Goal: Transaction & Acquisition: Purchase product/service

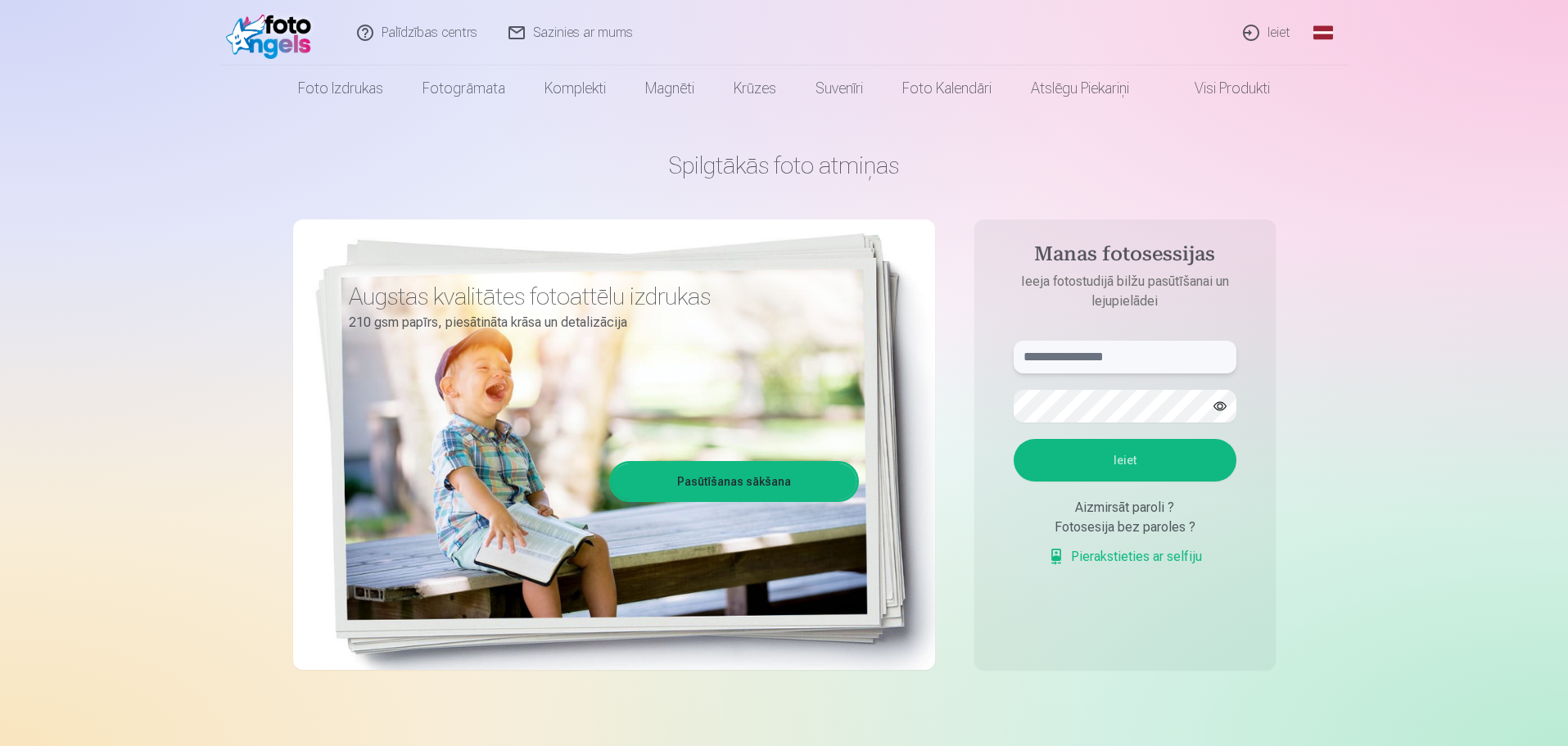
click at [1065, 355] on input "text" at bounding box center [1125, 357] width 223 height 33
click at [1072, 362] on input "******" at bounding box center [1125, 357] width 223 height 33
type input "**********"
click at [1170, 457] on button "Ieiet" at bounding box center [1125, 460] width 223 height 43
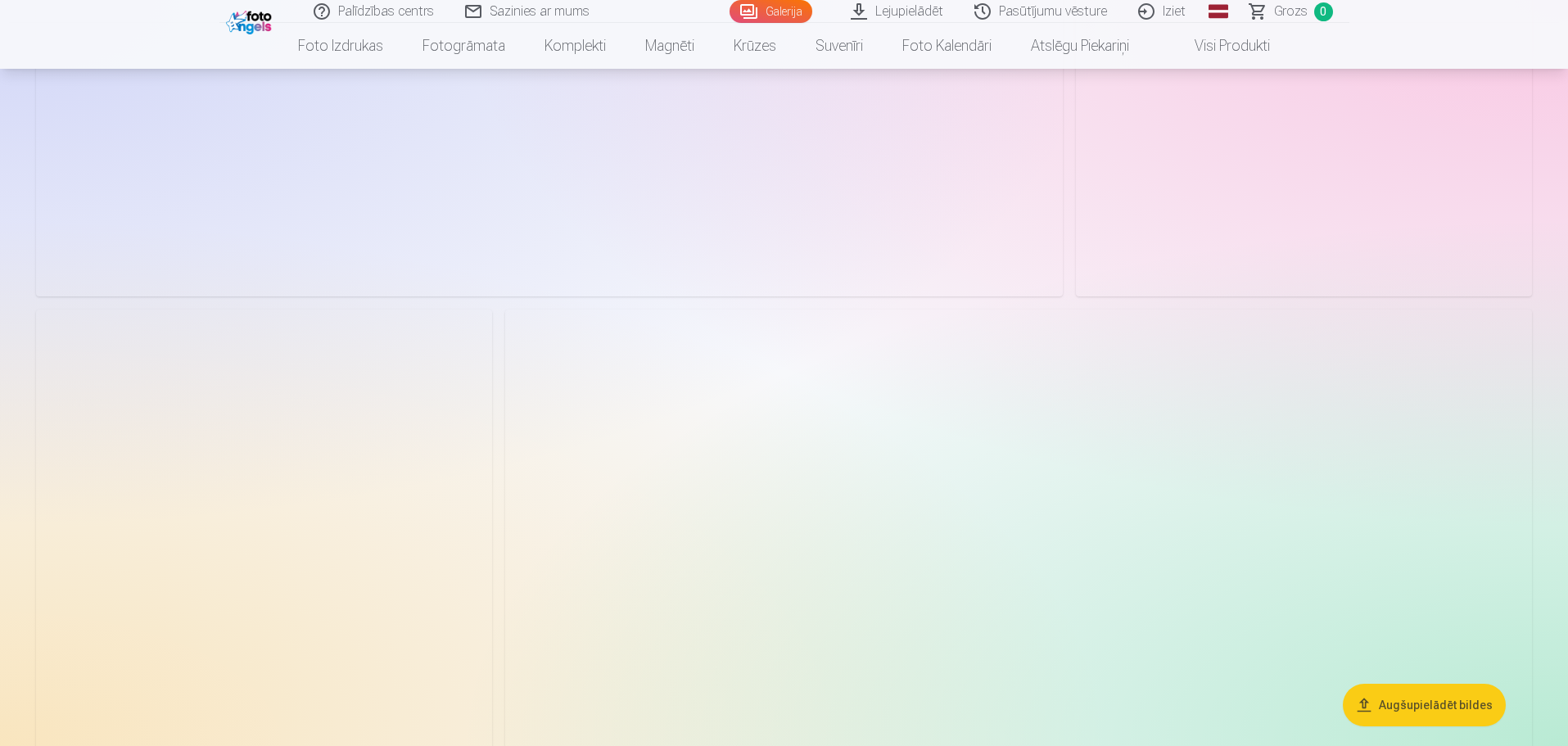
scroll to position [1561, 0]
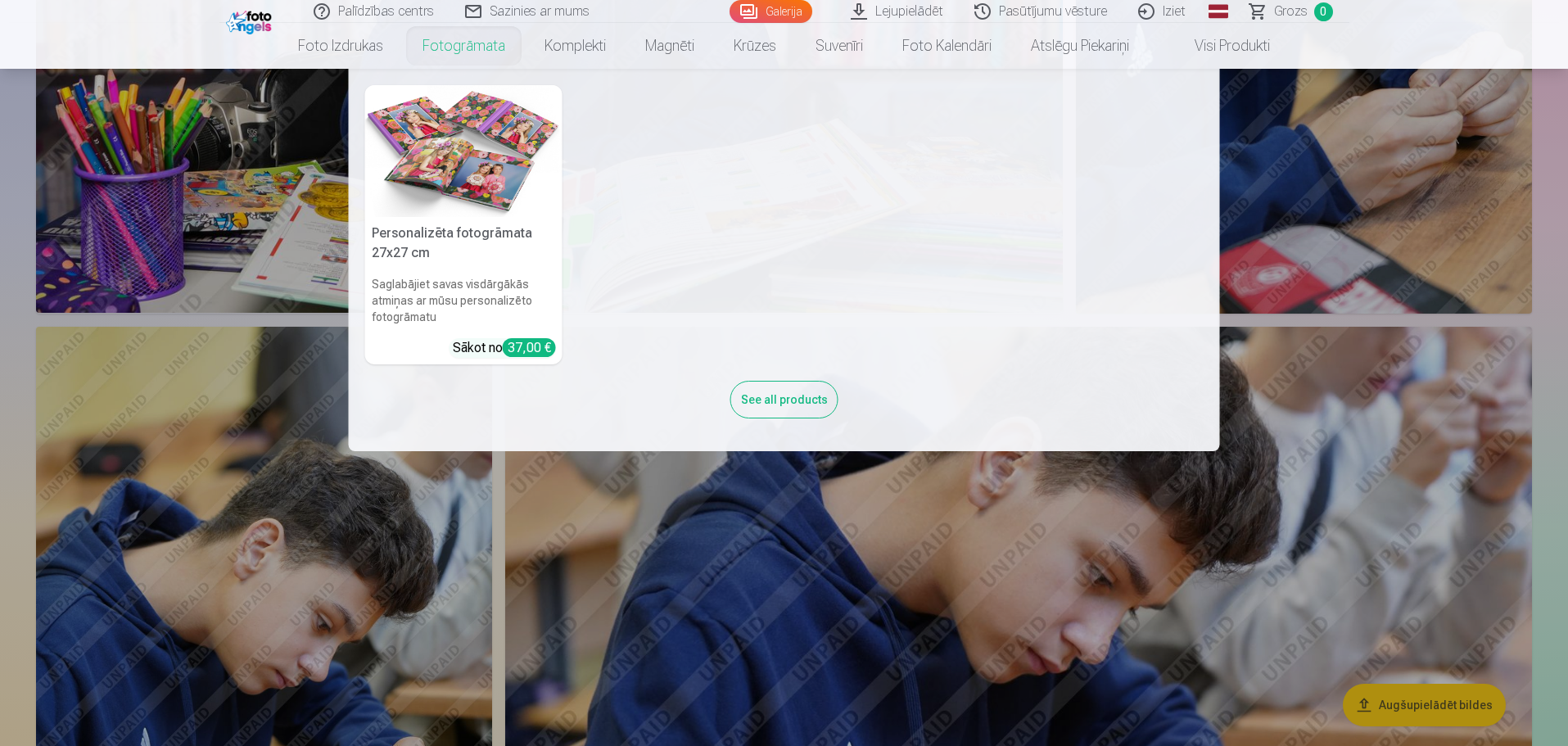
click at [491, 41] on link "Fotogrāmata" at bounding box center [463, 45] width 122 height 46
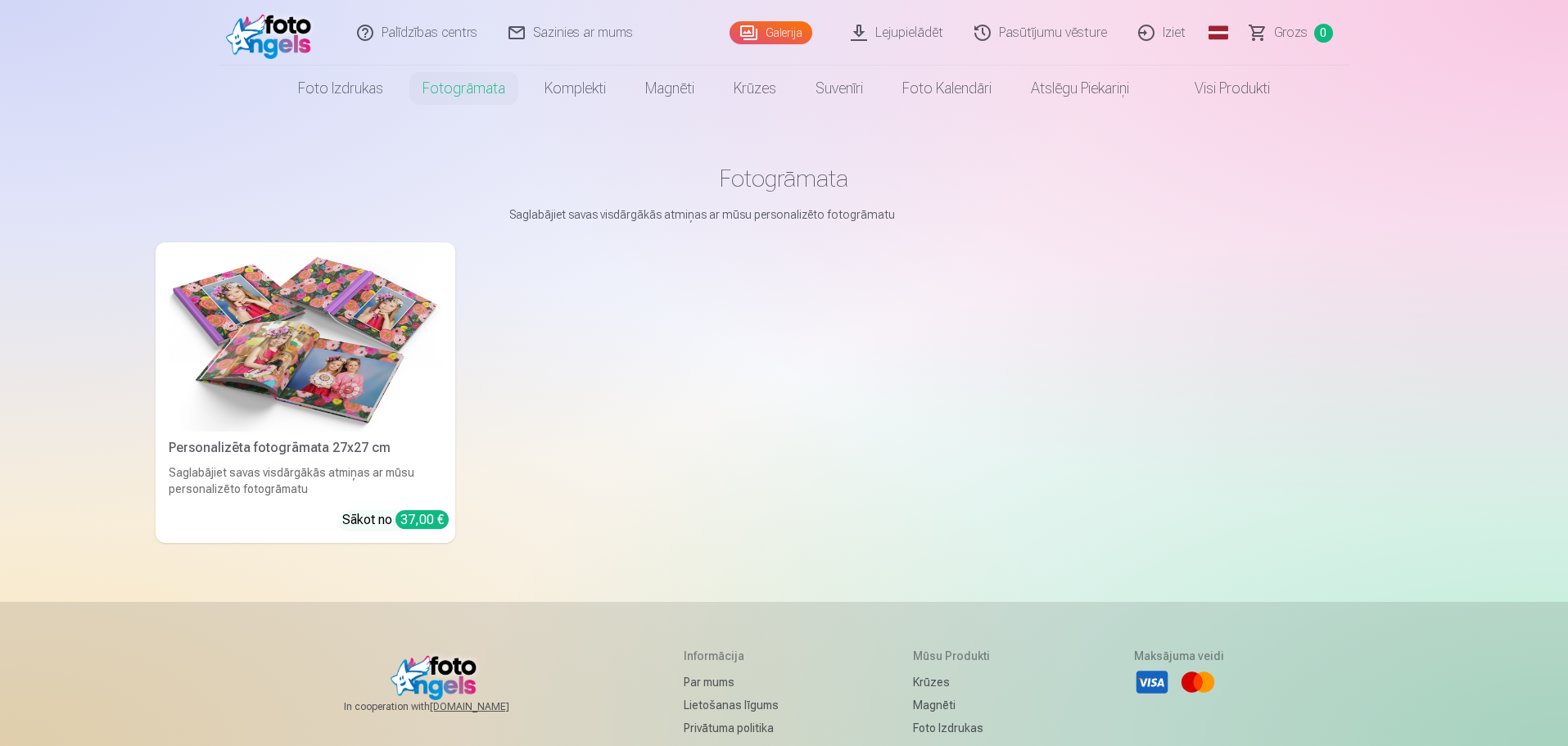
click at [377, 370] on img at bounding box center [305, 340] width 273 height 182
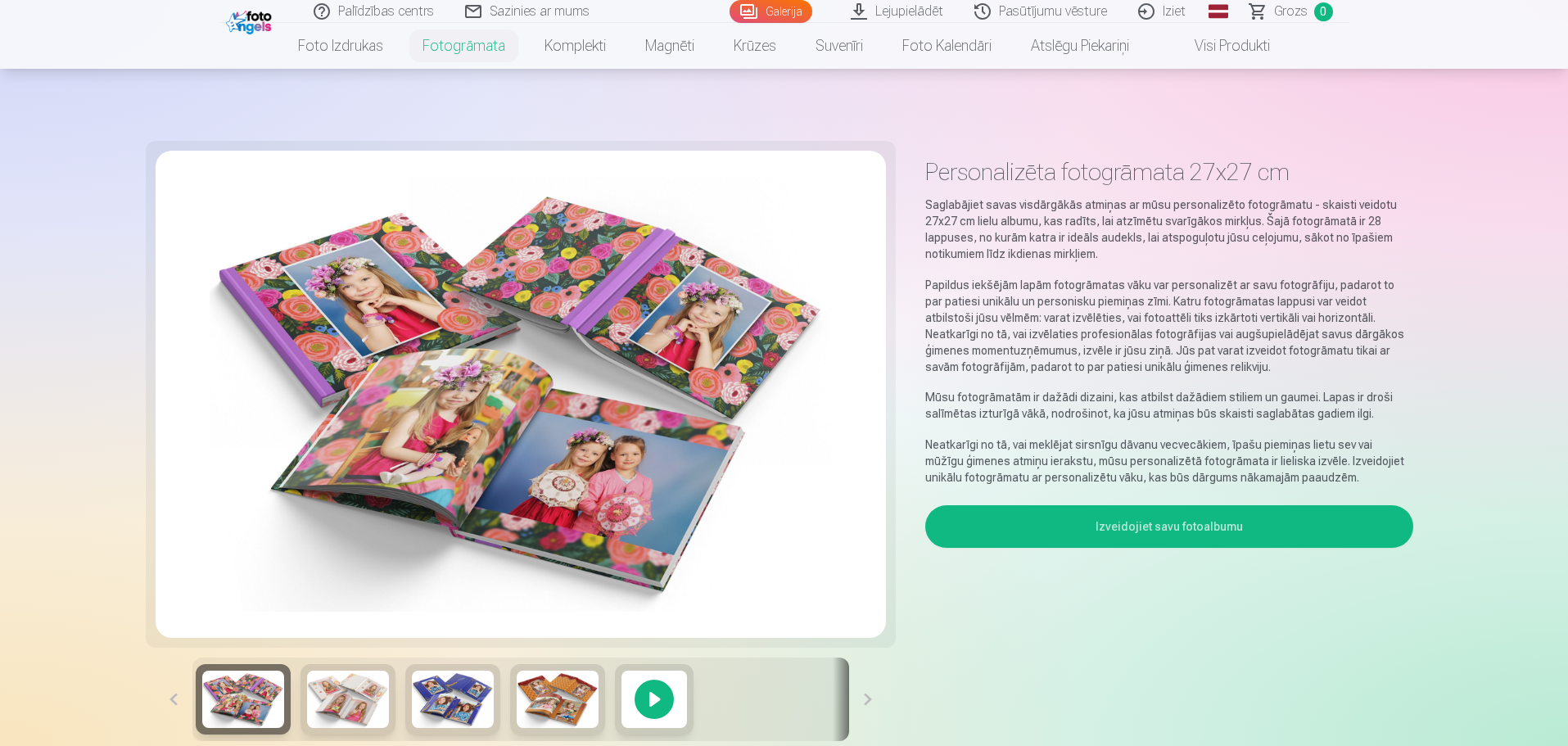
scroll to position [245, 0]
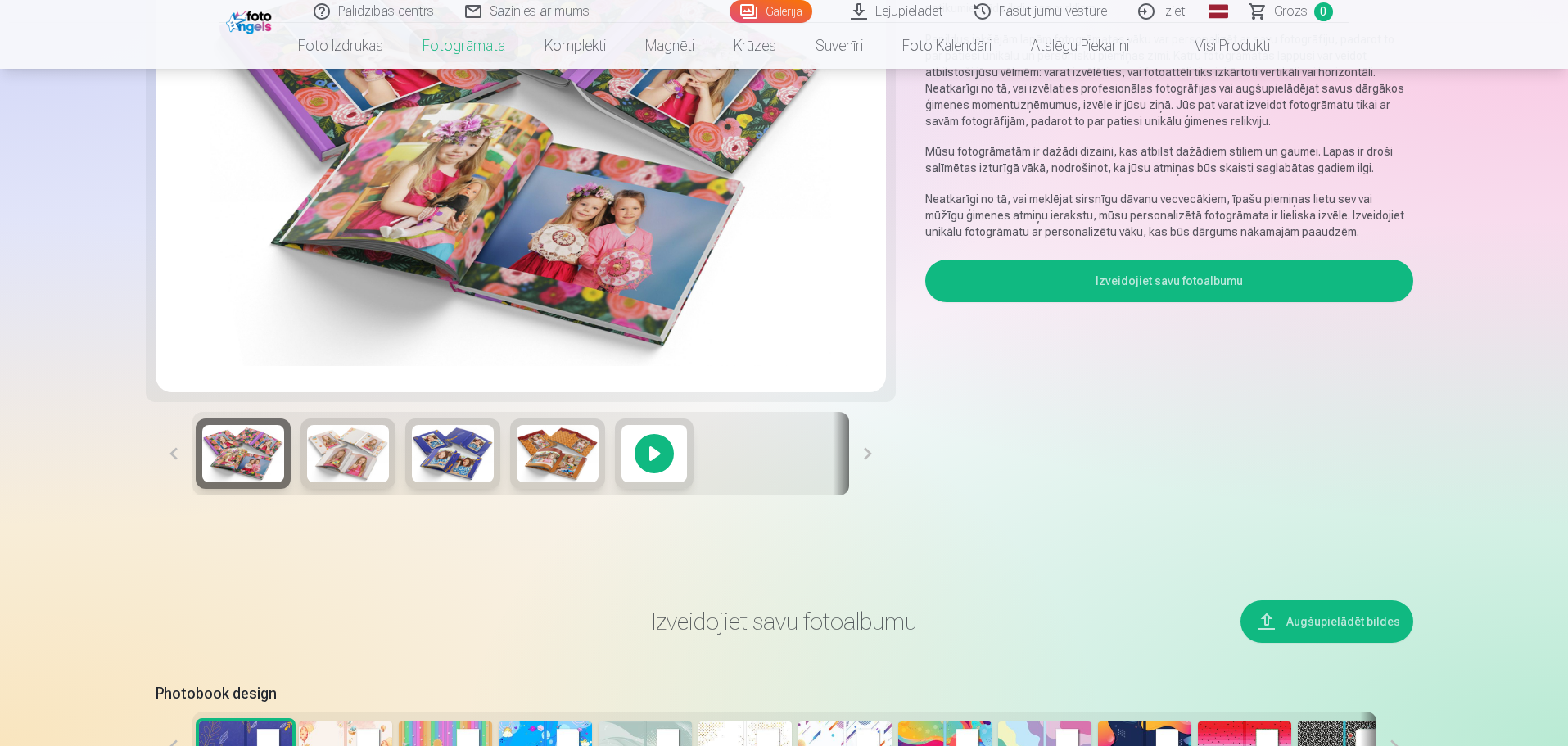
click at [568, 448] on img at bounding box center [557, 454] width 82 height 57
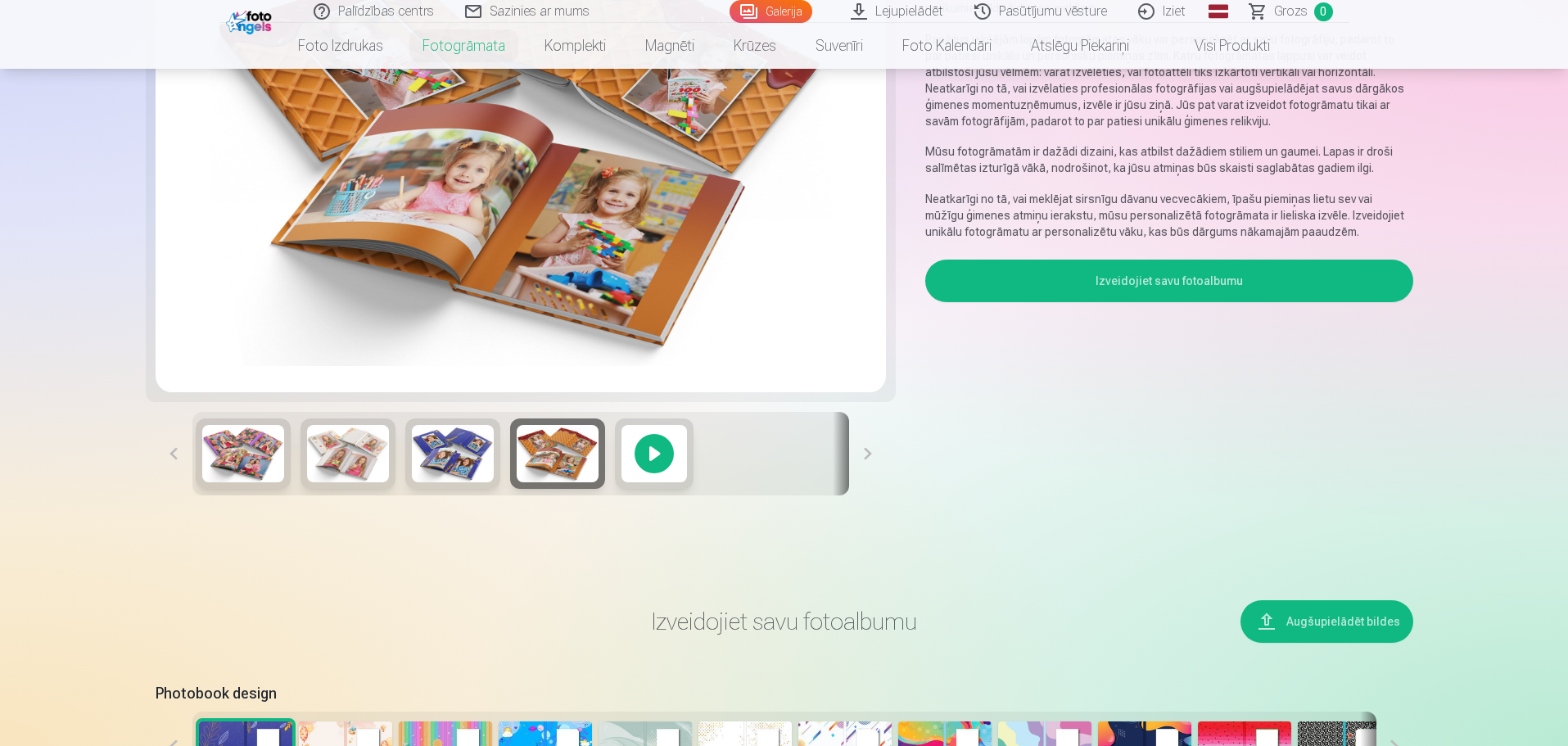
click at [485, 451] on img at bounding box center [453, 454] width 82 height 57
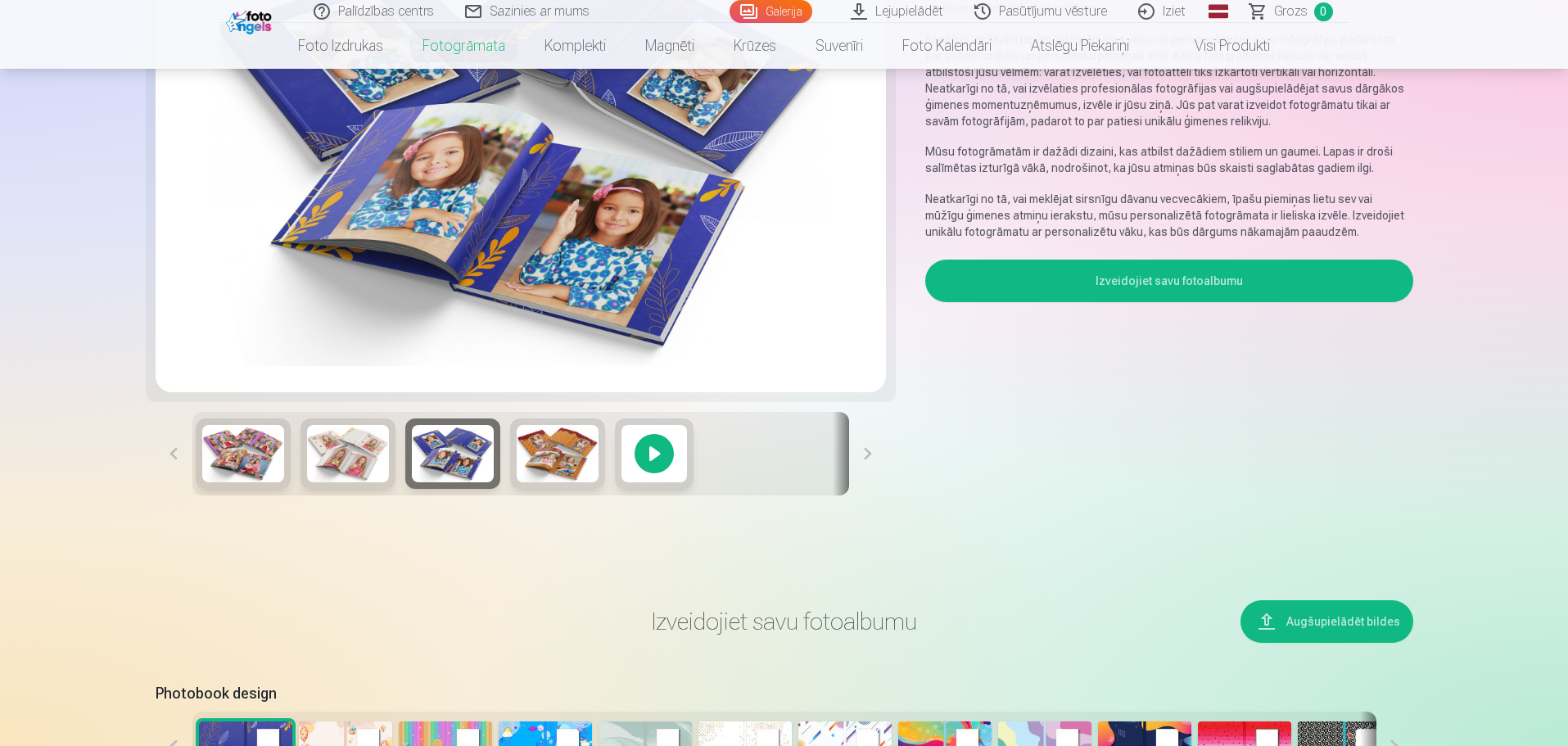
click at [378, 448] on img at bounding box center [348, 454] width 82 height 57
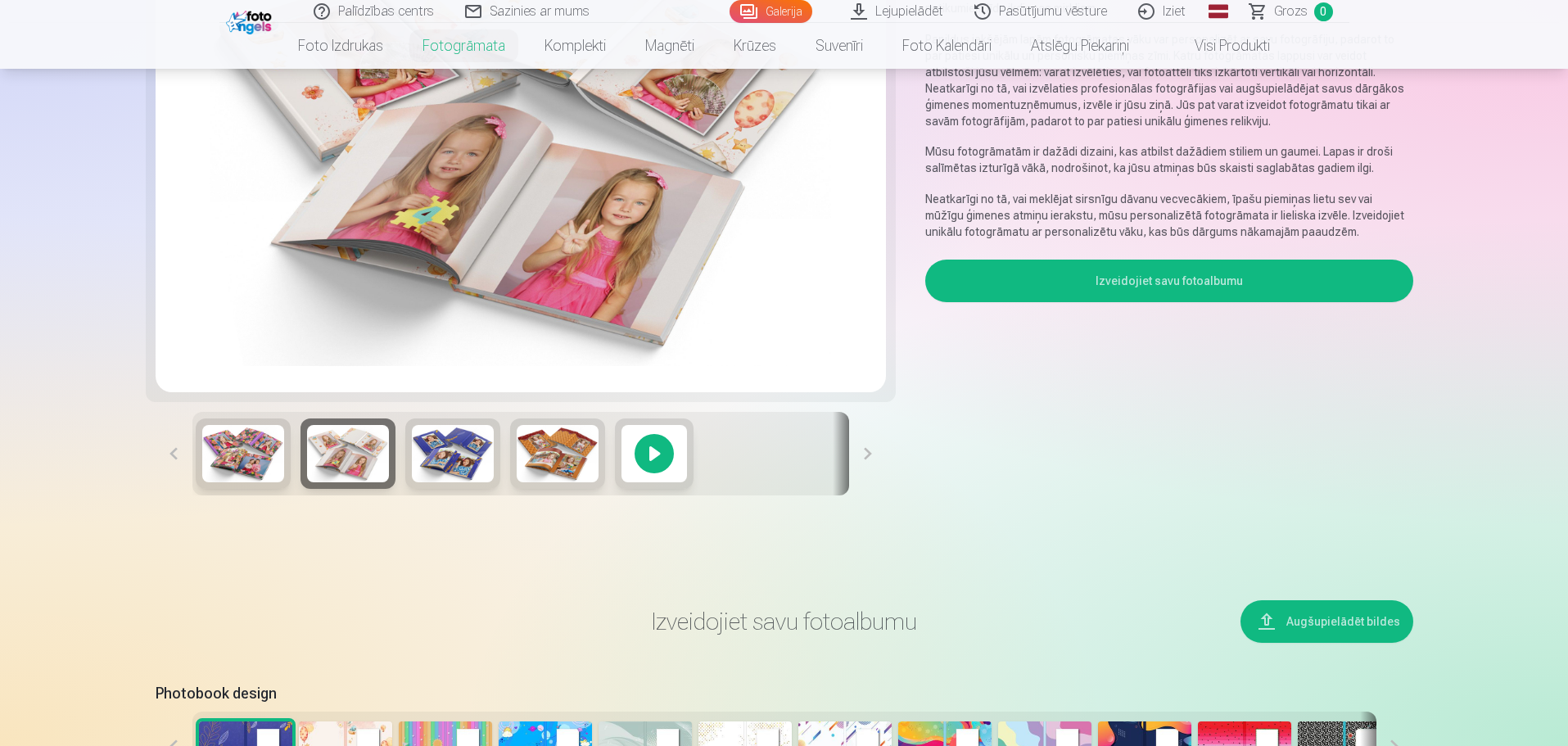
click at [647, 451] on div at bounding box center [654, 453] width 79 height 70
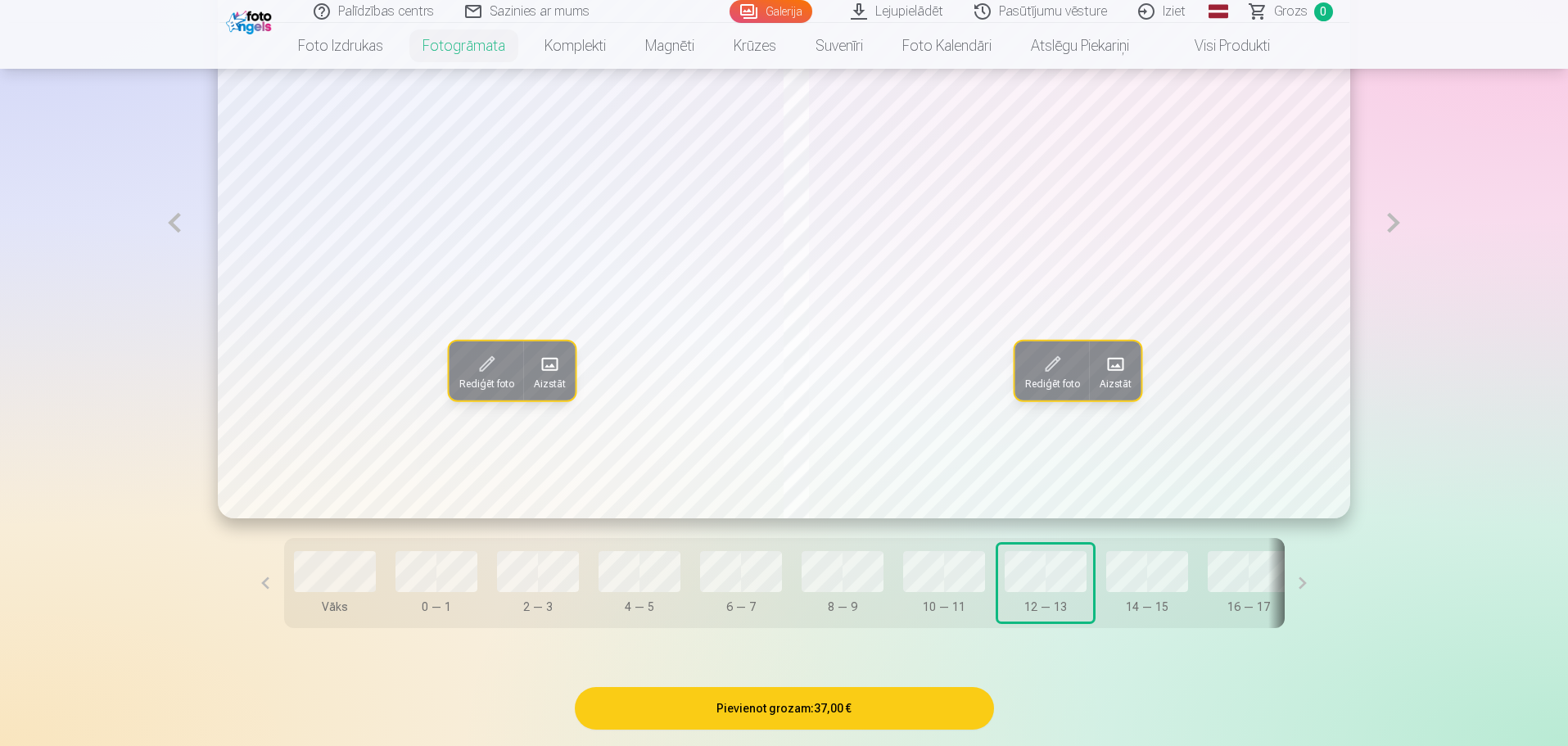
scroll to position [1146, 0]
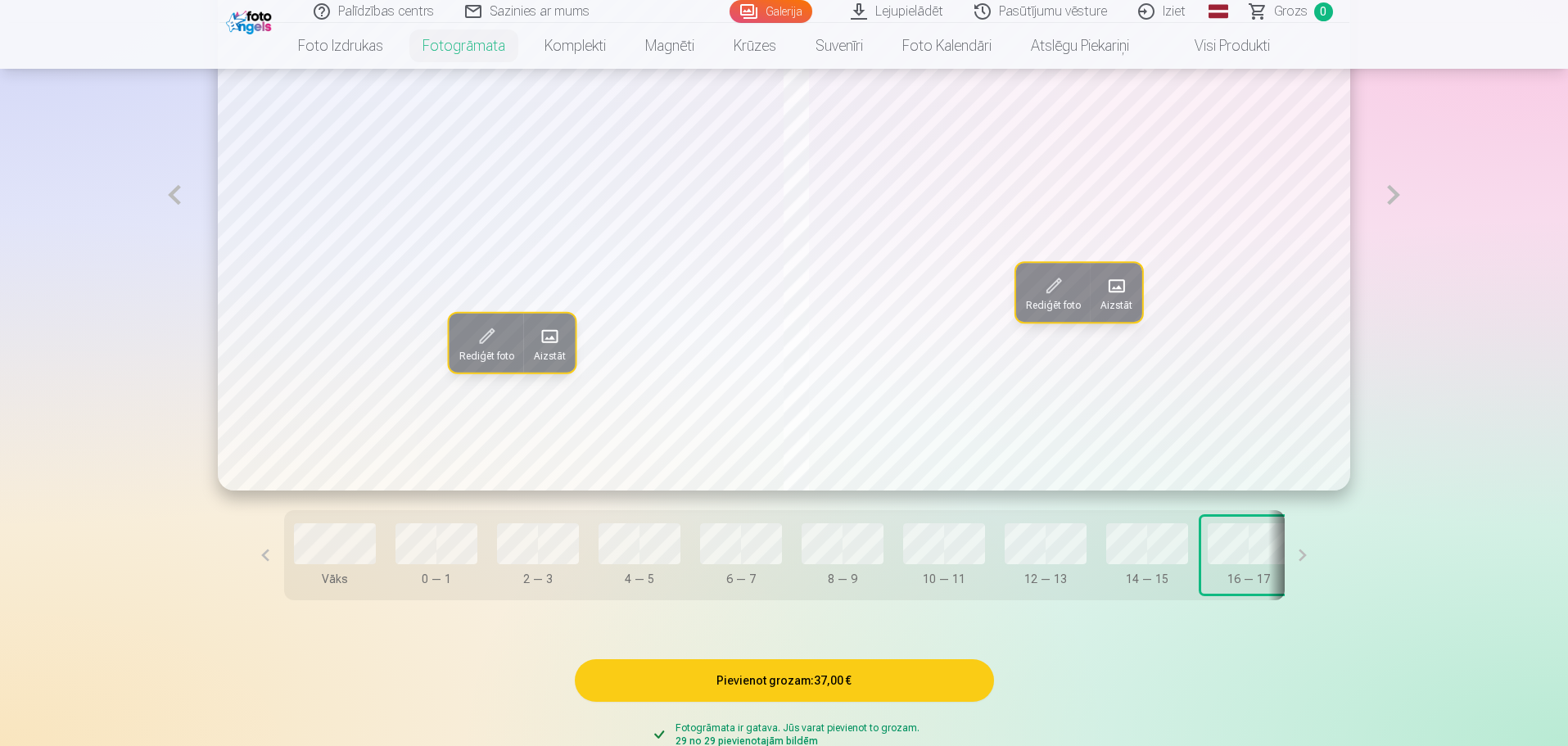
click at [1284, 558] on button at bounding box center [1302, 555] width 36 height 90
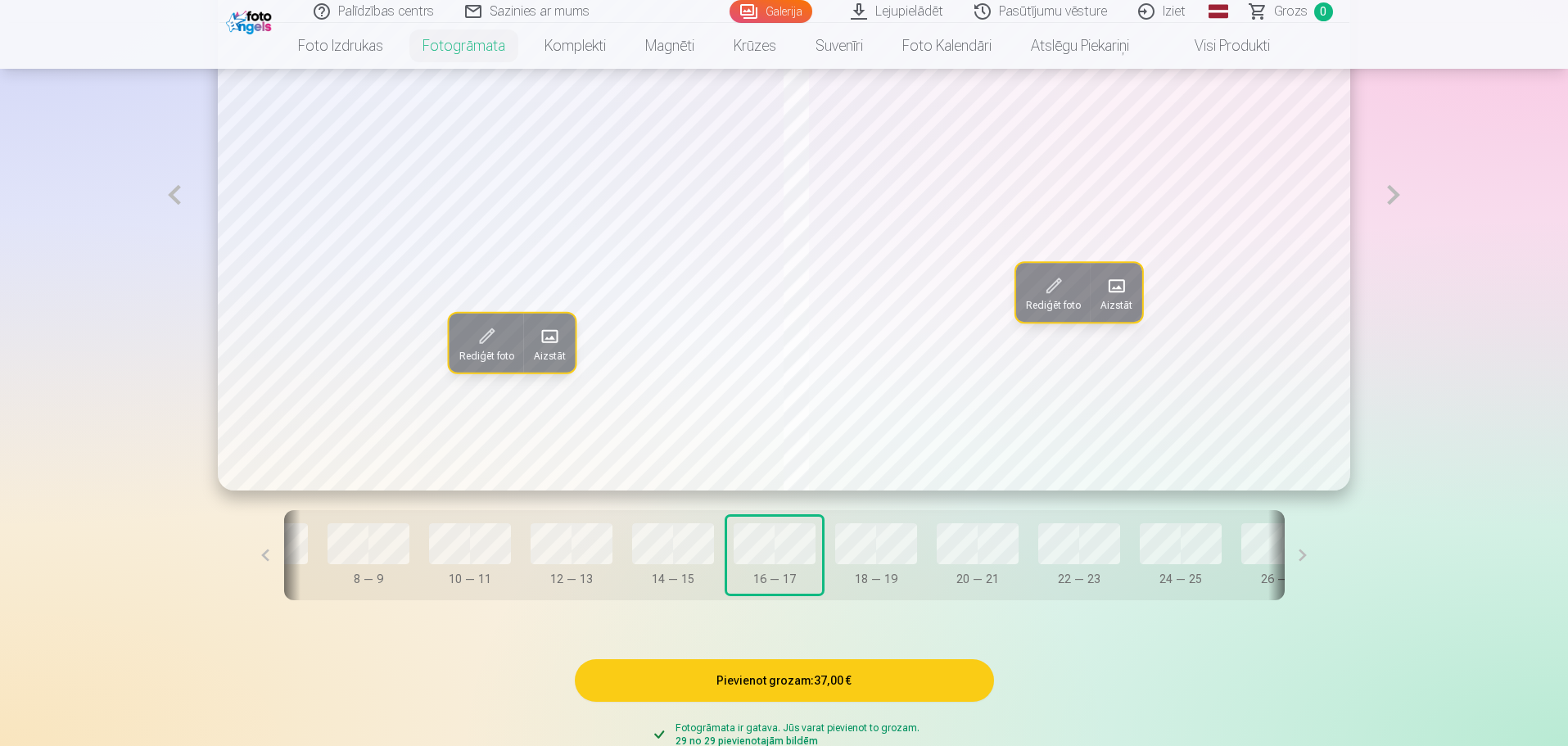
click at [856, 545] on button "18 — 19" at bounding box center [876, 554] width 95 height 77
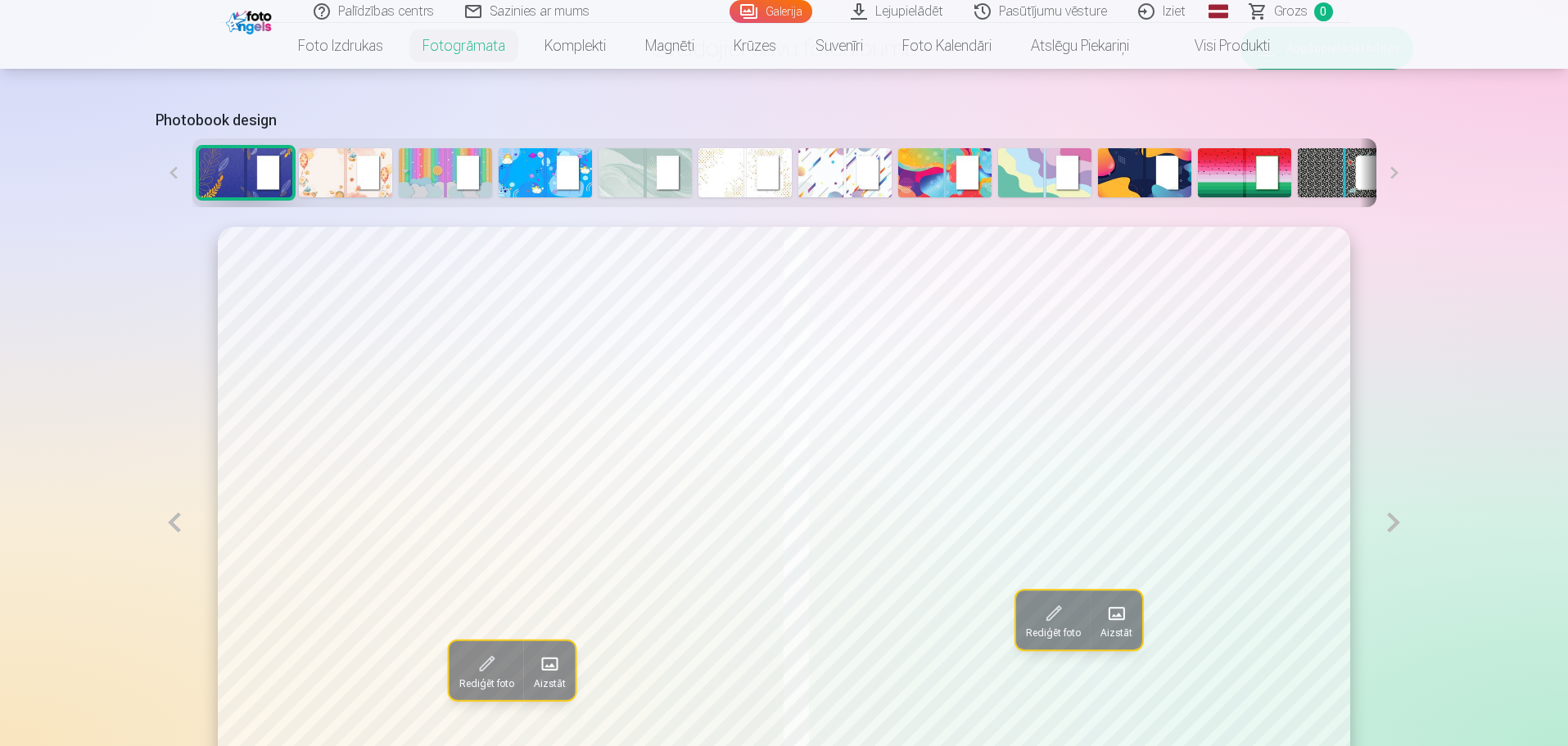
scroll to position [573, 0]
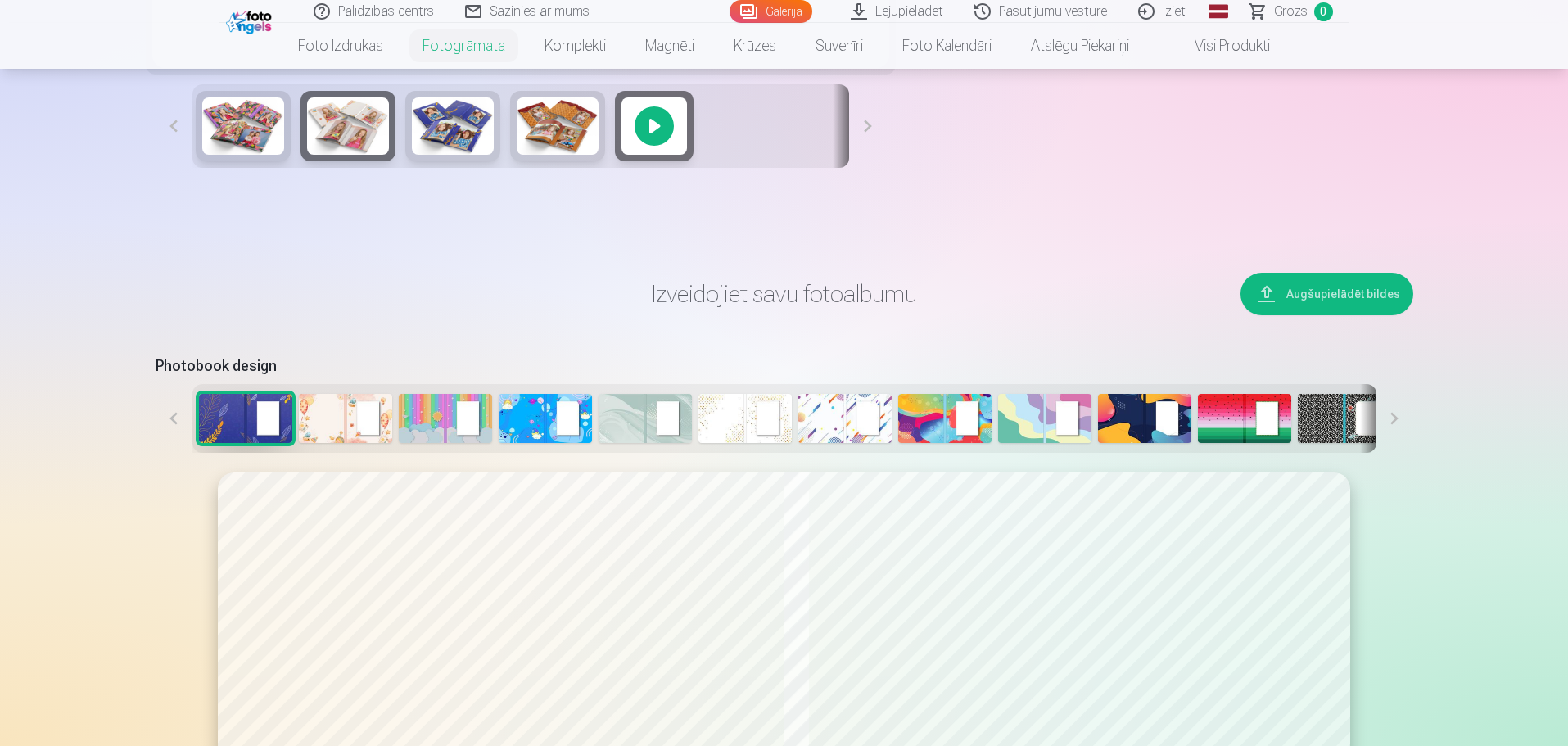
click at [638, 383] on div at bounding box center [784, 417] width 1184 height 69
click at [641, 404] on img at bounding box center [646, 418] width 94 height 49
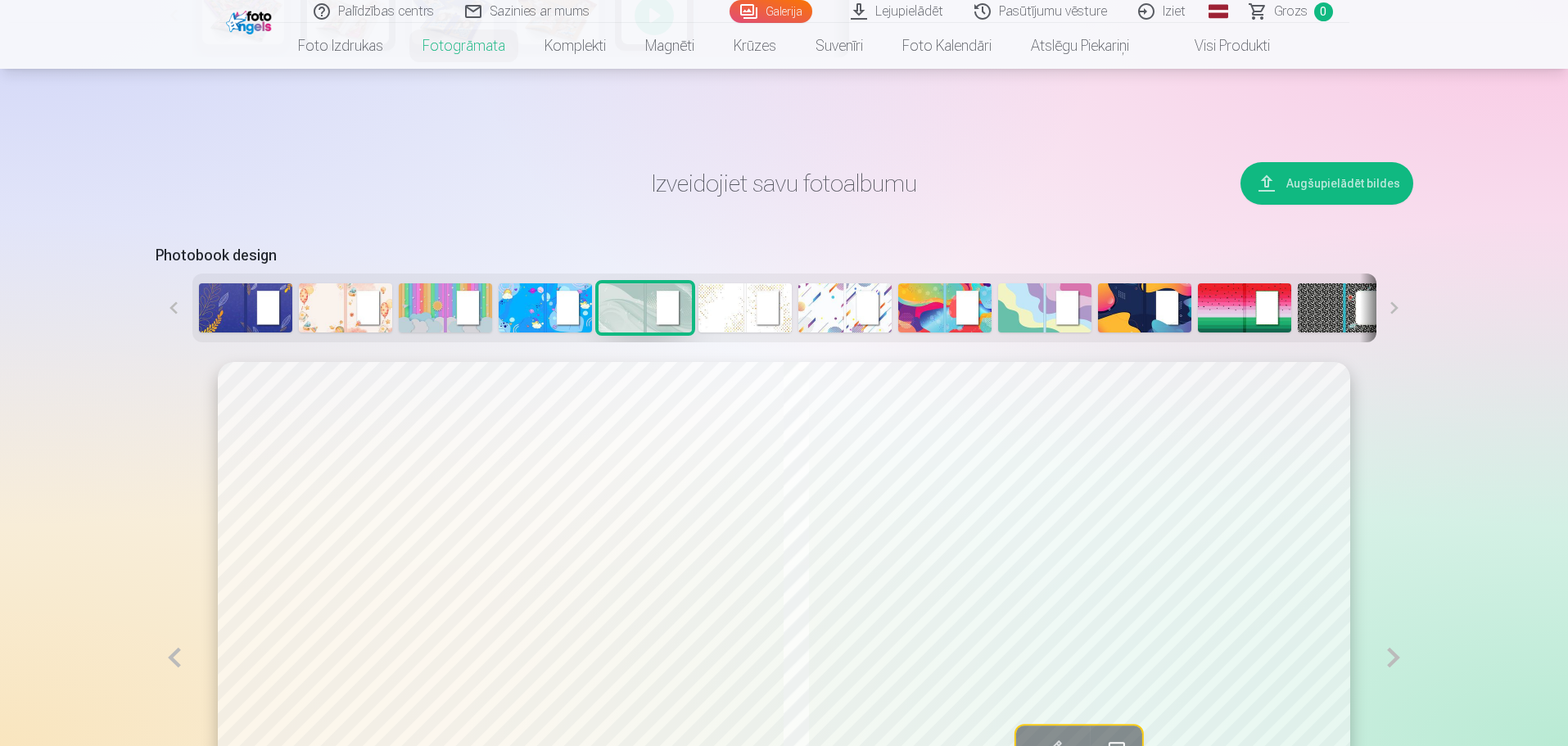
scroll to position [655, 0]
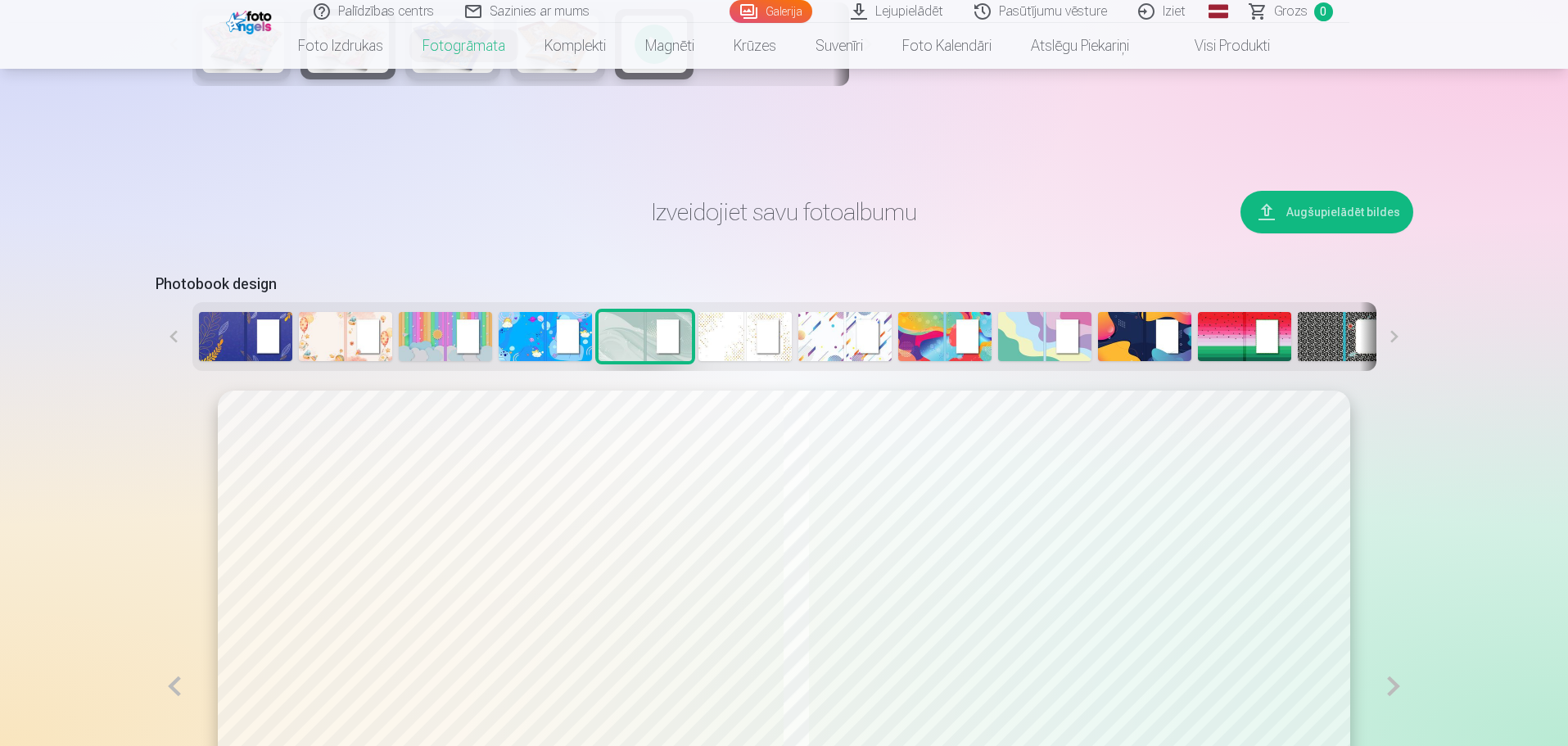
click at [1390, 330] on button at bounding box center [1394, 336] width 36 height 69
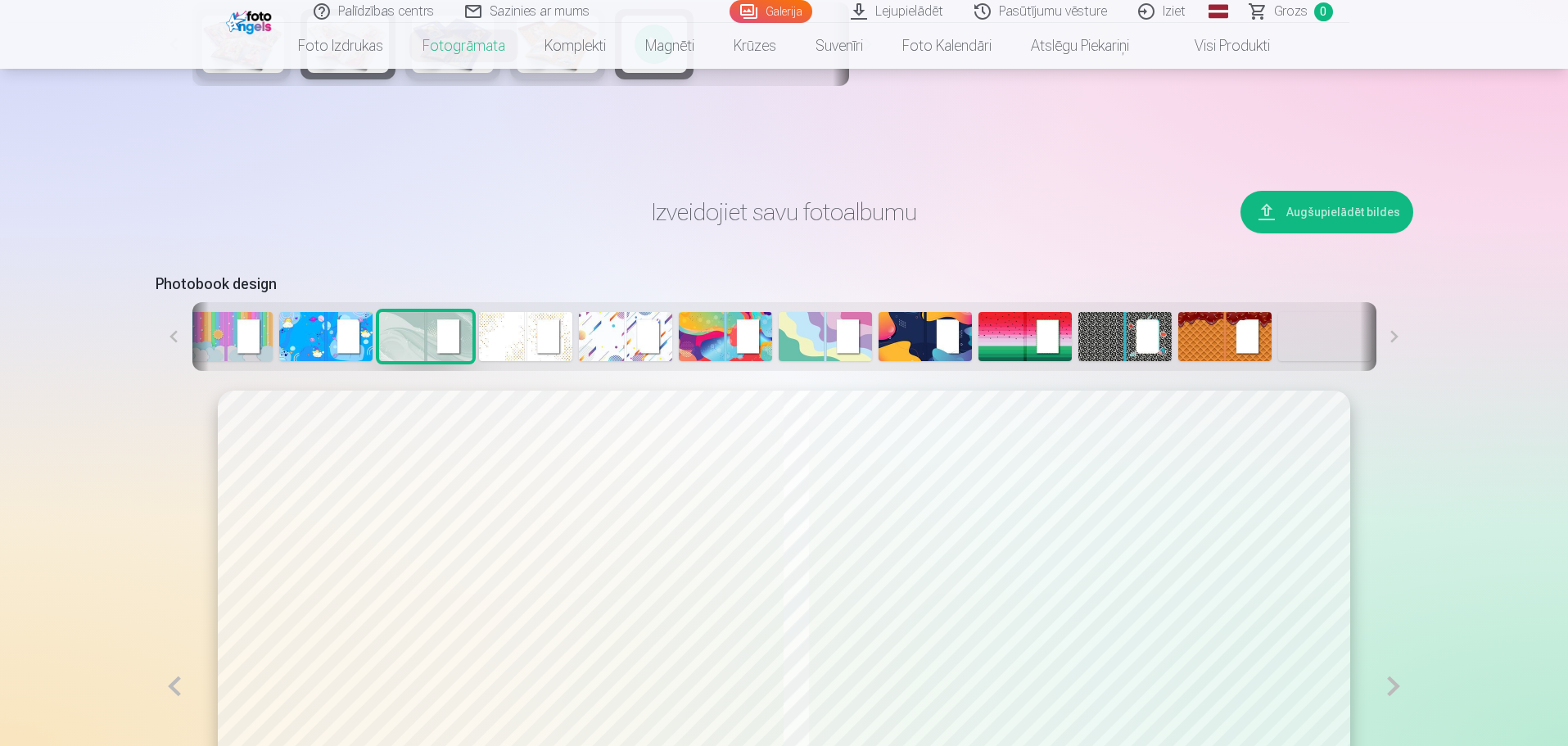
scroll to position [0, 221]
click at [1390, 330] on button at bounding box center [1394, 336] width 36 height 69
click at [1139, 317] on img at bounding box center [1124, 336] width 94 height 49
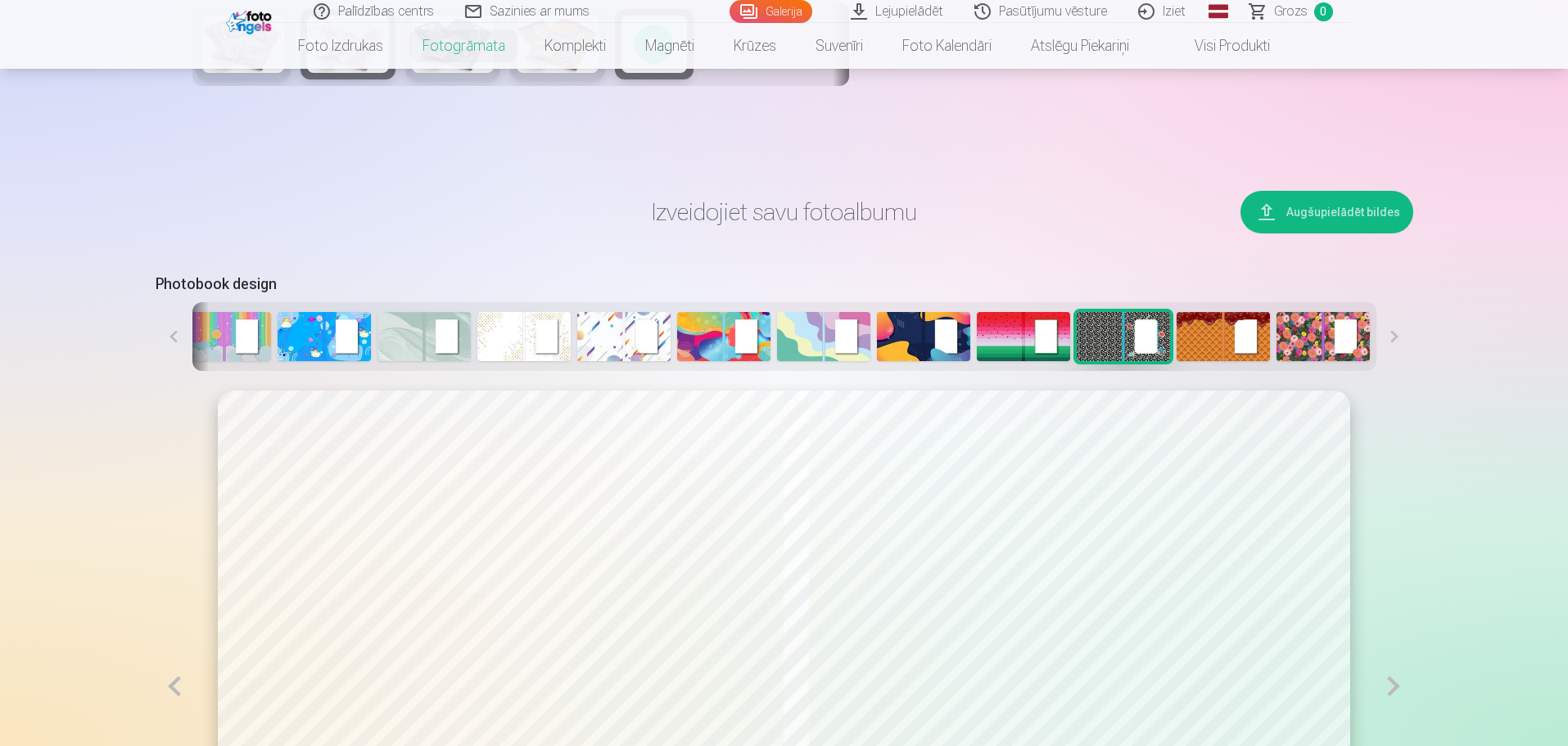
click at [164, 331] on button at bounding box center [174, 336] width 36 height 69
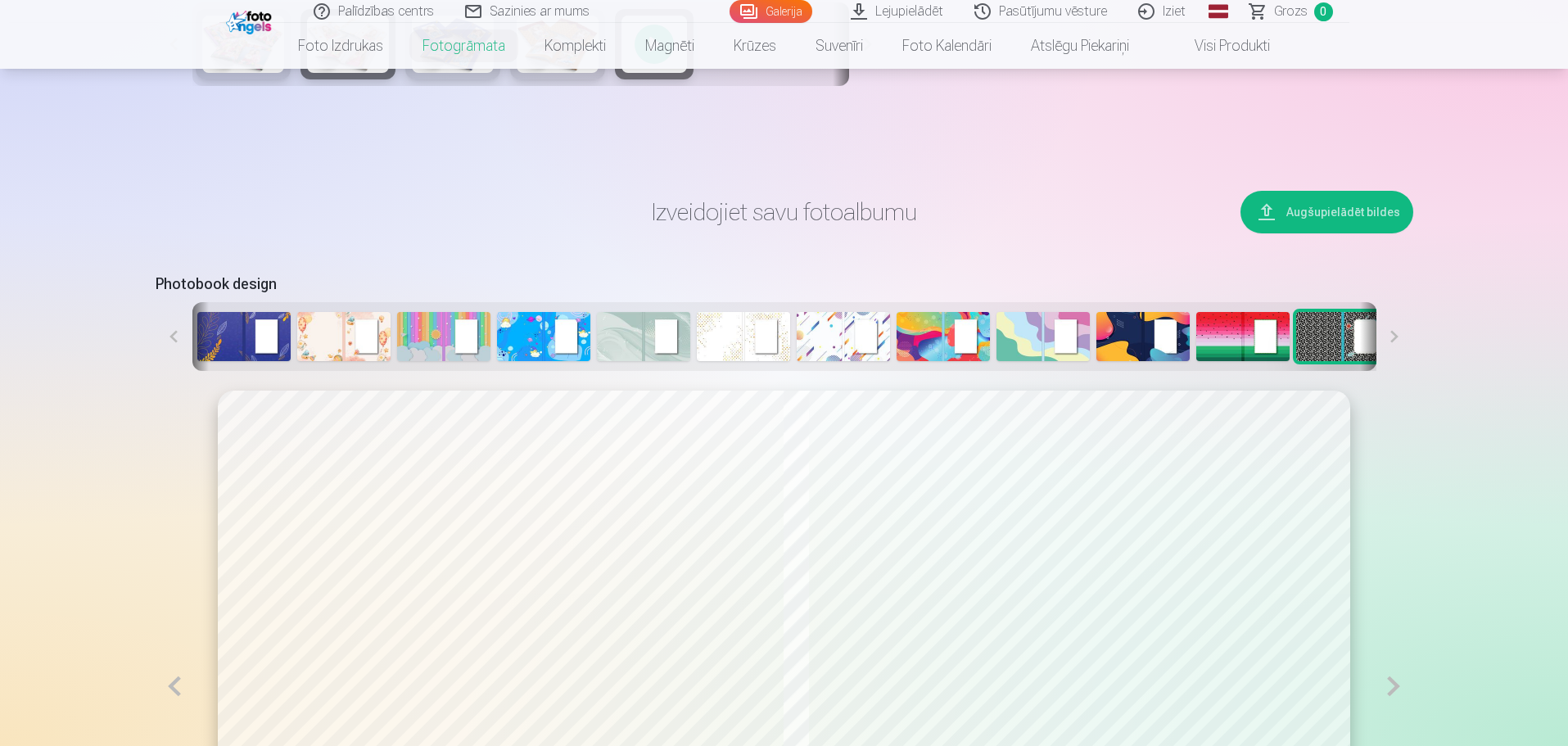
scroll to position [0, 0]
click at [203, 332] on img at bounding box center [246, 336] width 94 height 49
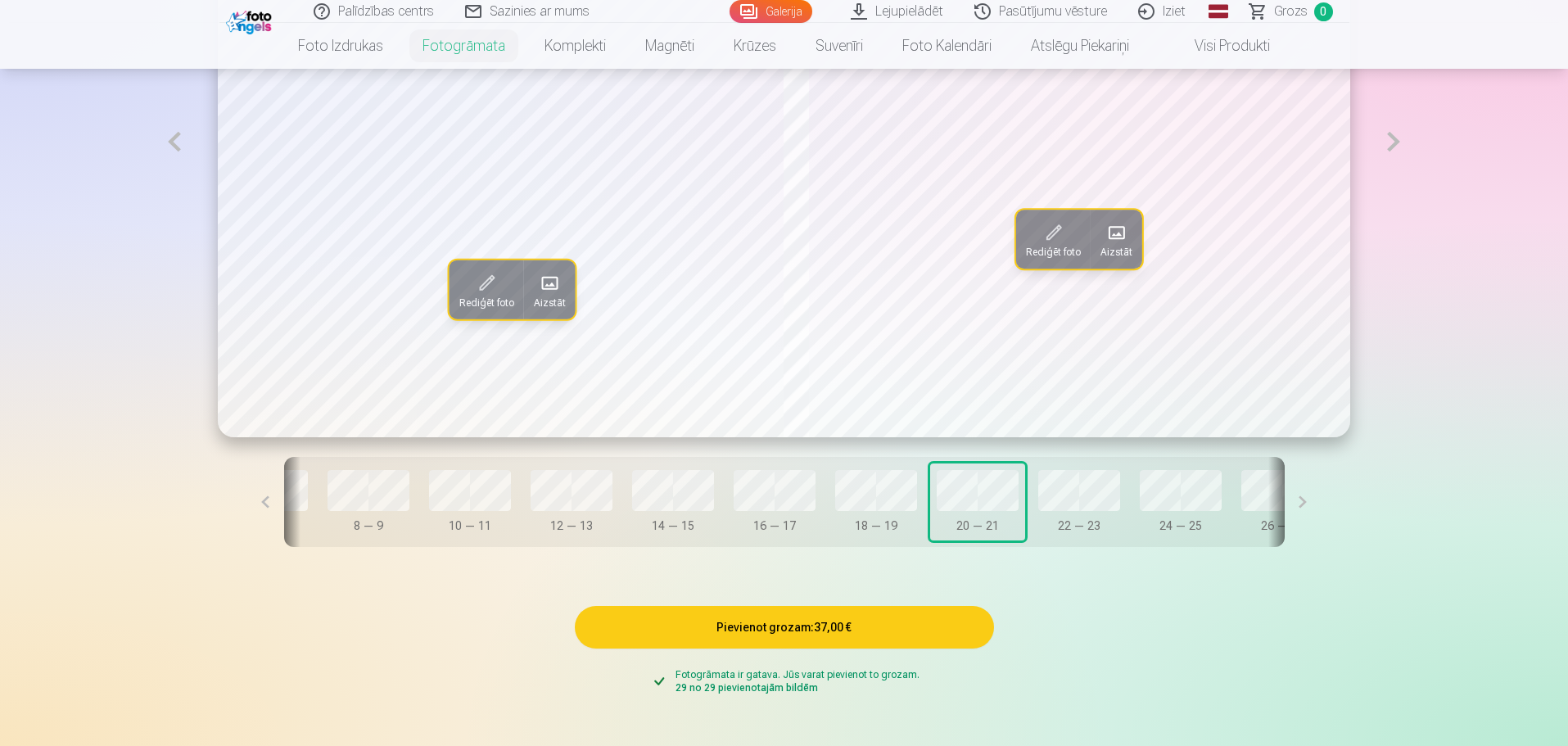
scroll to position [1227, 0]
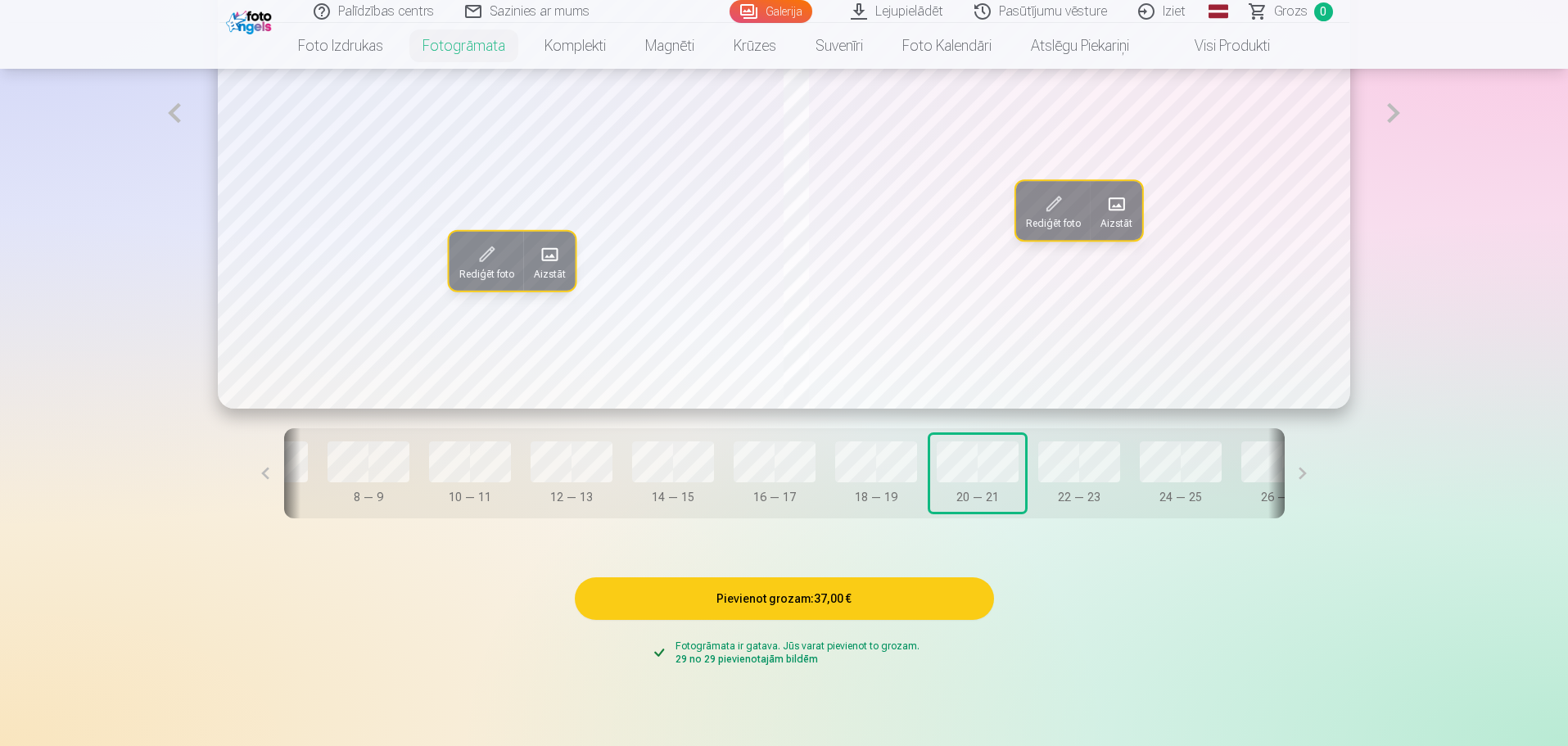
click at [284, 474] on button at bounding box center [266, 473] width 36 height 90
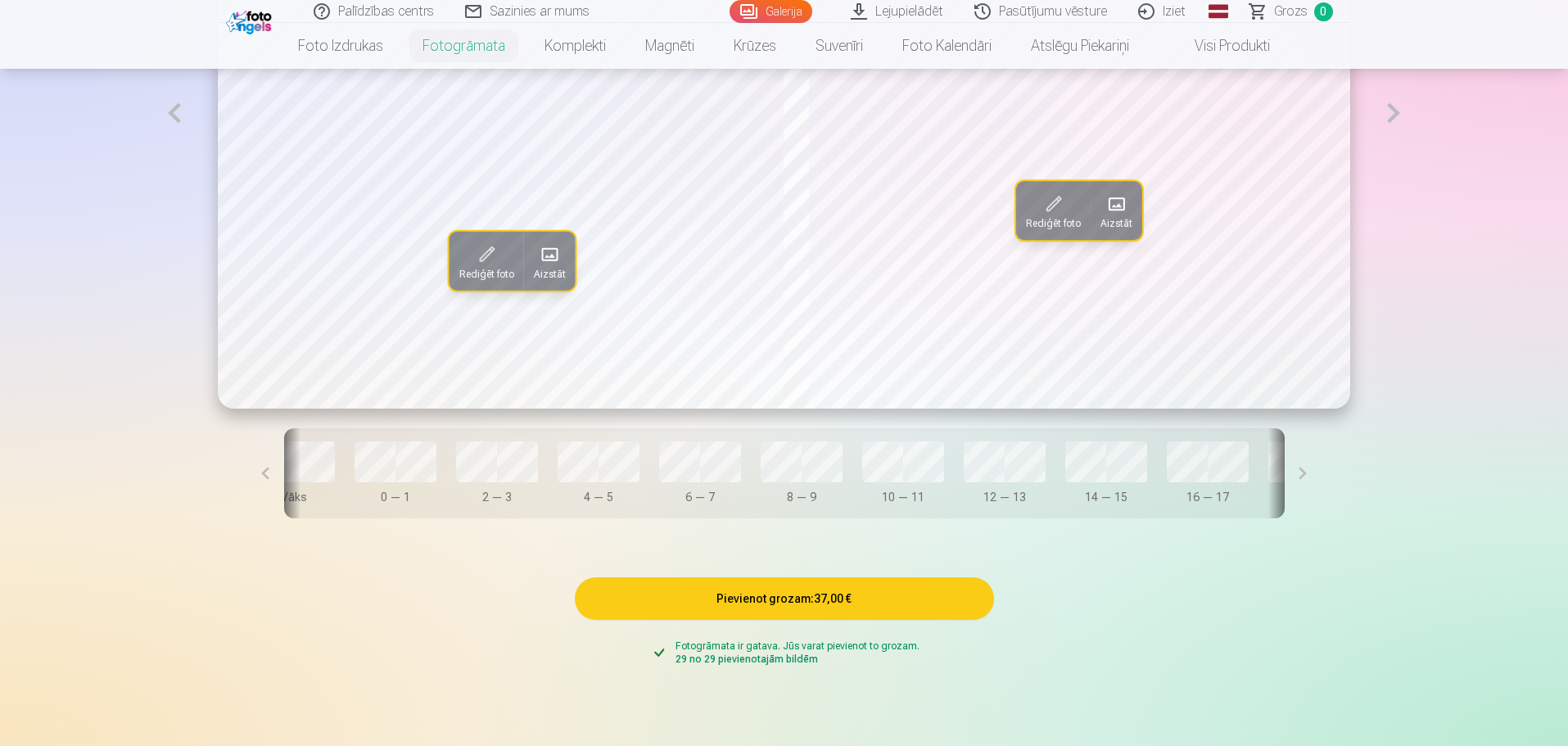
scroll to position [0, 0]
click at [284, 474] on button at bounding box center [266, 473] width 36 height 90
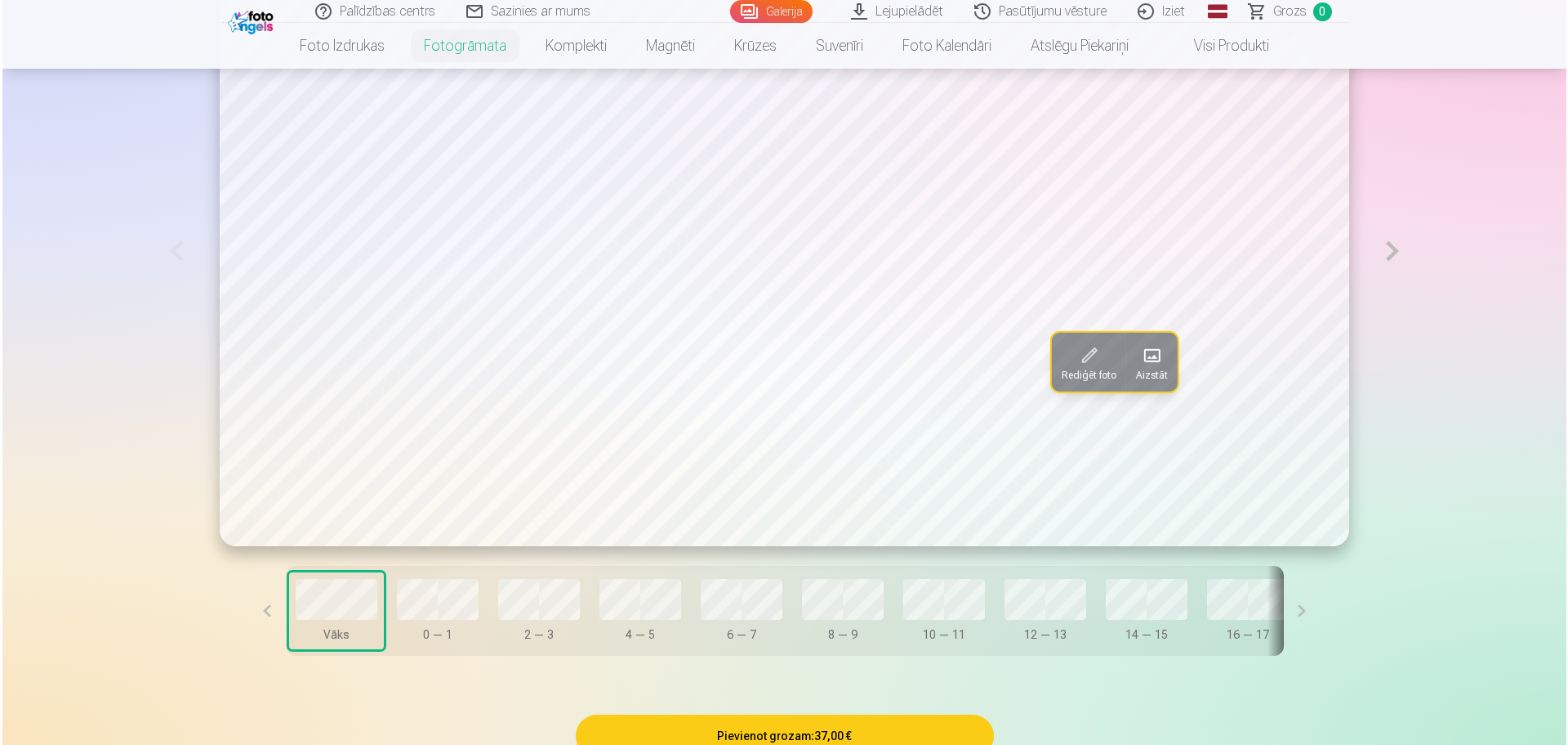
scroll to position [981, 0]
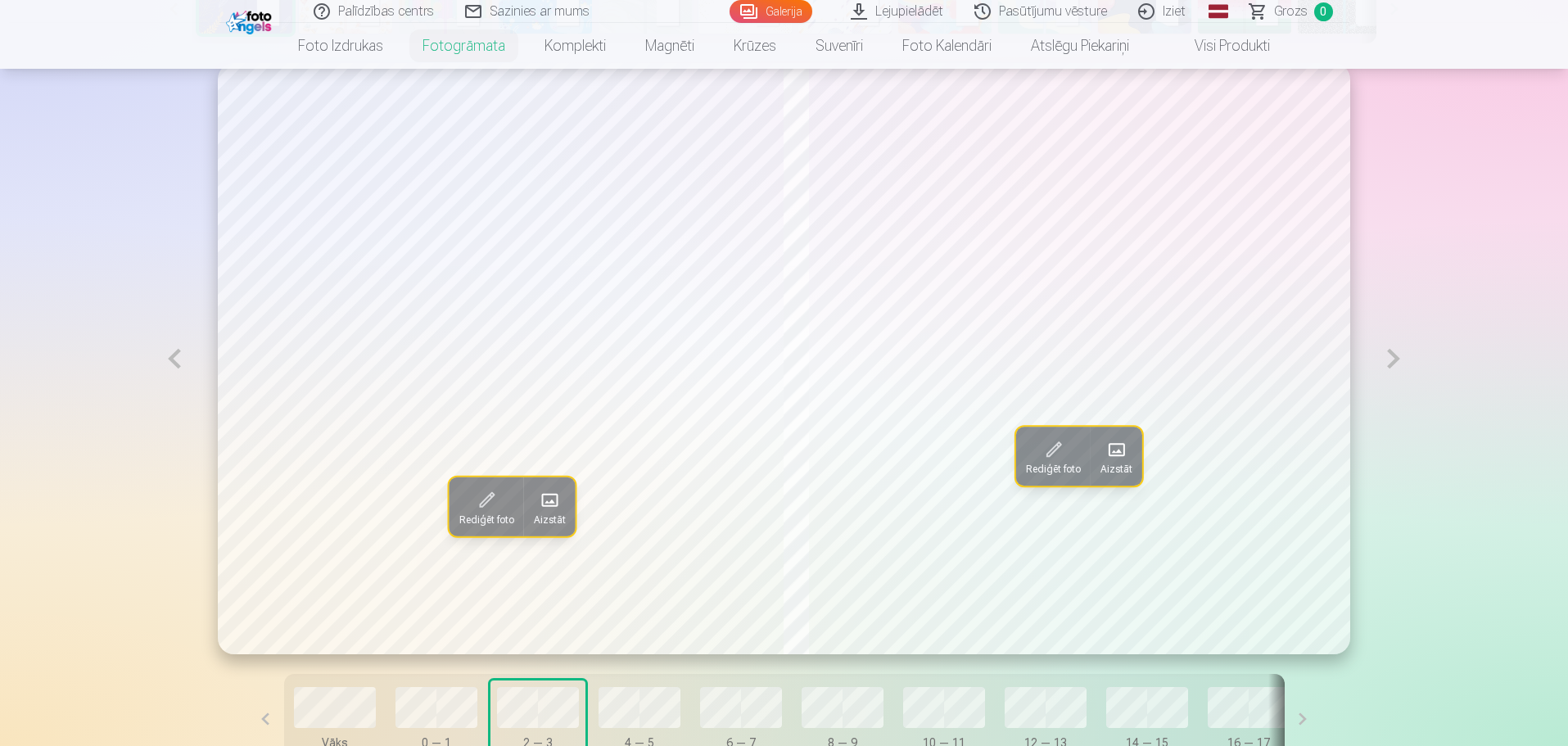
click at [1050, 469] on span "Rediģēt foto" at bounding box center [1053, 468] width 55 height 13
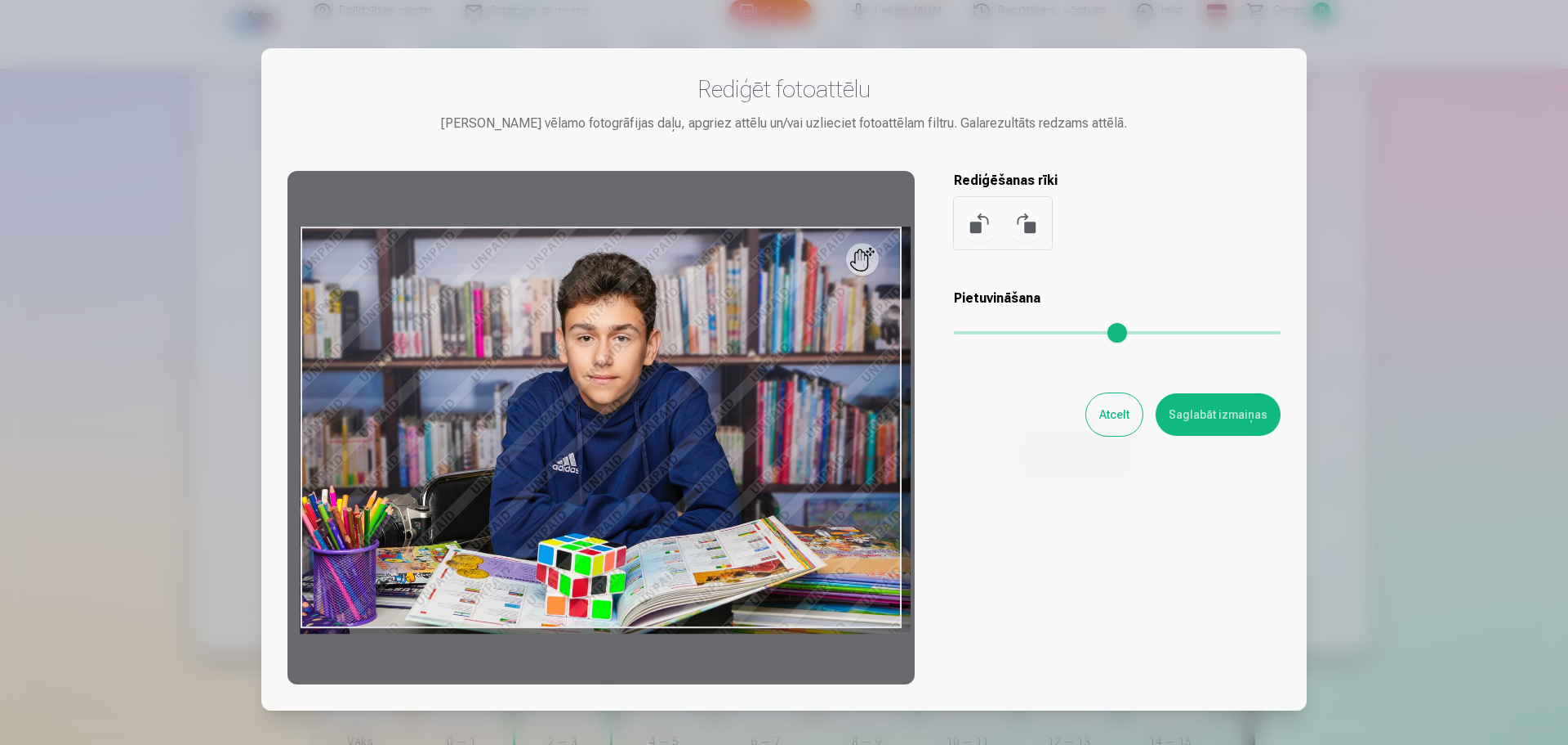
type input "*"
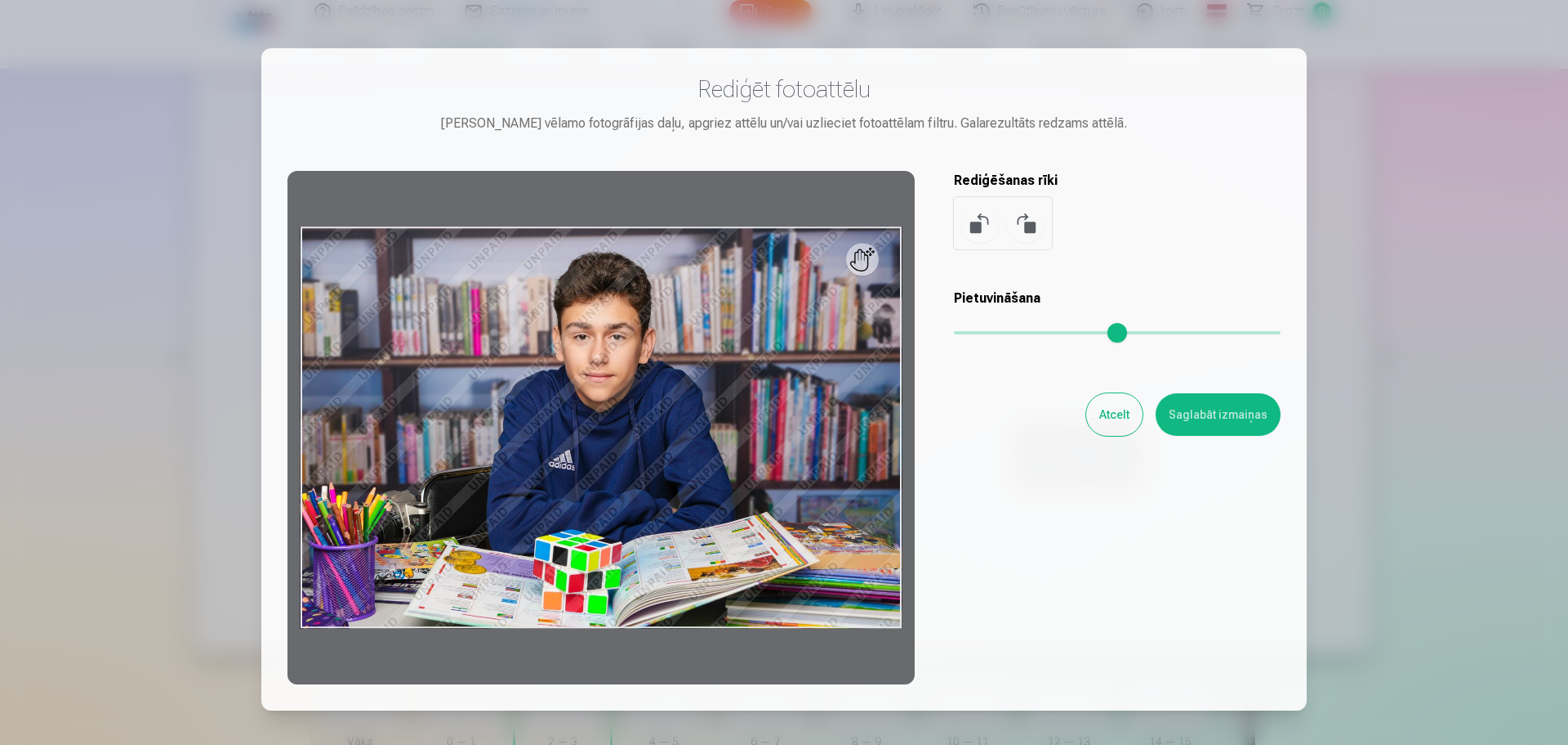
drag, startPoint x: 958, startPoint y: 324, endPoint x: 938, endPoint y: 329, distance: 20.6
click at [954, 331] on input "range" at bounding box center [1117, 333] width 326 height 3
click at [1121, 418] on button "Atcelt" at bounding box center [1114, 414] width 56 height 42
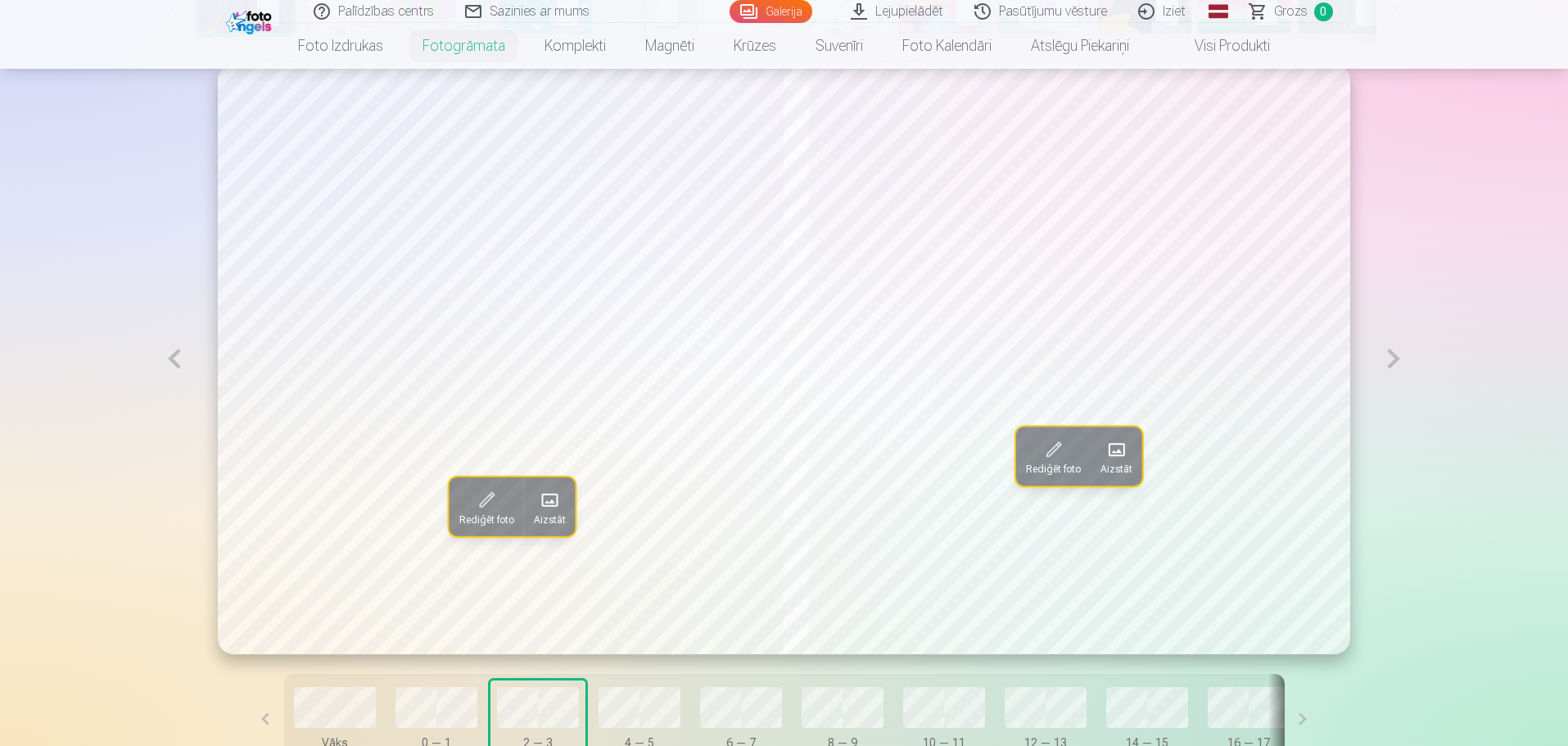
click at [1118, 454] on span at bounding box center [1117, 449] width 26 height 26
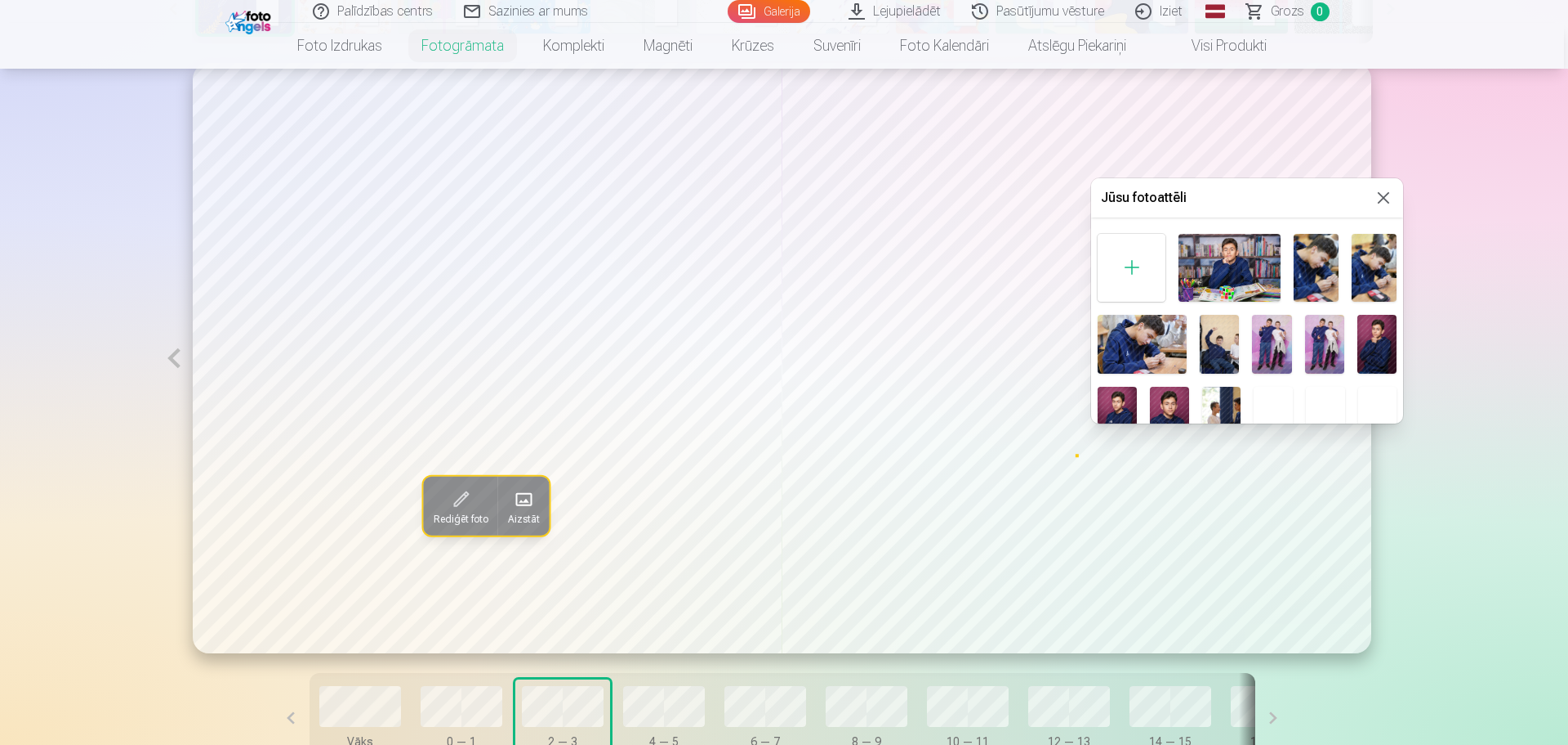
click at [1388, 198] on button at bounding box center [1384, 198] width 20 height 20
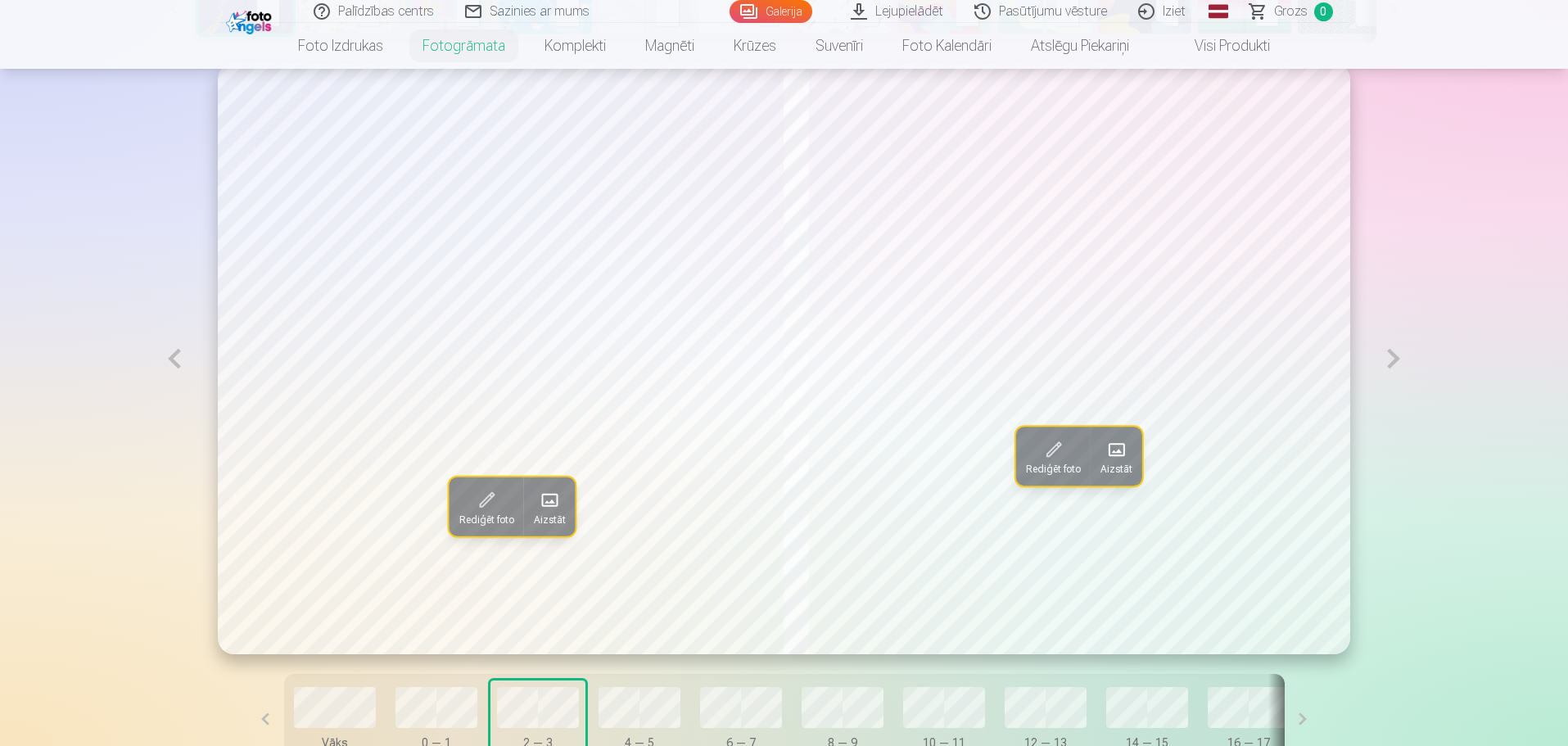
click at [357, 690] on button "Vāks" at bounding box center [334, 718] width 95 height 77
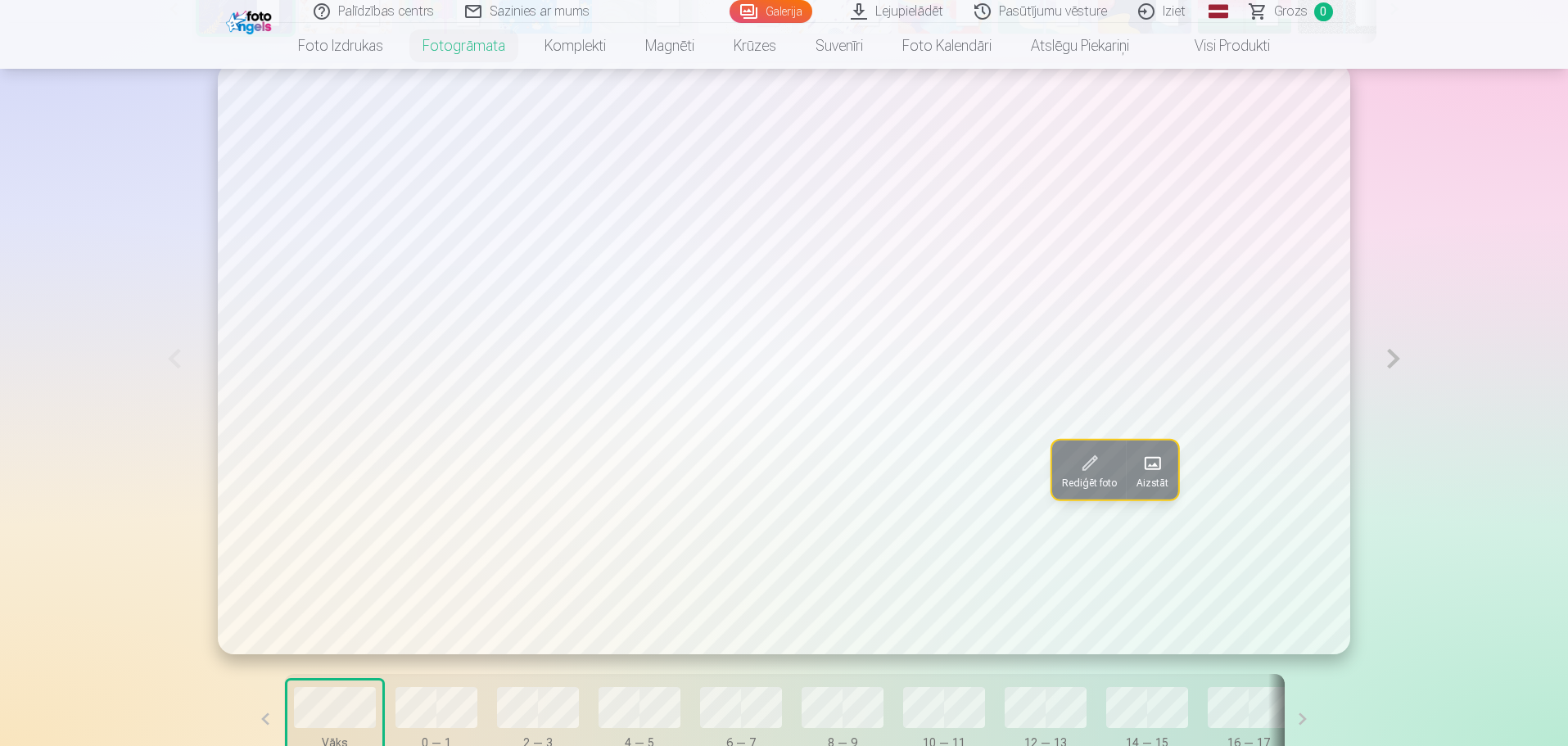
click at [1138, 473] on span at bounding box center [1151, 463] width 26 height 26
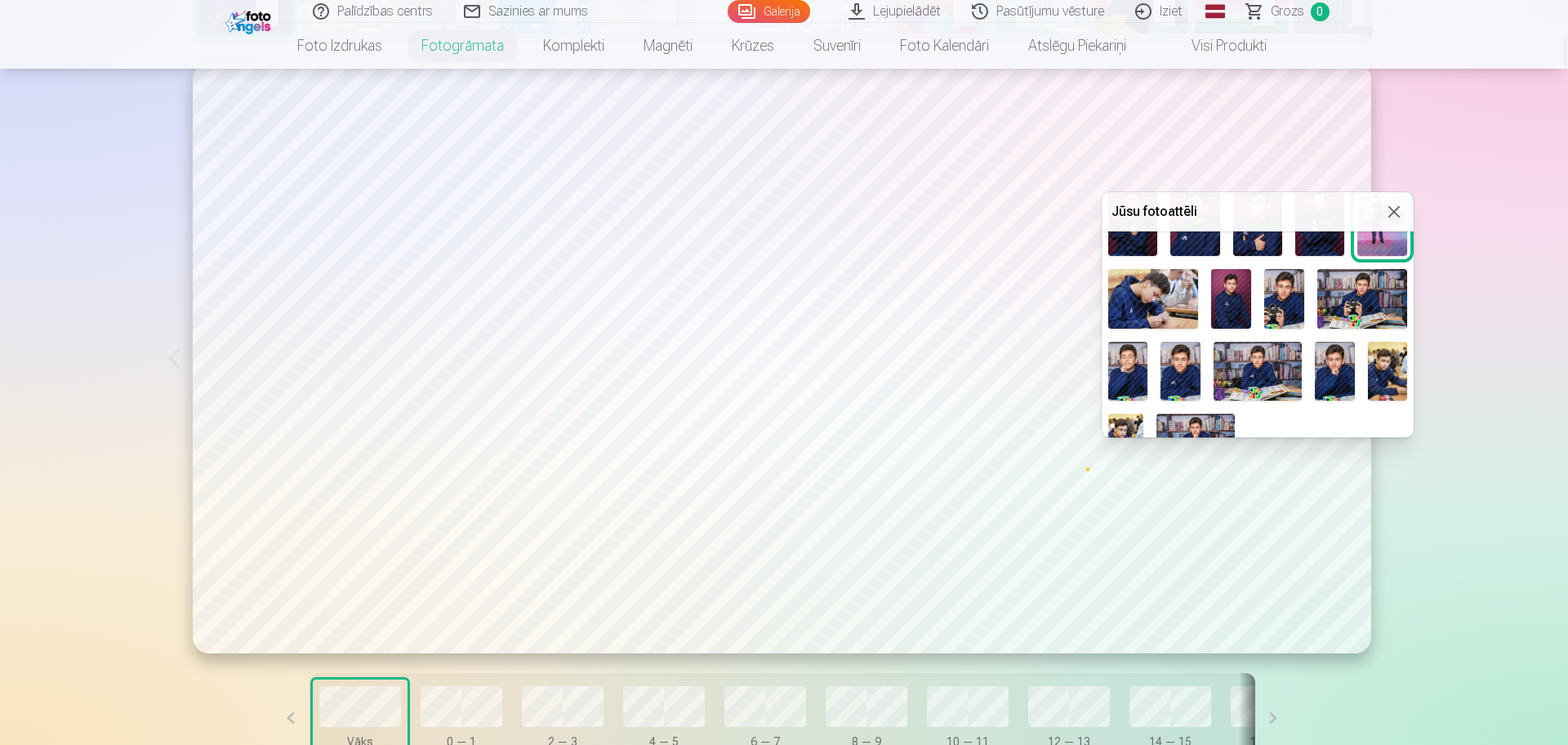
scroll to position [305, 0]
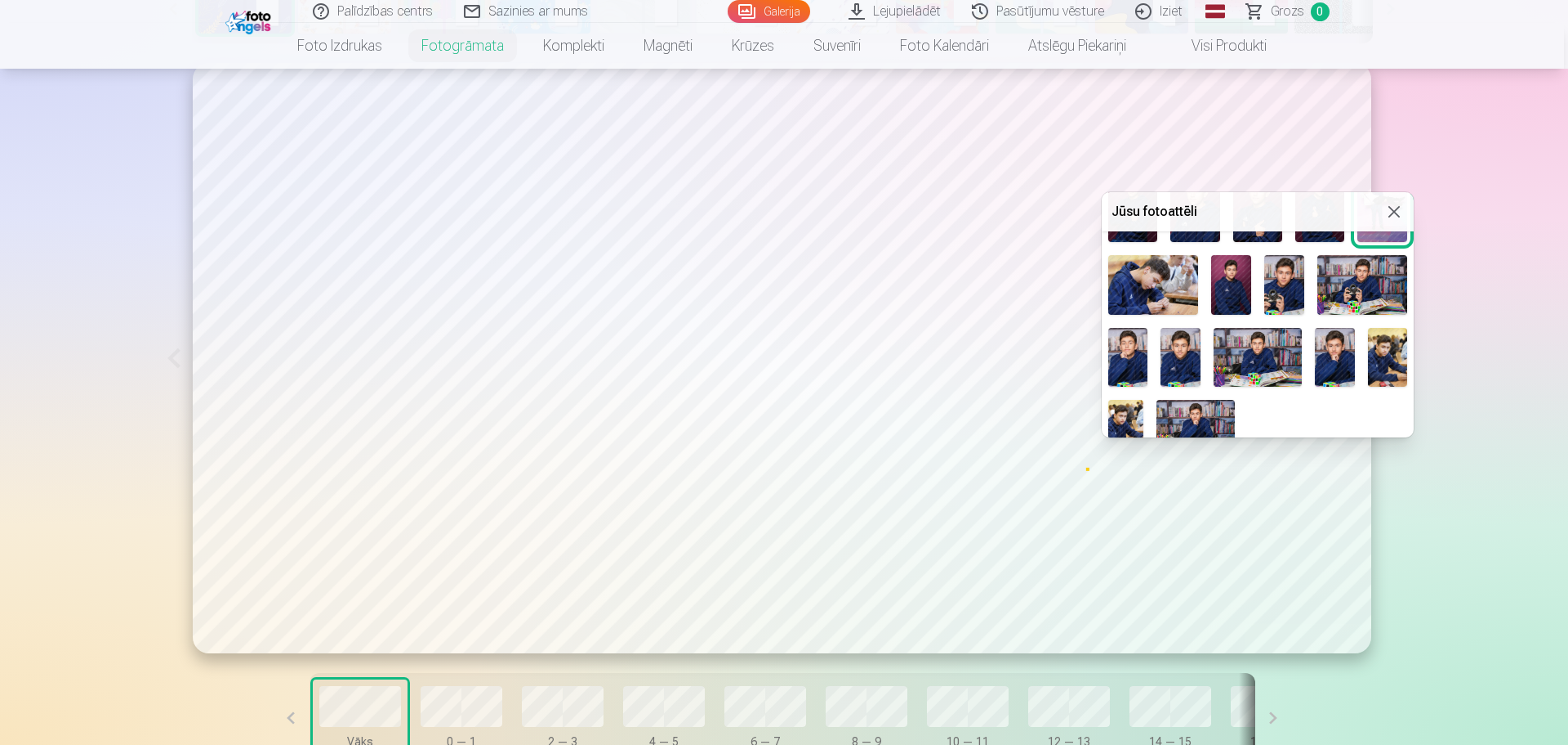
click at [1332, 340] on img at bounding box center [1334, 357] width 39 height 60
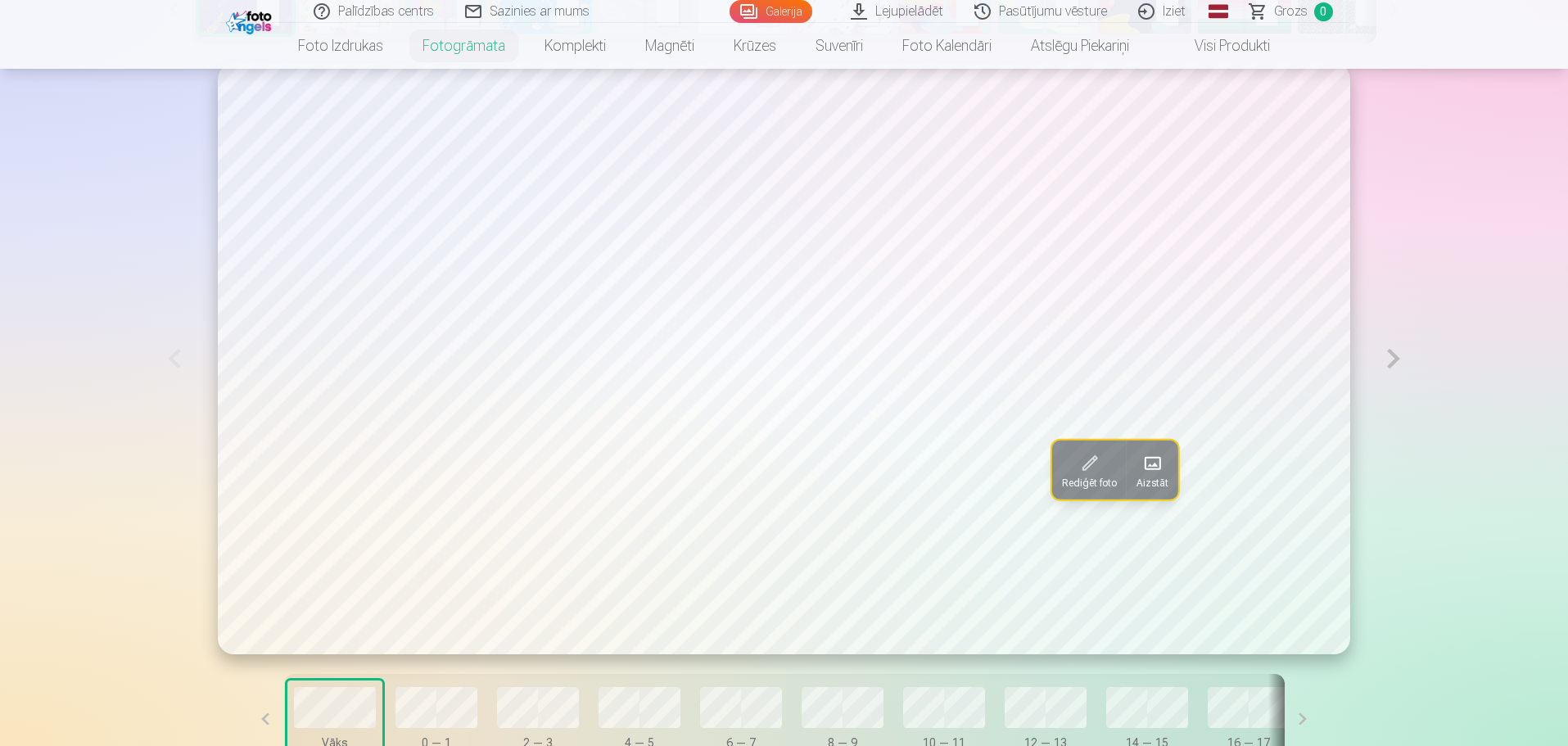
click at [1388, 351] on button at bounding box center [1393, 358] width 37 height 590
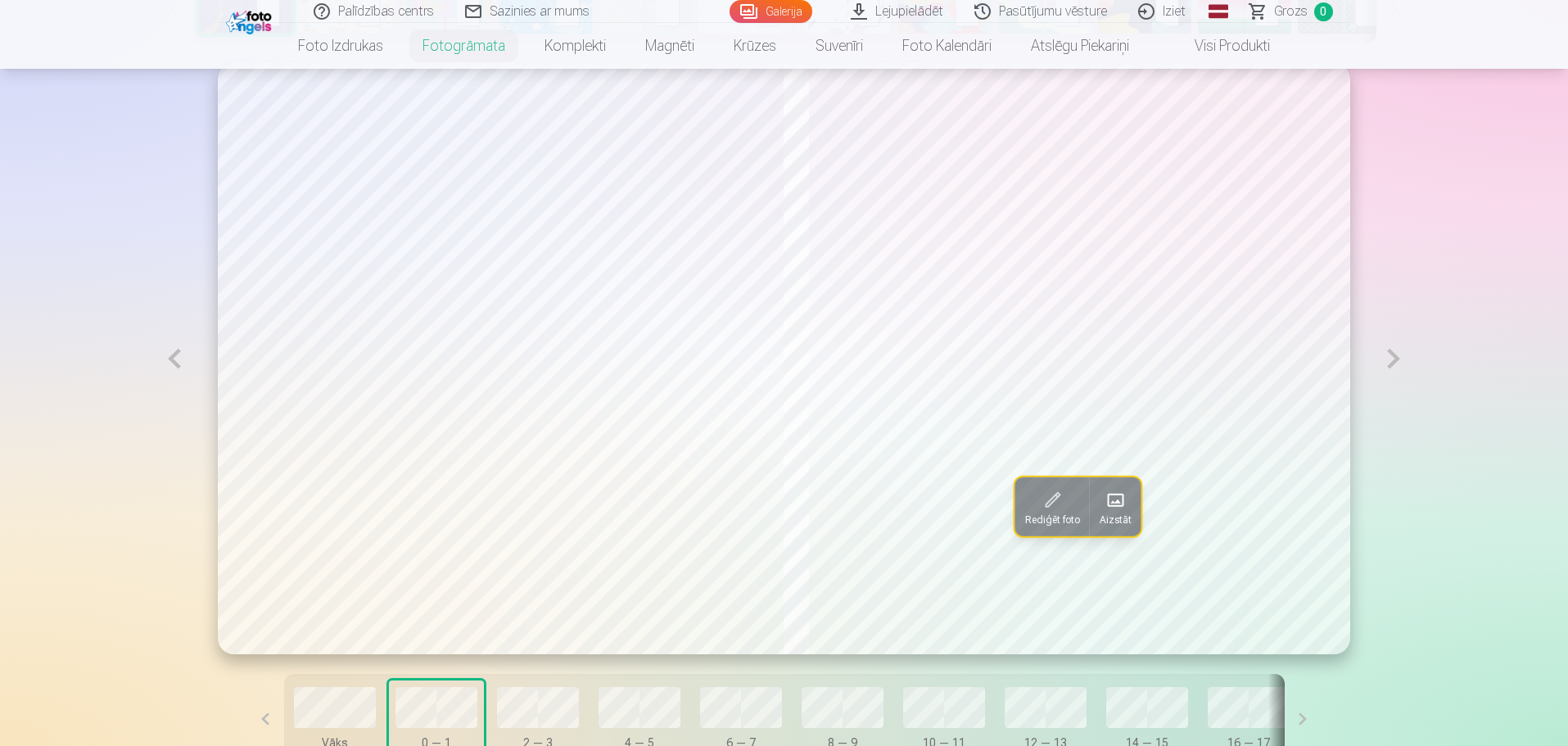
click at [1392, 365] on button at bounding box center [1393, 358] width 37 height 591
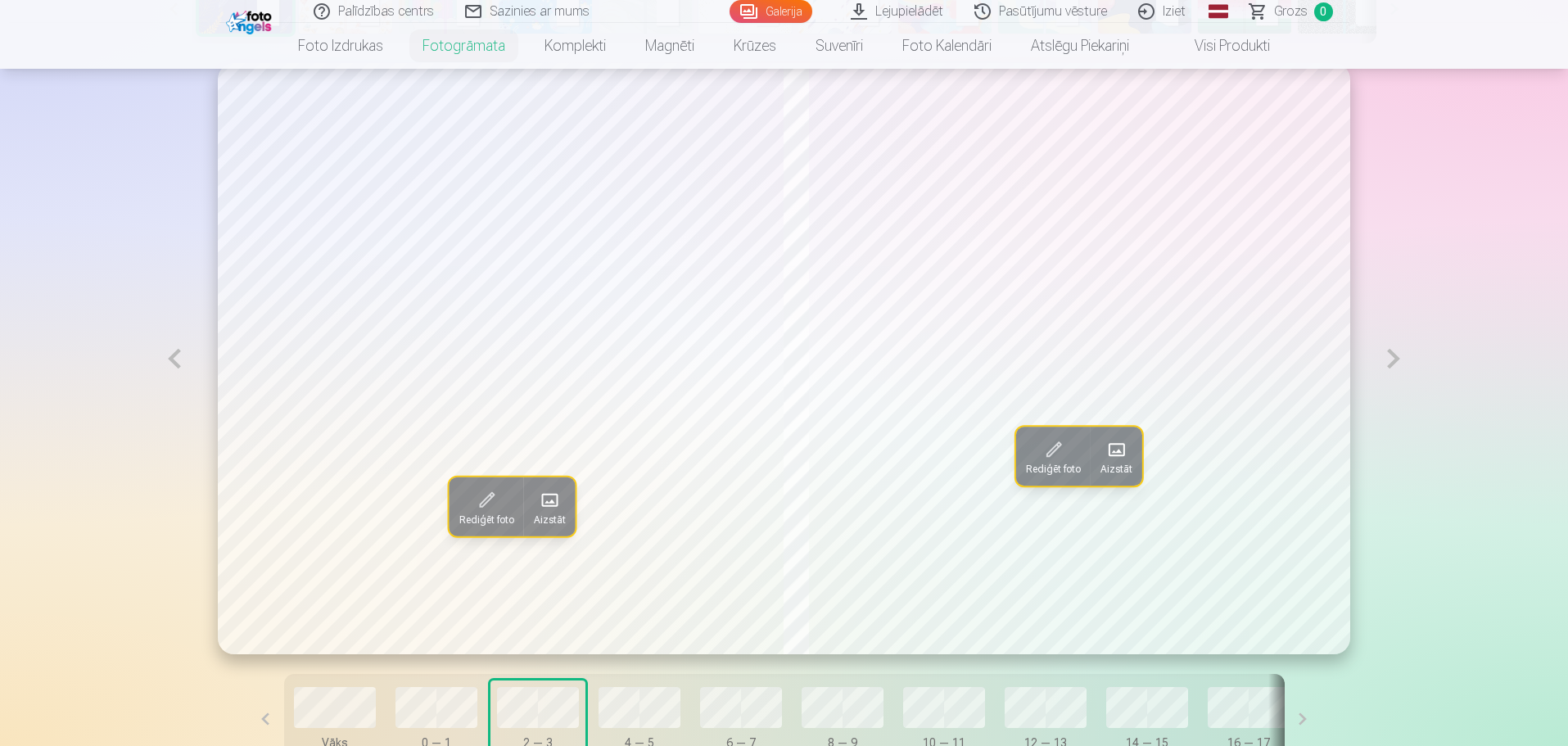
click at [1392, 365] on button at bounding box center [1393, 358] width 37 height 591
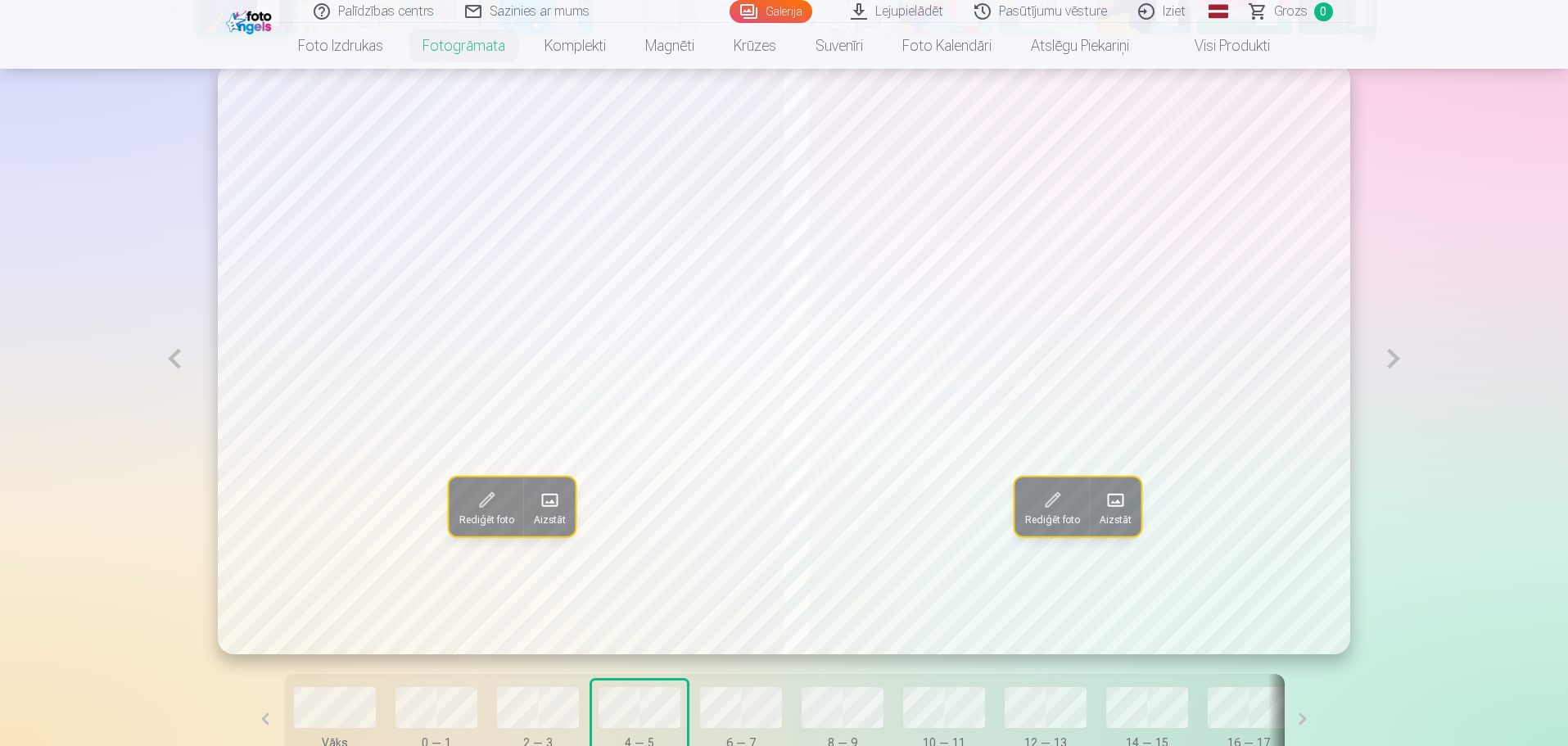
click at [1392, 365] on button at bounding box center [1393, 358] width 37 height 591
click at [1395, 361] on button at bounding box center [1393, 358] width 37 height 591
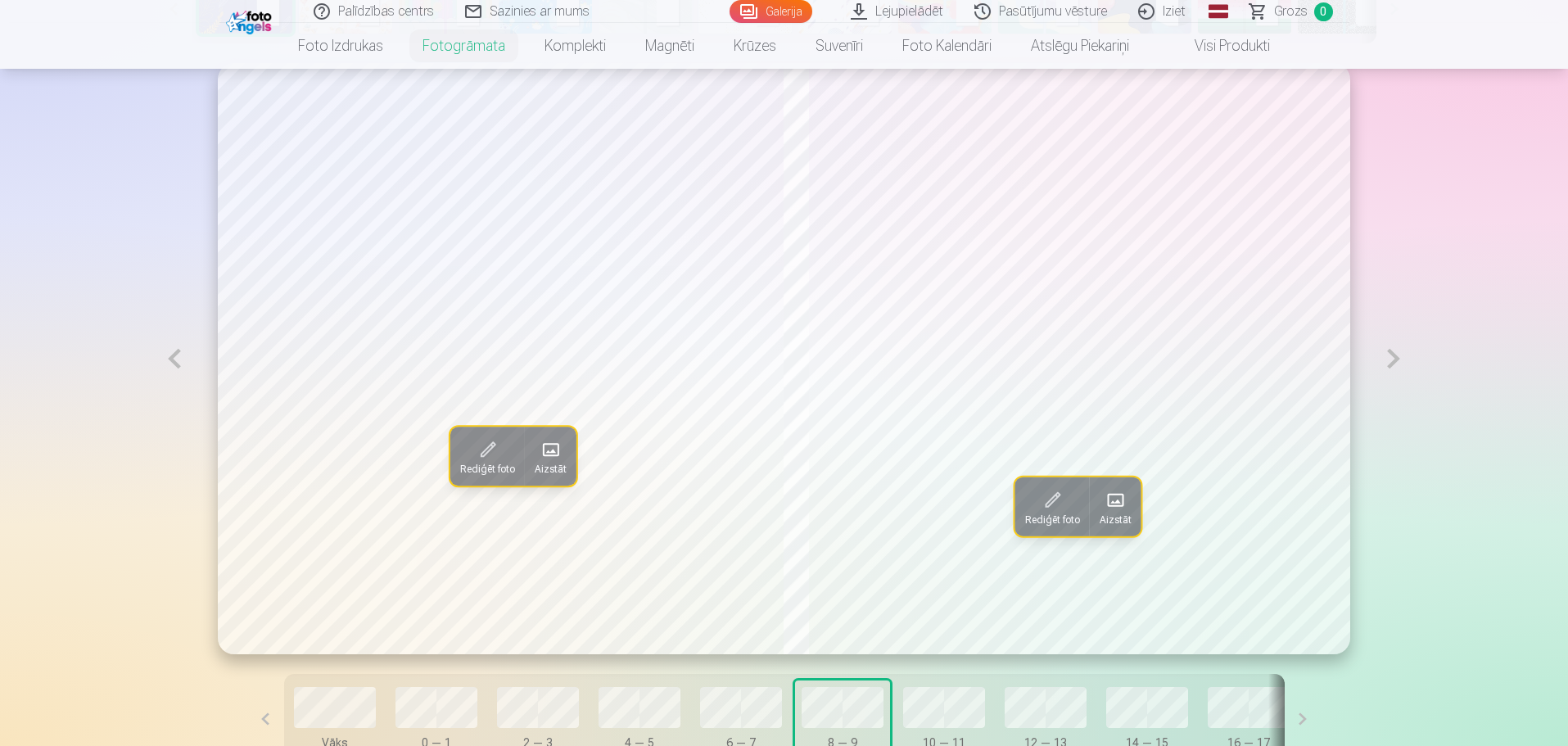
click at [1395, 360] on button at bounding box center [1393, 358] width 37 height 591
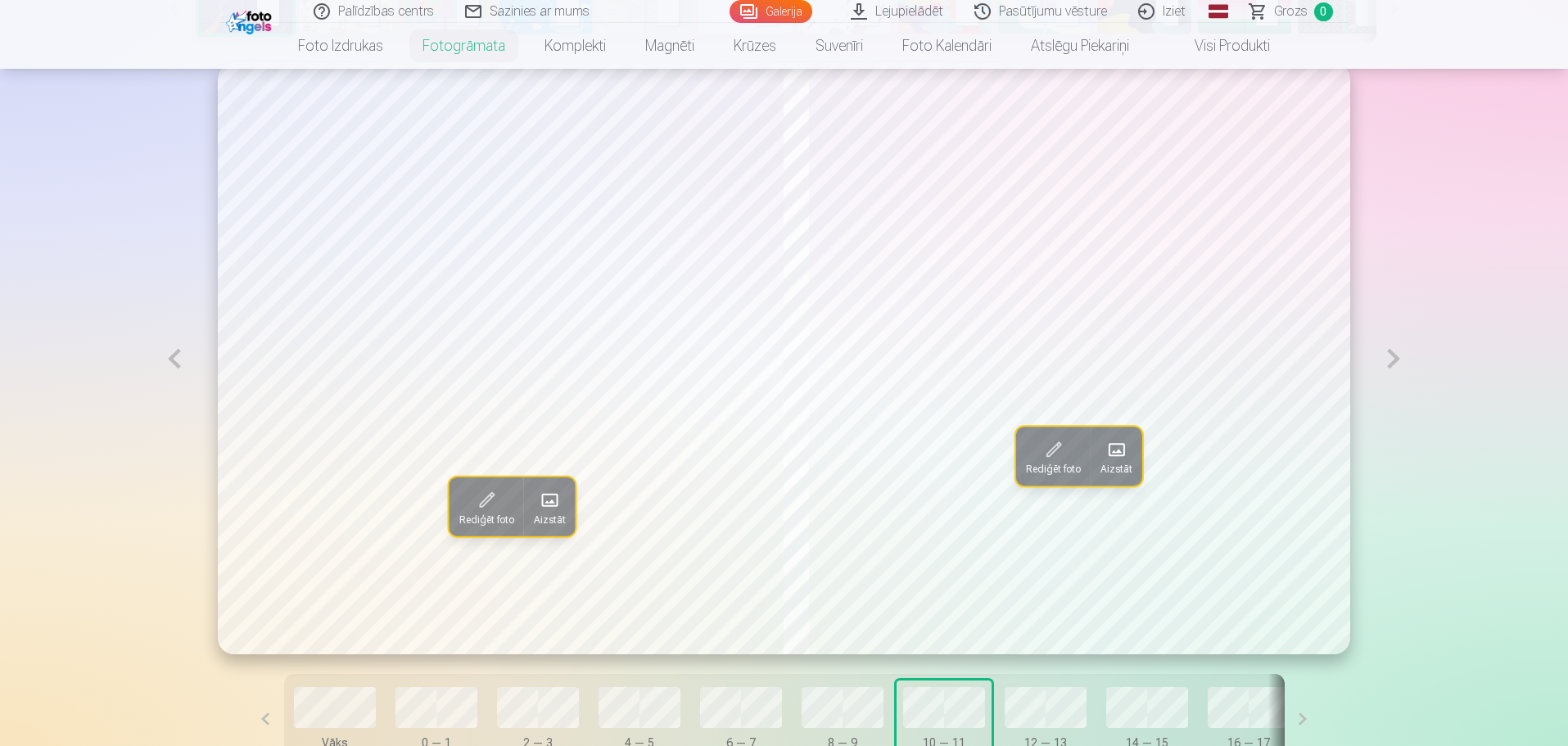
click at [1395, 360] on button at bounding box center [1393, 358] width 37 height 591
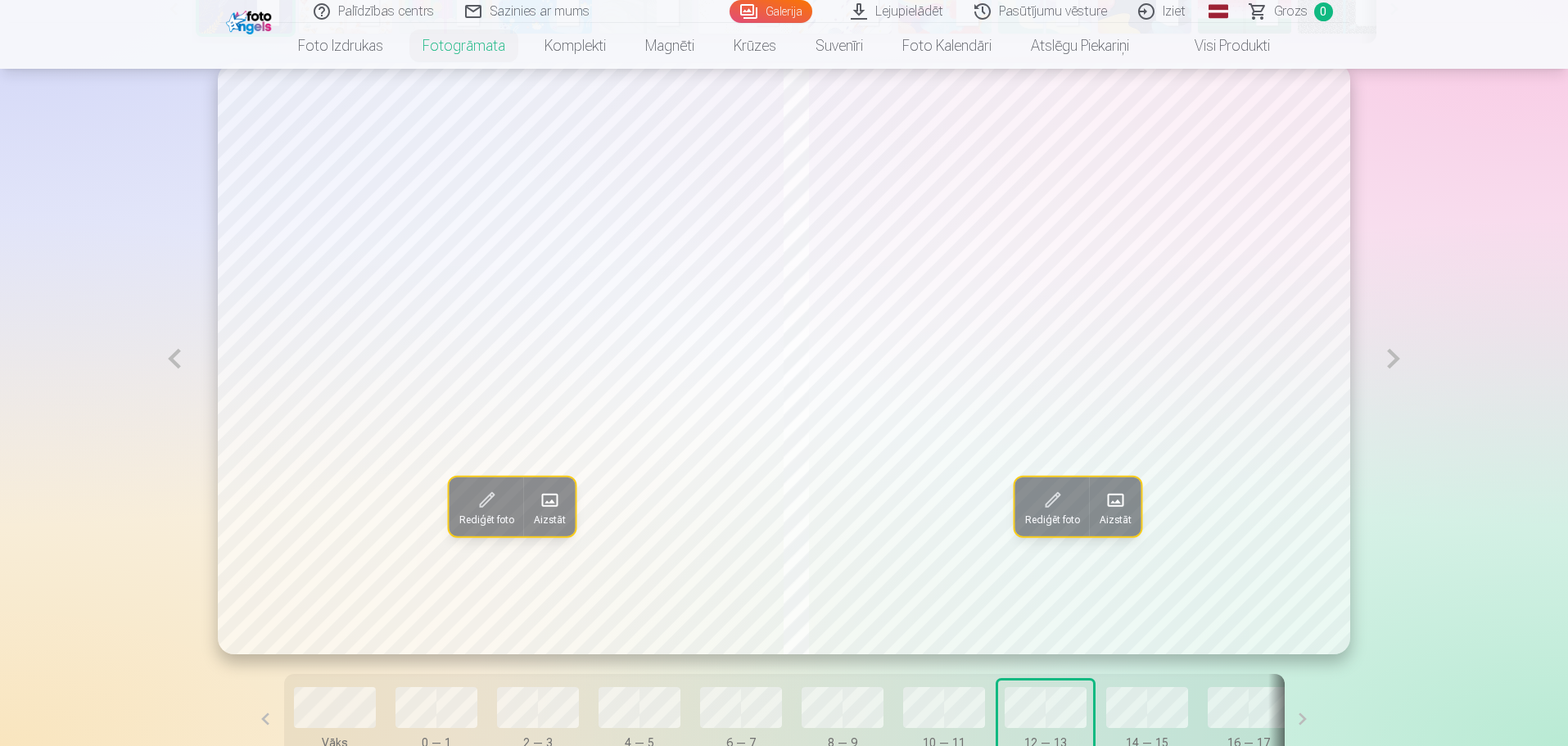
click at [1388, 363] on button at bounding box center [1393, 358] width 37 height 591
click at [1388, 357] on button at bounding box center [1393, 358] width 37 height 591
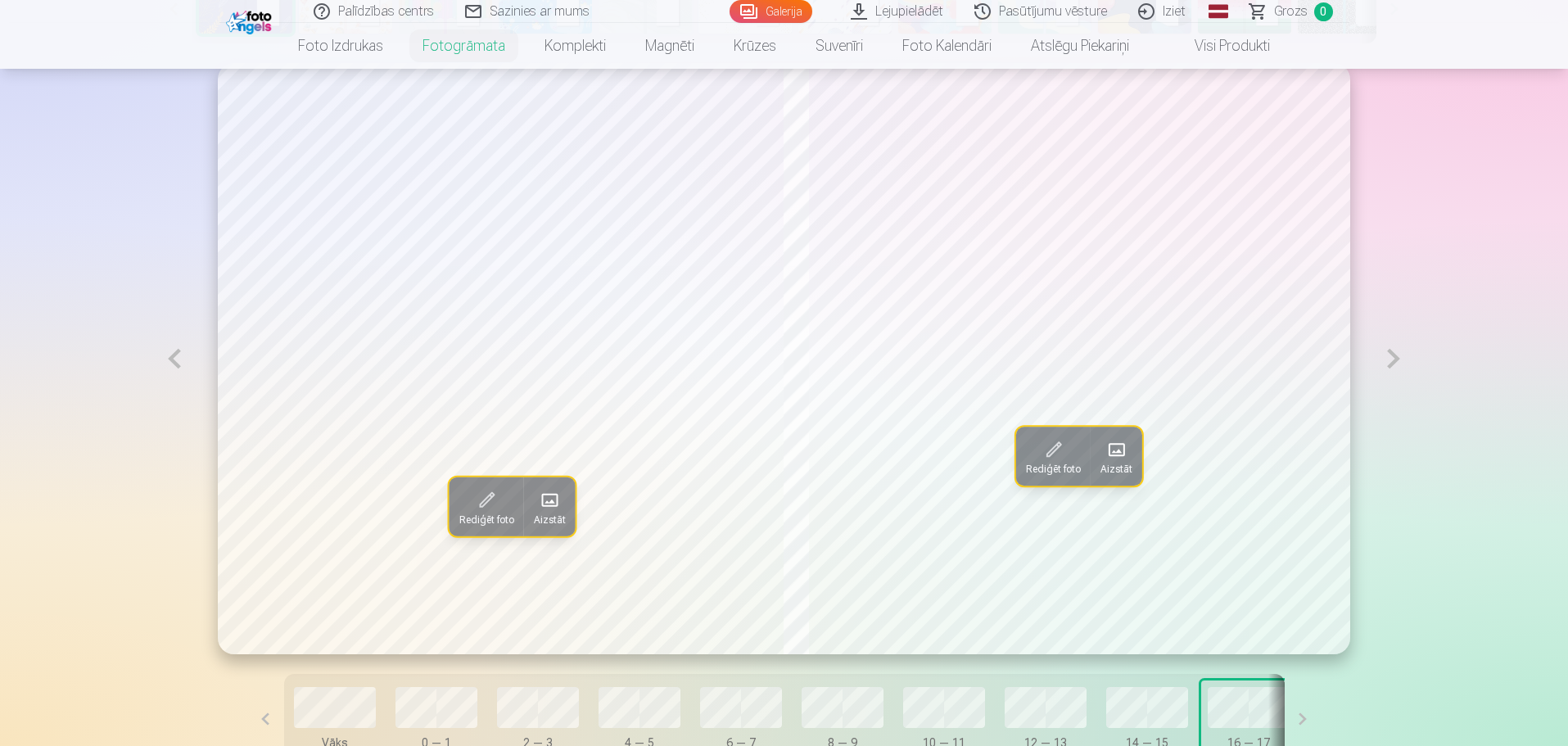
click at [1388, 357] on button at bounding box center [1393, 358] width 37 height 591
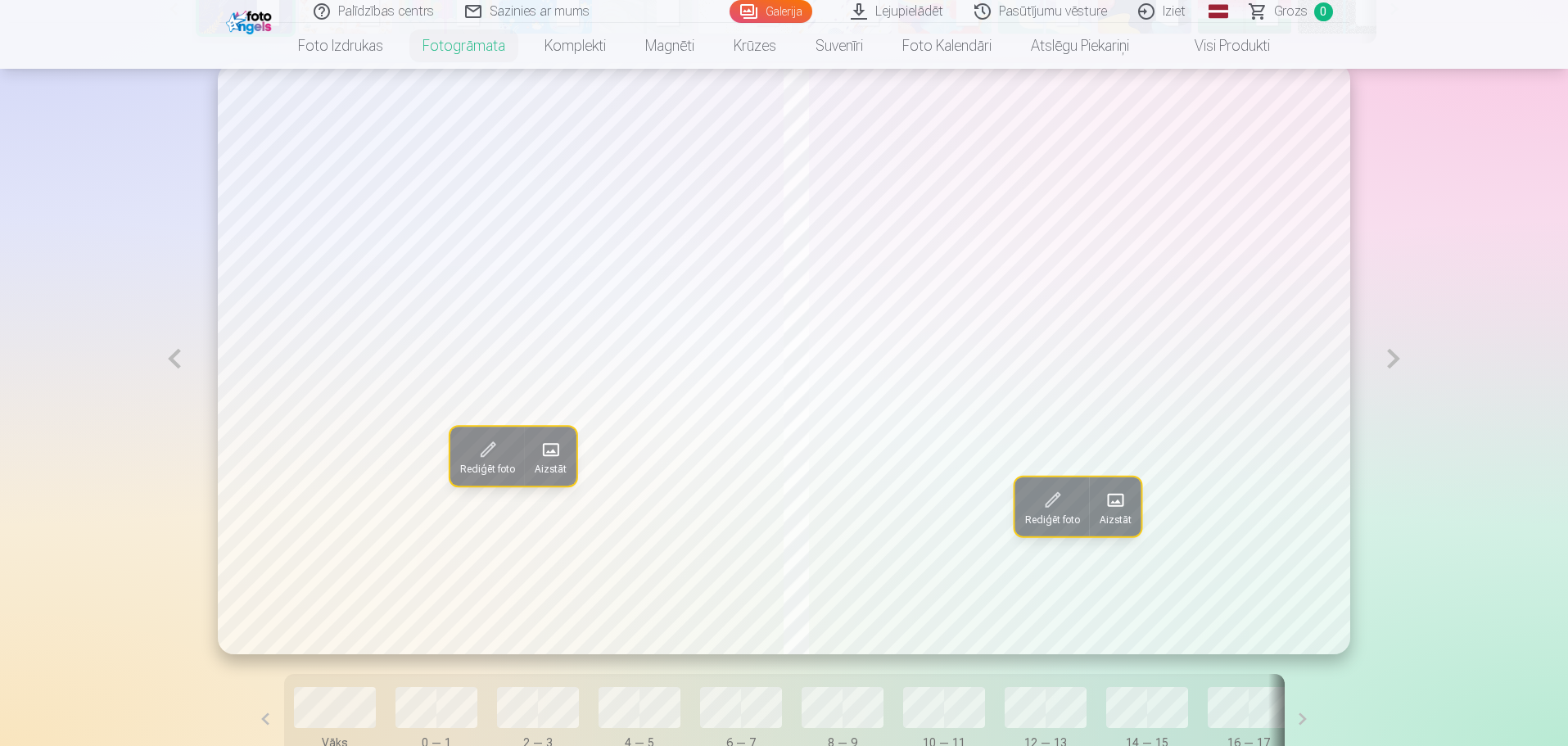
click at [1388, 357] on button at bounding box center [1393, 358] width 37 height 591
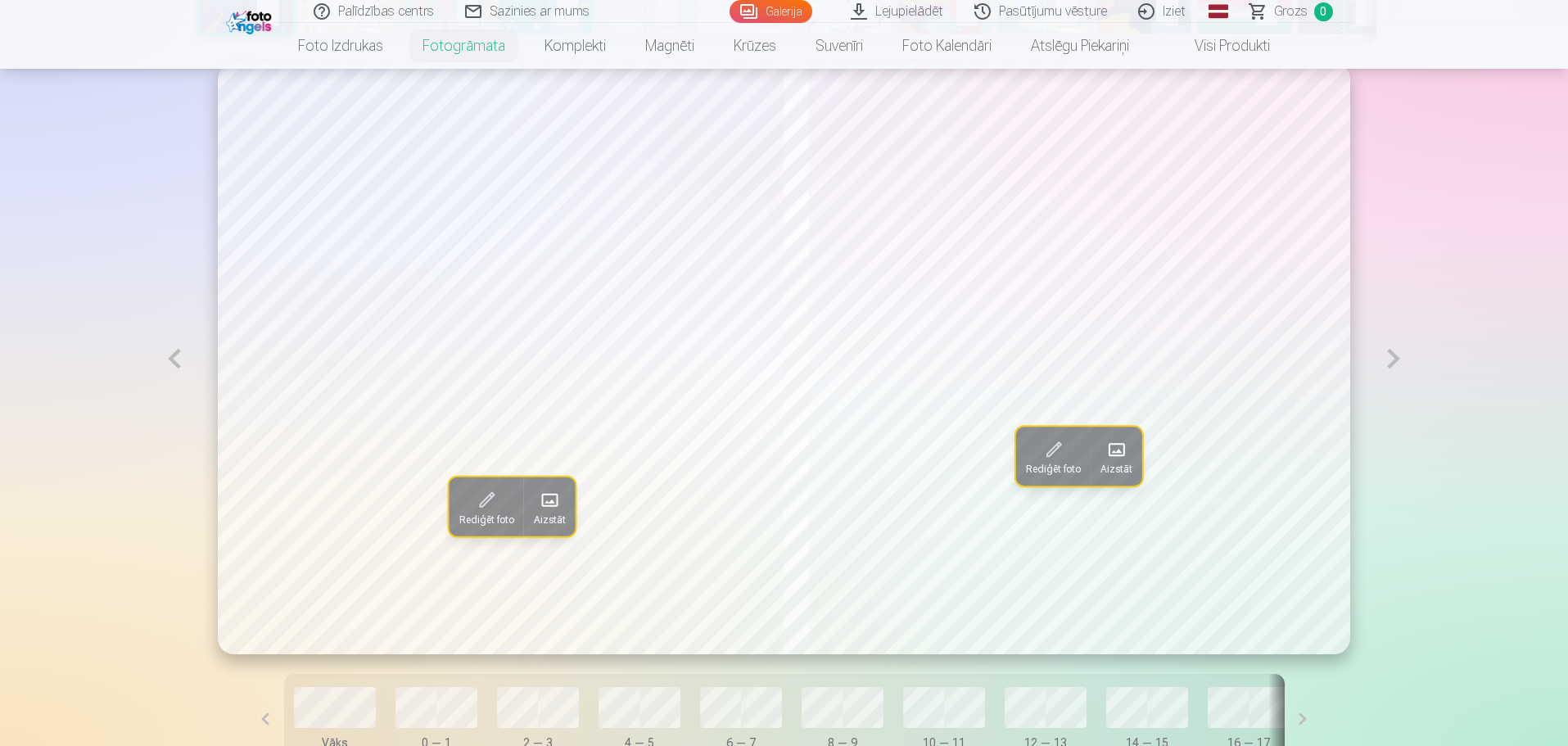
click at [1388, 357] on button at bounding box center [1393, 358] width 37 height 591
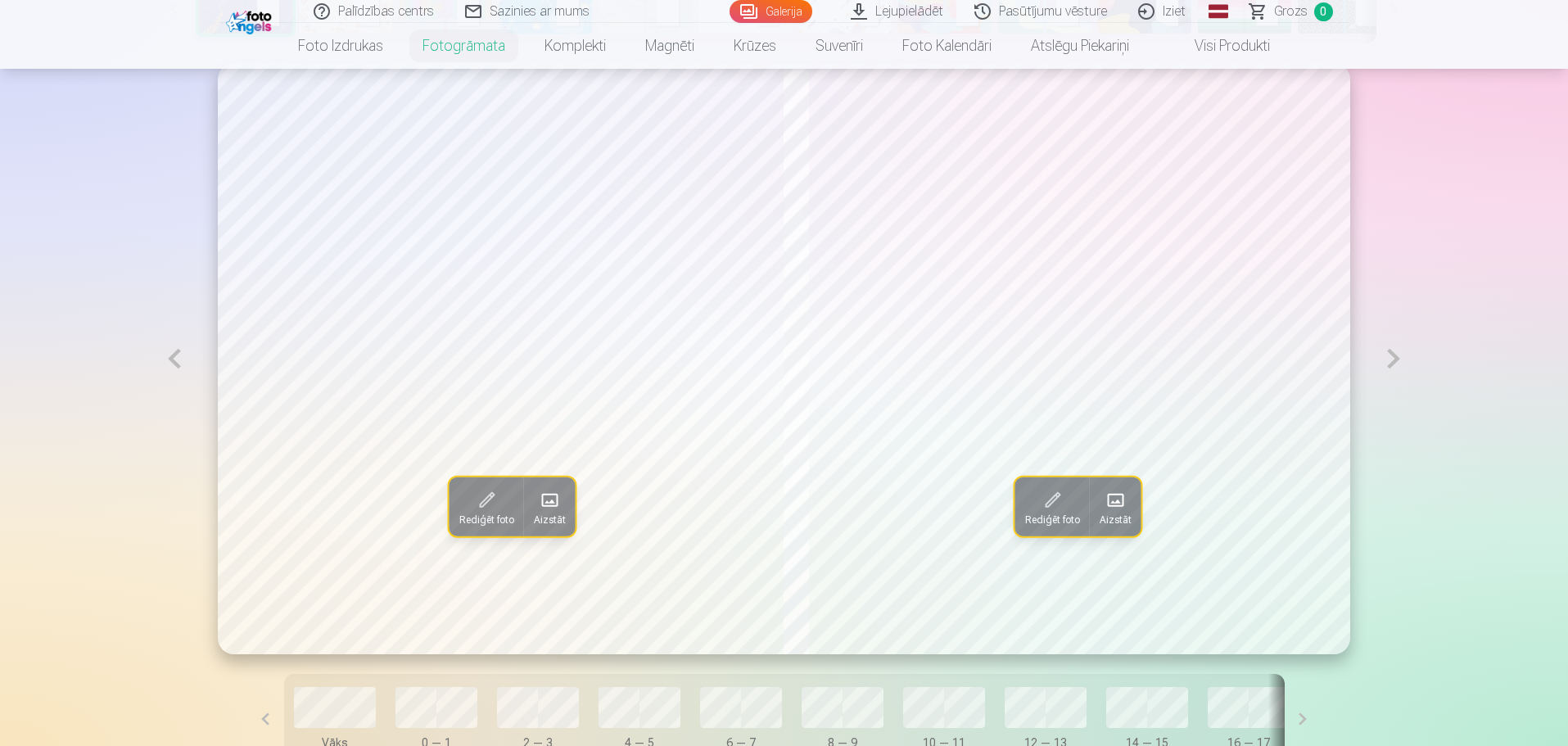
click at [1059, 517] on span "Rediģēt foto" at bounding box center [1052, 520] width 55 height 13
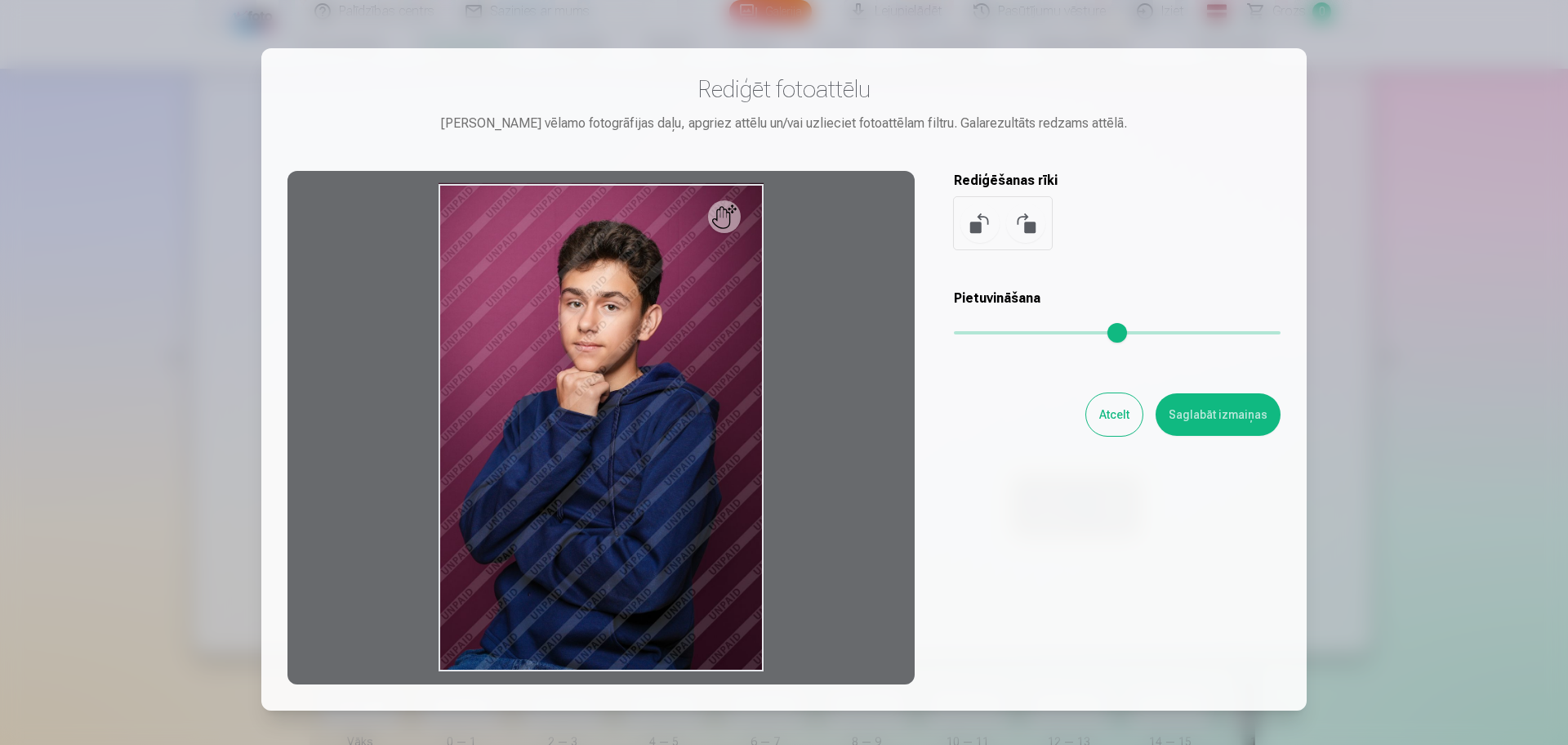
click at [1107, 410] on button "Atcelt" at bounding box center [1114, 414] width 56 height 42
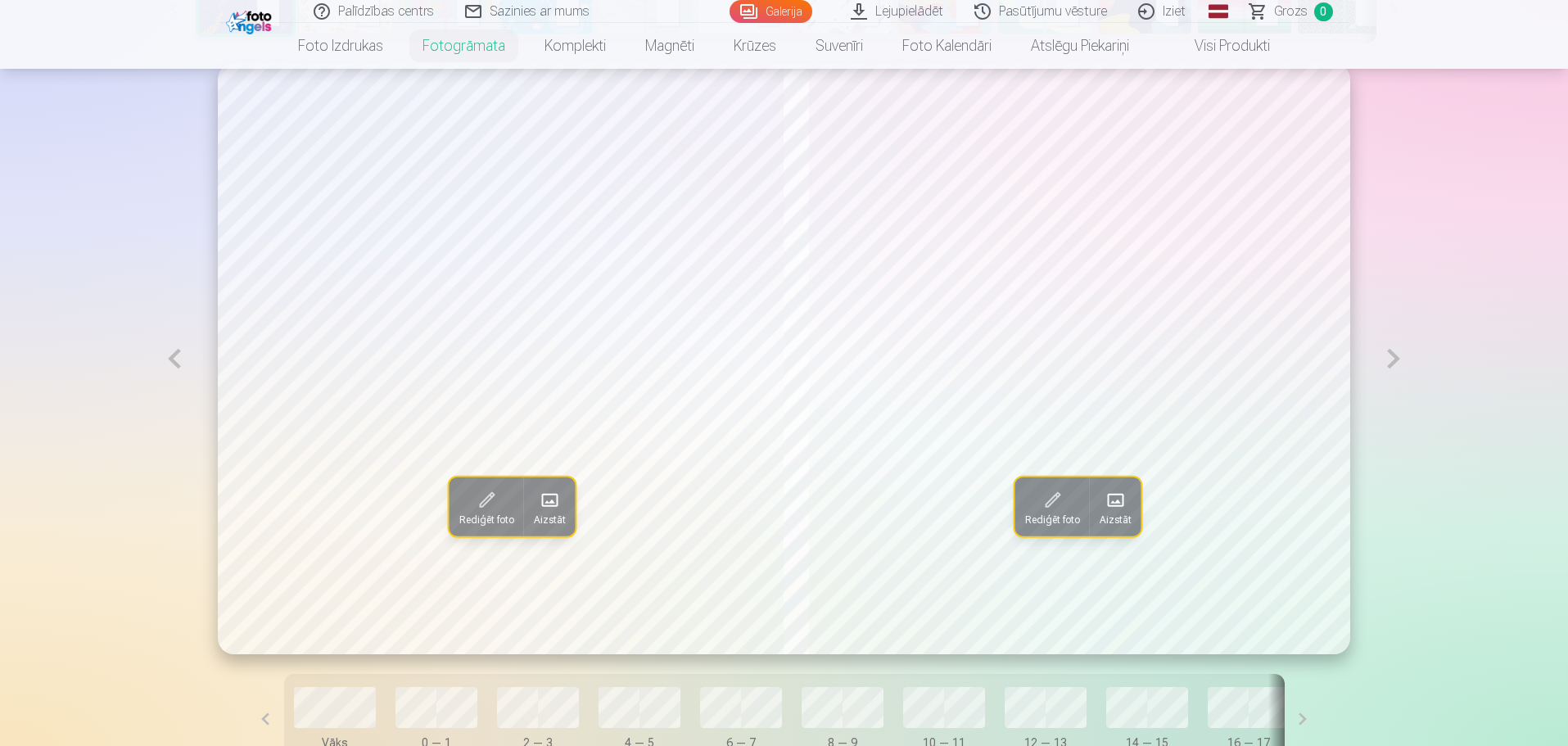
click at [1390, 361] on button at bounding box center [1393, 358] width 37 height 591
click at [1064, 494] on span at bounding box center [1053, 500] width 26 height 26
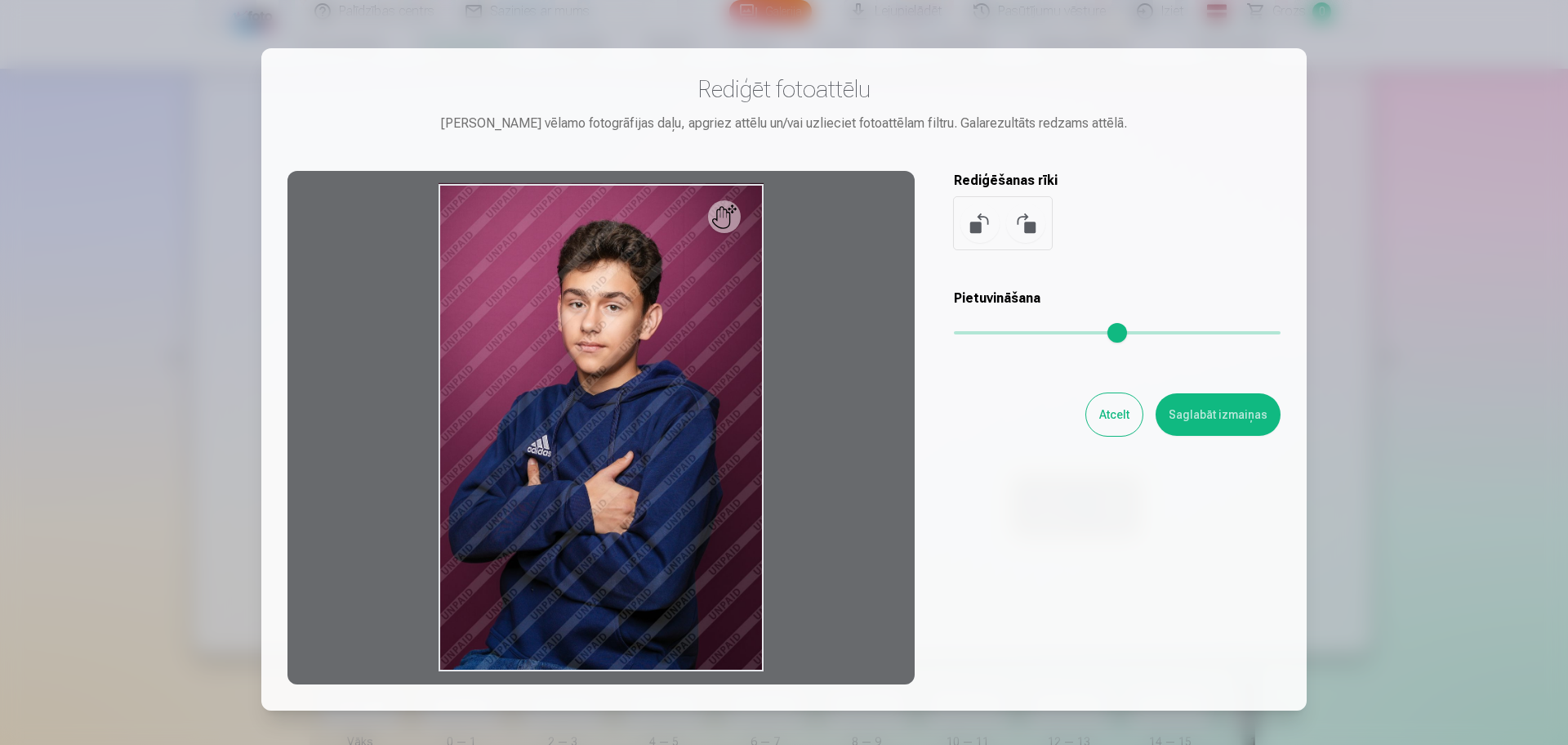
click at [739, 226] on div at bounding box center [601, 427] width 628 height 514
drag, startPoint x: 732, startPoint y: 224, endPoint x: 674, endPoint y: 288, distance: 86.4
click at [673, 290] on div at bounding box center [601, 427] width 628 height 514
click at [1106, 406] on button "Atcelt" at bounding box center [1114, 414] width 56 height 42
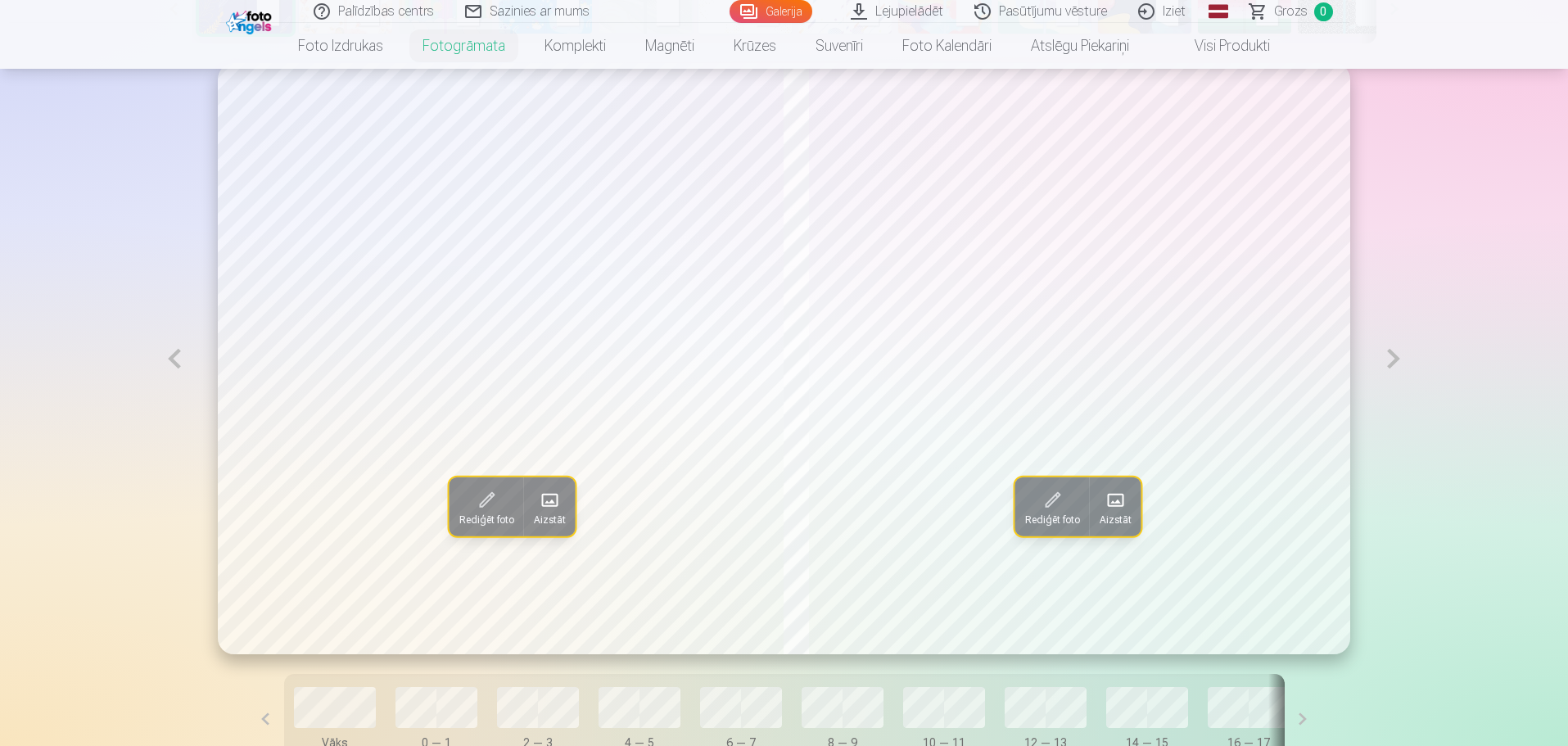
click at [1111, 503] on span at bounding box center [1116, 500] width 26 height 26
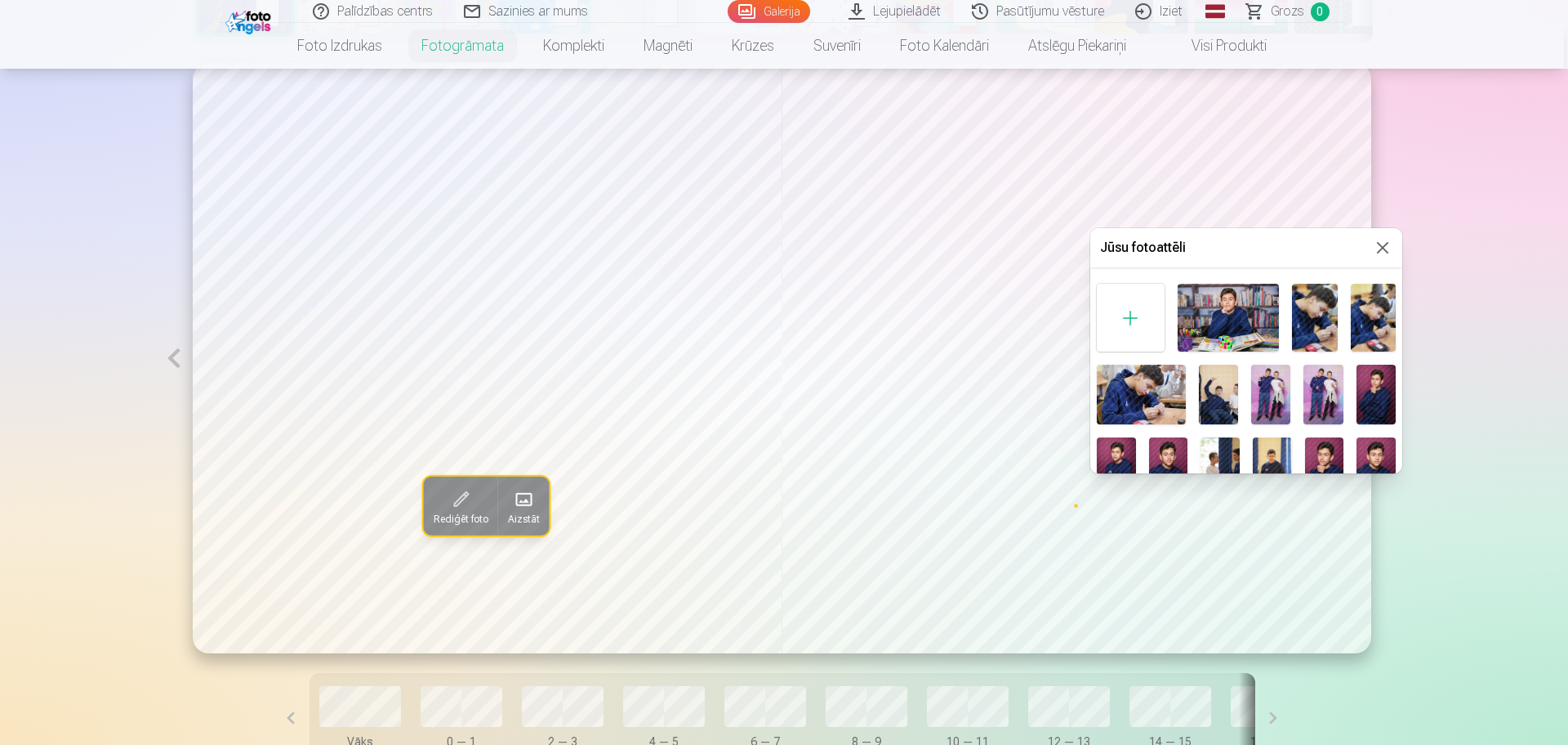
click at [1307, 390] on img at bounding box center [1323, 394] width 39 height 60
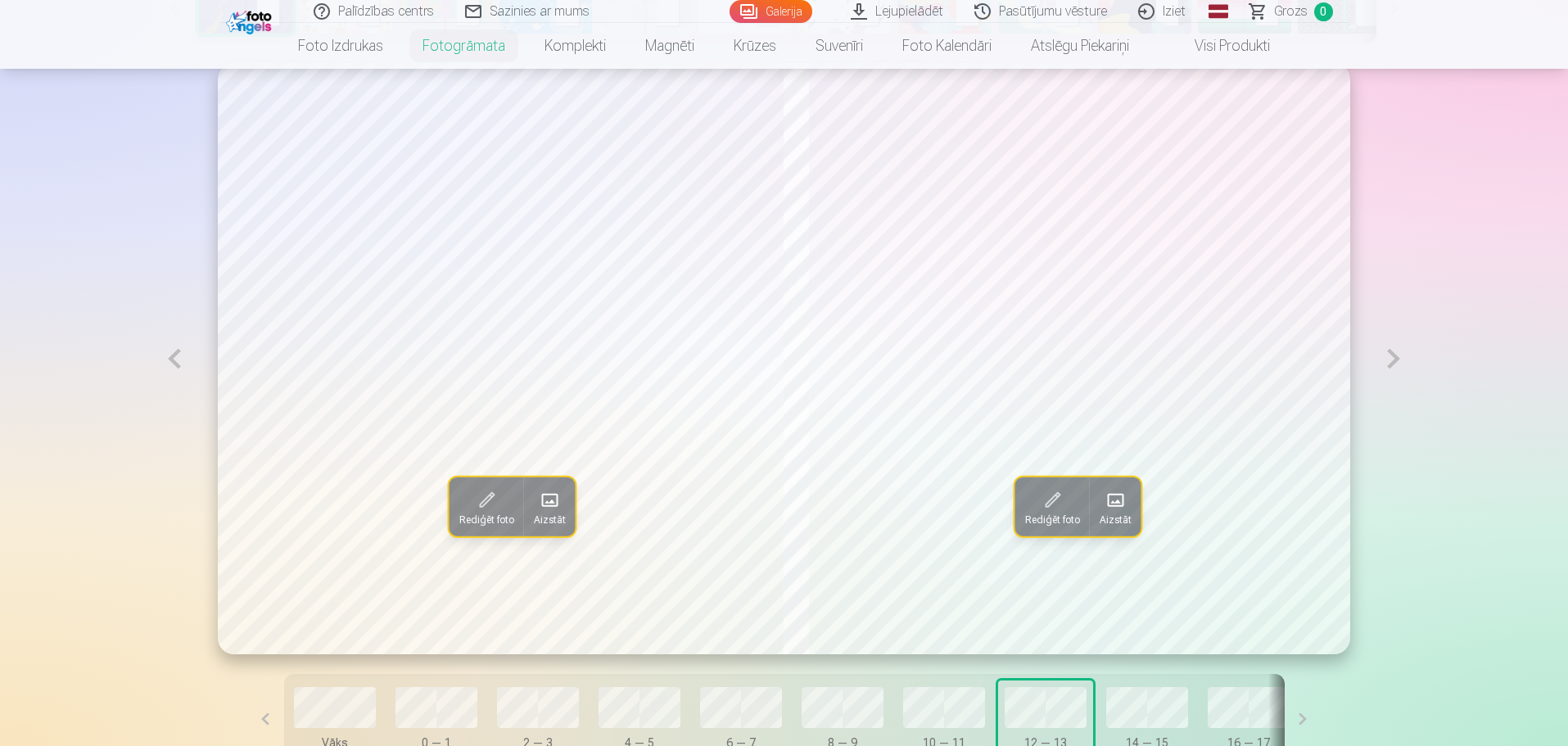
click at [536, 507] on span at bounding box center [549, 500] width 26 height 26
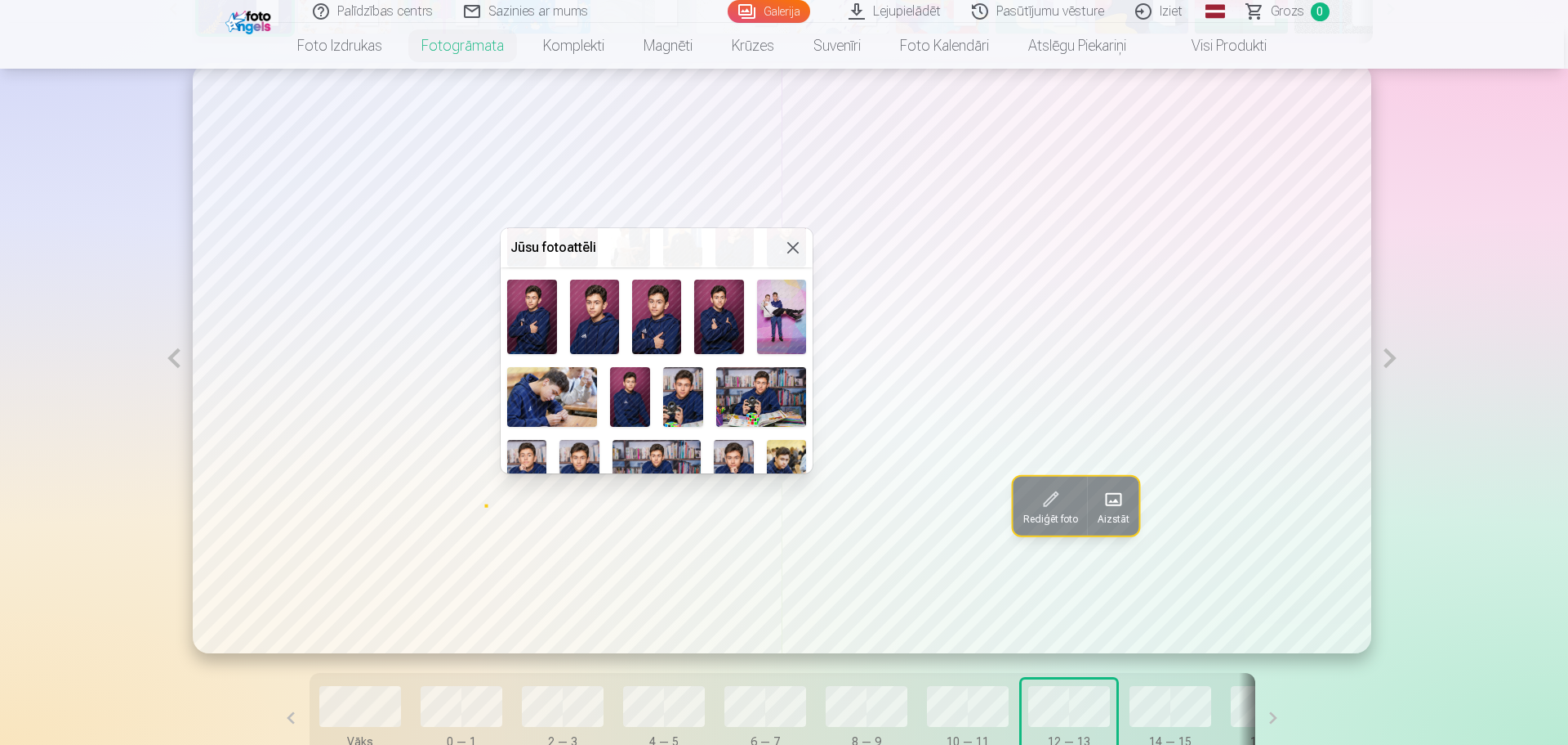
scroll to position [321, 0]
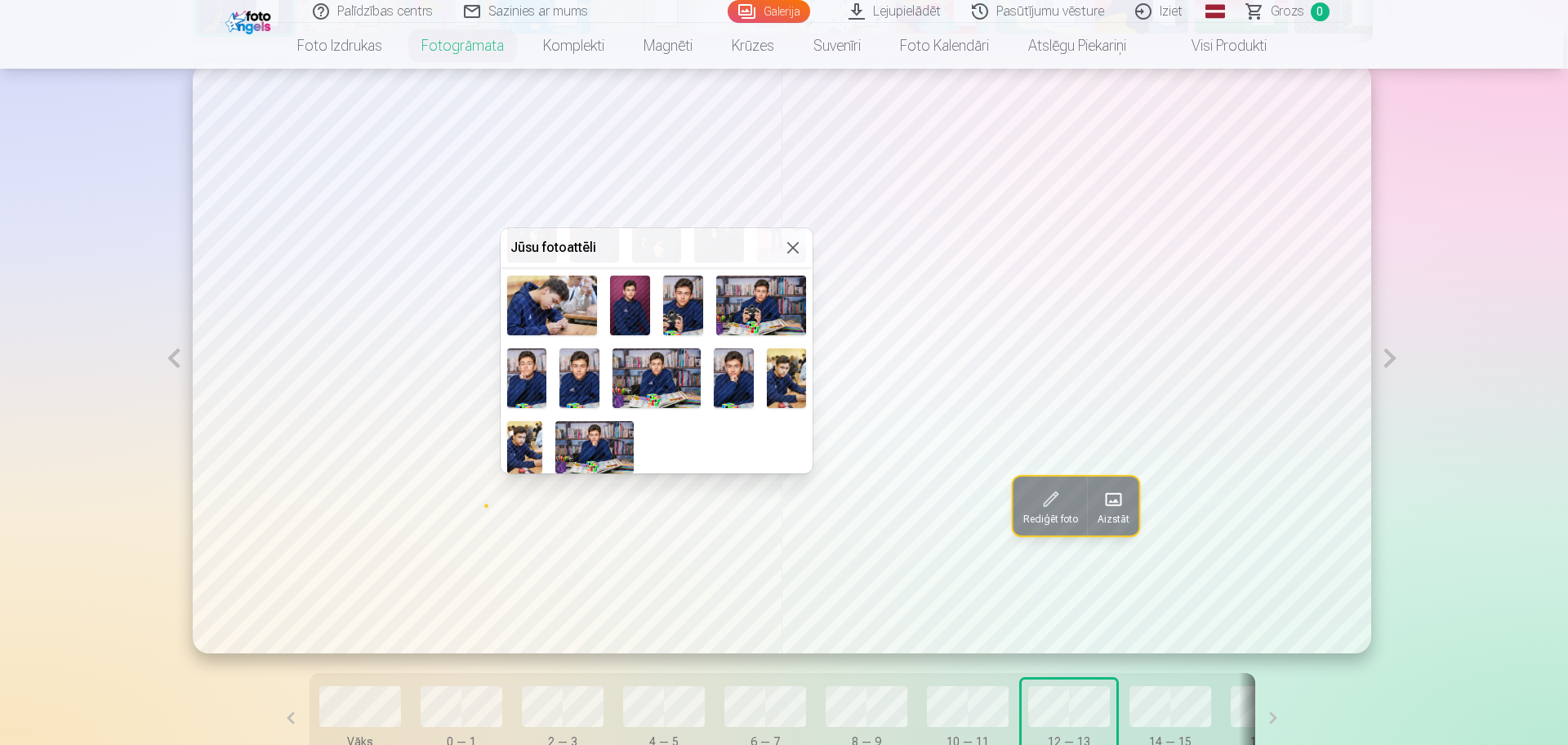
click at [774, 367] on img at bounding box center [786, 378] width 39 height 60
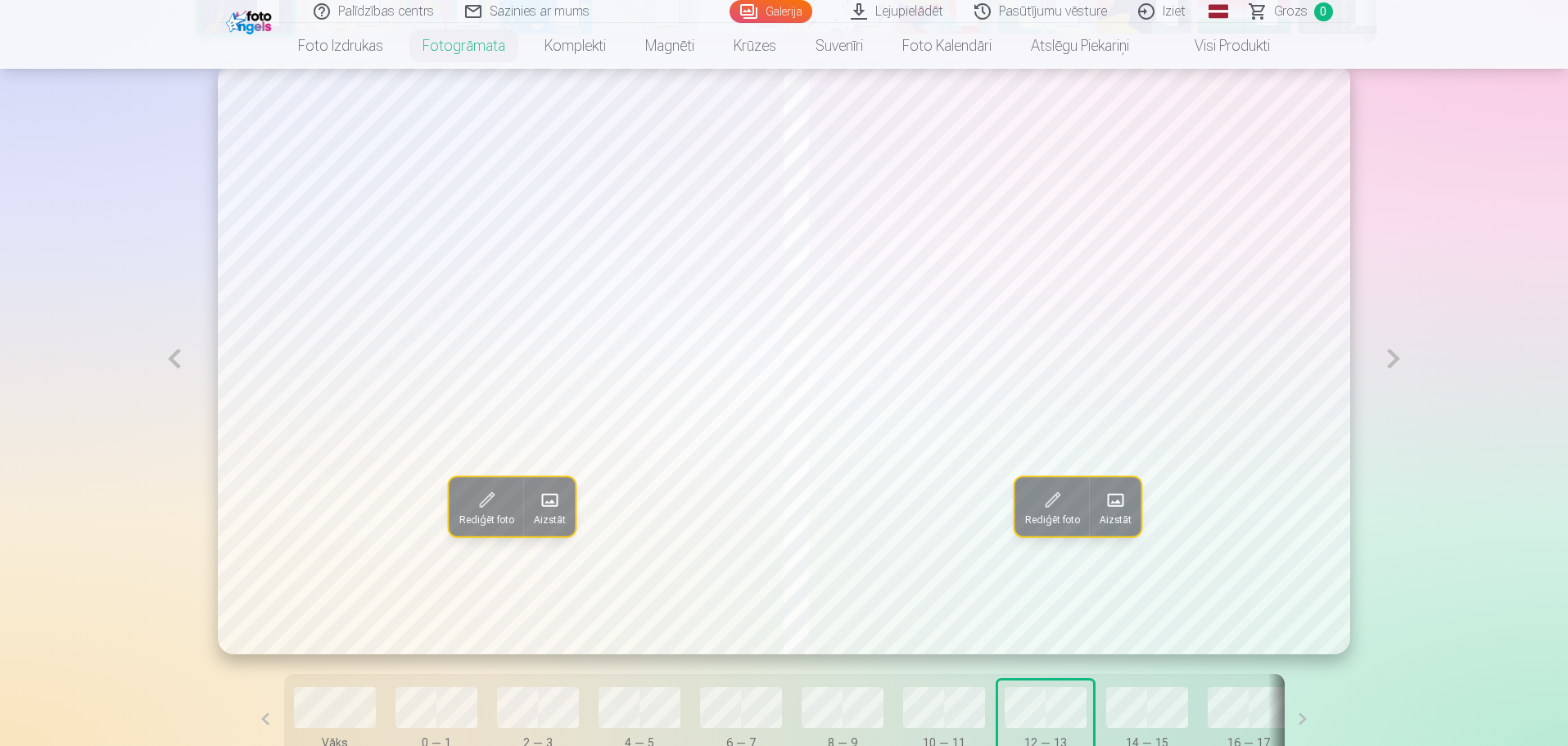
click at [1391, 357] on button at bounding box center [1393, 358] width 37 height 591
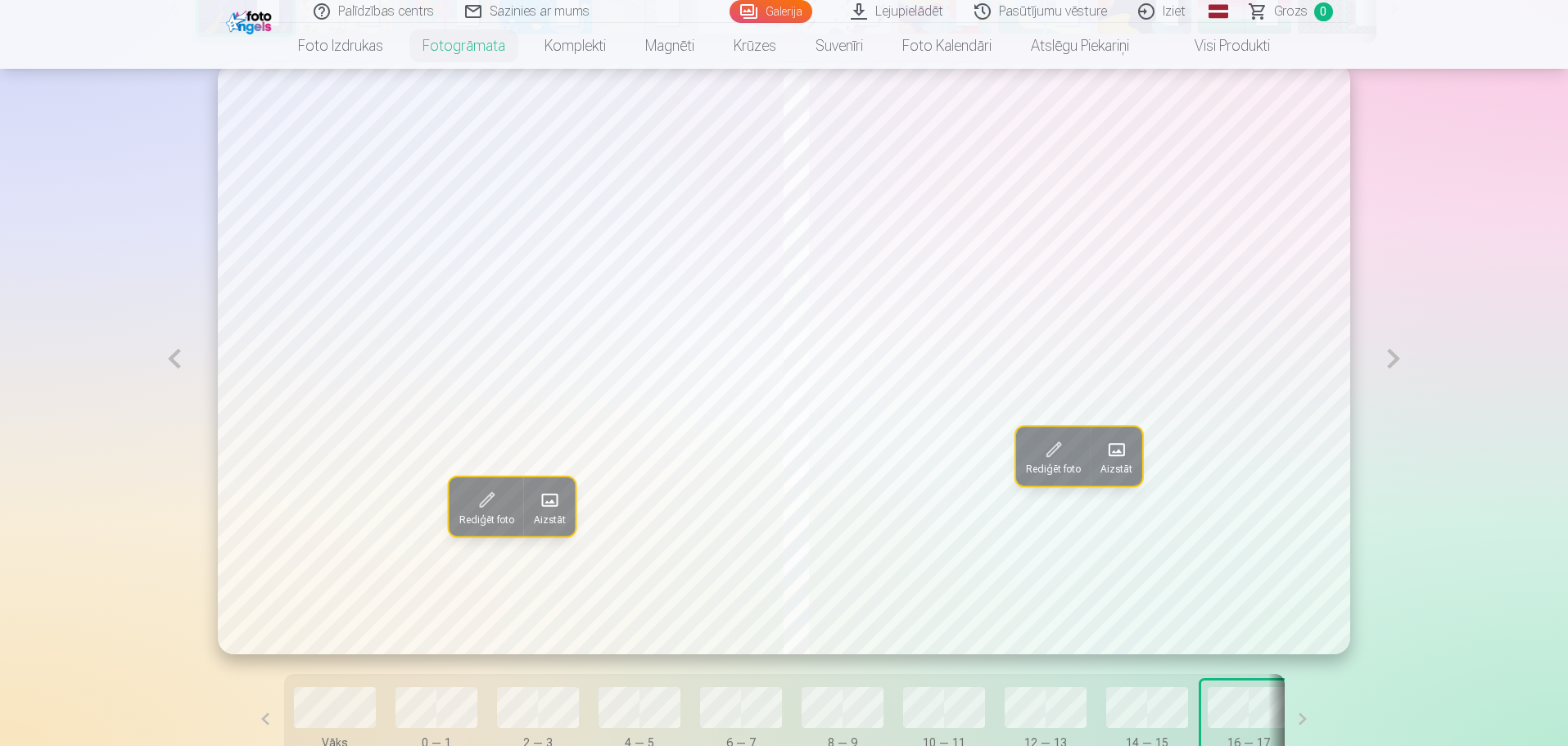
click at [1117, 453] on span at bounding box center [1117, 449] width 26 height 26
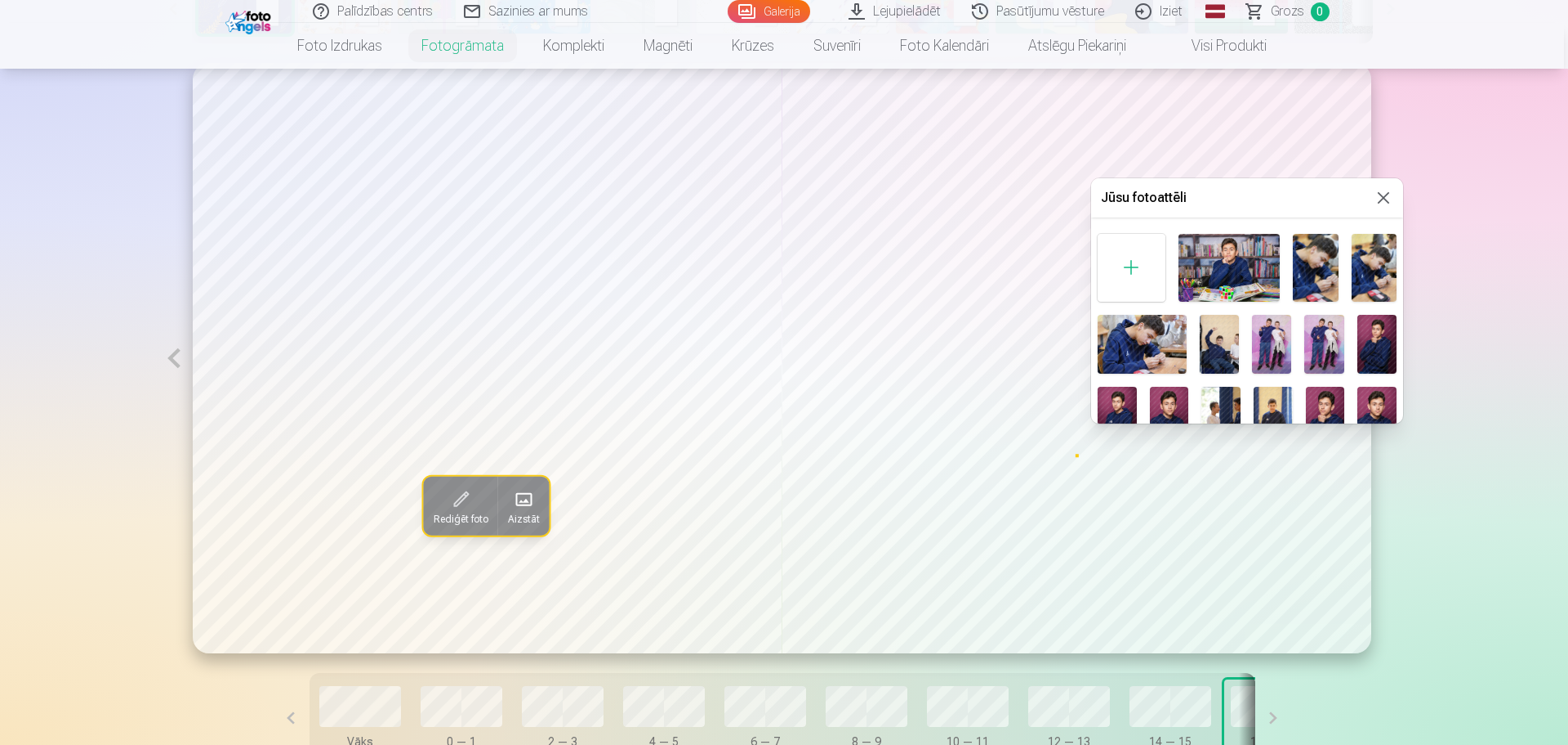
click at [1267, 335] on img at bounding box center [1271, 344] width 39 height 60
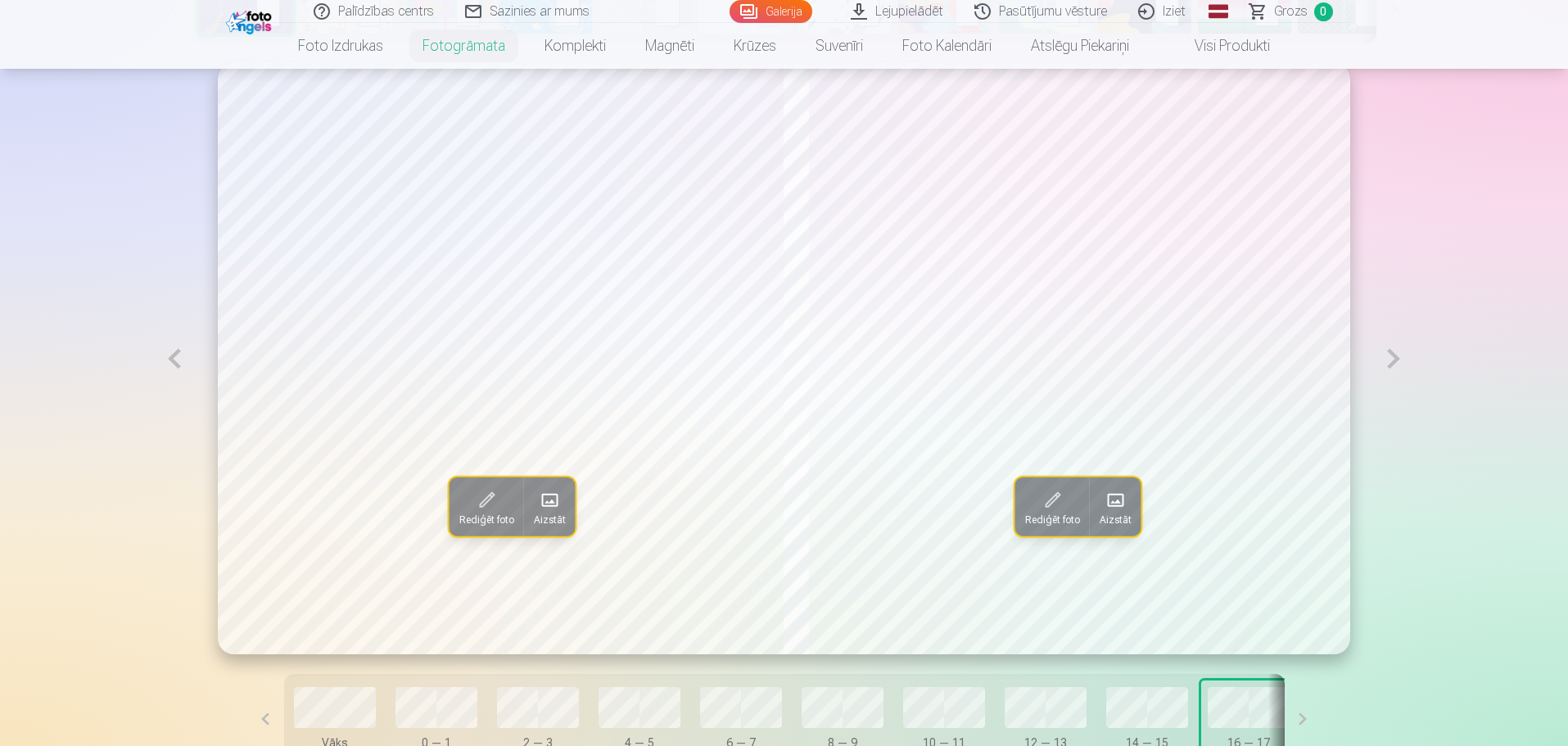
click at [1390, 360] on button at bounding box center [1393, 358] width 37 height 591
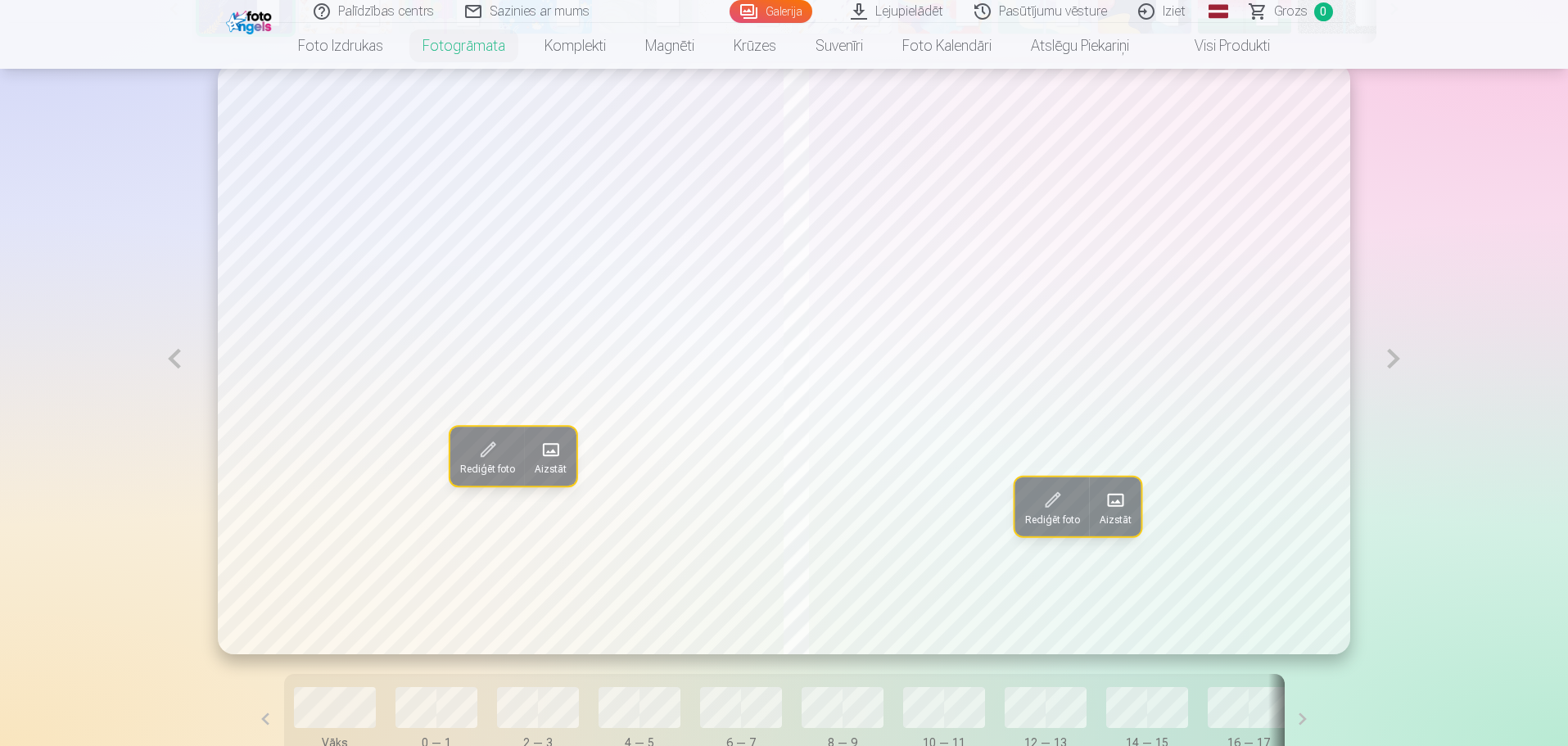
click at [1390, 360] on button at bounding box center [1393, 358] width 37 height 591
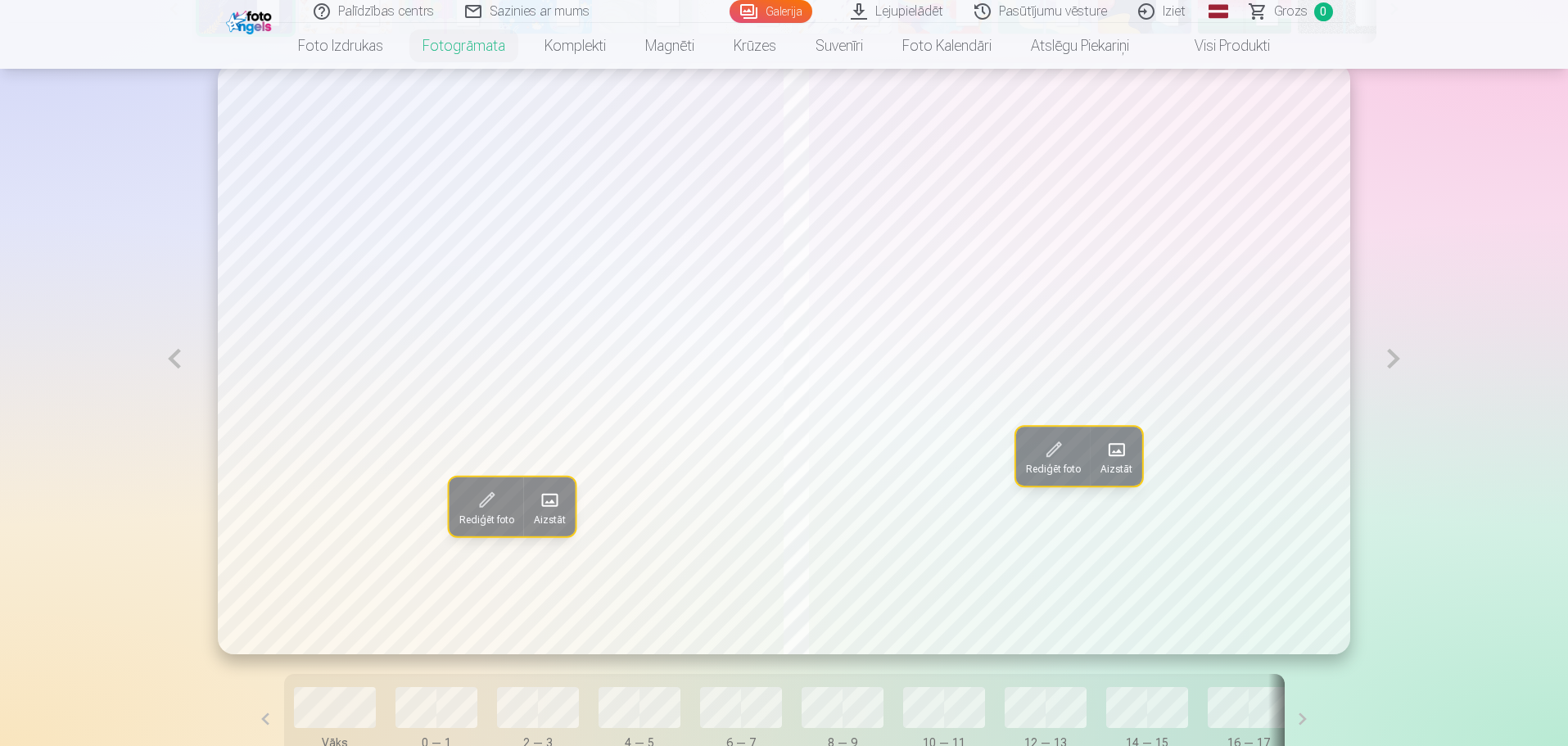
click at [1390, 360] on button at bounding box center [1393, 358] width 37 height 591
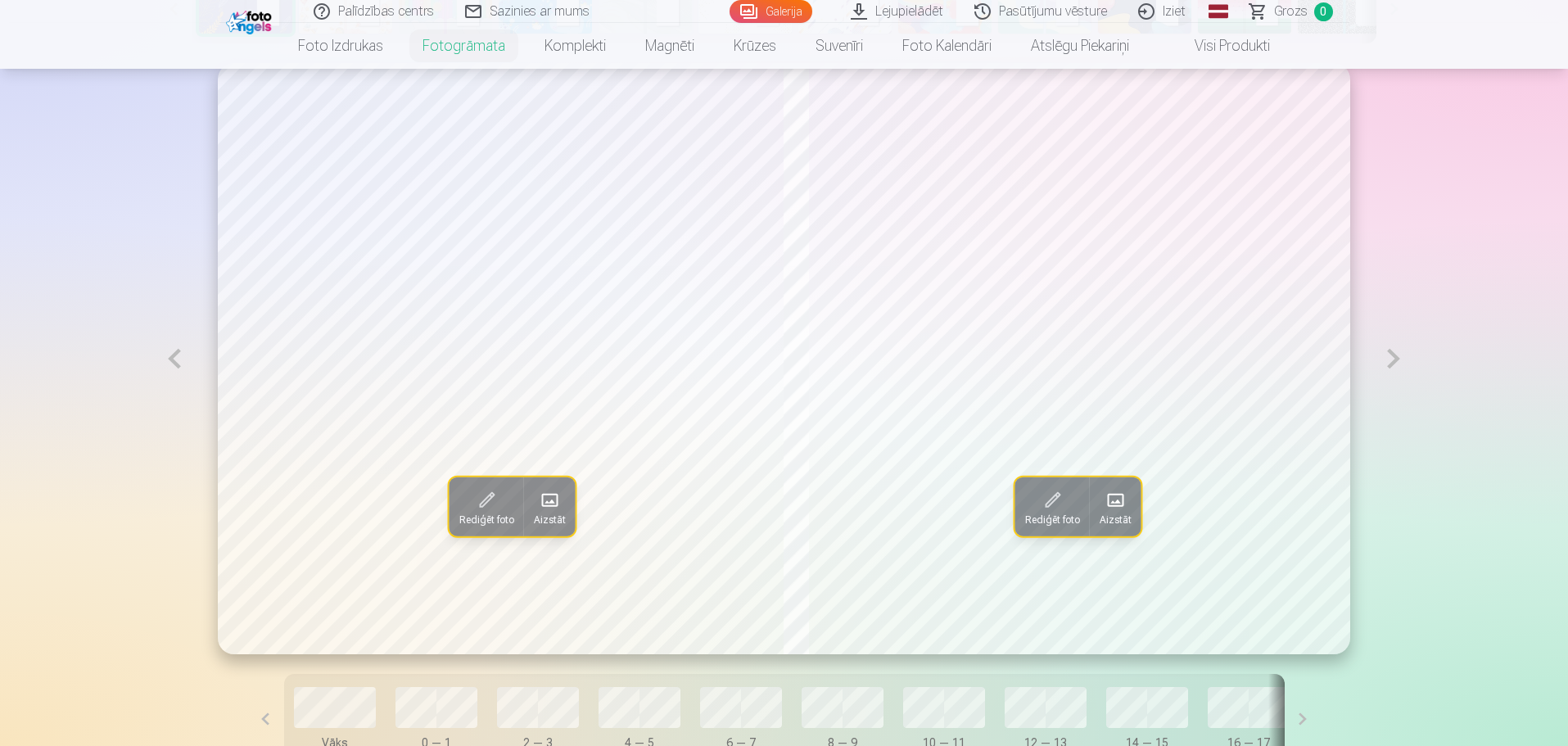
click at [536, 507] on span at bounding box center [549, 500] width 26 height 26
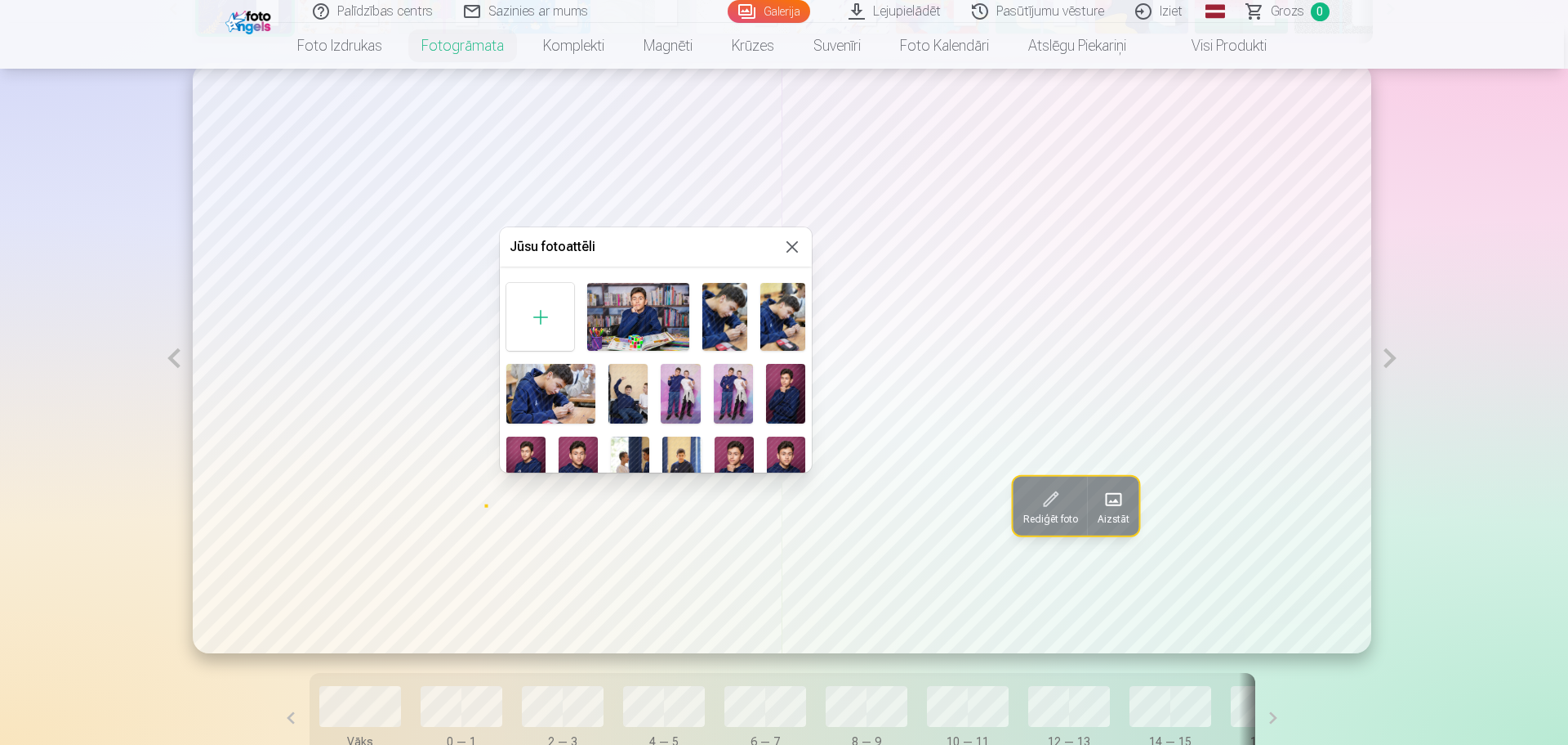
click at [683, 451] on img at bounding box center [681, 466] width 39 height 59
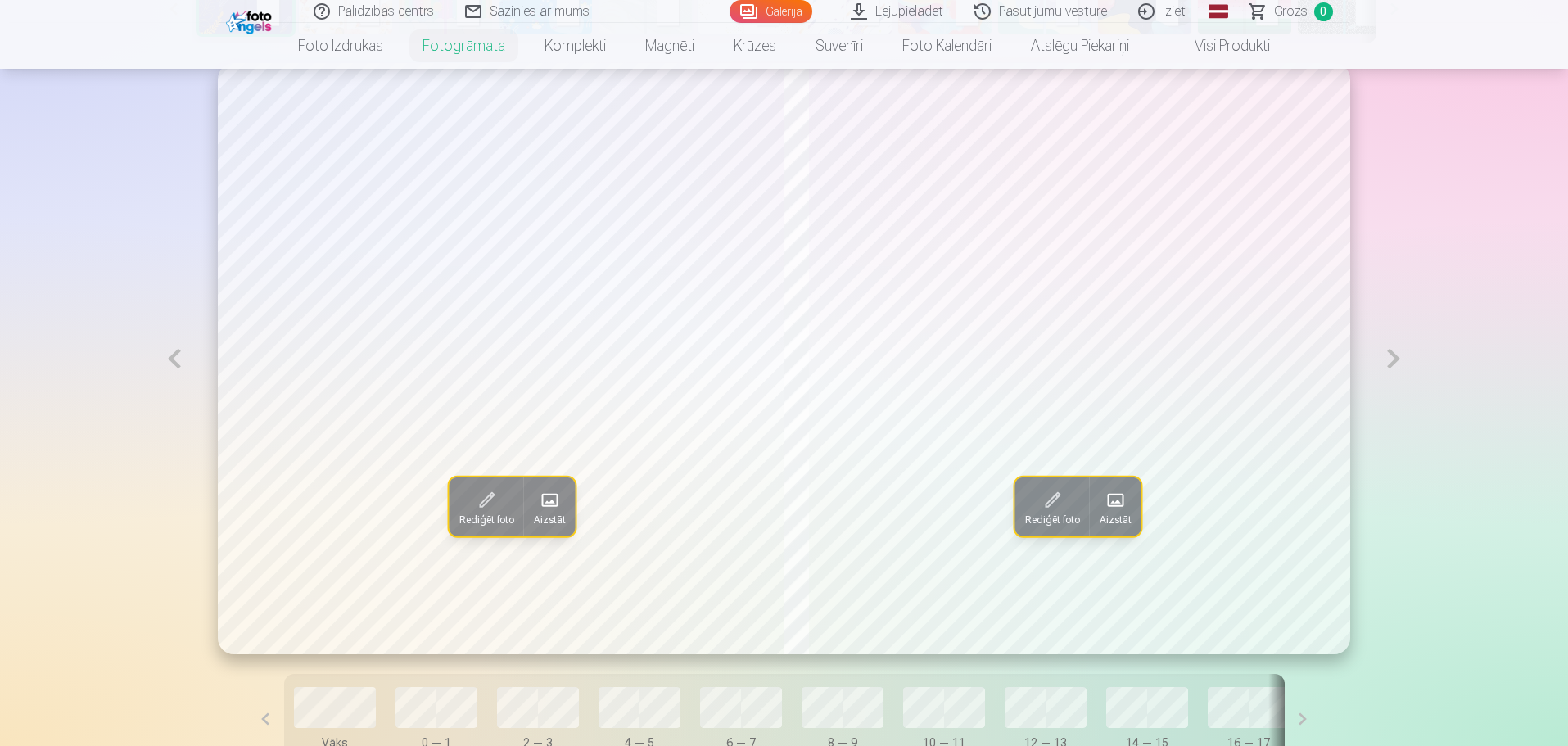
click at [536, 500] on span at bounding box center [549, 500] width 26 height 26
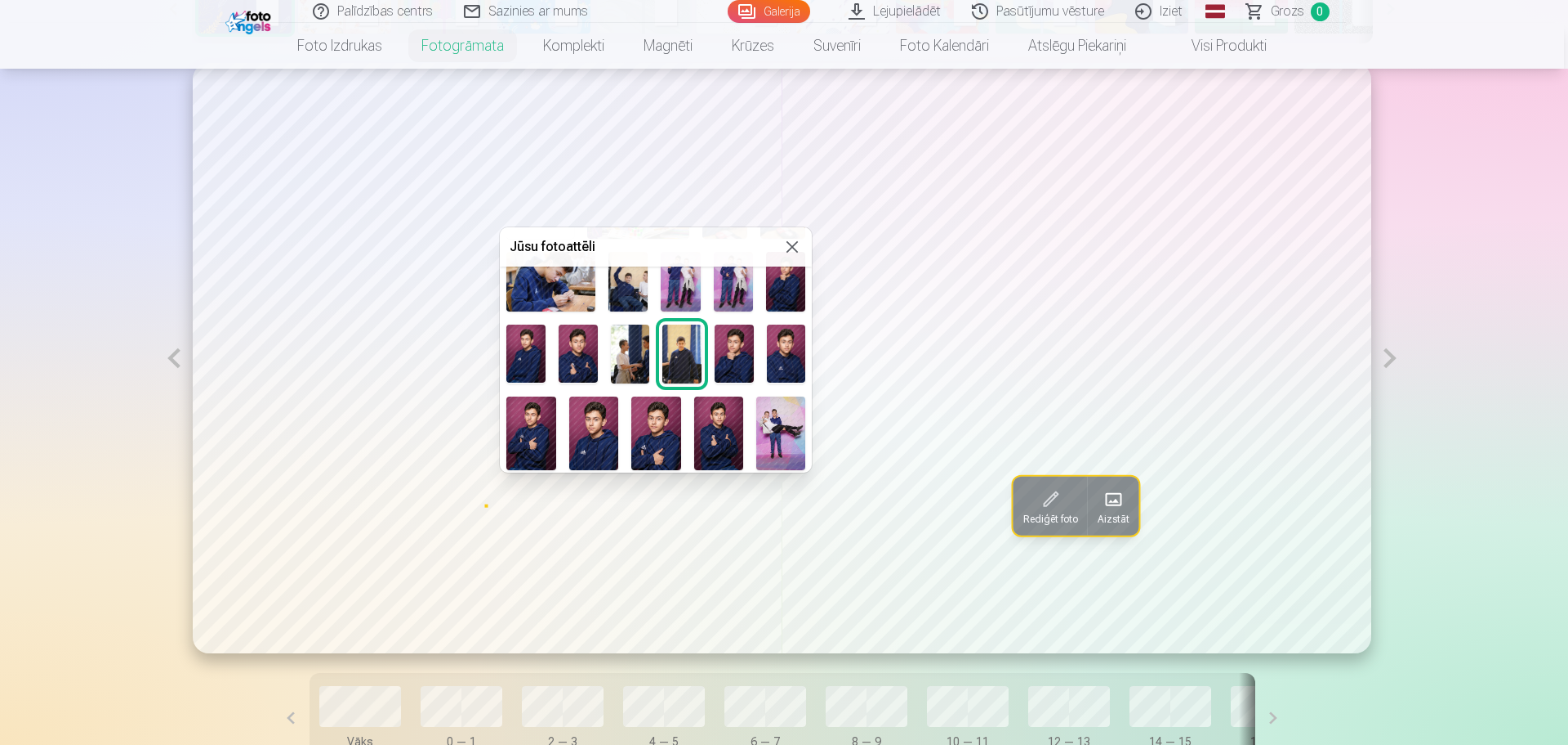
scroll to position [136, 0]
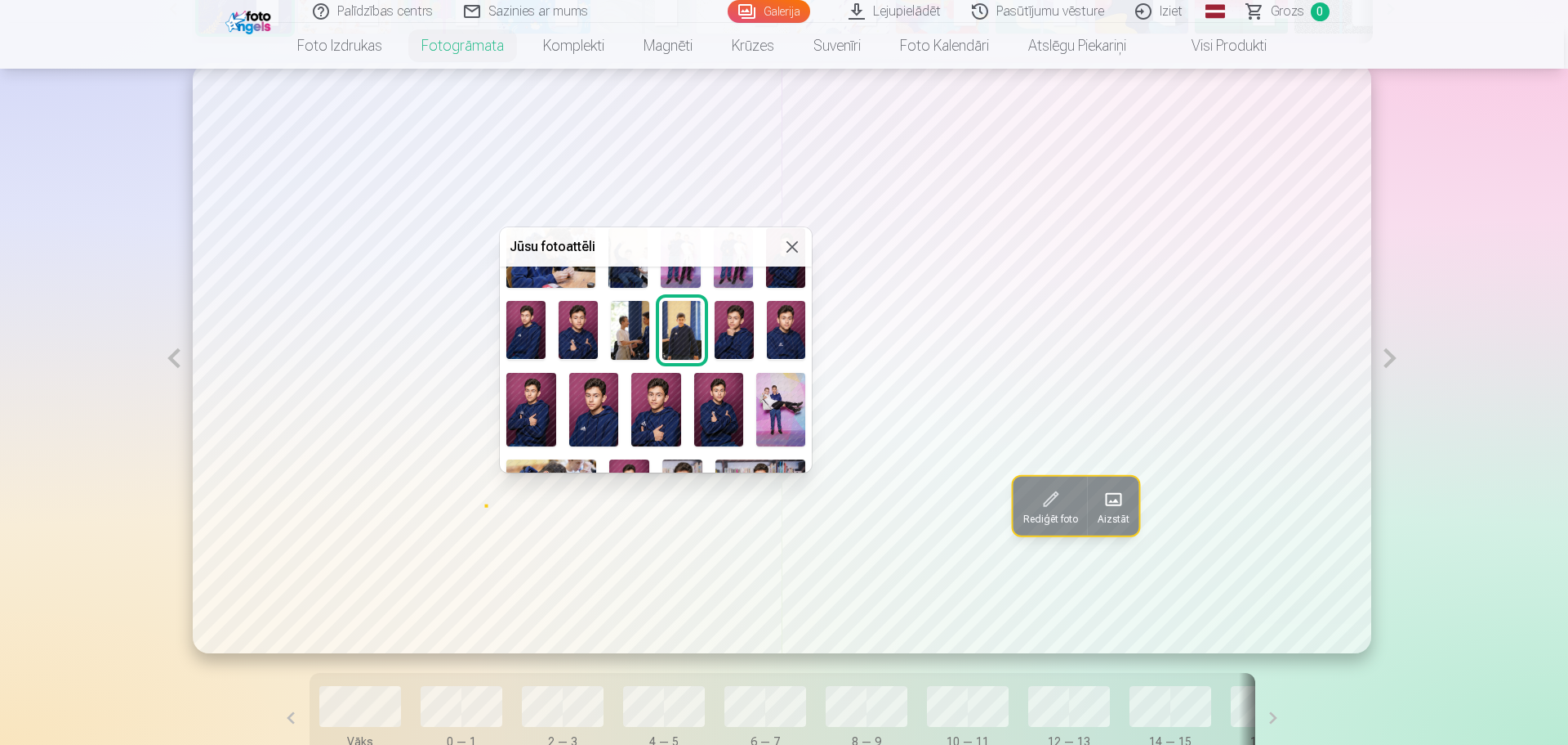
click at [750, 404] on div at bounding box center [655, 402] width 312 height 523
click at [757, 403] on img at bounding box center [781, 410] width 49 height 74
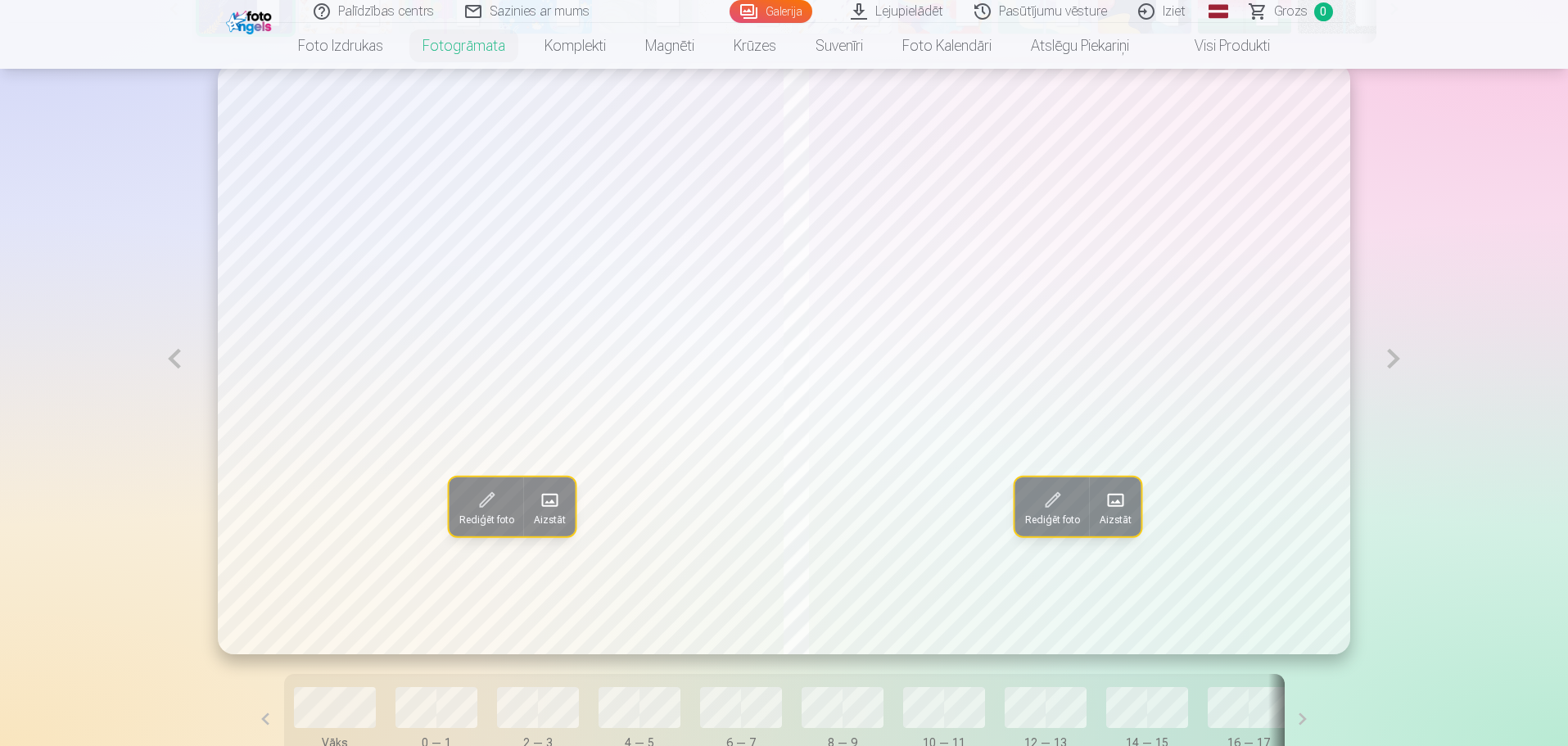
click at [1391, 356] on button at bounding box center [1393, 358] width 37 height 591
click at [536, 503] on span at bounding box center [549, 500] width 26 height 26
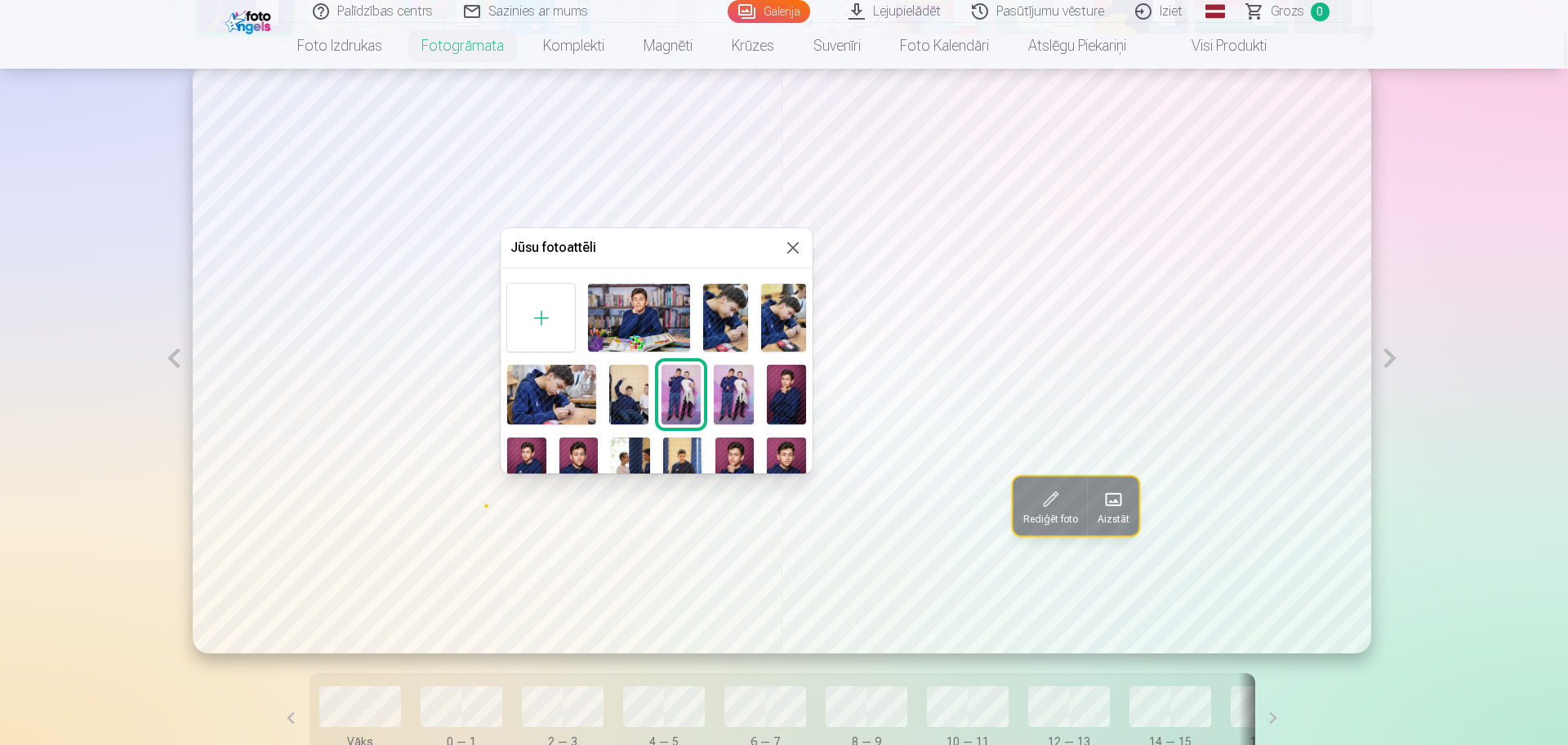
drag, startPoint x: 813, startPoint y: 307, endPoint x: 803, endPoint y: 342, distance: 36.4
click at [803, 342] on div "Jūsu fotoattēli" at bounding box center [656, 350] width 312 height 245
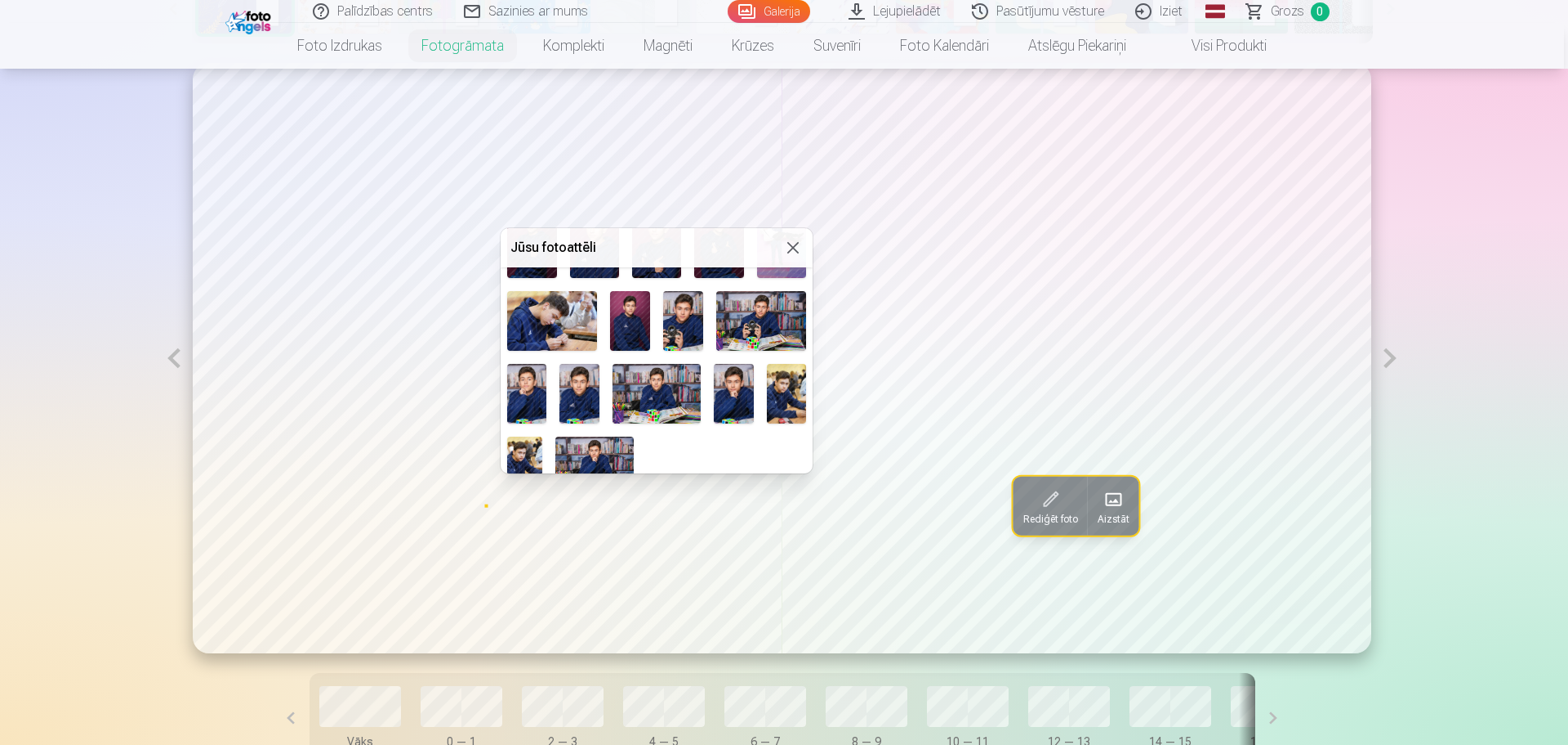
scroll to position [321, 0]
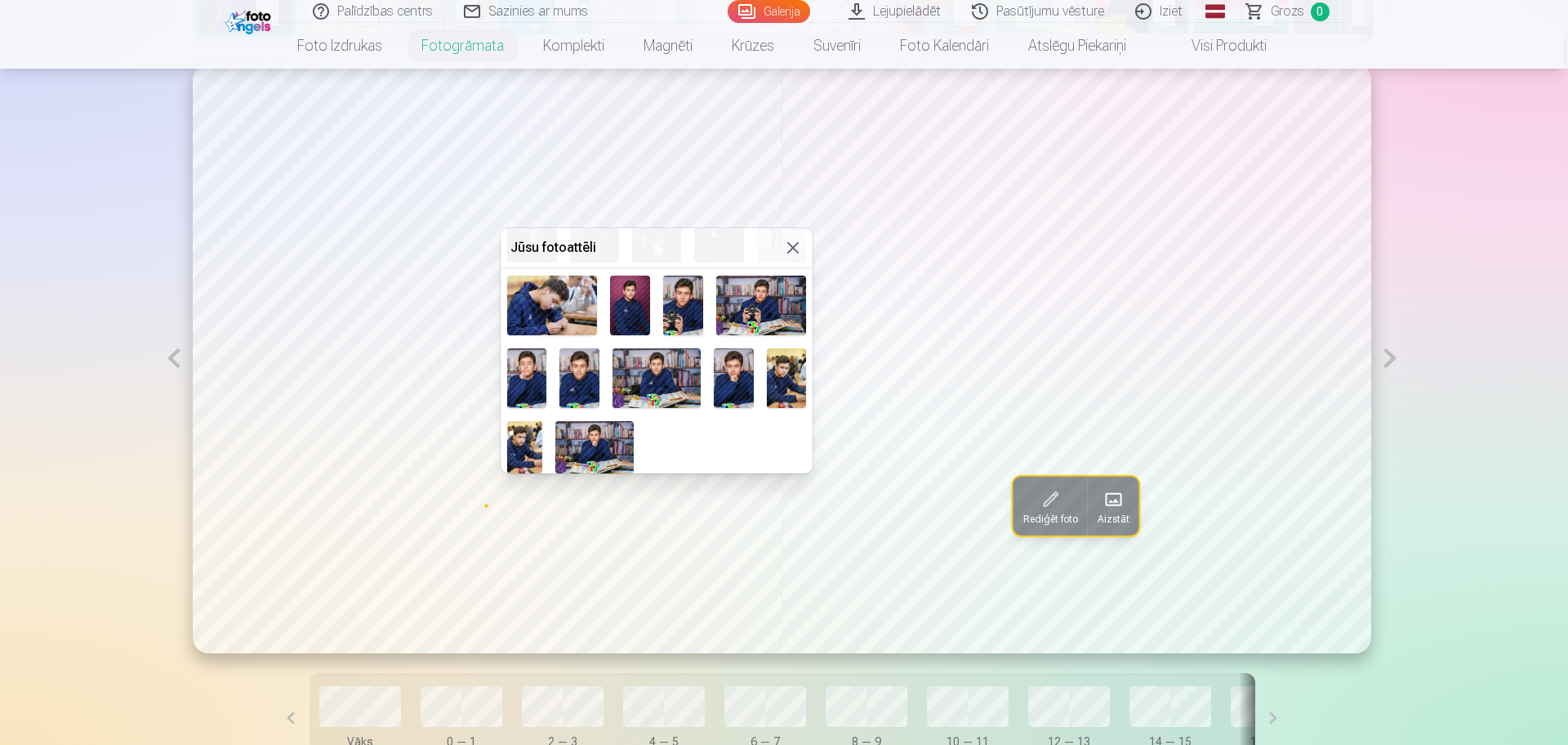
click at [517, 442] on img at bounding box center [525, 447] width 35 height 52
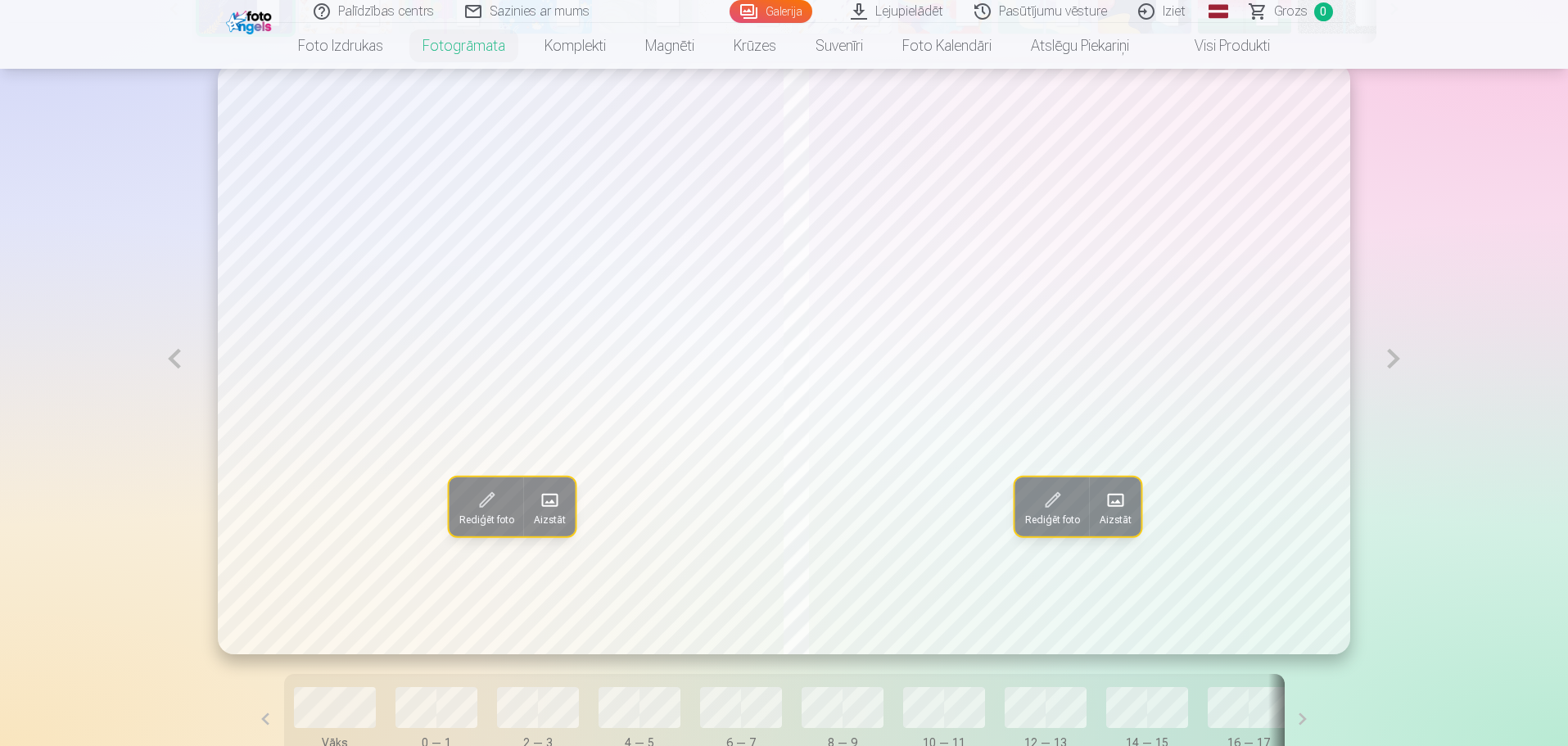
click at [1398, 357] on button at bounding box center [1393, 358] width 37 height 591
click at [176, 364] on button at bounding box center [174, 358] width 37 height 591
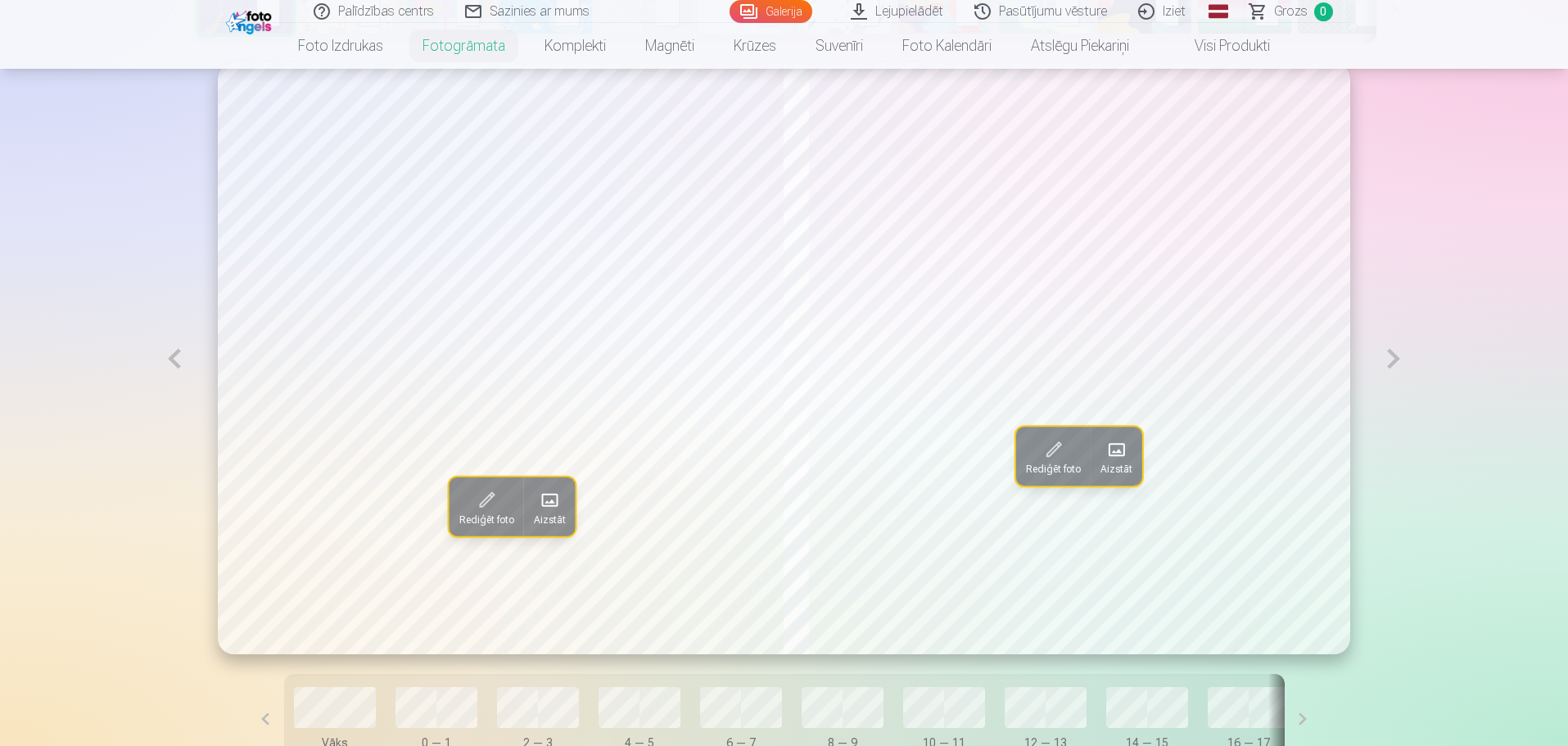
click at [1386, 357] on button at bounding box center [1393, 358] width 37 height 591
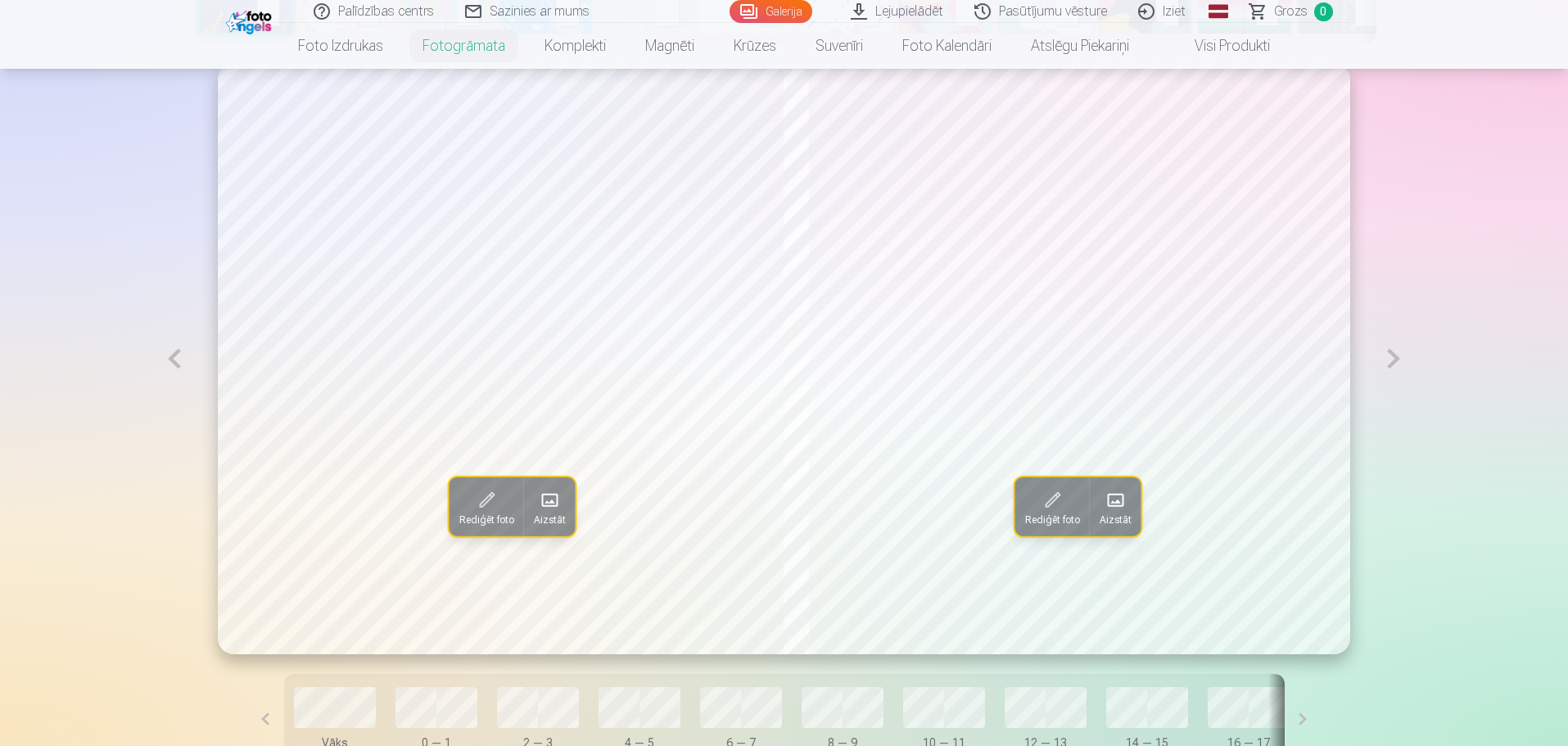
click at [1386, 357] on button at bounding box center [1393, 358] width 37 height 591
click at [167, 355] on button at bounding box center [174, 358] width 37 height 591
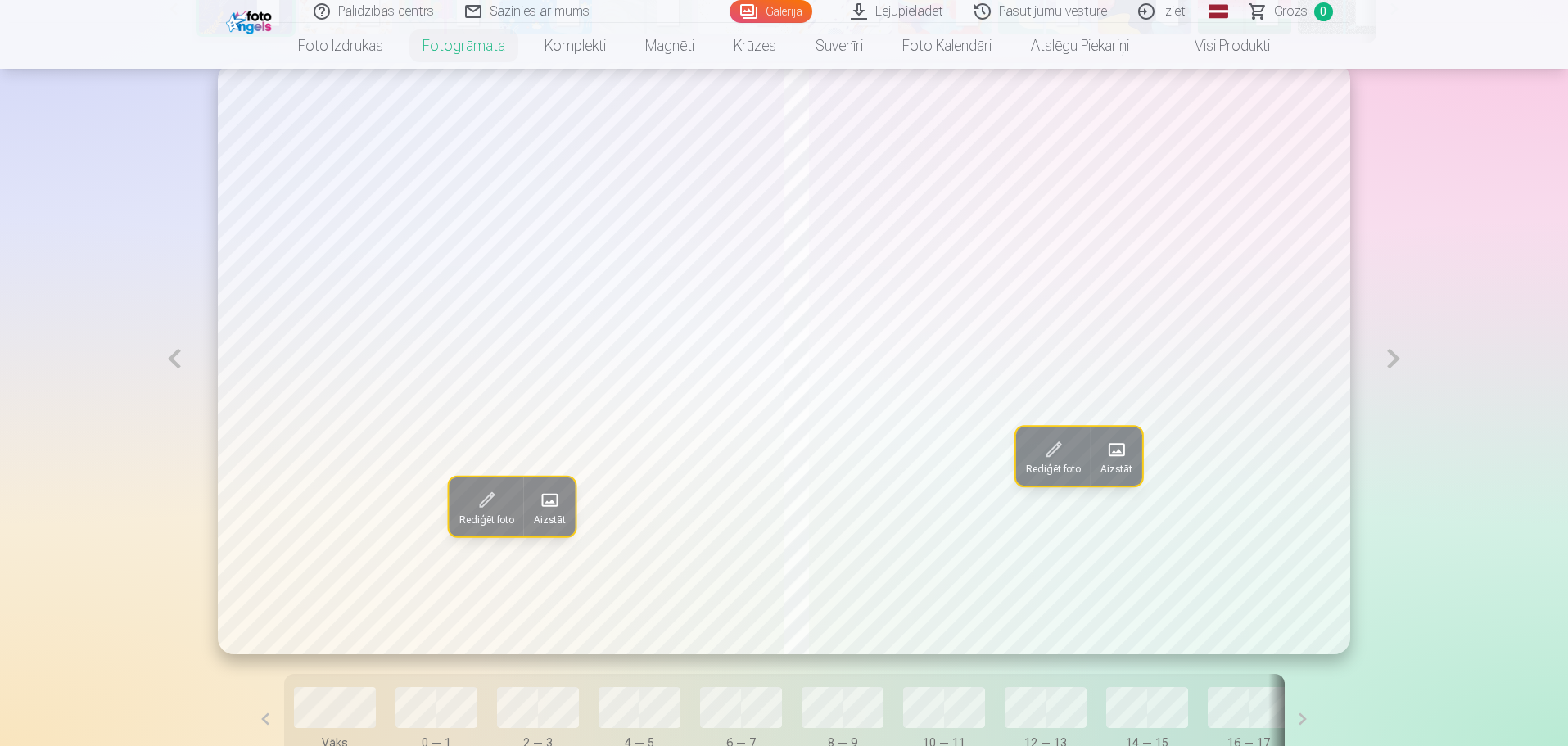
click at [167, 355] on button at bounding box center [174, 358] width 37 height 591
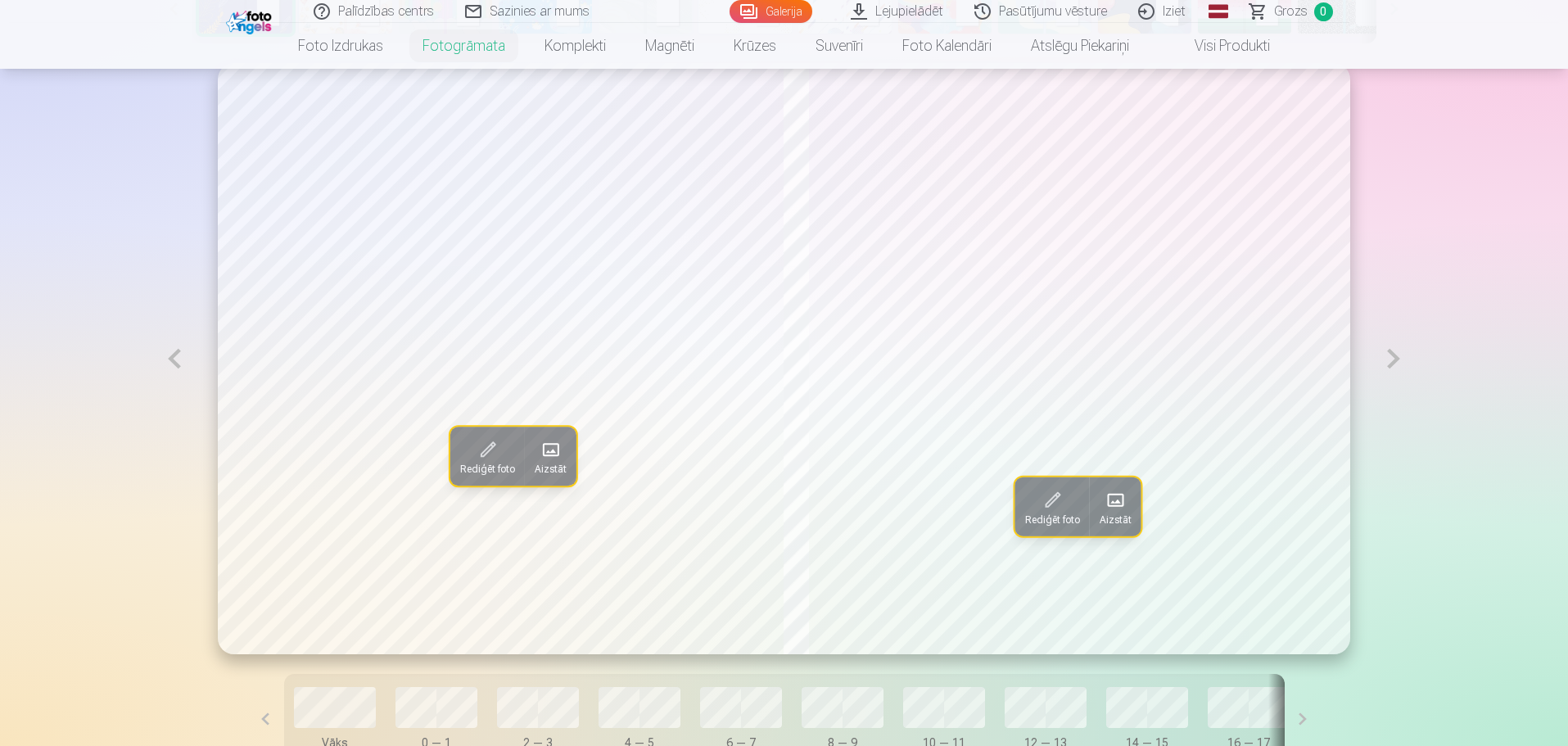
click at [167, 355] on button at bounding box center [174, 358] width 37 height 591
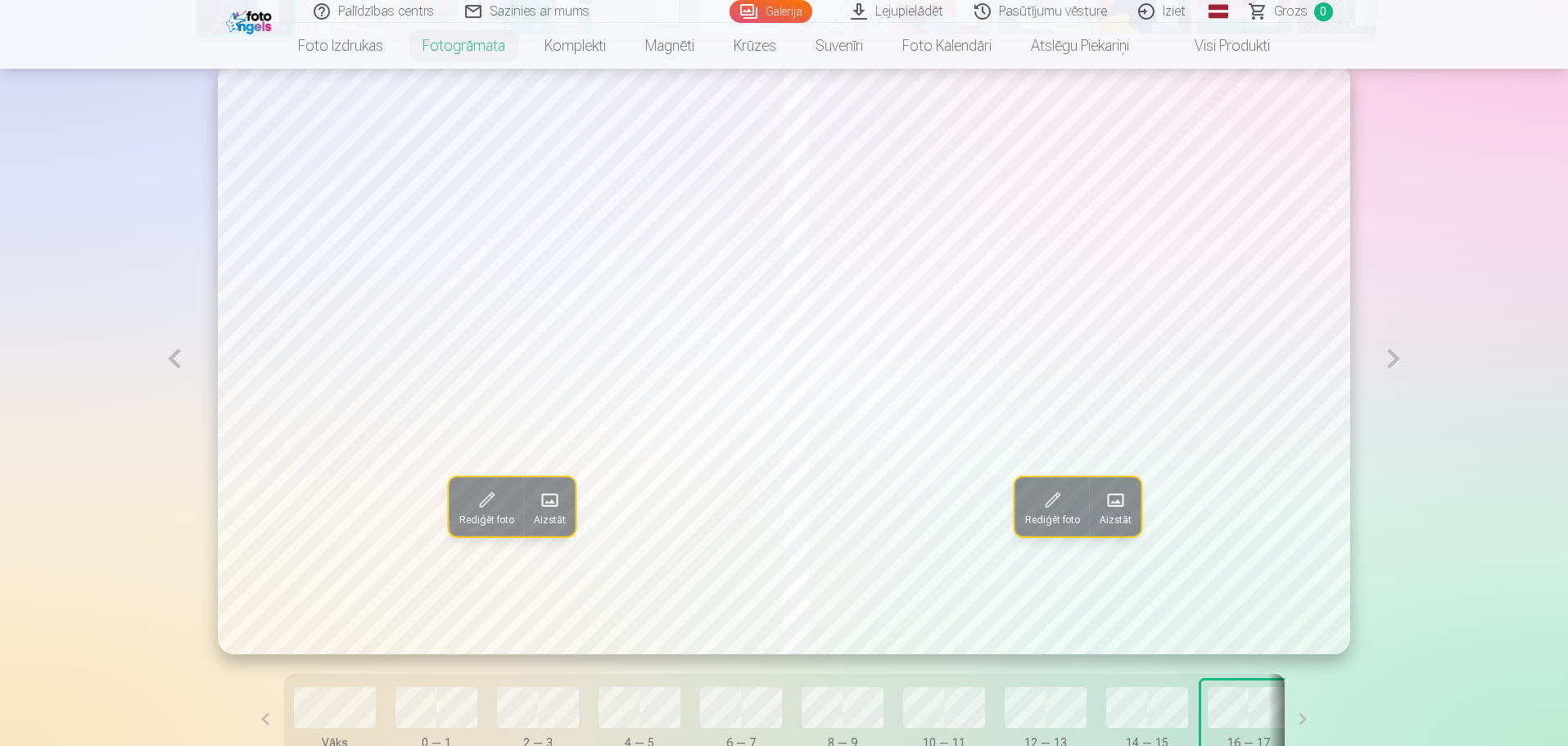
click at [167, 355] on button at bounding box center [174, 358] width 37 height 591
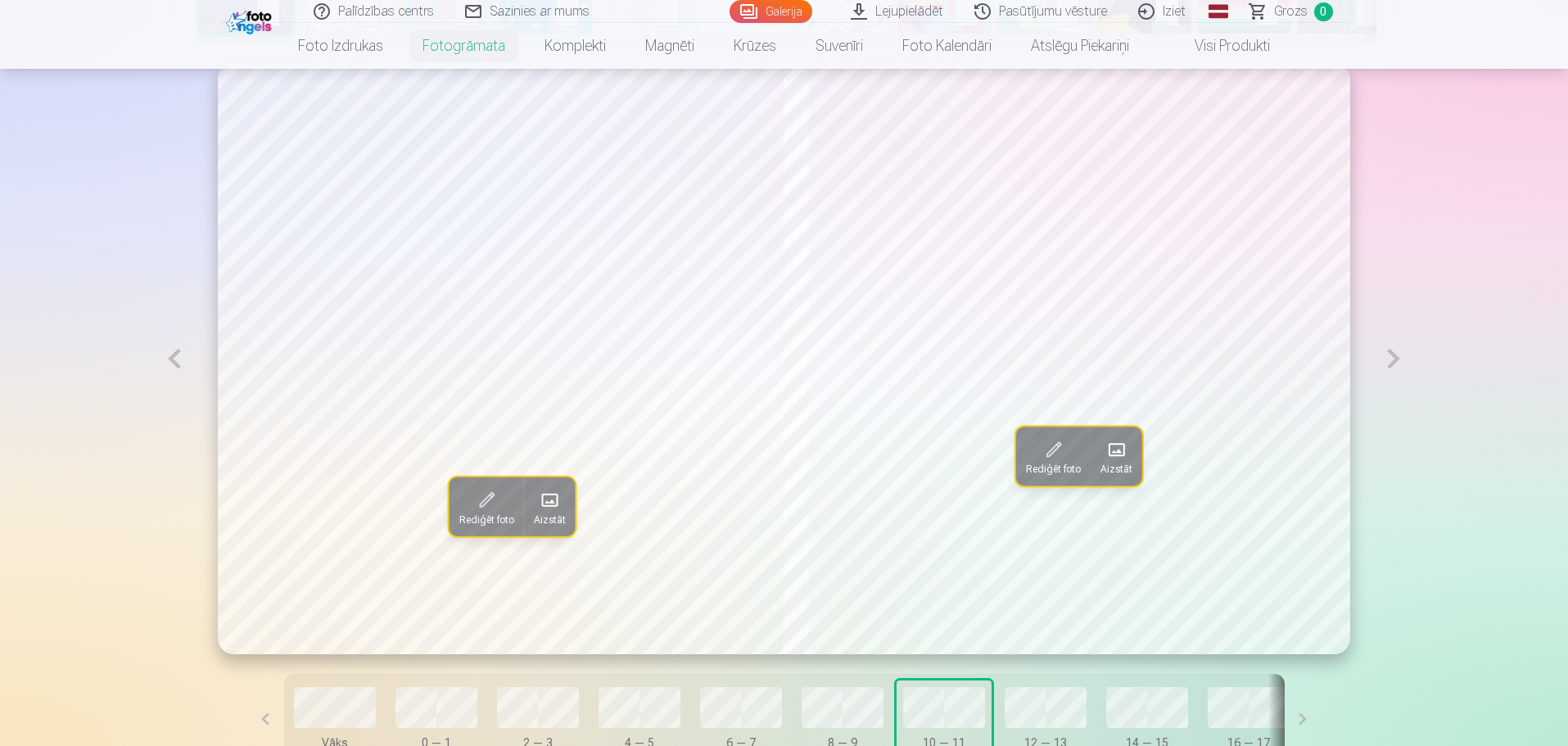
click at [167, 355] on button at bounding box center [174, 358] width 37 height 591
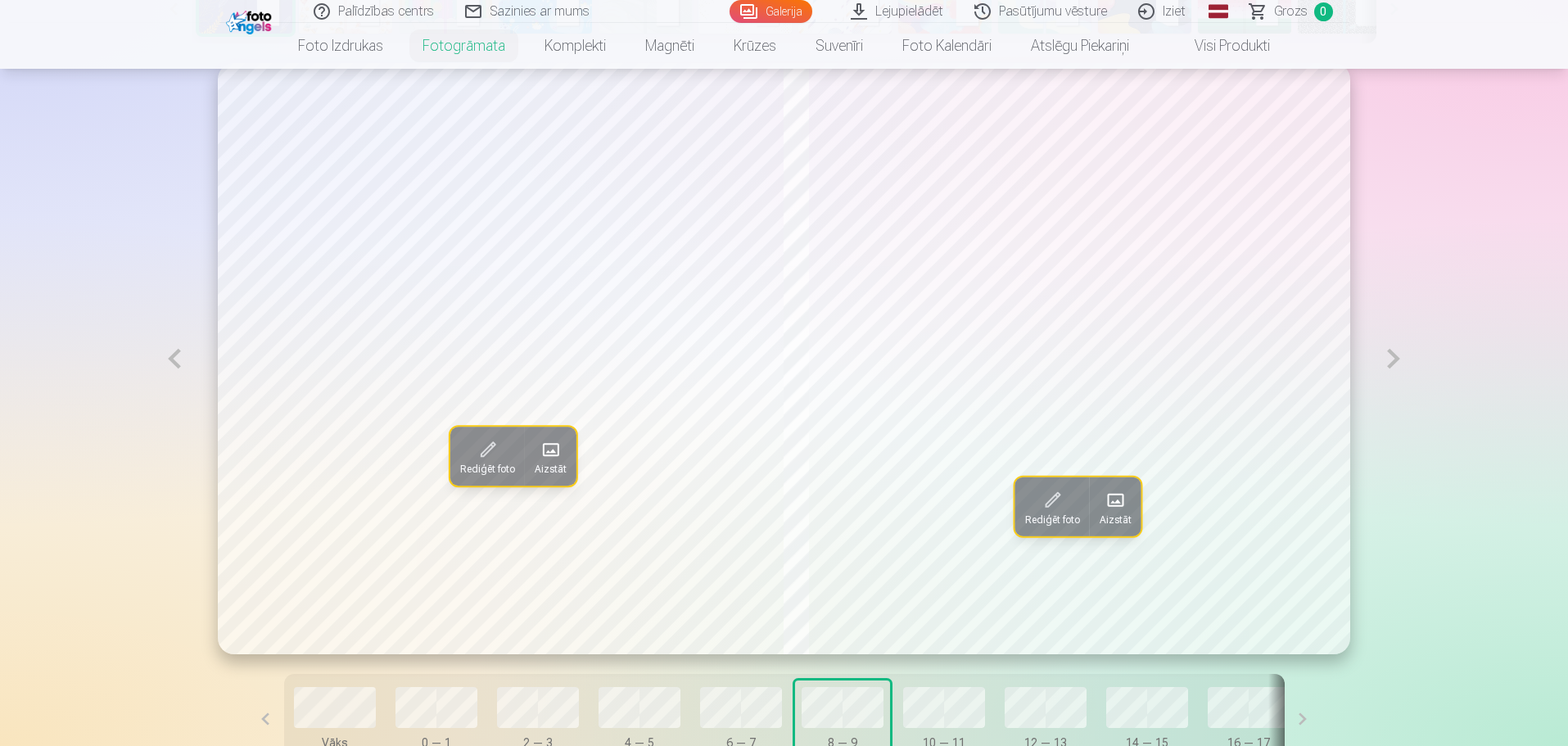
click at [1392, 368] on button at bounding box center [1393, 358] width 37 height 591
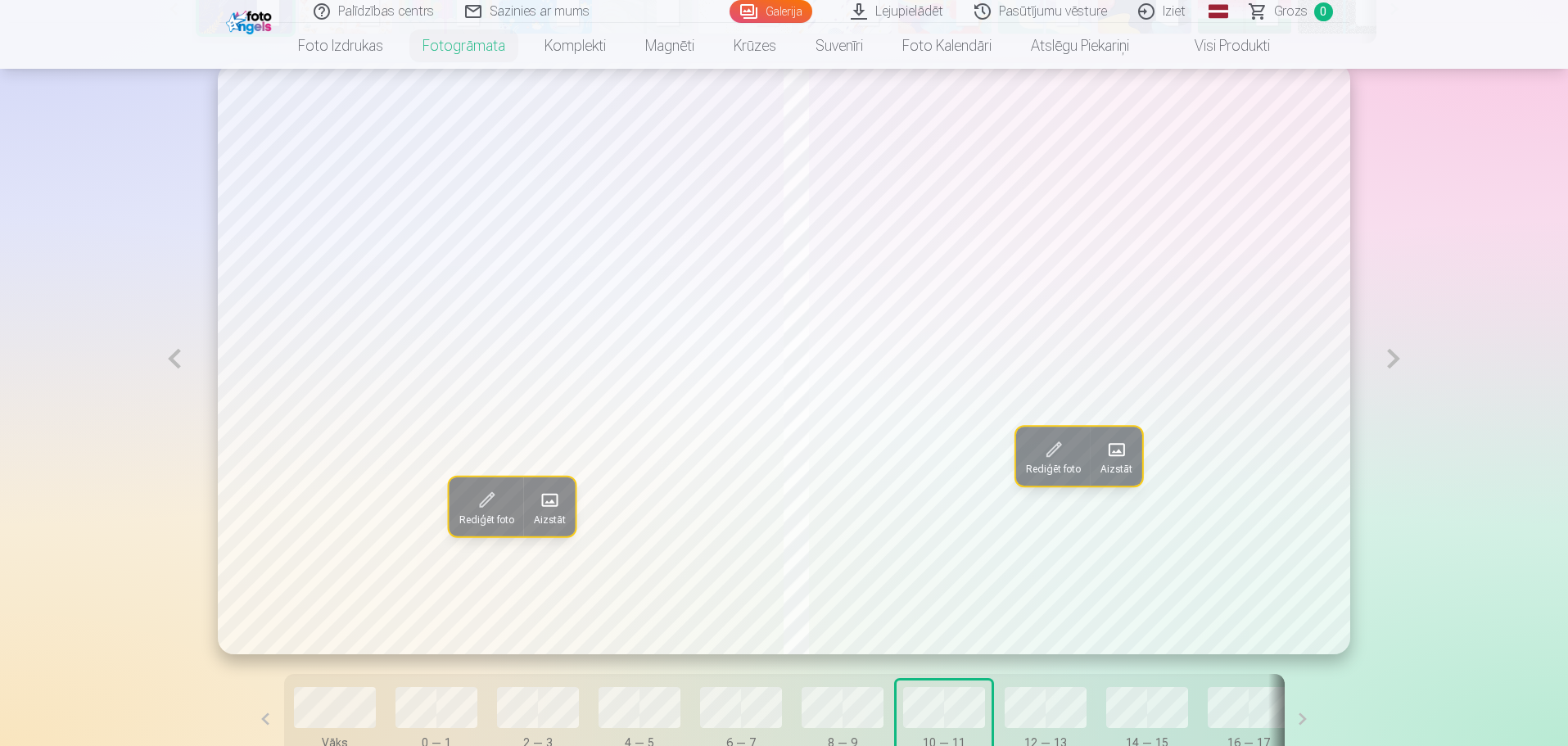
click at [180, 356] on button at bounding box center [174, 358] width 37 height 591
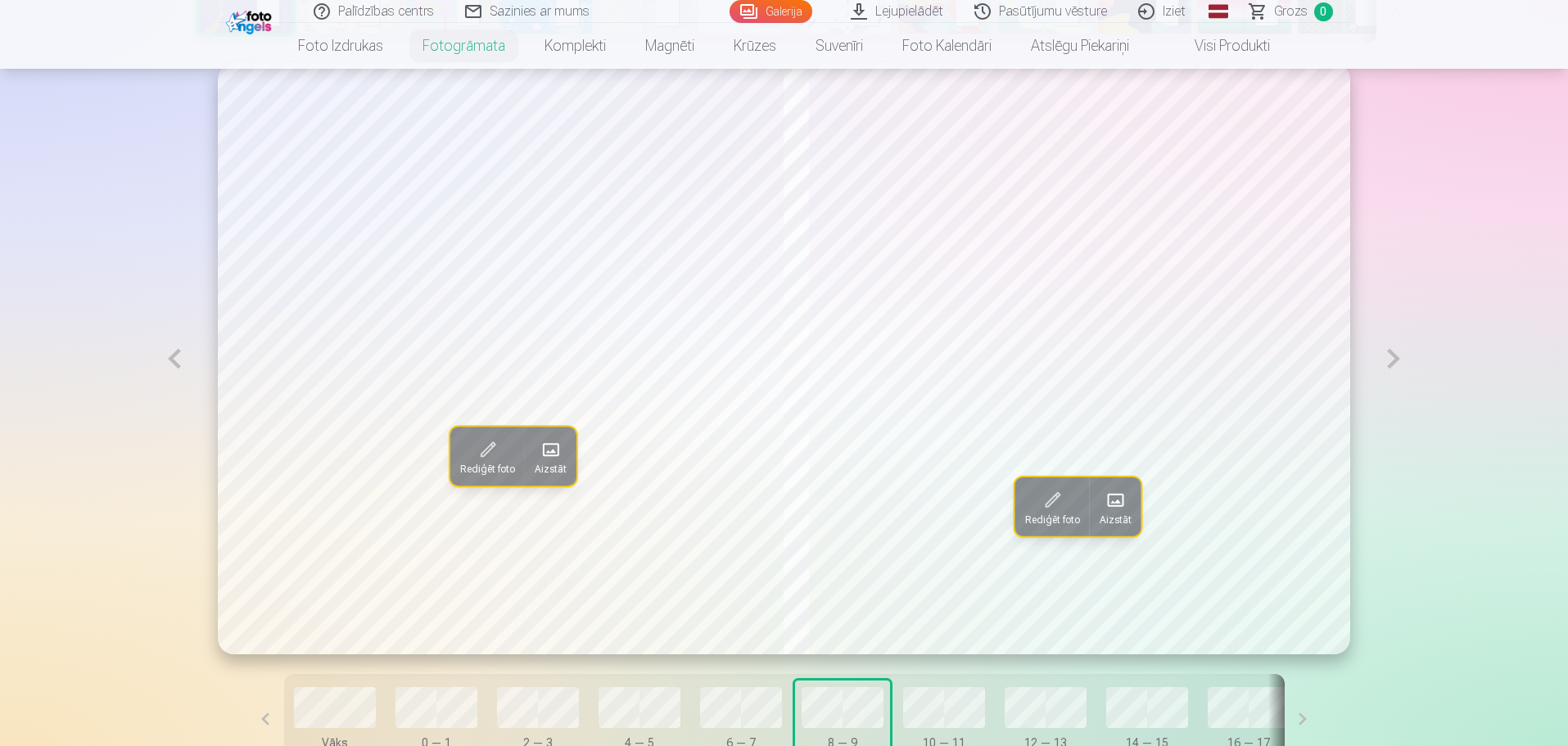
click at [538, 456] on span at bounding box center [551, 449] width 26 height 26
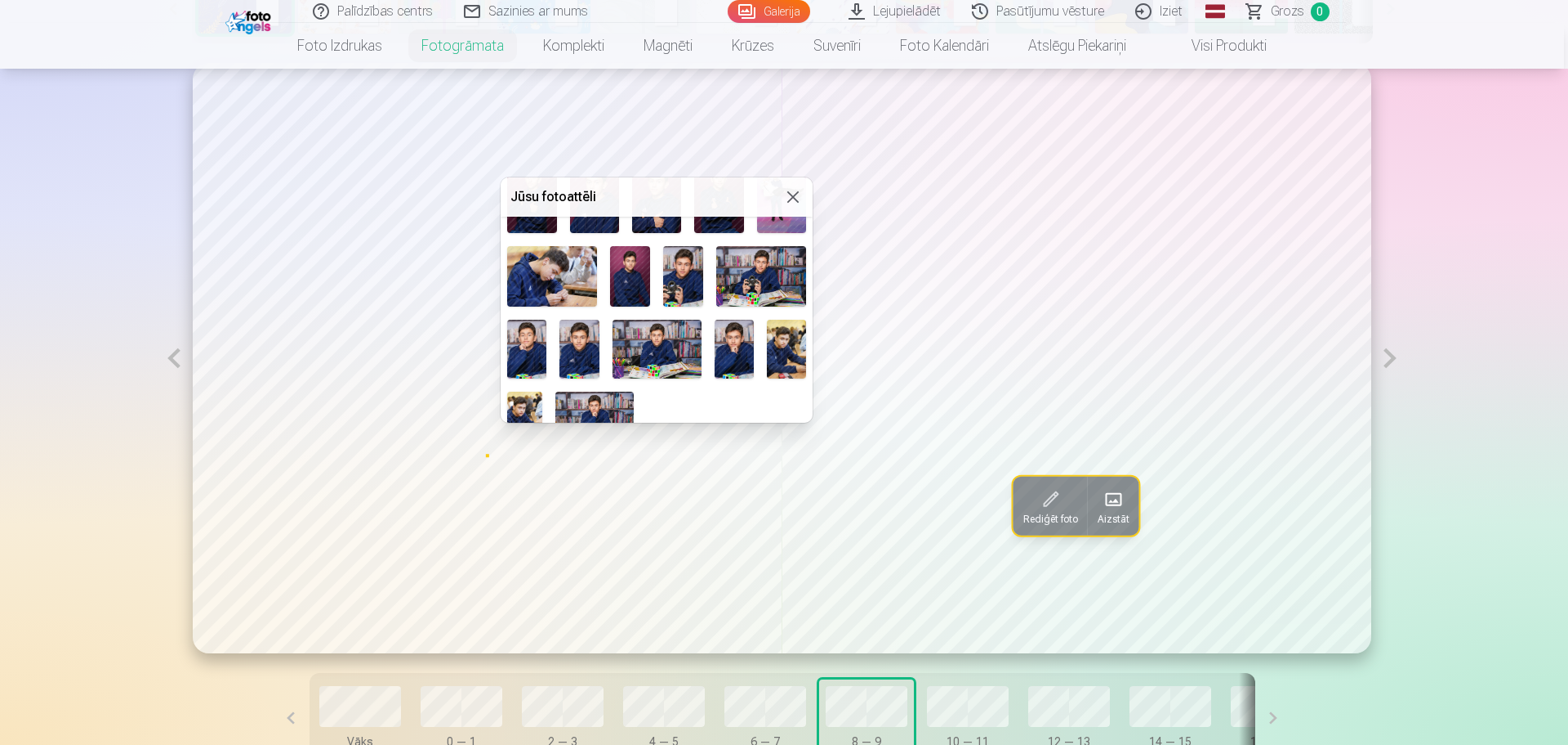
scroll to position [314, 0]
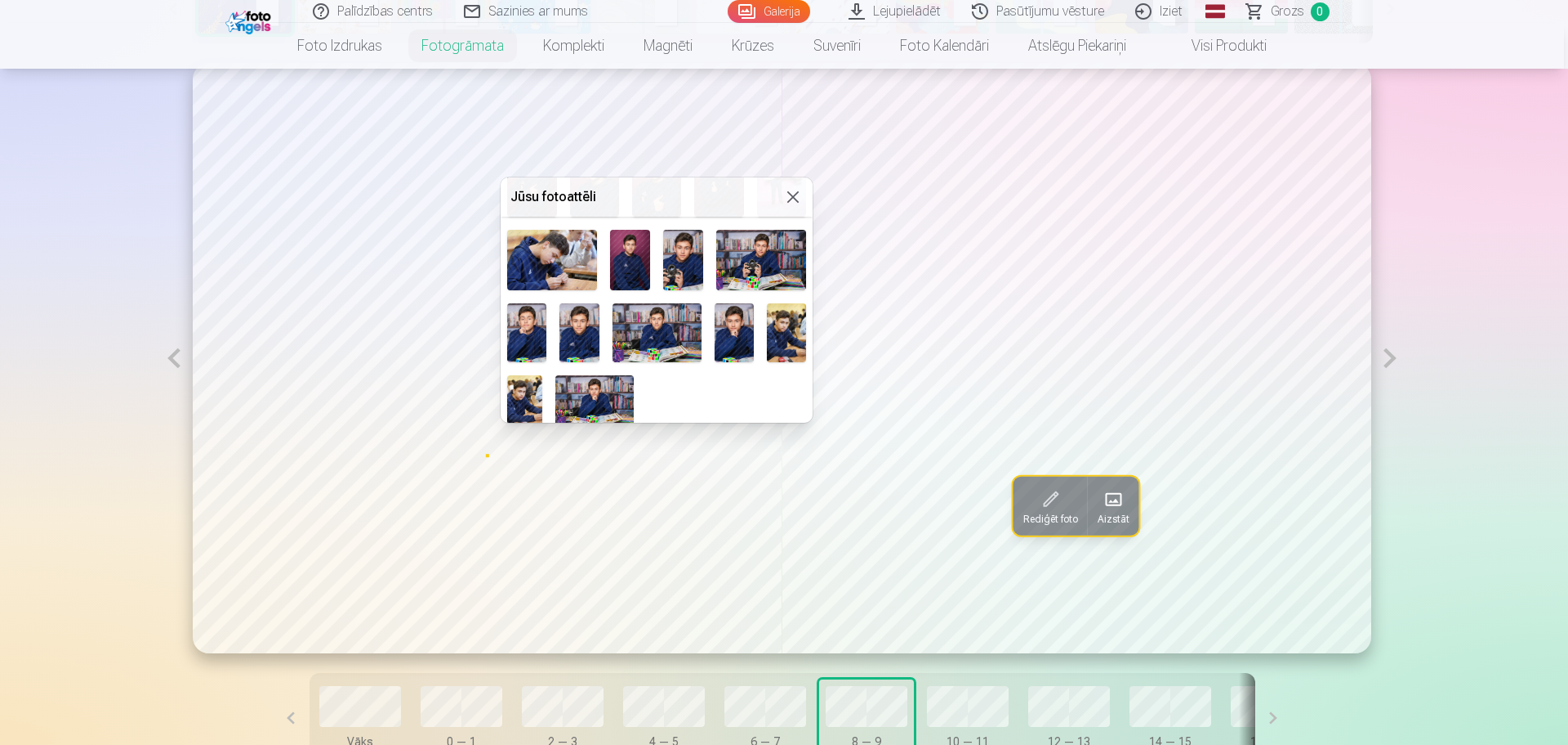
click at [539, 314] on img at bounding box center [526, 333] width 39 height 60
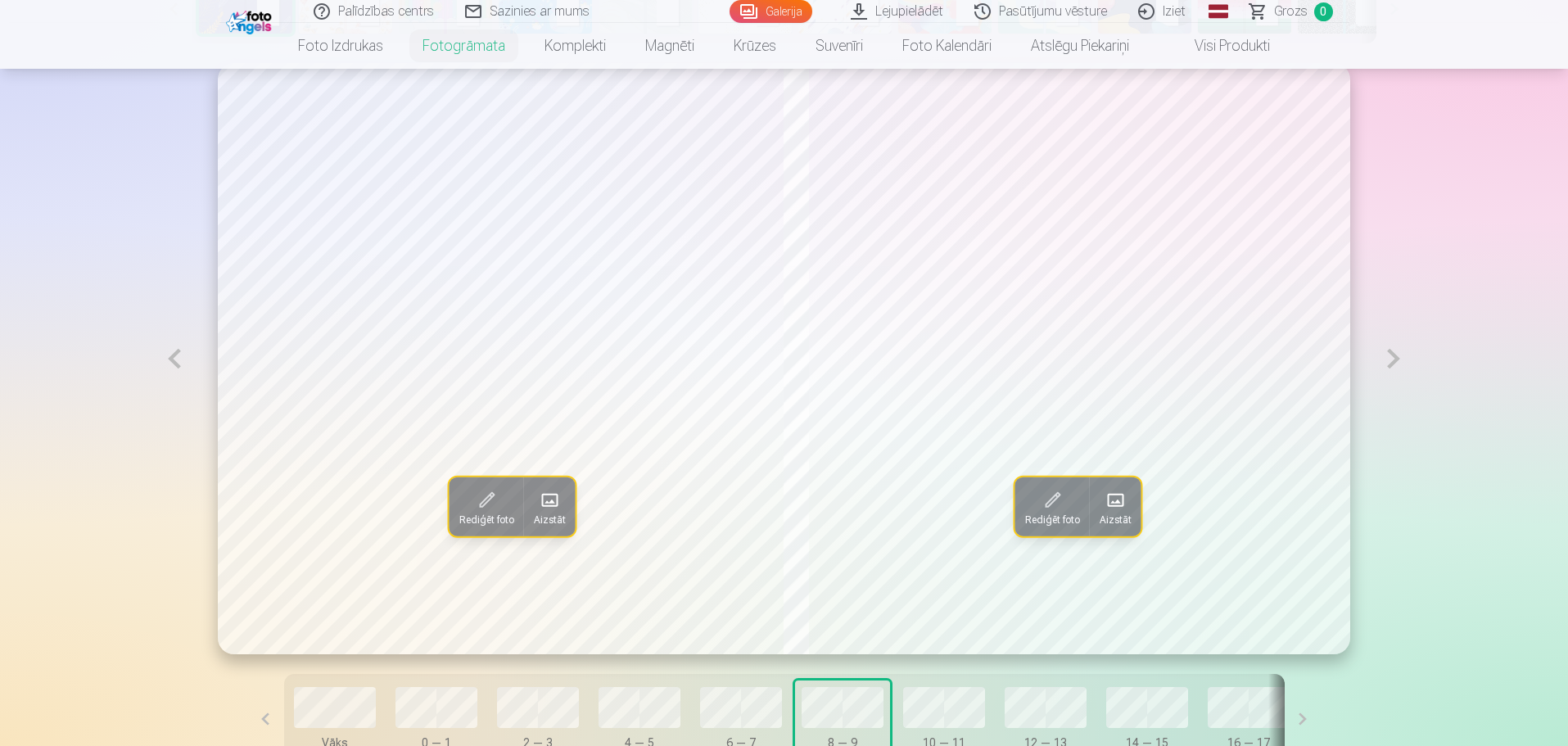
click at [181, 362] on button at bounding box center [174, 358] width 37 height 591
click at [1101, 507] on button "Aizstāt" at bounding box center [1115, 507] width 51 height 59
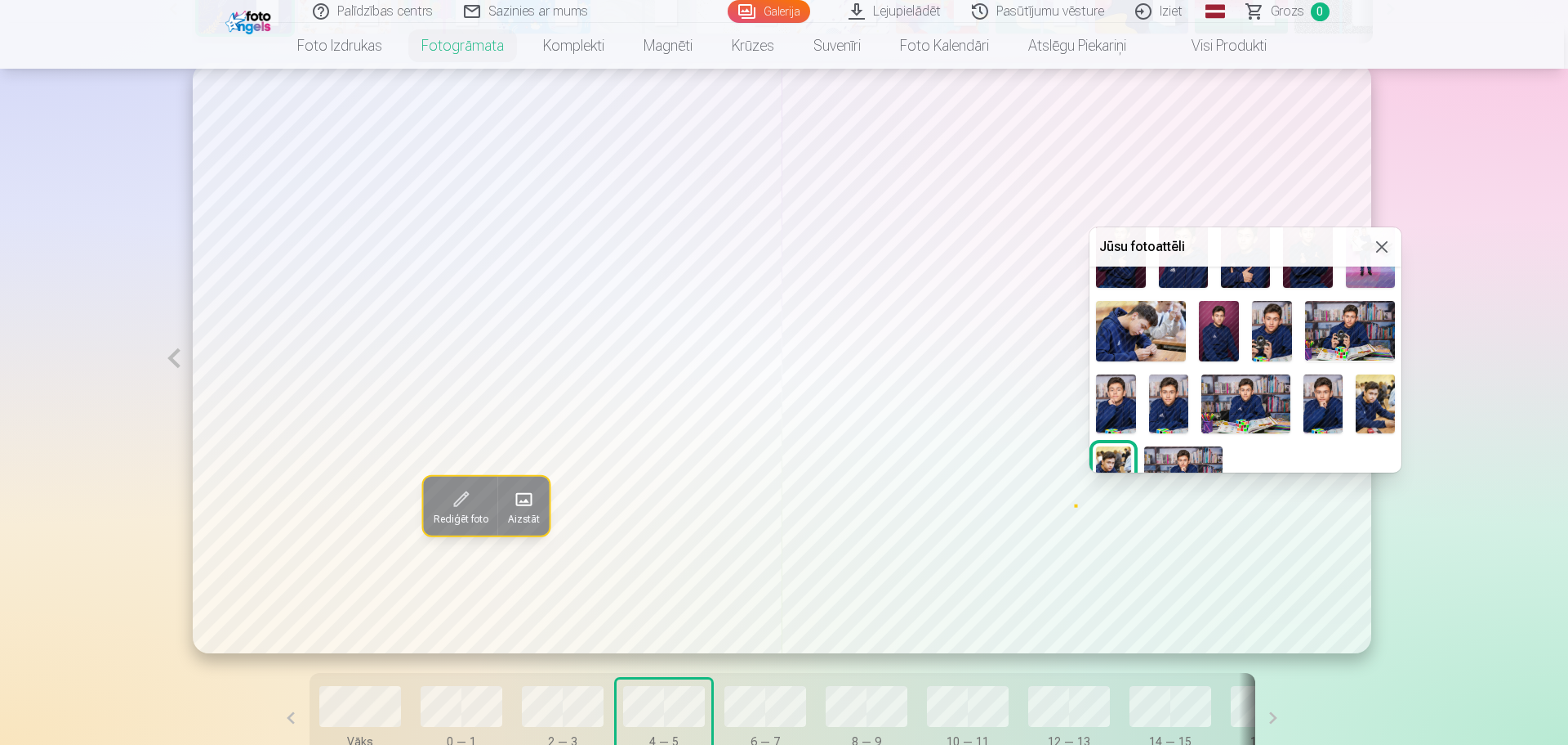
scroll to position [311, 0]
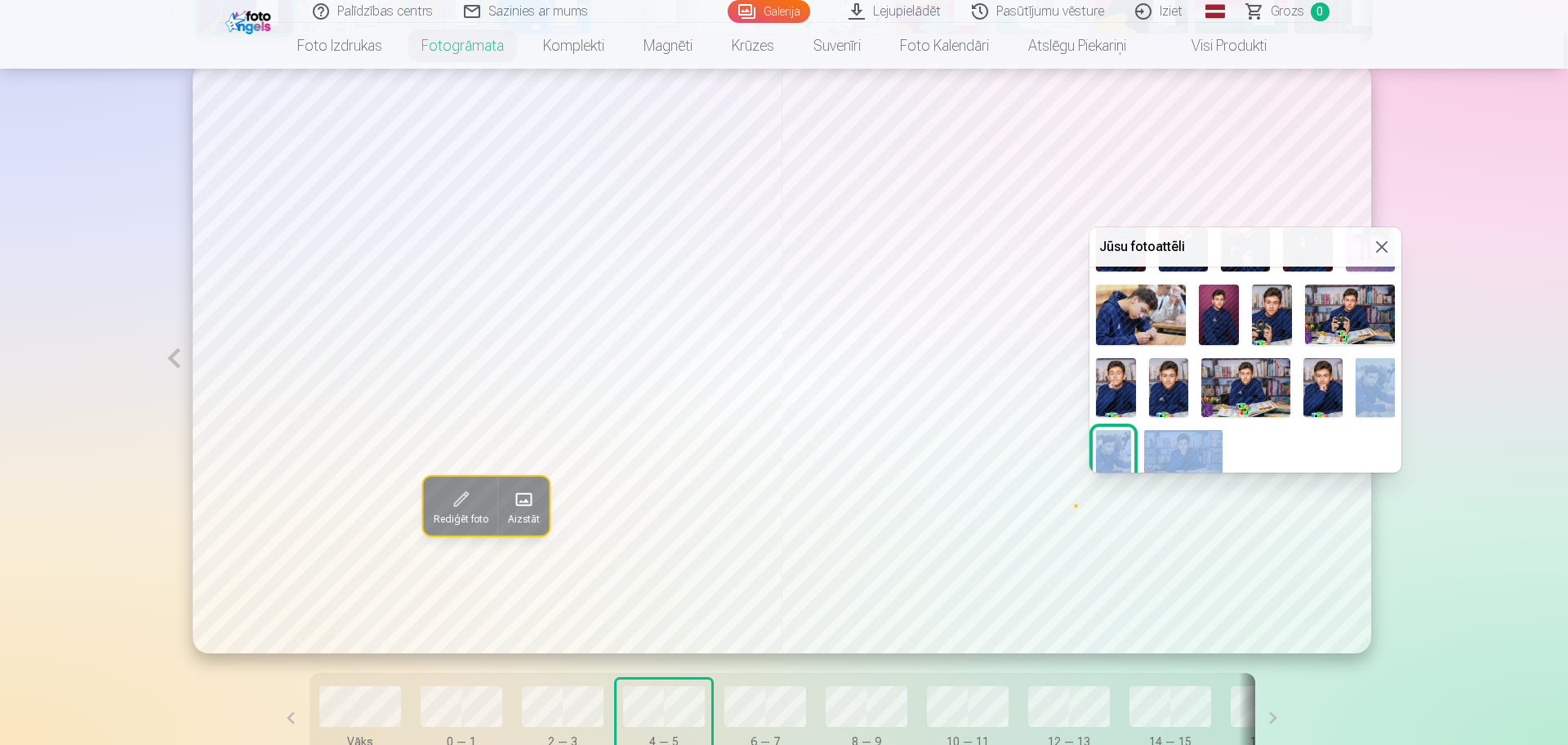
drag, startPoint x: 1397, startPoint y: 427, endPoint x: 1398, endPoint y: 362, distance: 65.0
click at [1398, 362] on div "Jūsu fotoattēli" at bounding box center [1246, 349] width 312 height 245
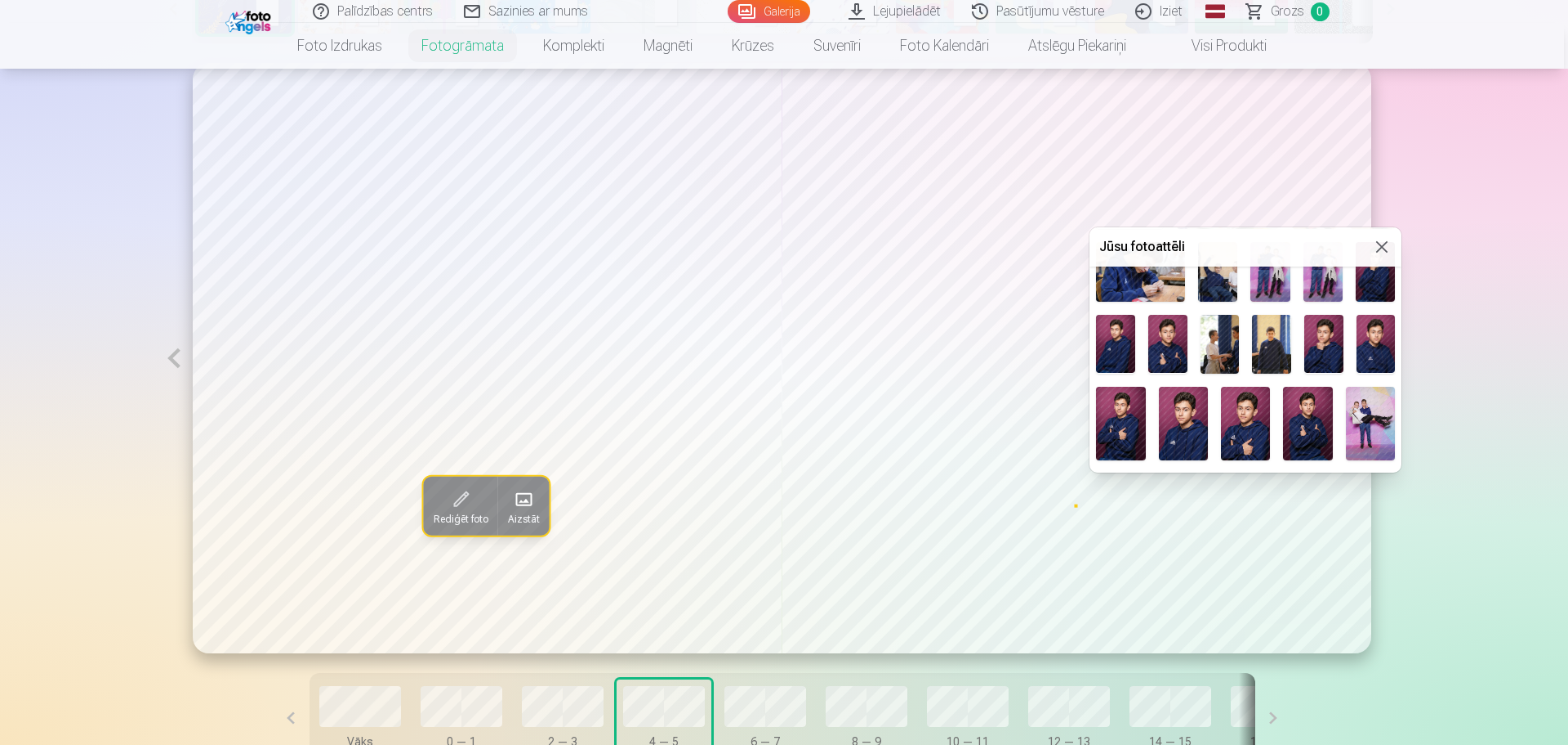
scroll to position [51, 0]
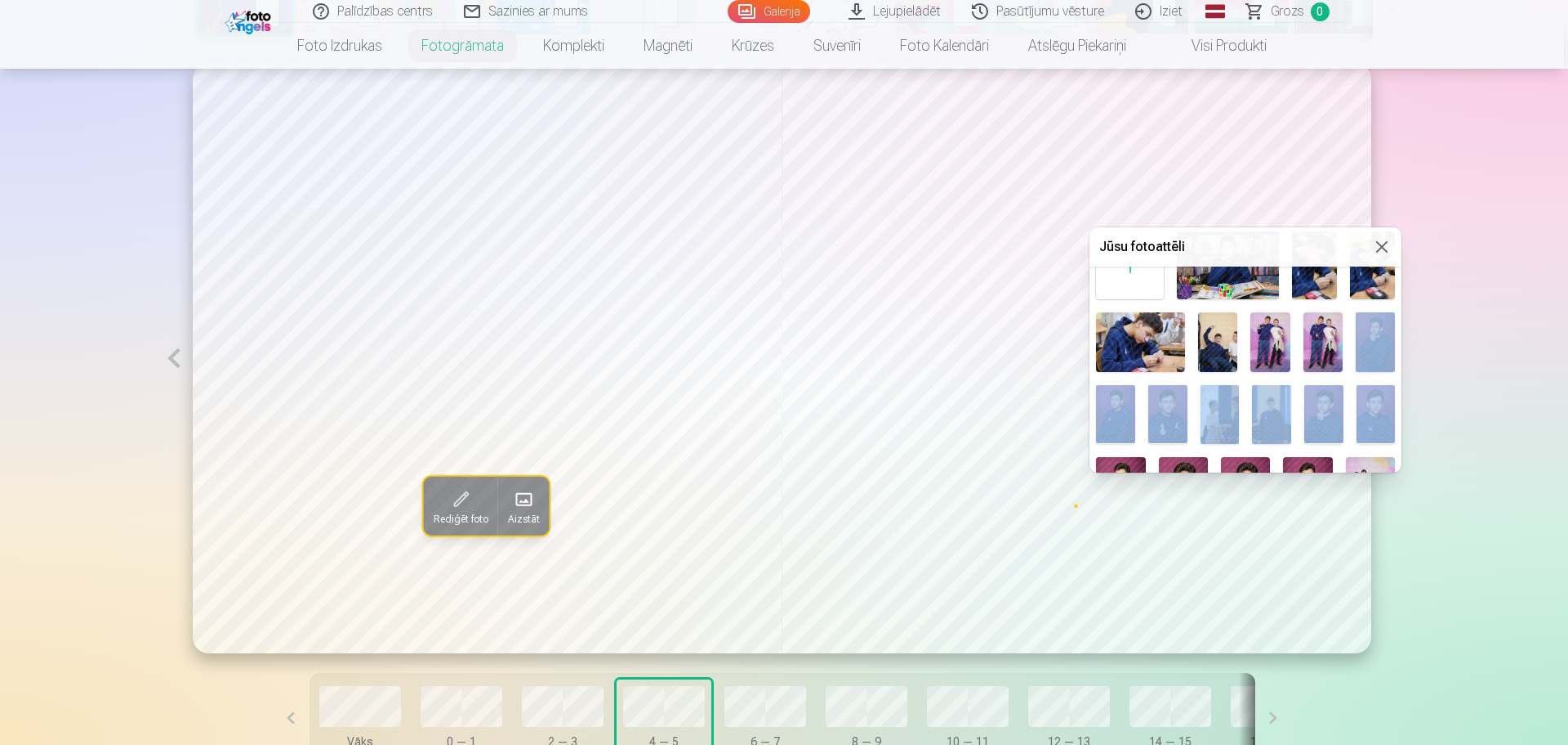
drag, startPoint x: 1402, startPoint y: 349, endPoint x: 1392, endPoint y: 380, distance: 32.6
click at [1392, 380] on div "Jūsu fotoattēli" at bounding box center [1246, 349] width 312 height 245
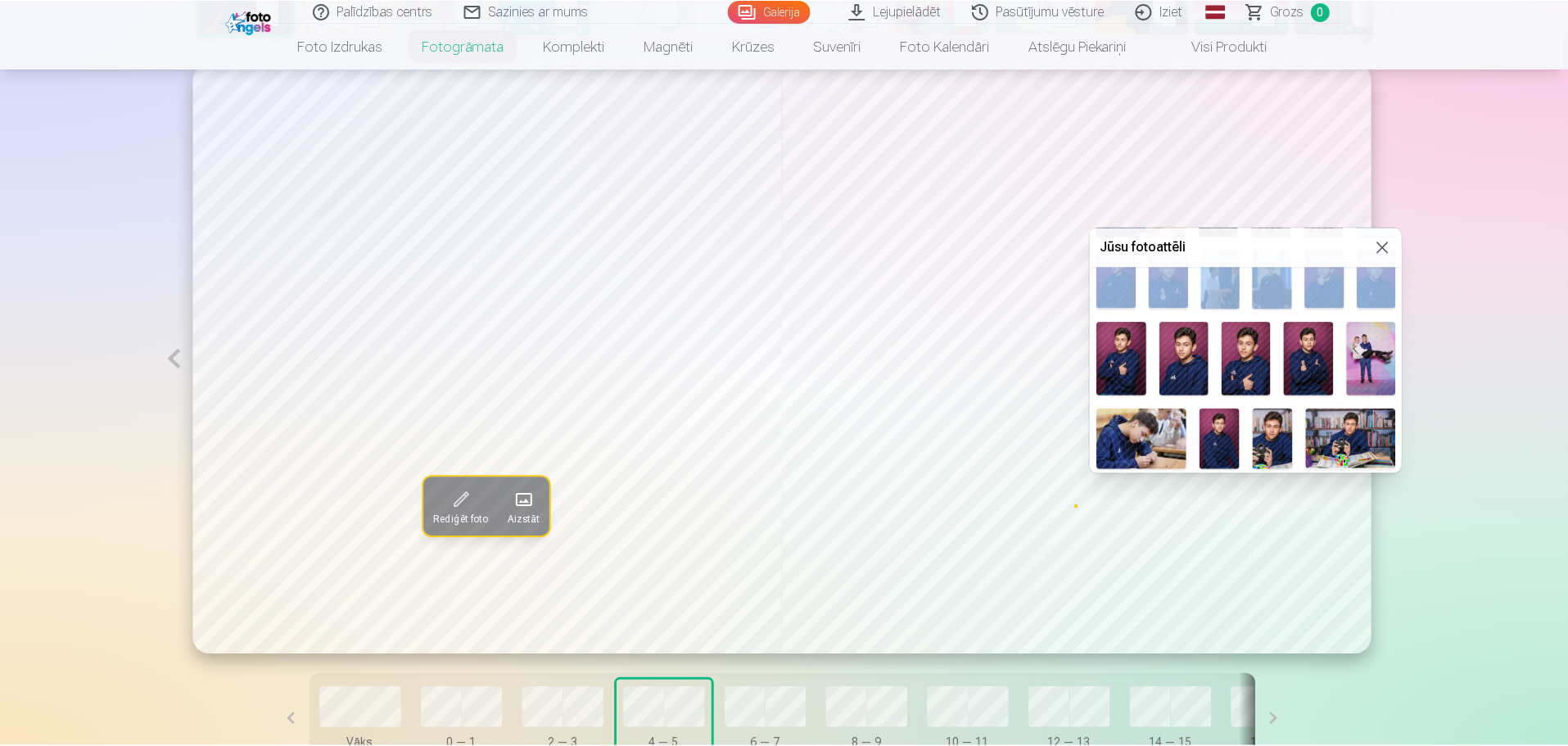
scroll to position [189, 0]
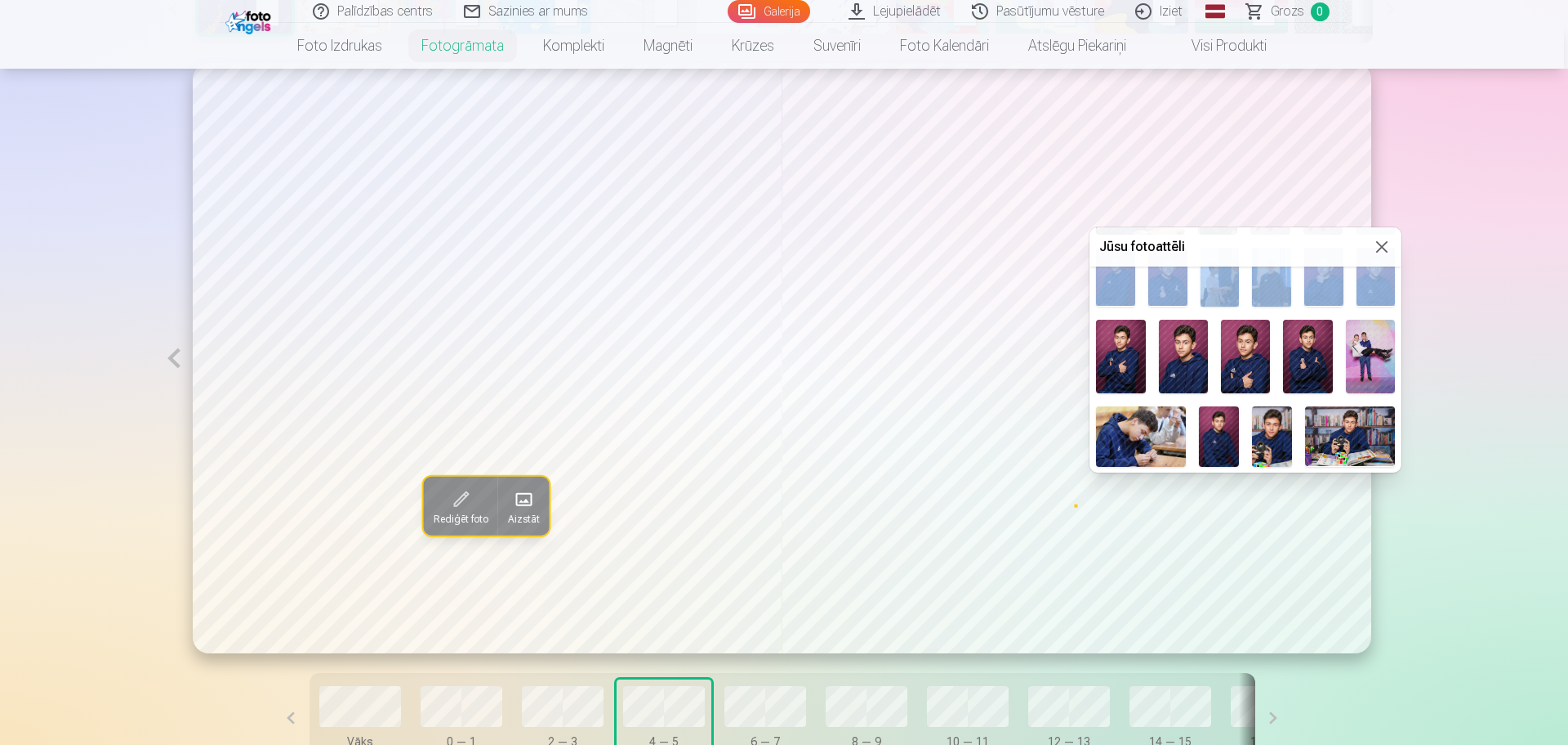
click at [1215, 427] on img at bounding box center [1219, 436] width 40 height 60
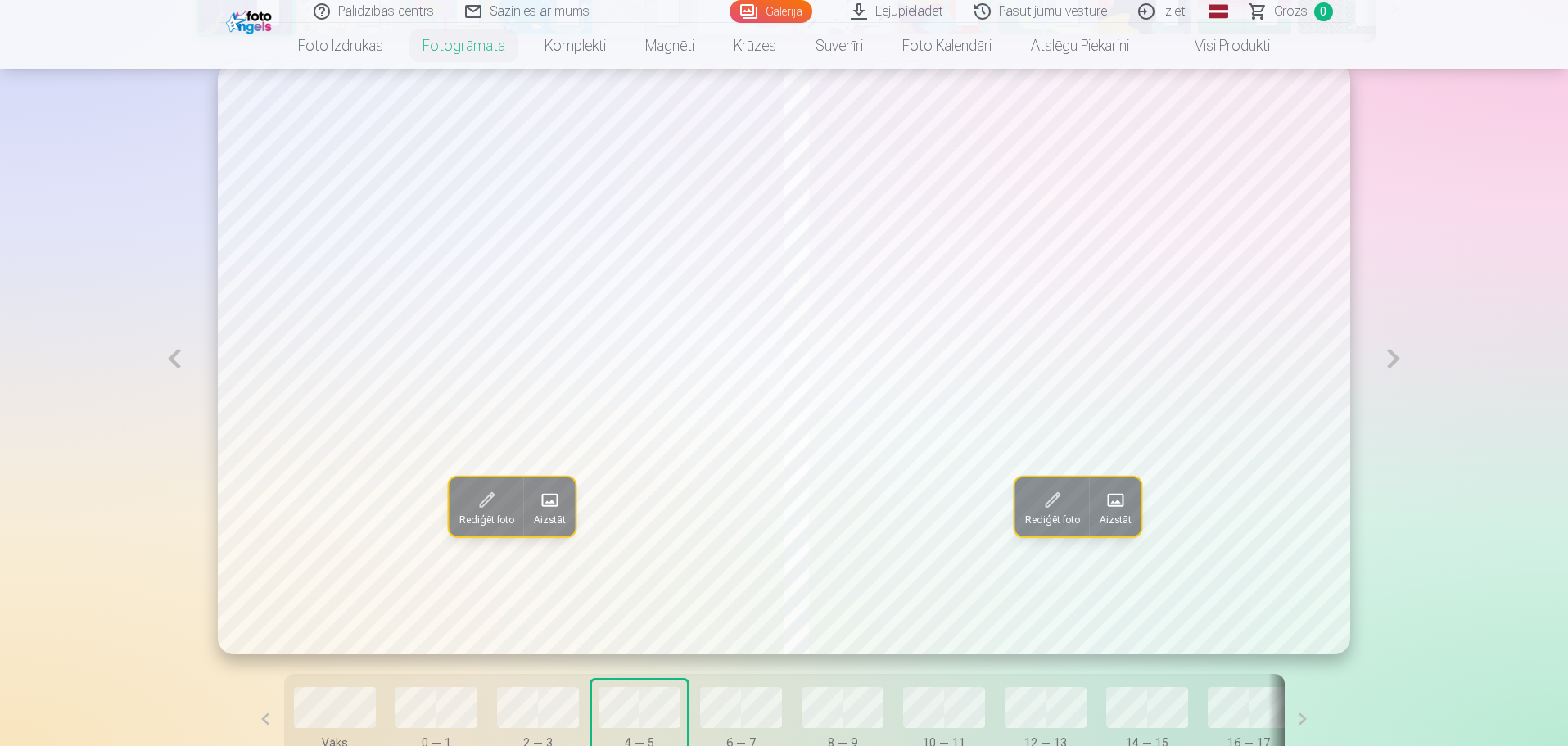
click at [168, 353] on button at bounding box center [174, 358] width 37 height 591
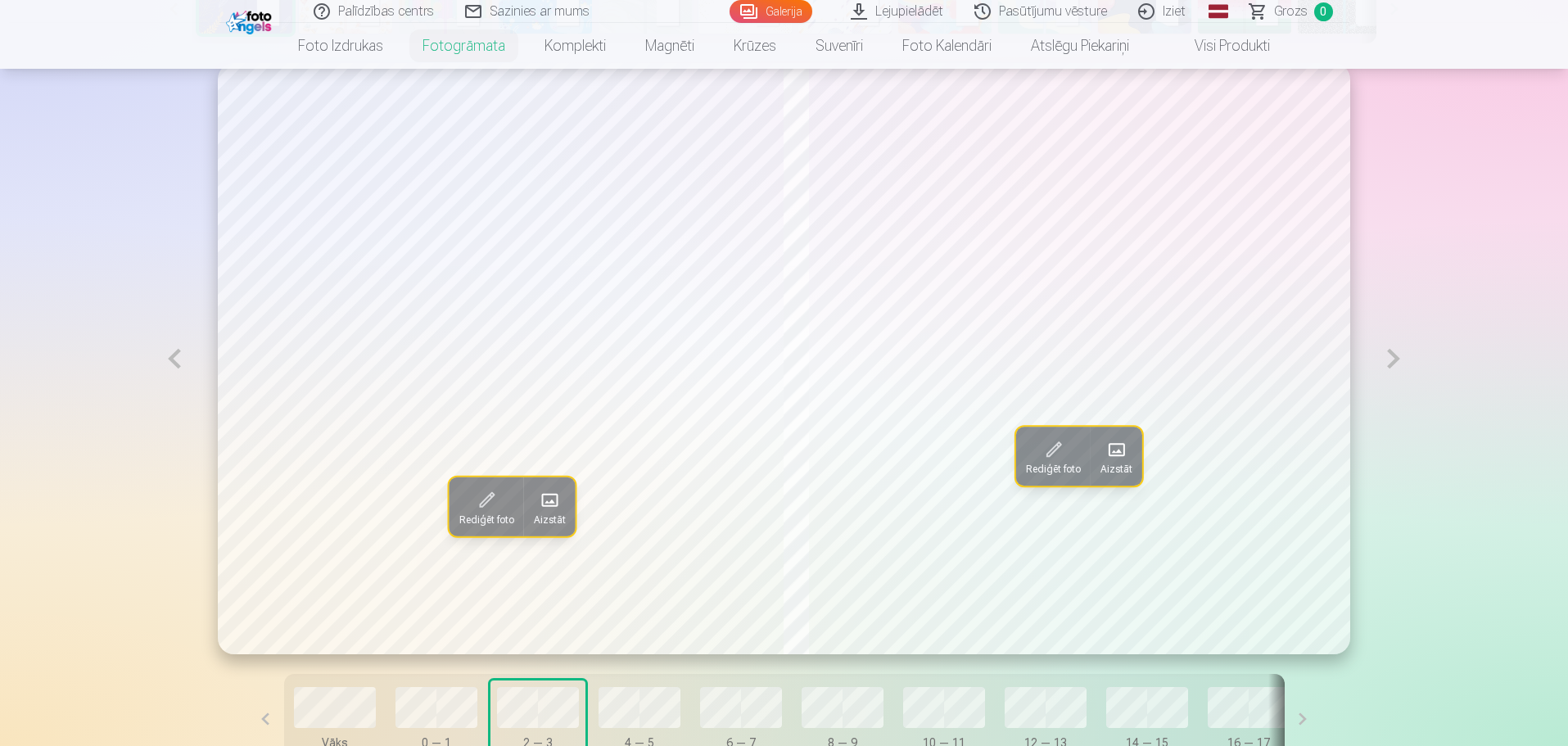
click at [168, 353] on button at bounding box center [174, 358] width 37 height 591
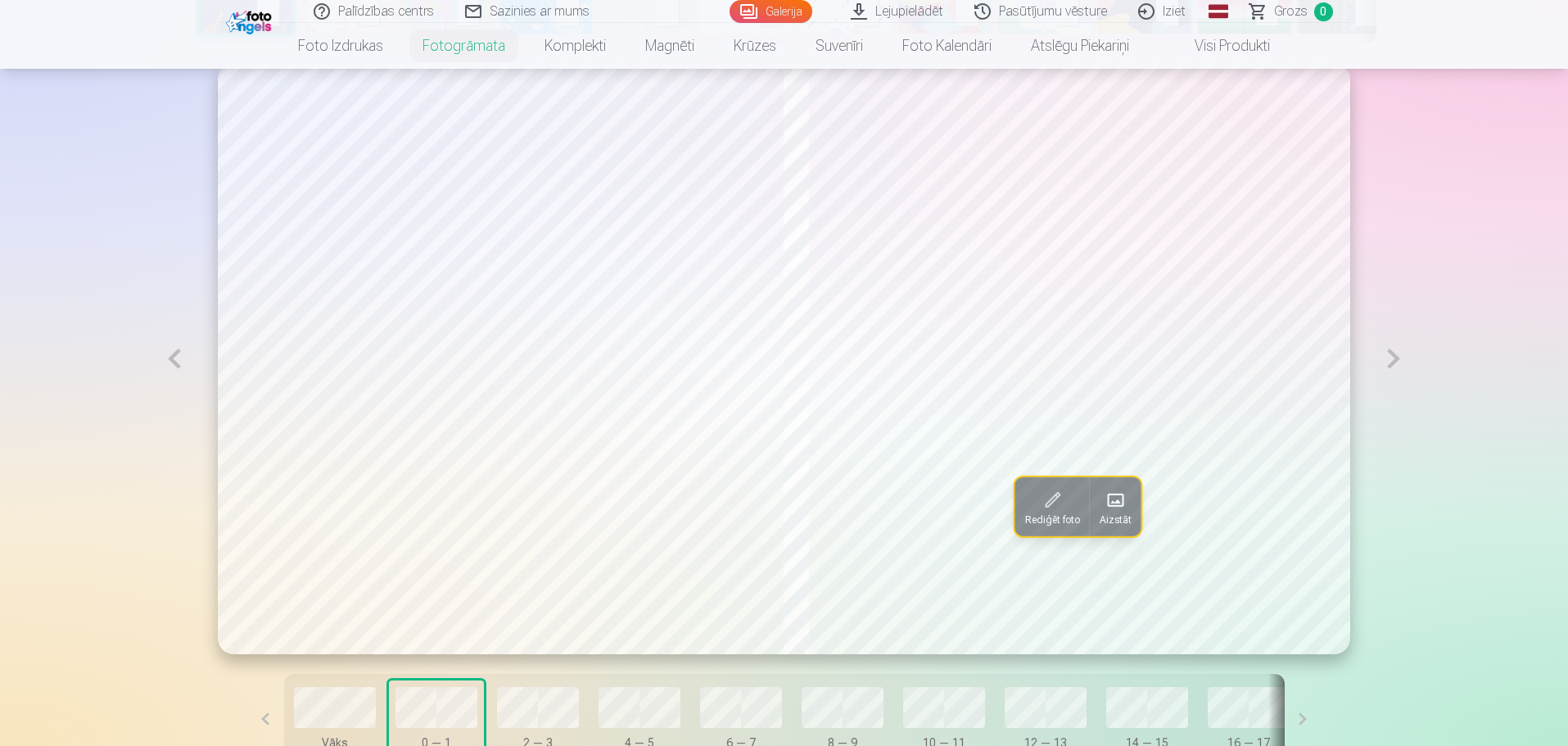
click at [171, 356] on button at bounding box center [174, 358] width 37 height 591
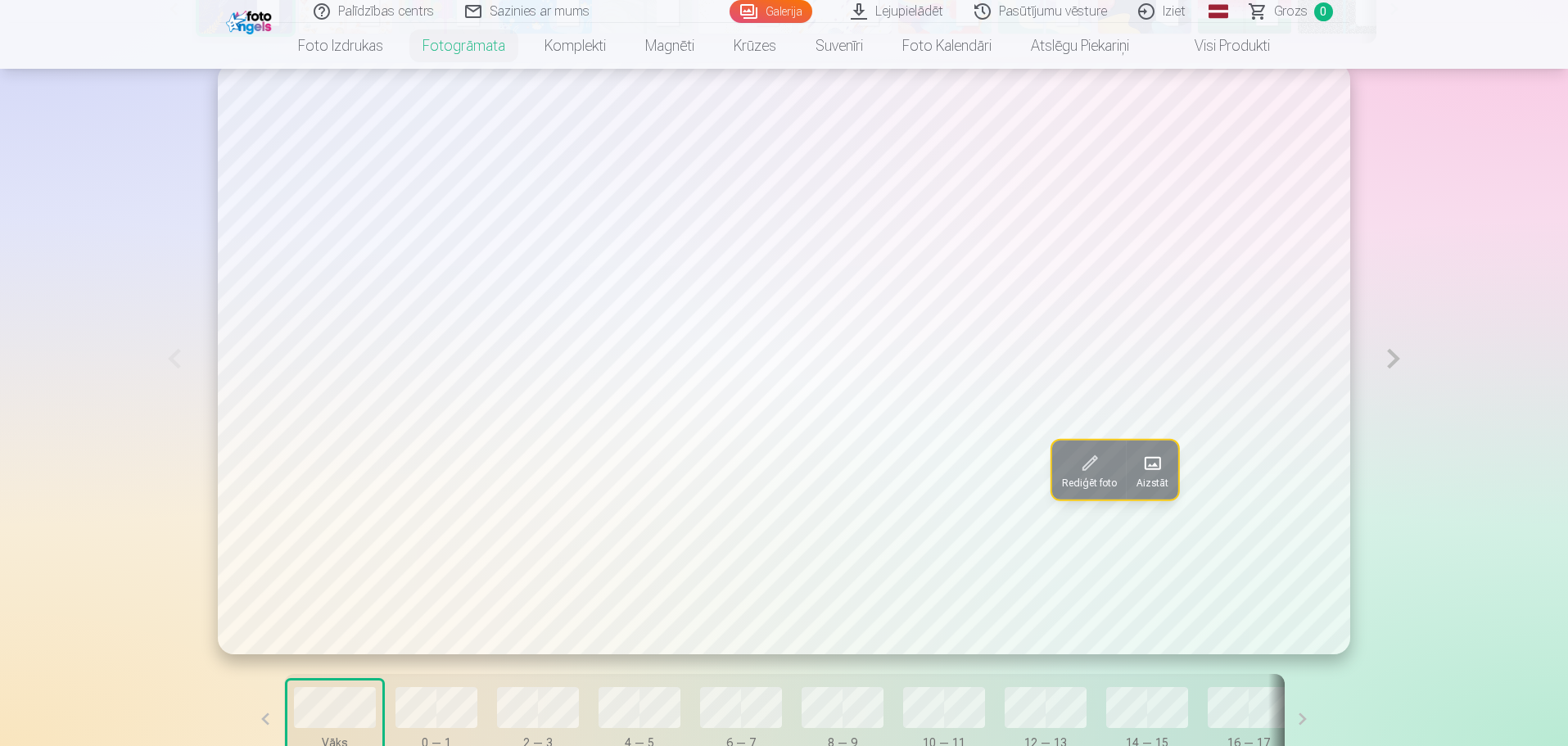
click at [1392, 364] on button at bounding box center [1393, 358] width 37 height 590
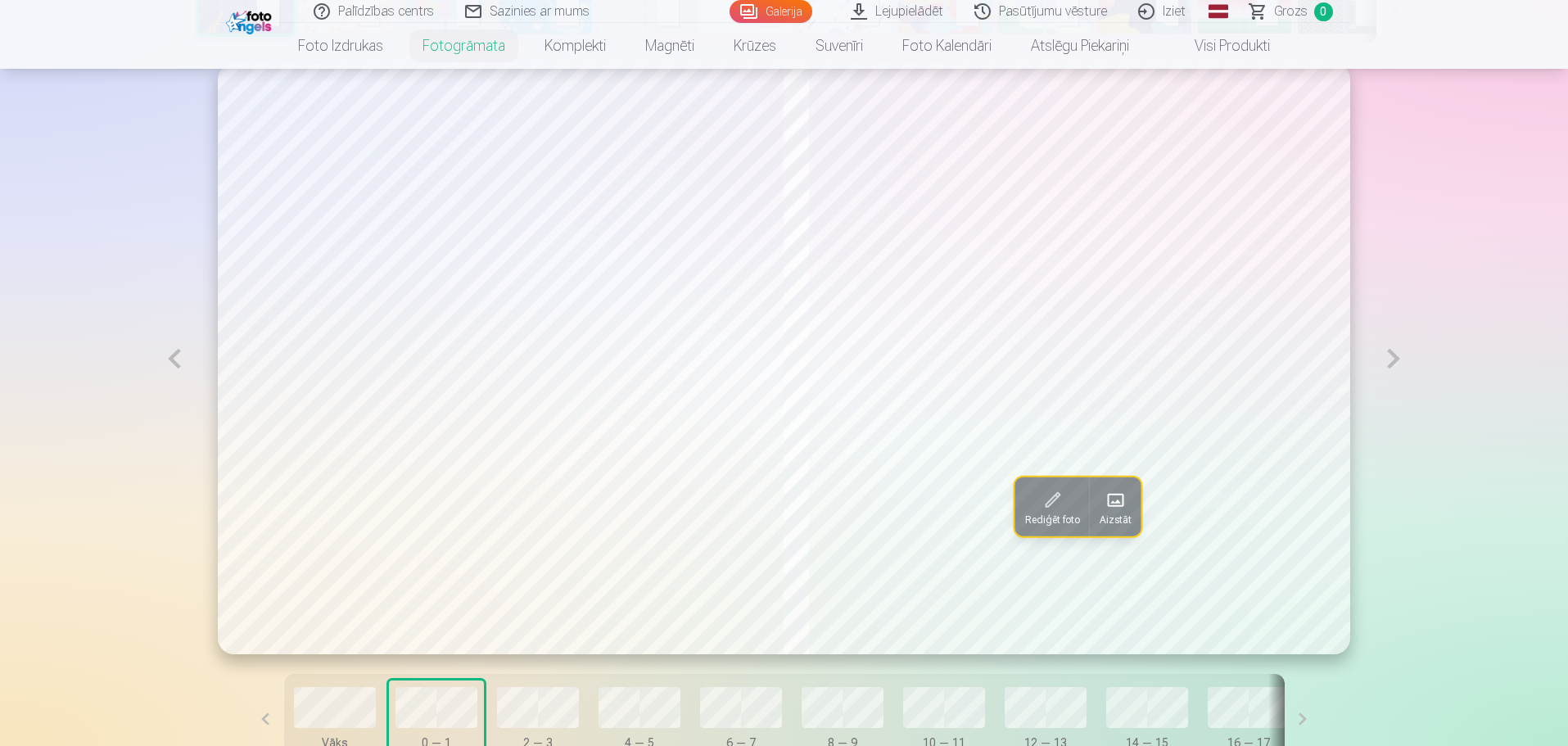
click at [1391, 363] on button at bounding box center [1393, 358] width 37 height 591
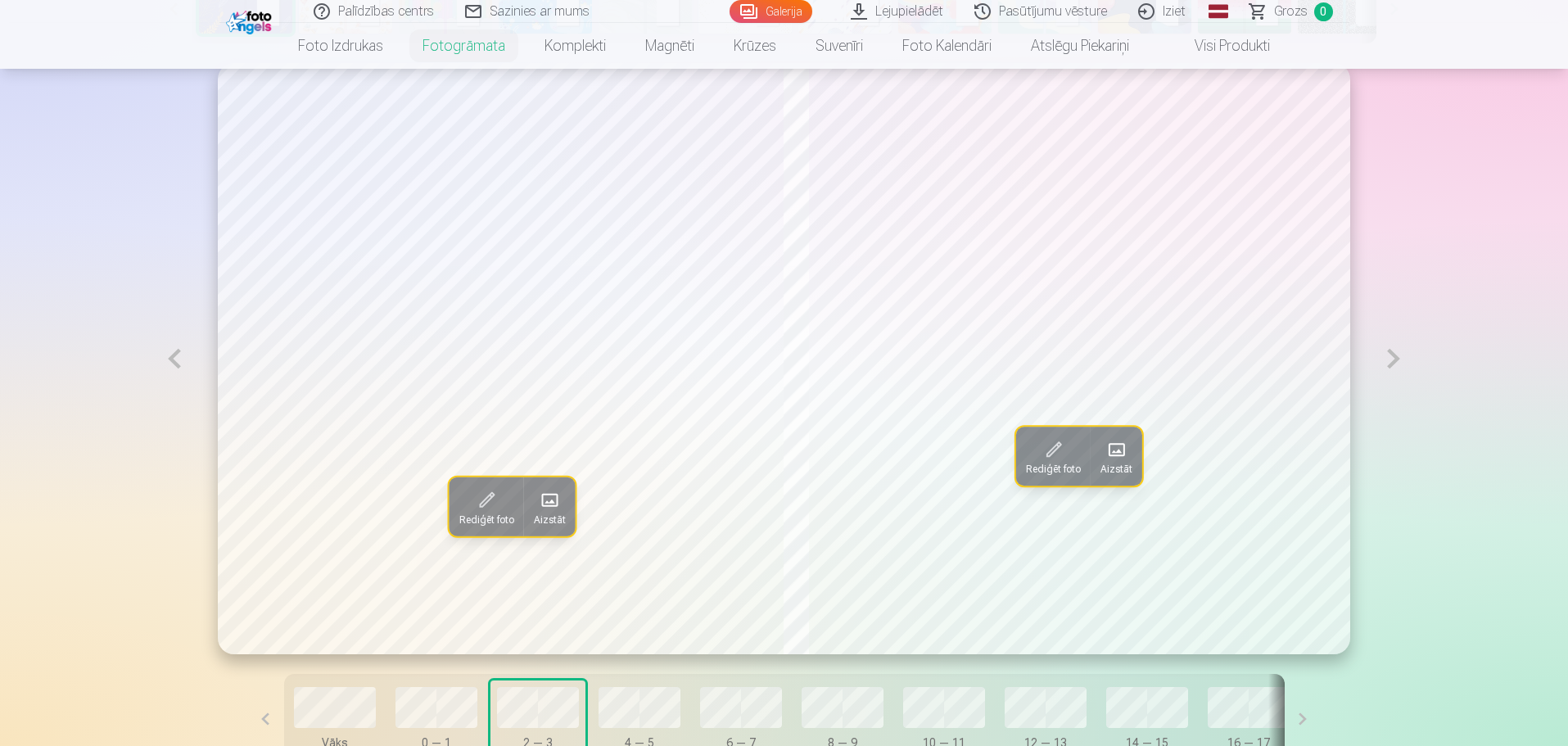
click at [1391, 363] on button at bounding box center [1393, 358] width 37 height 591
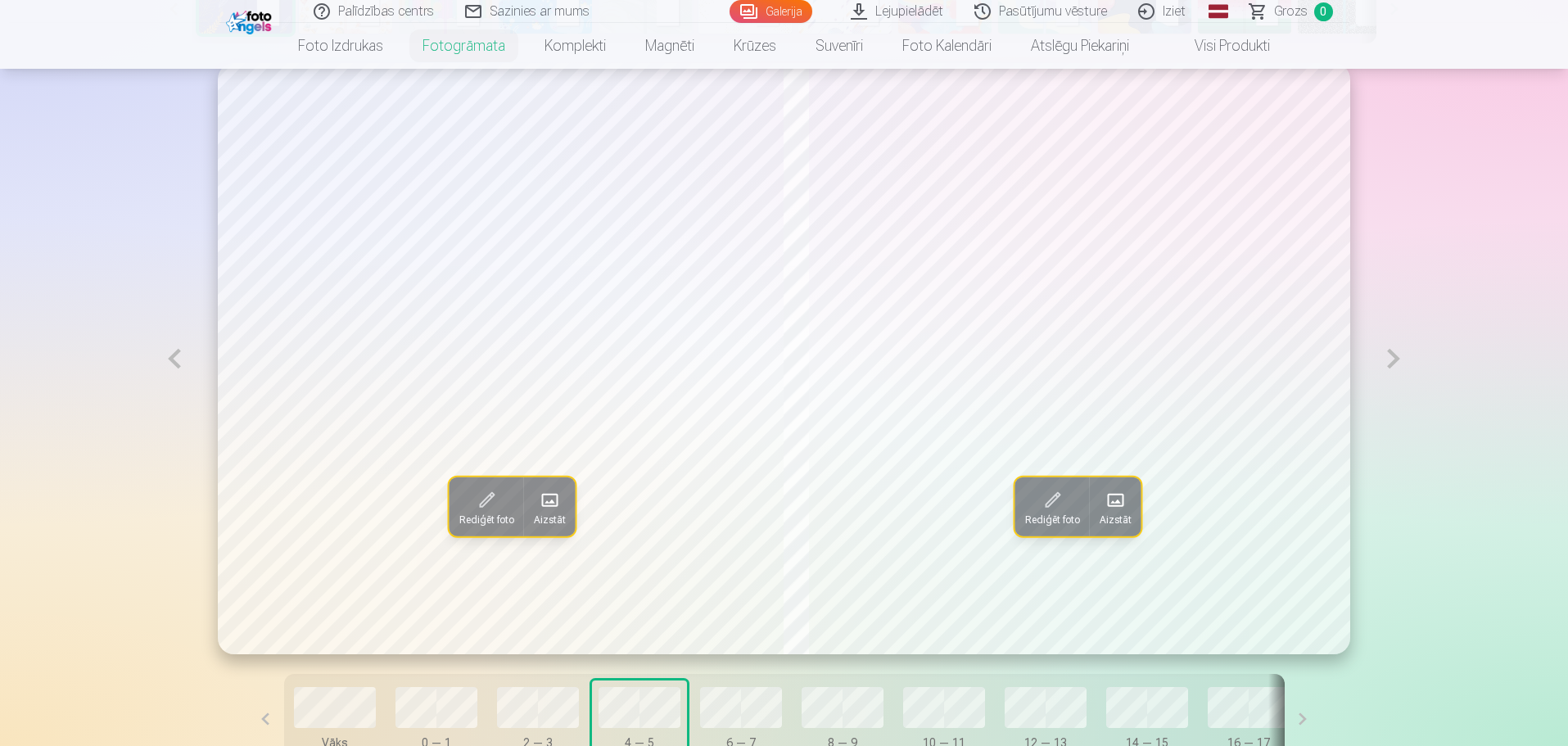
click at [179, 363] on button at bounding box center [174, 358] width 37 height 591
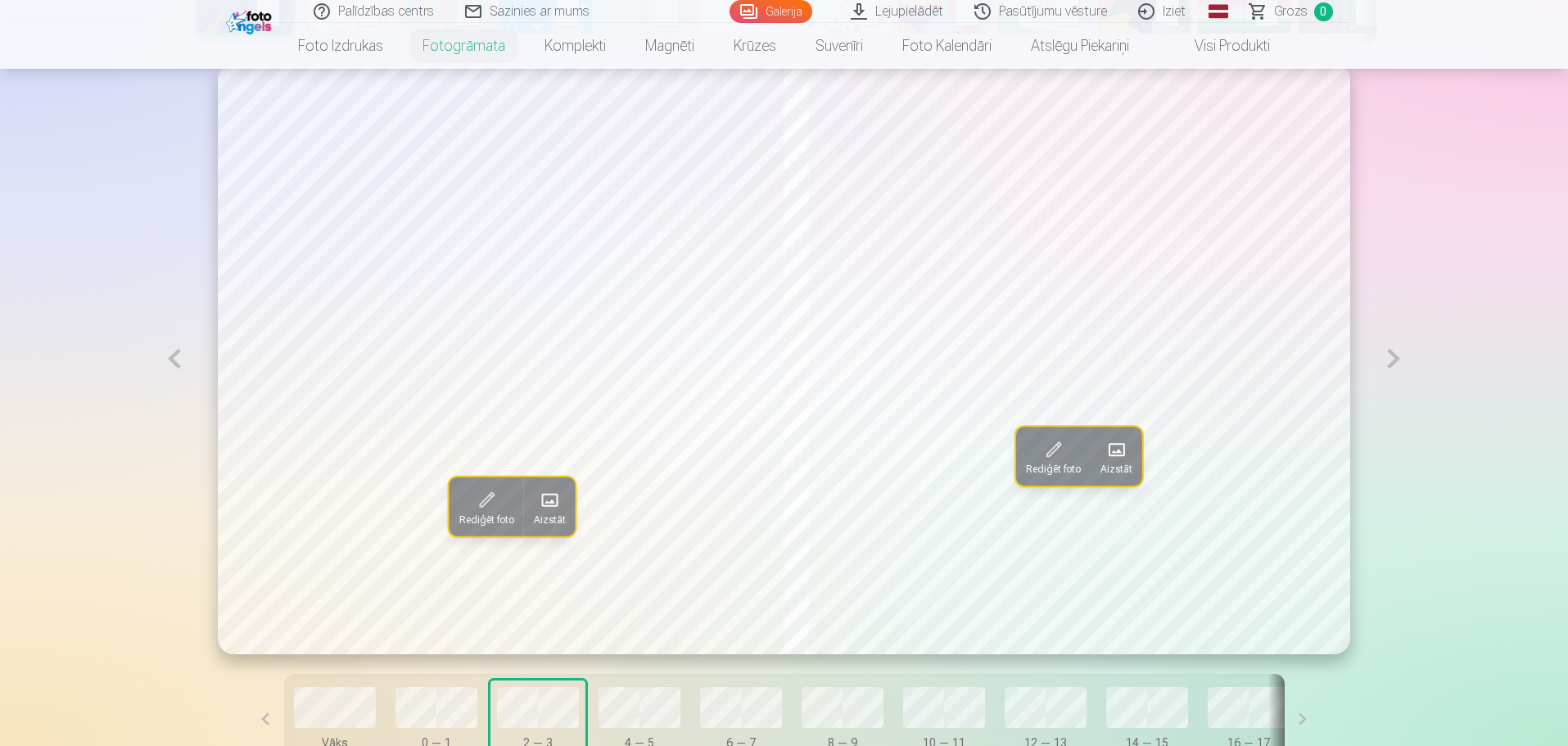
click at [1398, 366] on button at bounding box center [1393, 358] width 37 height 591
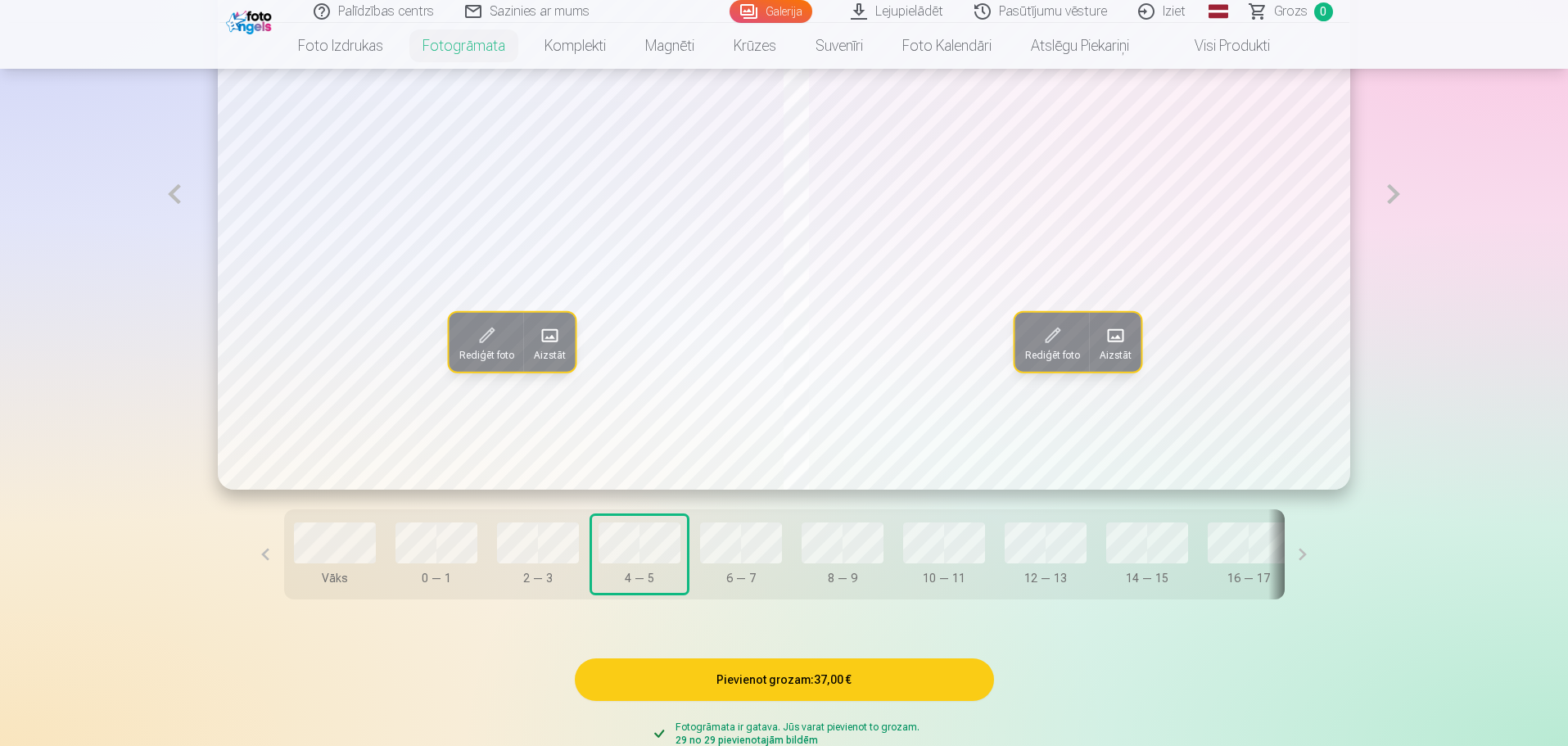
scroll to position [1146, 0]
click at [1284, 551] on button at bounding box center [1302, 555] width 36 height 90
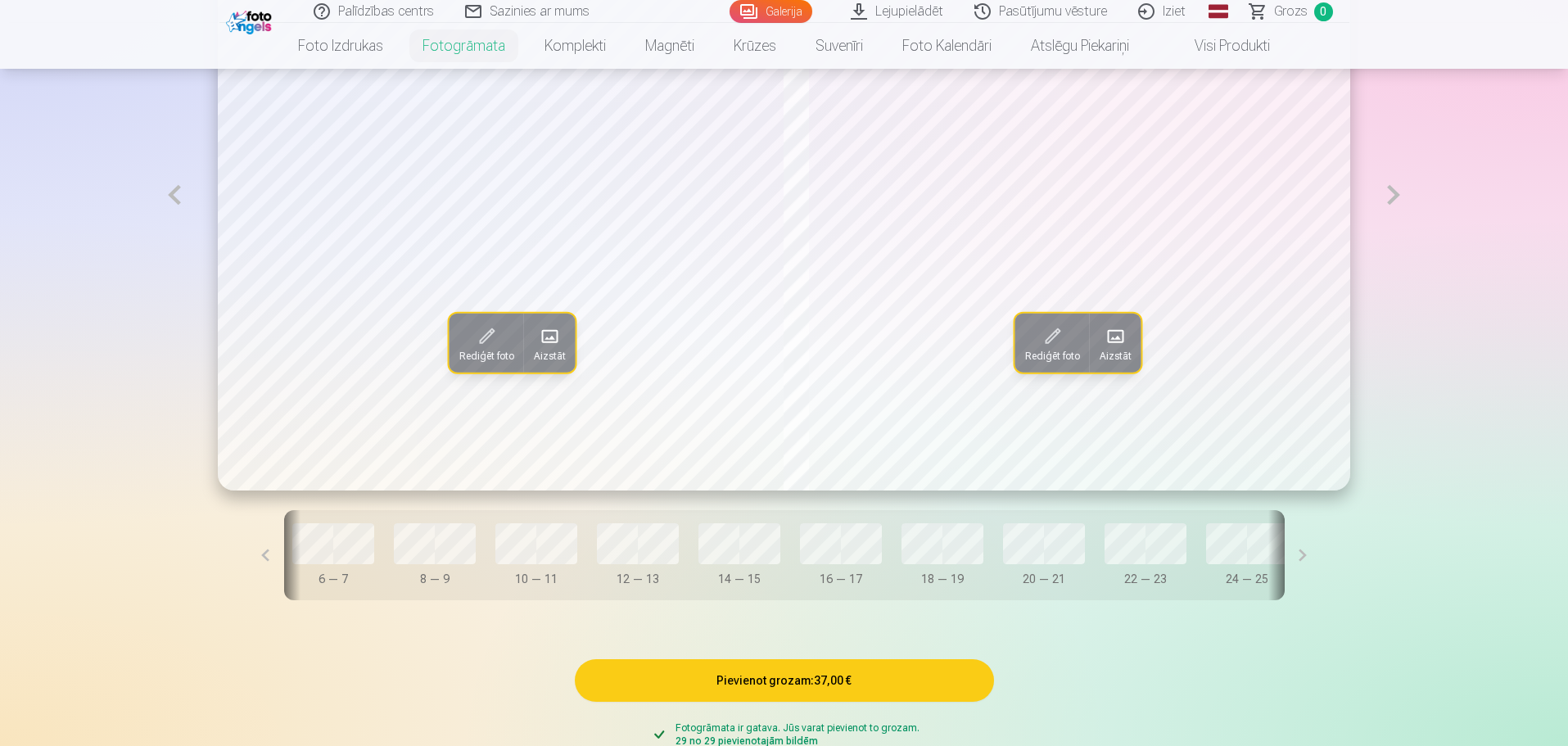
scroll to position [0, 474]
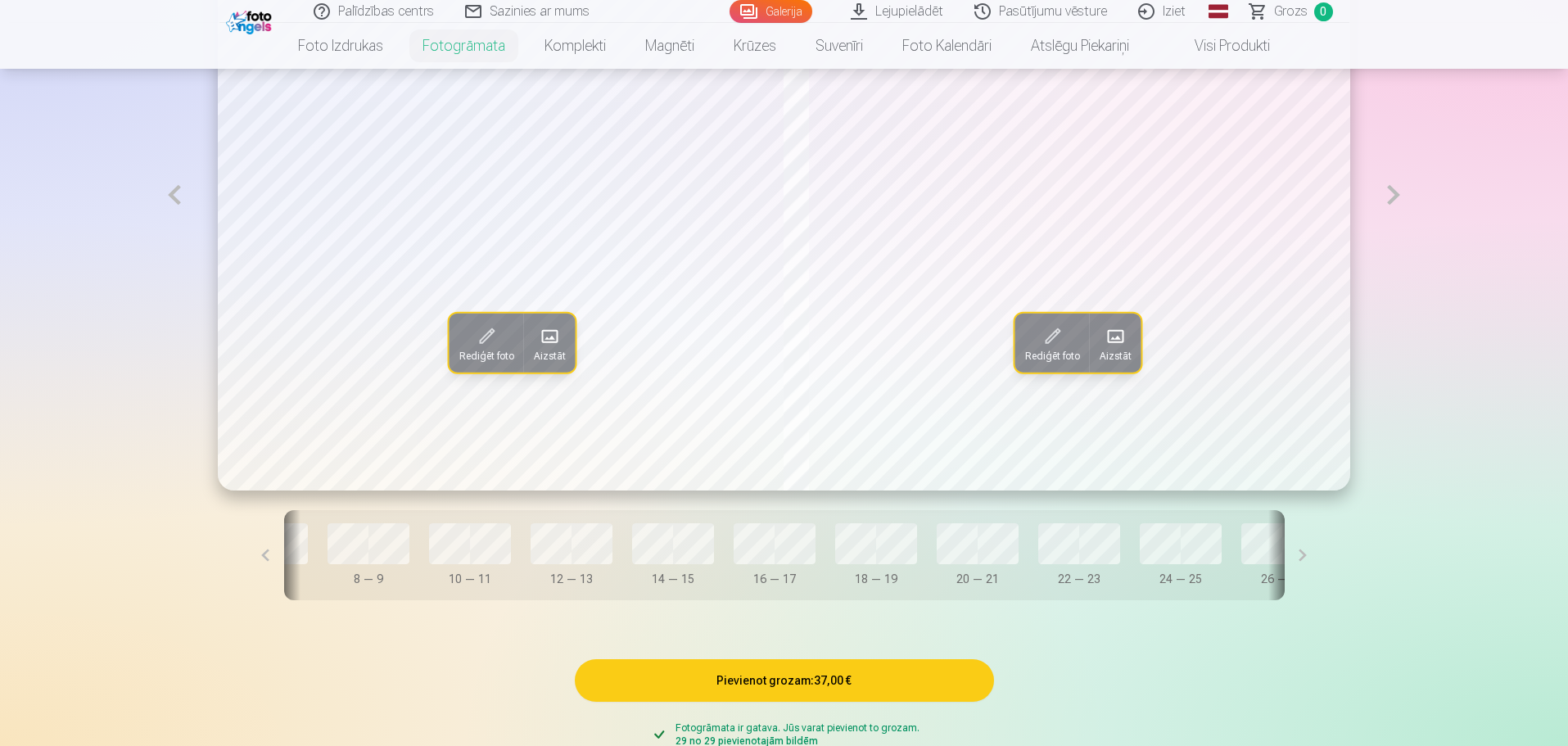
click at [284, 554] on button at bounding box center [266, 555] width 36 height 90
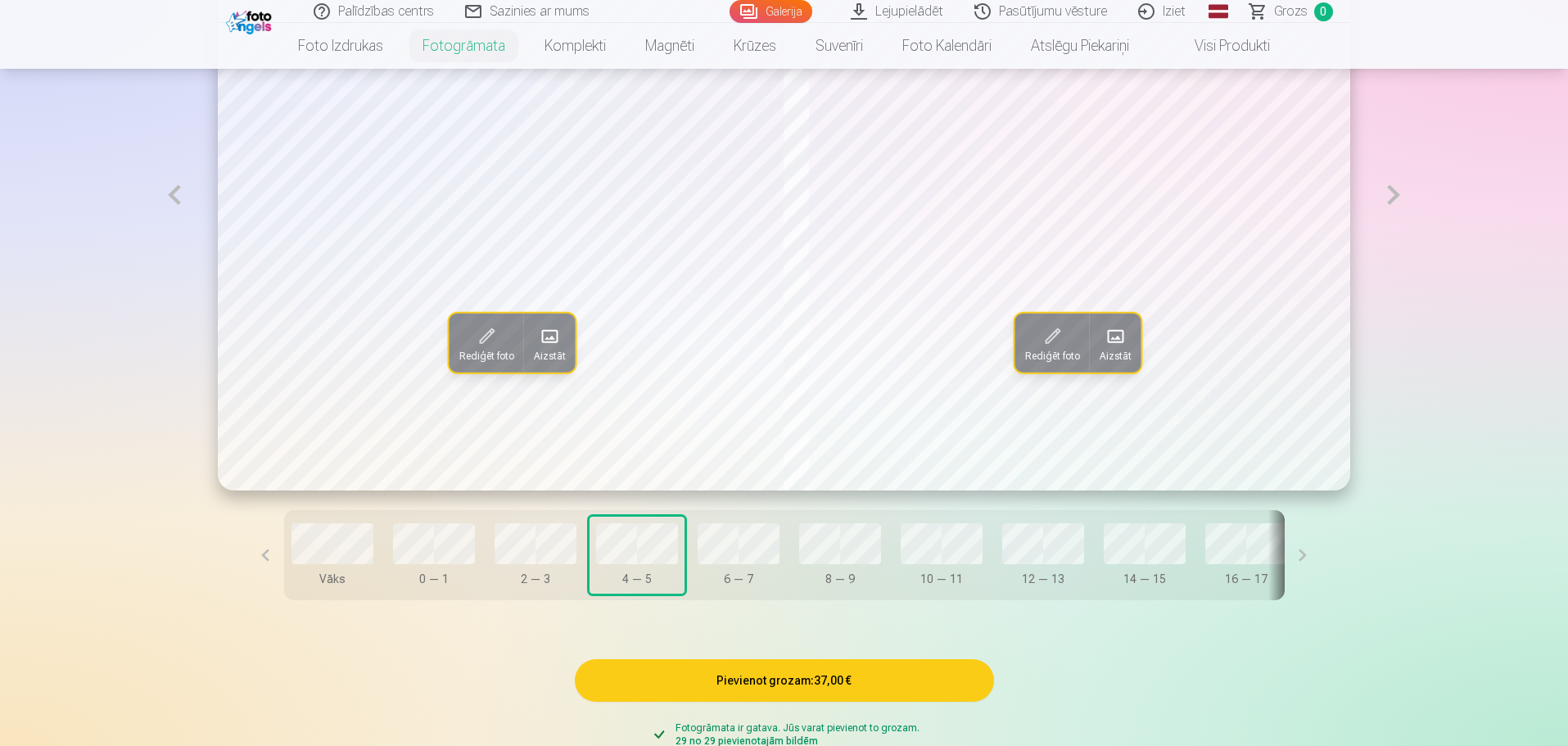
scroll to position [0, 0]
click at [1284, 562] on button at bounding box center [1302, 555] width 36 height 90
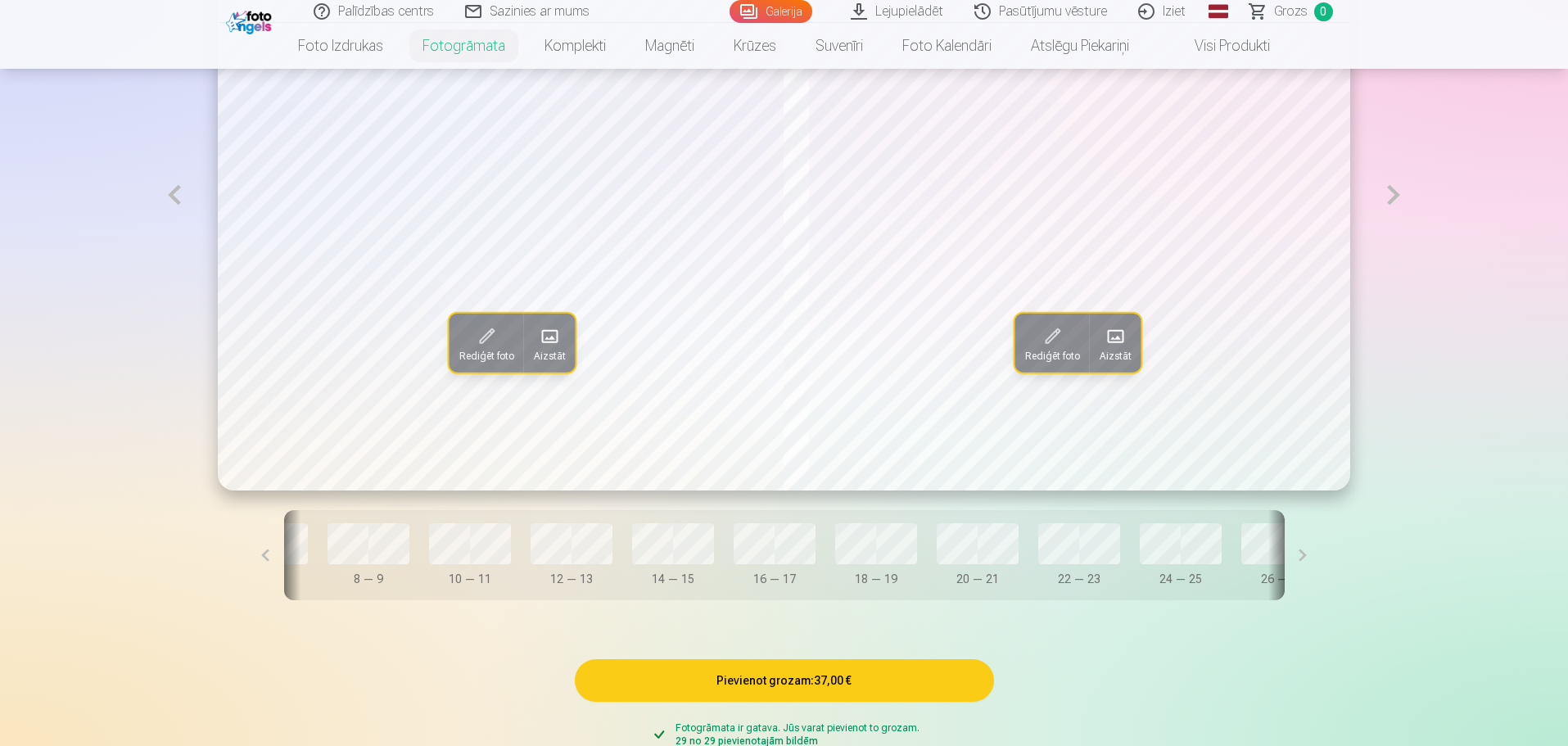
click at [1284, 562] on button at bounding box center [1302, 555] width 36 height 90
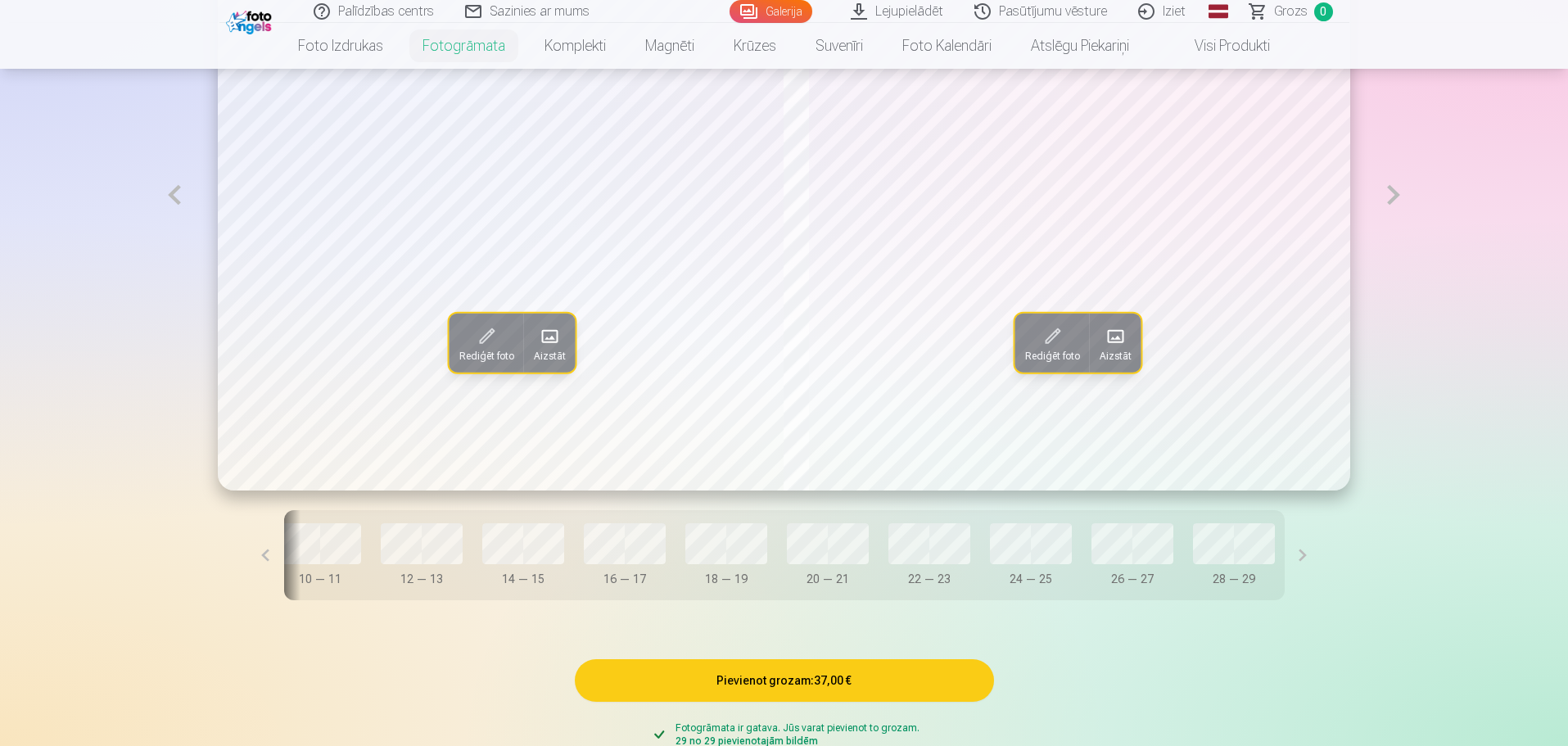
scroll to position [0, 676]
click at [1284, 562] on button at bounding box center [1302, 555] width 36 height 90
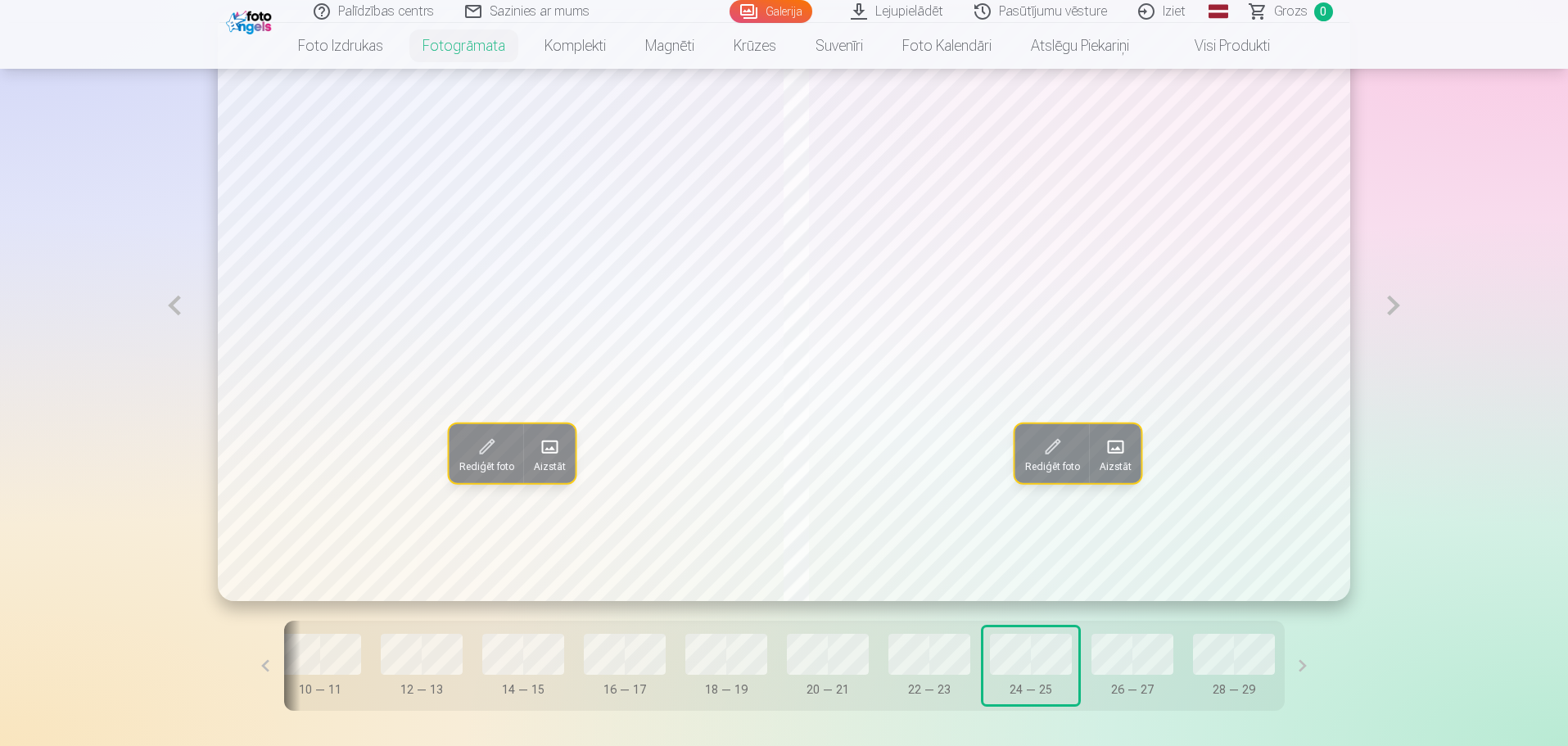
scroll to position [1064, 0]
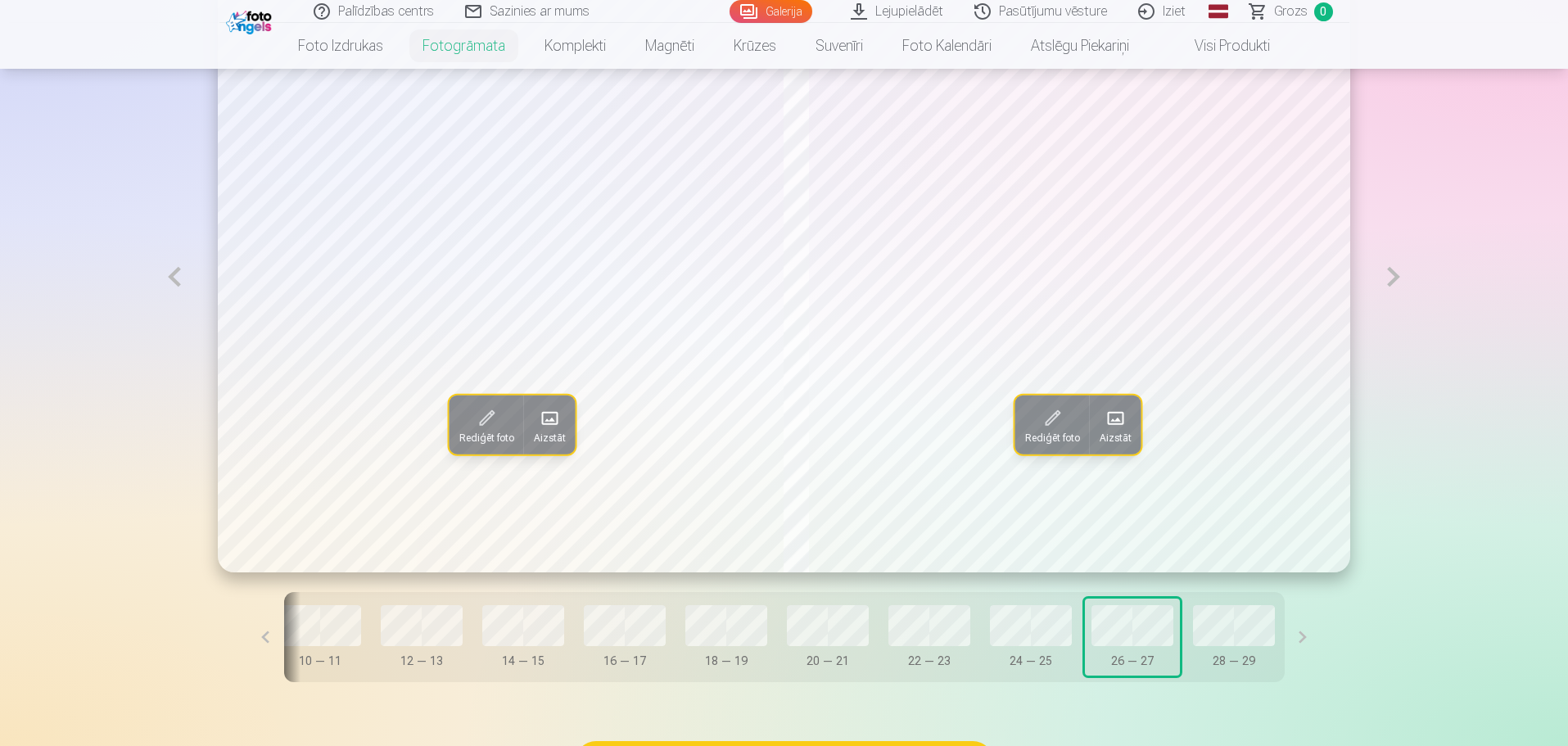
click at [284, 638] on button at bounding box center [266, 637] width 36 height 90
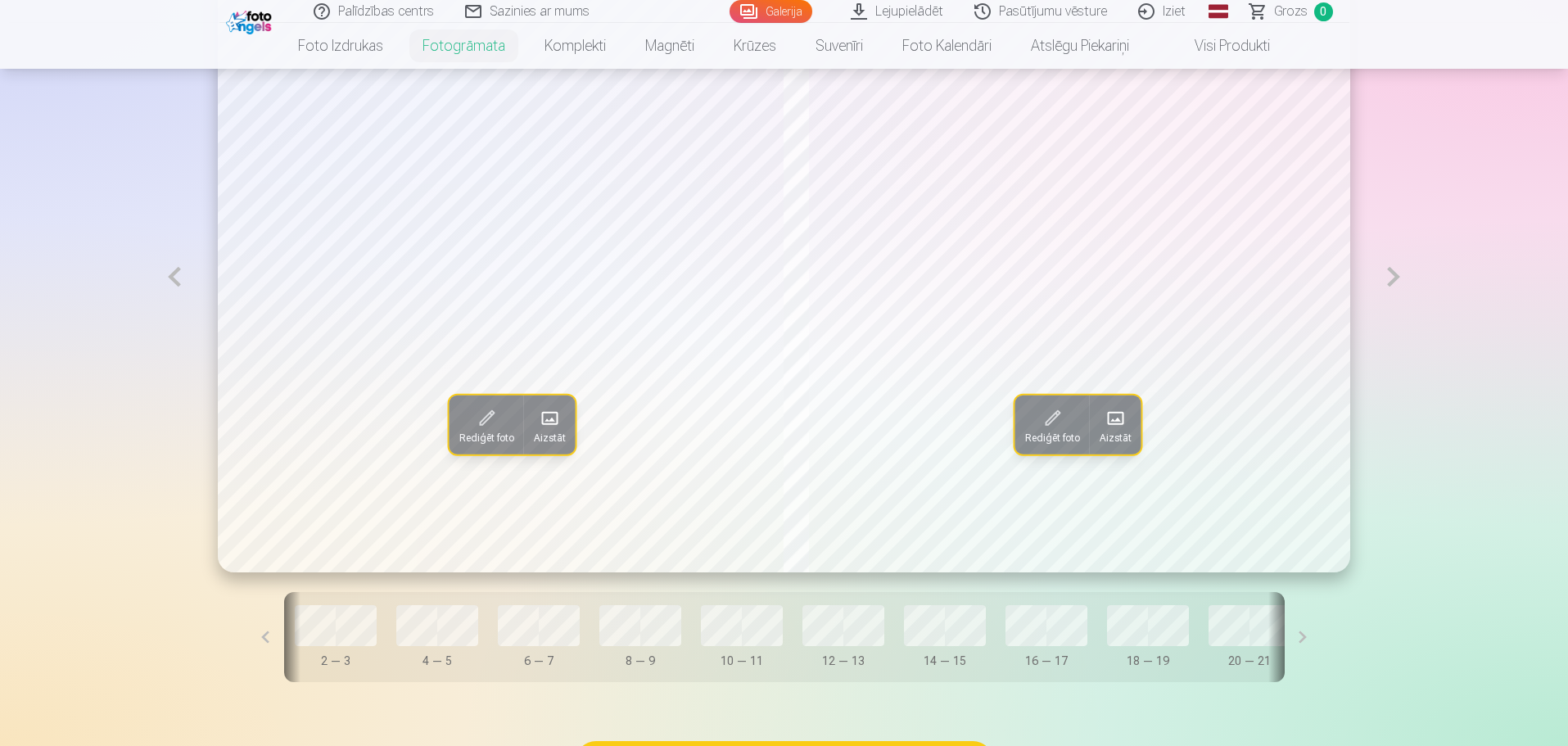
click at [284, 638] on button at bounding box center [266, 637] width 36 height 90
click at [1284, 637] on button at bounding box center [1302, 637] width 36 height 90
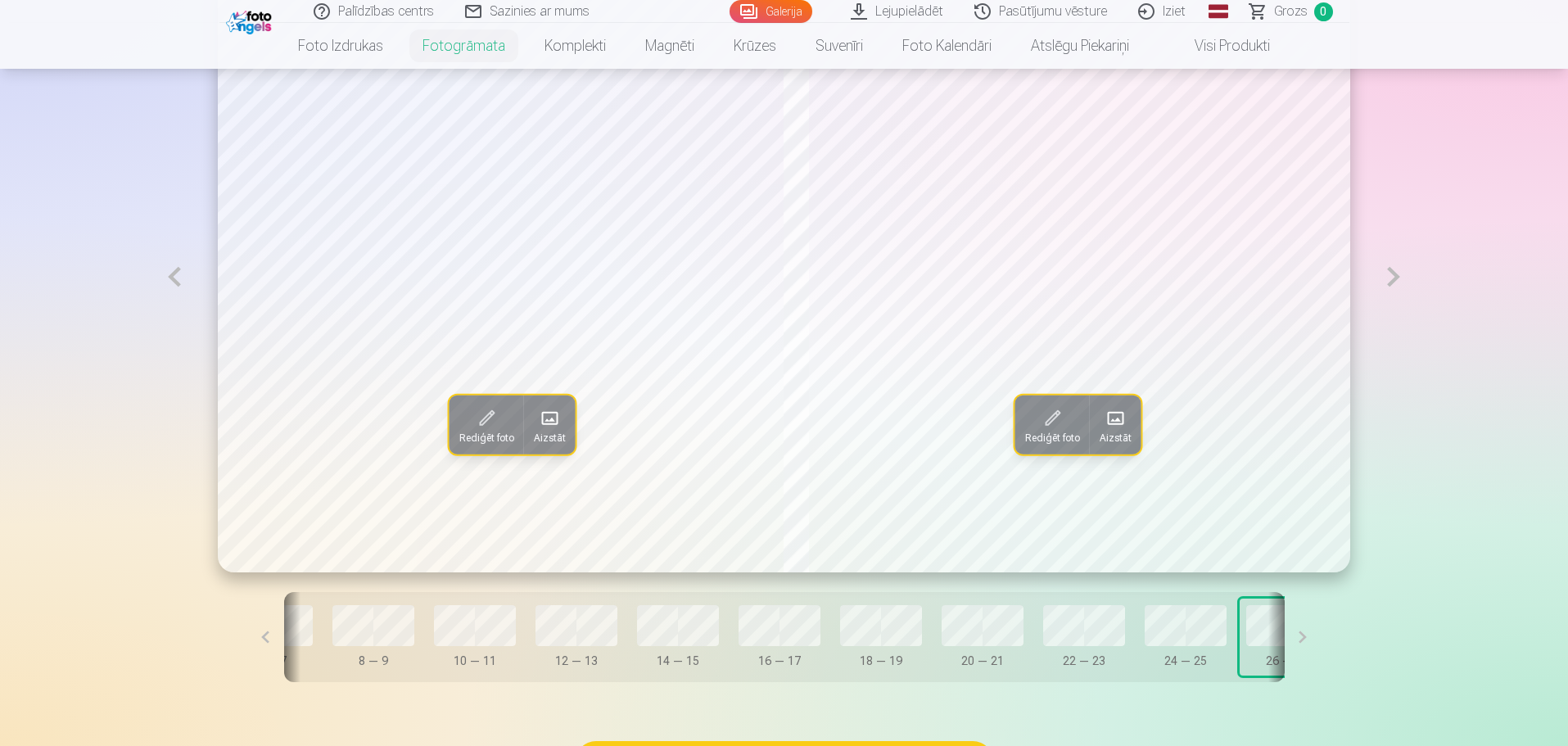
click at [1284, 637] on button at bounding box center [1302, 637] width 36 height 90
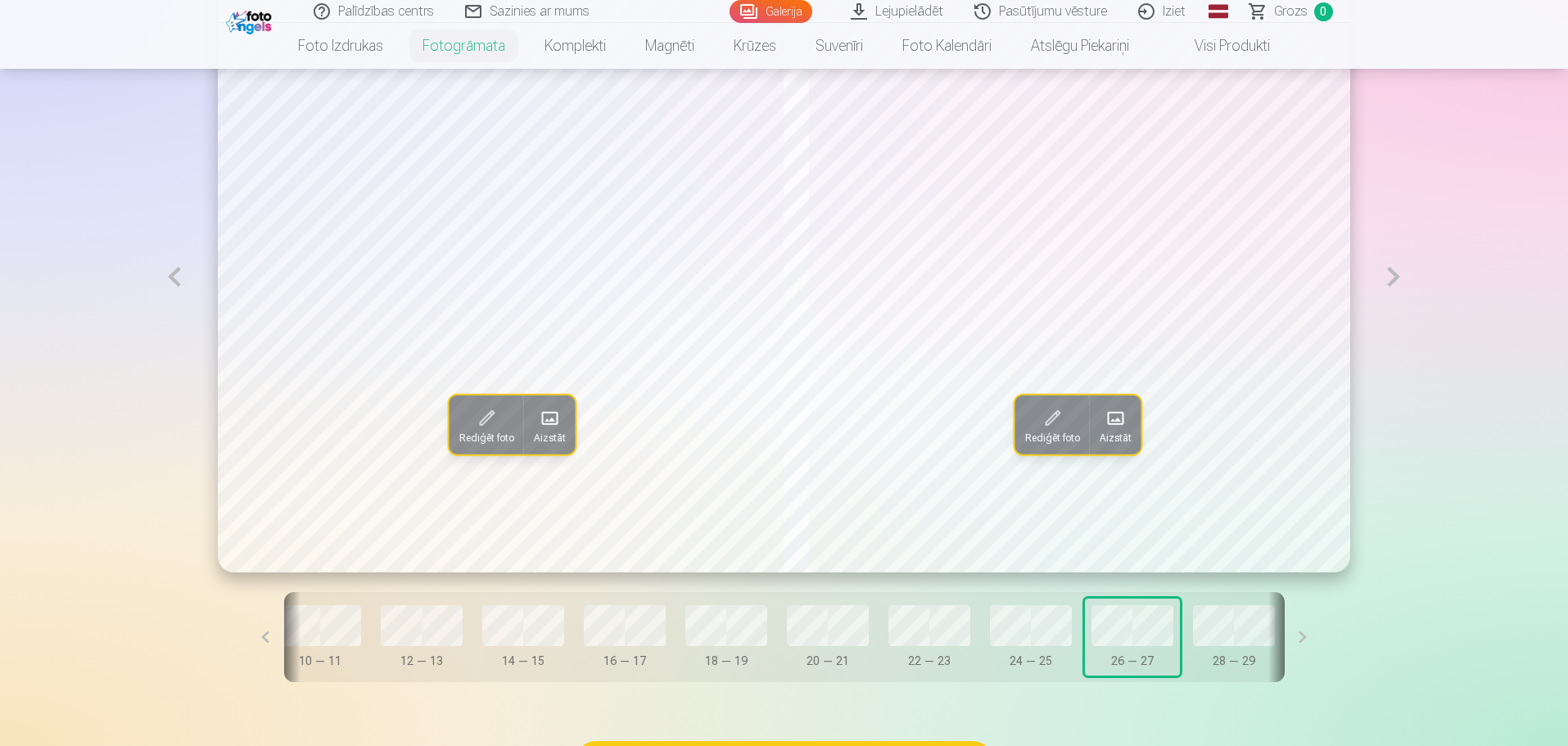
scroll to position [0, 676]
click at [1284, 637] on button at bounding box center [1302, 637] width 36 height 90
click at [284, 641] on button at bounding box center [266, 637] width 36 height 90
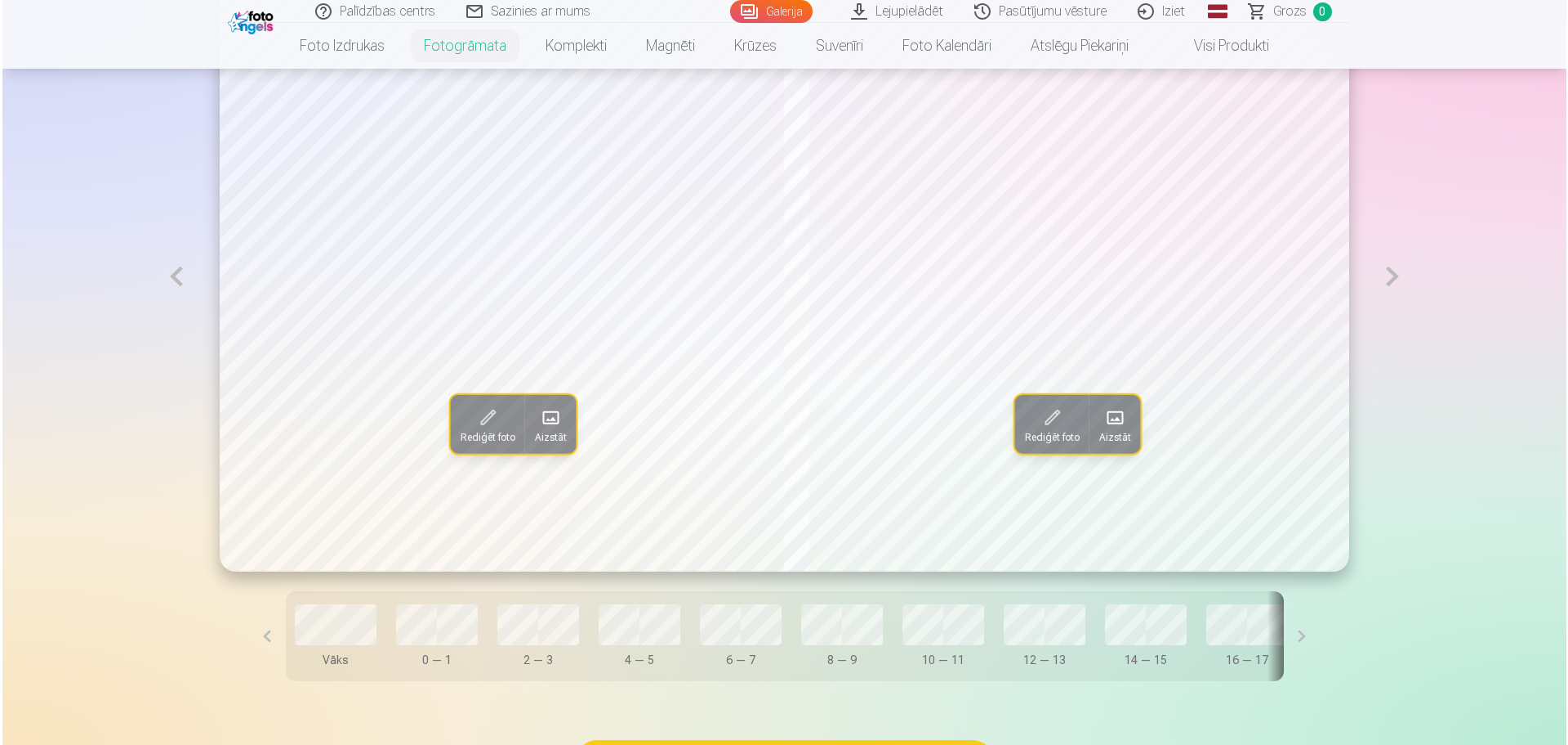
scroll to position [0, 0]
drag, startPoint x: 1032, startPoint y: 651, endPoint x: 1009, endPoint y: 637, distance: 26.9
click at [990, 637] on button "10 — 11" at bounding box center [941, 636] width 94 height 77
click at [535, 431] on span at bounding box center [548, 418] width 26 height 26
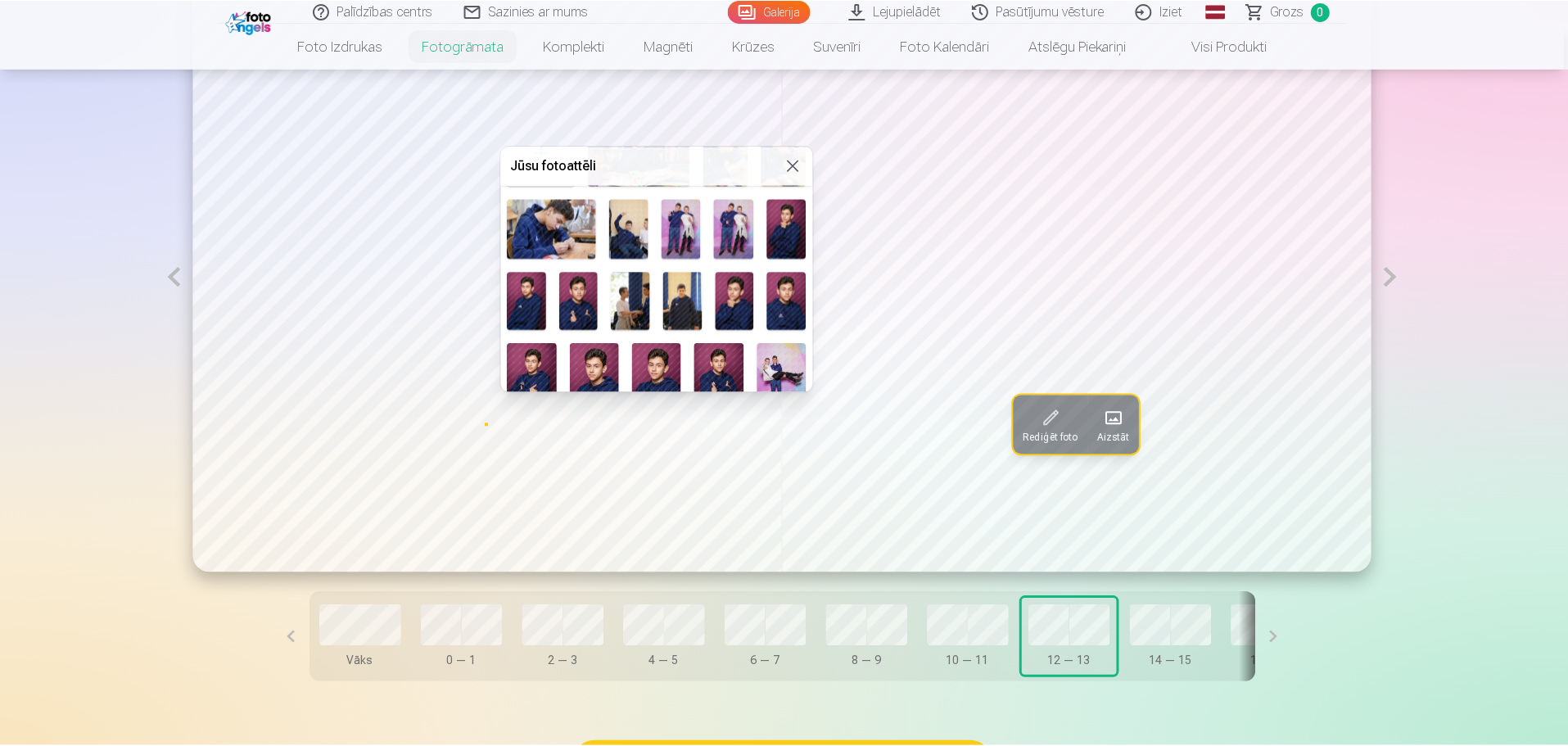
scroll to position [103, 0]
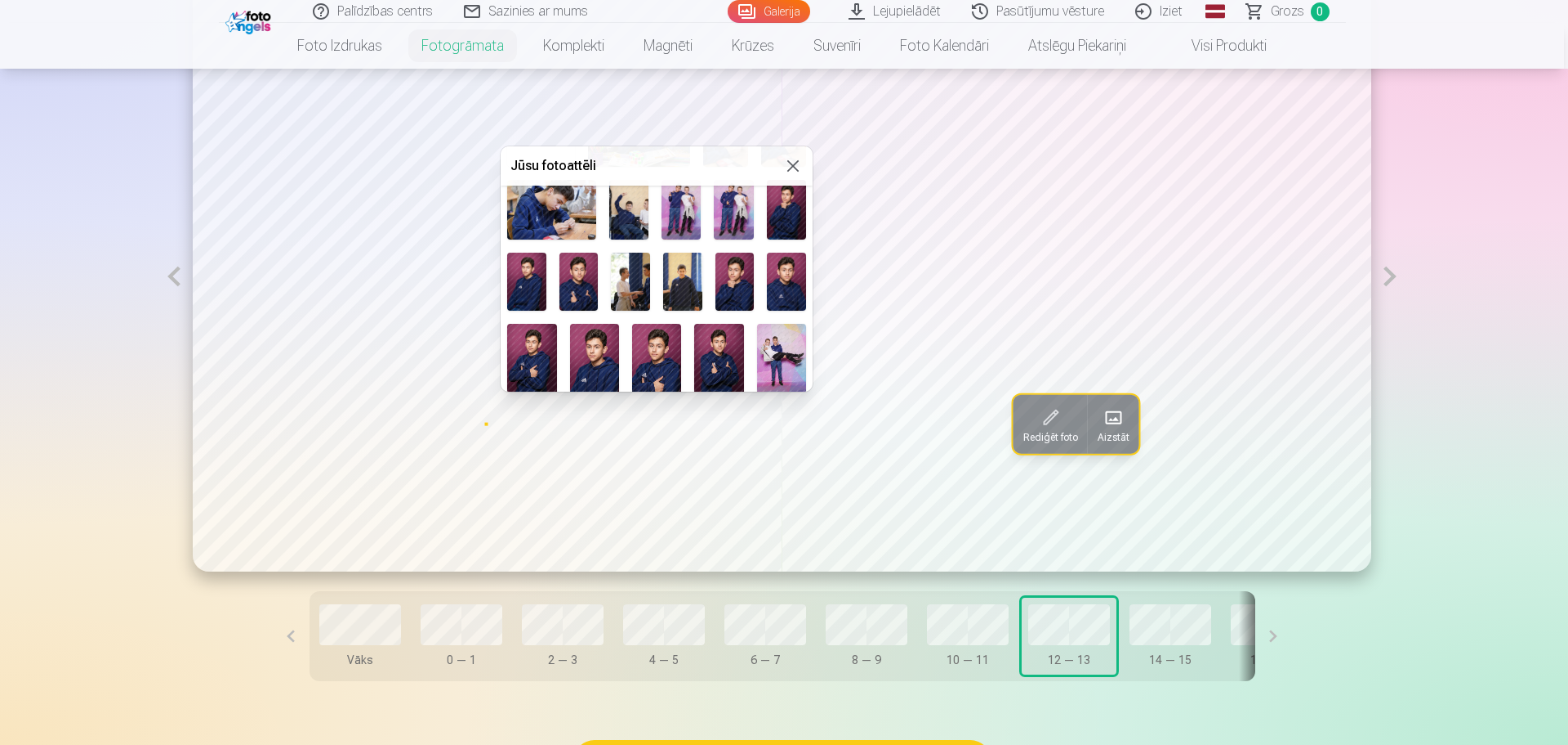
click at [732, 282] on img at bounding box center [734, 282] width 39 height 59
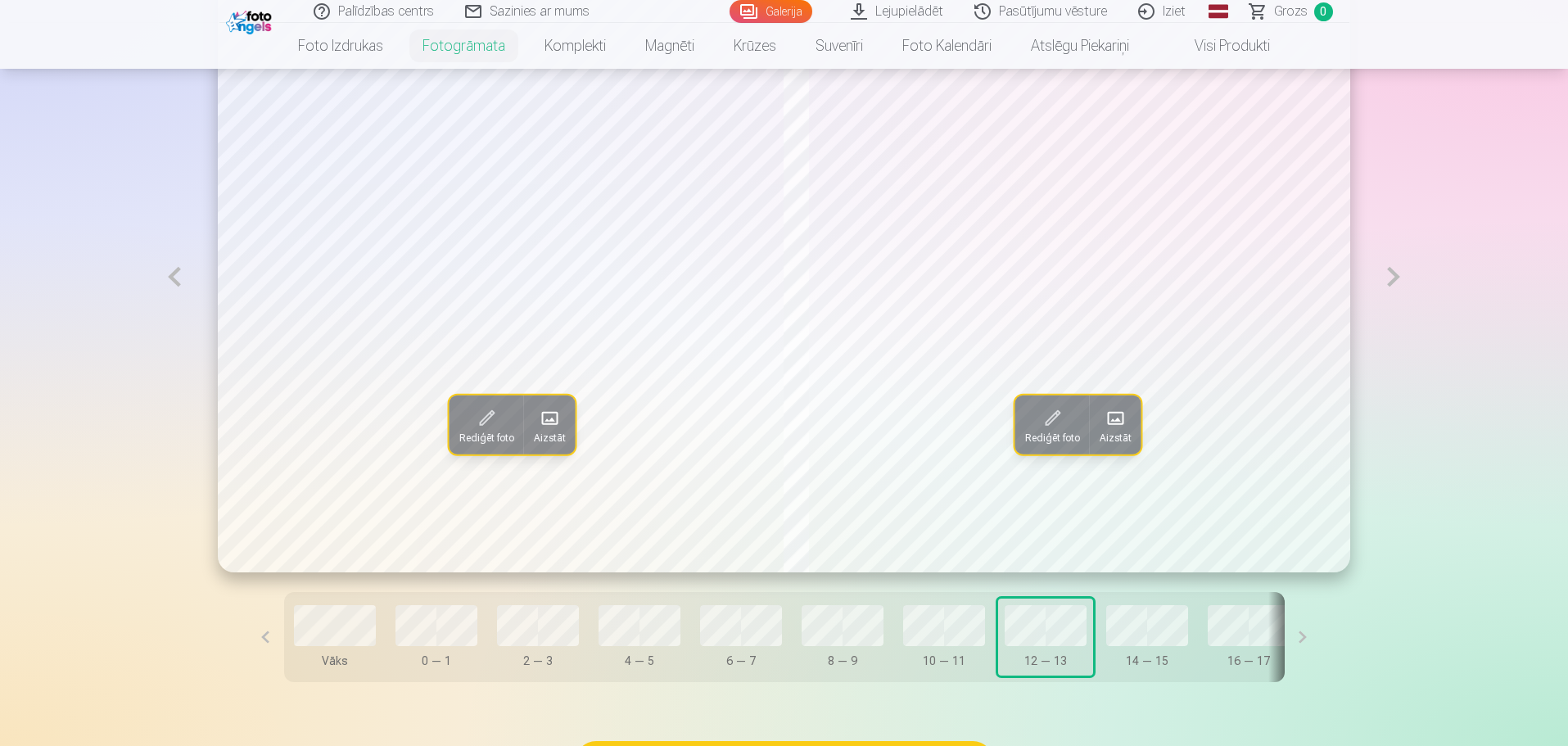
click at [1284, 645] on button at bounding box center [1302, 637] width 36 height 90
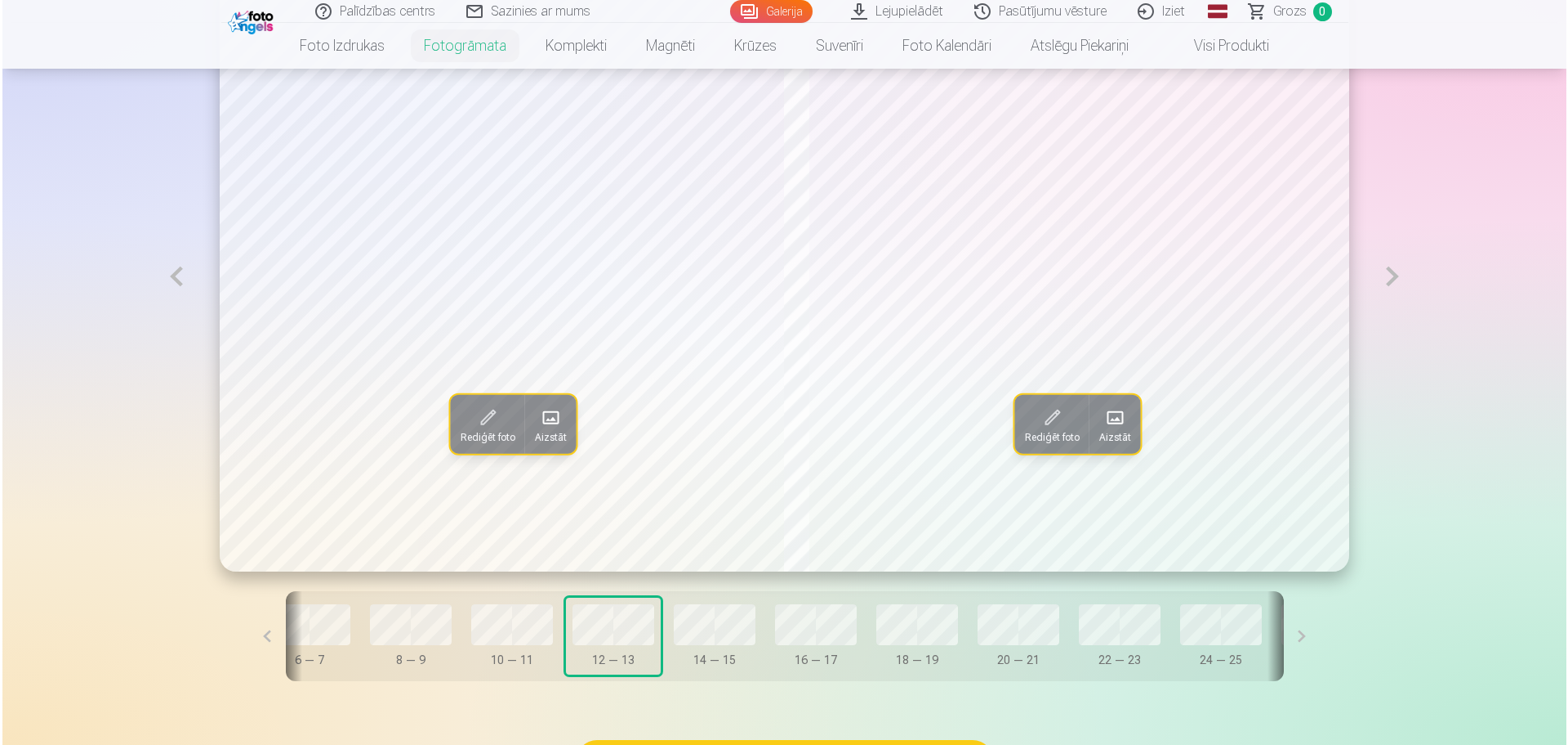
scroll to position [0, 473]
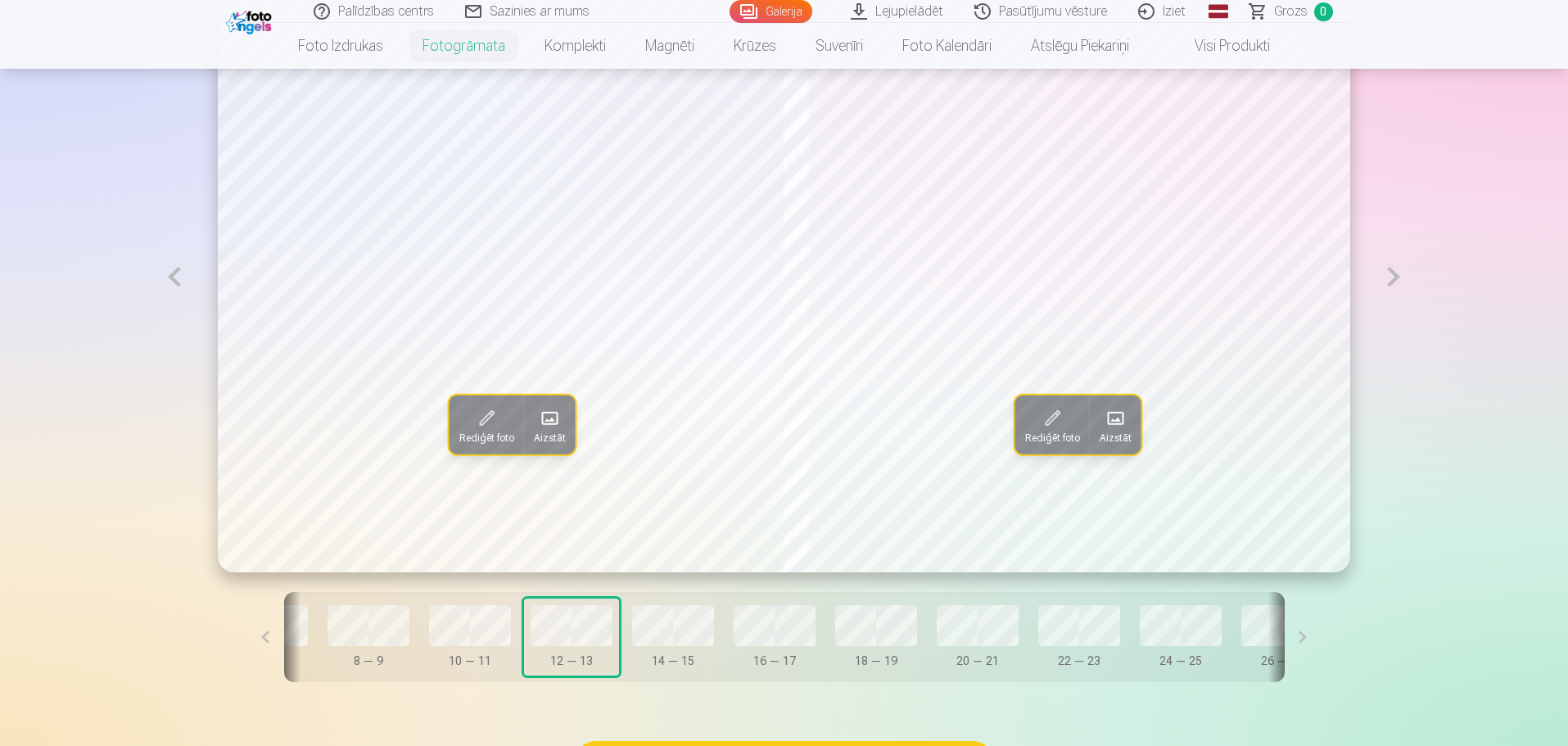
click at [534, 435] on span "Aizstāt" at bounding box center [549, 437] width 32 height 13
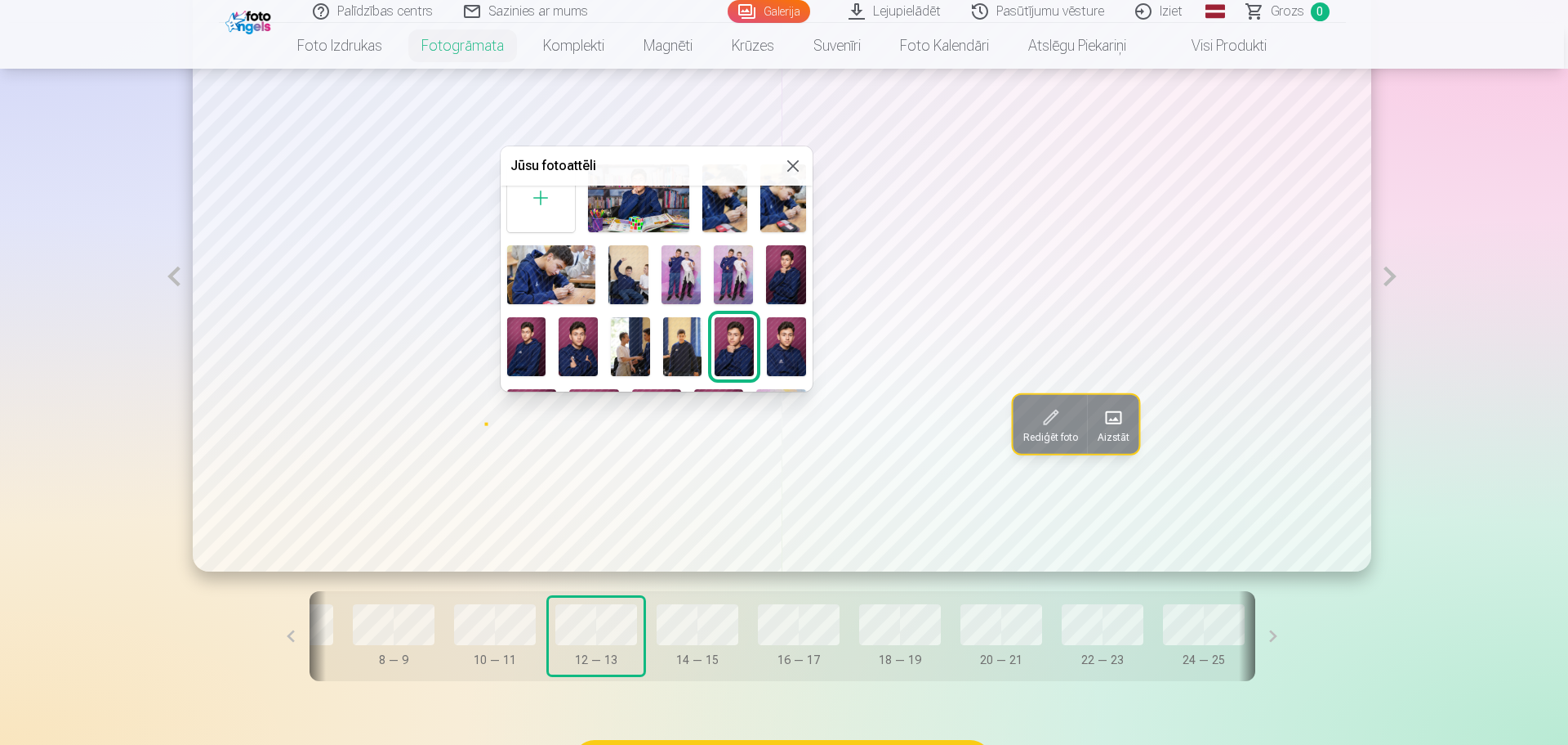
scroll to position [52, 0]
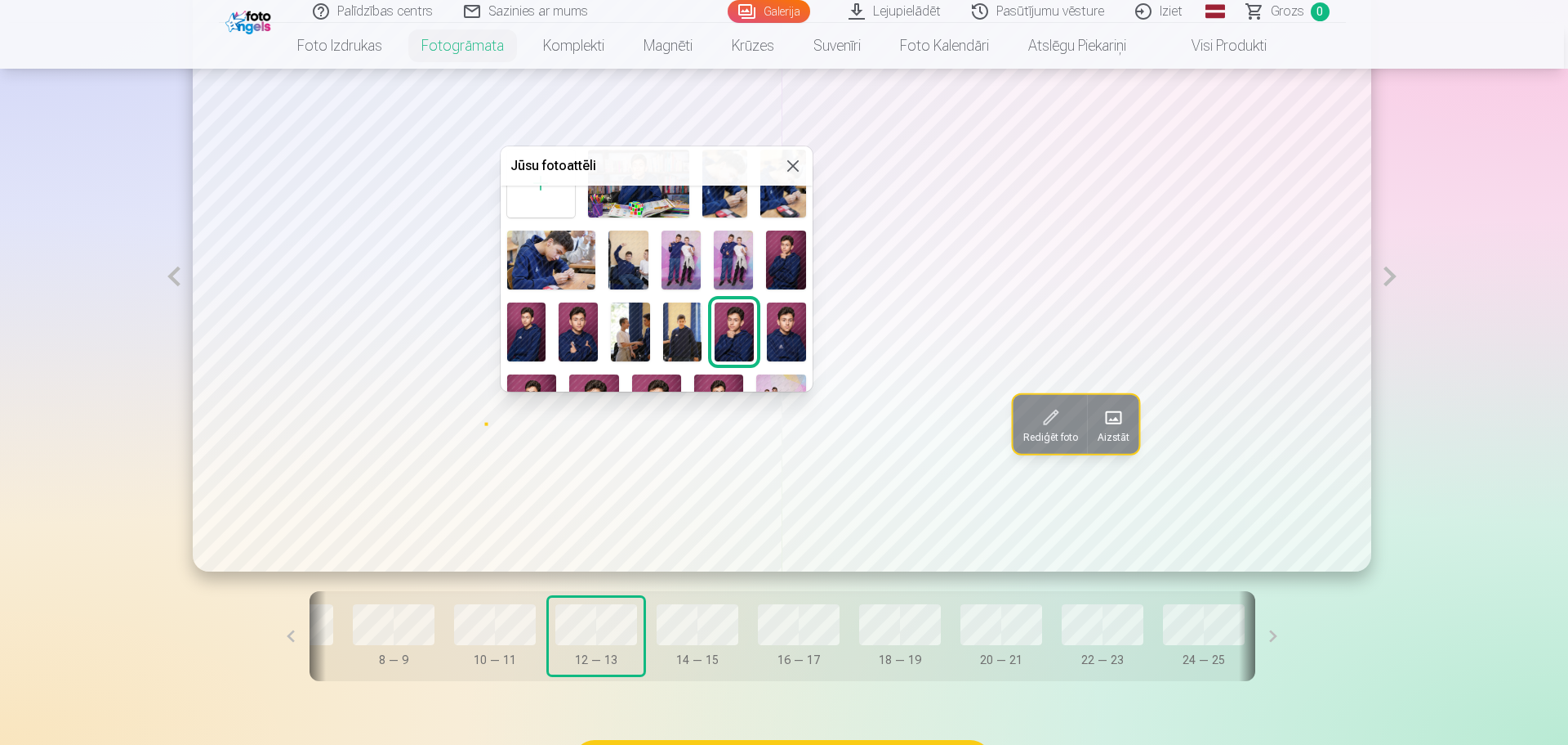
click at [678, 310] on img at bounding box center [682, 332] width 39 height 59
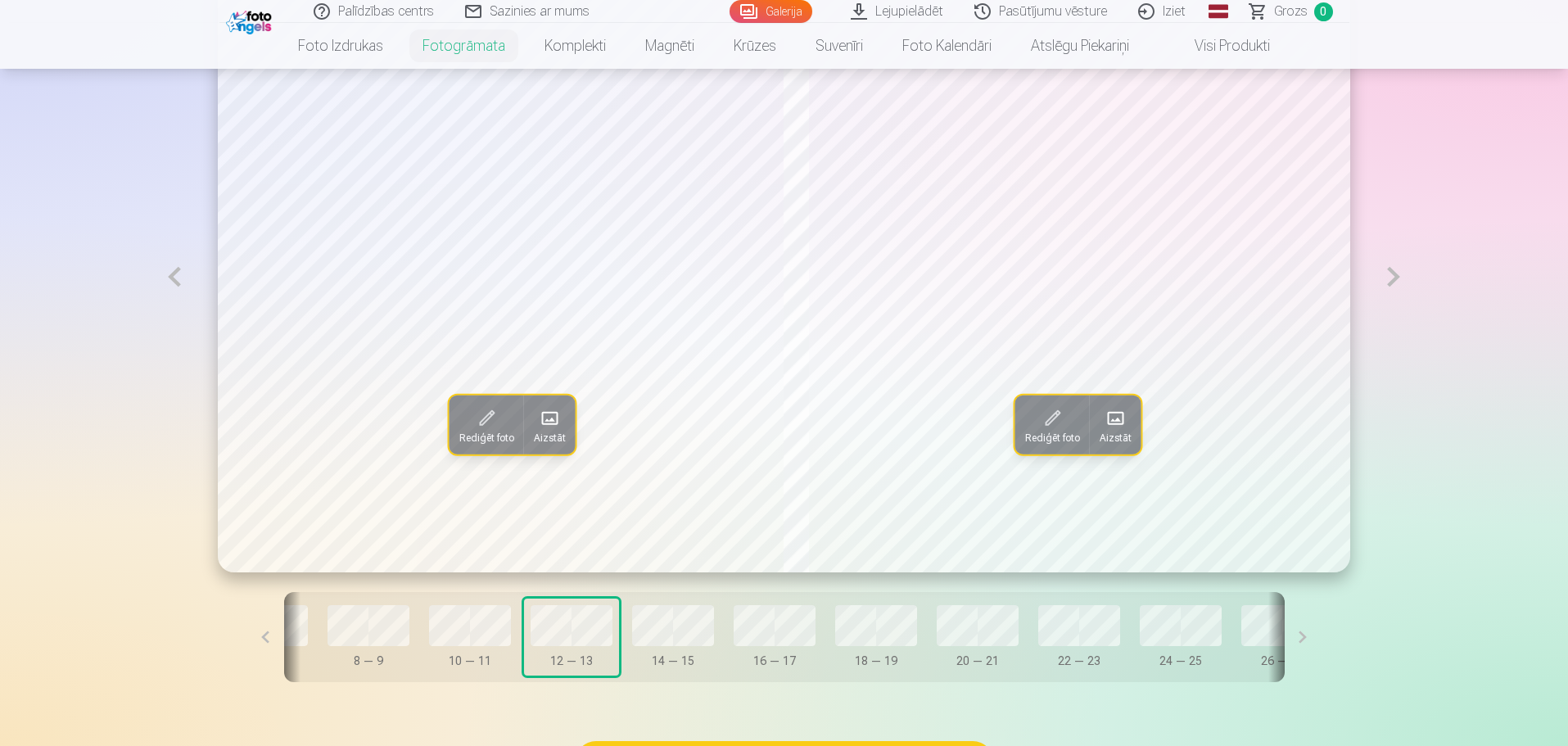
click at [536, 427] on span at bounding box center [549, 418] width 26 height 26
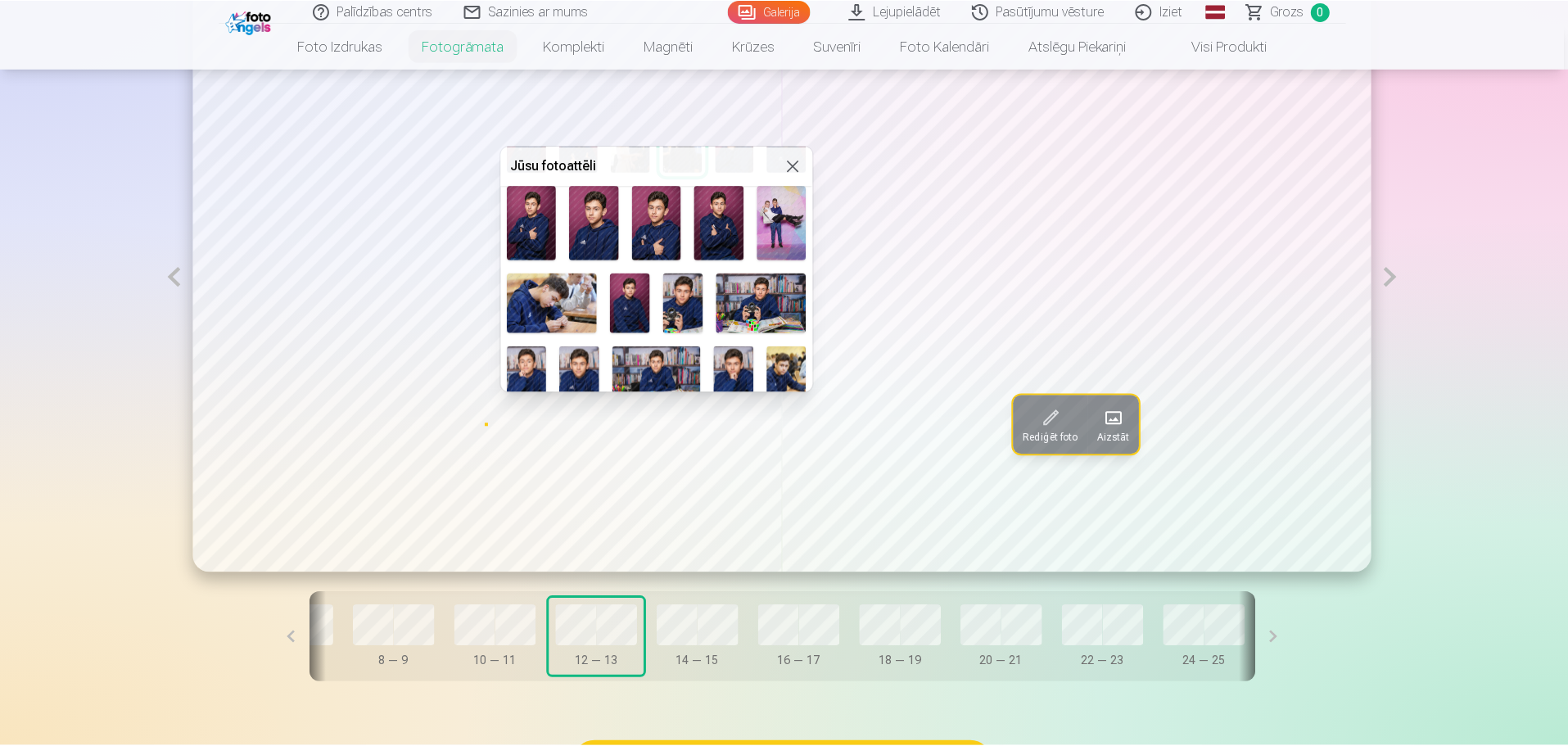
scroll to position [247, 0]
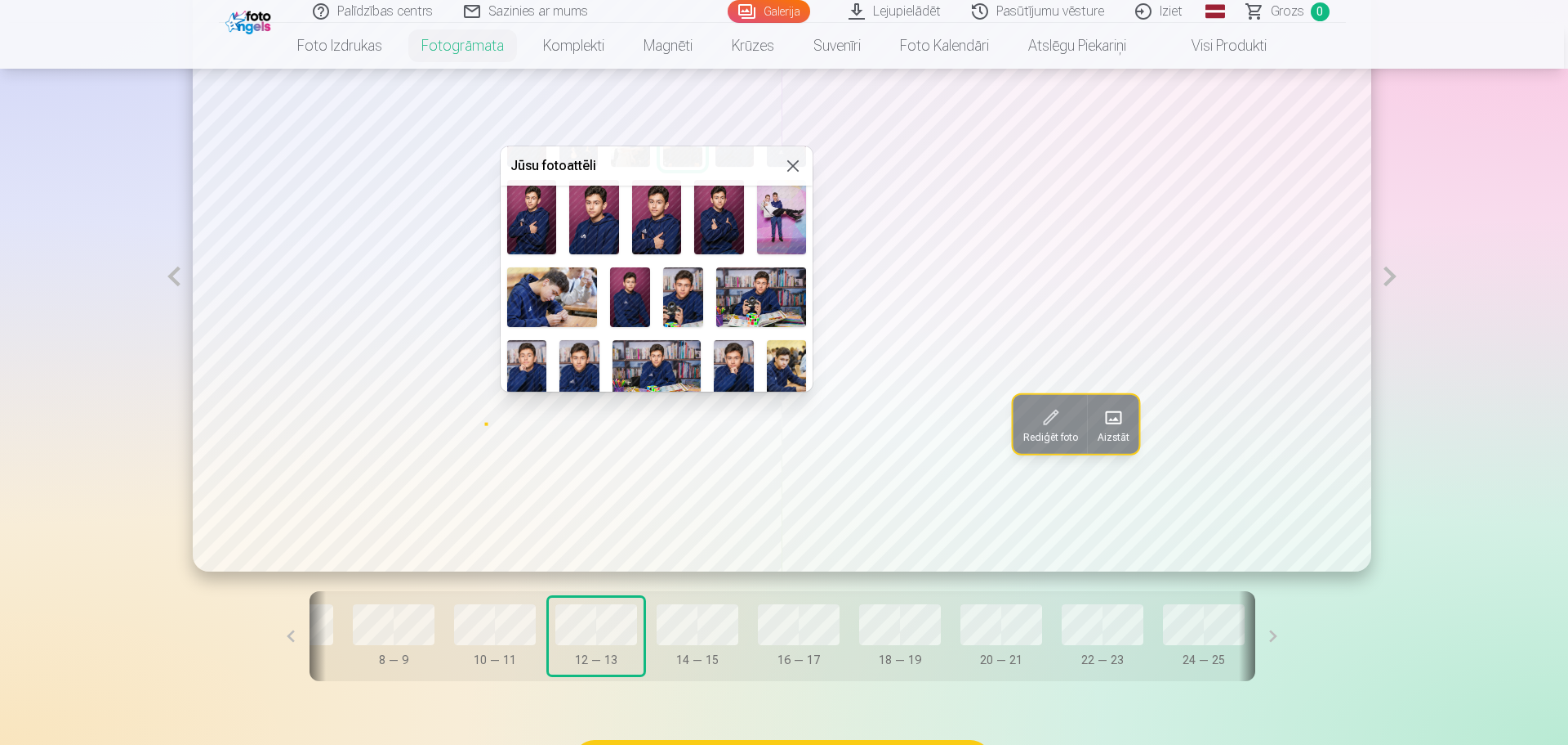
click at [618, 298] on img at bounding box center [630, 297] width 40 height 60
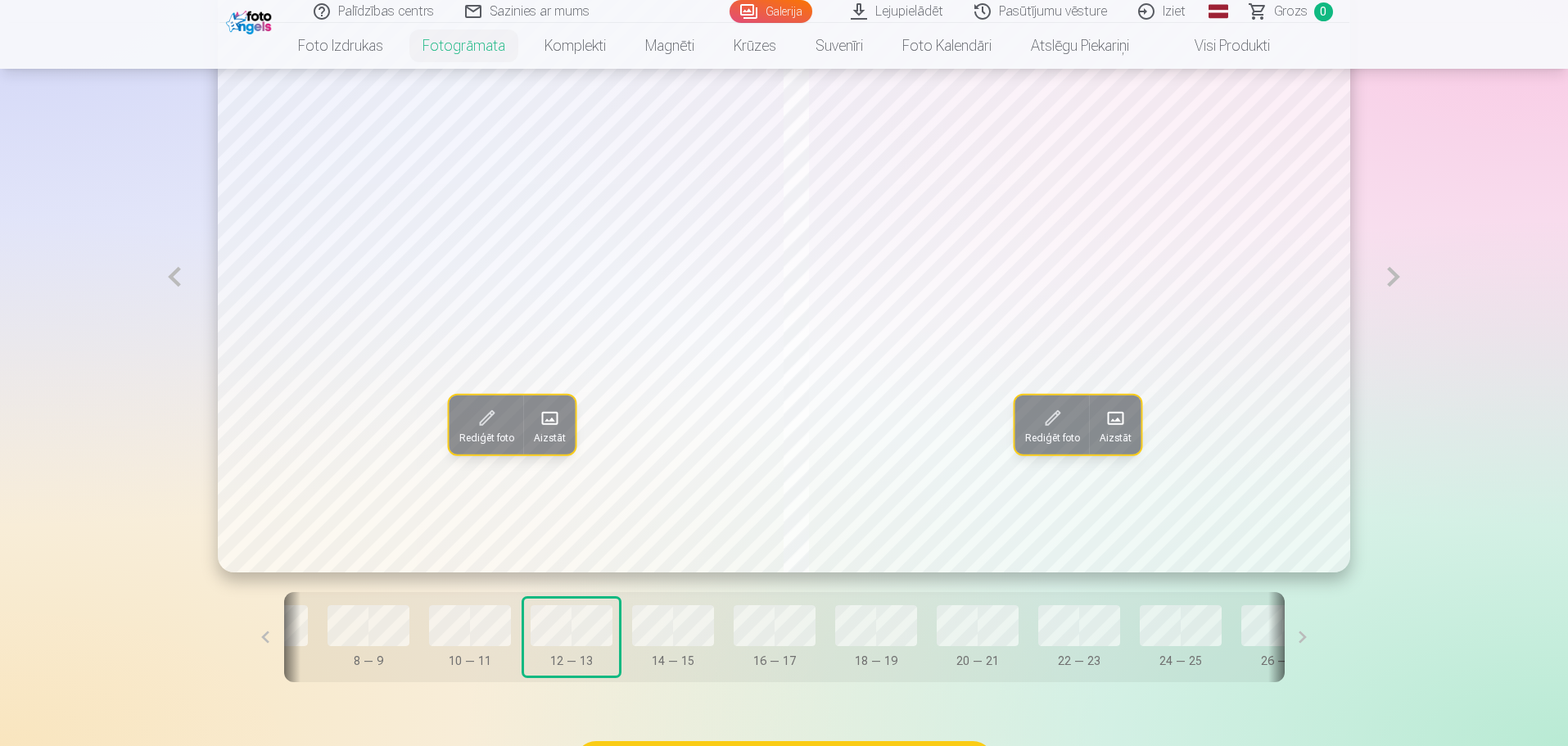
click at [1284, 638] on button at bounding box center [1302, 637] width 36 height 90
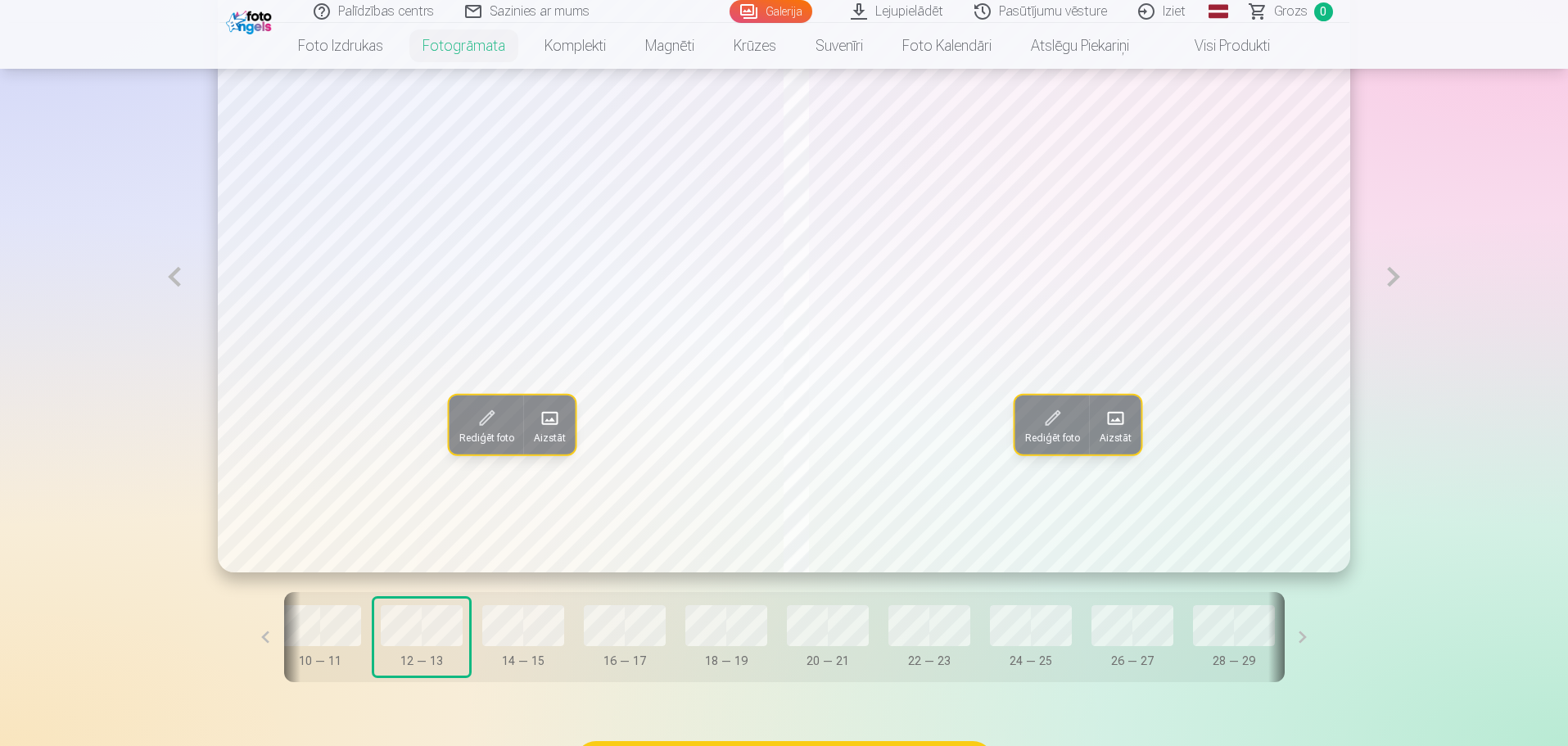
scroll to position [0, 676]
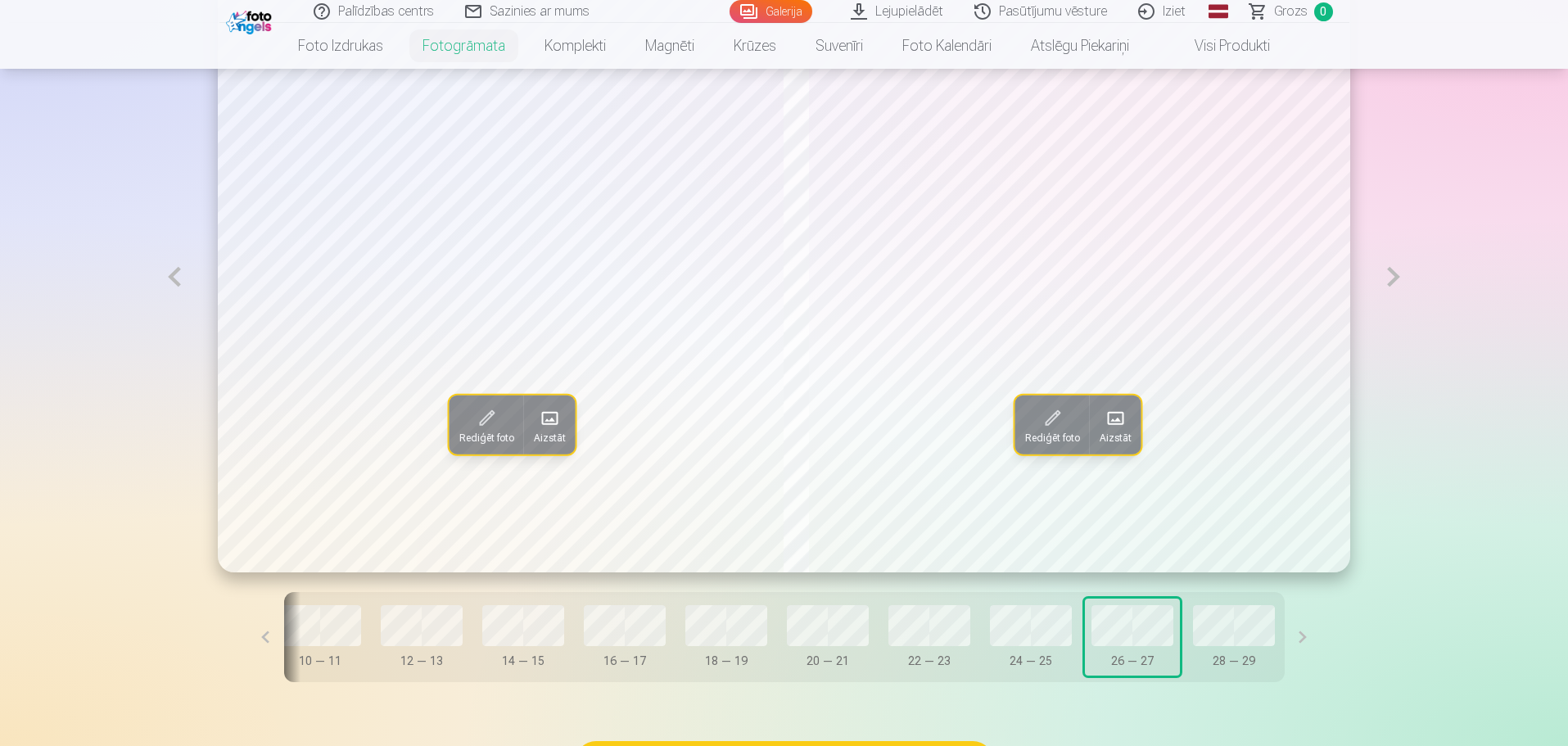
click at [284, 633] on button at bounding box center [266, 637] width 36 height 90
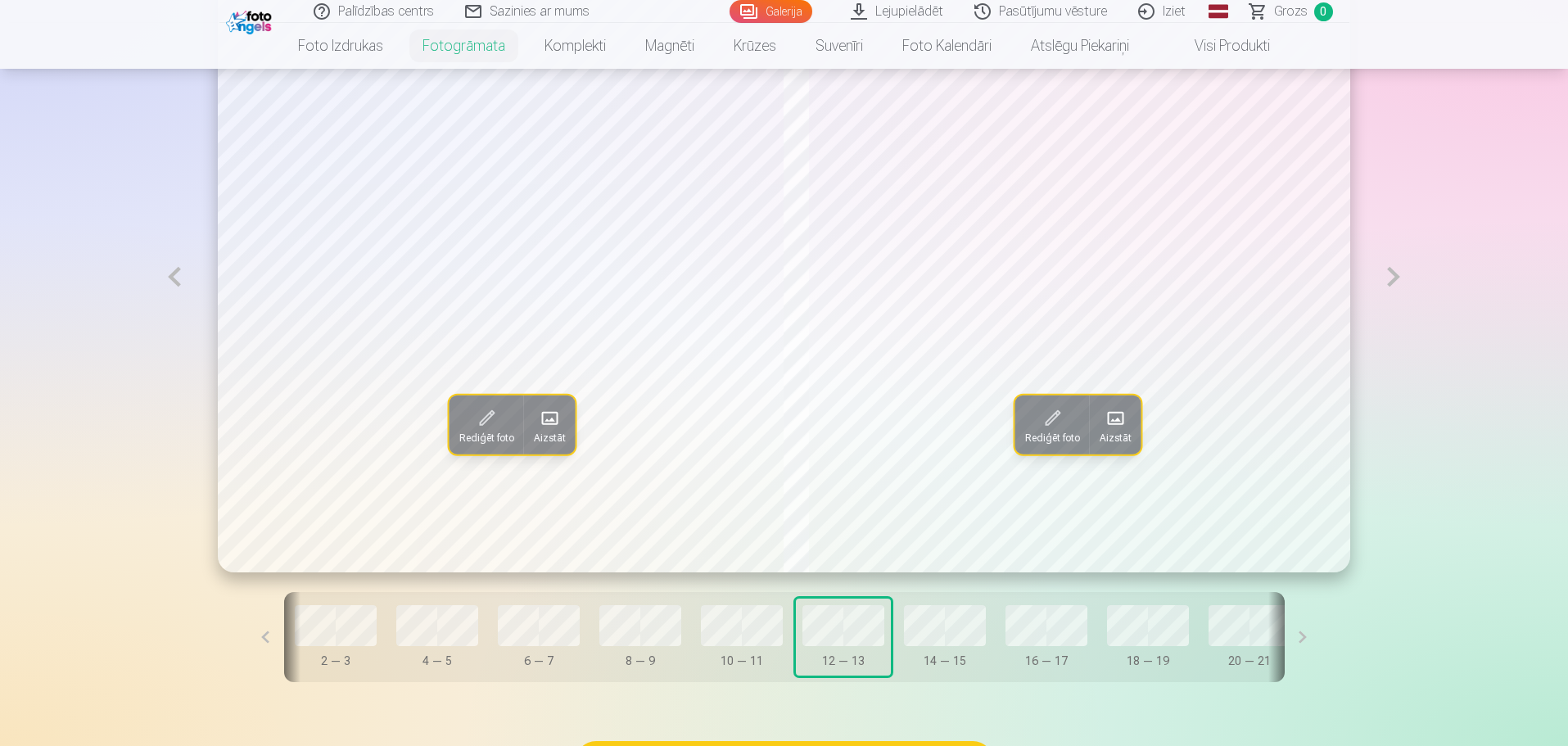
click at [536, 422] on span at bounding box center [549, 418] width 26 height 26
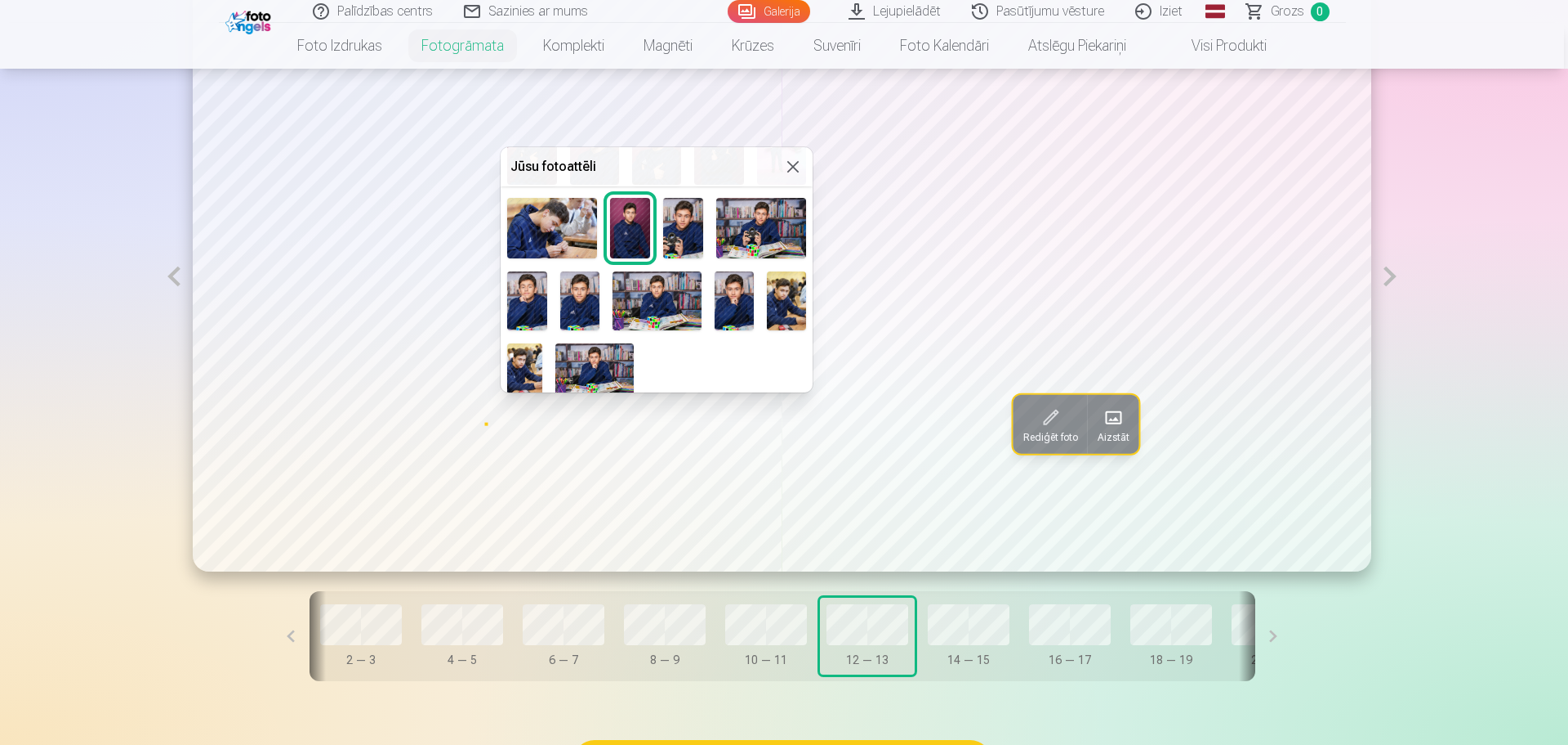
scroll to position [320, 0]
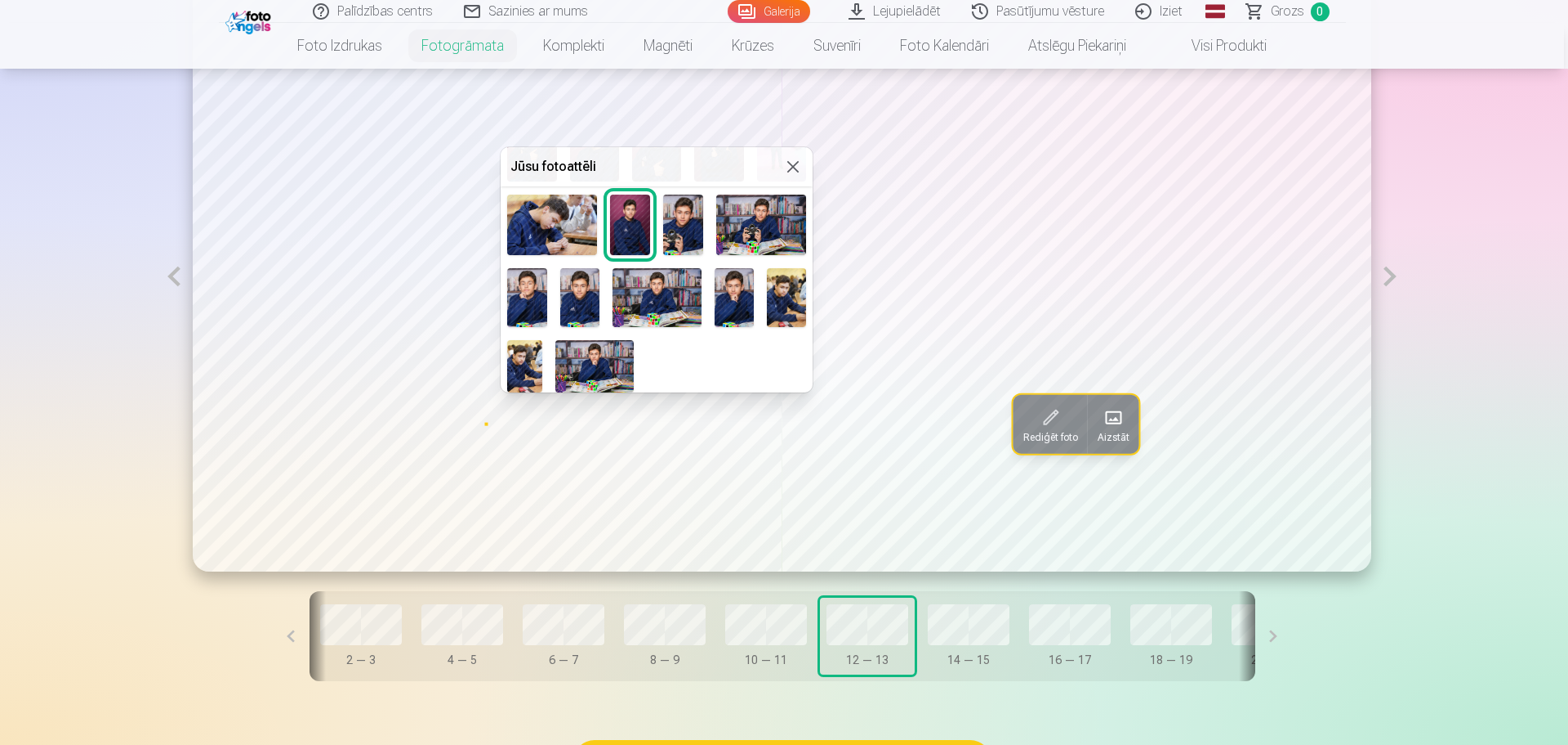
click at [586, 349] on img at bounding box center [595, 366] width 79 height 52
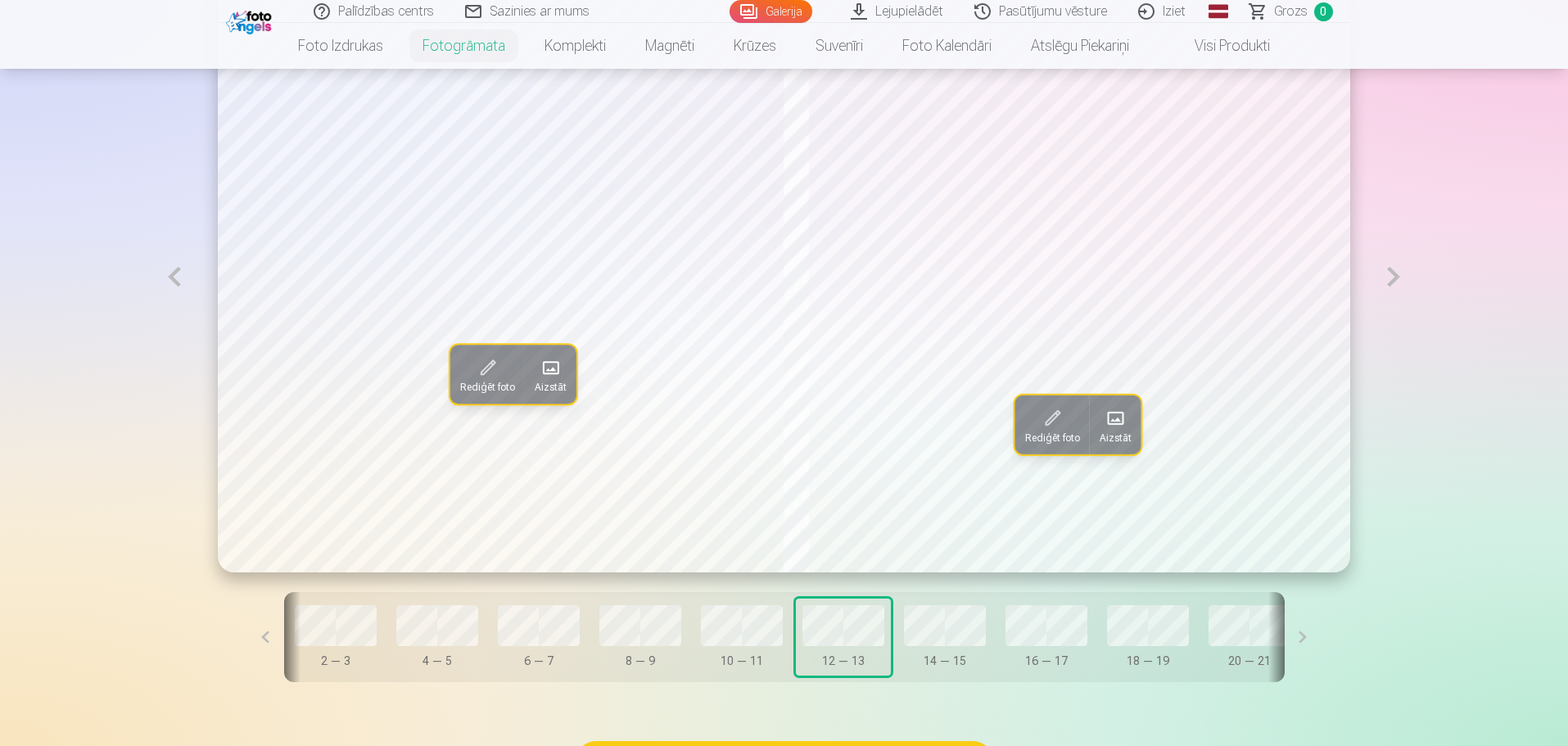
click at [538, 374] on span at bounding box center [551, 368] width 26 height 26
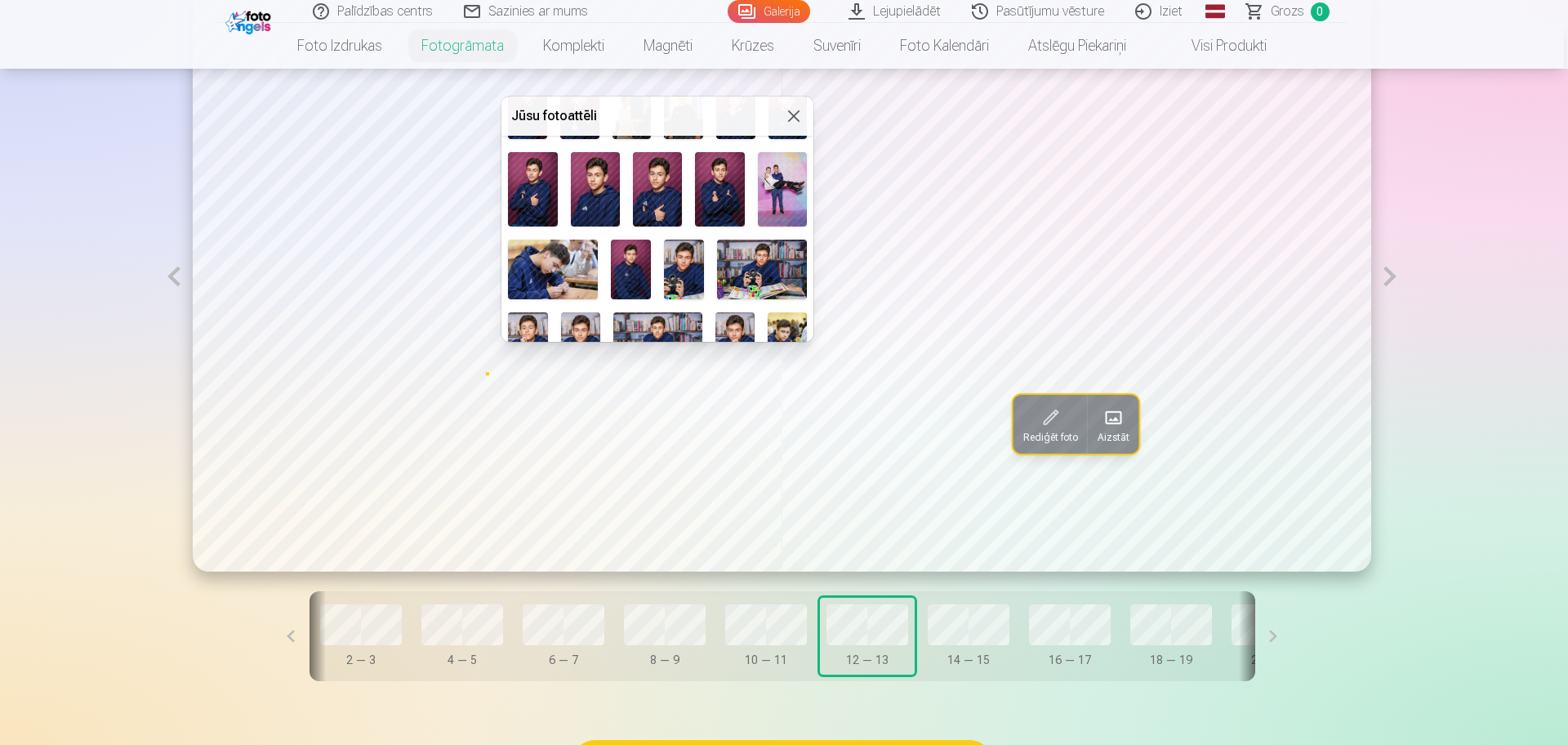
scroll to position [229, 0]
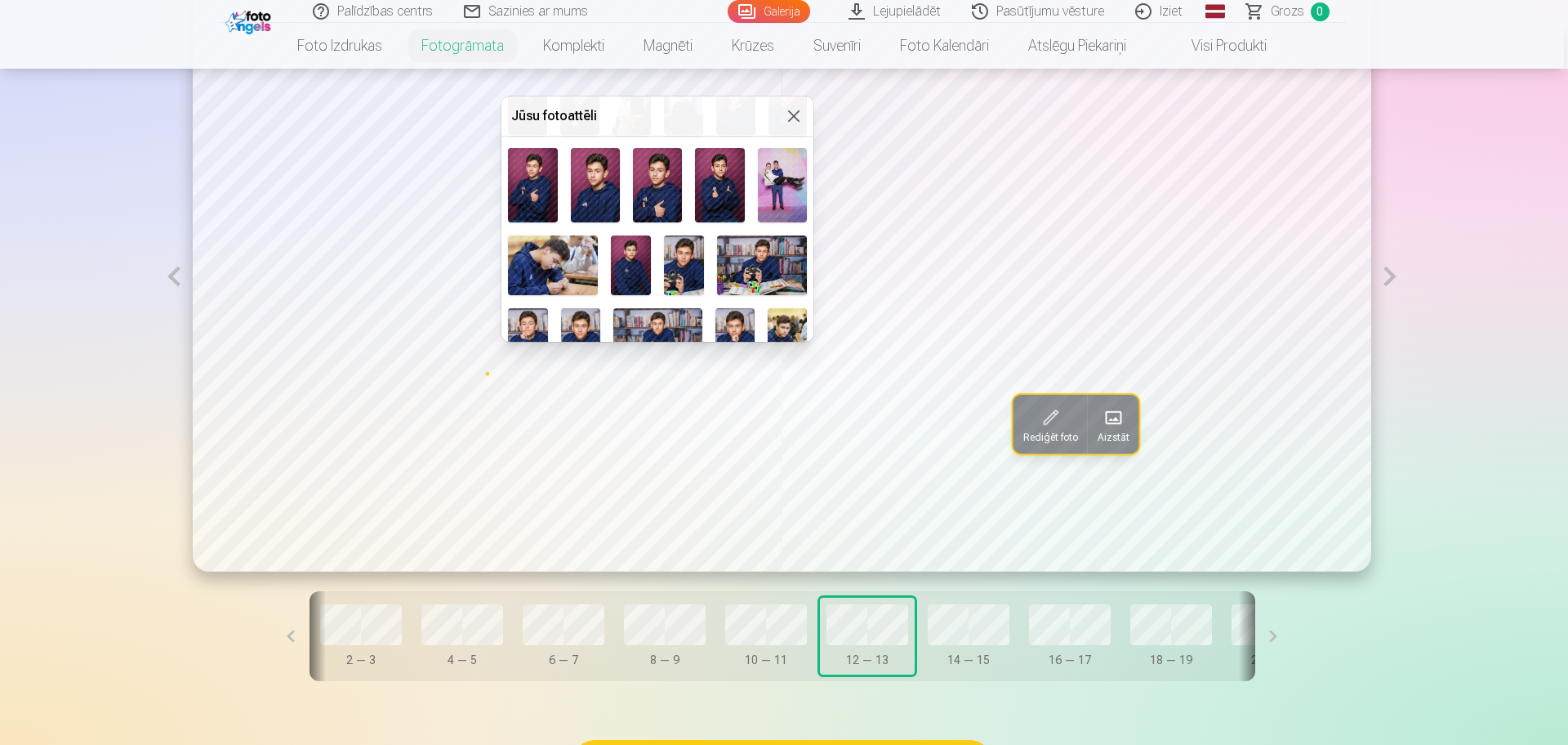
click at [738, 249] on img at bounding box center [762, 265] width 90 height 60
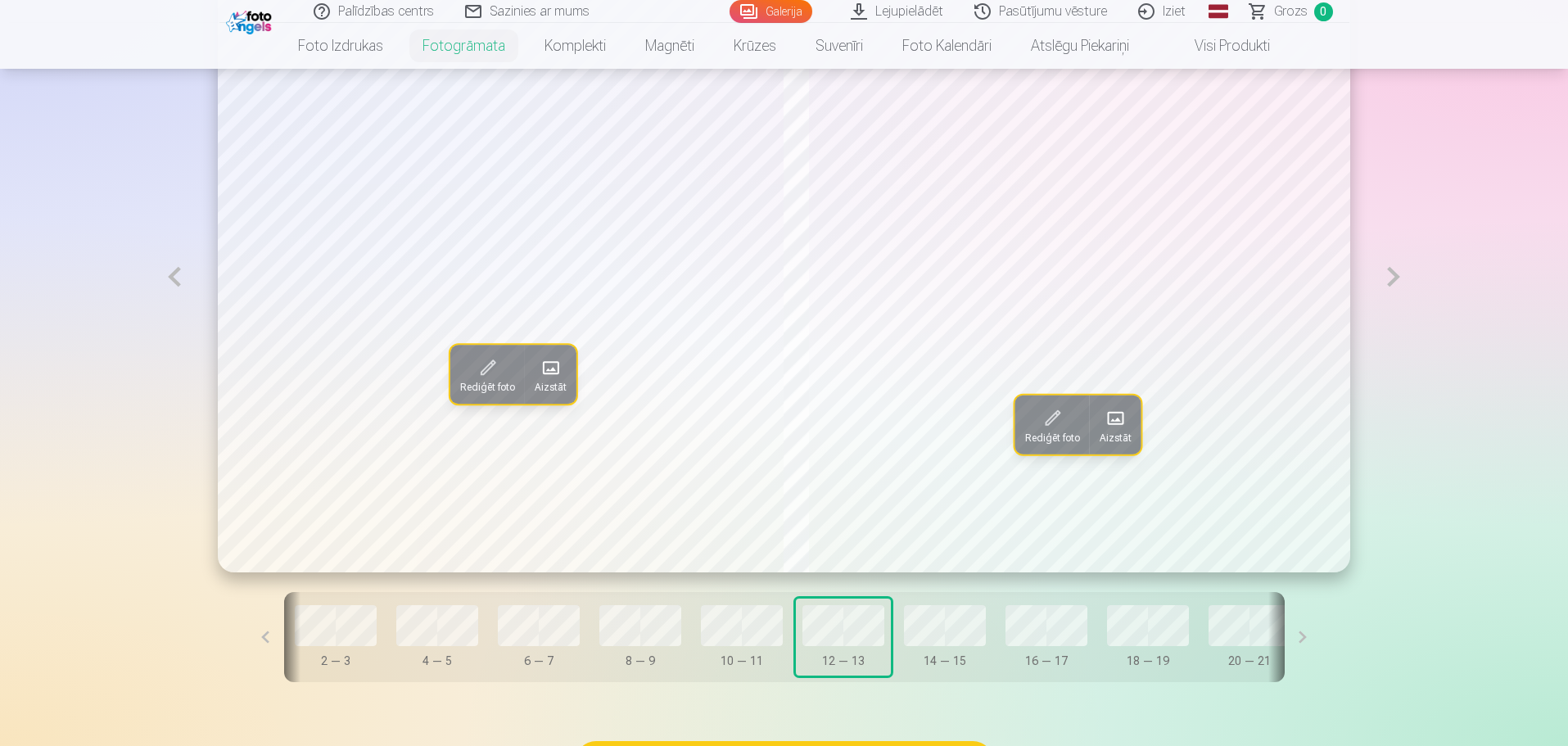
click at [535, 386] on span "Aizstāt" at bounding box center [550, 387] width 32 height 13
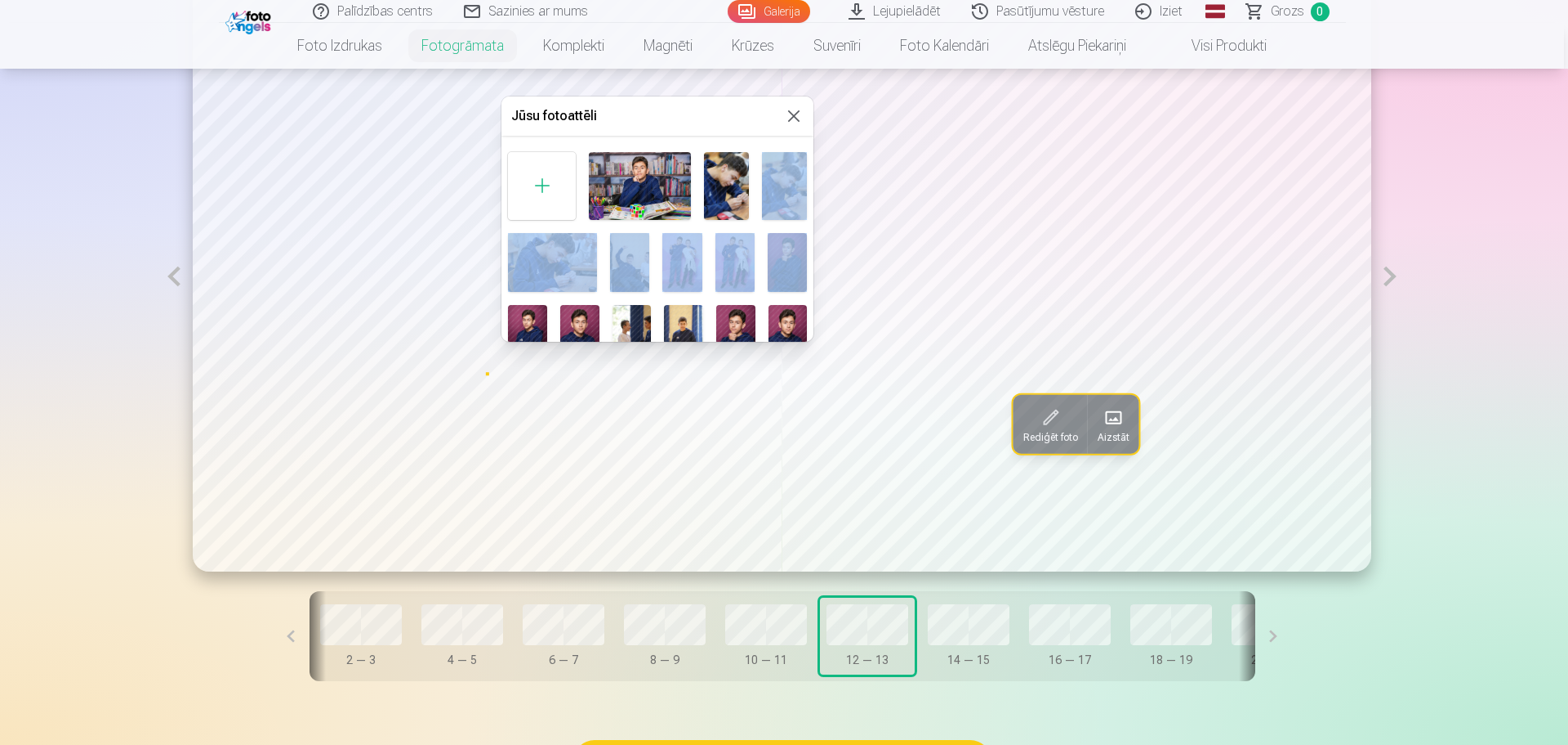
drag, startPoint x: 814, startPoint y: 198, endPoint x: 814, endPoint y: 236, distance: 38.0
click at [814, 236] on div "Jūsu fotoattēli" at bounding box center [657, 218] width 312 height 245
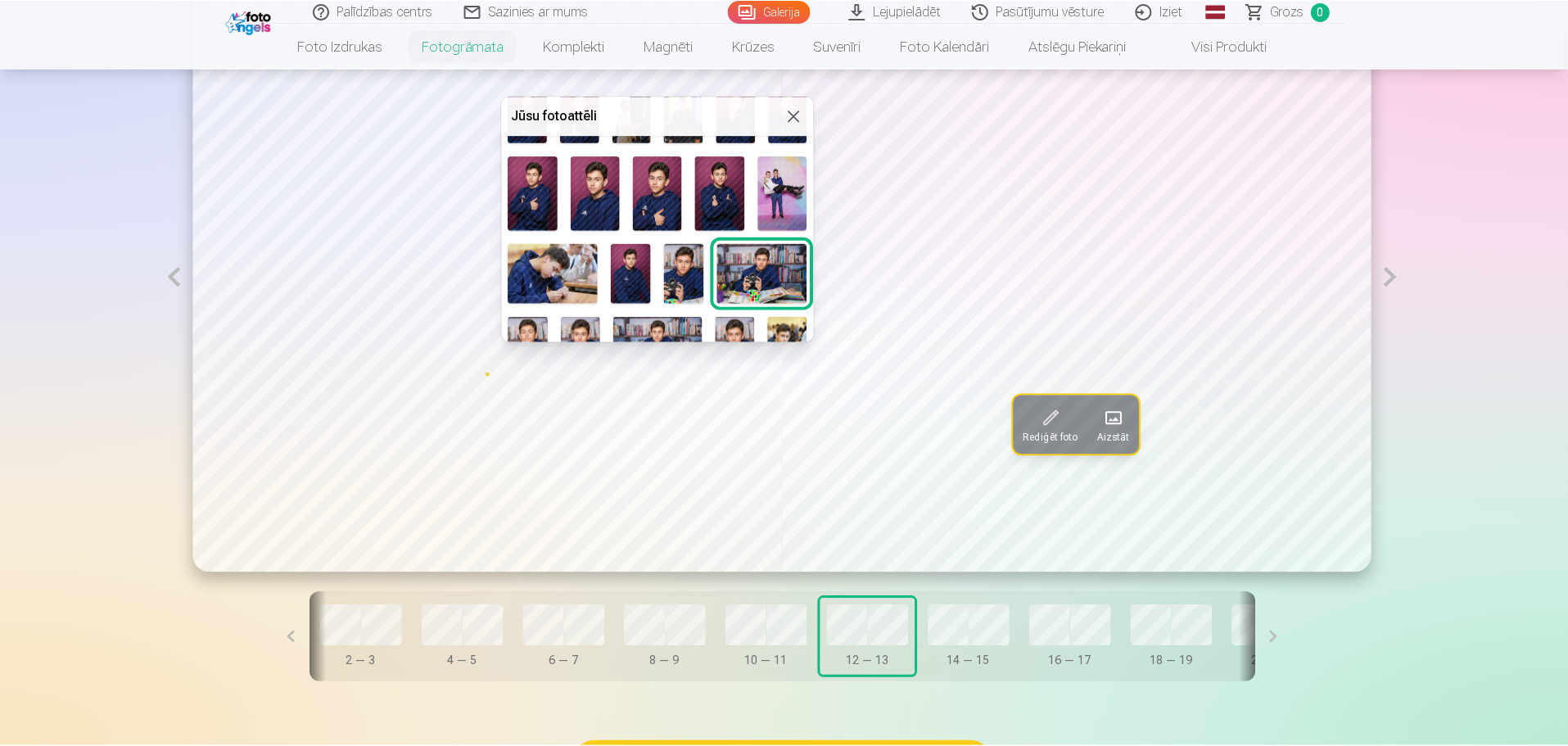
scroll to position [211, 0]
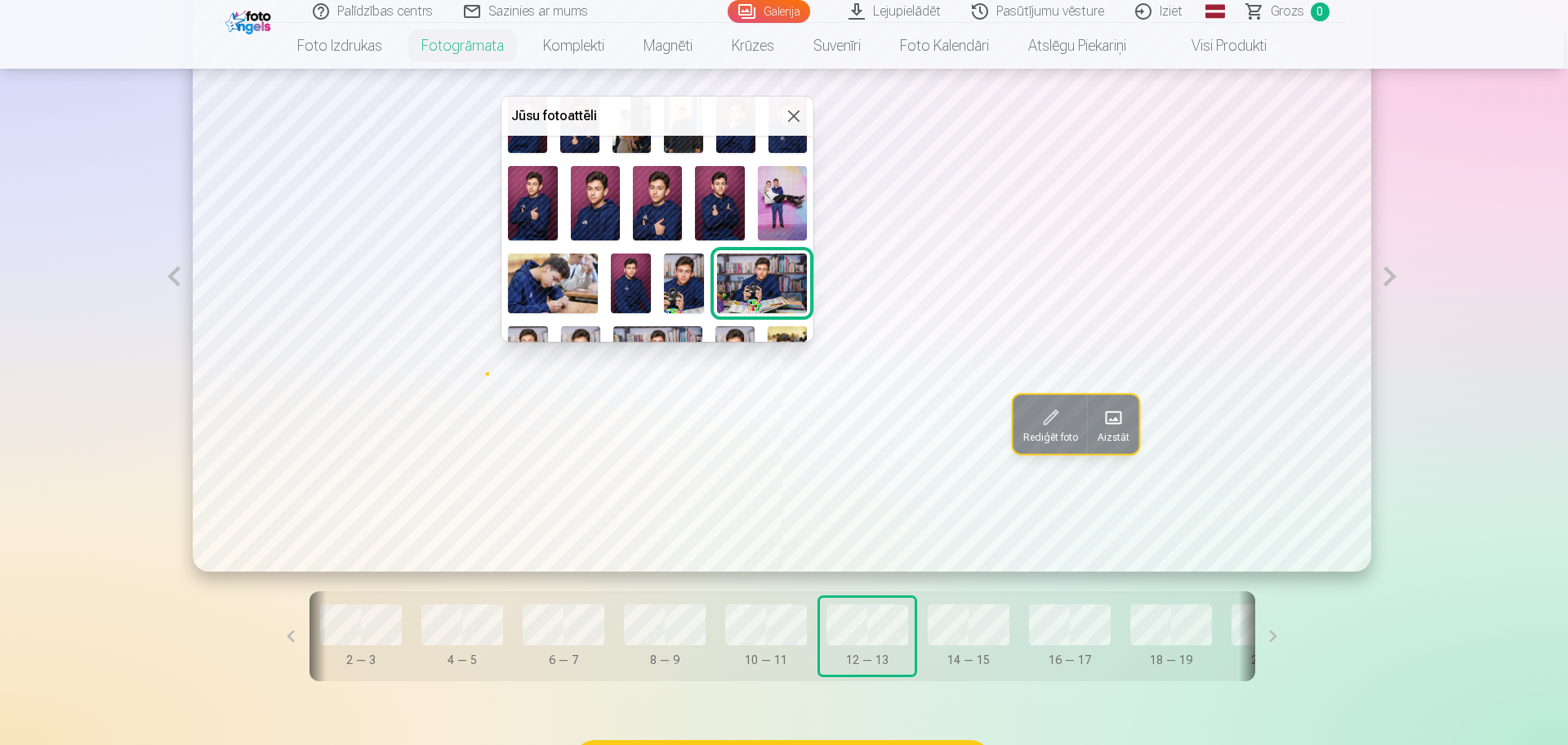
click at [726, 182] on img at bounding box center [719, 204] width 49 height 74
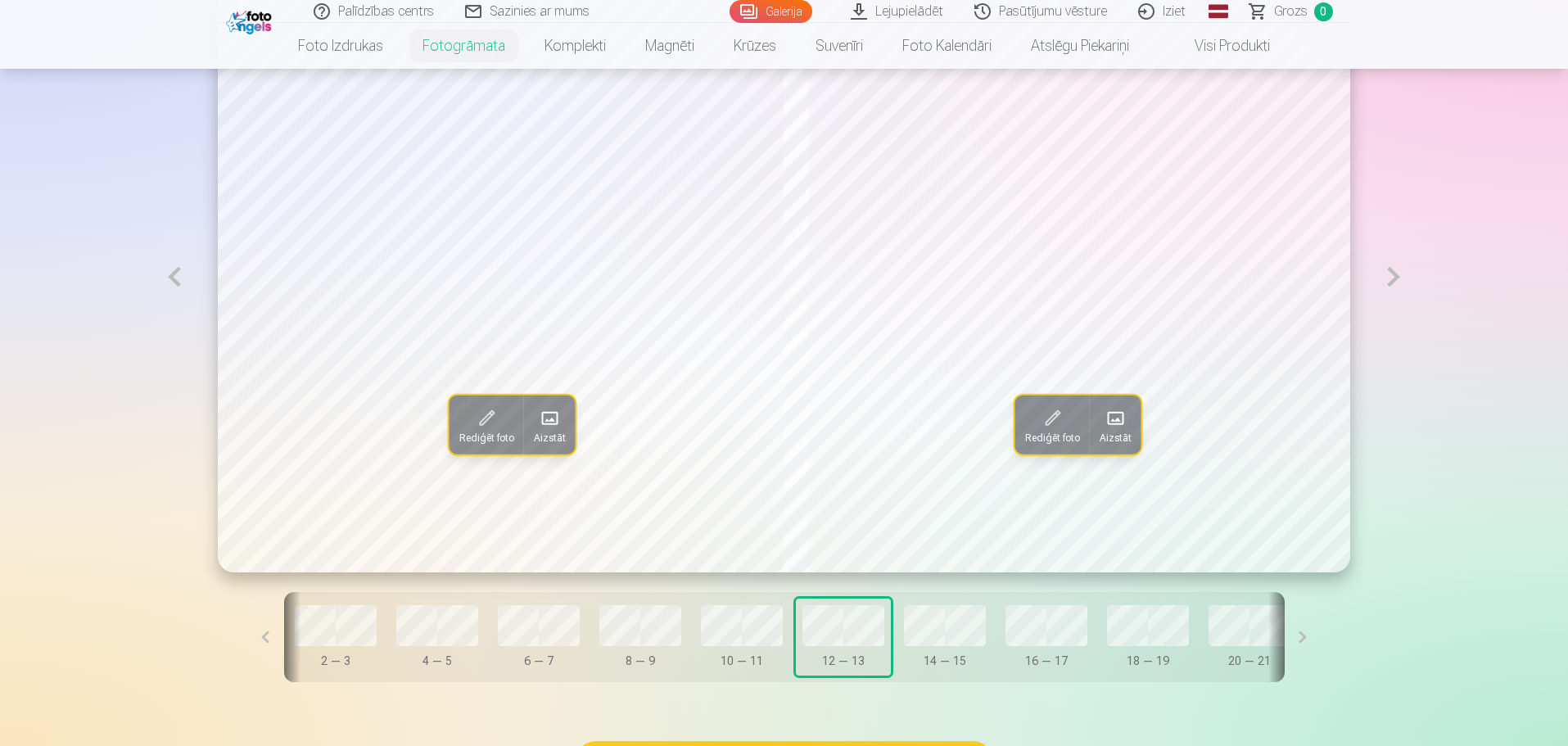
click at [284, 634] on button at bounding box center [266, 637] width 36 height 90
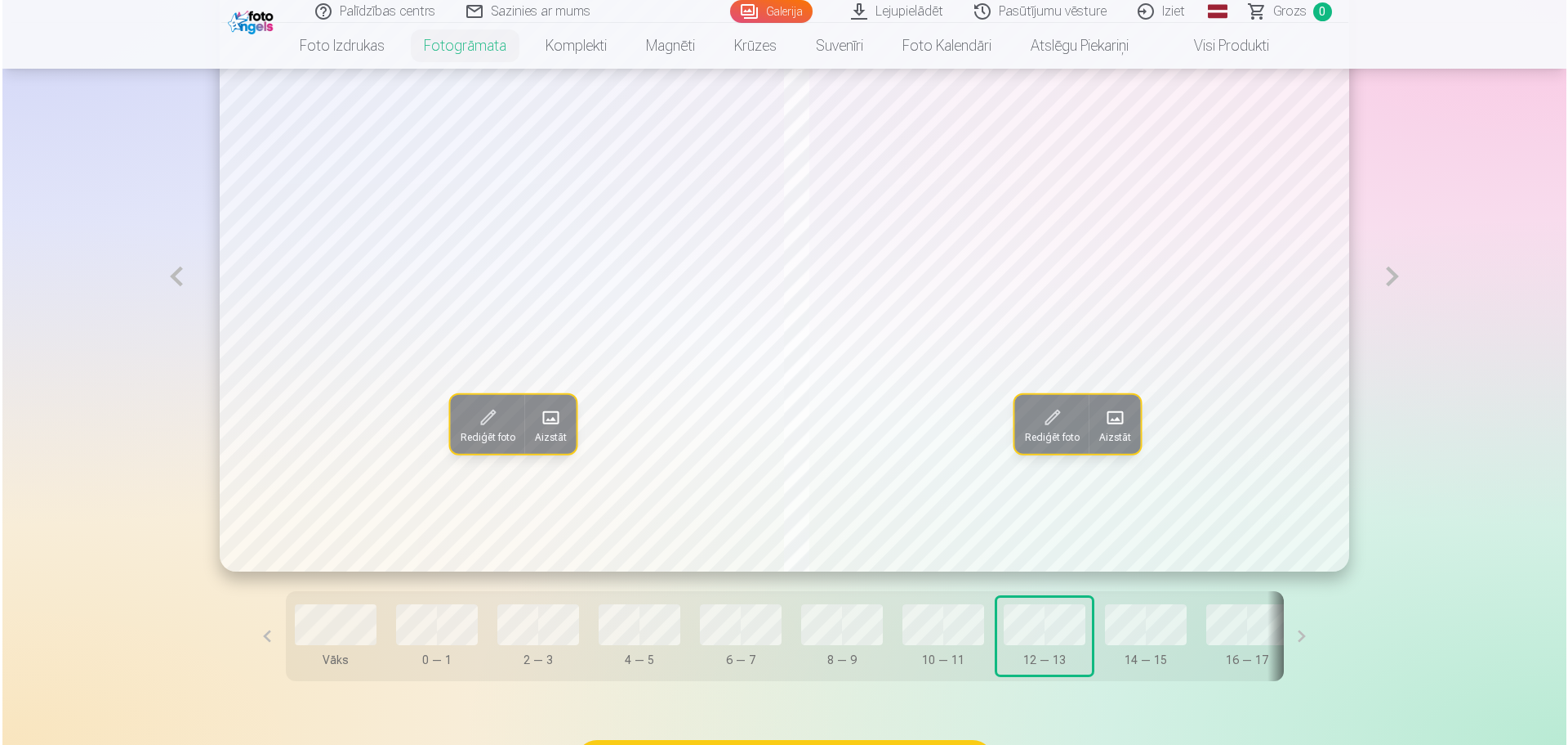
scroll to position [0, 0]
click at [535, 426] on span at bounding box center [548, 418] width 26 height 26
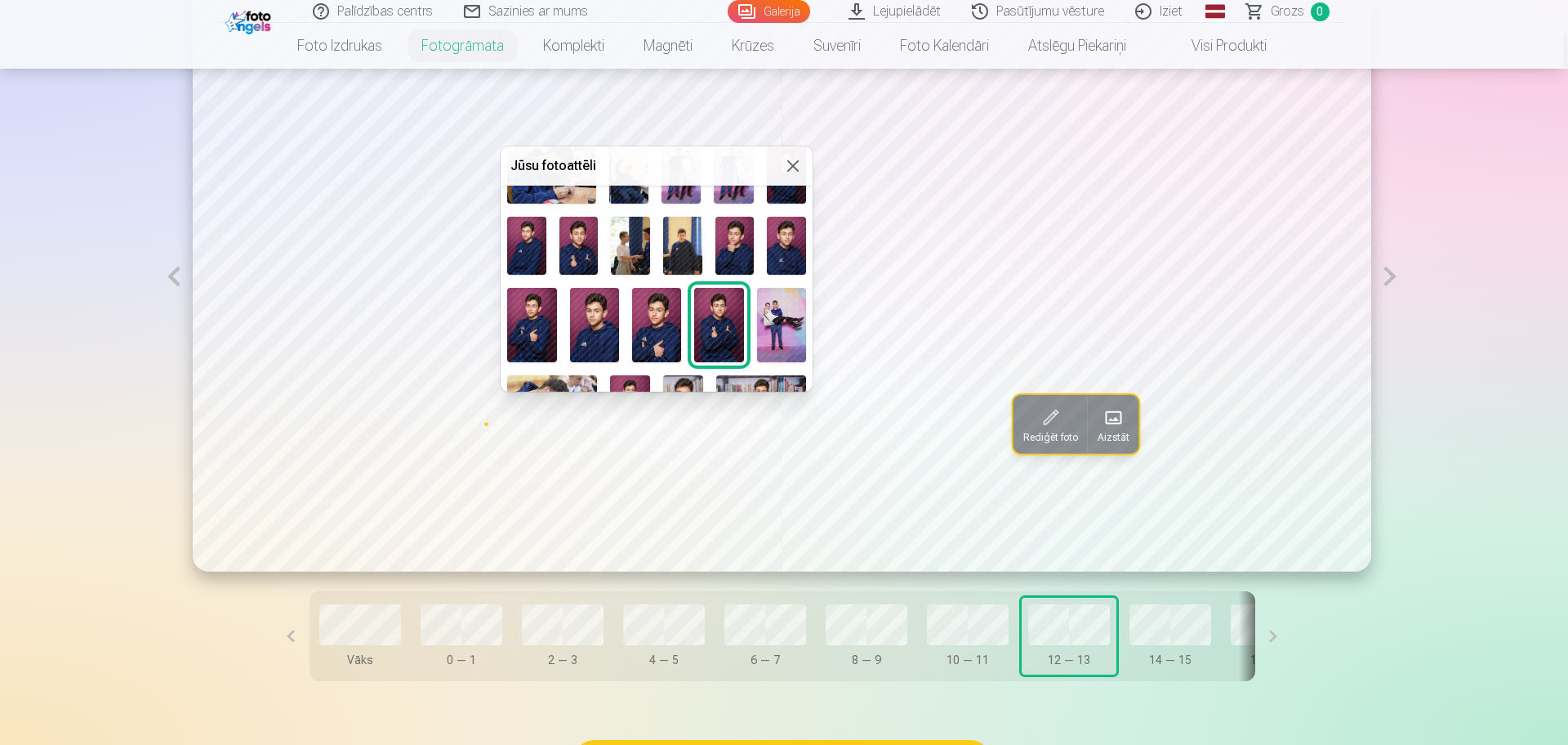
scroll to position [87, 0]
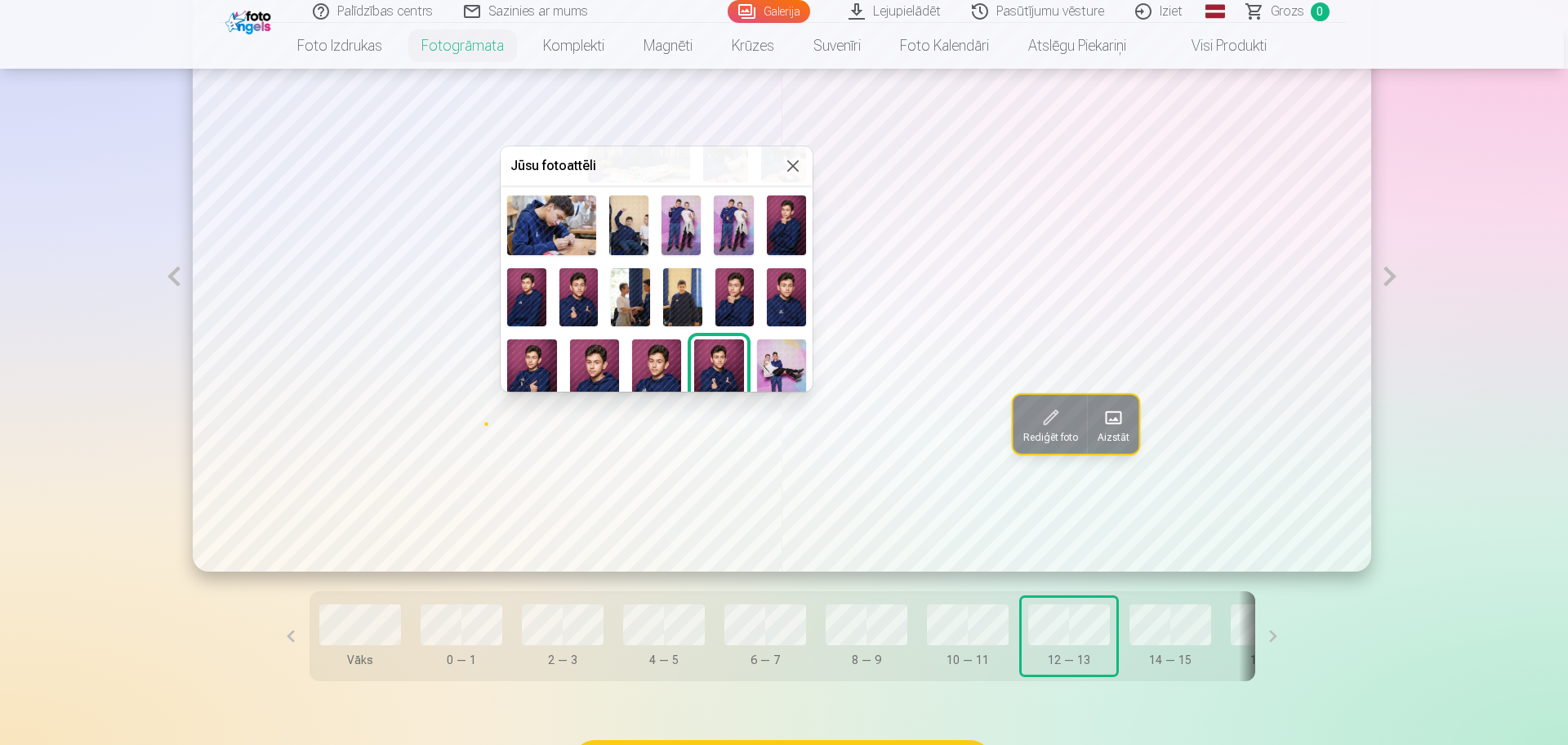
click at [467, 626] on div at bounding box center [784, 372] width 1568 height 745
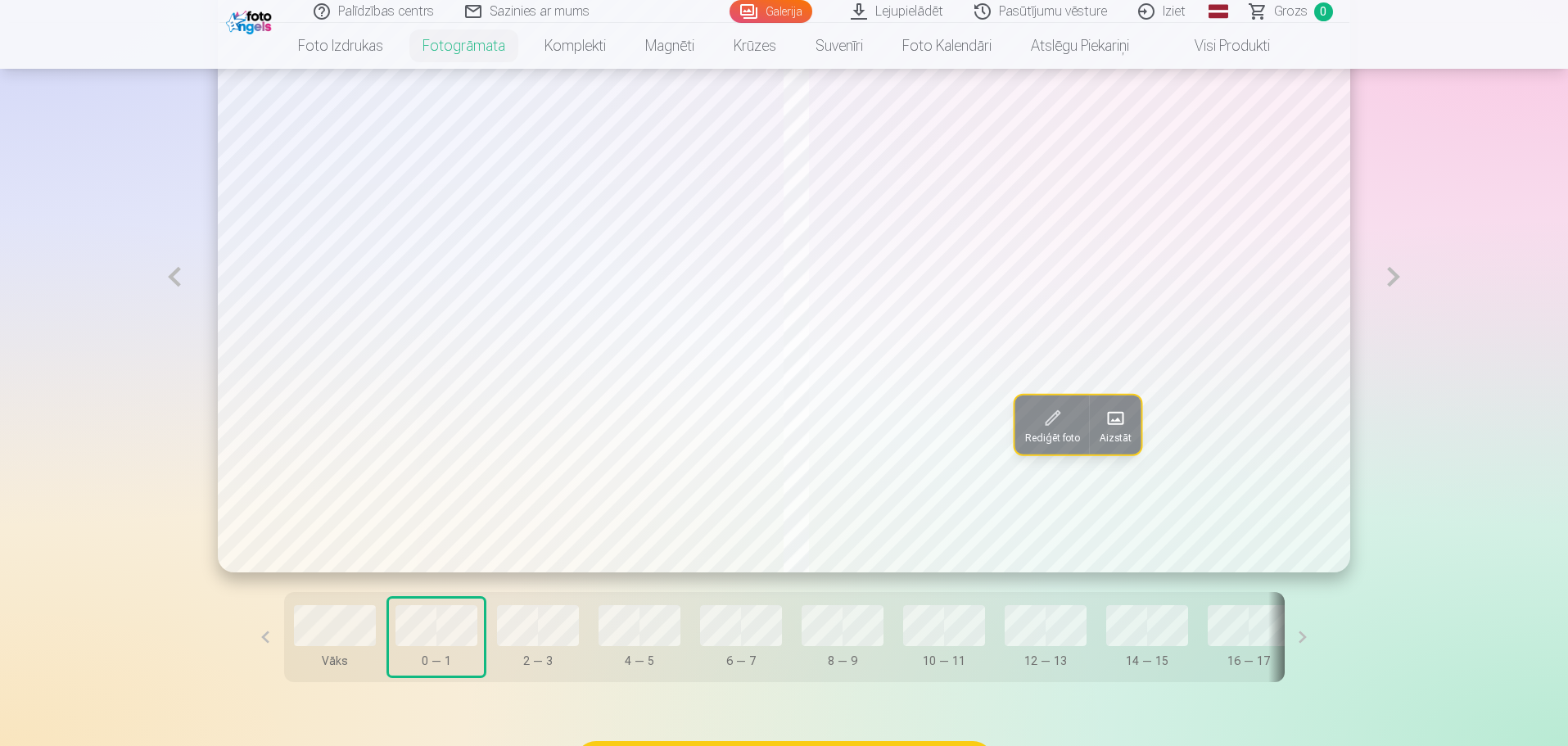
click at [1124, 416] on span at bounding box center [1116, 418] width 26 height 26
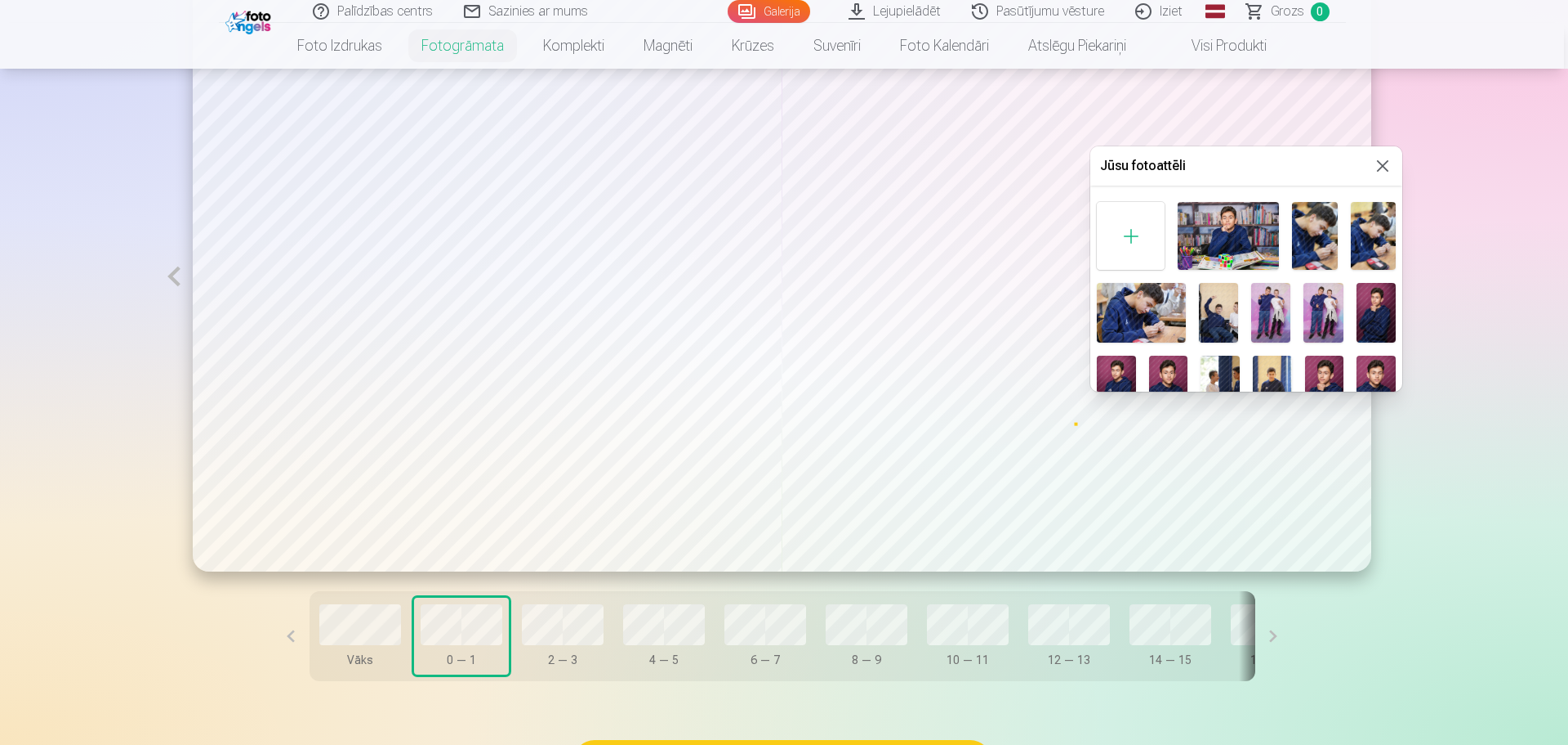
drag, startPoint x: 1397, startPoint y: 218, endPoint x: 1397, endPoint y: 238, distance: 20.0
click at [1397, 238] on div at bounding box center [1247, 457] width 312 height 523
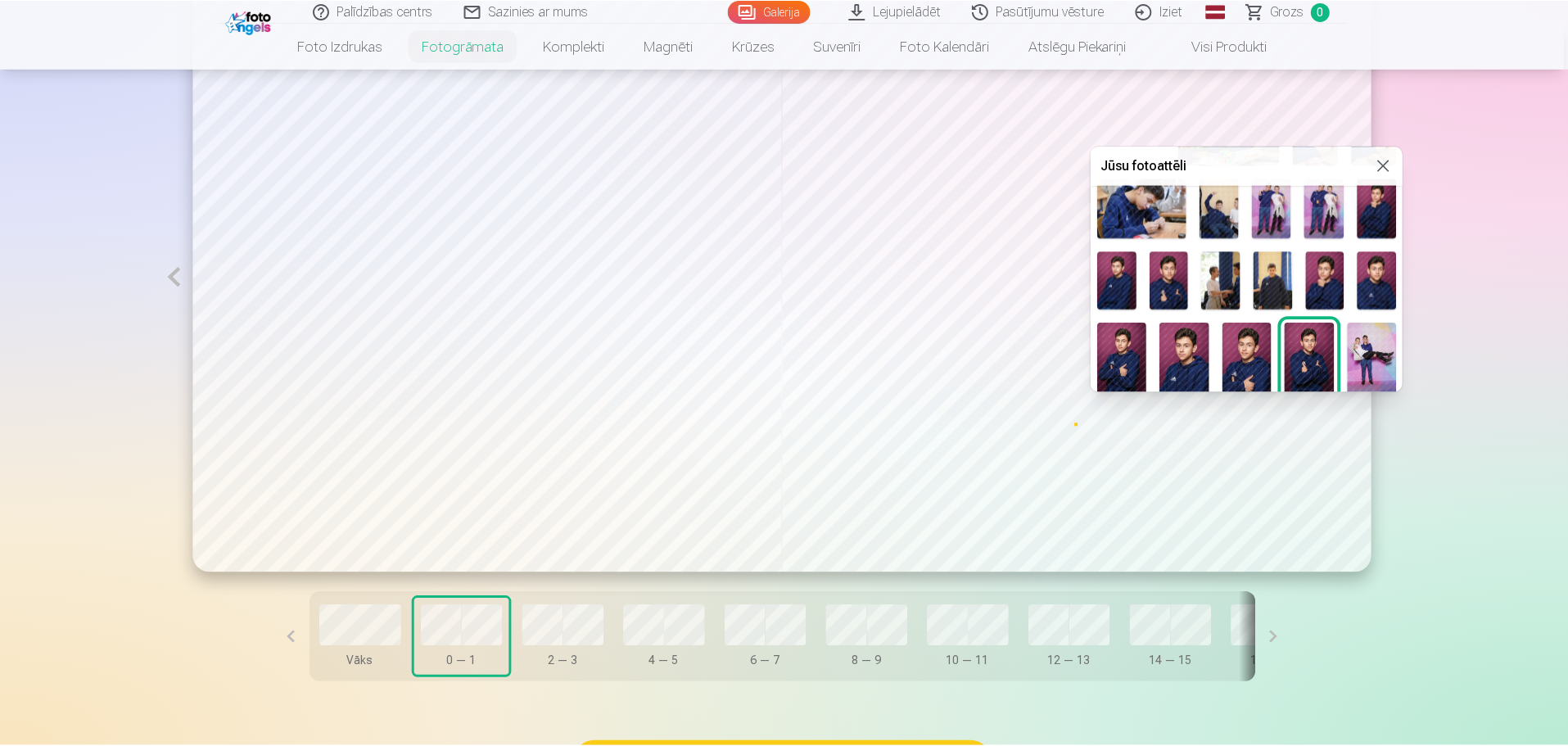
scroll to position [108, 0]
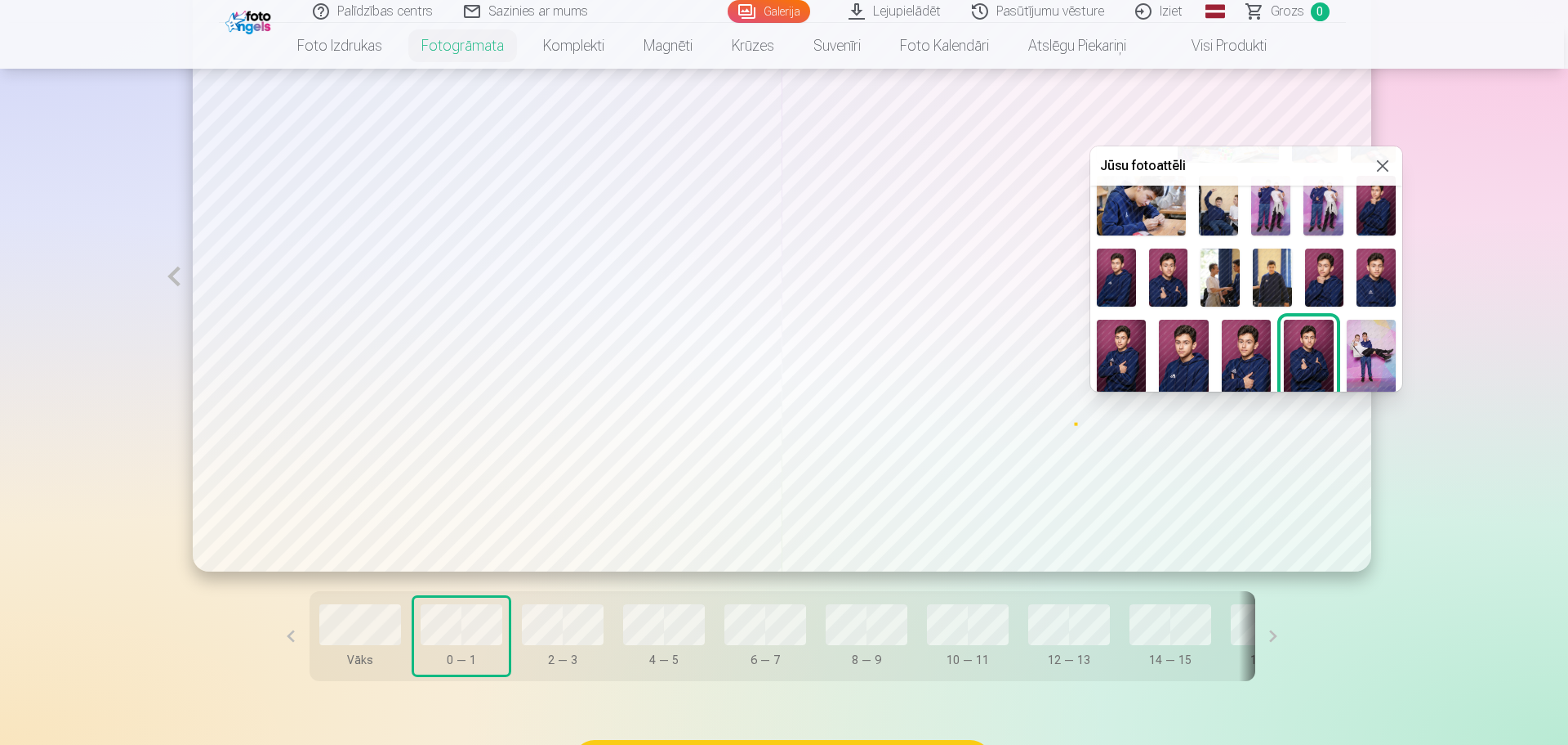
click at [1325, 273] on img at bounding box center [1325, 278] width 39 height 59
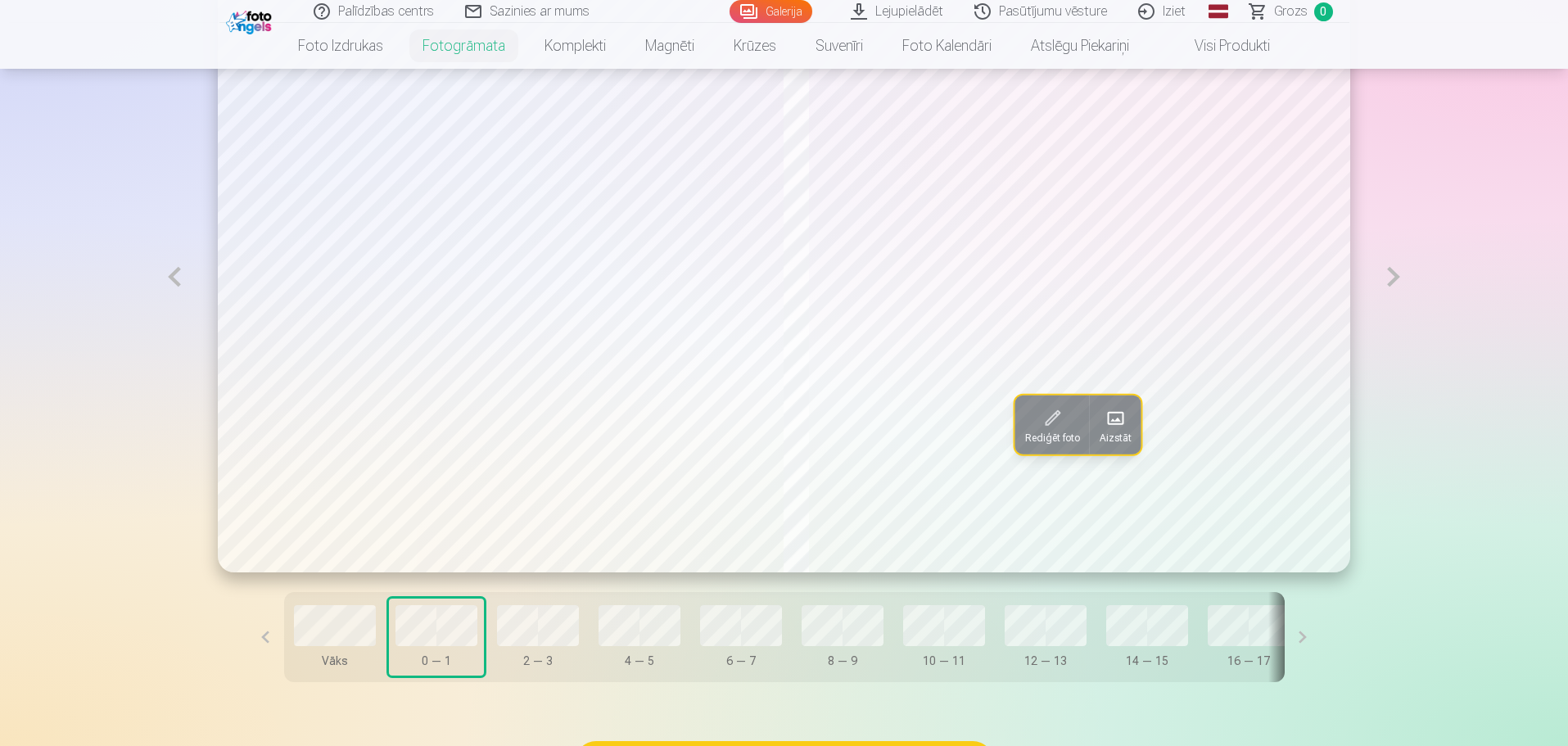
click at [1284, 640] on button at bounding box center [1302, 637] width 36 height 90
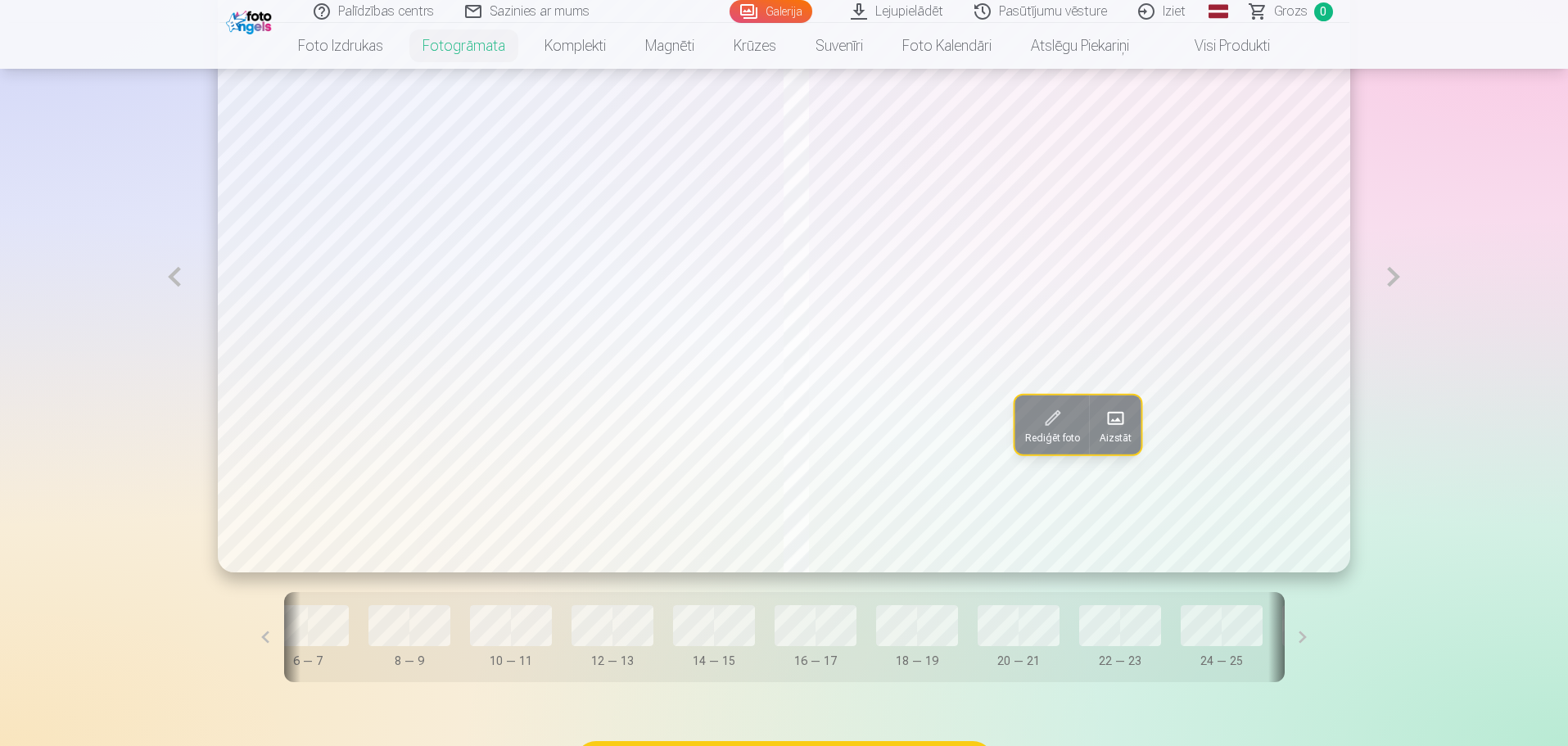
scroll to position [0, 474]
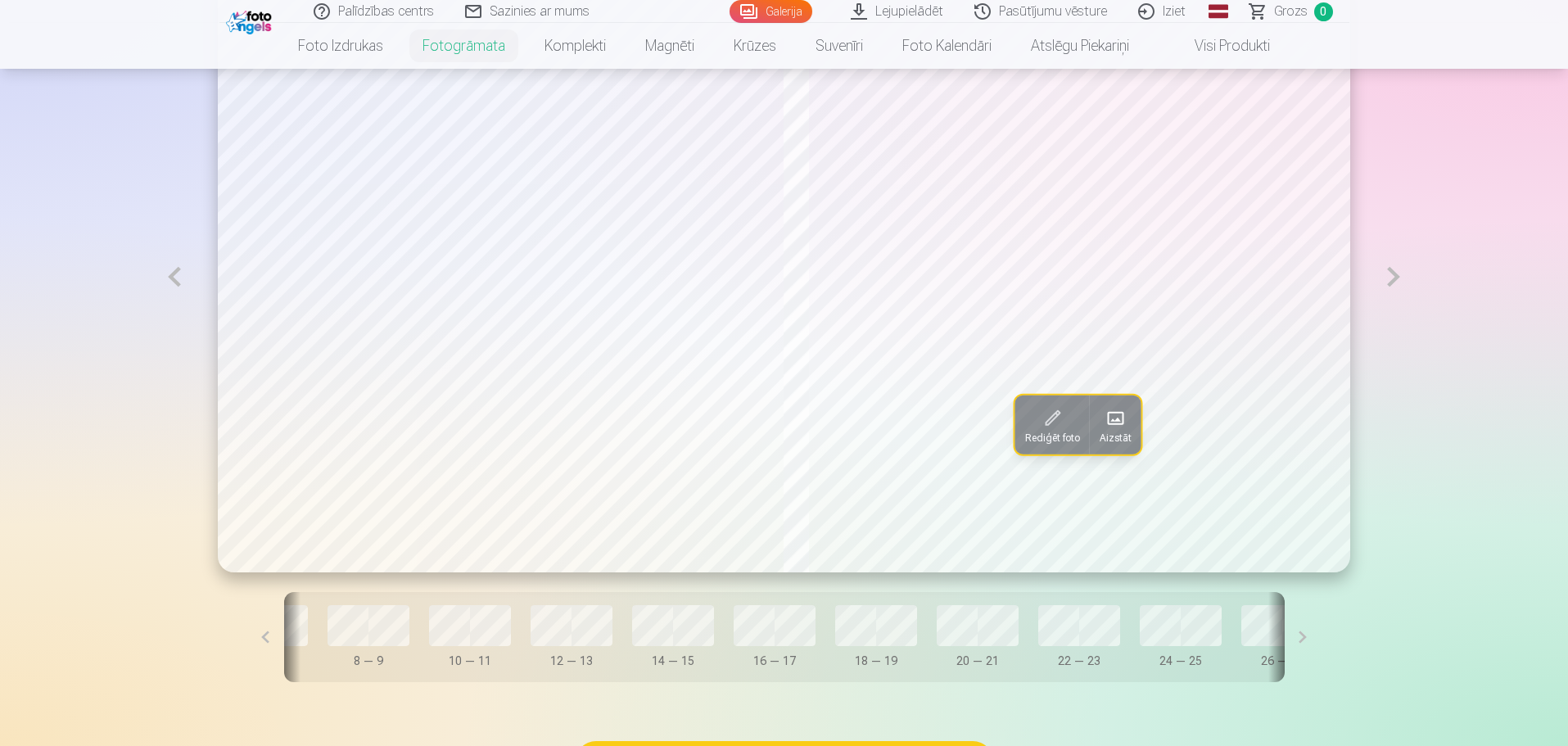
click at [1284, 641] on button at bounding box center [1302, 637] width 36 height 90
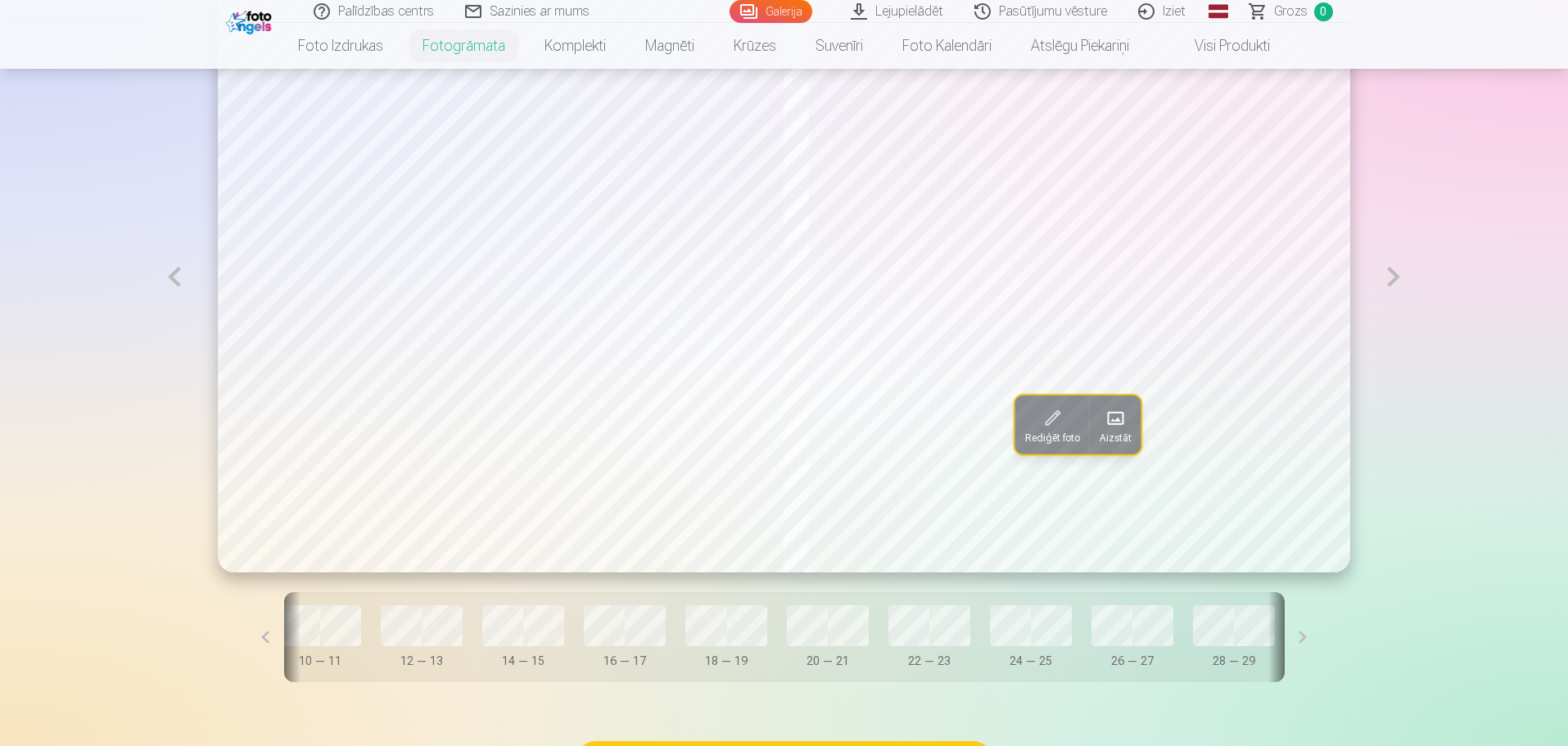
scroll to position [0, 676]
click at [284, 635] on button at bounding box center [266, 637] width 36 height 90
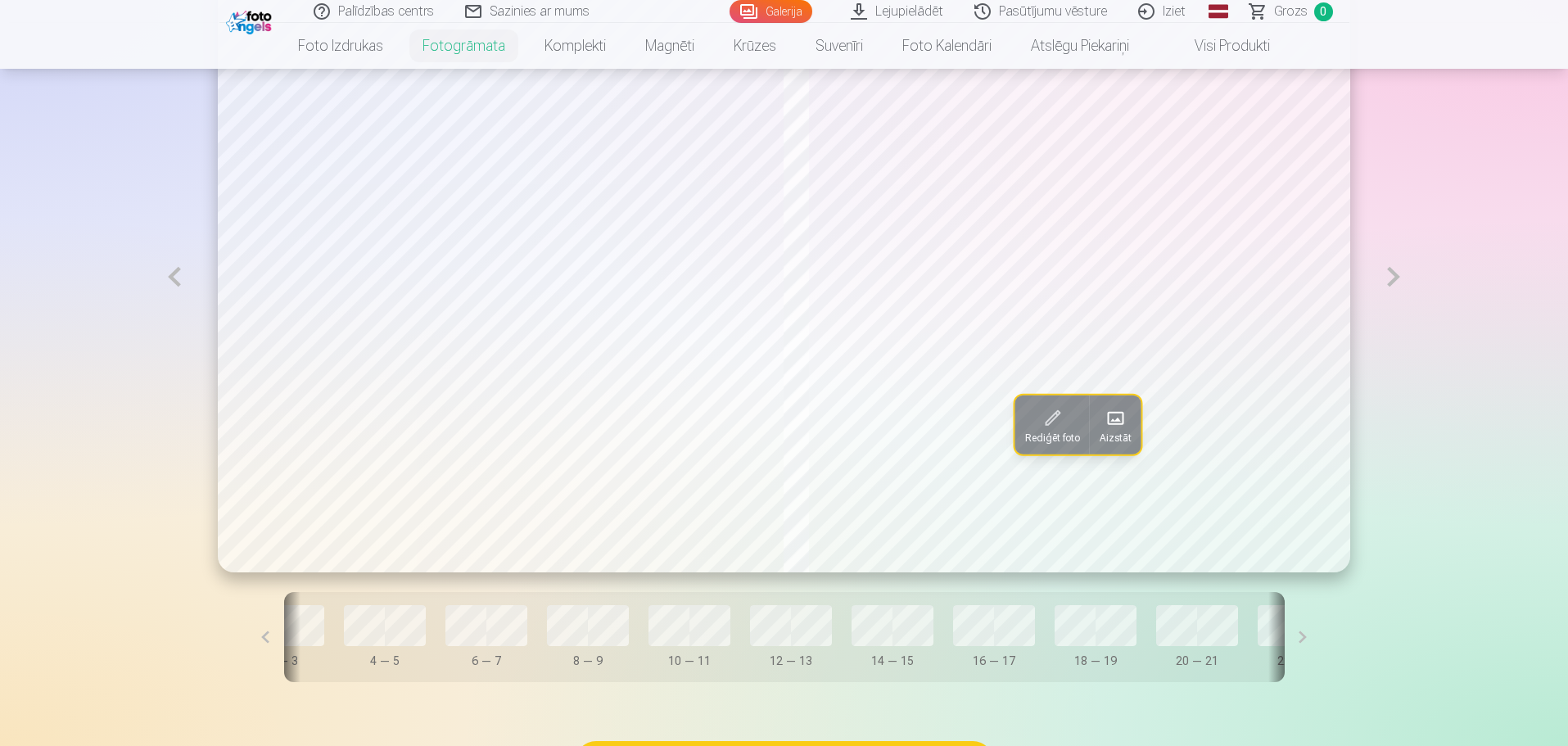
scroll to position [0, 202]
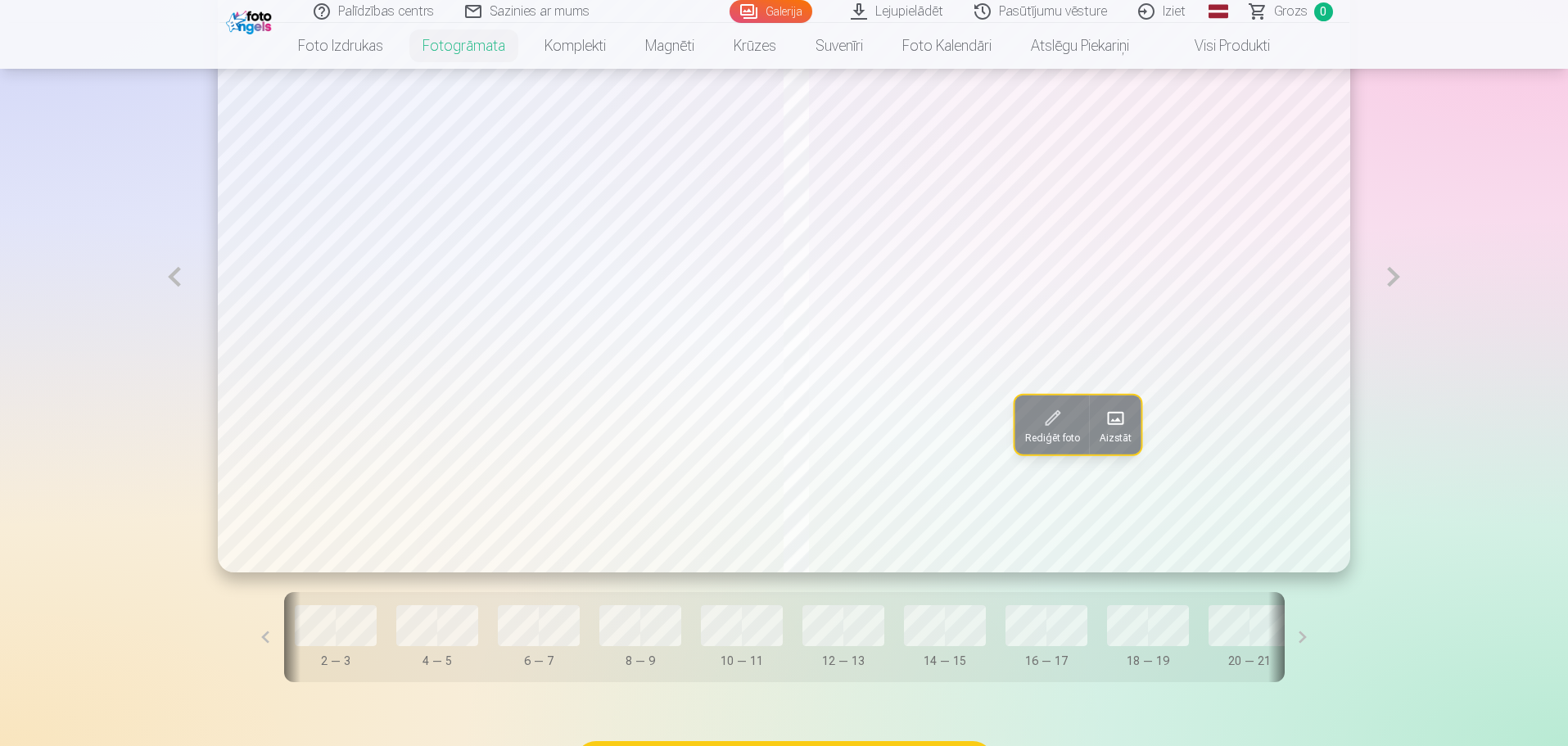
click at [284, 635] on button at bounding box center [266, 637] width 36 height 90
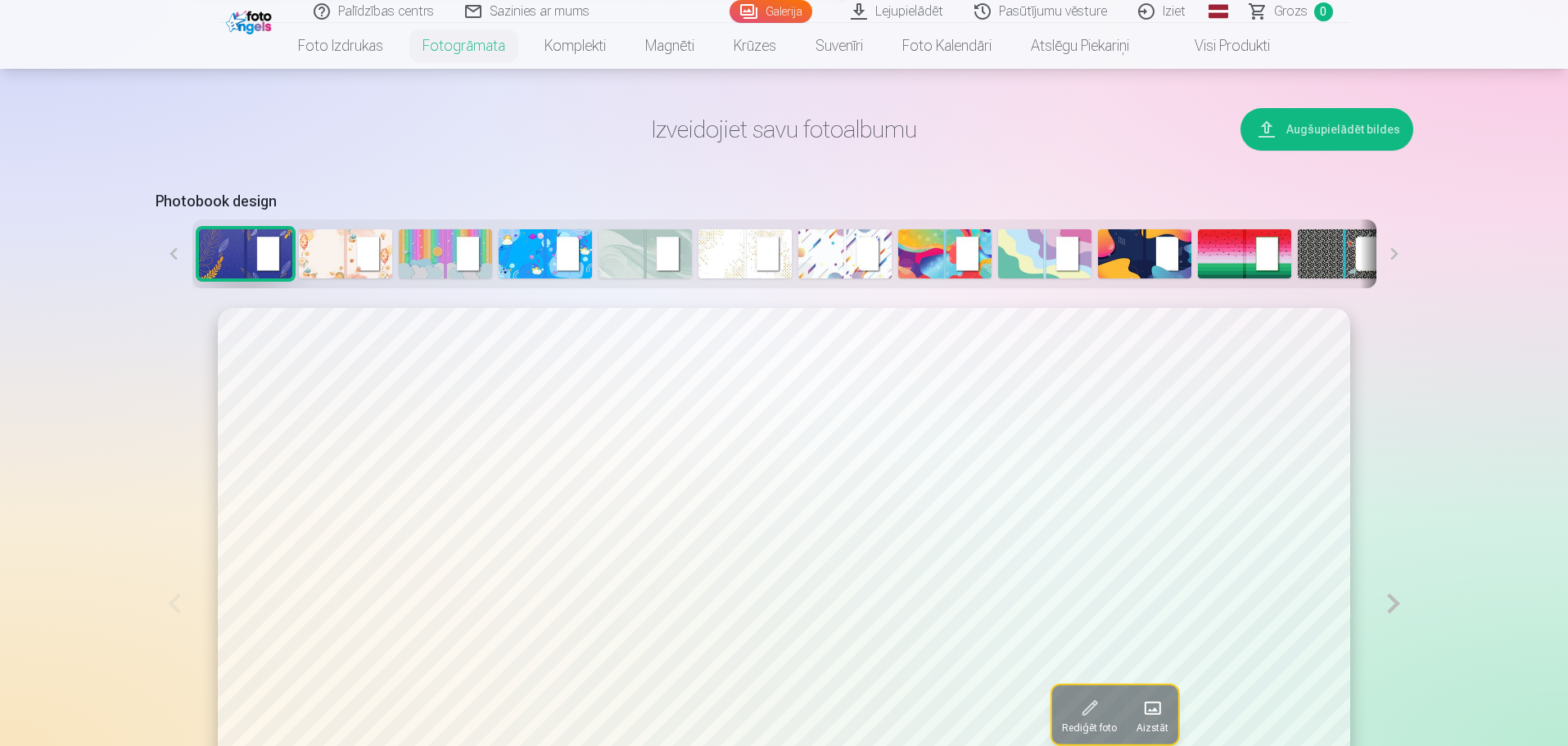
scroll to position [736, 0]
click at [817, 253] on img at bounding box center [845, 254] width 94 height 49
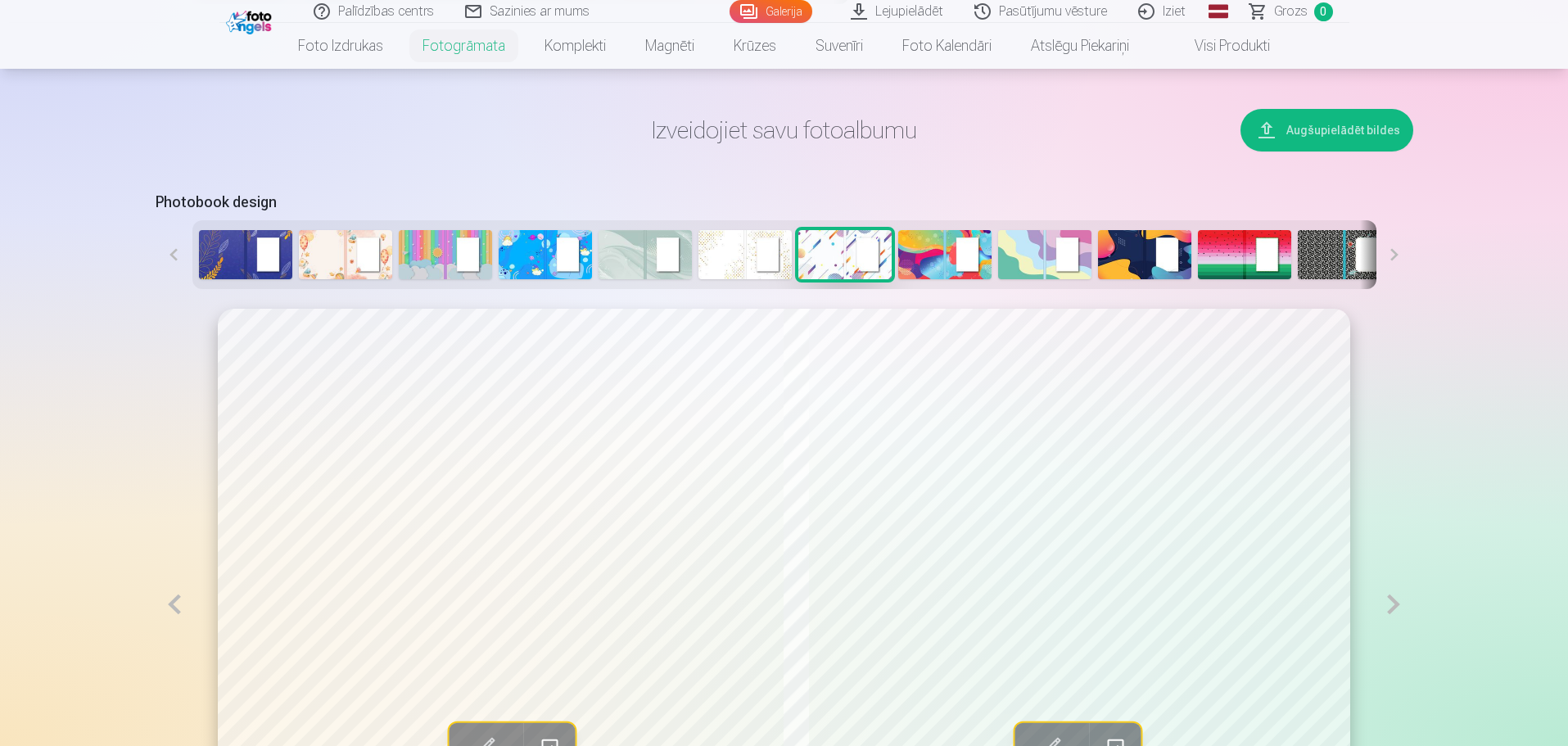
click at [1394, 258] on button at bounding box center [1394, 254] width 36 height 69
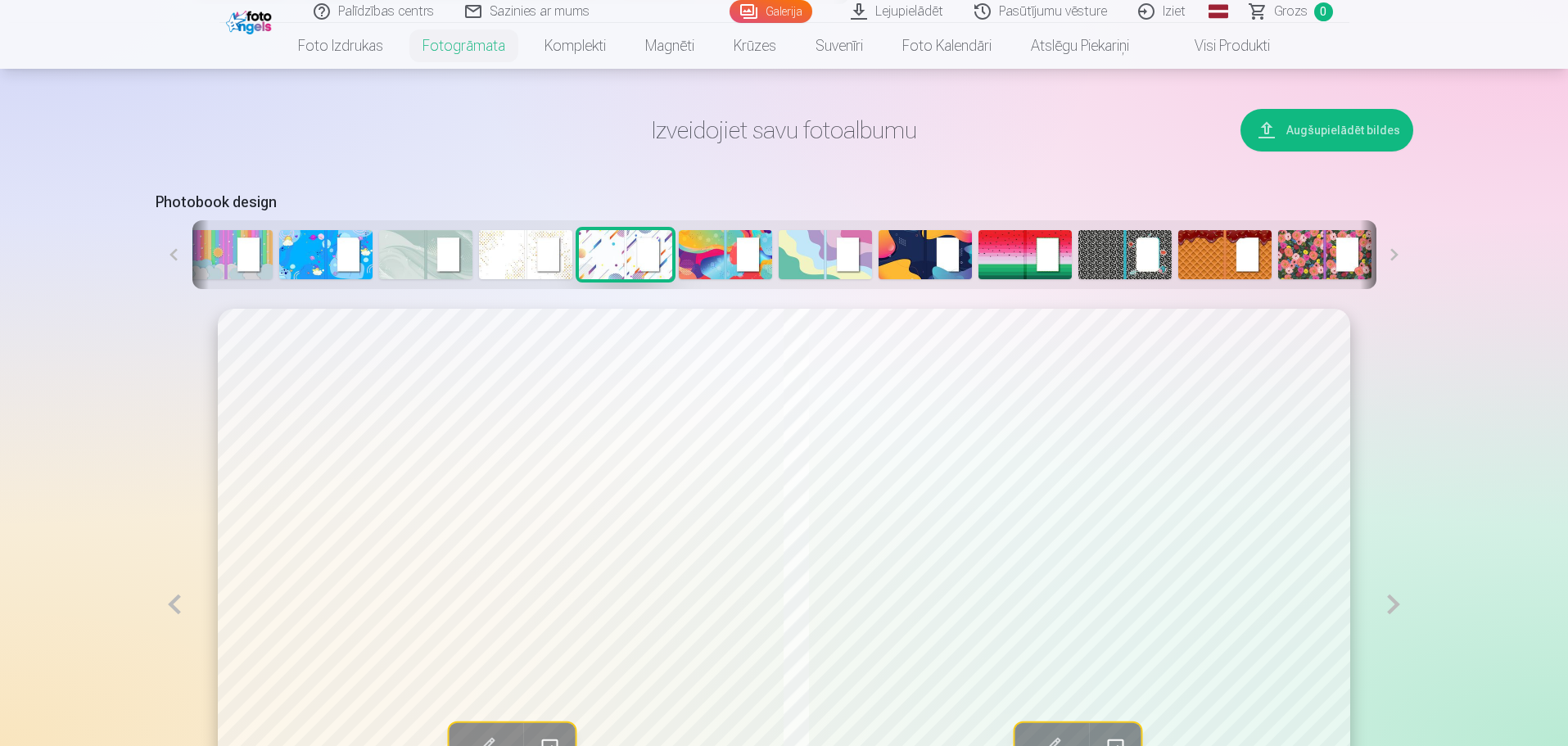
scroll to position [0, 221]
click at [1394, 258] on button at bounding box center [1394, 254] width 36 height 69
click at [389, 252] on img at bounding box center [424, 254] width 94 height 49
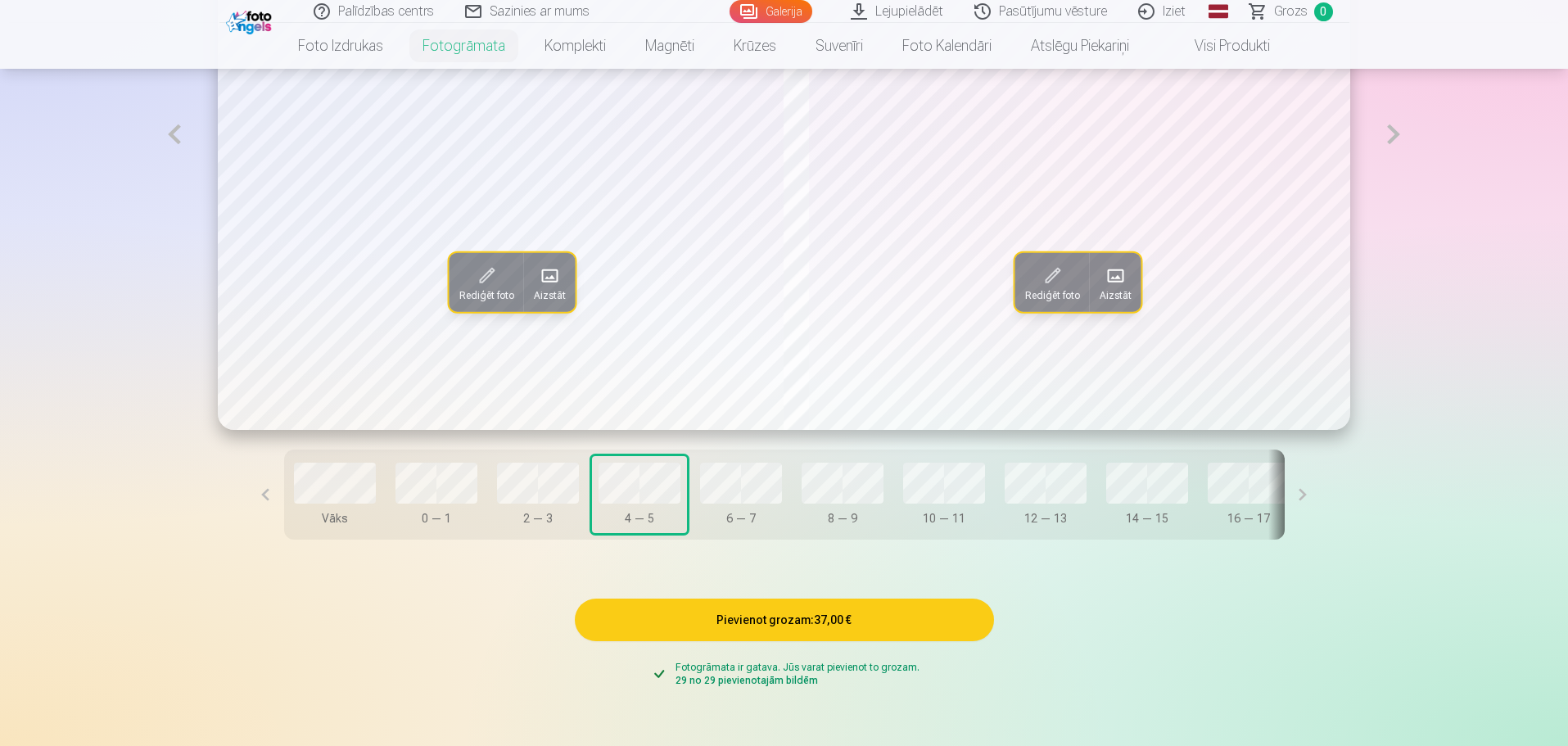
scroll to position [1064, 0]
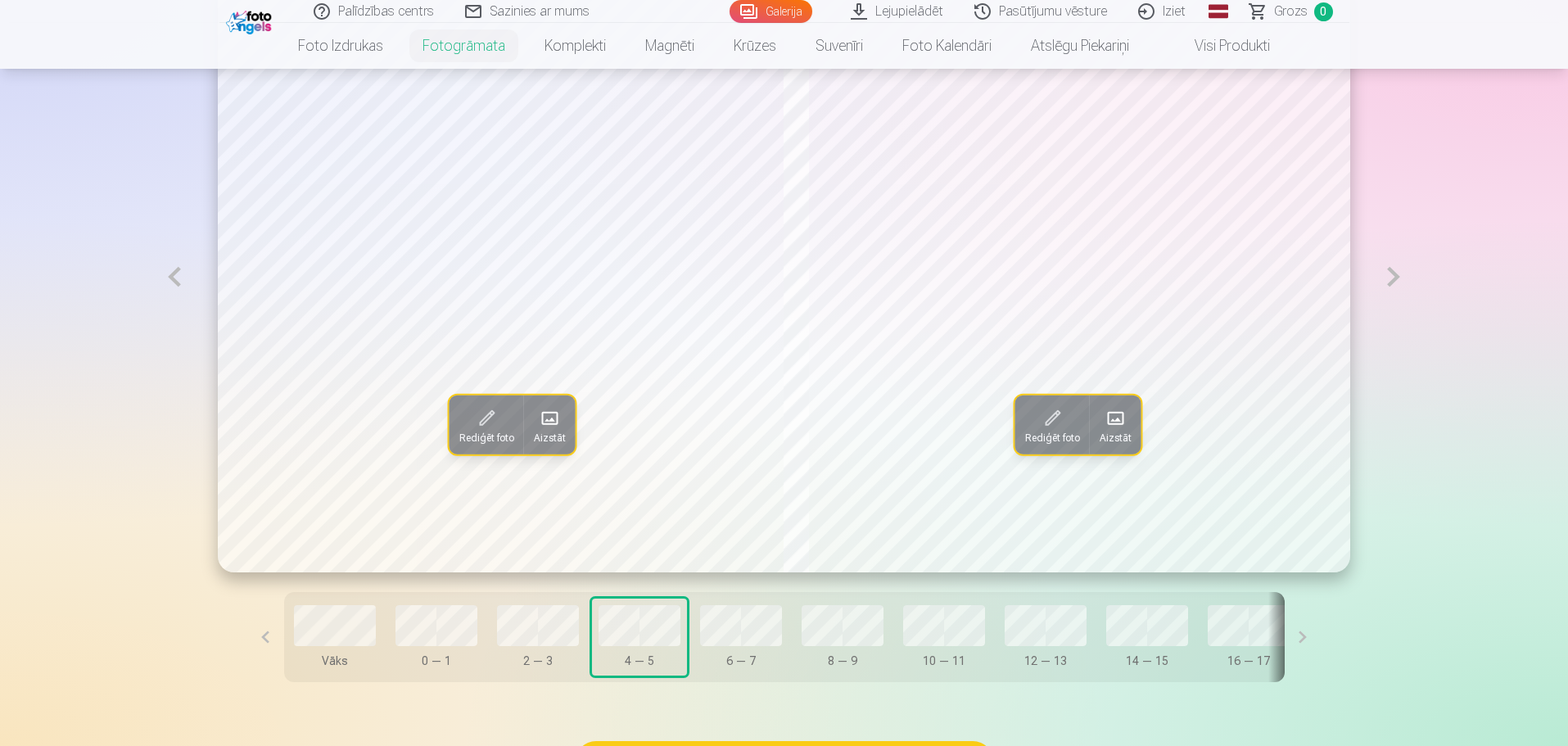
click at [174, 275] on button at bounding box center [174, 276] width 37 height 591
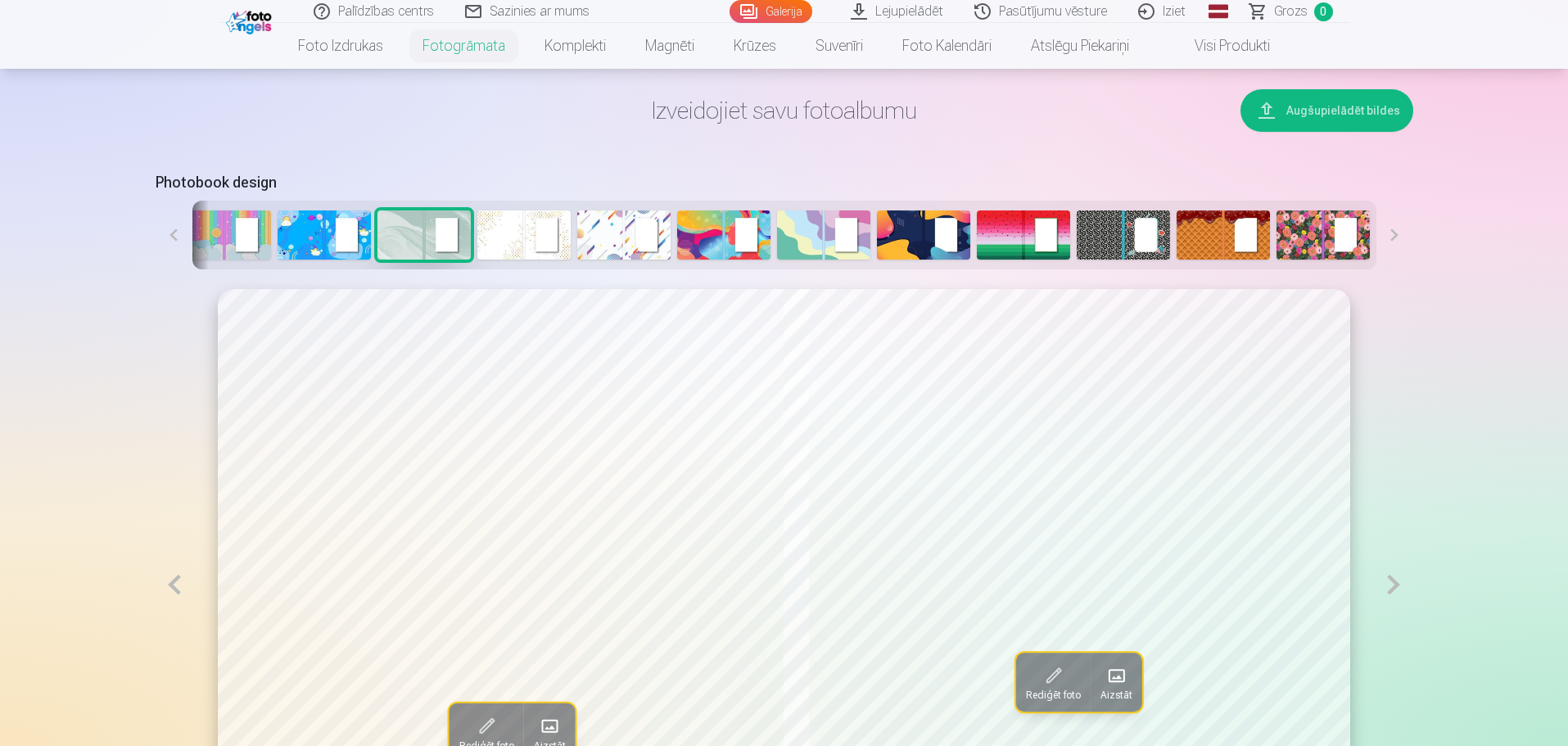
scroll to position [736, 0]
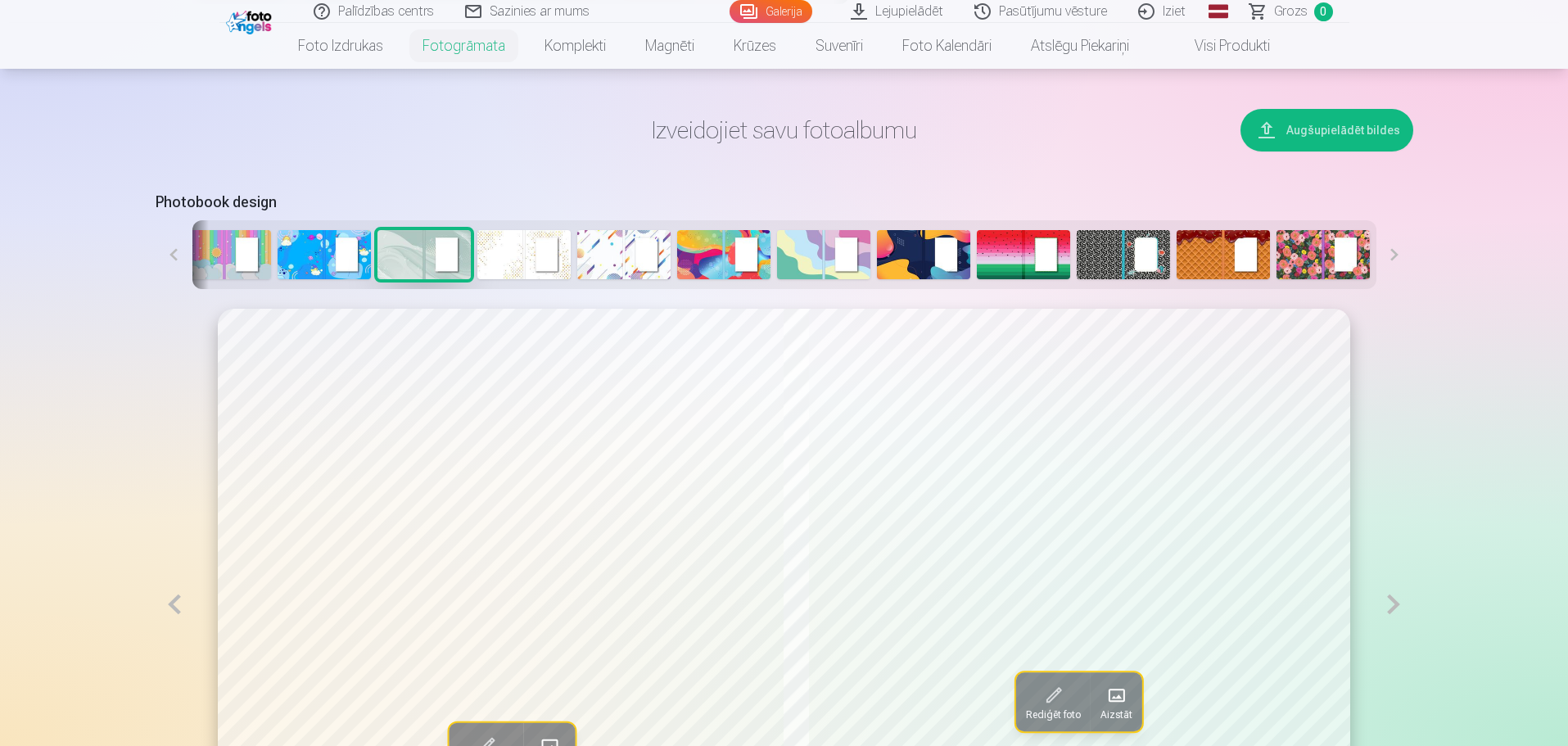
click at [294, 250] on img at bounding box center [325, 254] width 94 height 49
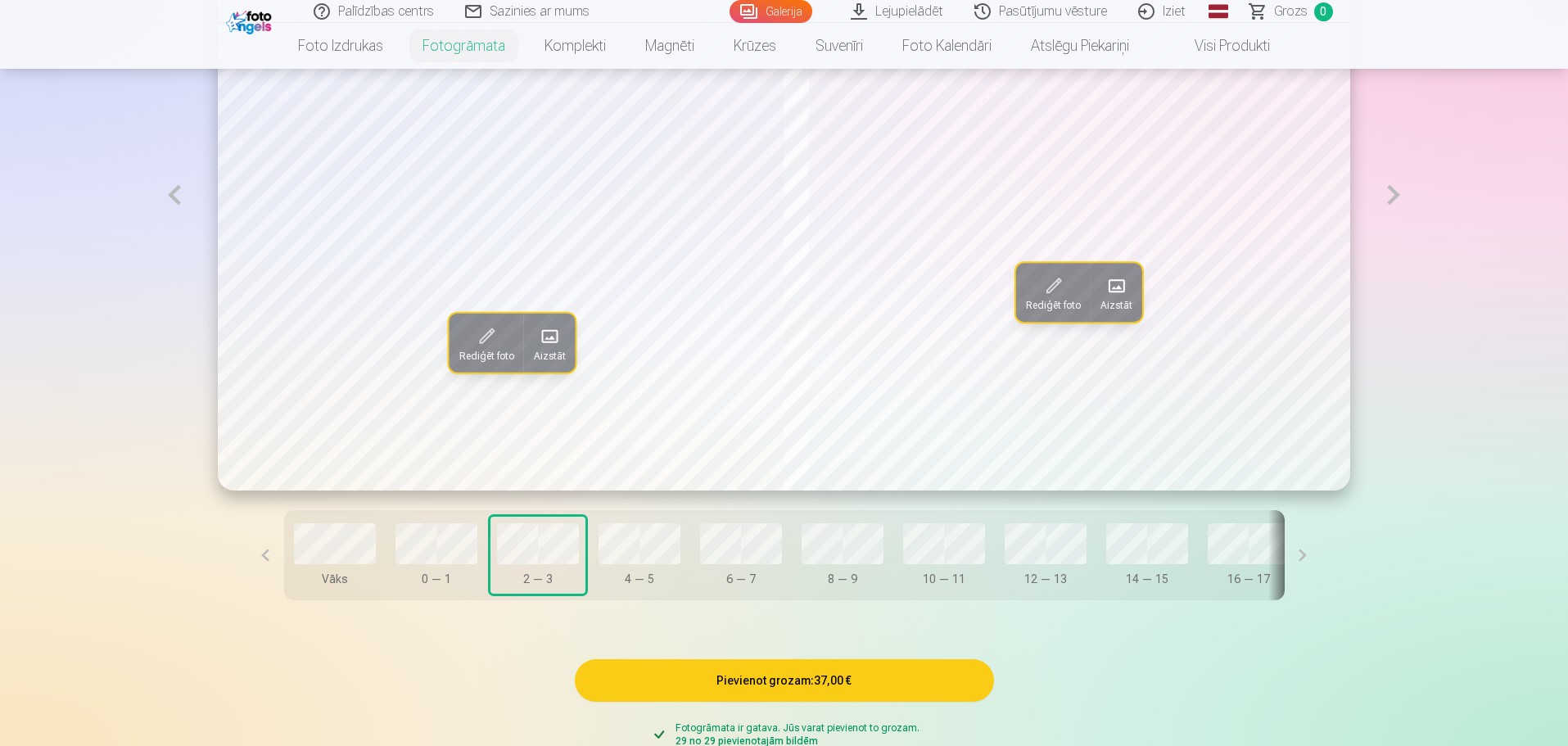
scroll to position [1391, 0]
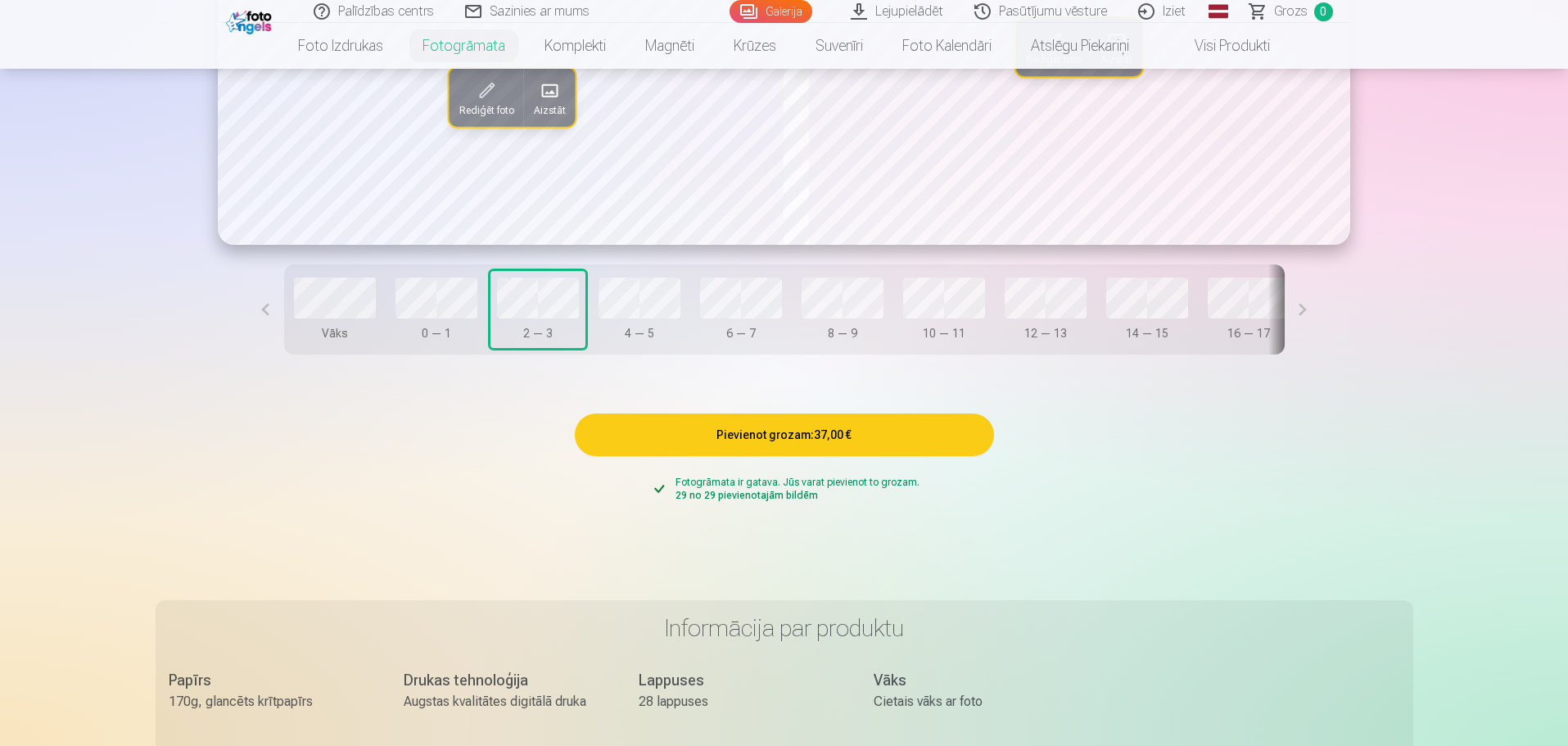
click at [284, 316] on button at bounding box center [266, 310] width 36 height 90
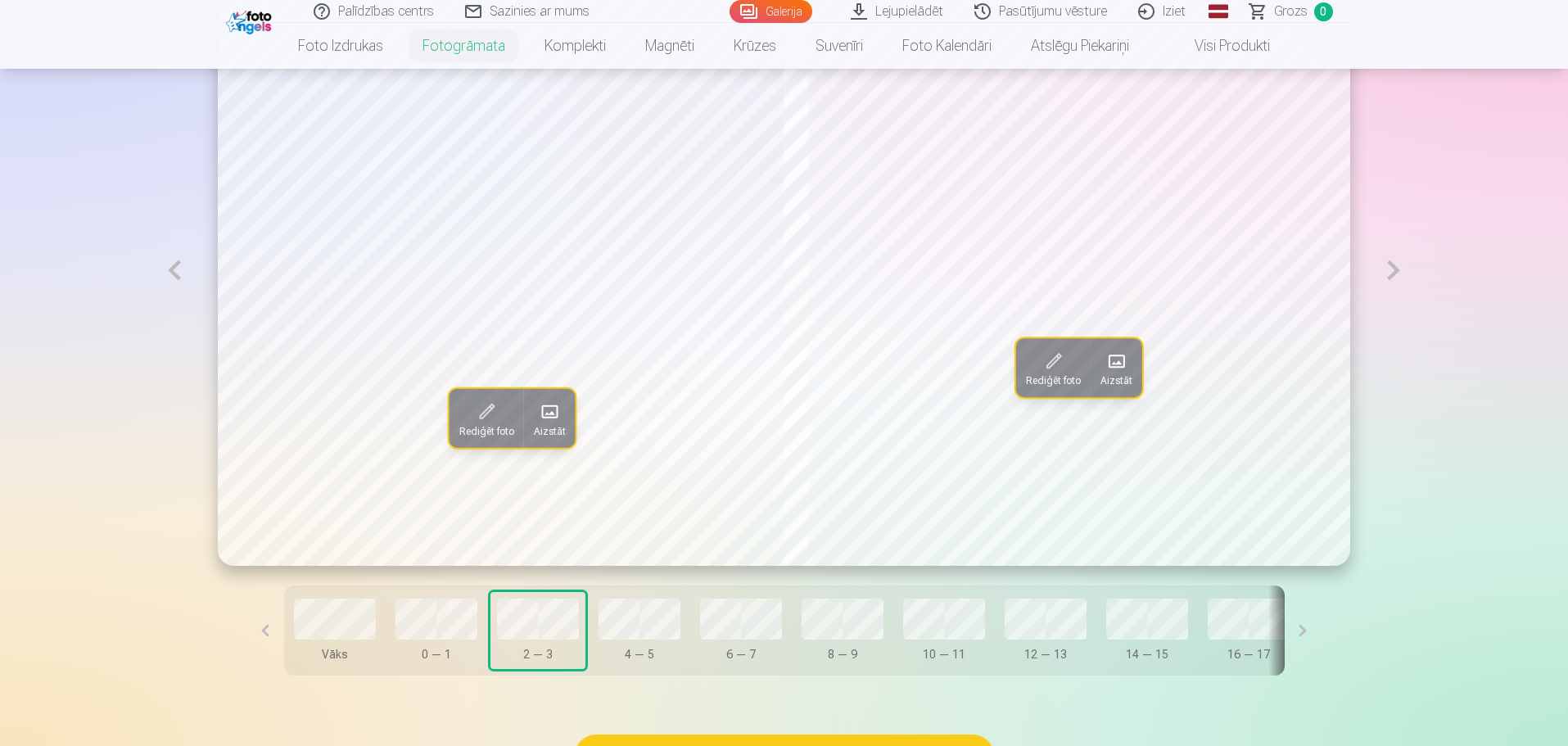
scroll to position [1064, 0]
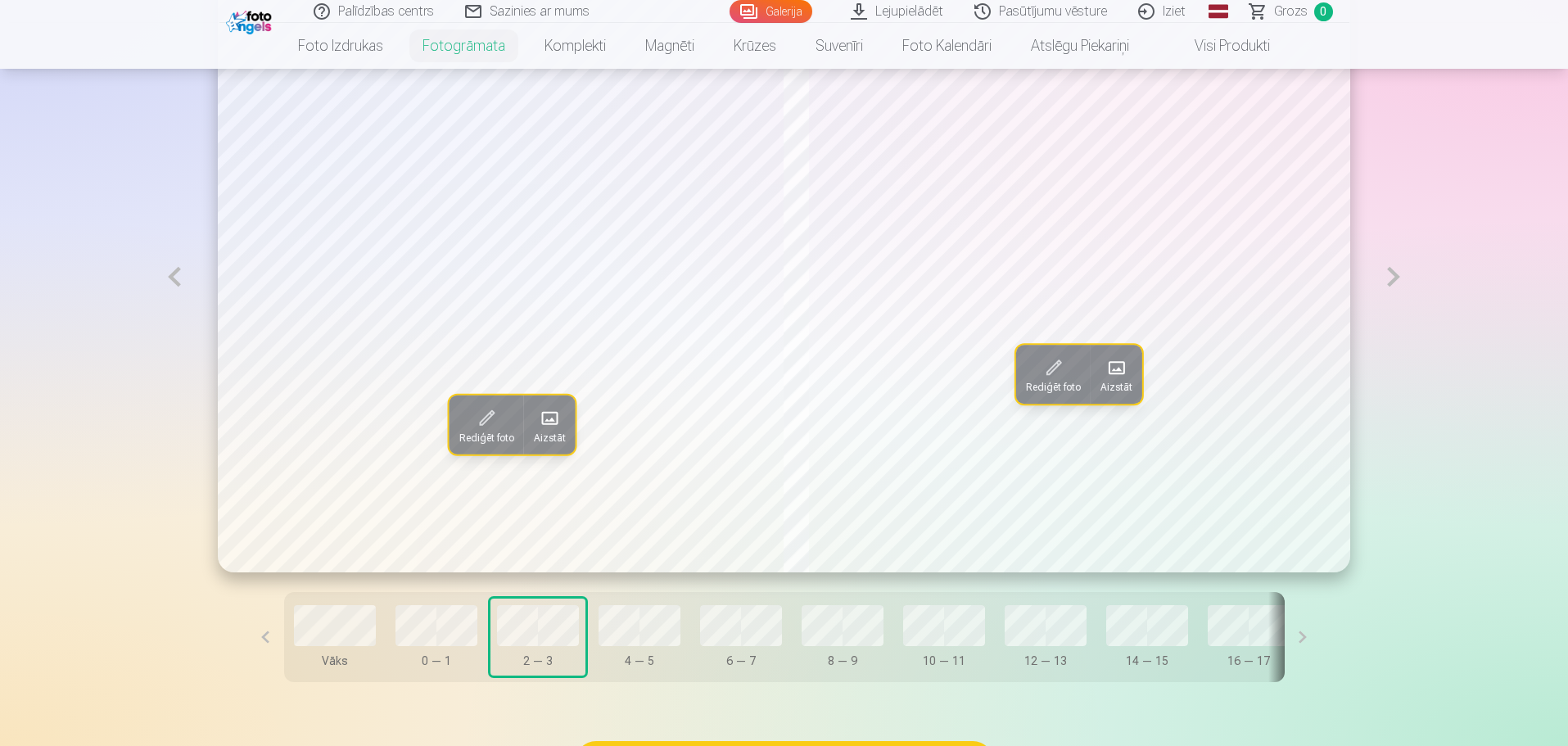
click at [284, 638] on button at bounding box center [266, 637] width 36 height 90
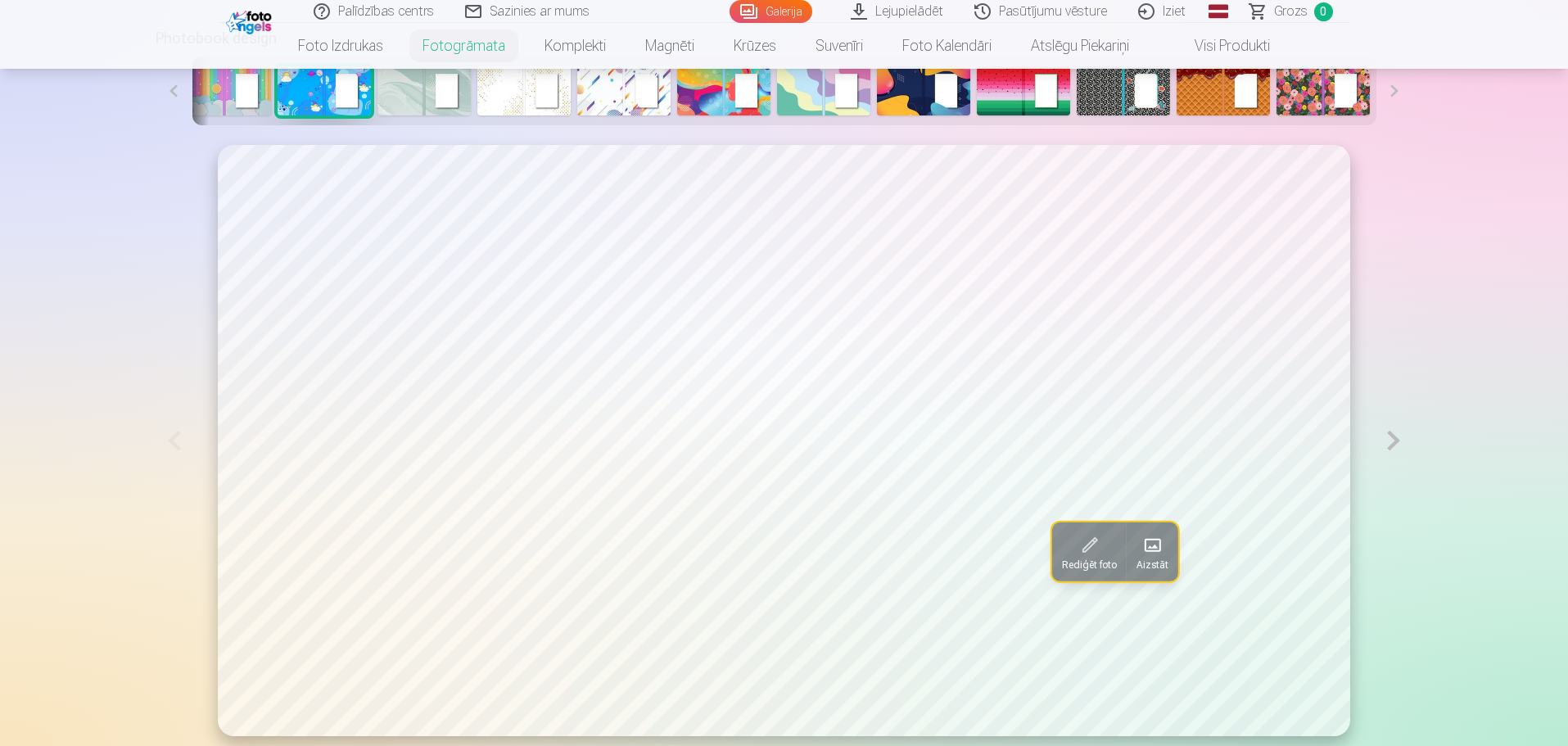
scroll to position [818, 0]
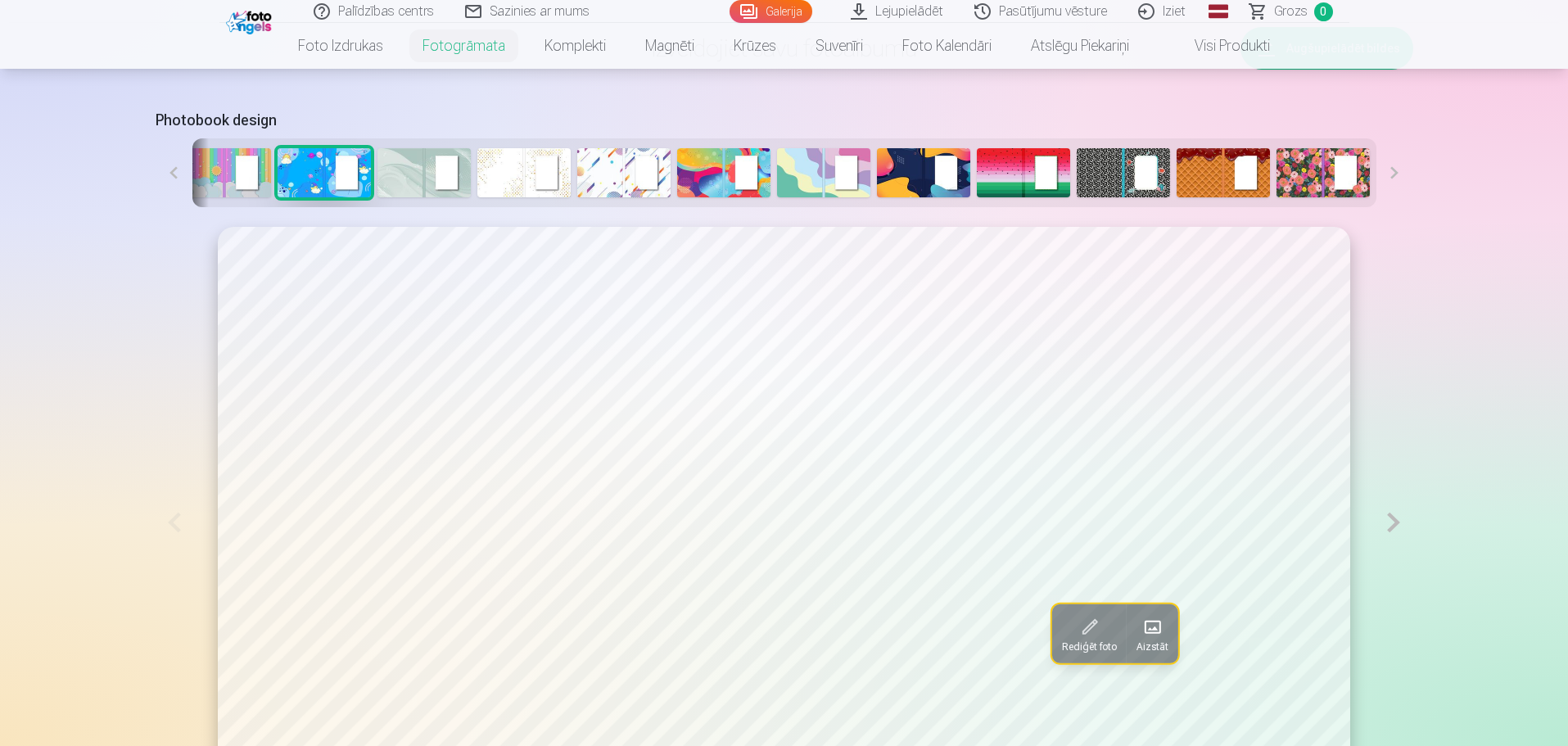
click at [176, 176] on button at bounding box center [174, 172] width 36 height 69
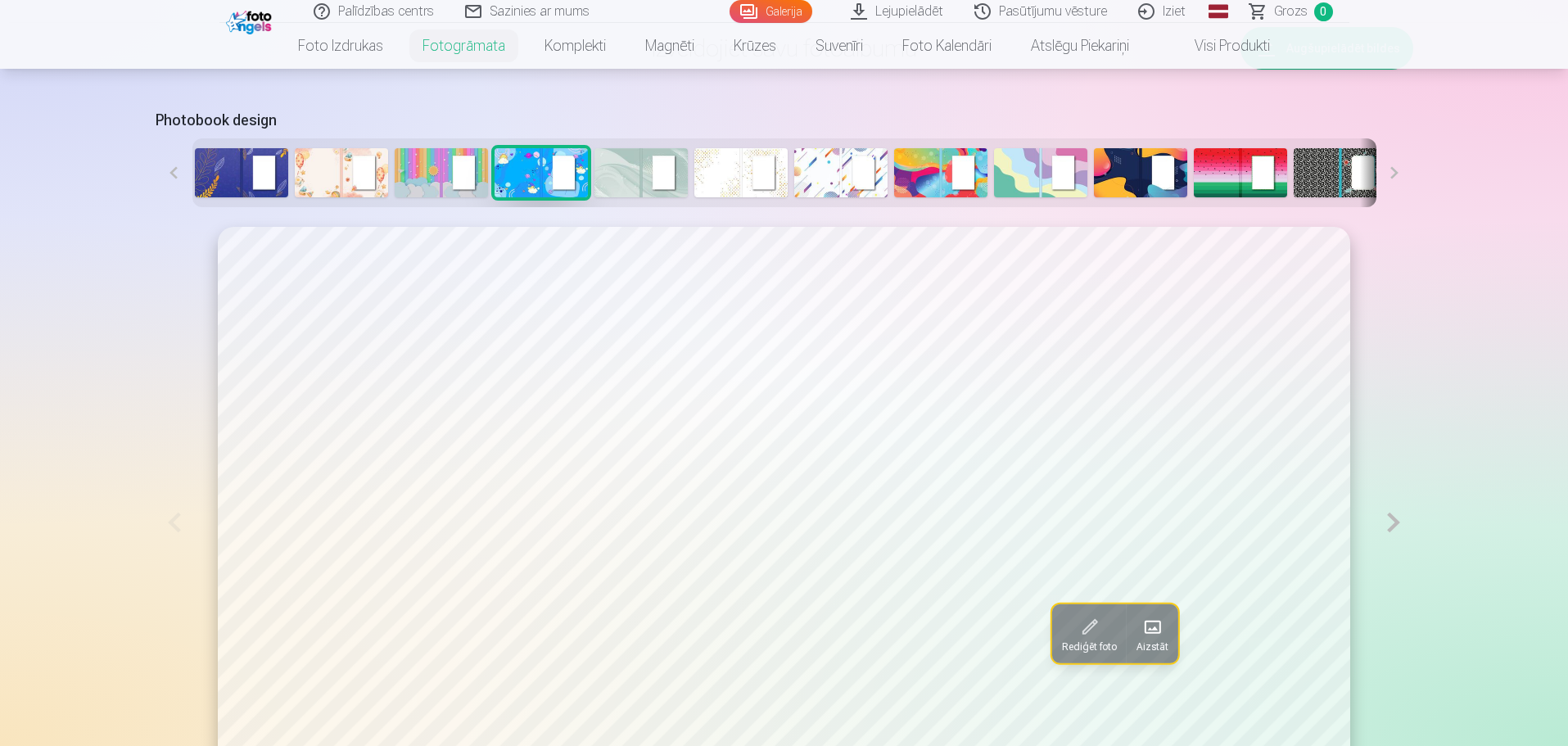
scroll to position [0, 0]
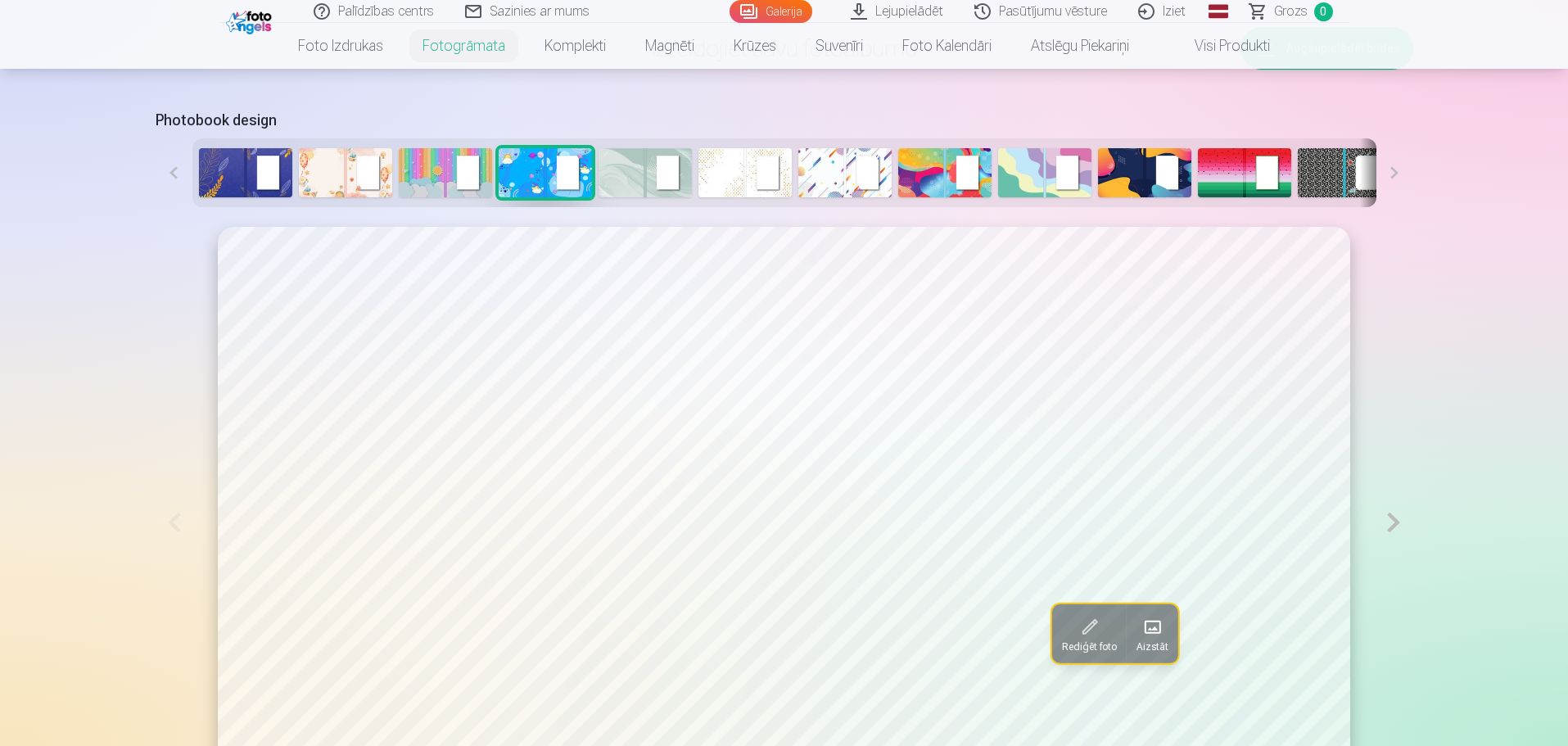
click at [214, 163] on img at bounding box center [246, 173] width 94 height 49
click at [832, 180] on img at bounding box center [845, 173] width 94 height 49
click at [634, 179] on img at bounding box center [646, 173] width 94 height 49
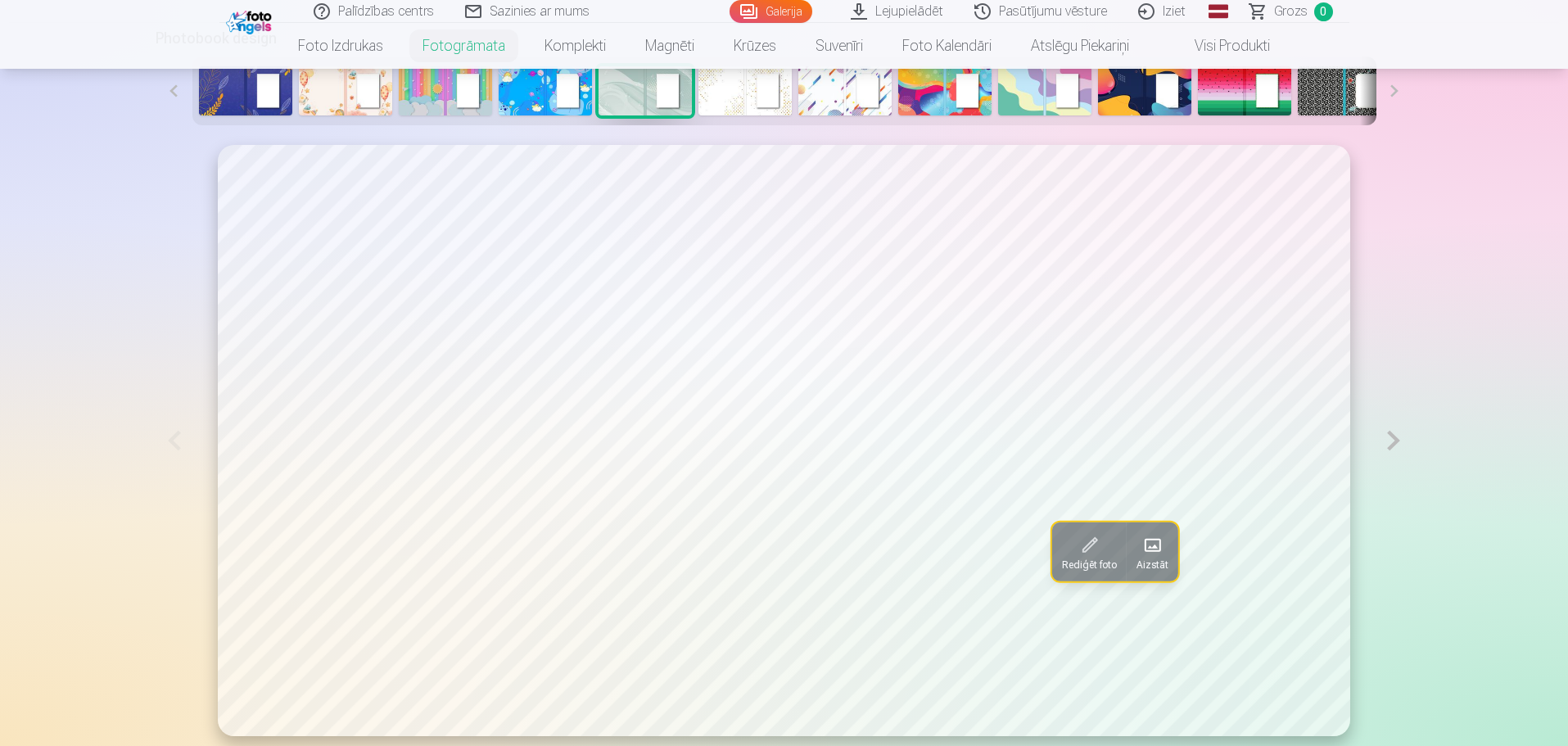
click at [745, 89] on img at bounding box center [745, 90] width 94 height 49
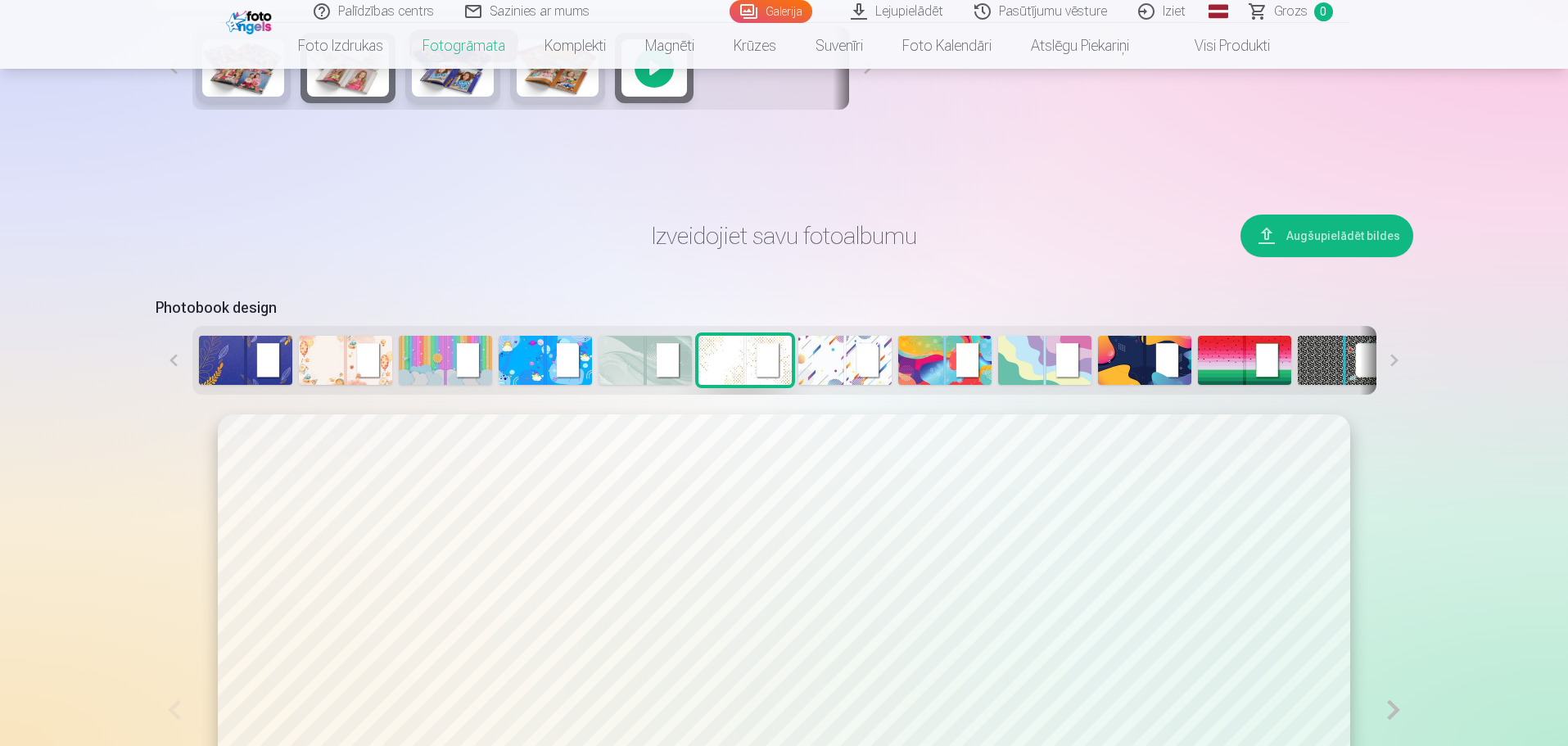
scroll to position [573, 0]
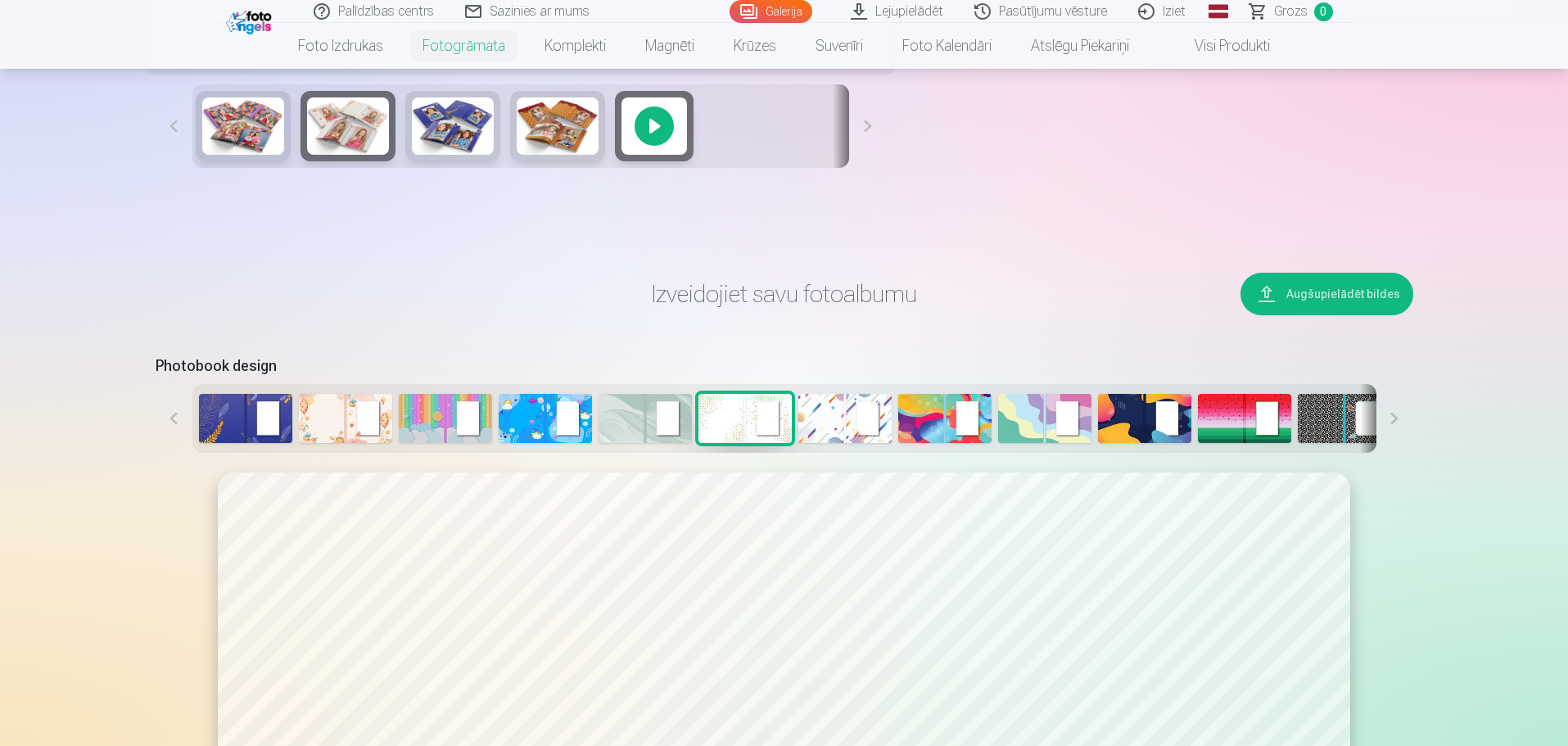
click at [328, 417] on img at bounding box center [345, 418] width 94 height 49
click at [607, 422] on img at bounding box center [646, 418] width 94 height 49
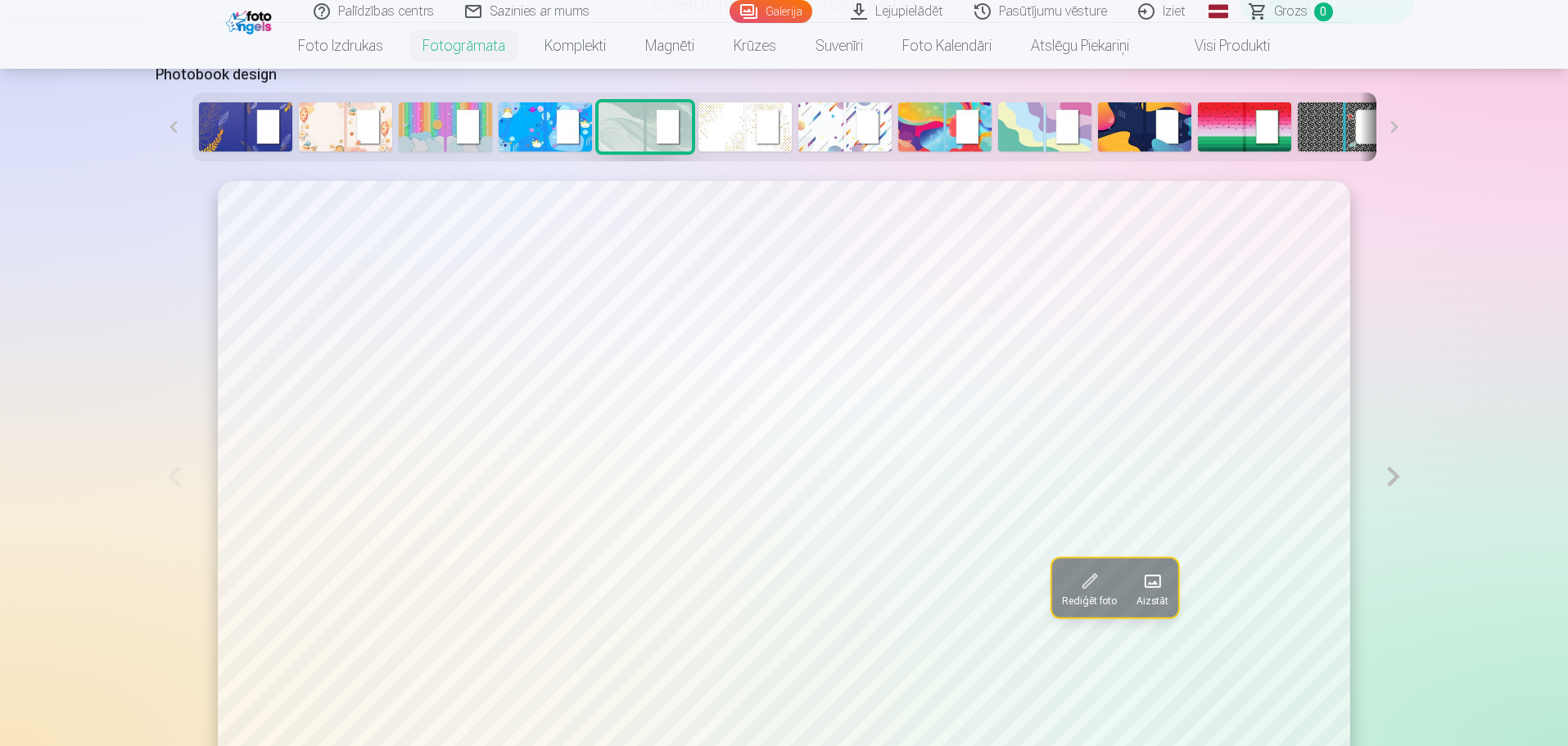
scroll to position [900, 0]
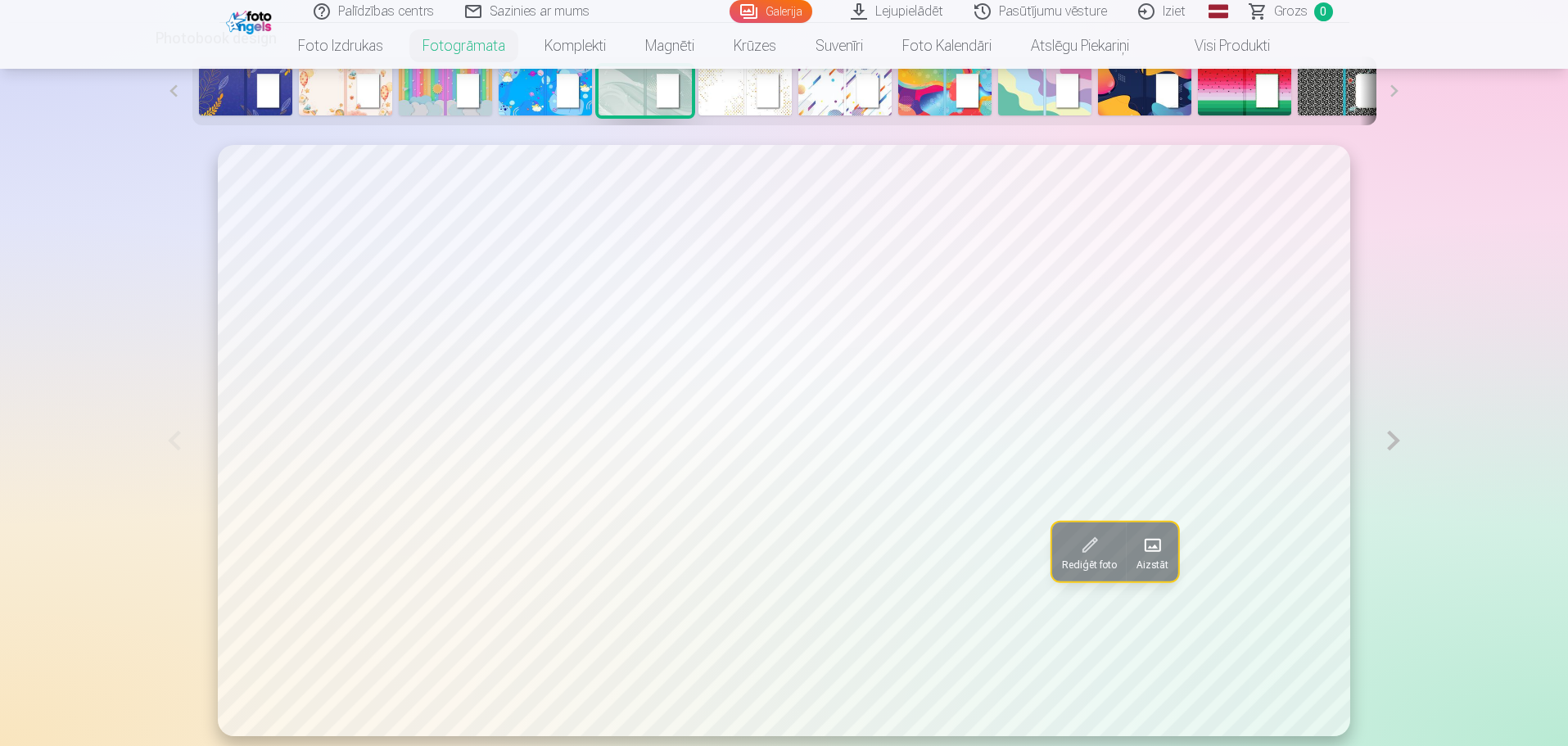
click at [1402, 450] on button at bounding box center [1393, 440] width 37 height 590
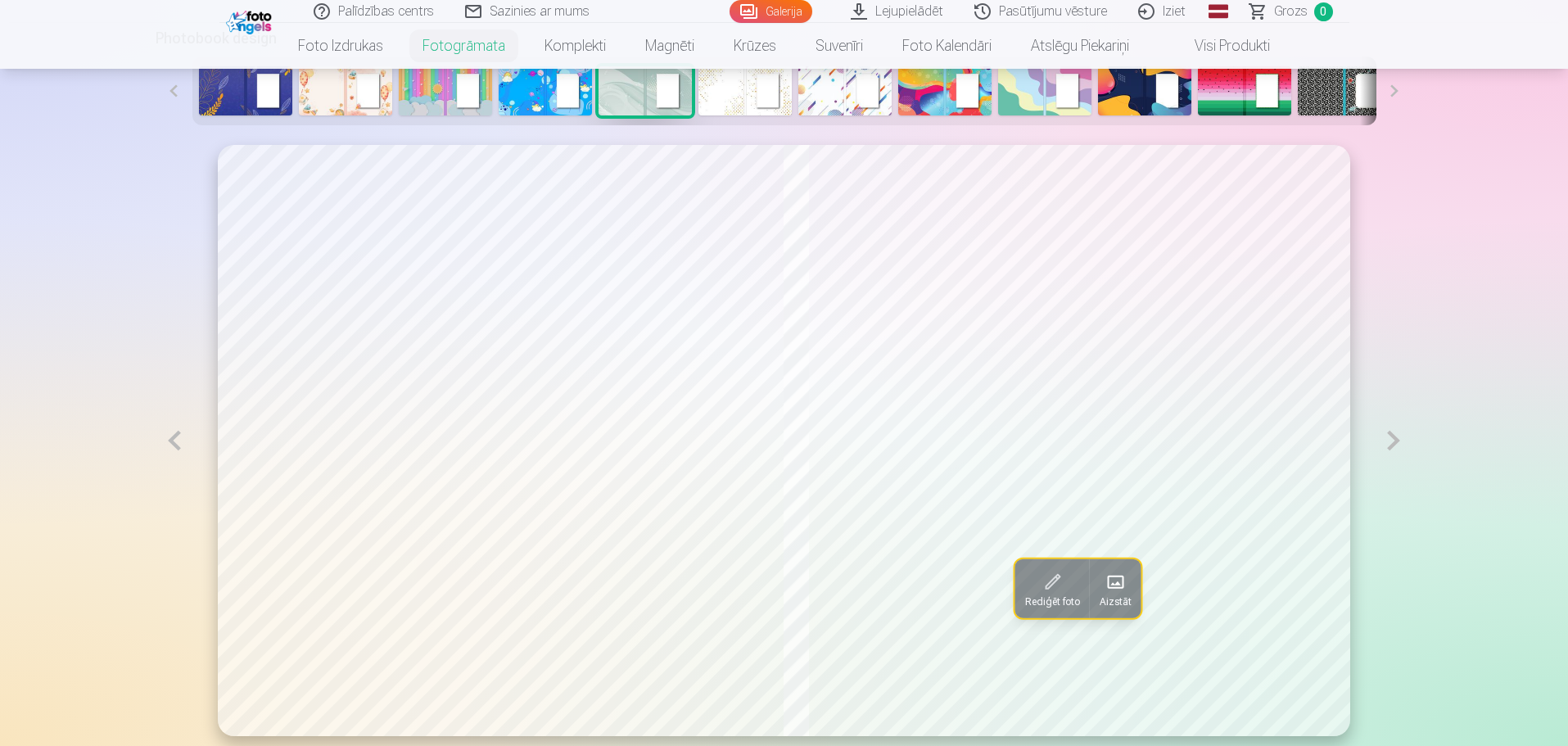
click at [1402, 450] on button at bounding box center [1393, 440] width 37 height 591
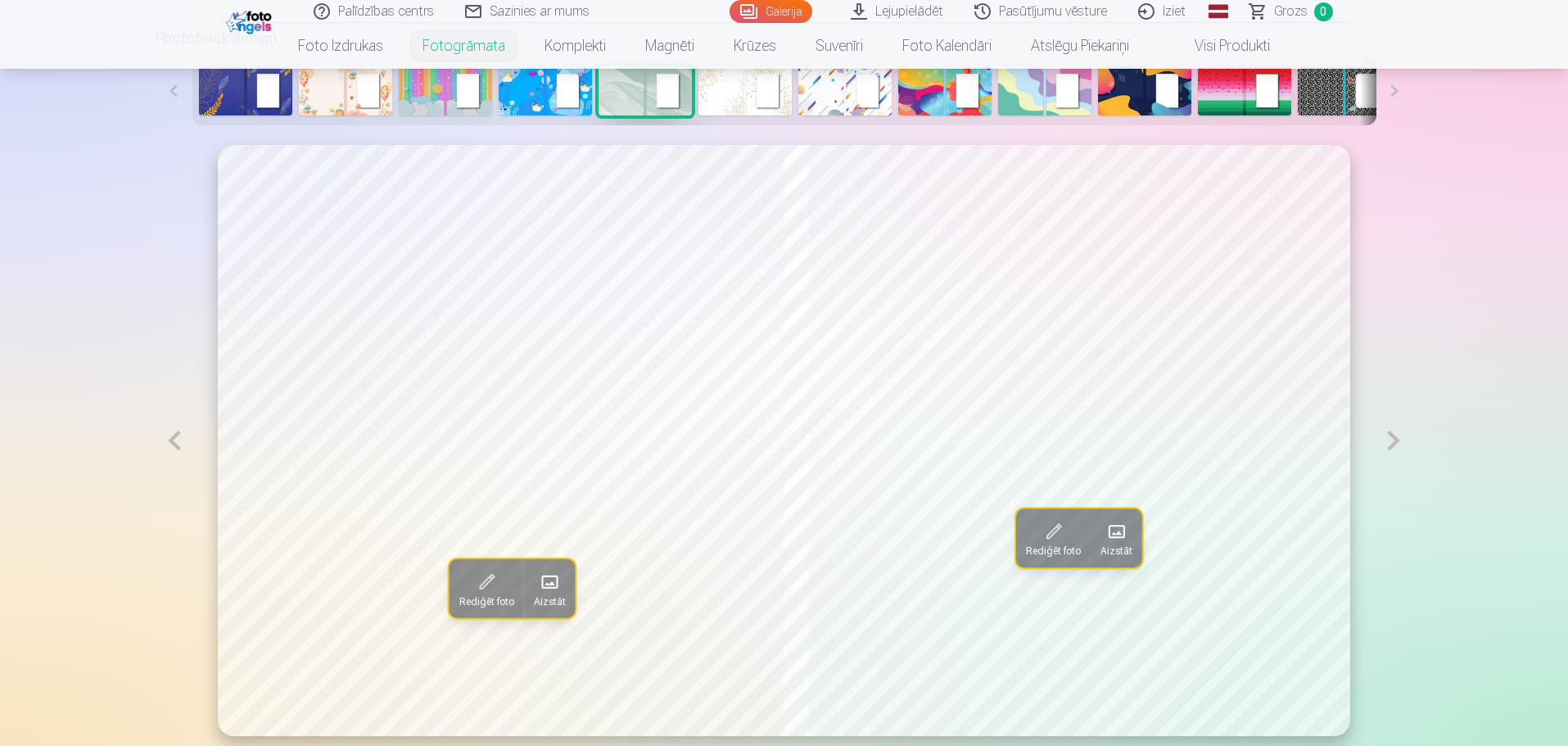
click at [1400, 447] on button at bounding box center [1393, 440] width 37 height 591
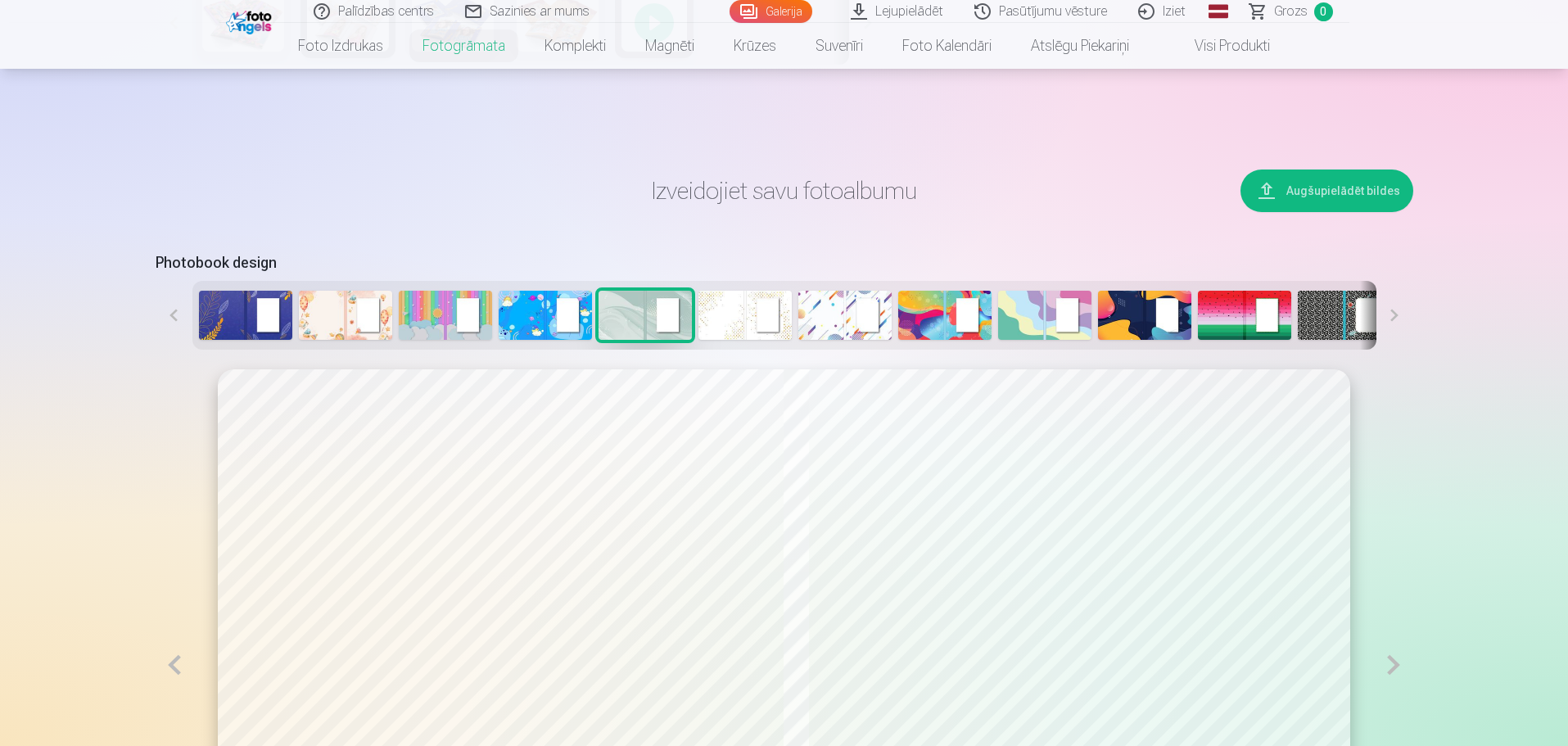
scroll to position [655, 0]
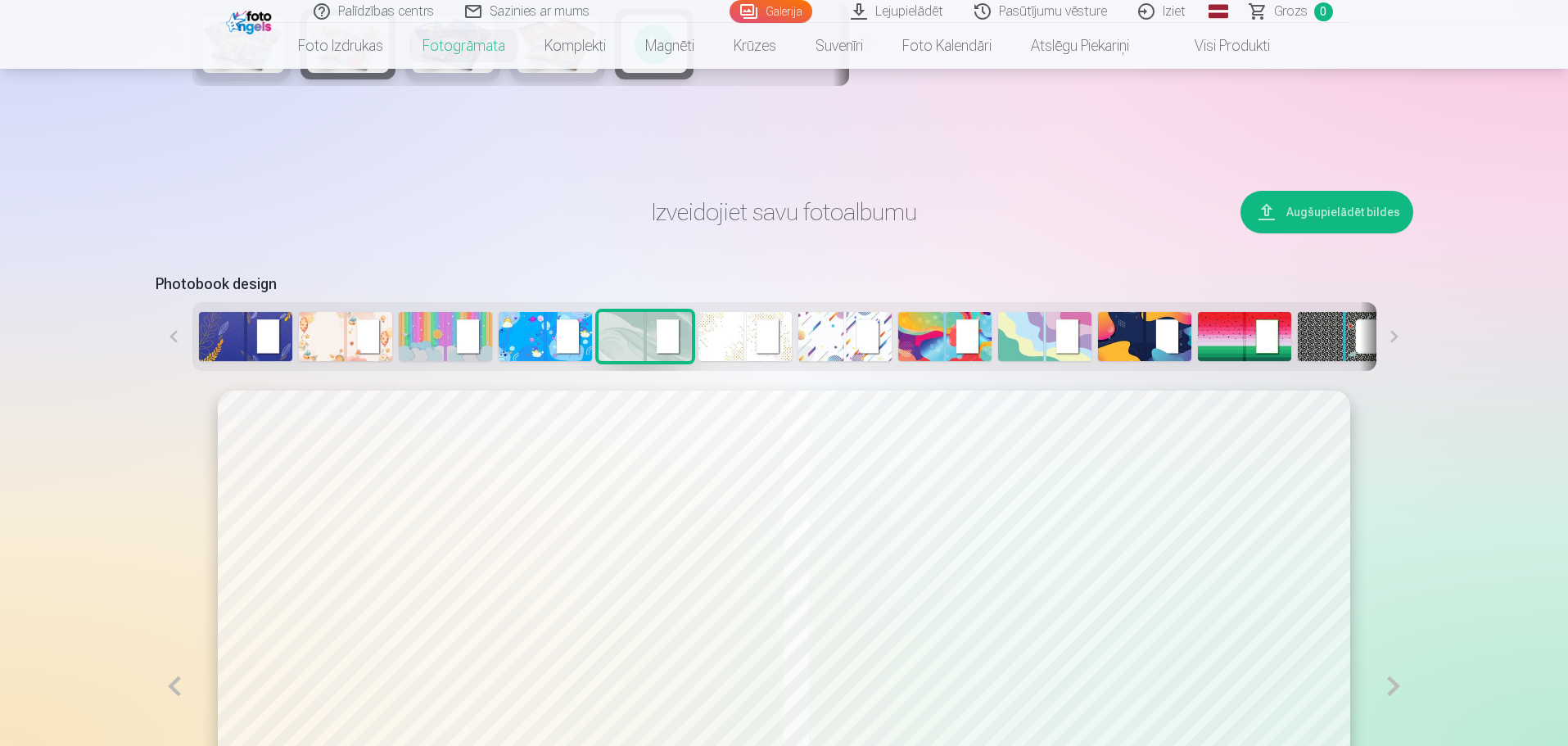
click at [205, 324] on img at bounding box center [246, 336] width 94 height 49
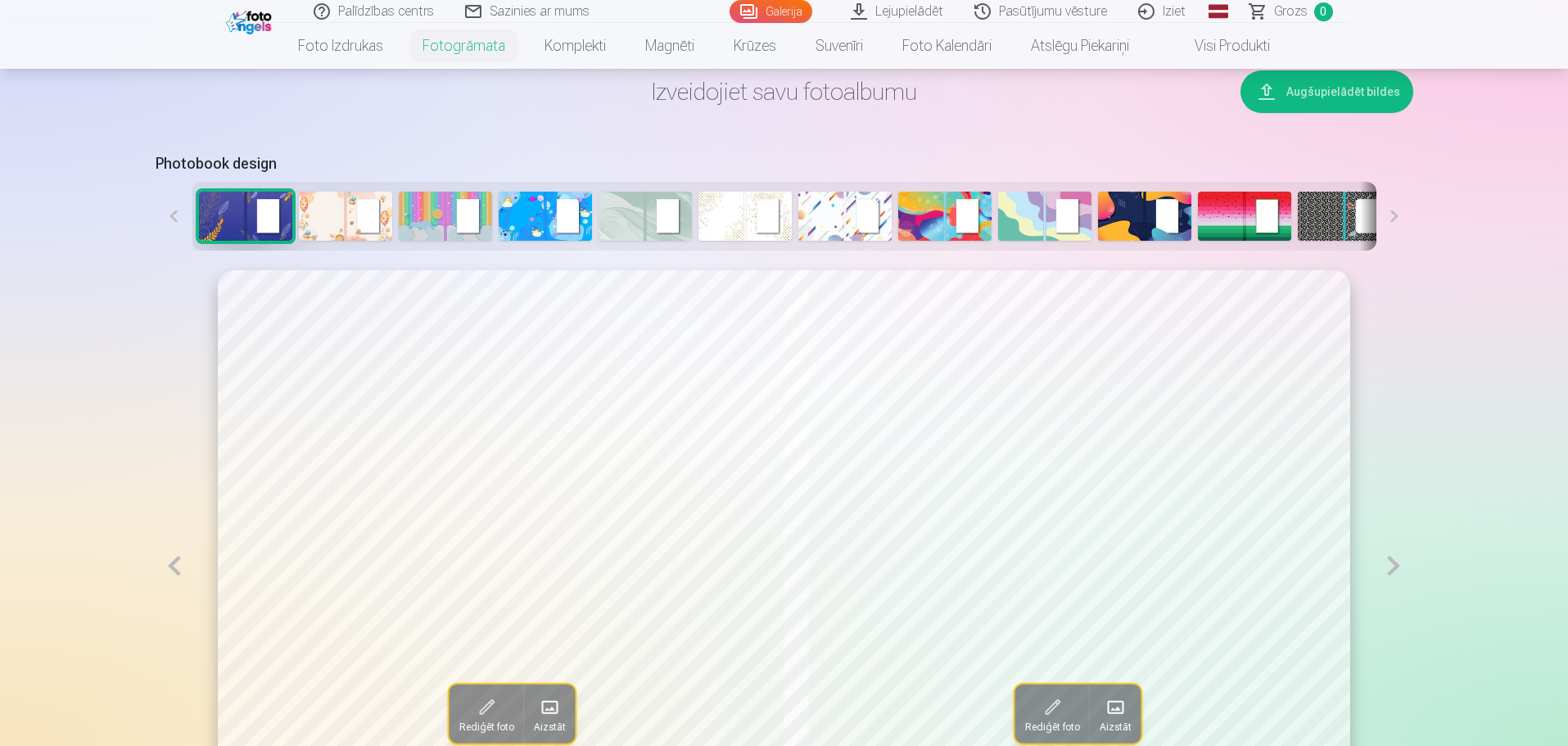
scroll to position [900, 0]
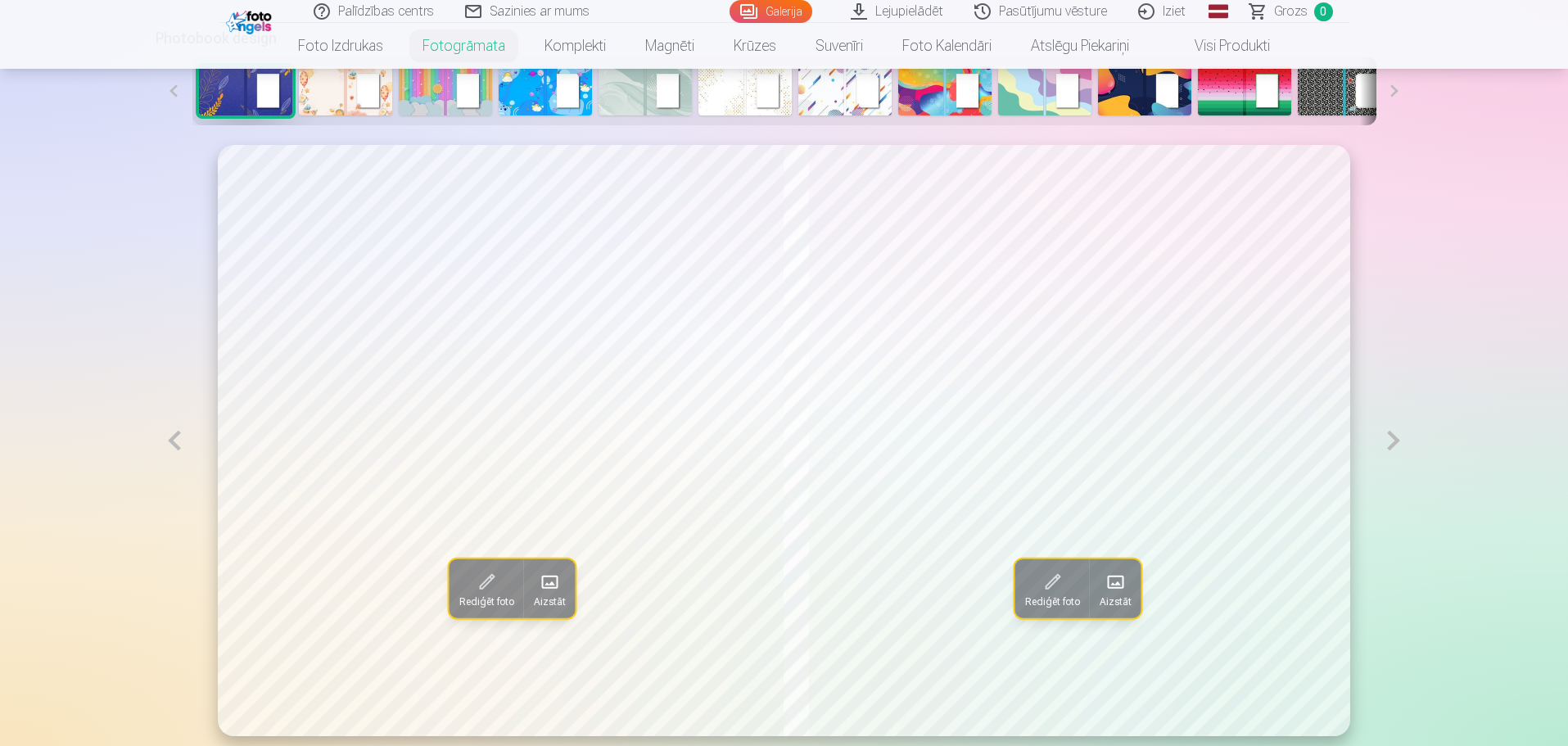
click at [1391, 440] on button at bounding box center [1393, 440] width 37 height 591
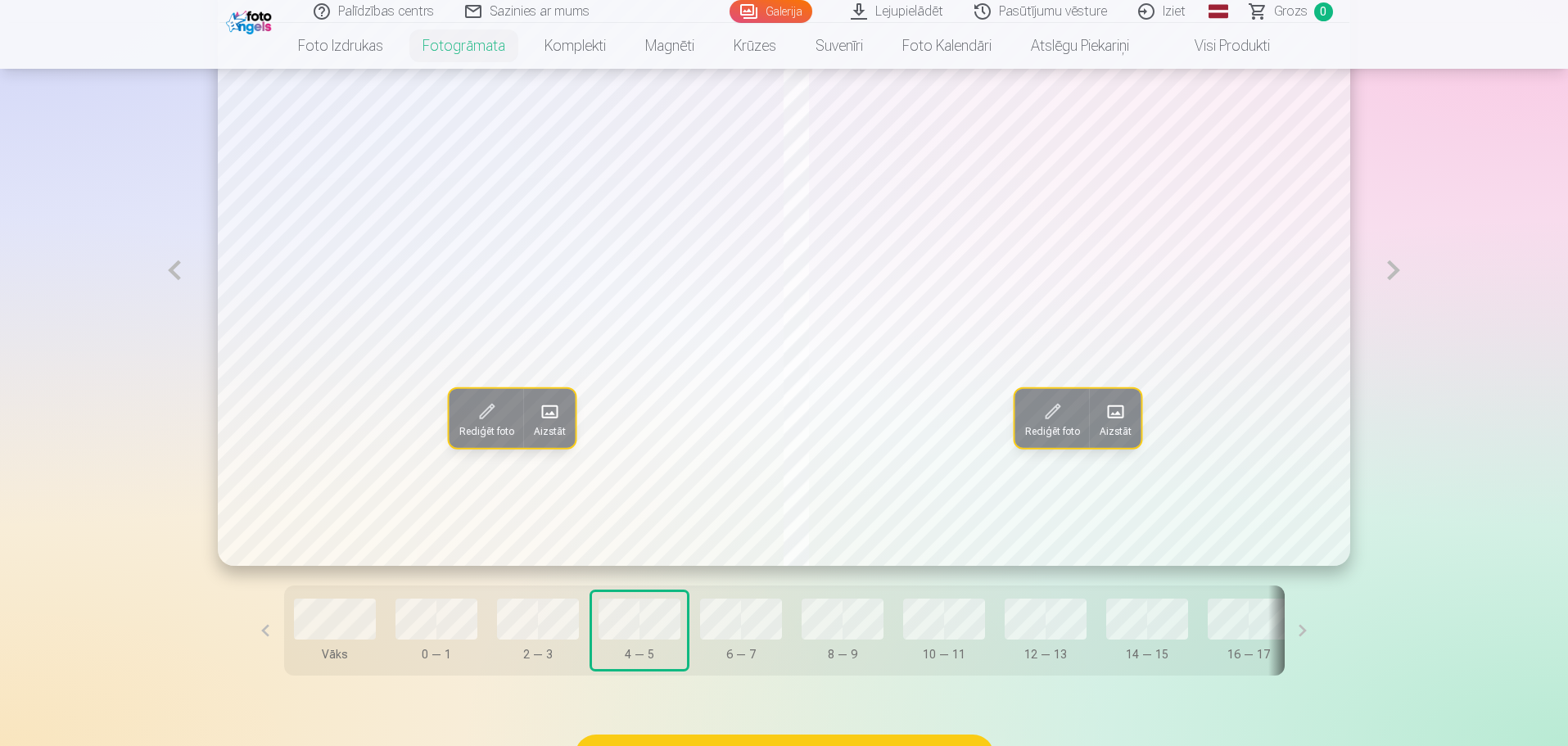
scroll to position [982, 0]
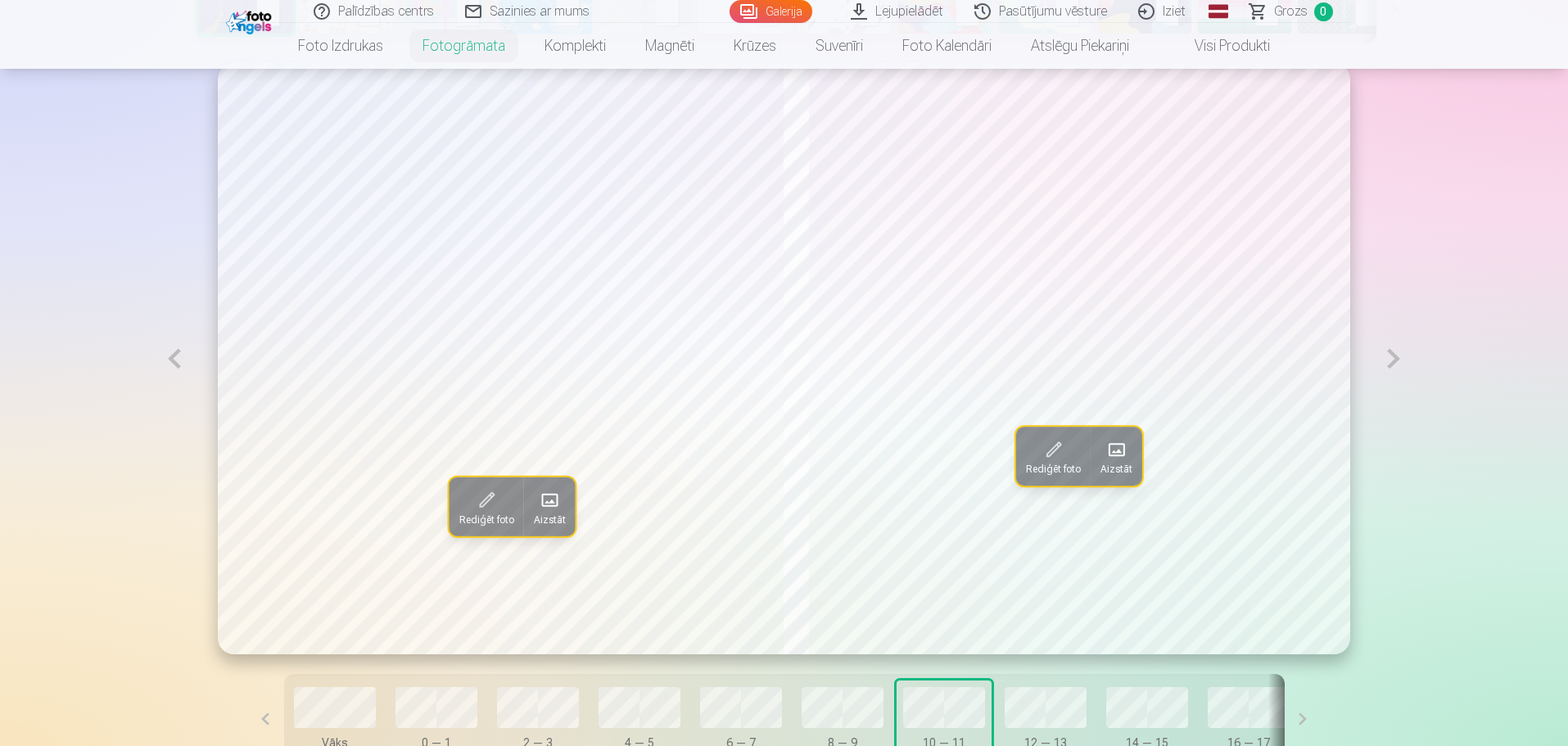
click at [1026, 704] on button "12 — 13" at bounding box center [1045, 718] width 95 height 77
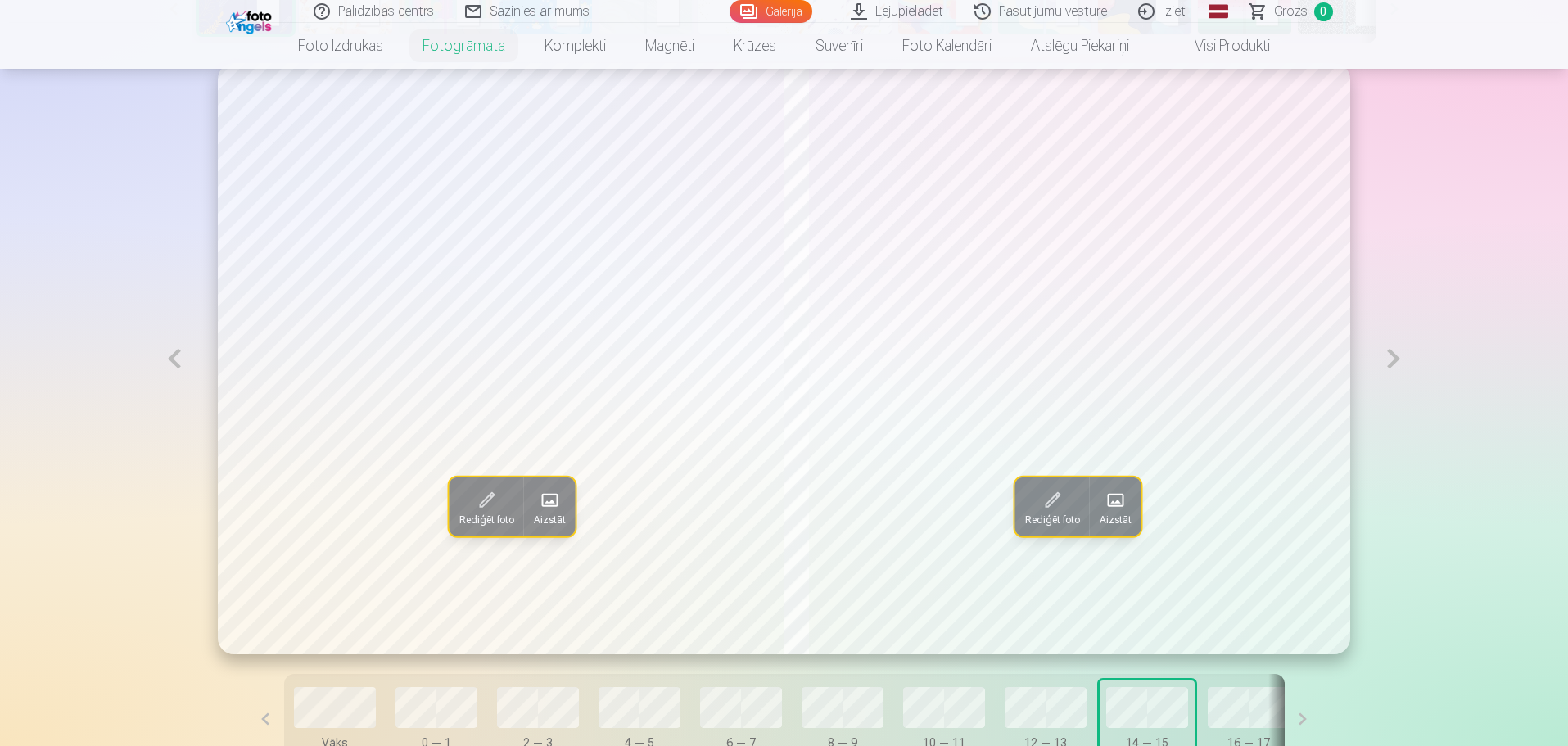
click at [1284, 723] on button at bounding box center [1302, 718] width 36 height 90
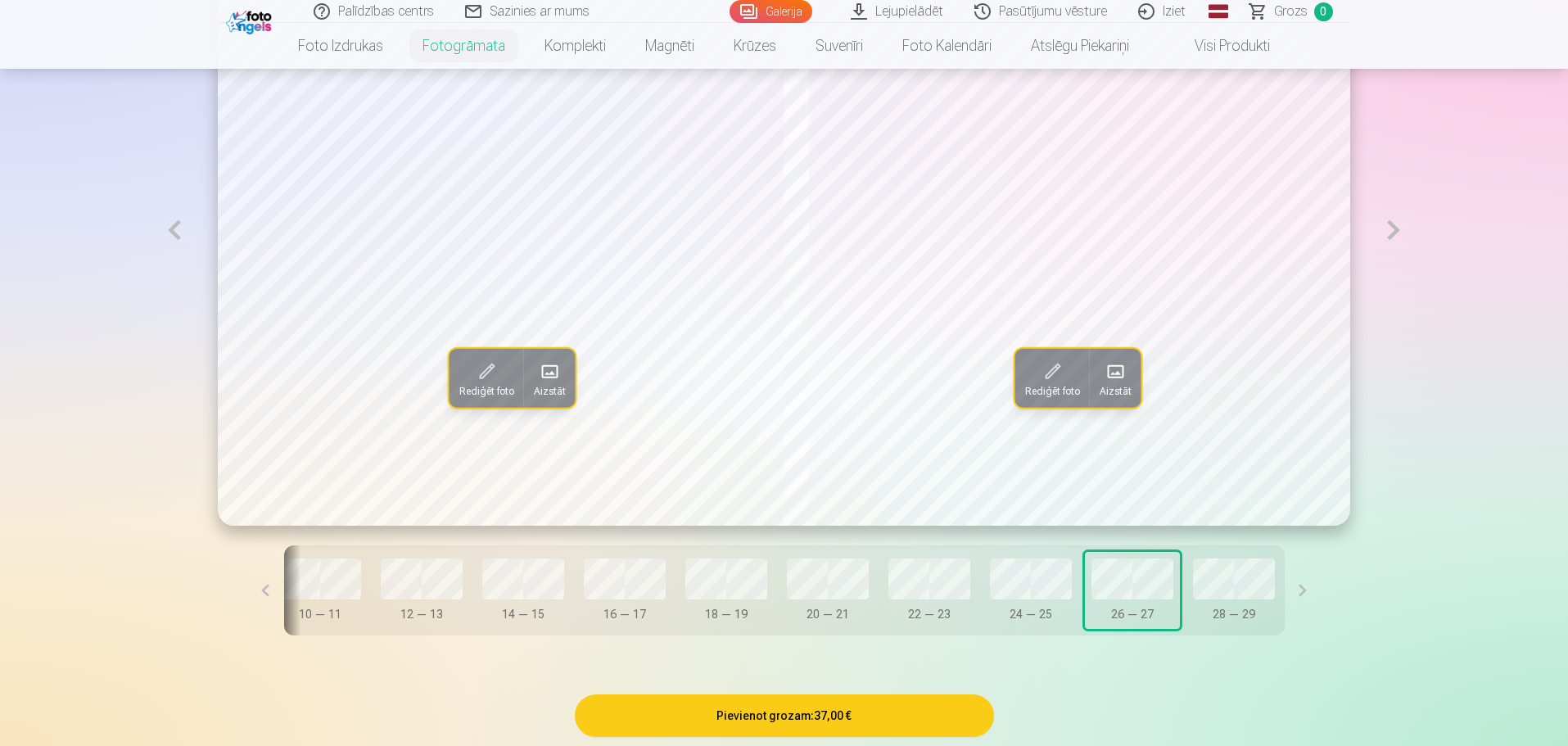
scroll to position [1146, 0]
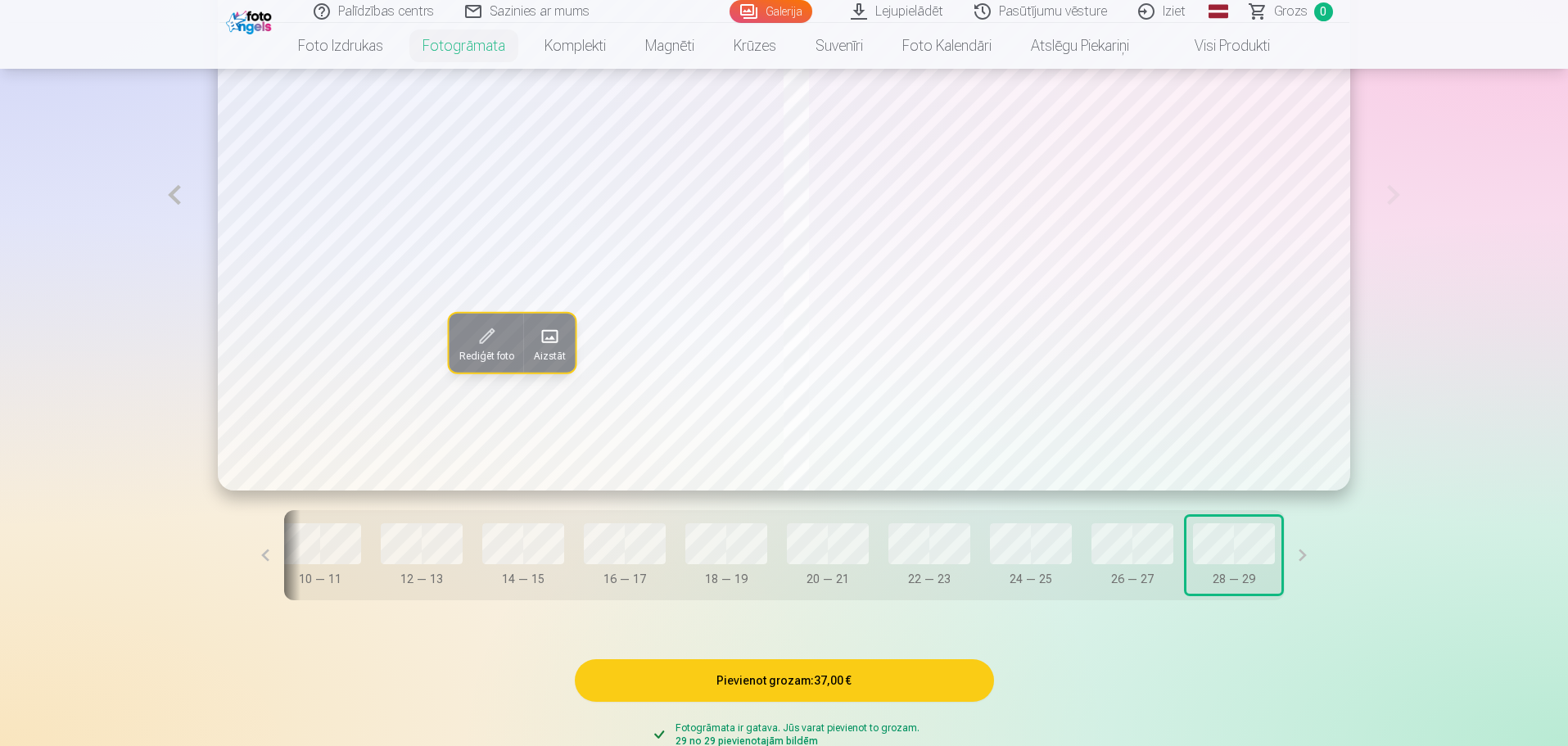
click at [1284, 550] on button at bounding box center [1302, 555] width 36 height 90
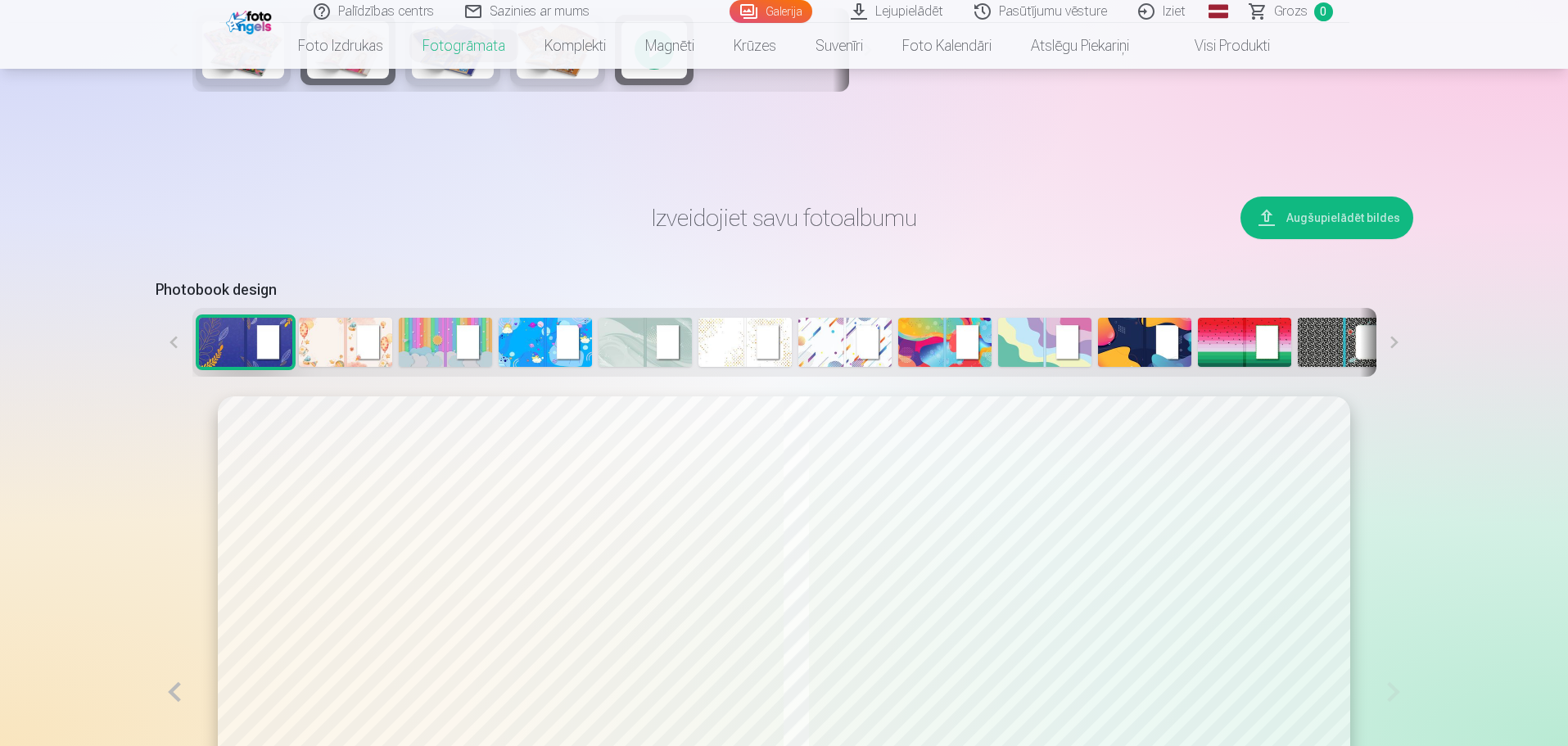
scroll to position [655, 0]
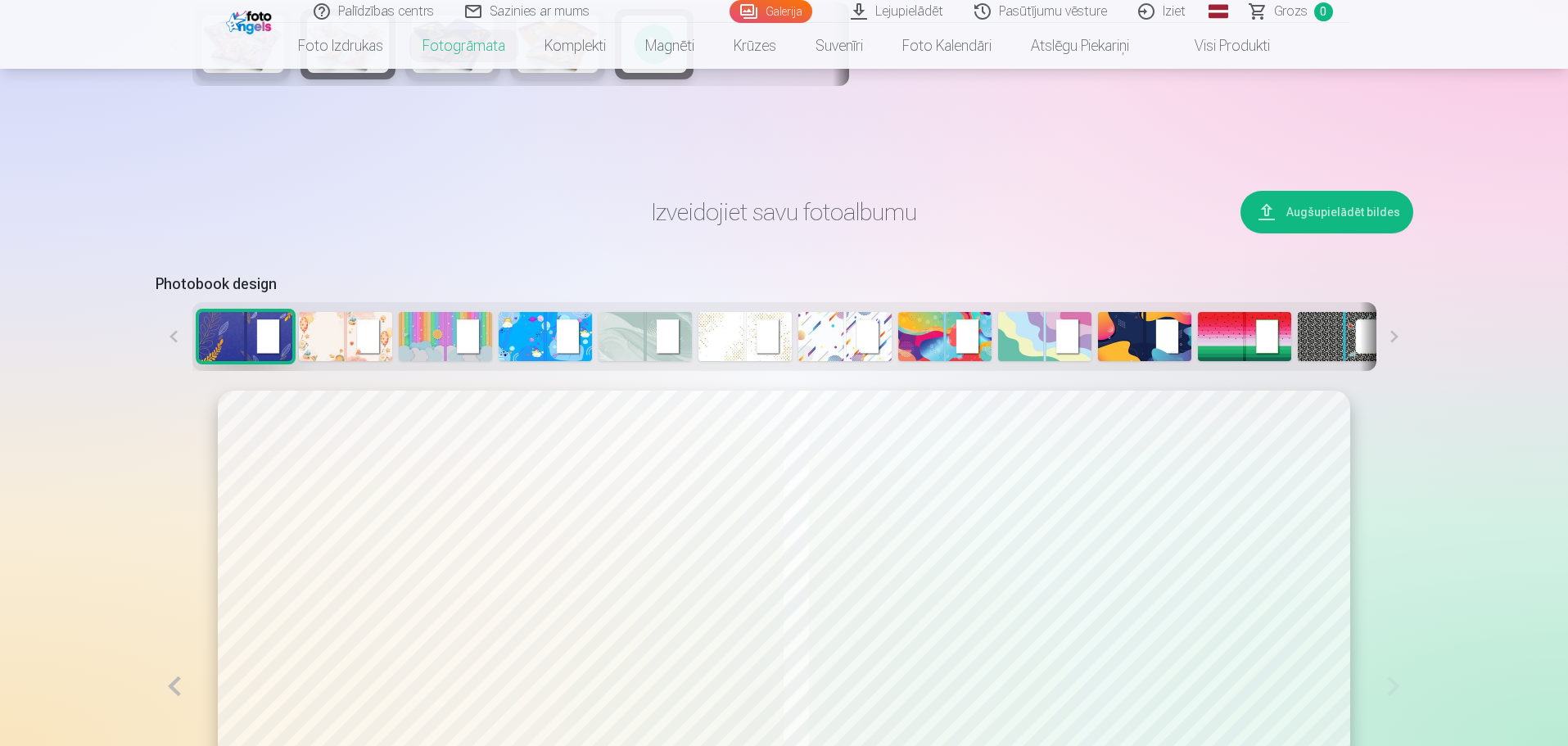
click at [804, 330] on img at bounding box center [845, 336] width 94 height 49
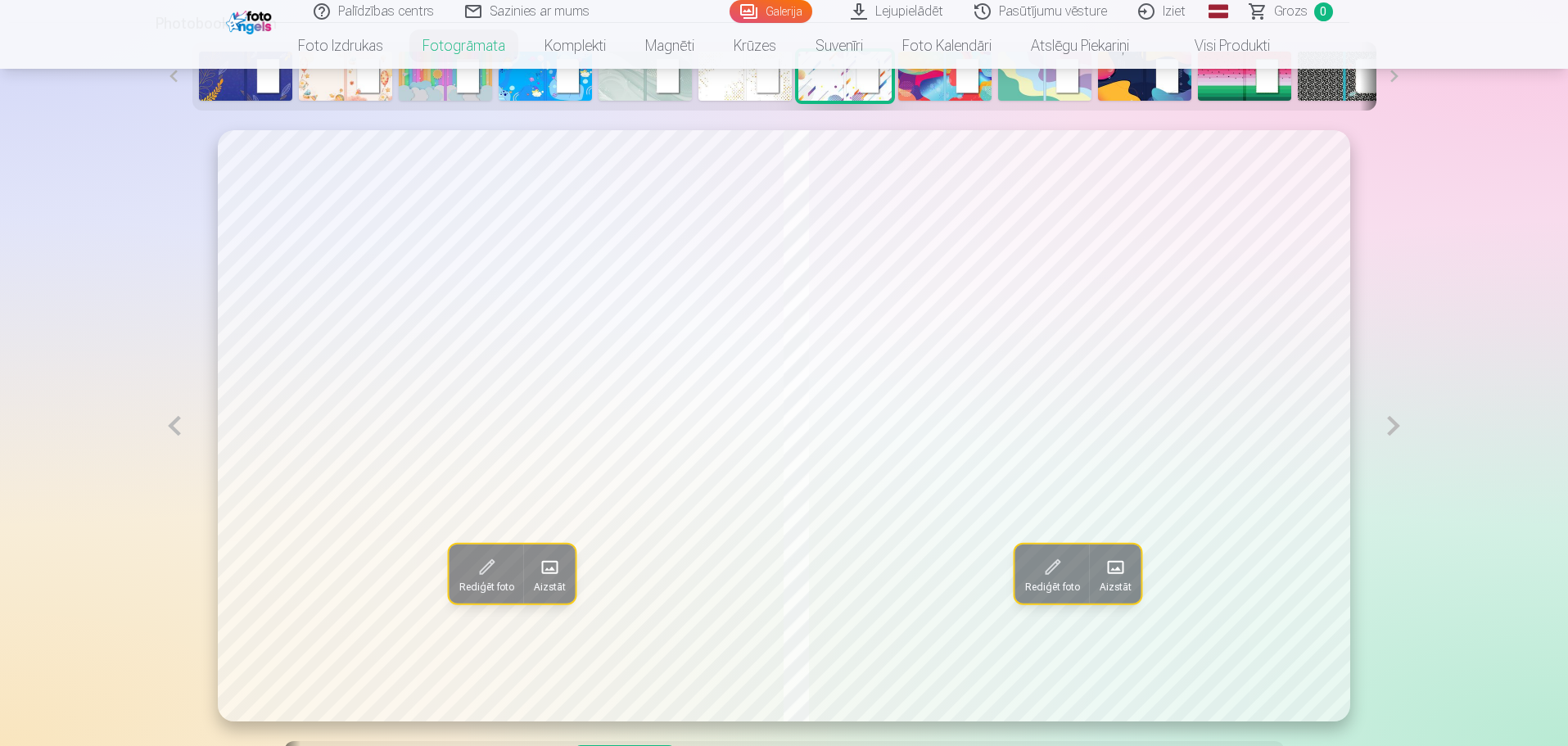
scroll to position [736, 0]
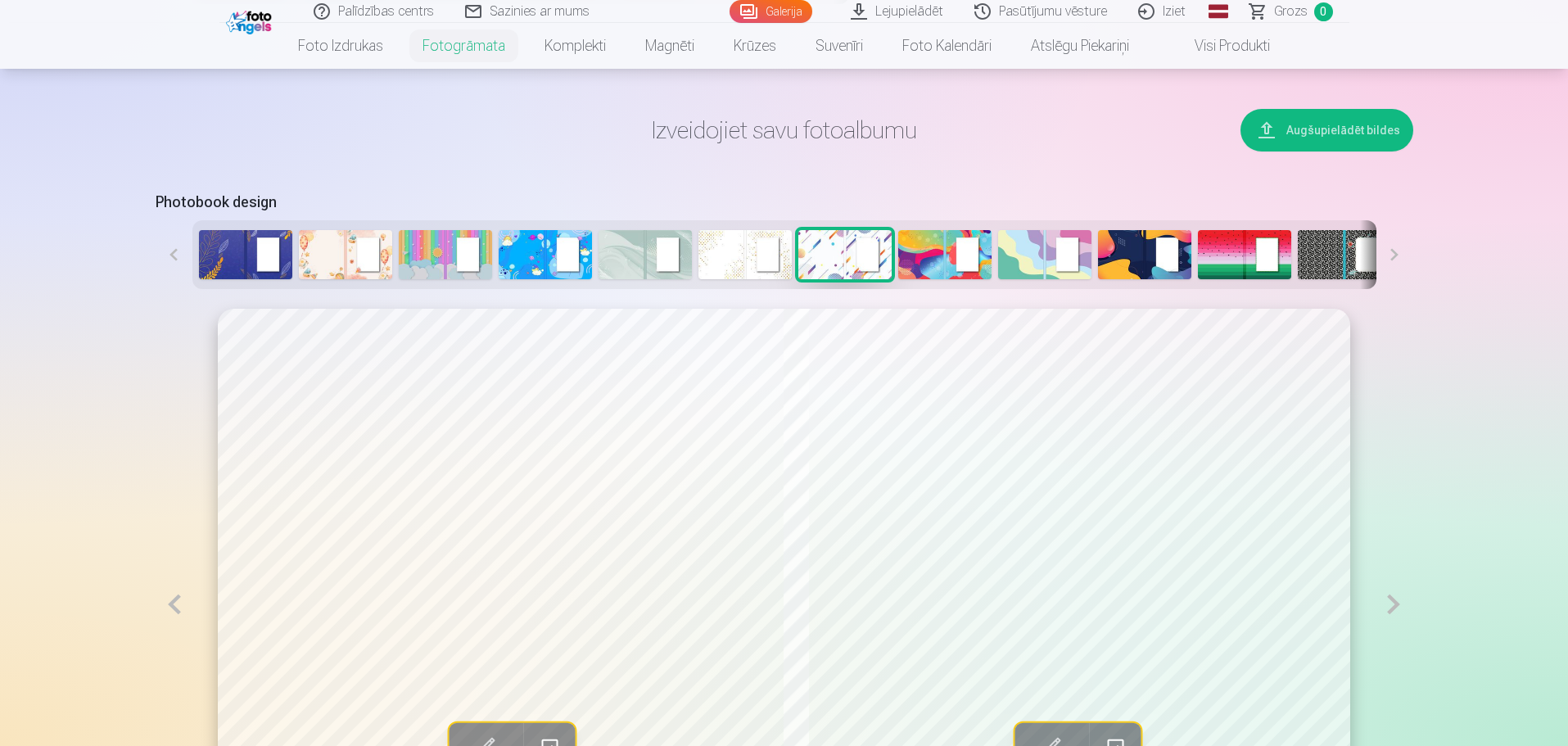
click at [259, 244] on img at bounding box center [246, 254] width 94 height 49
click at [800, 249] on img at bounding box center [845, 254] width 94 height 49
click at [831, 249] on img at bounding box center [845, 254] width 94 height 49
click at [859, 239] on img at bounding box center [845, 254] width 94 height 49
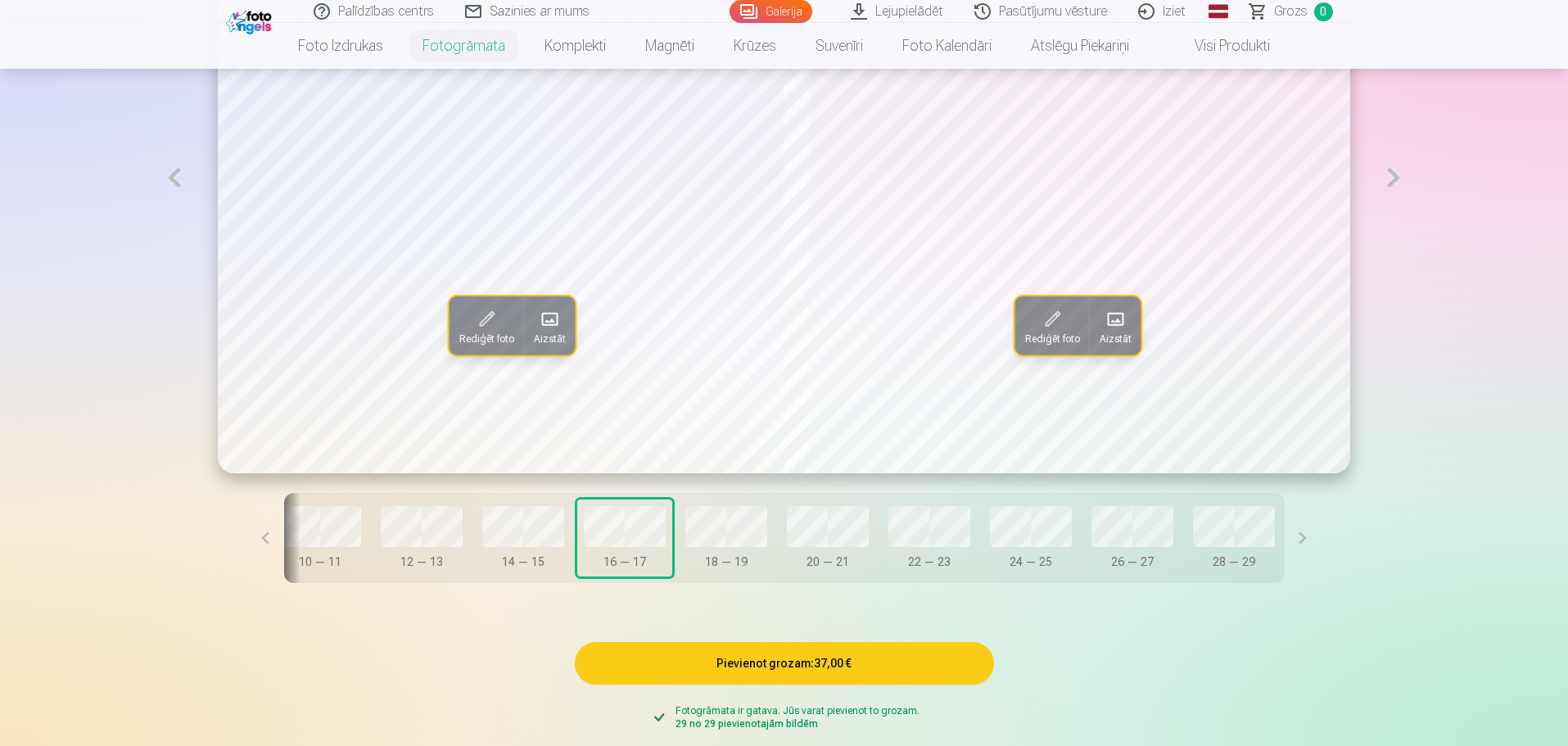
scroll to position [1227, 0]
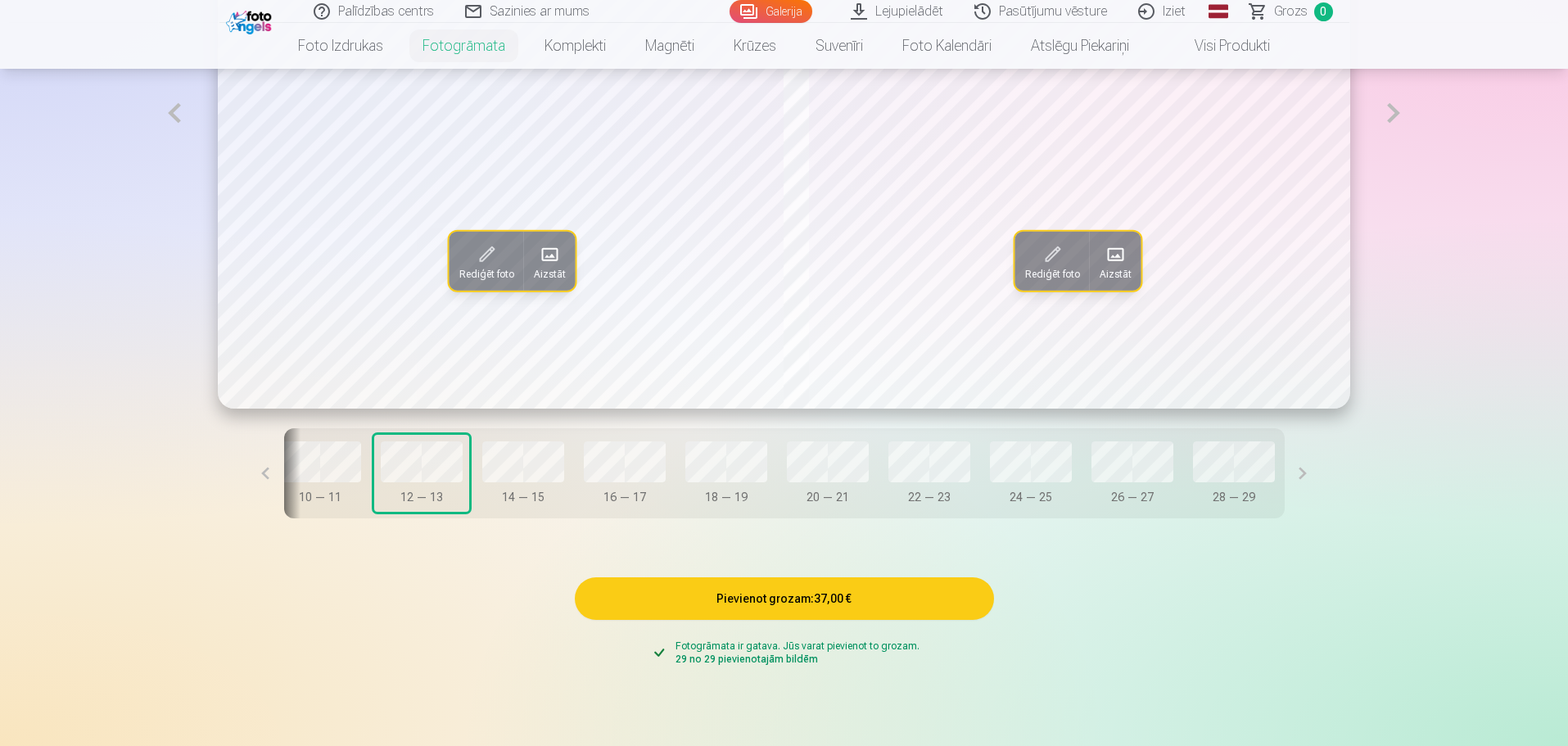
click at [666, 502] on div "Vāks 0 — 1 2 — 3 4 — 5 6 — 7 8 — 9 10 — 11 12 — 13 14 — 15 16 — 17 18 — 19 20 —…" at bounding box center [784, 473] width 1001 height 90
drag, startPoint x: 804, startPoint y: 503, endPoint x: 289, endPoint y: 470, distance: 516.1
click at [284, 470] on button at bounding box center [266, 473] width 36 height 90
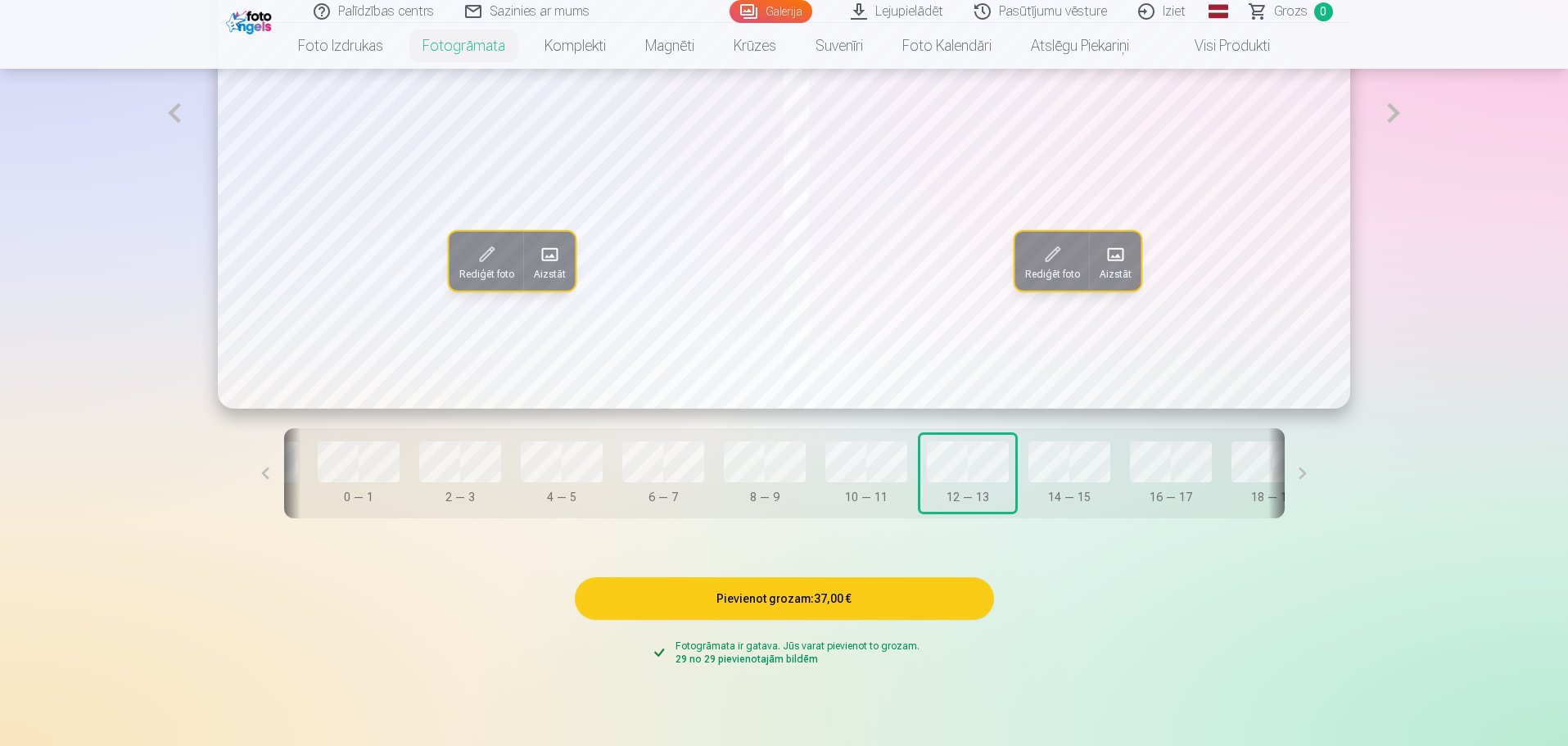
click at [284, 470] on button at bounding box center [266, 473] width 36 height 90
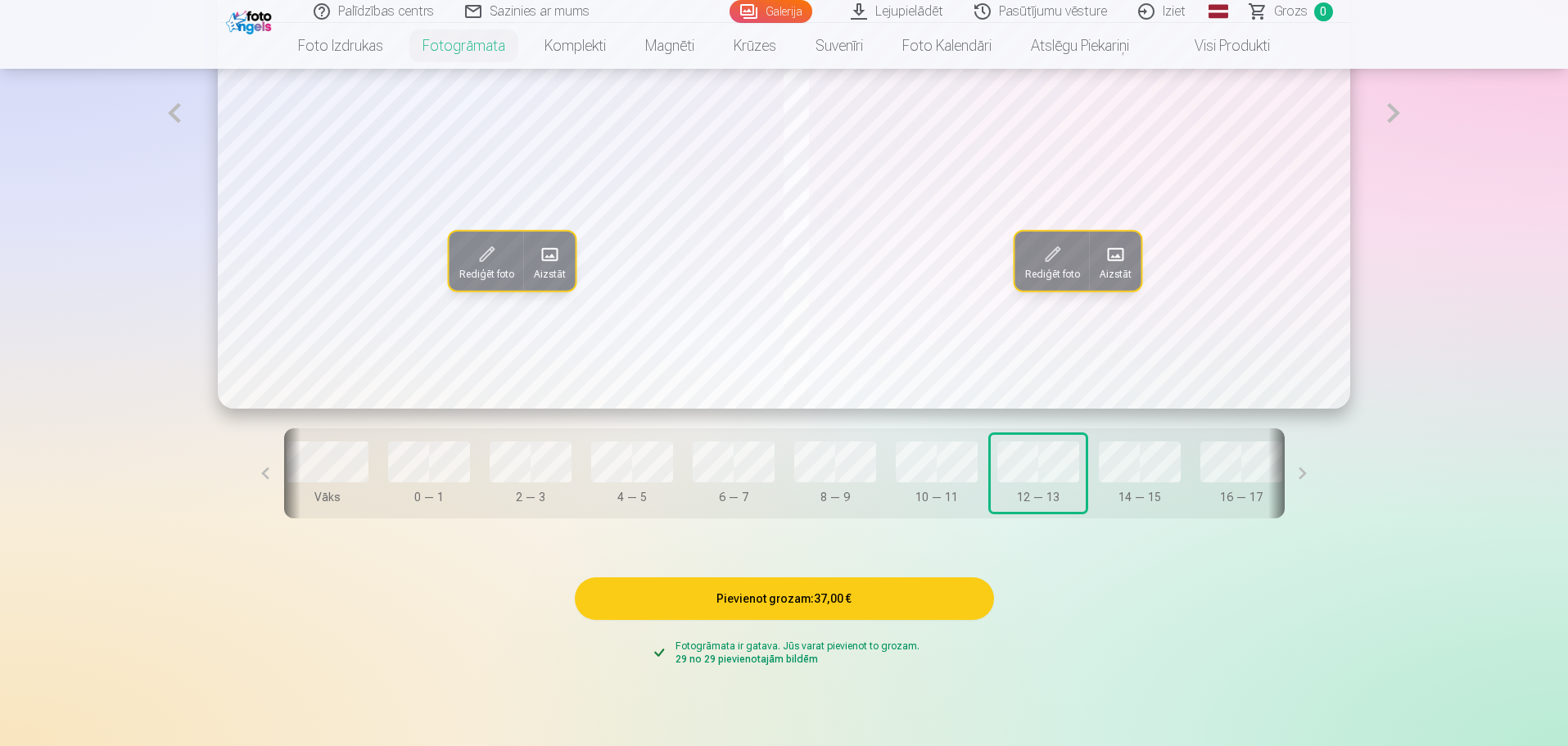
click at [284, 470] on button at bounding box center [266, 473] width 36 height 90
click at [614, 478] on div "Vāks 0 — 1 2 — 3 4 — 5 6 — 7 8 — 9 10 — 11 12 — 13 14 — 15 16 — 17 18 — 19 20 —…" at bounding box center [784, 473] width 1001 height 90
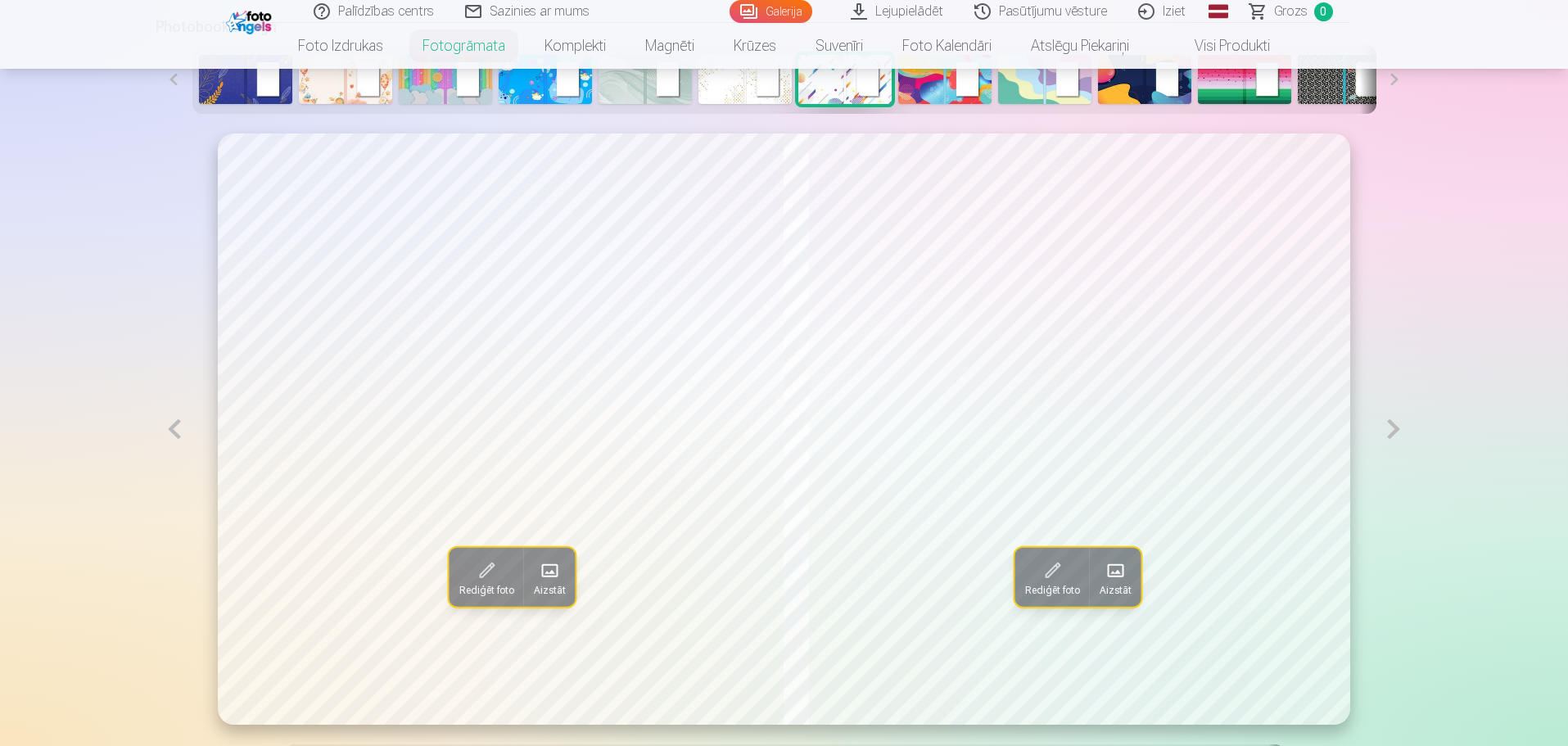
scroll to position [736, 0]
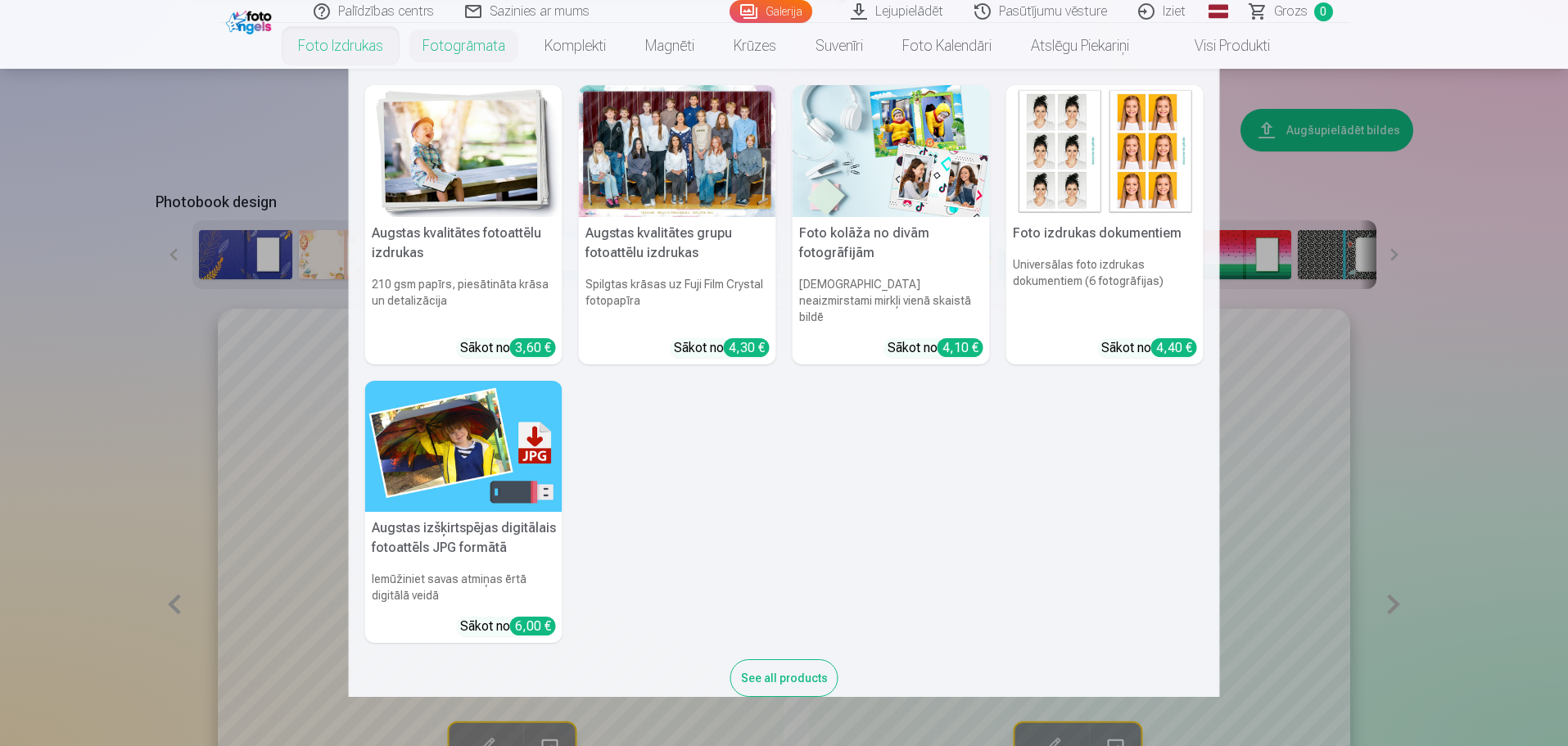
click at [1363, 376] on nav "Augstas kvalitātes fotoattēlu izdrukas 210 gsm papīrs, piesātināta krāsa un det…" at bounding box center [784, 383] width 1568 height 628
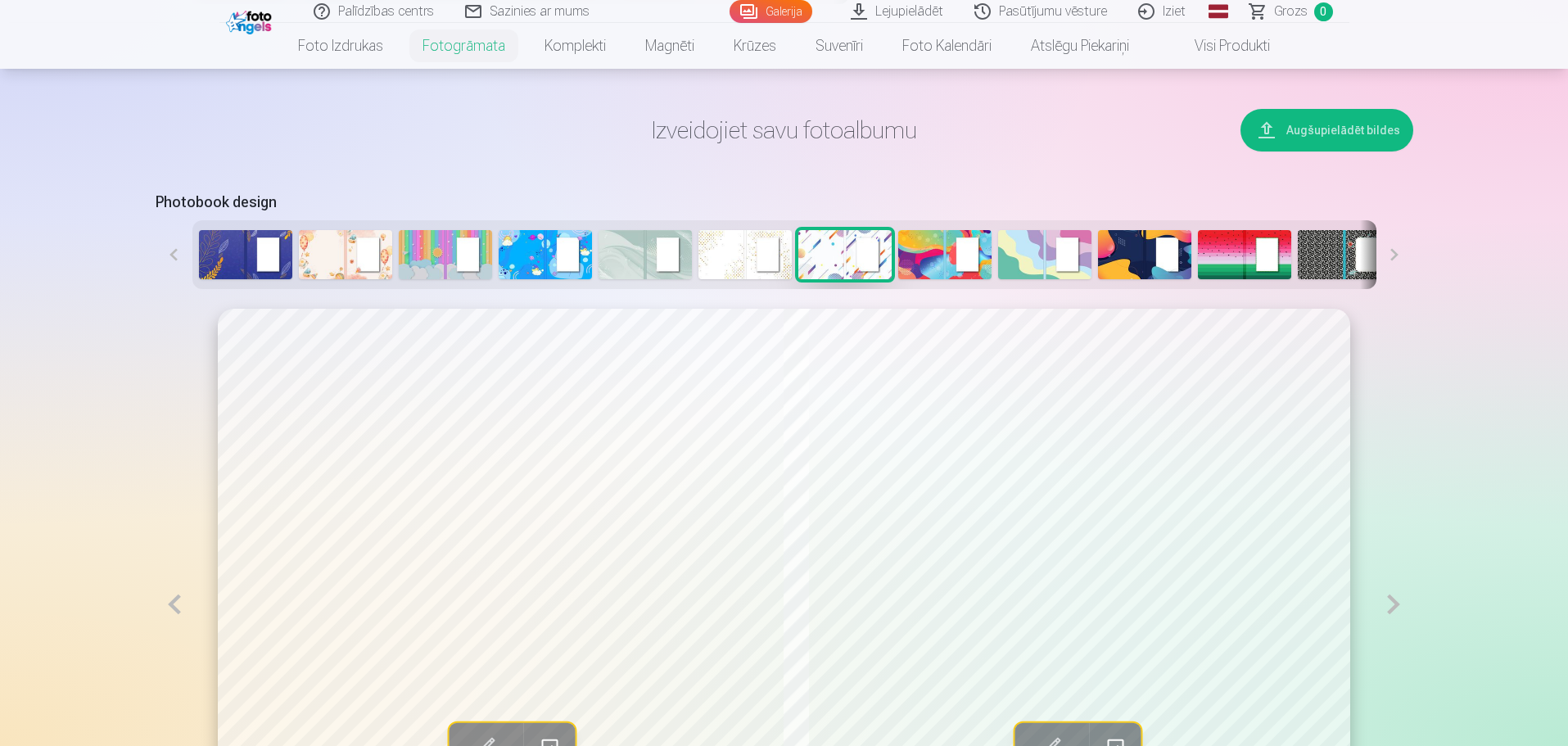
click at [224, 264] on img at bounding box center [246, 254] width 94 height 49
click at [810, 235] on img at bounding box center [845, 254] width 94 height 49
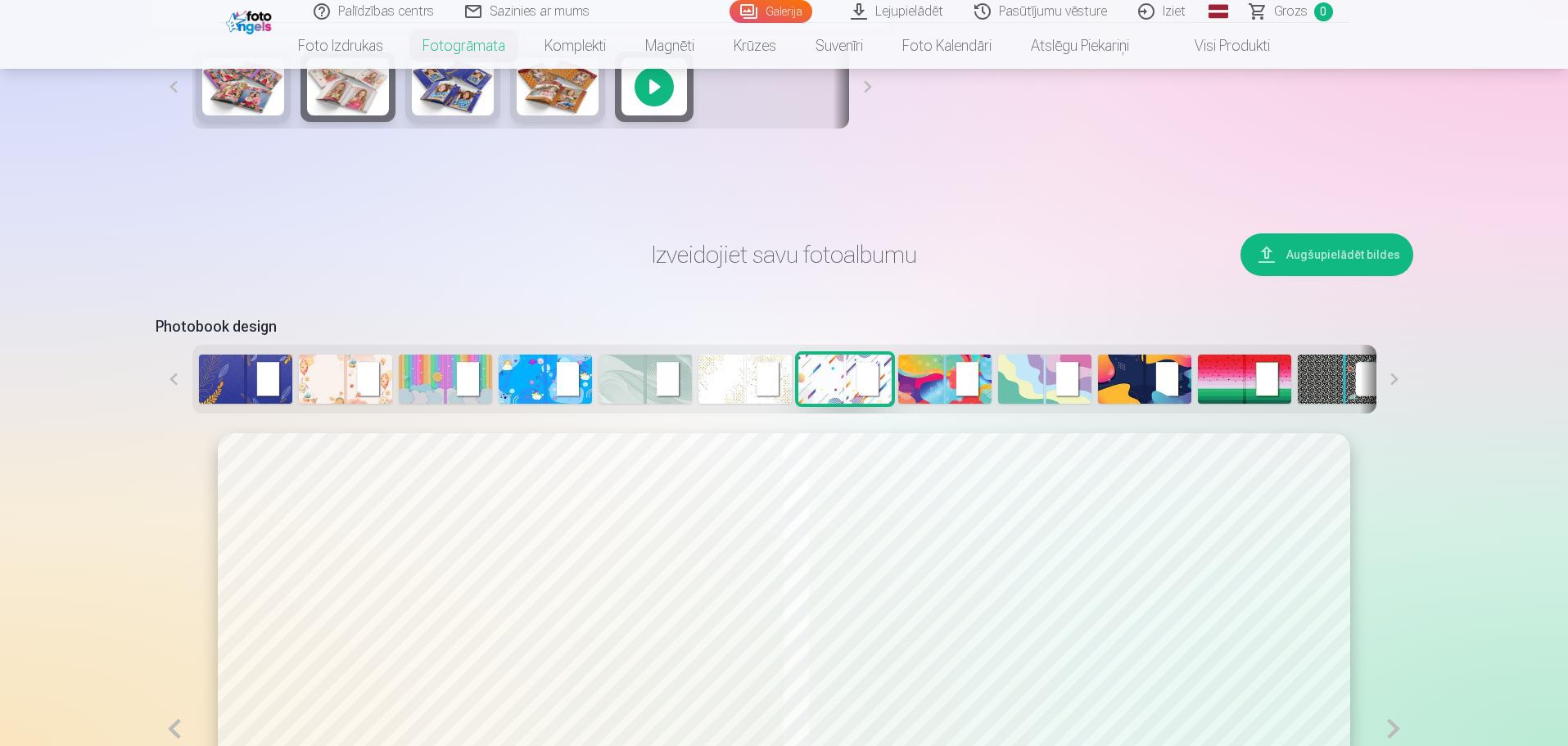
scroll to position [491, 0]
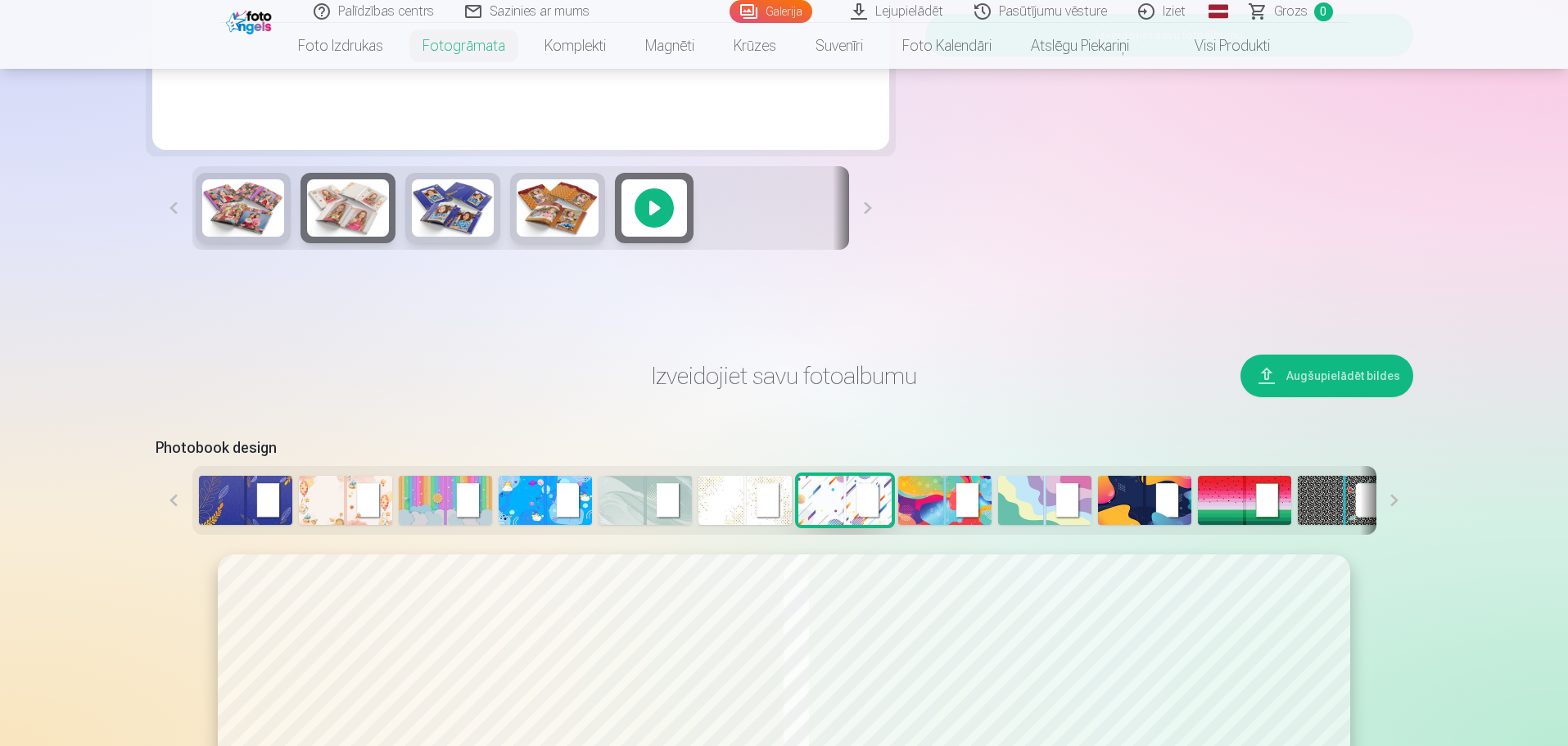
click at [1394, 500] on button at bounding box center [1394, 500] width 36 height 69
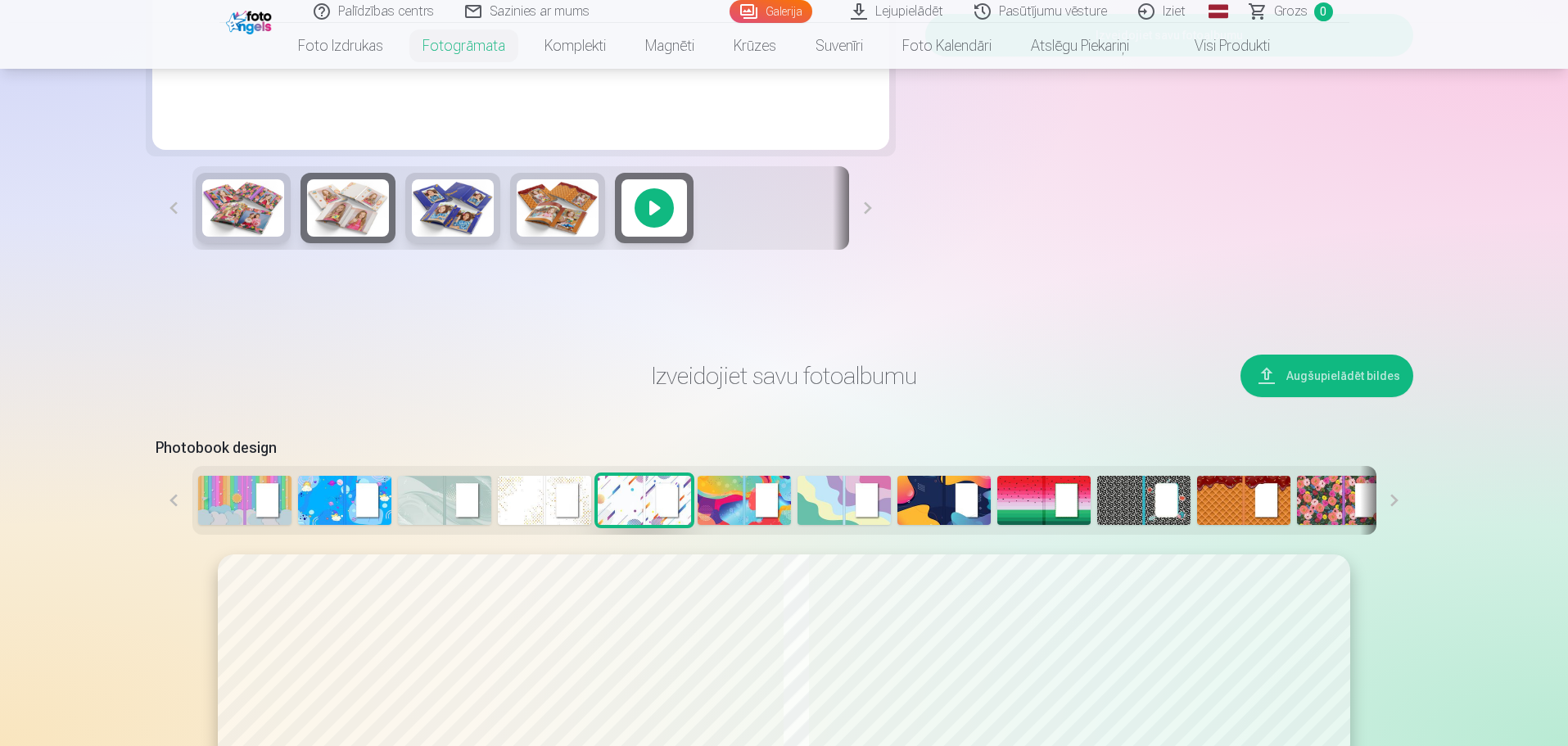
click at [1394, 500] on button at bounding box center [1394, 500] width 36 height 69
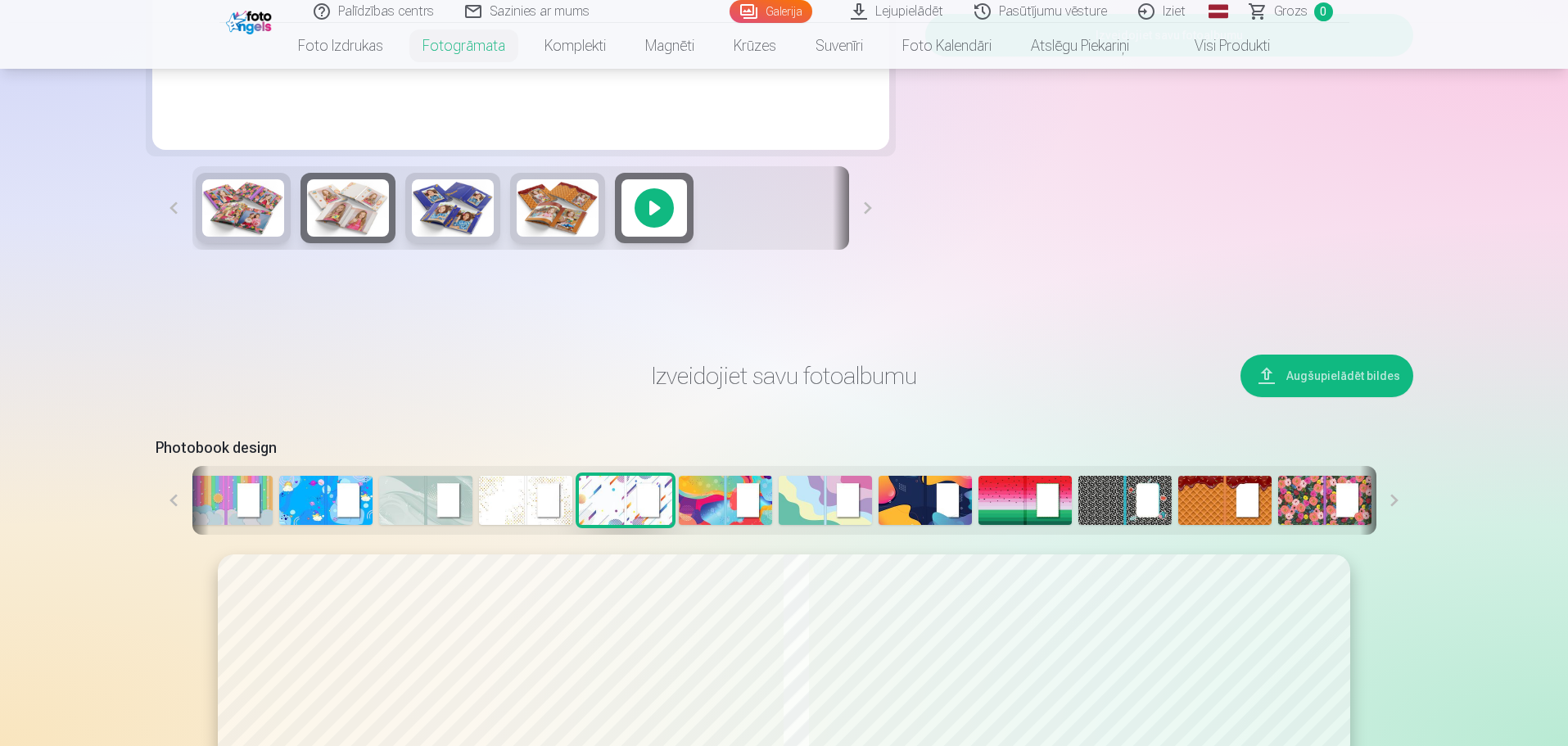
scroll to position [0, 221]
click at [1394, 500] on button at bounding box center [1394, 500] width 36 height 69
click at [163, 501] on button at bounding box center [174, 500] width 36 height 69
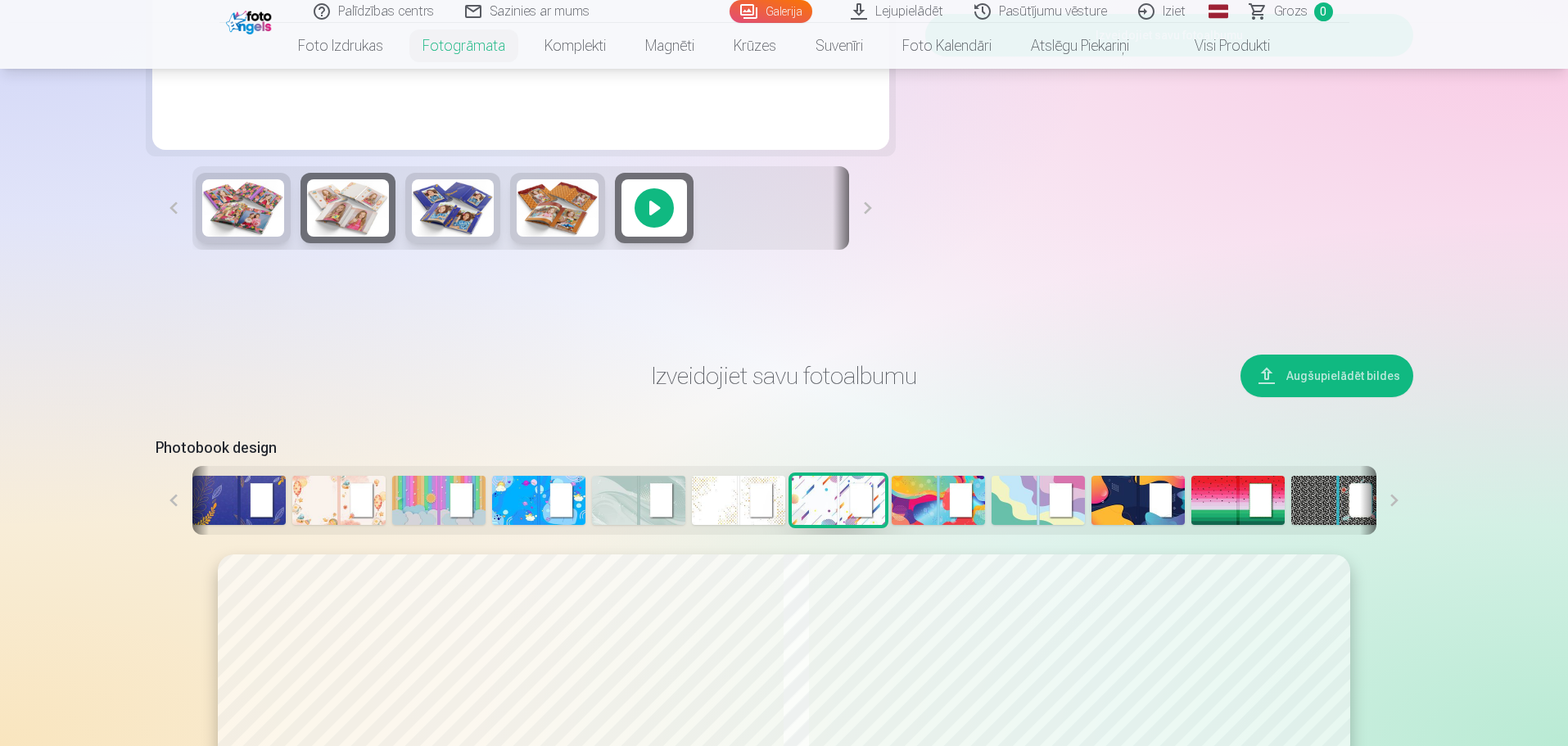
scroll to position [0, 0]
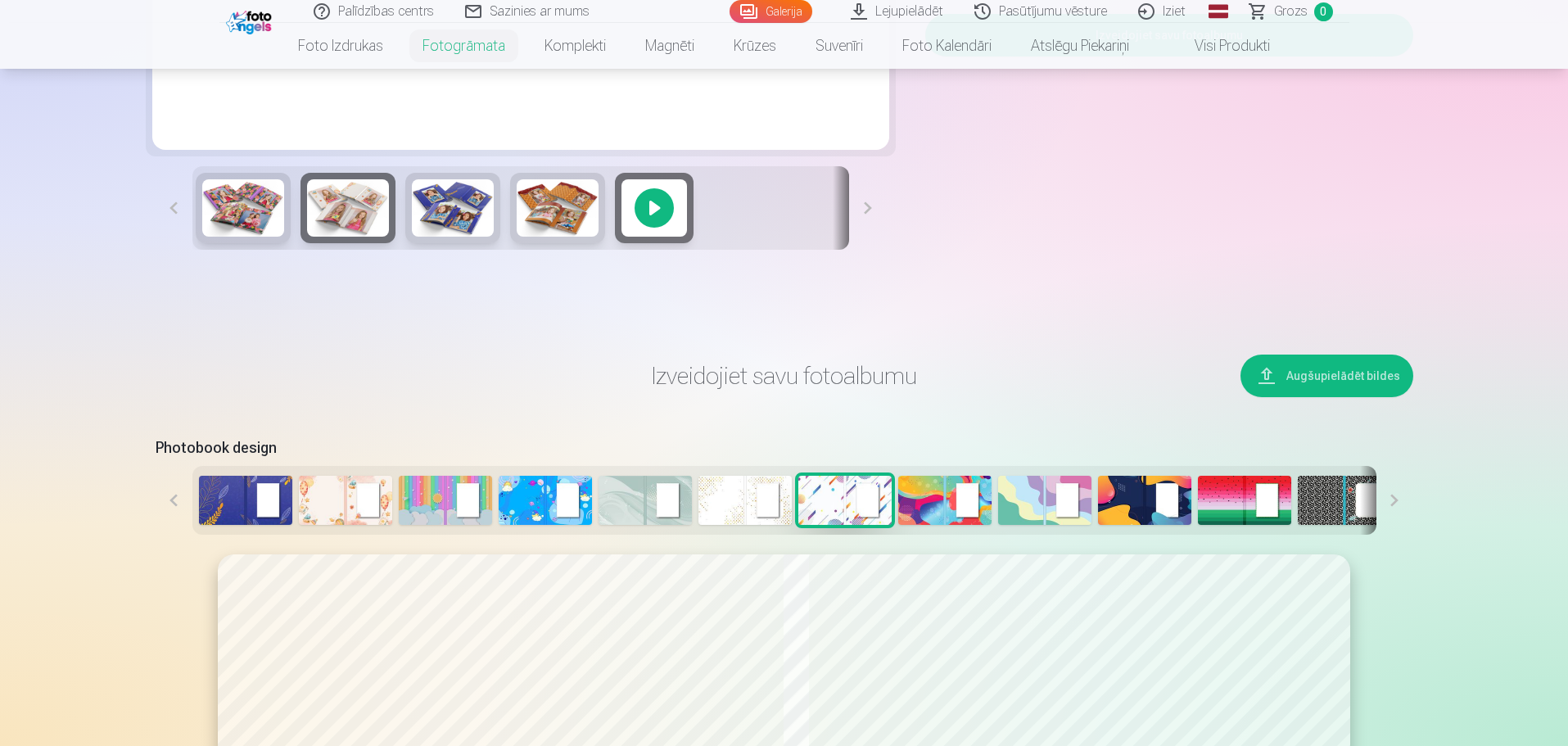
click at [246, 477] on img at bounding box center [246, 500] width 94 height 49
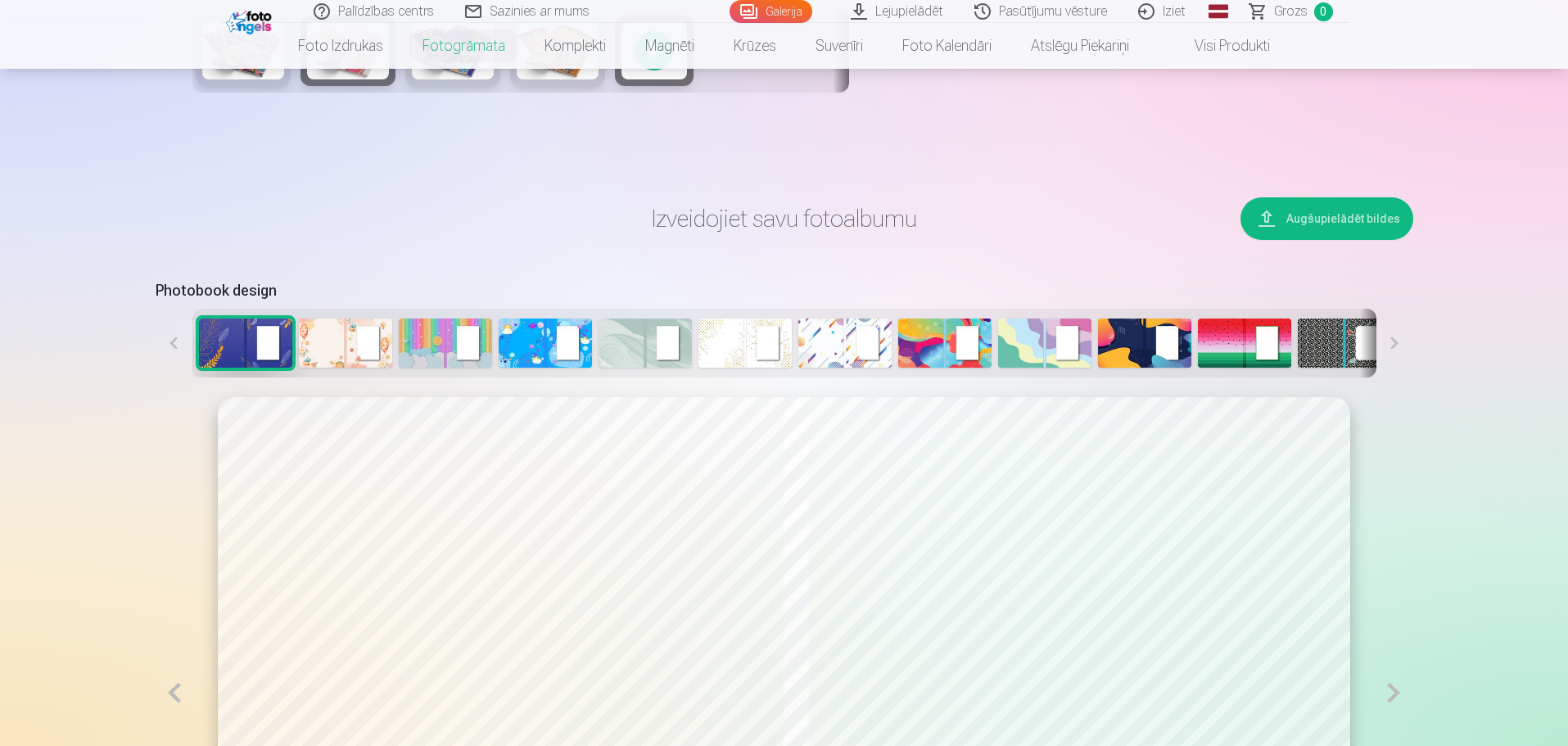
scroll to position [982, 0]
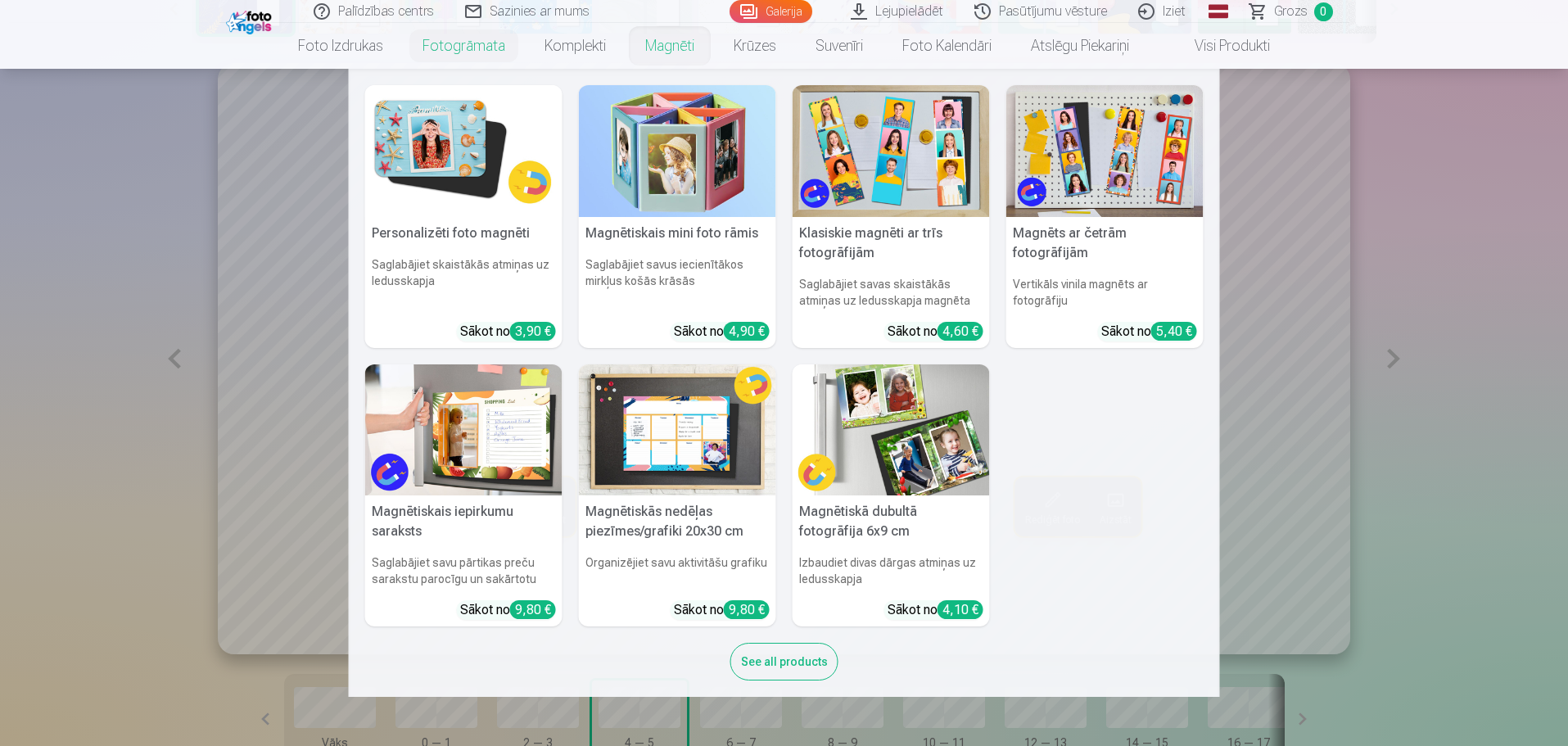
click at [670, 49] on link "Magnēti" at bounding box center [670, 45] width 89 height 46
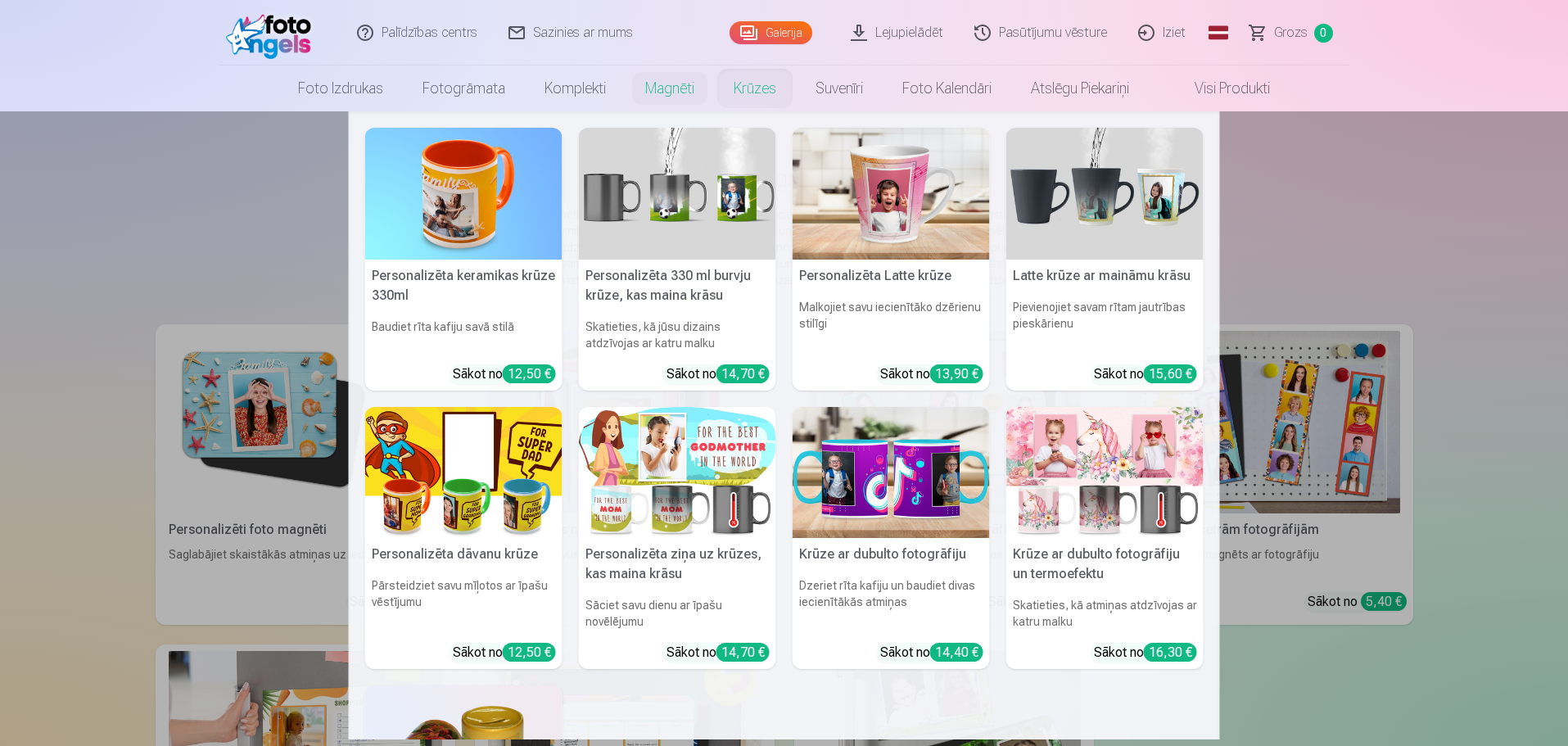
click at [772, 93] on link "Krūzes" at bounding box center [755, 88] width 82 height 46
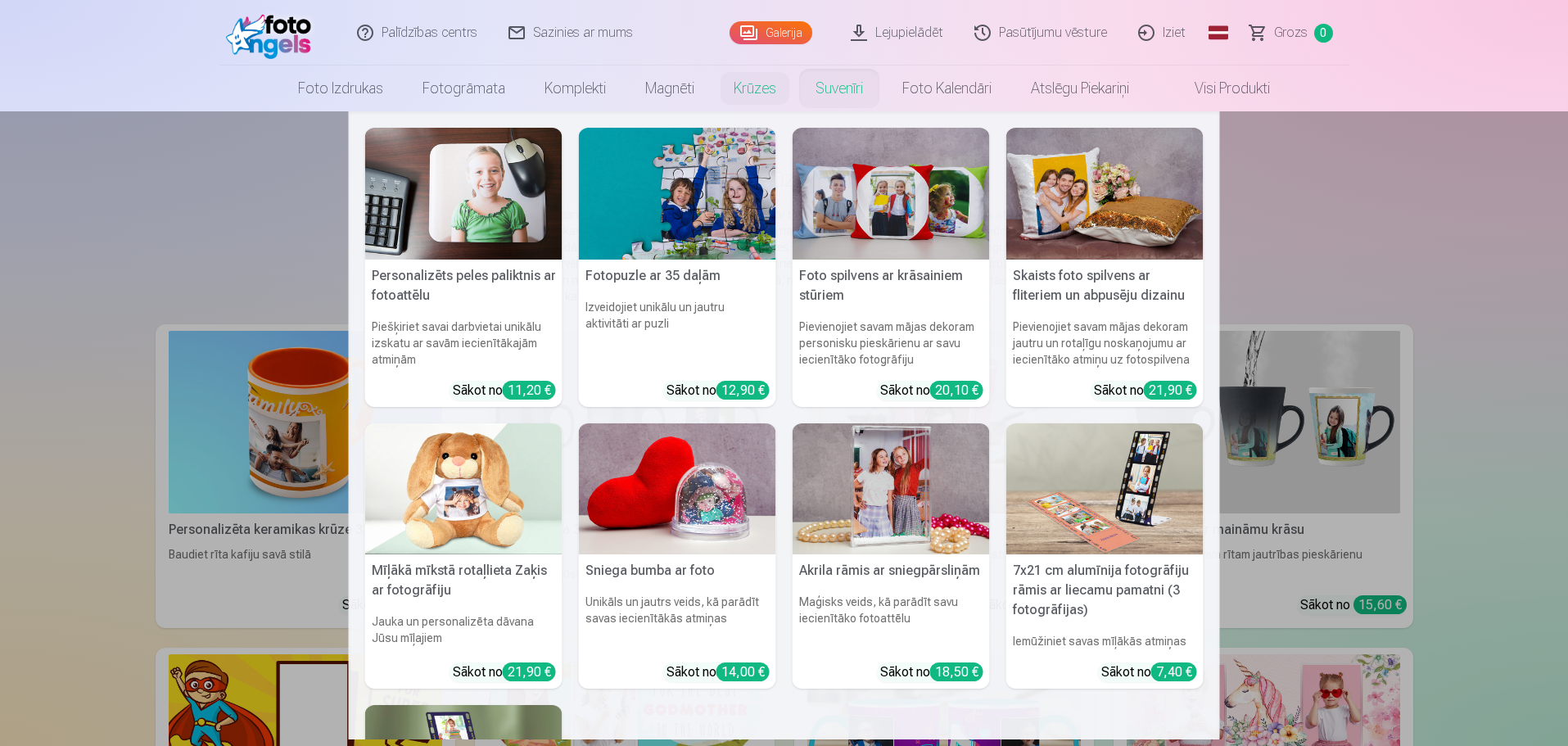
click at [840, 89] on link "Suvenīri" at bounding box center [839, 88] width 87 height 46
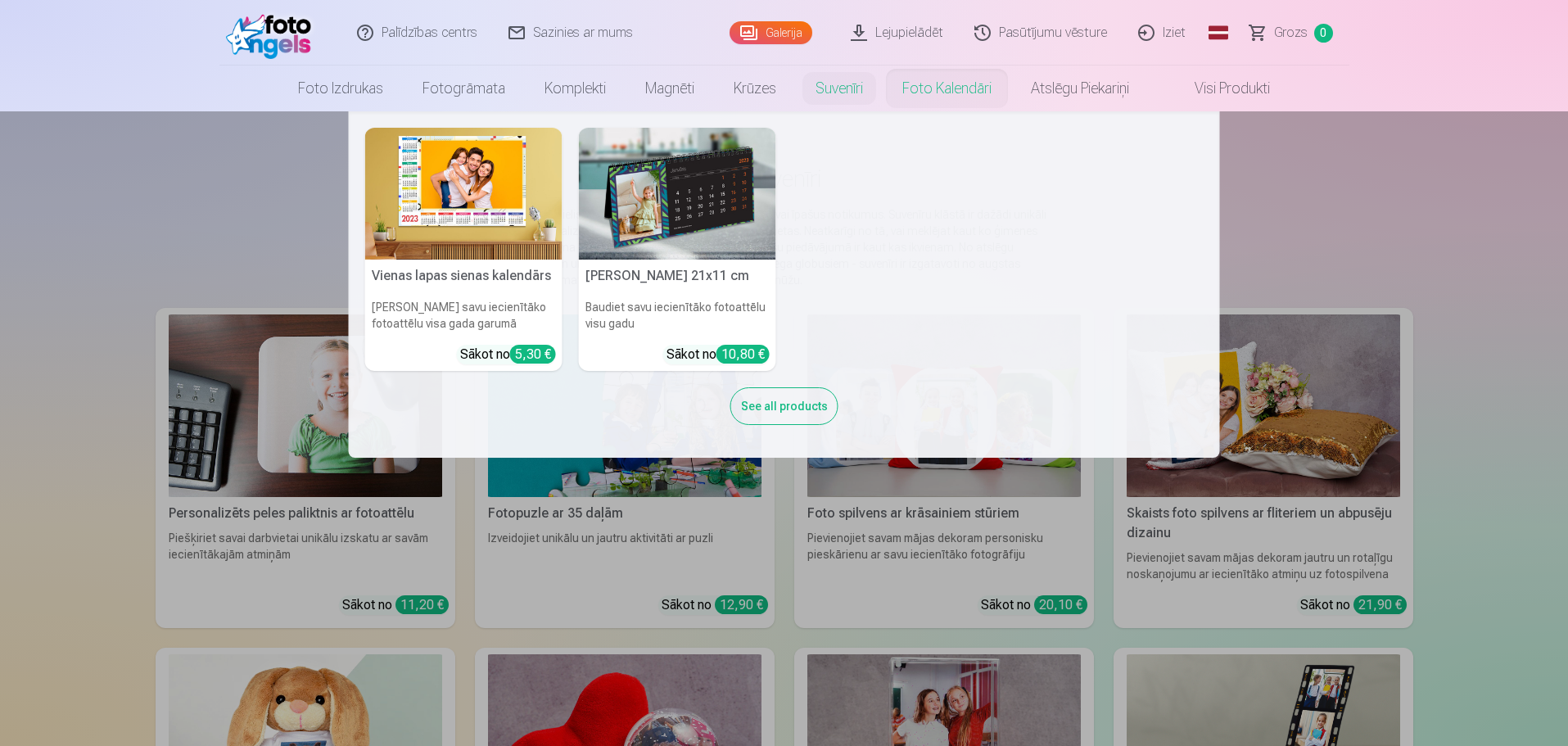
click at [948, 87] on link "Foto kalendāri" at bounding box center [947, 88] width 128 height 46
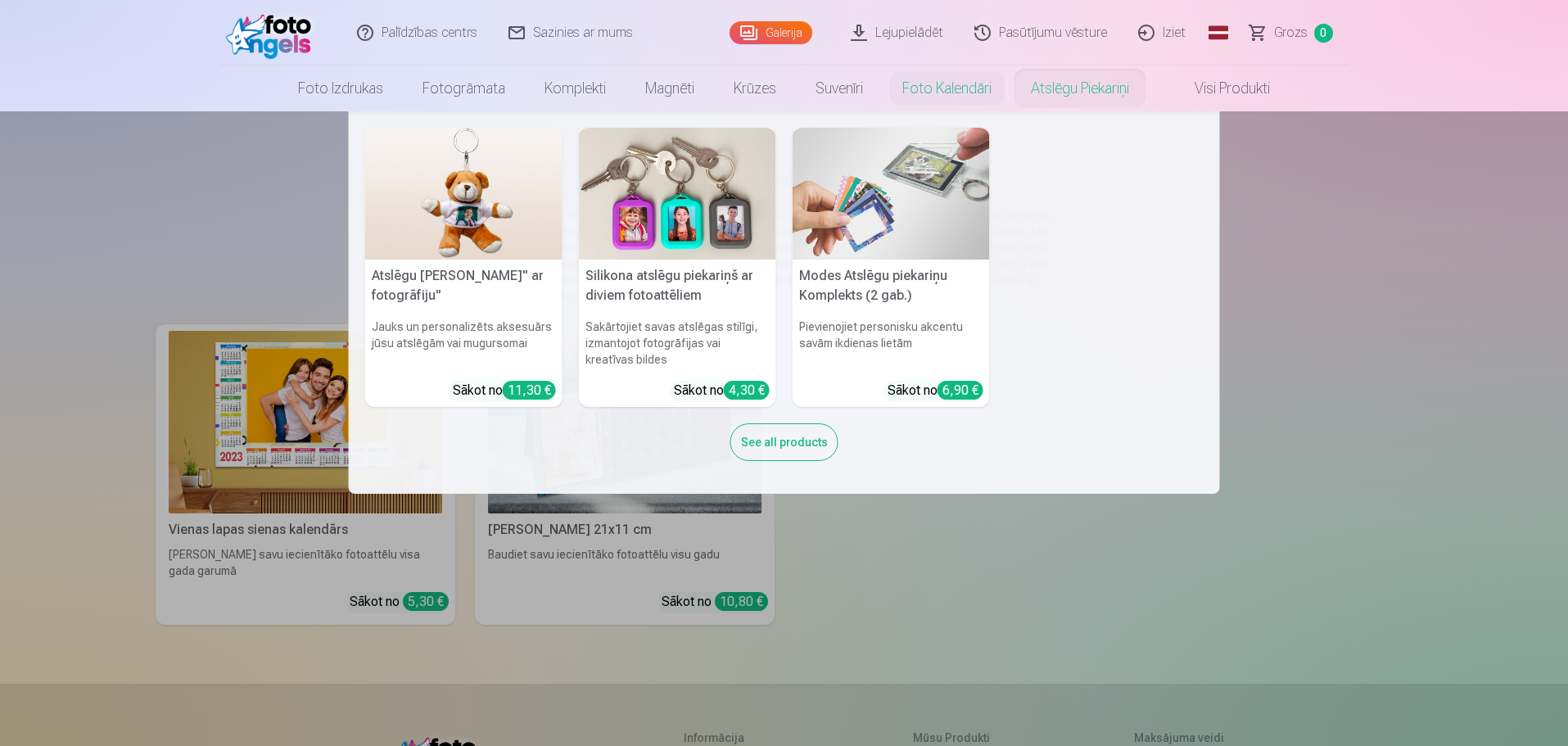
click at [1081, 66] on link "Atslēgu piekariņi" at bounding box center [1079, 88] width 138 height 46
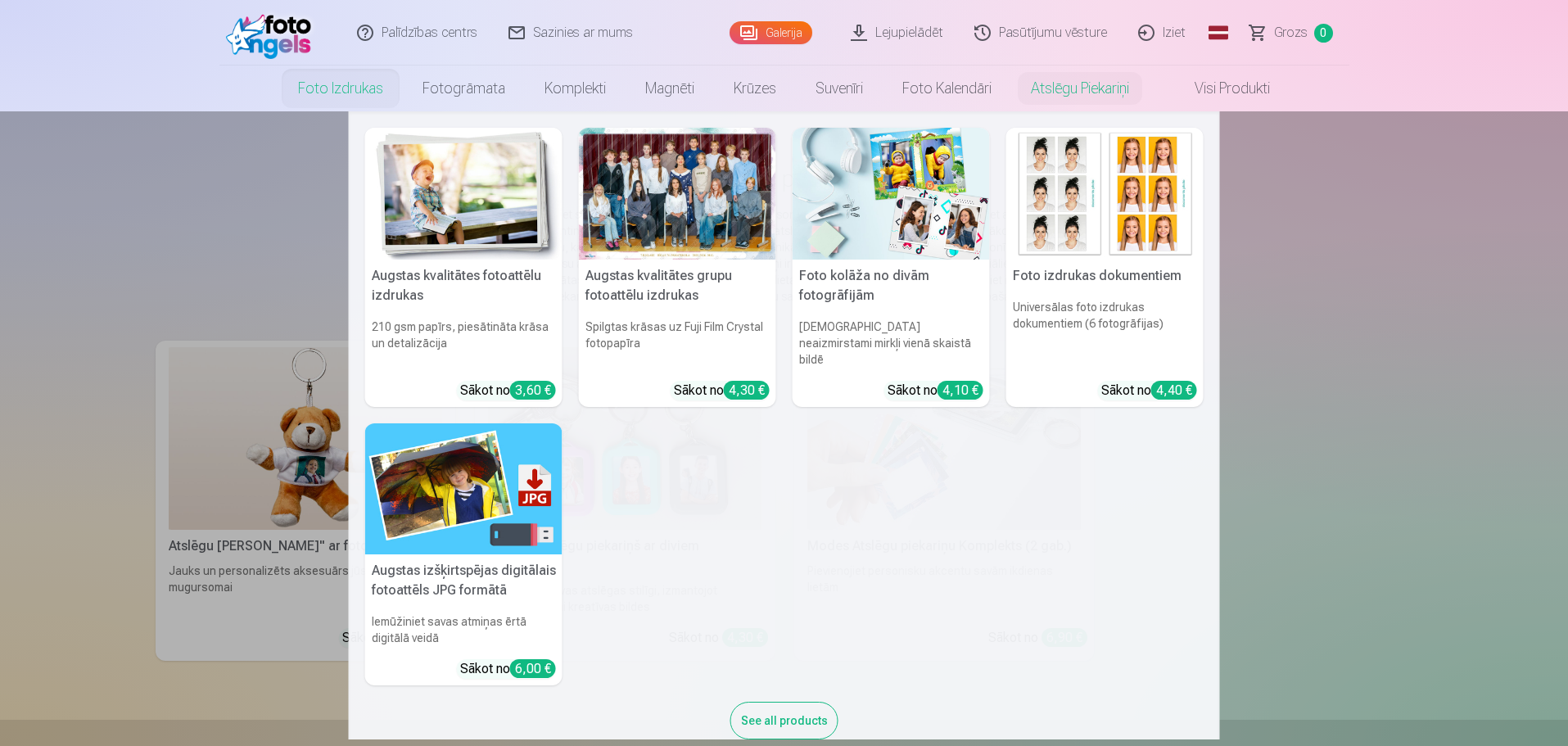
click at [362, 99] on link "Foto izdrukas" at bounding box center [340, 88] width 124 height 46
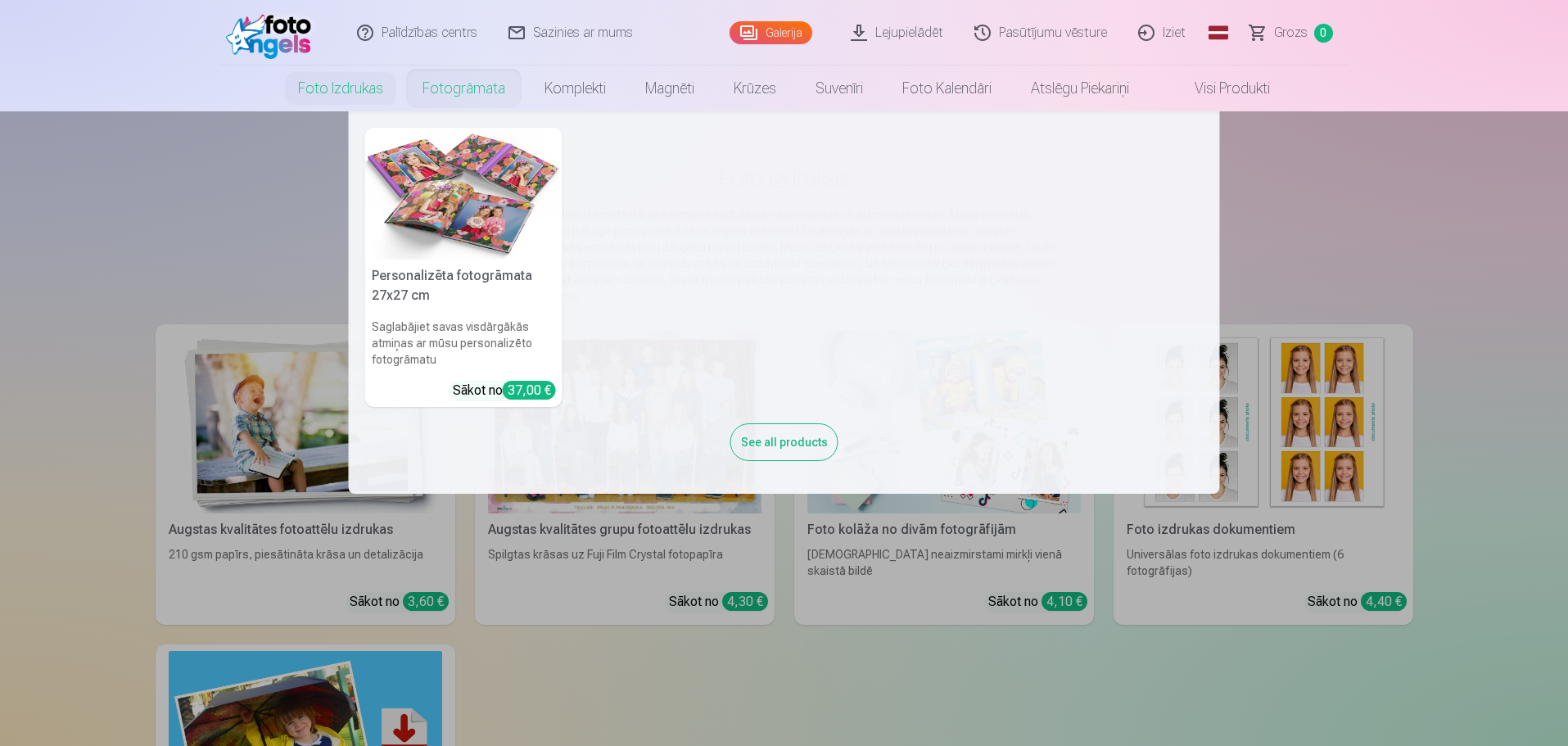
click at [456, 90] on link "Fotogrāmata" at bounding box center [463, 88] width 122 height 46
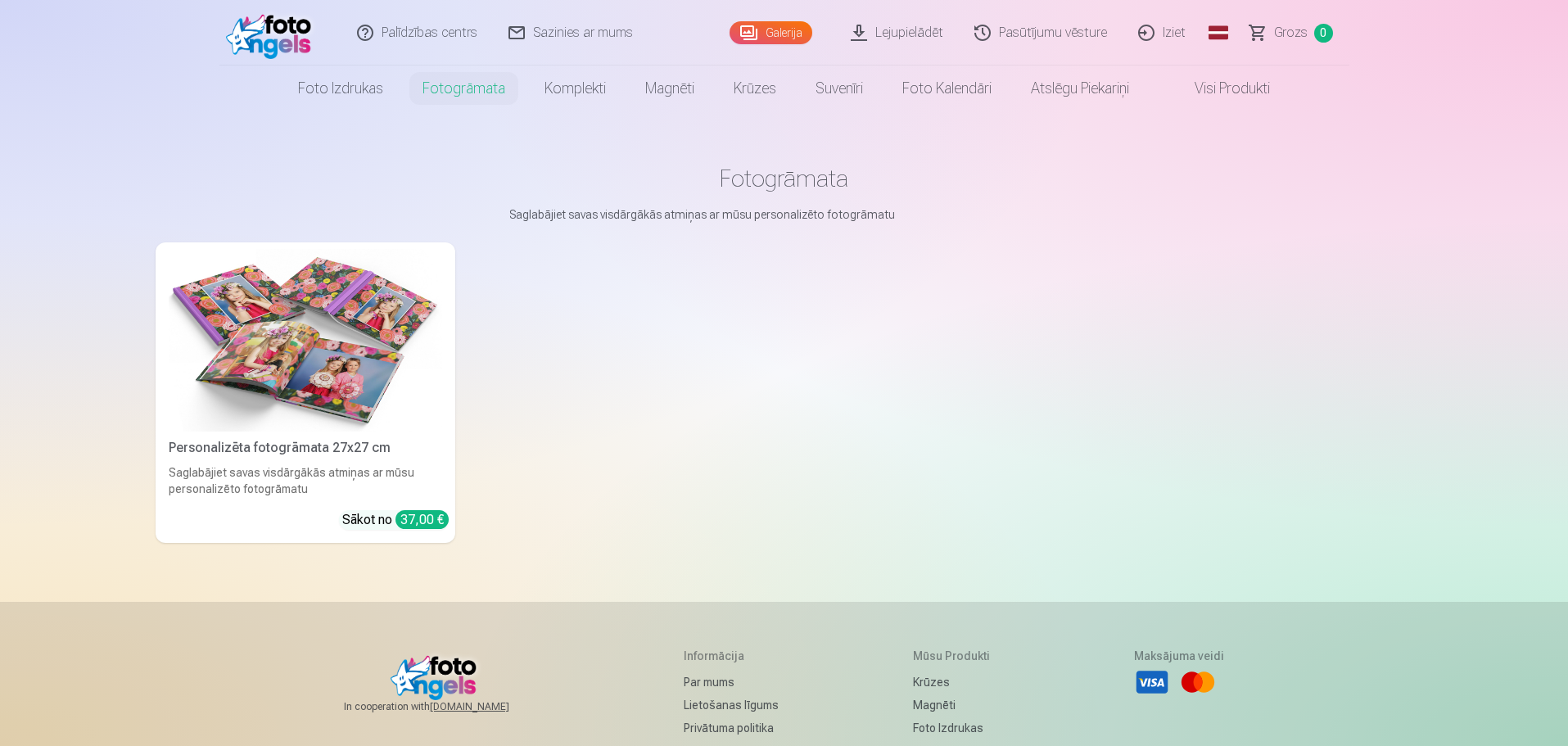
click at [404, 355] on img at bounding box center [305, 340] width 273 height 182
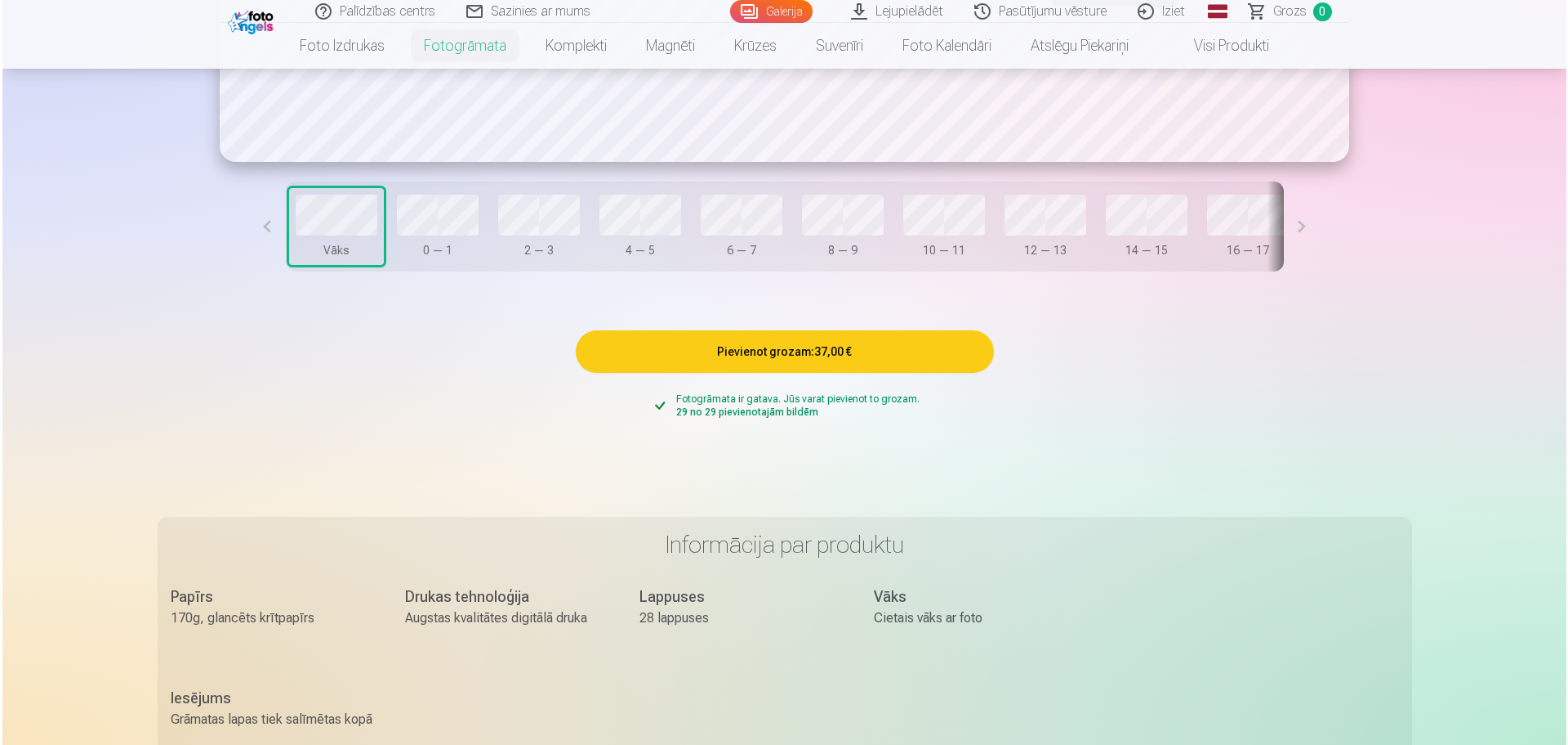
scroll to position [1553, 0]
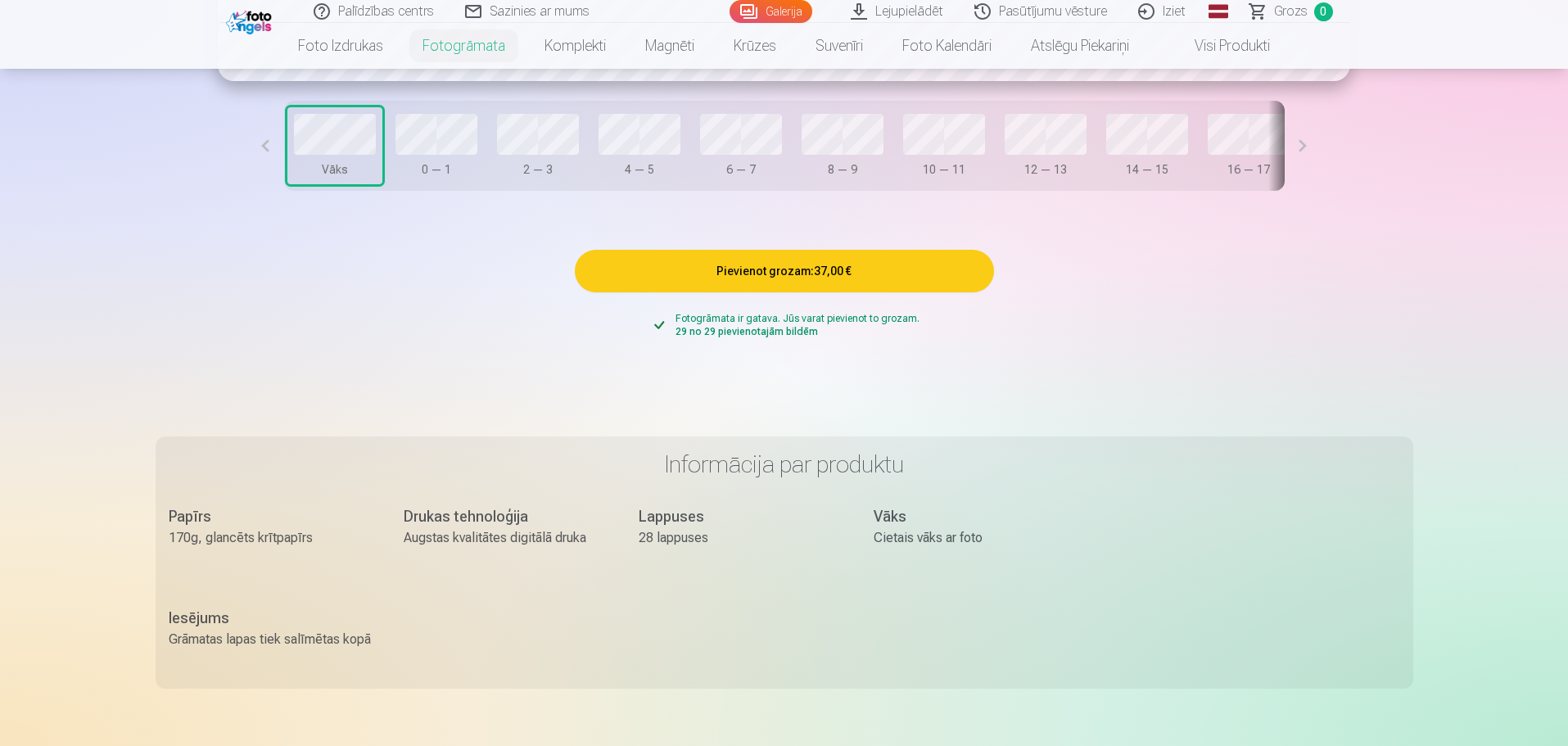
click at [772, 276] on button "Pievienot grozam : 37,00 €" at bounding box center [784, 271] width 419 height 43
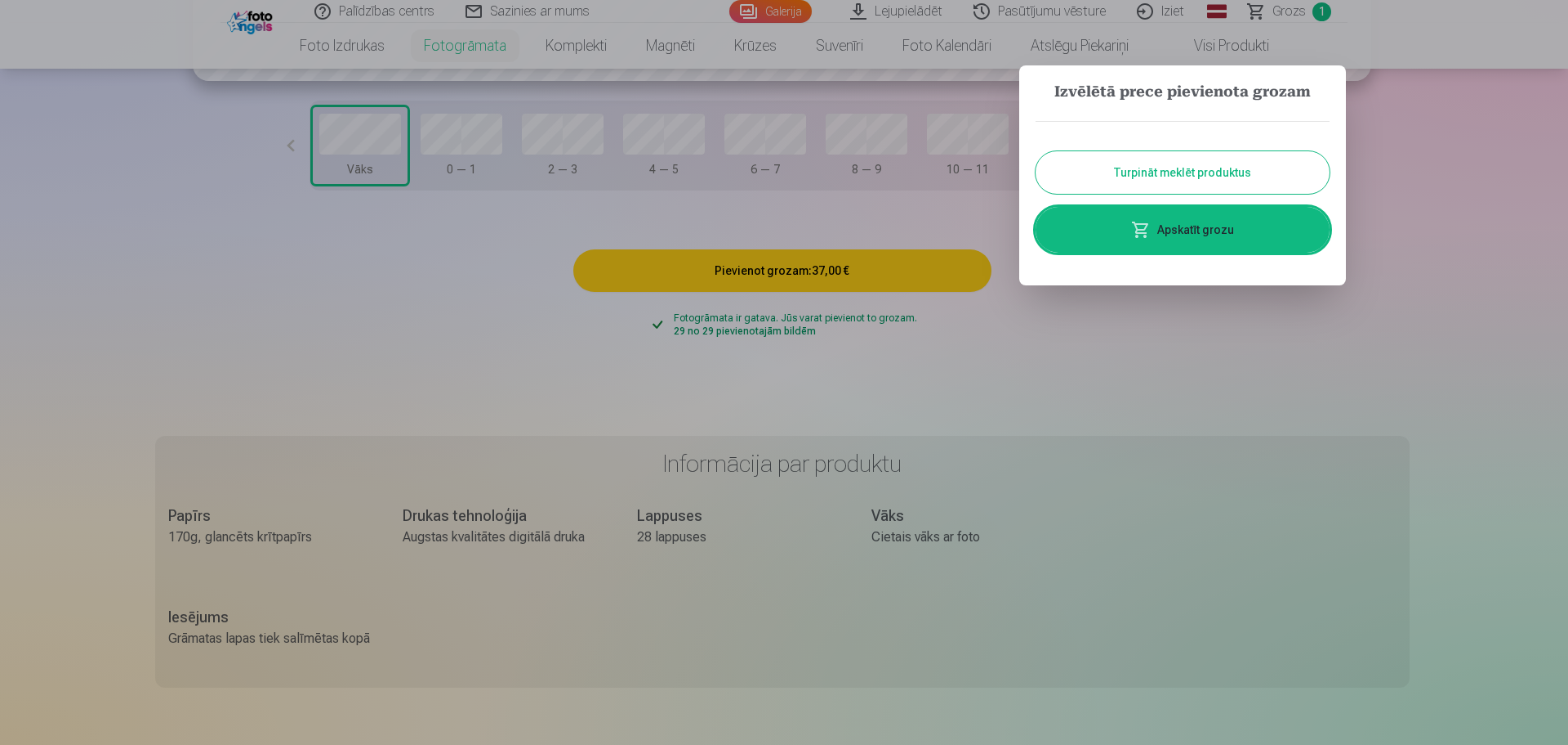
click at [1190, 228] on link "Apskatīt grozu" at bounding box center [1183, 230] width 294 height 46
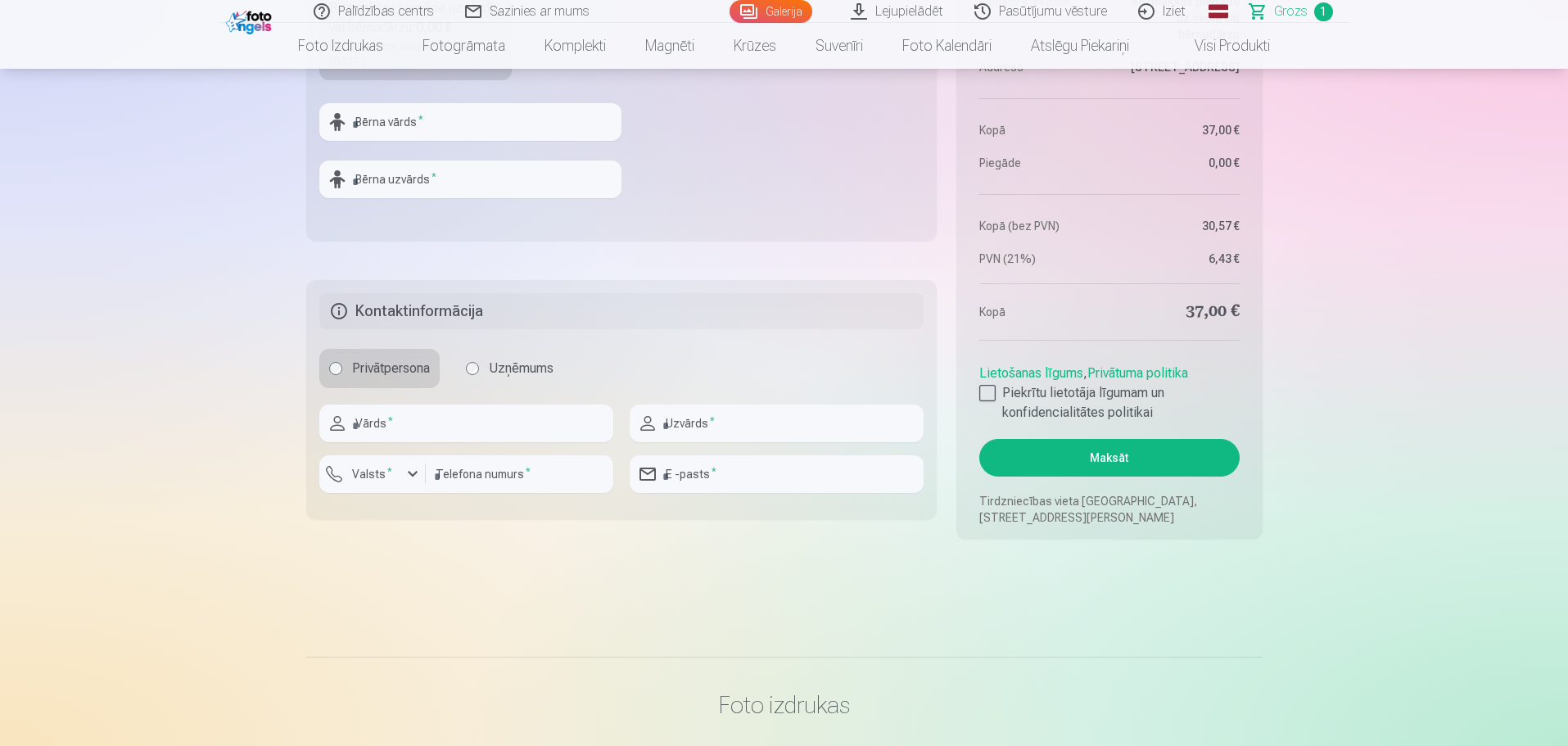
scroll to position [736, 0]
click at [408, 472] on div "button" at bounding box center [412, 473] width 20 height 20
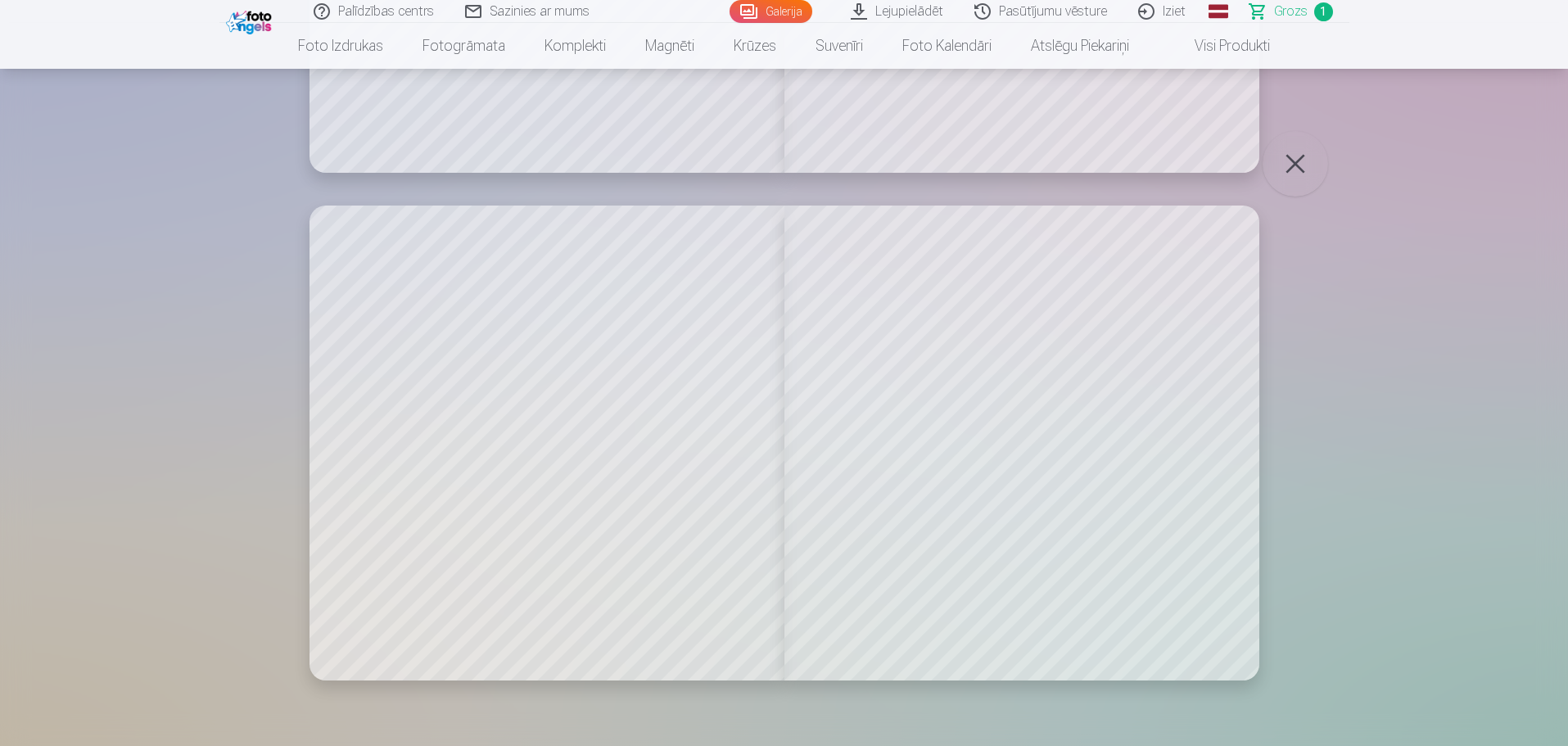
scroll to position [7574, 0]
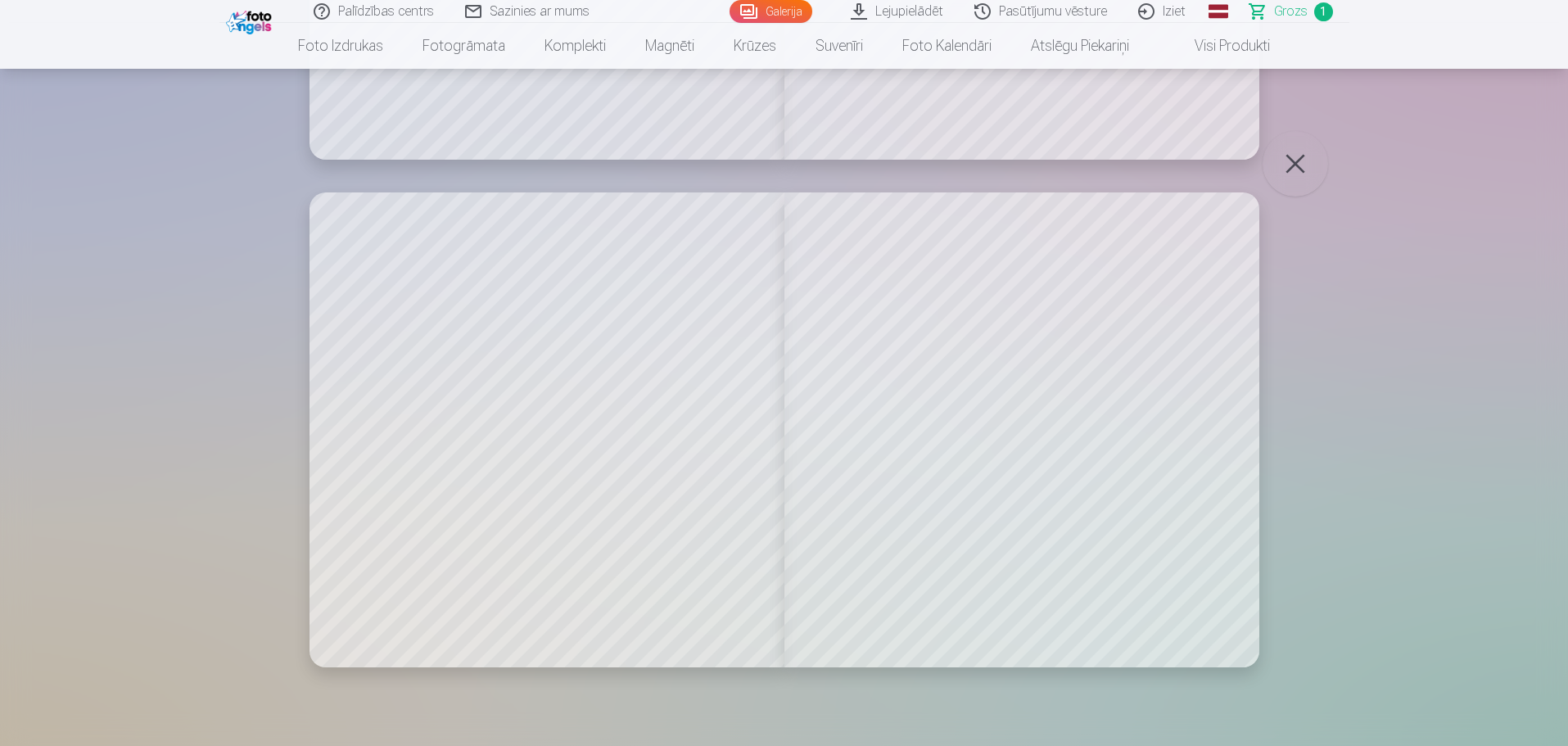
click at [1296, 161] on button "button" at bounding box center [1295, 163] width 65 height 65
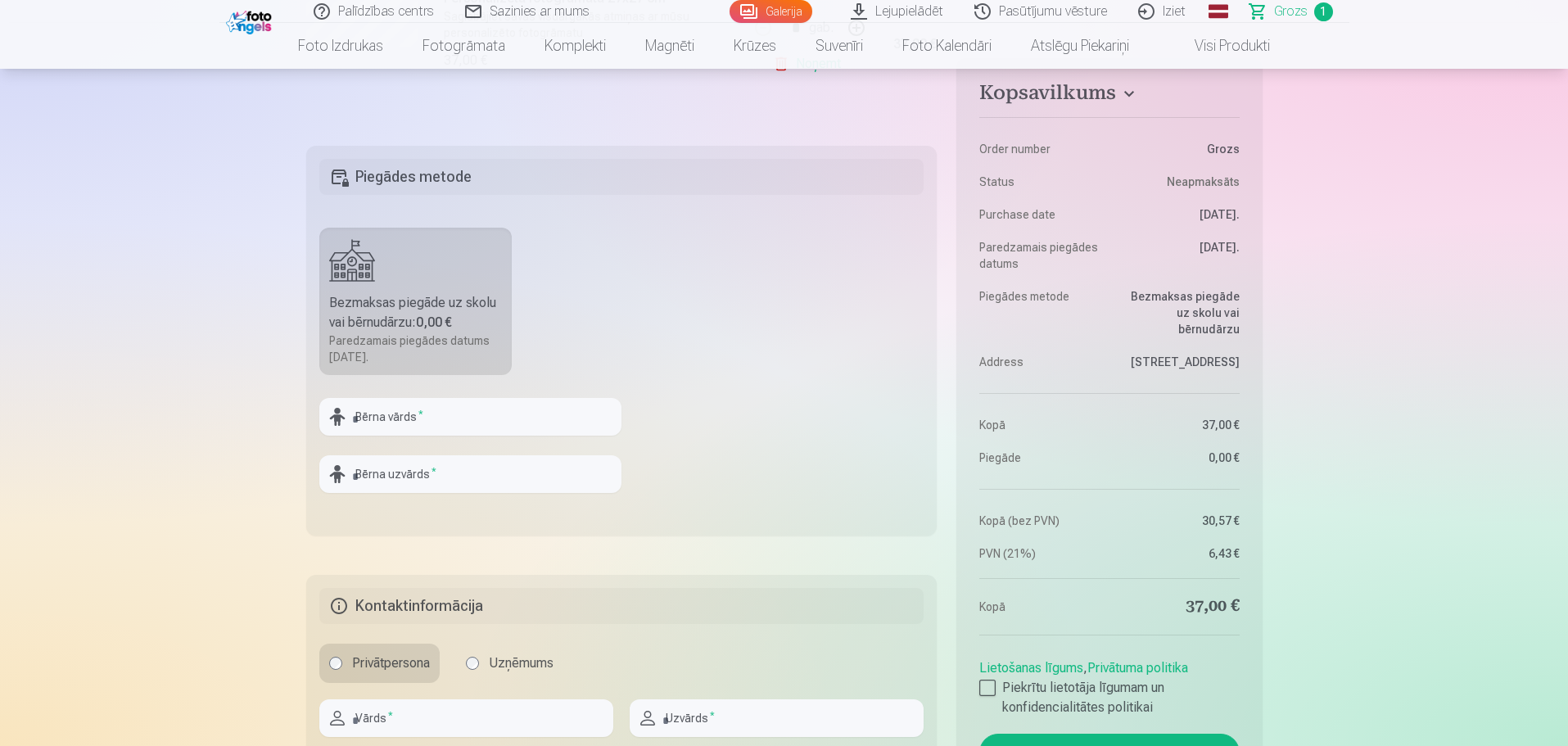
scroll to position [429, 0]
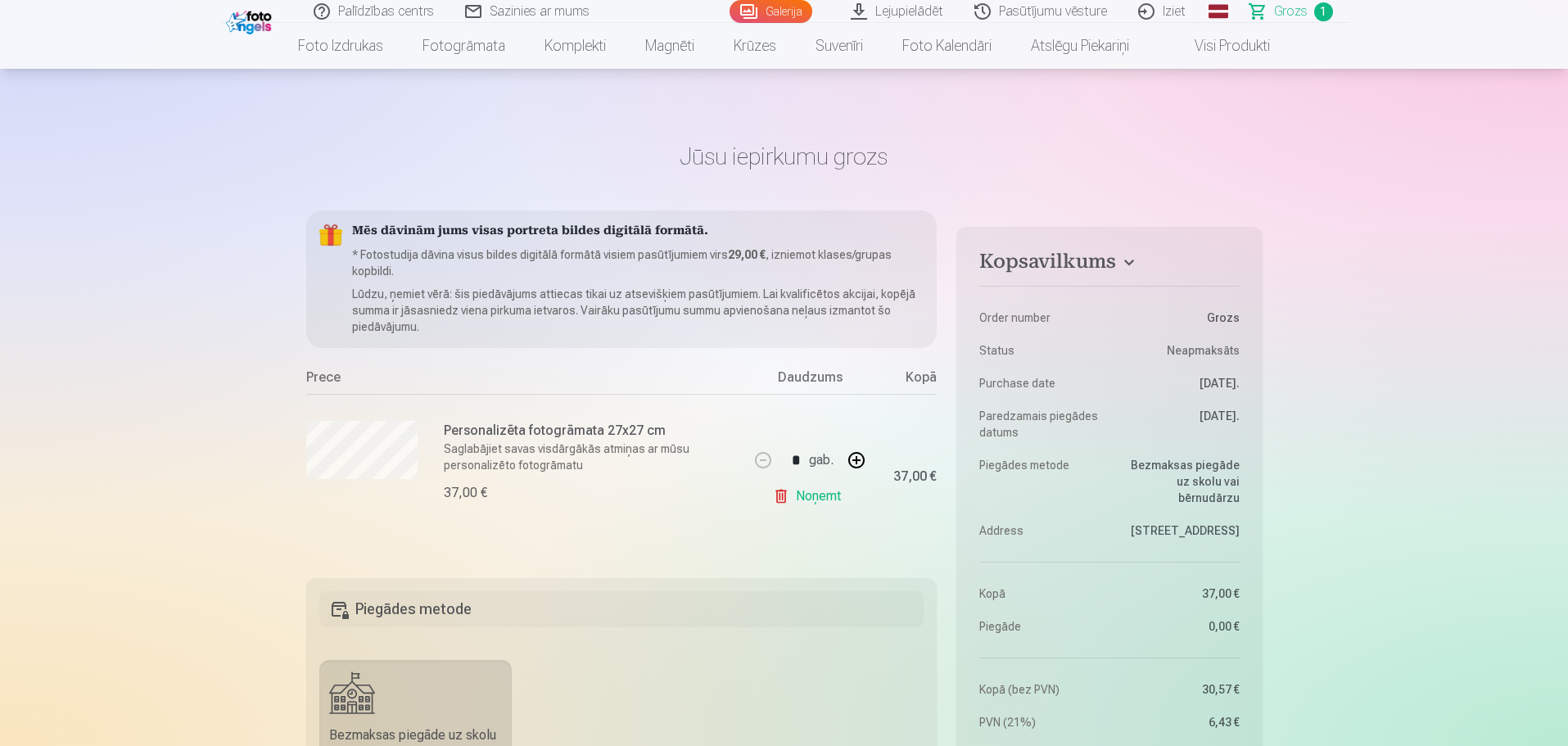
scroll to position [0, 0]
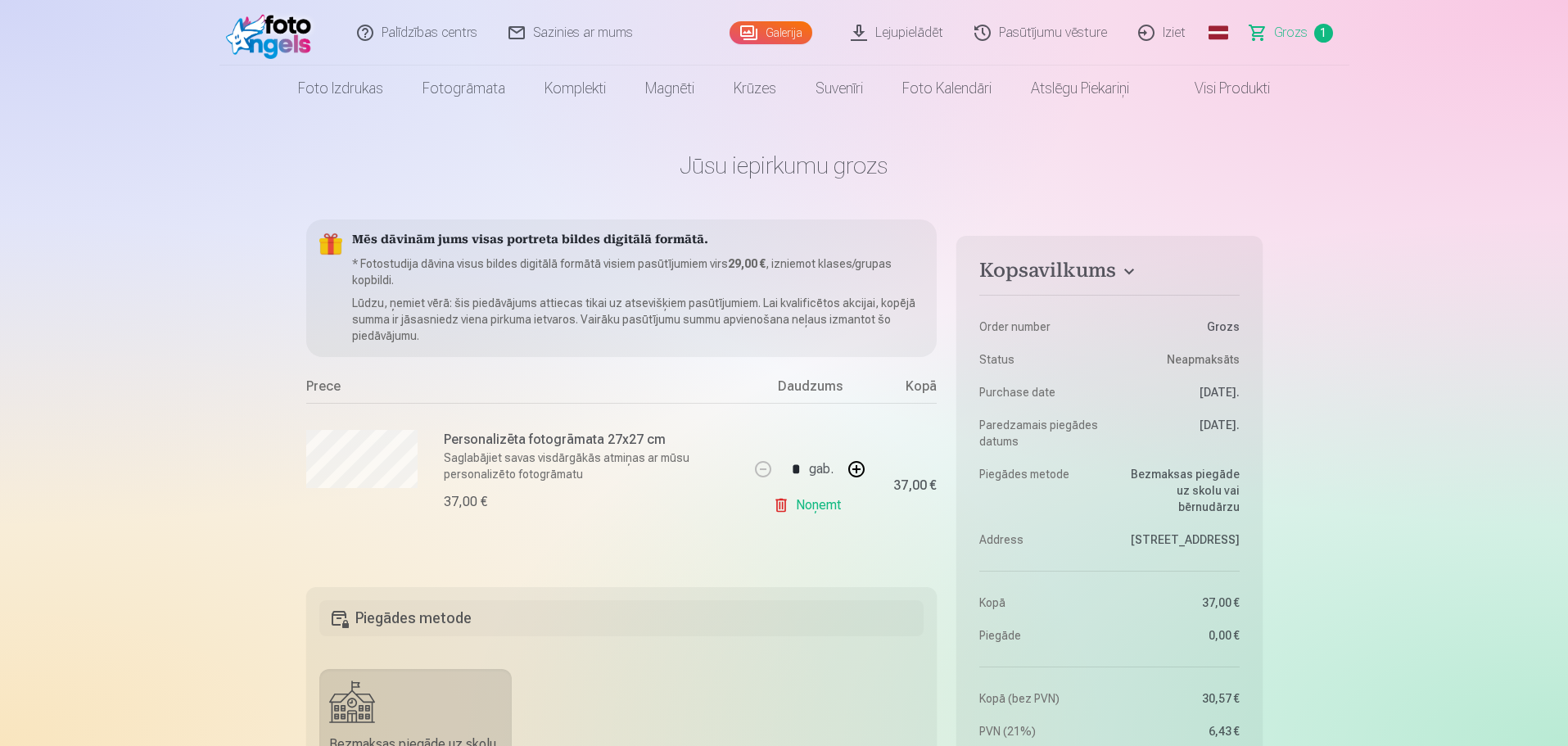
click at [1294, 30] on span "Grozs" at bounding box center [1290, 32] width 34 height 20
click at [1296, 29] on span "Grozs" at bounding box center [1290, 32] width 34 height 20
click at [818, 509] on link "Noņemt" at bounding box center [810, 505] width 75 height 33
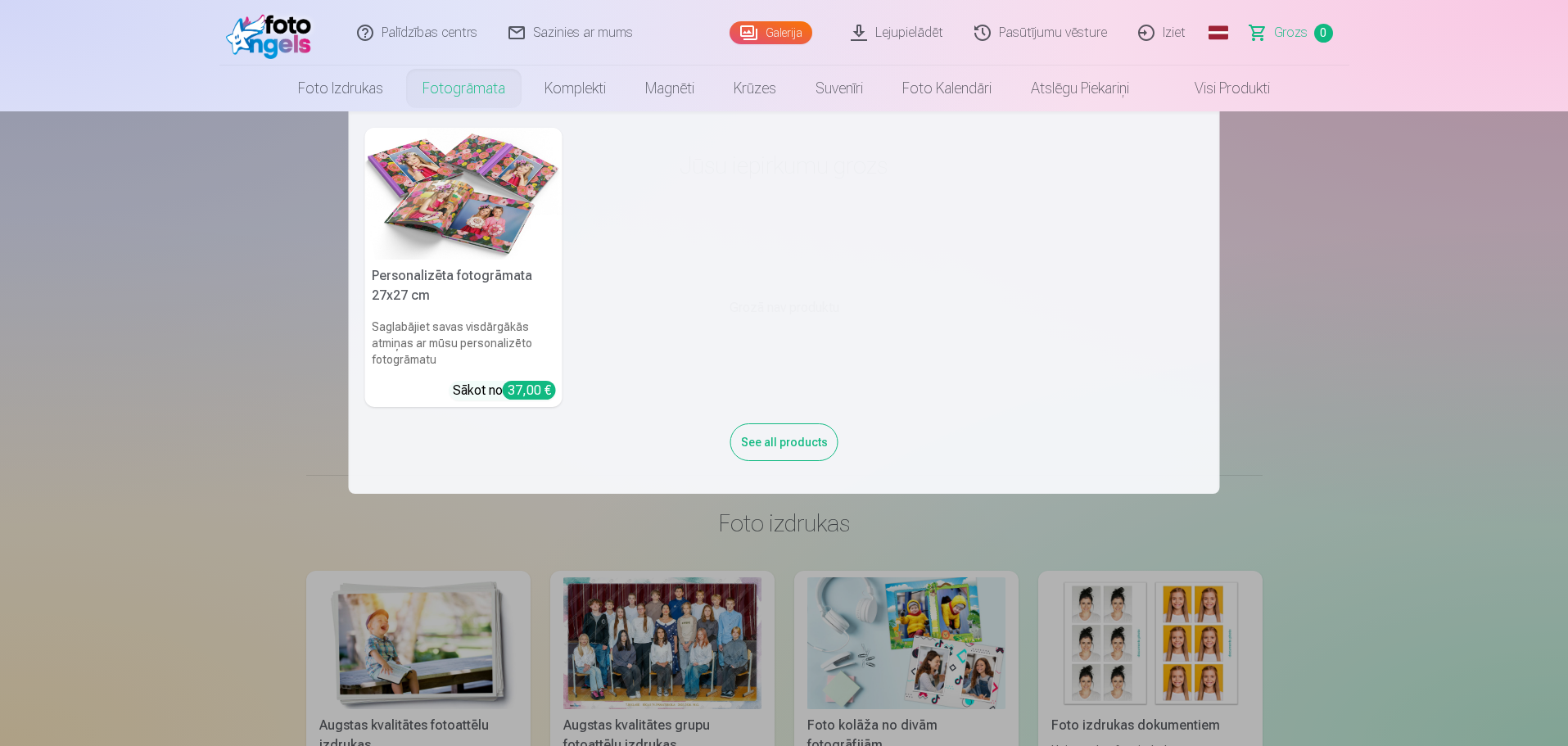
click at [473, 88] on link "Fotogrāmata" at bounding box center [463, 88] width 122 height 46
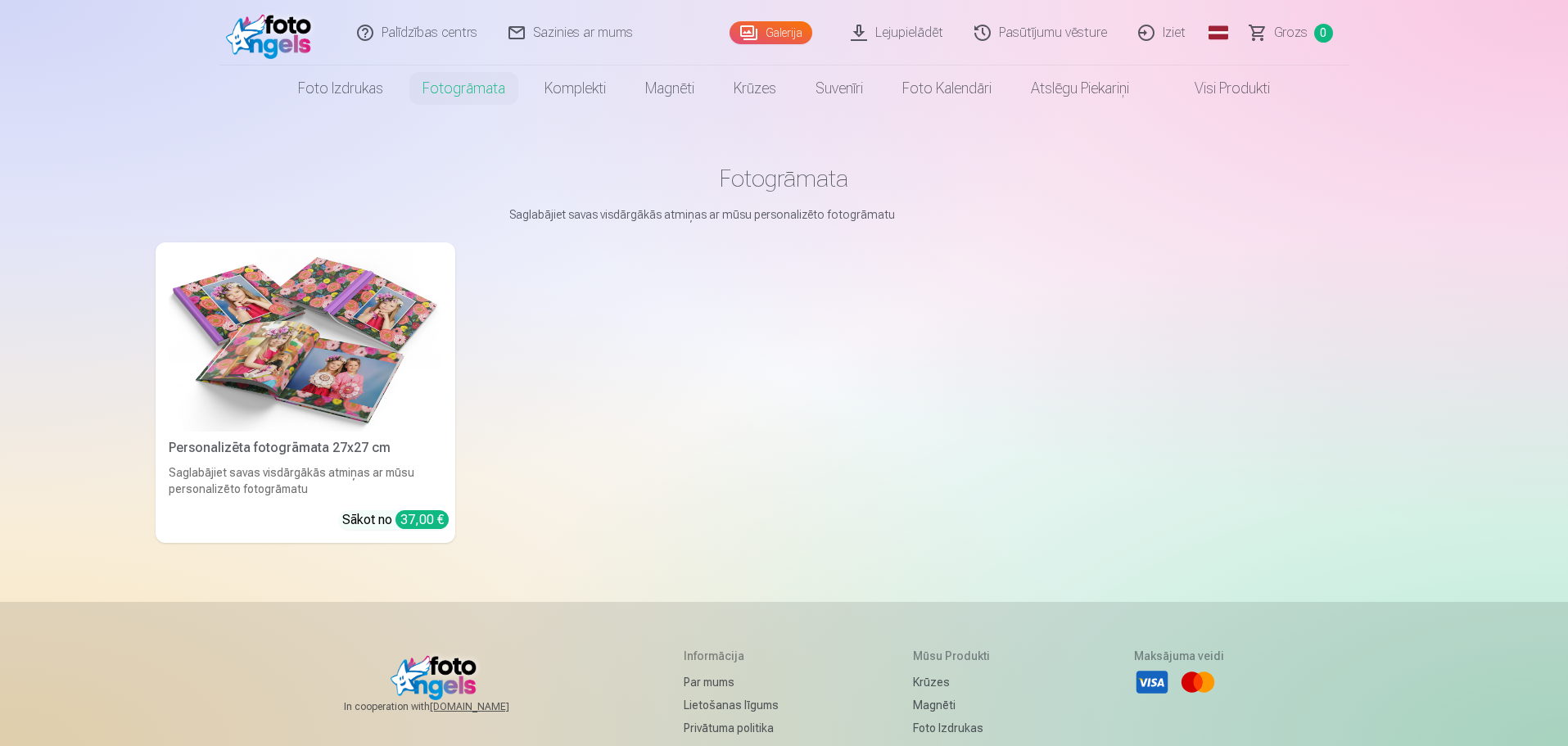
click at [318, 398] on img at bounding box center [305, 340] width 273 height 182
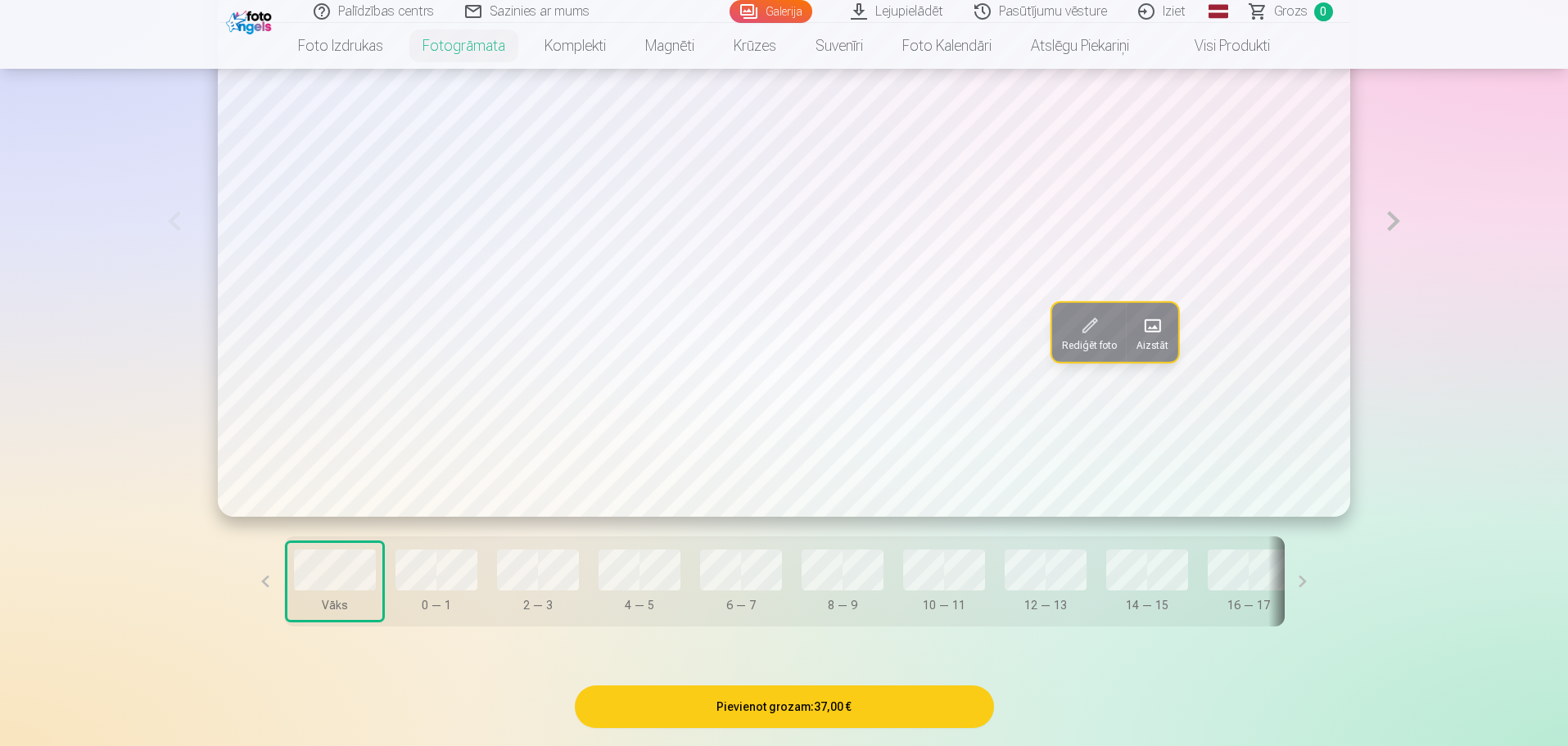
scroll to position [1146, 0]
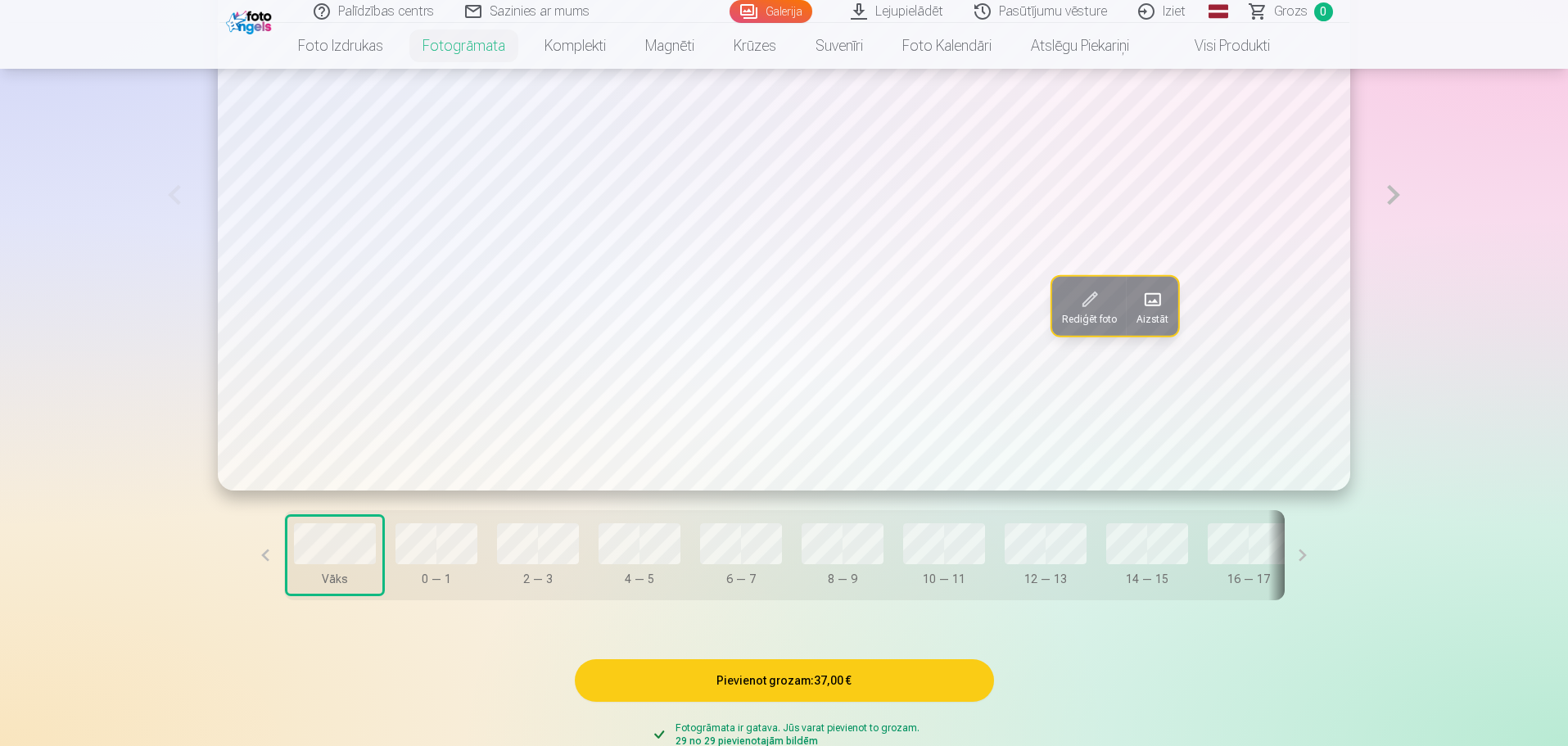
click at [1284, 555] on button at bounding box center [1302, 555] width 36 height 90
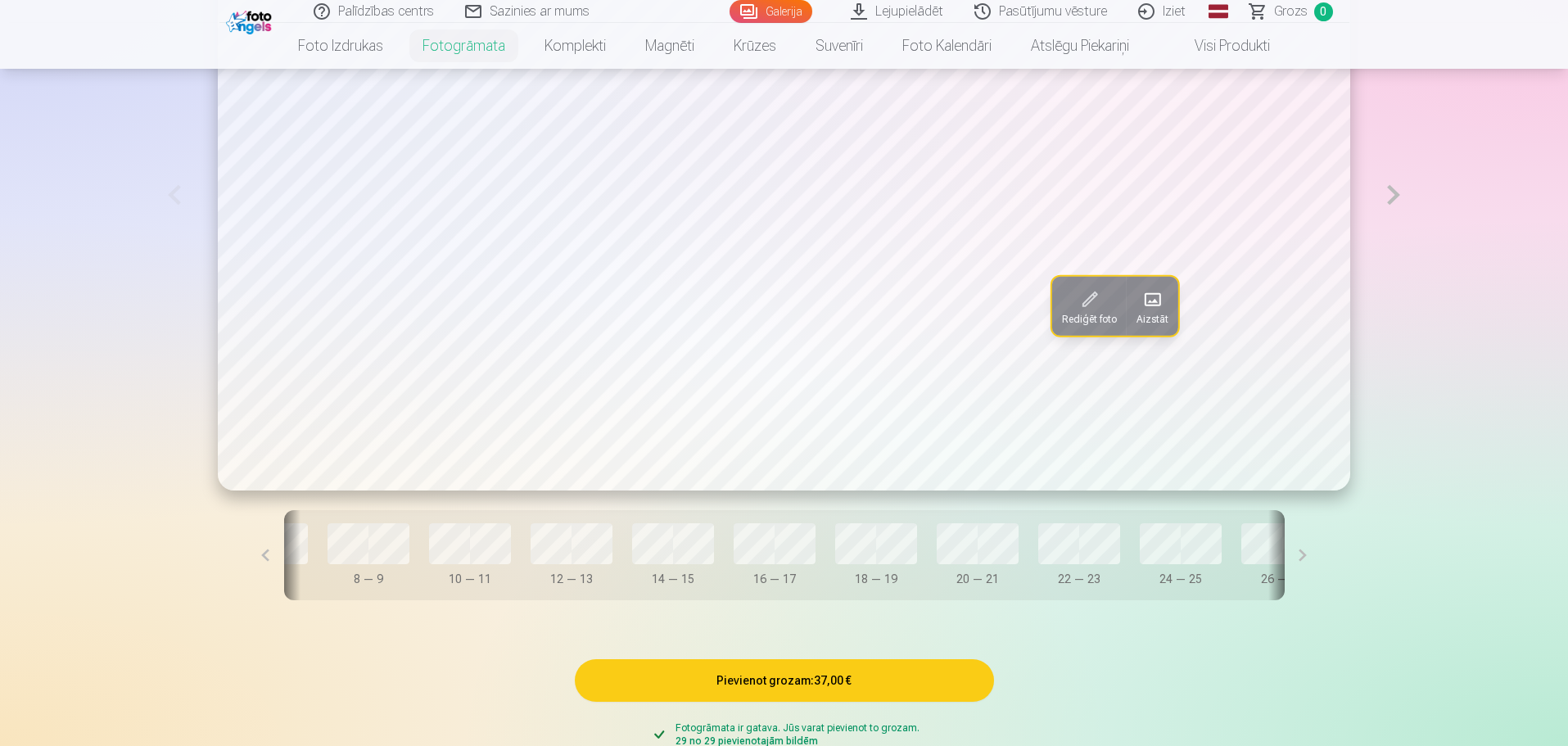
click at [1284, 555] on button at bounding box center [1302, 555] width 36 height 90
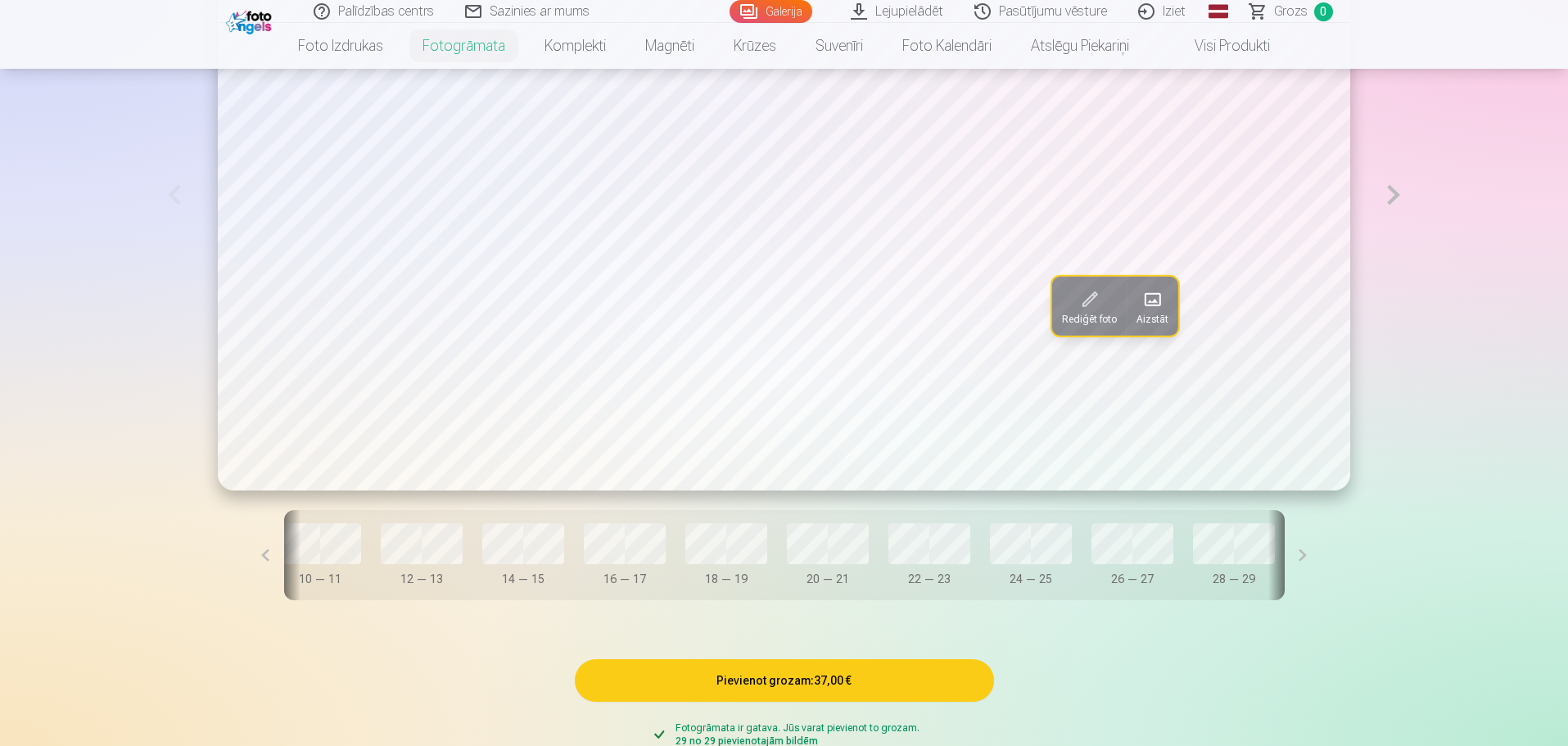
scroll to position [0, 676]
click at [1284, 555] on button at bounding box center [1302, 555] width 36 height 90
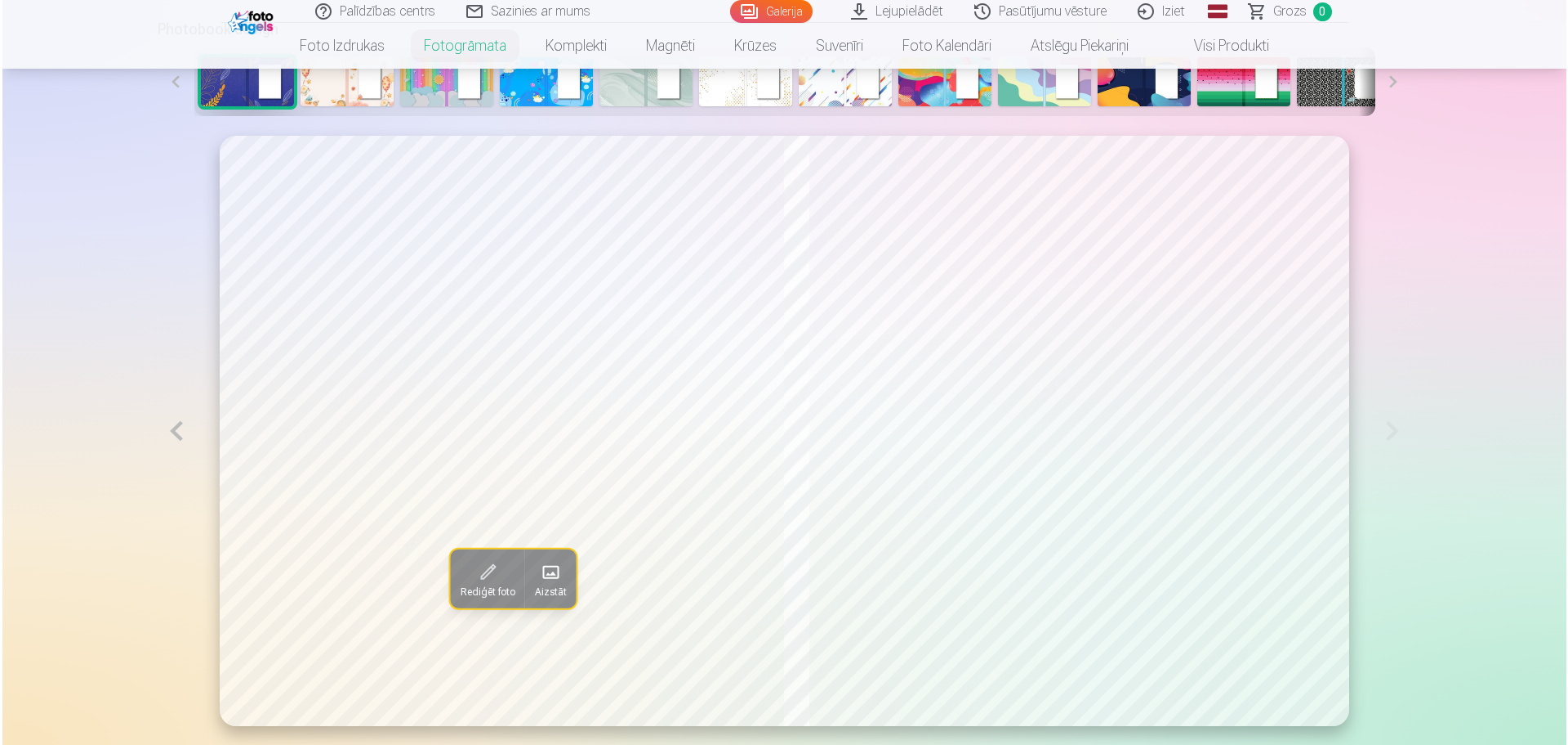
scroll to position [899, 0]
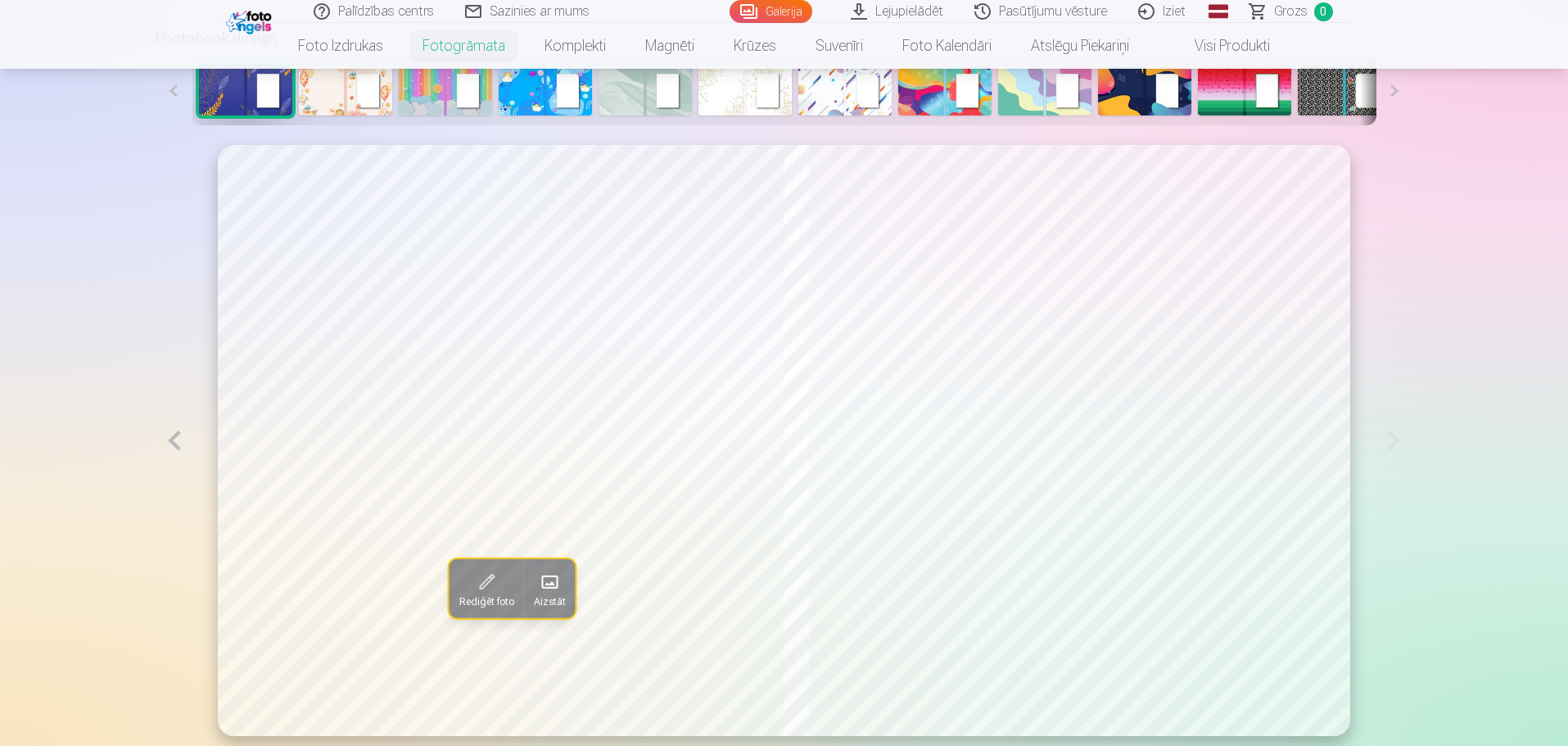
click at [536, 587] on span at bounding box center [549, 582] width 26 height 26
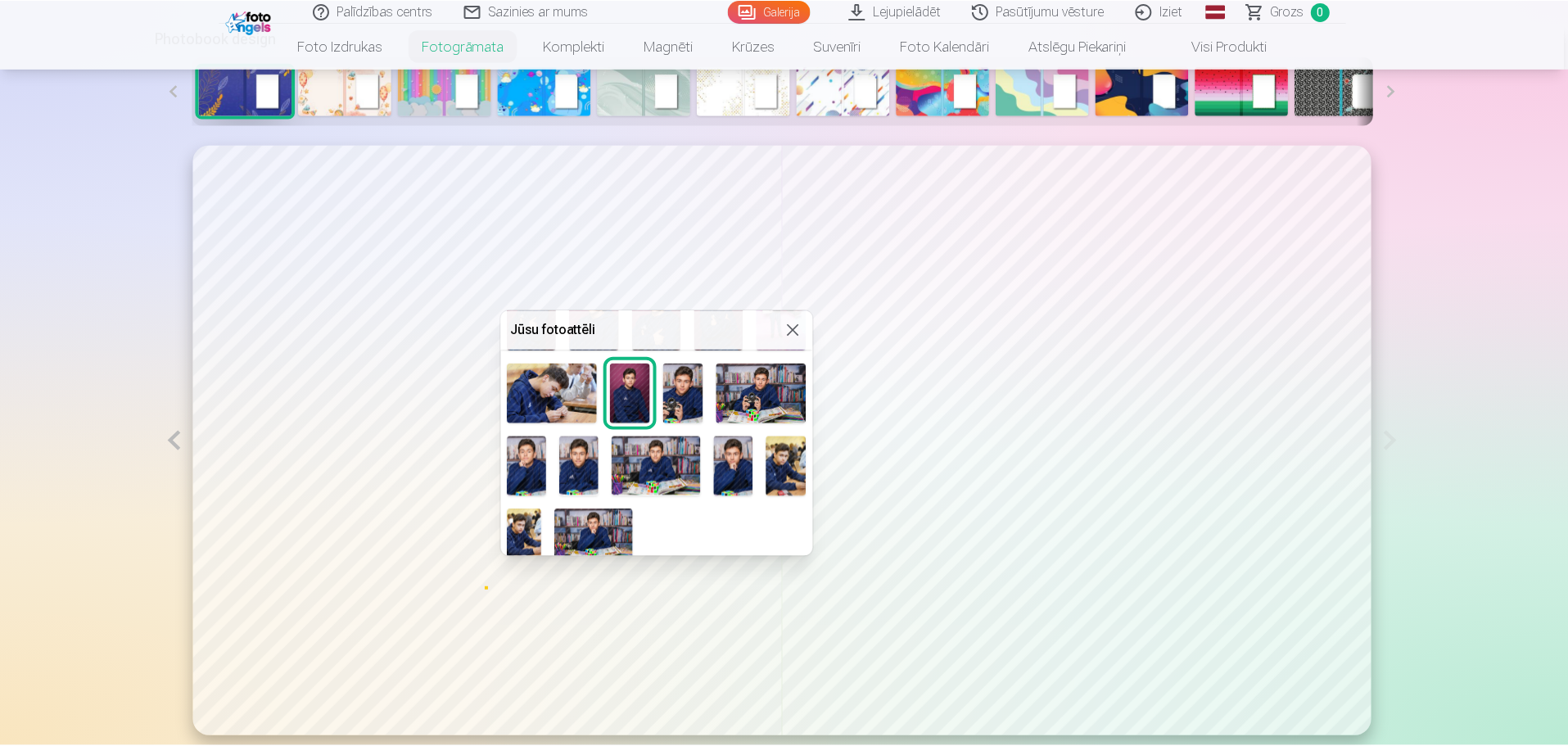
scroll to position [321, 0]
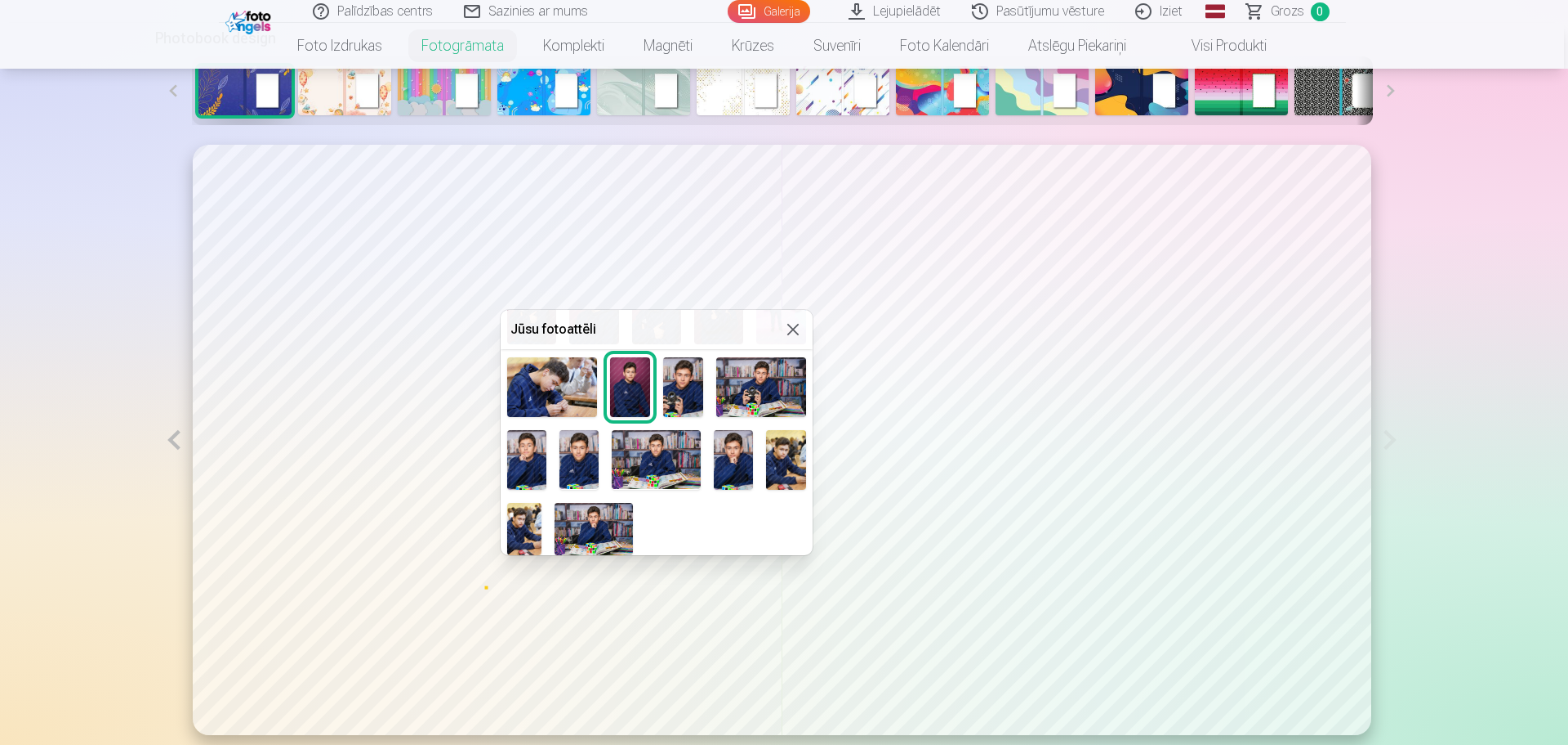
click at [790, 328] on button at bounding box center [793, 329] width 20 height 20
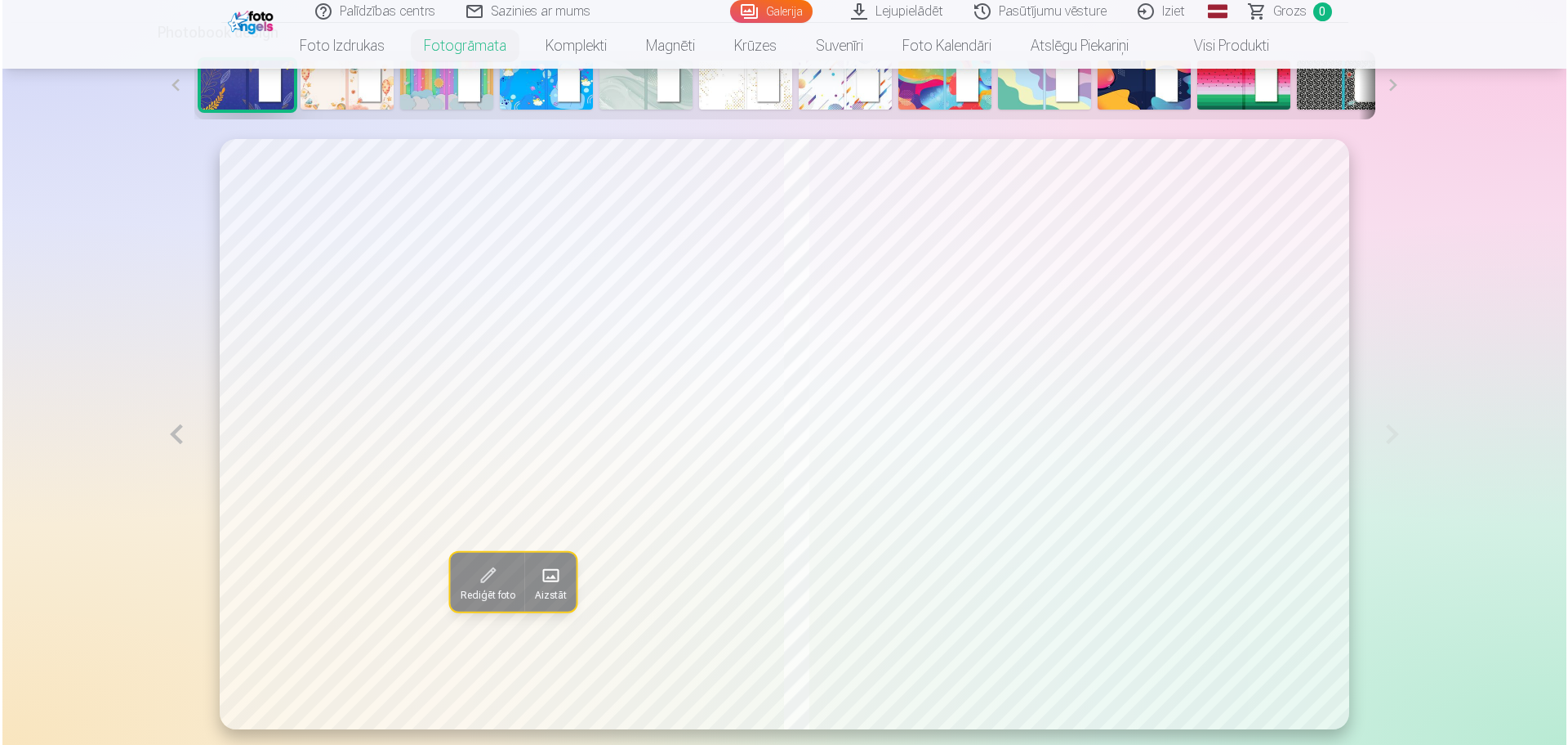
scroll to position [981, 0]
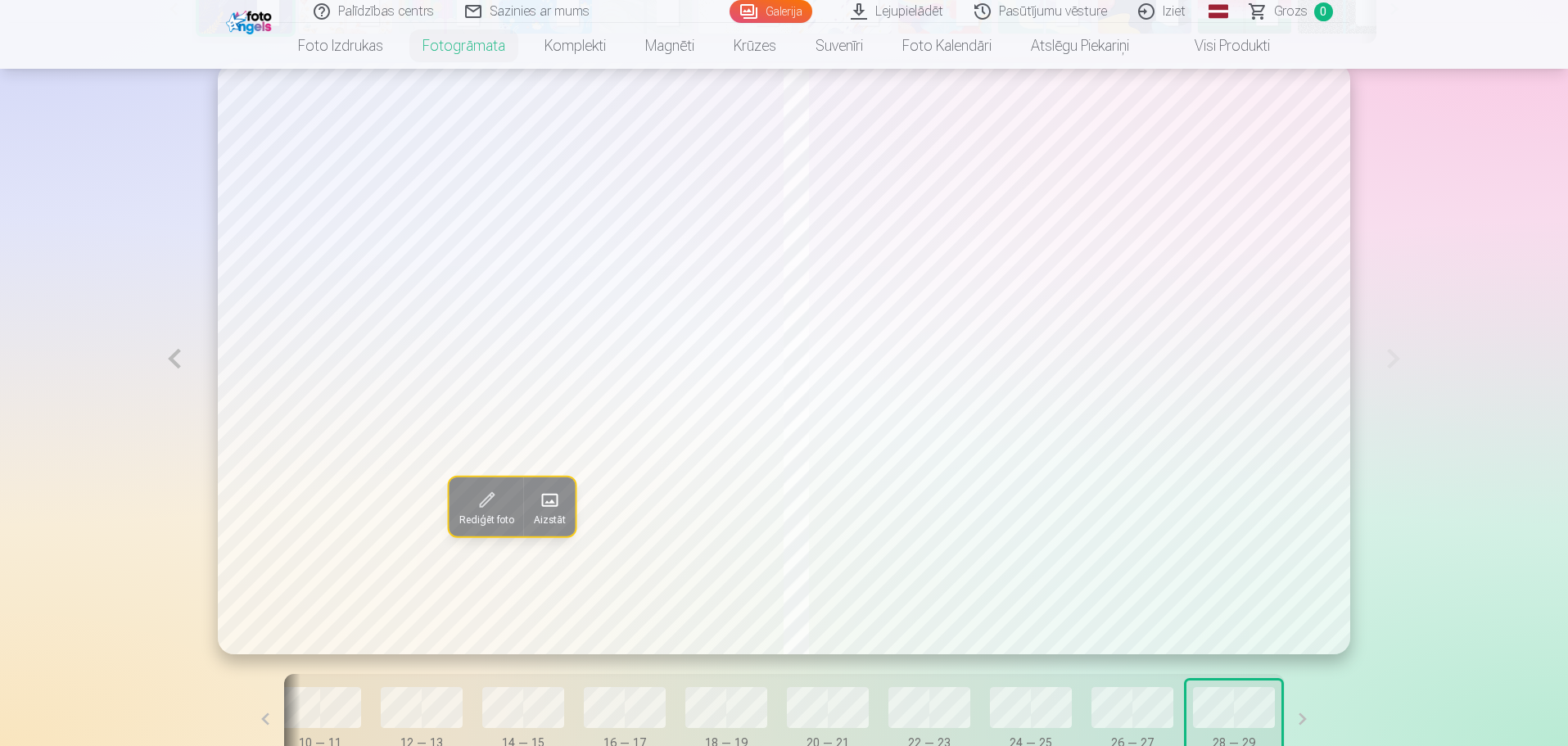
click at [536, 512] on span at bounding box center [549, 500] width 26 height 26
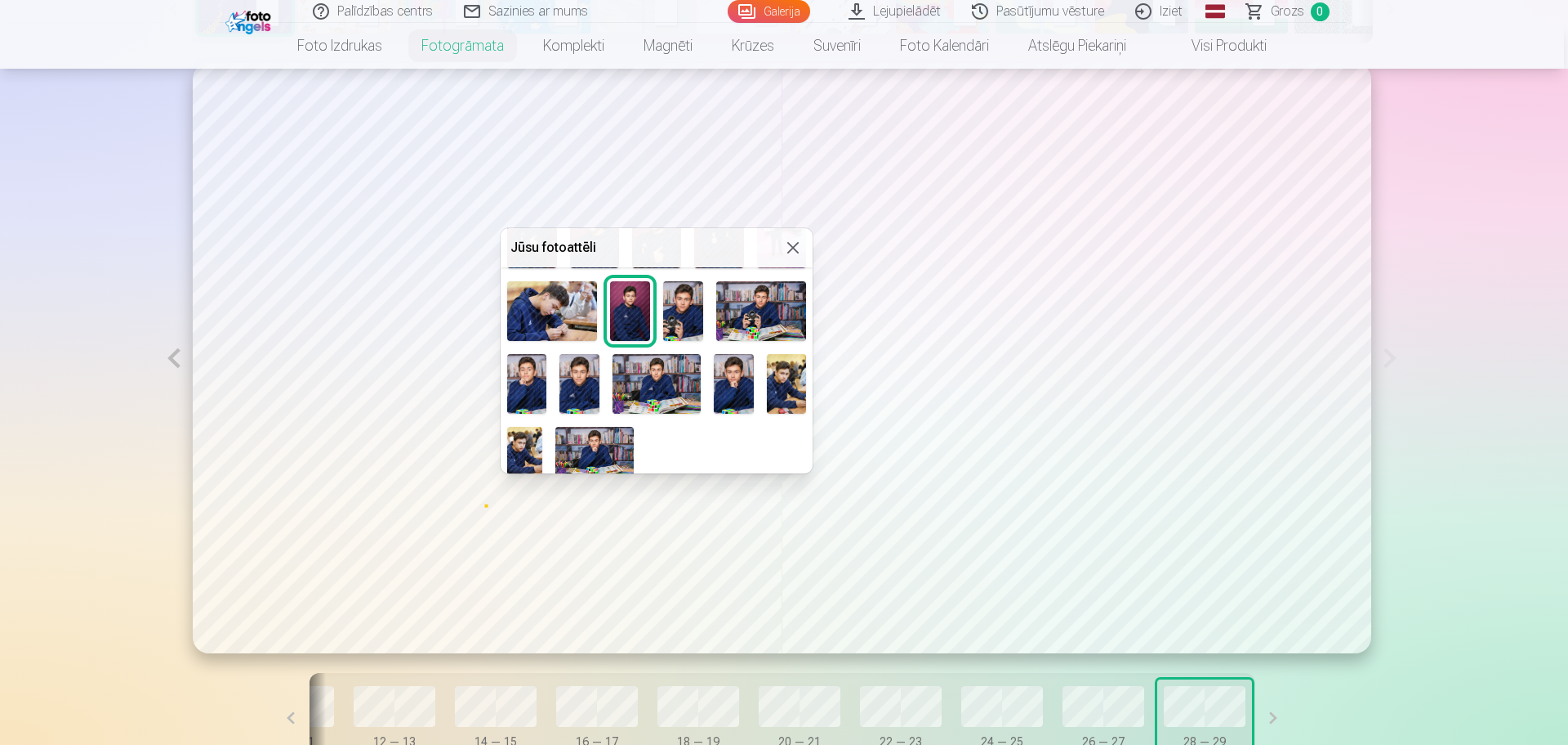
scroll to position [321, 0]
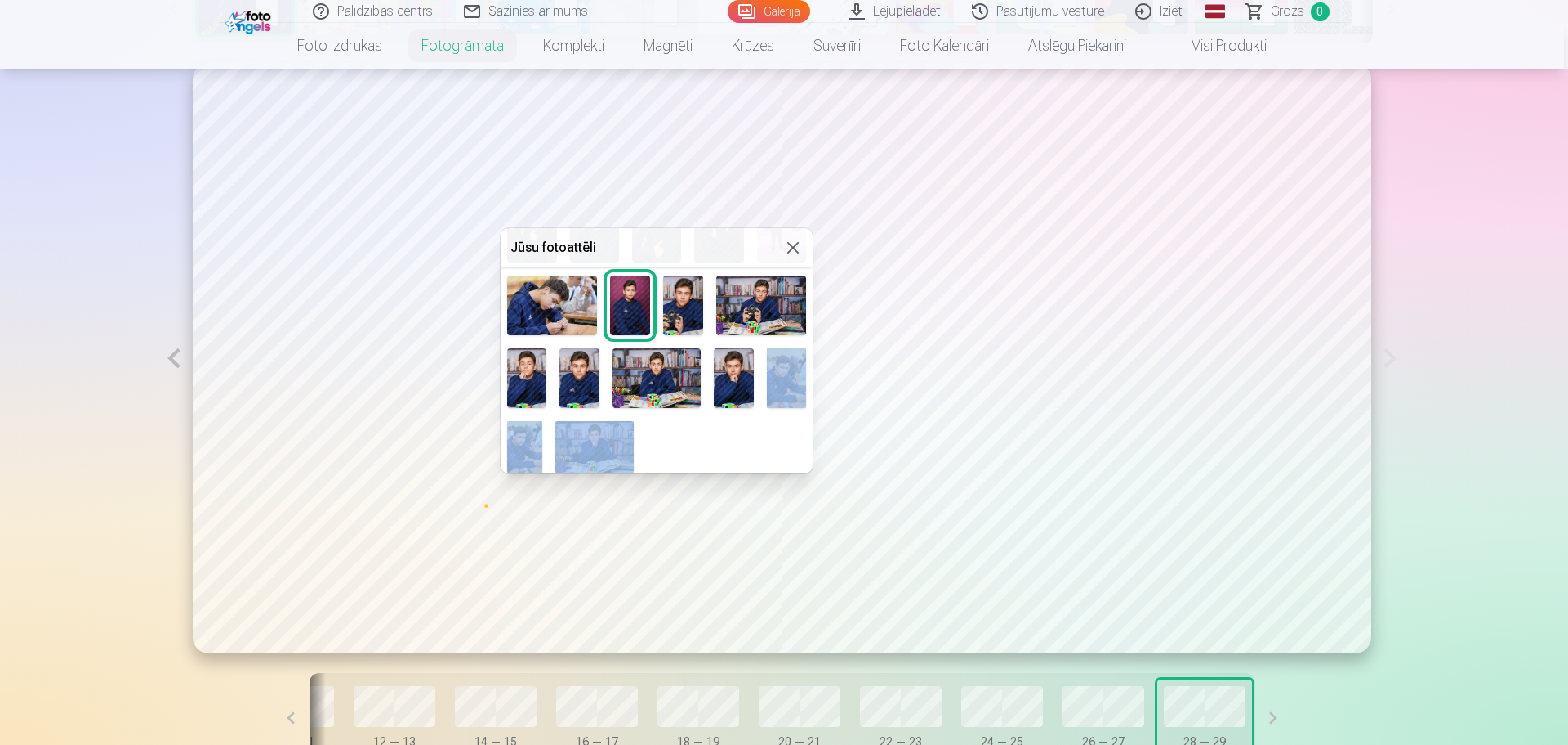
drag, startPoint x: 808, startPoint y: 434, endPoint x: 808, endPoint y: 384, distance: 50.0
click at [808, 384] on div at bounding box center [656, 218] width 312 height 523
click at [702, 449] on div at bounding box center [656, 218] width 312 height 523
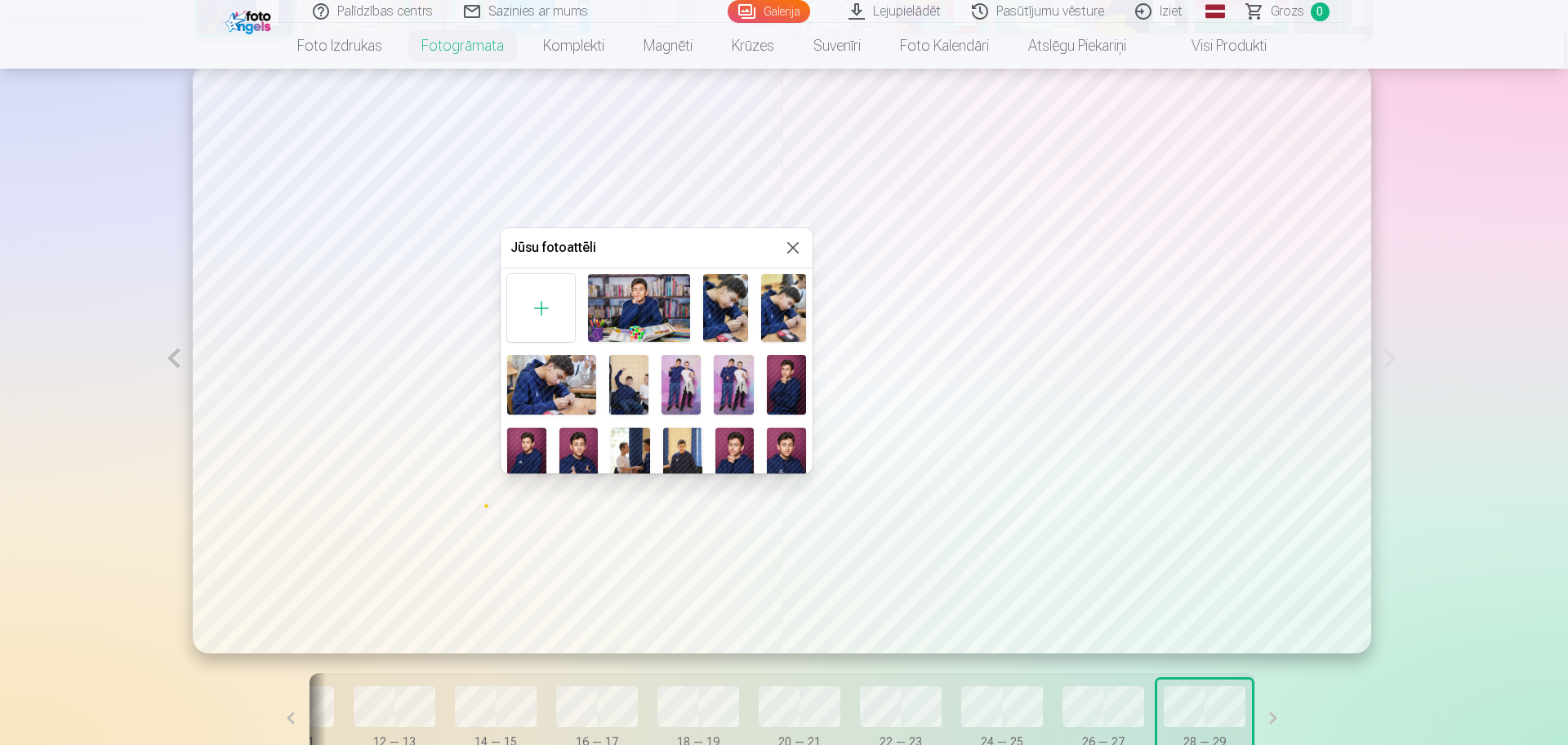
scroll to position [0, 0]
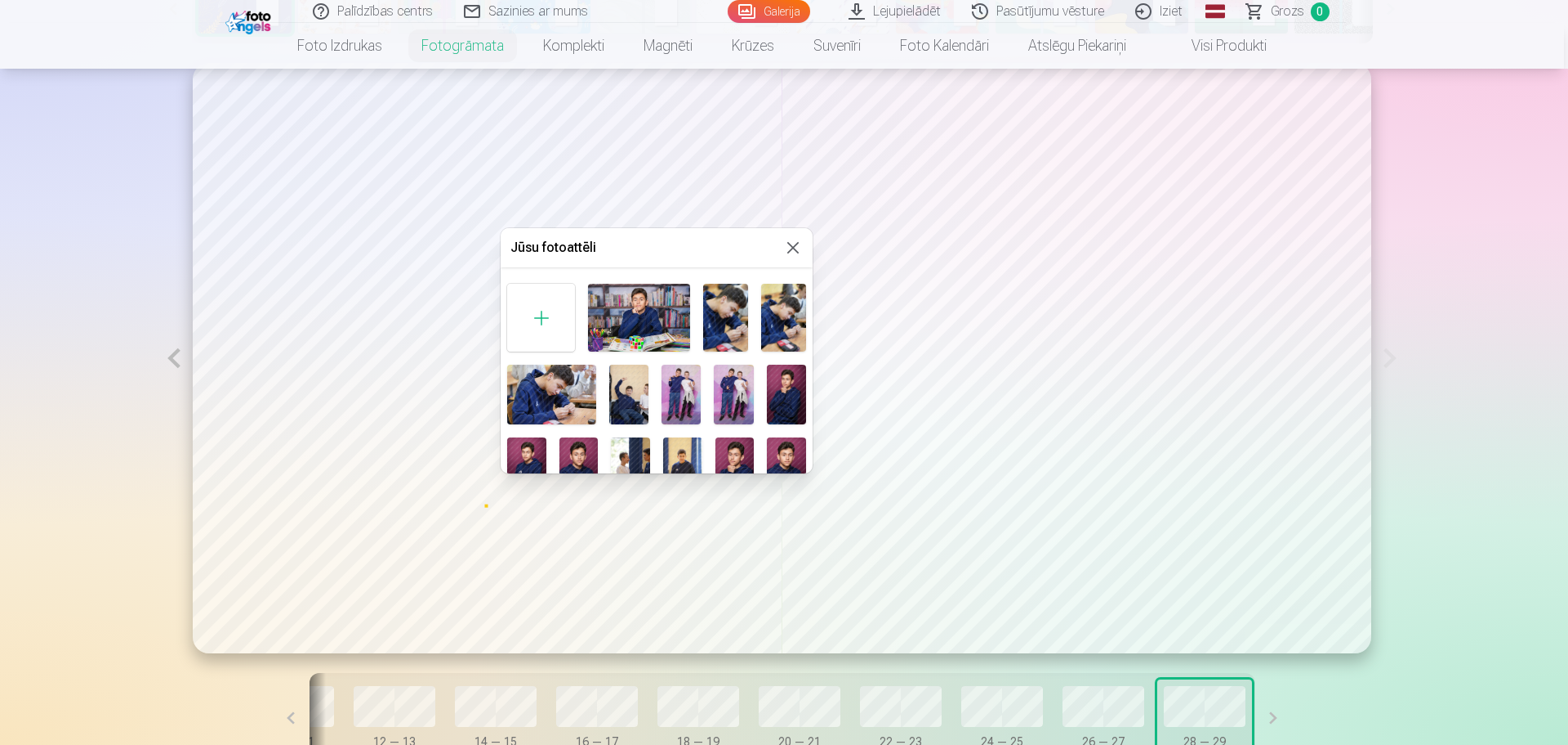
click at [537, 314] on div at bounding box center [541, 317] width 68 height 68
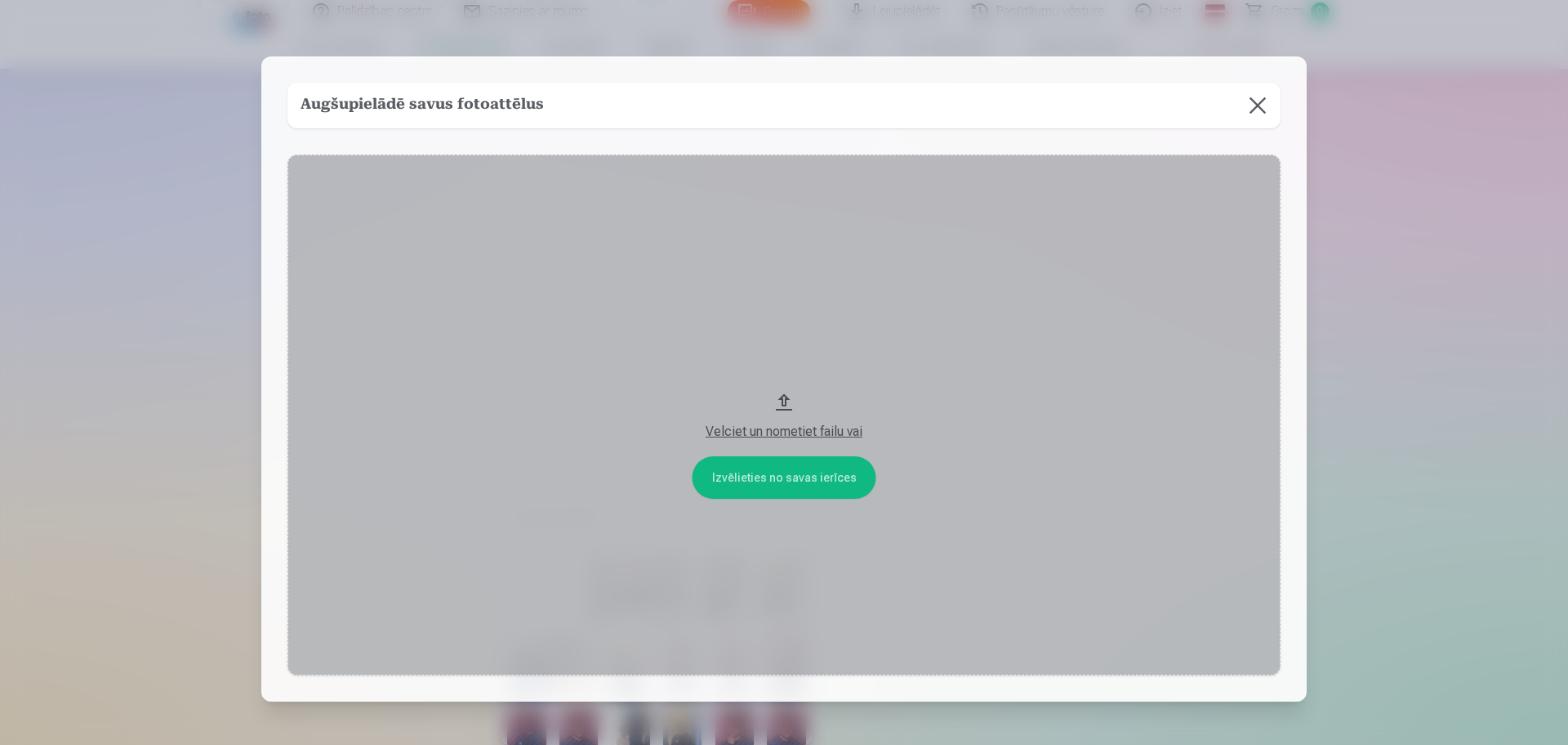
click at [772, 473] on button "Velciet un nometiet failu vai" at bounding box center [784, 415] width 993 height 522
click at [1253, 108] on button at bounding box center [1258, 105] width 46 height 46
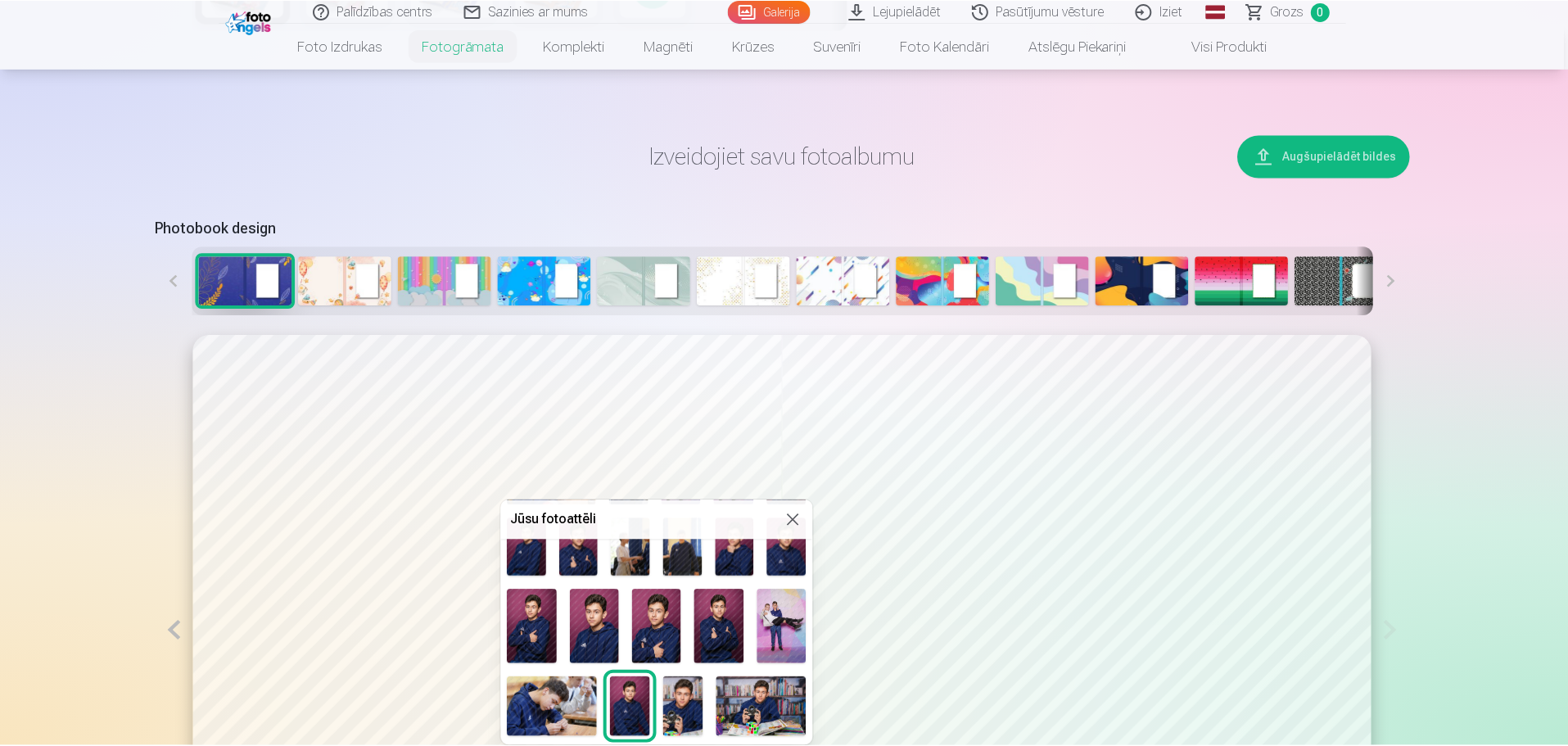
scroll to position [186, 0]
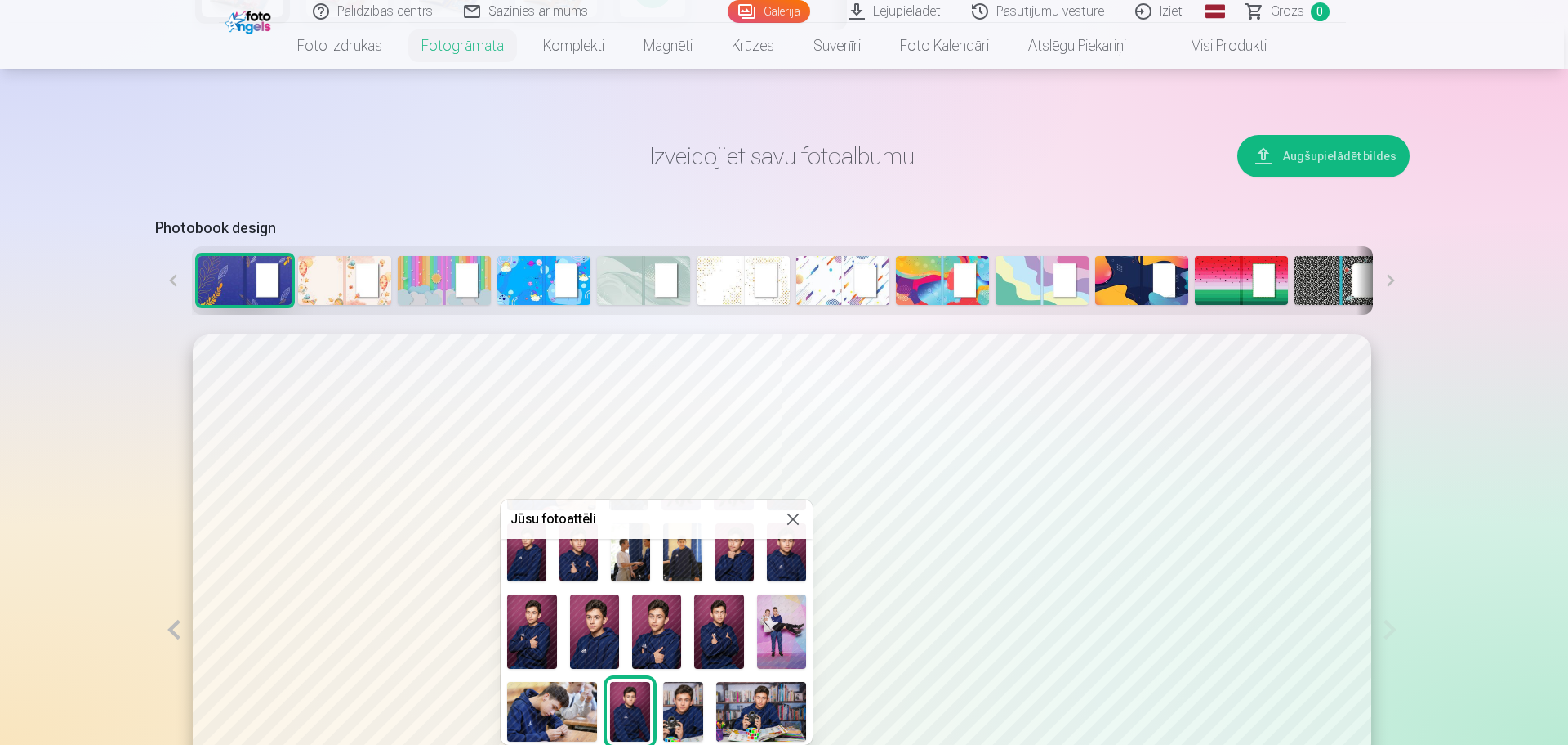
click at [790, 512] on button at bounding box center [793, 519] width 20 height 20
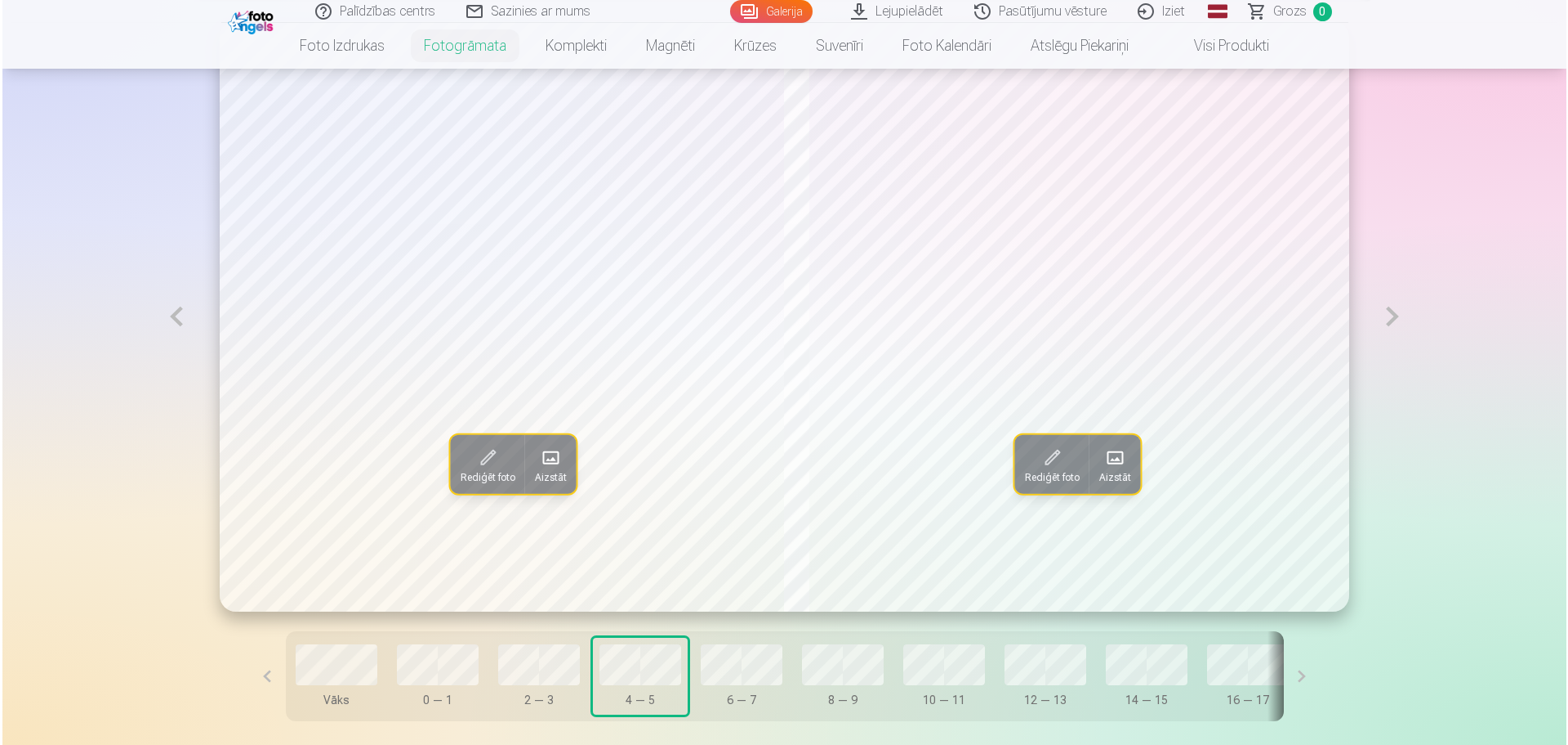
scroll to position [955, 0]
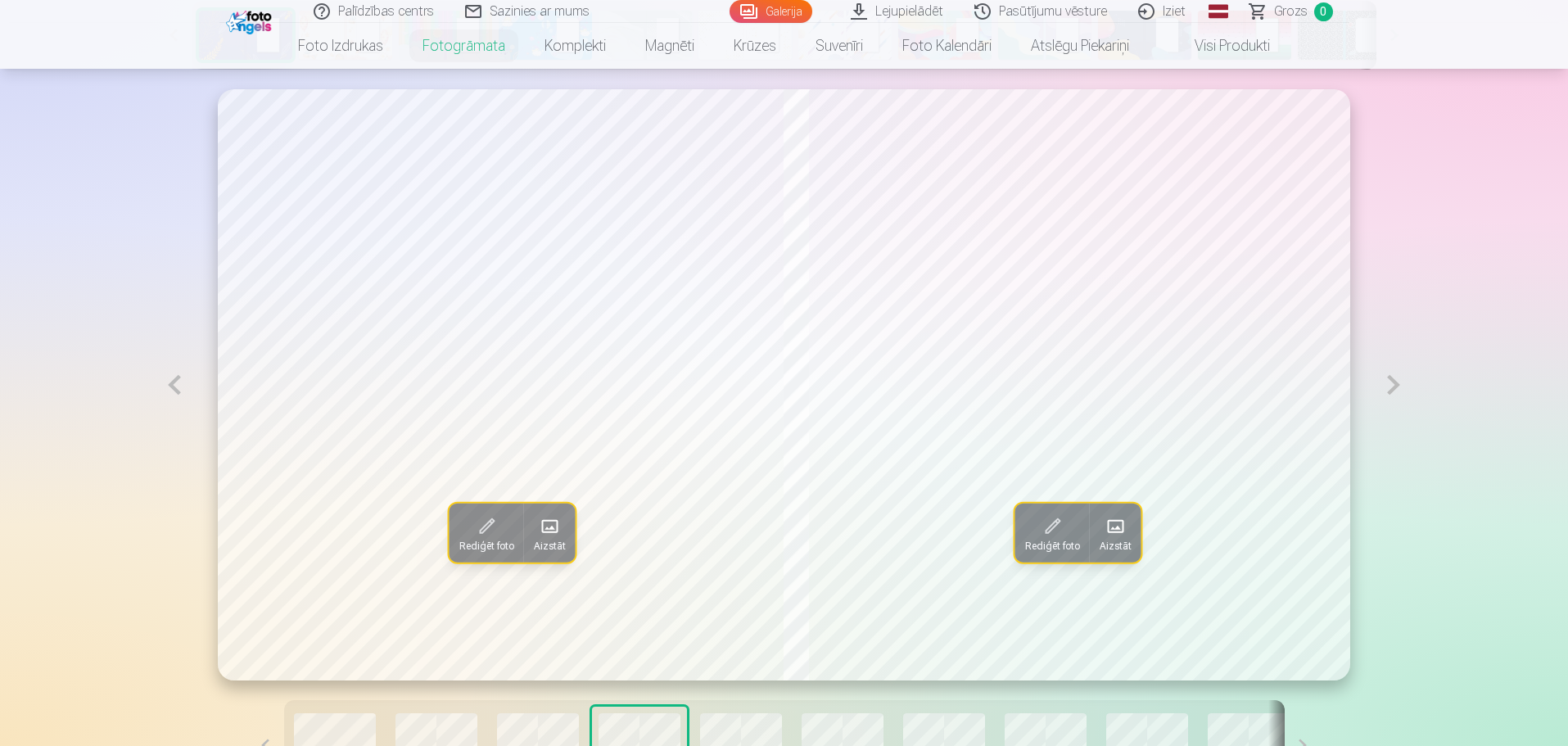
click at [1123, 533] on span at bounding box center [1116, 527] width 26 height 26
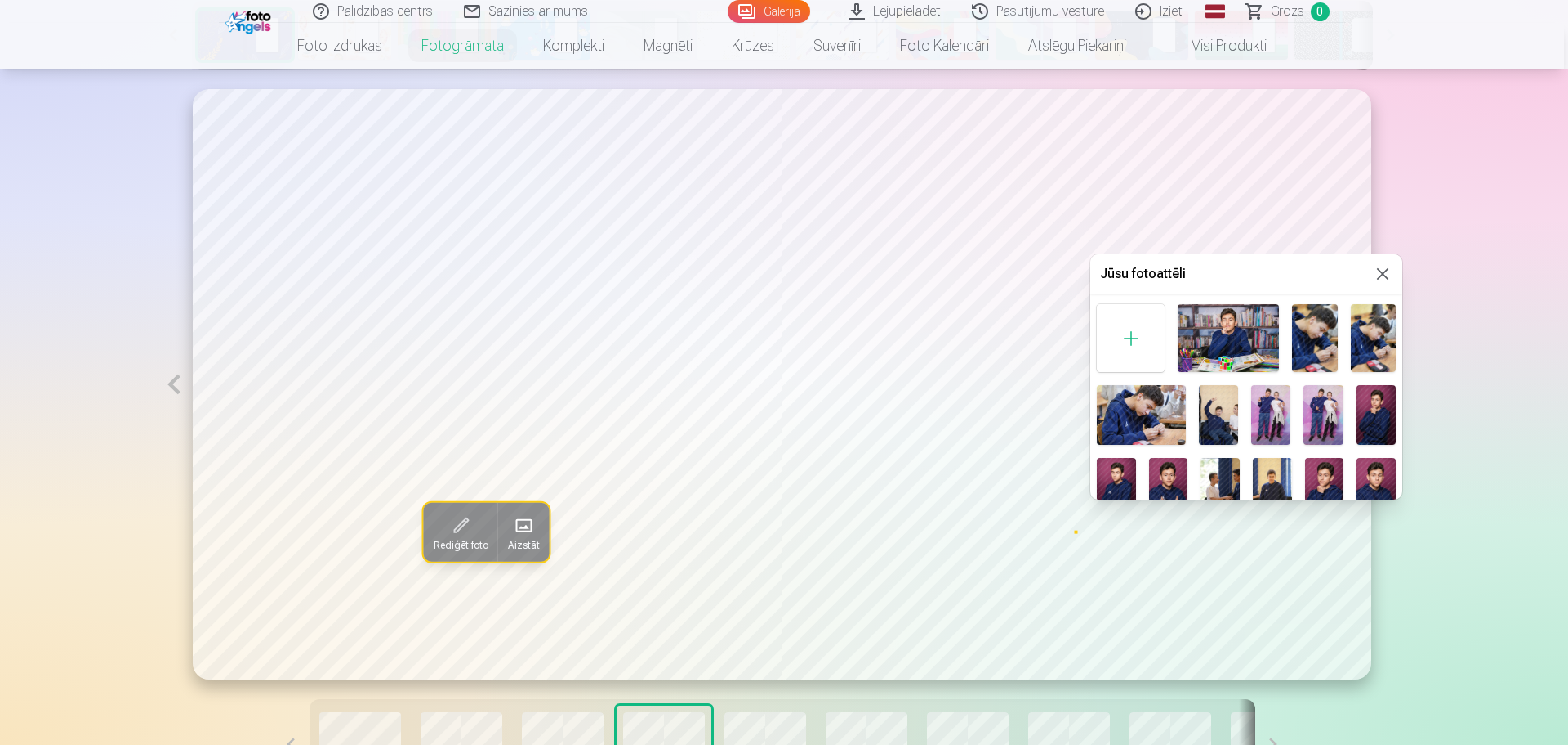
scroll to position [0, 0]
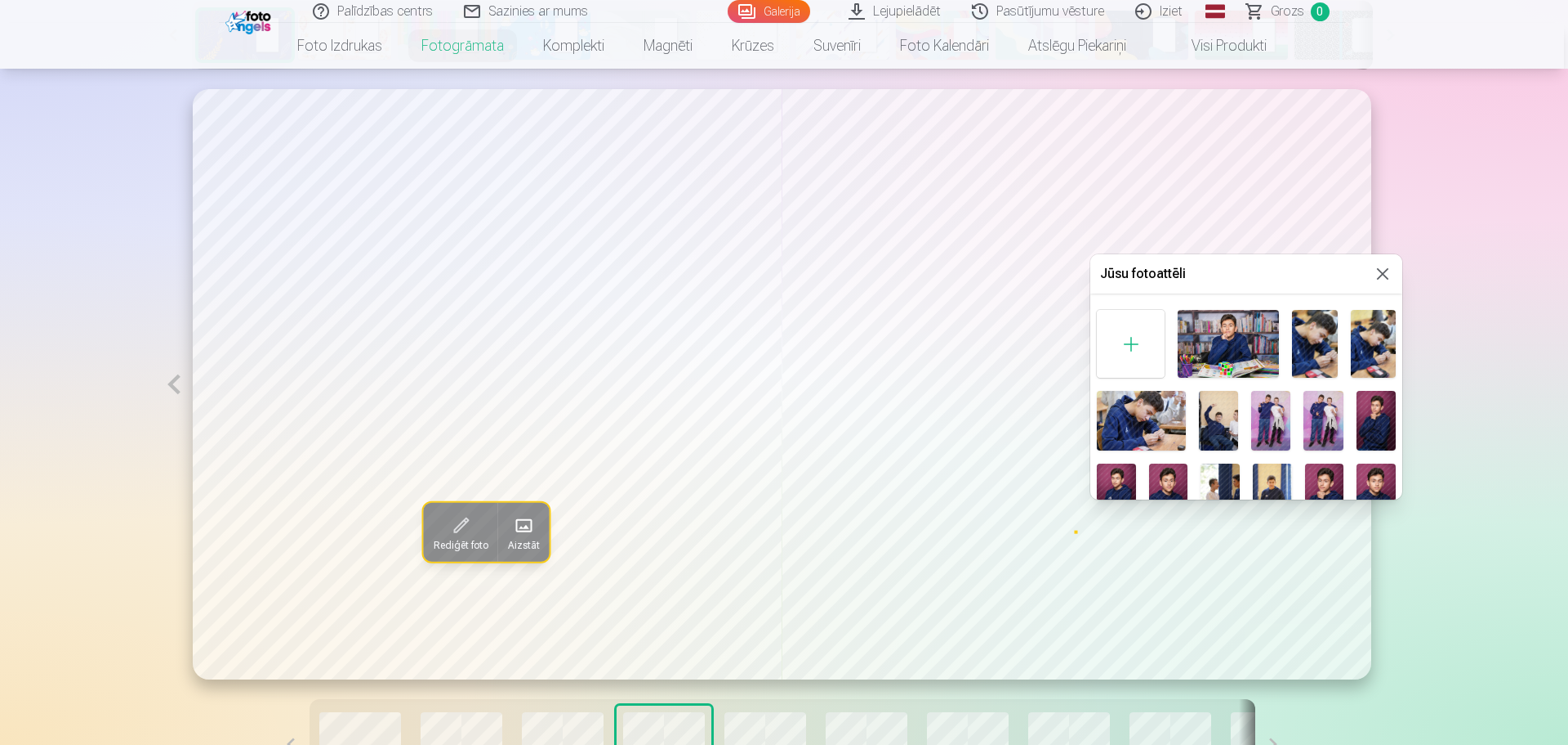
click at [1384, 267] on button at bounding box center [1383, 274] width 20 height 20
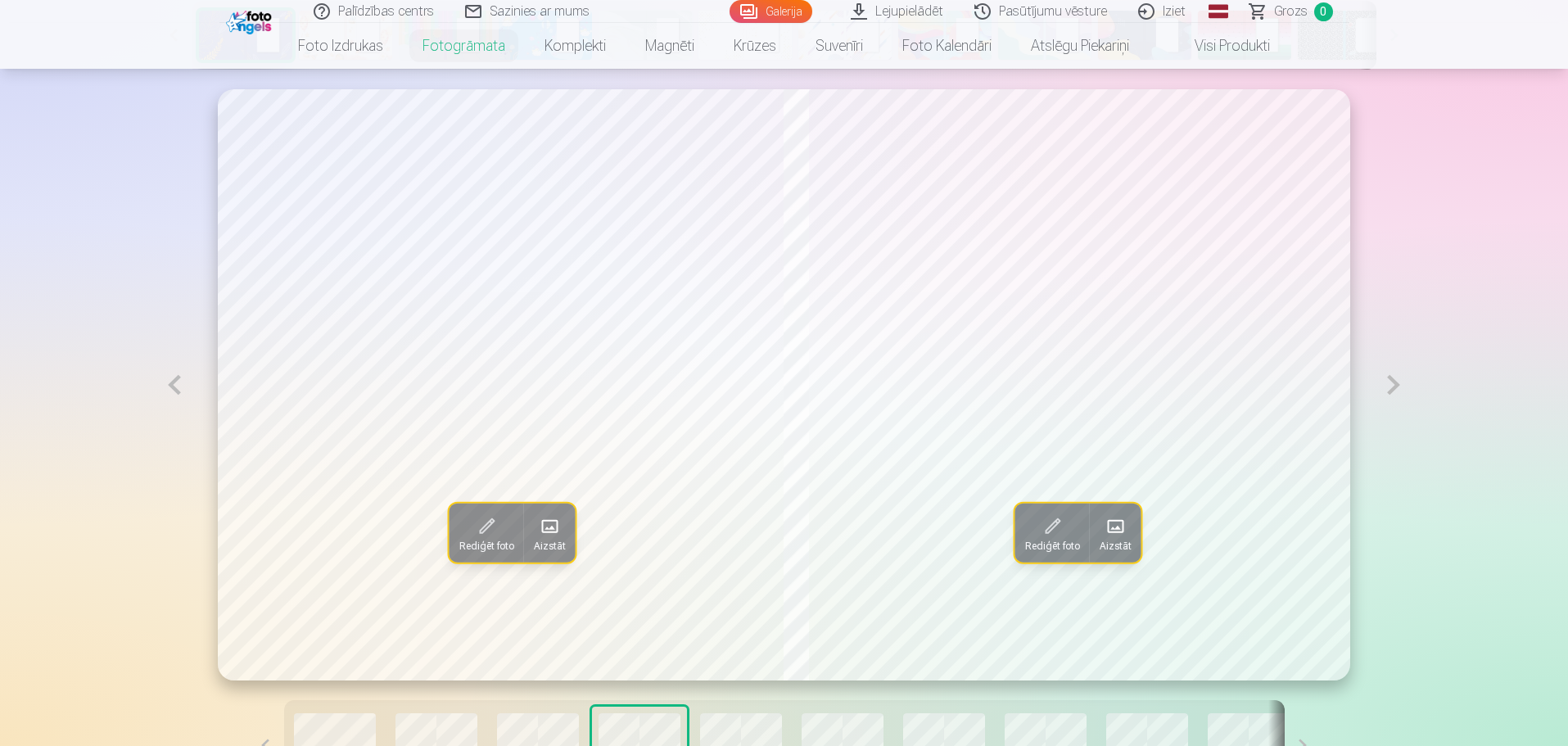
click at [1120, 527] on span at bounding box center [1116, 527] width 26 height 26
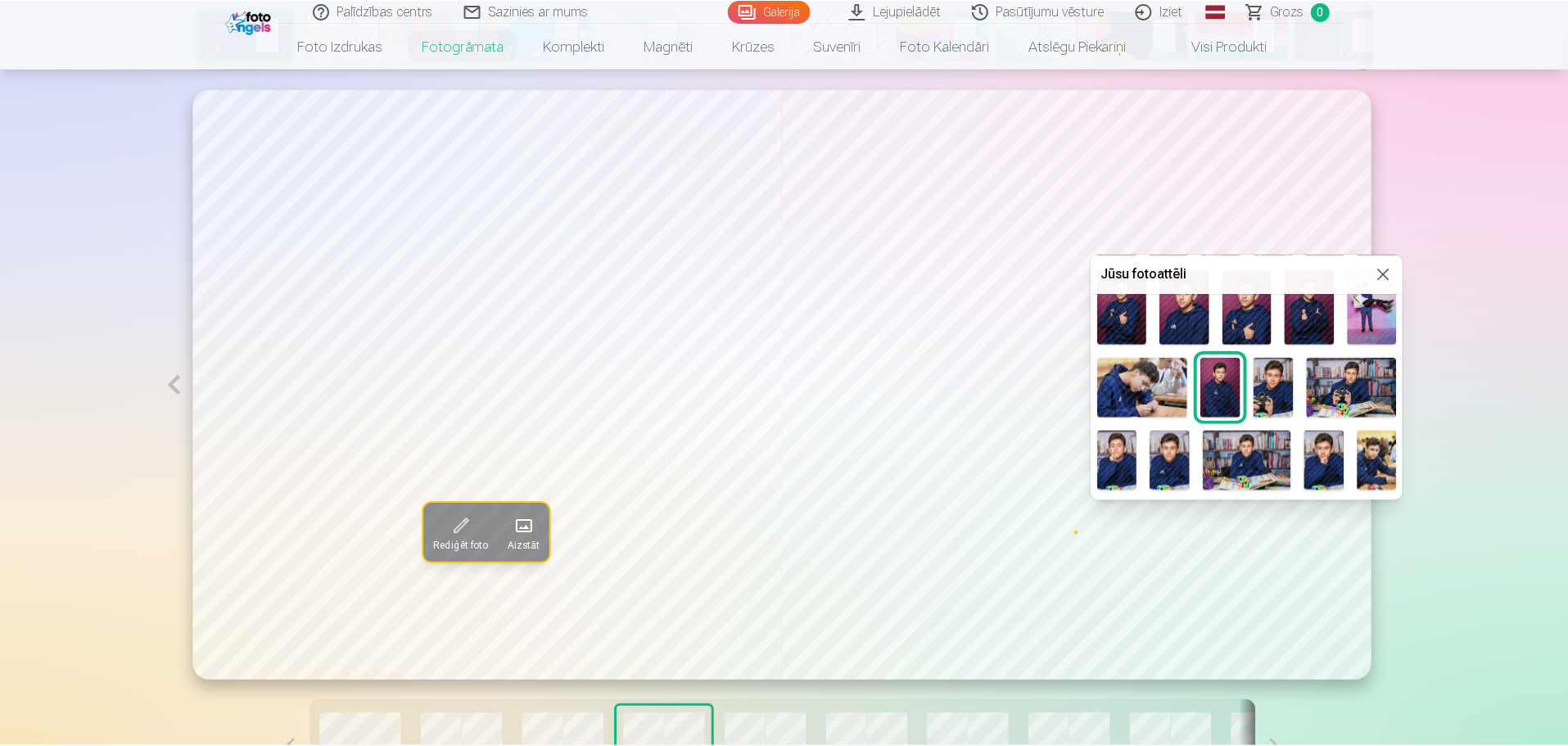
scroll to position [321, 0]
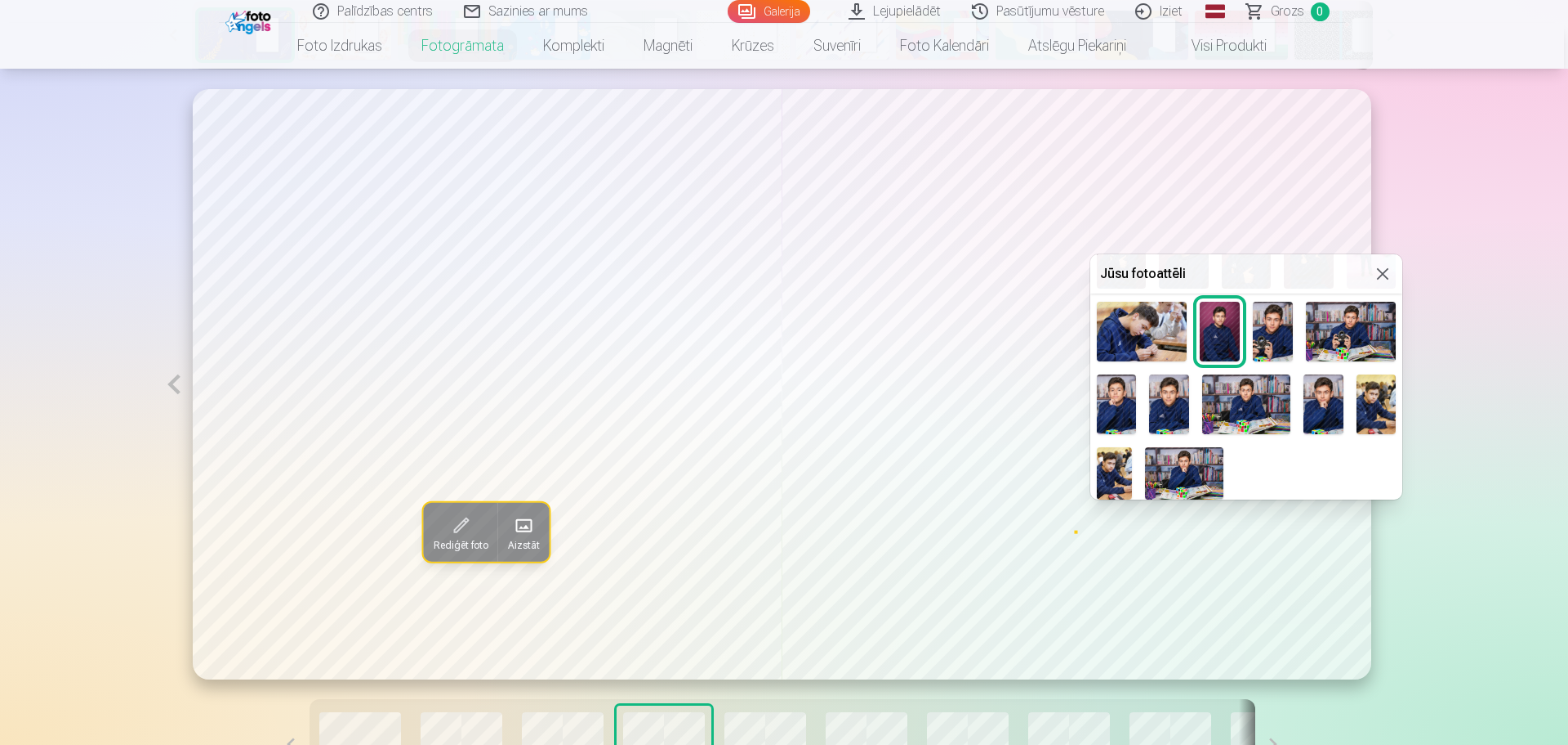
click at [1373, 272] on button at bounding box center [1383, 274] width 20 height 20
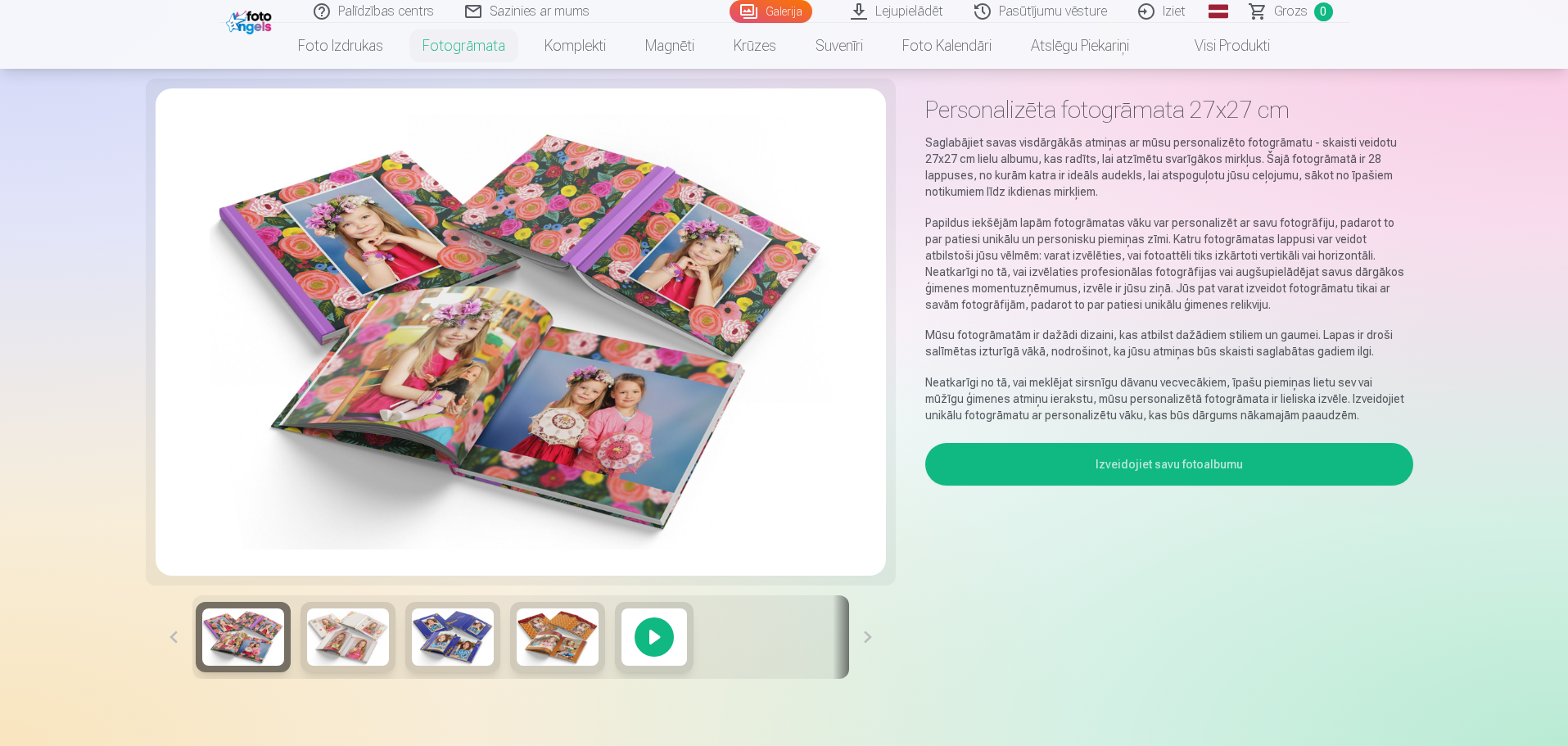
scroll to position [56, 0]
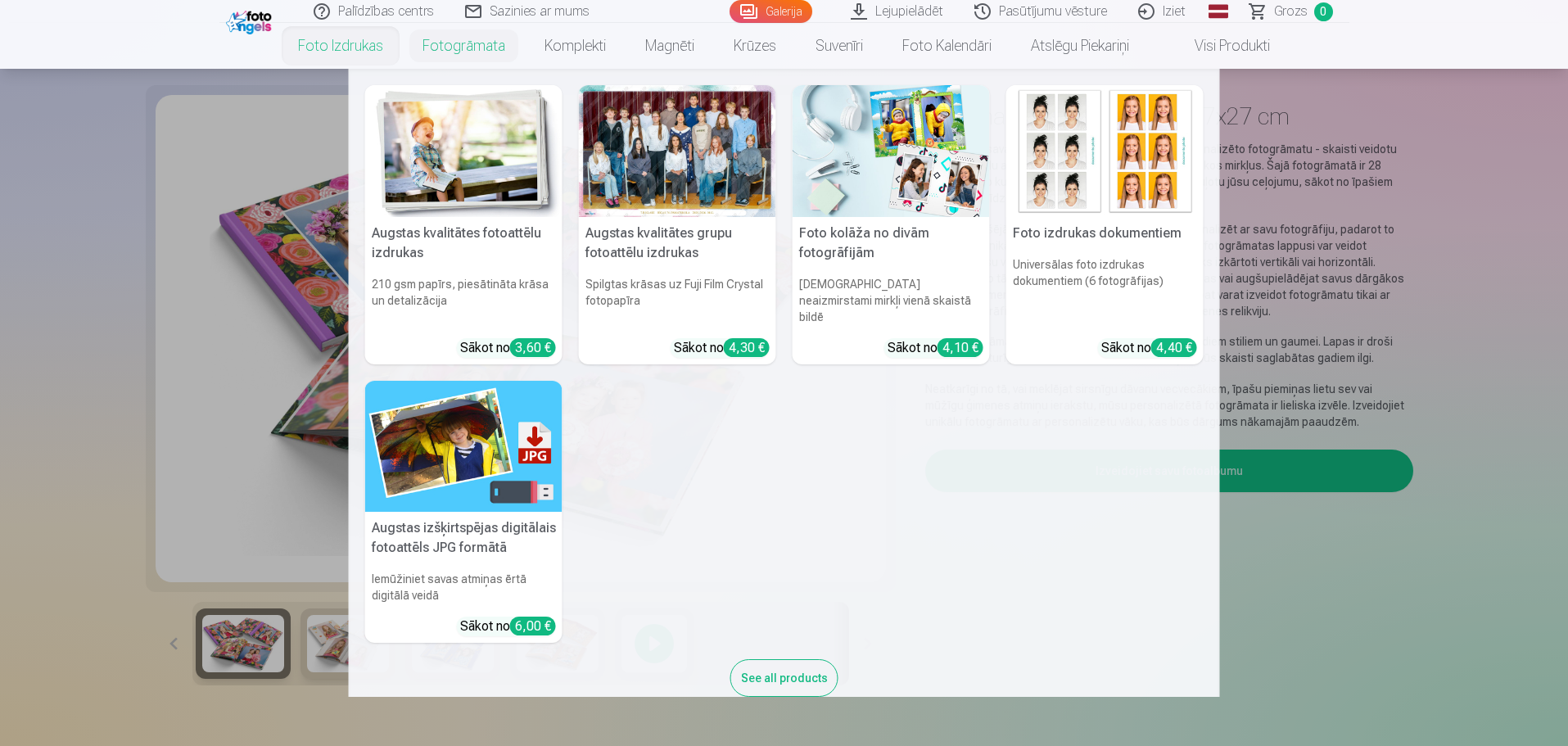
click at [680, 141] on div at bounding box center [677, 151] width 197 height 132
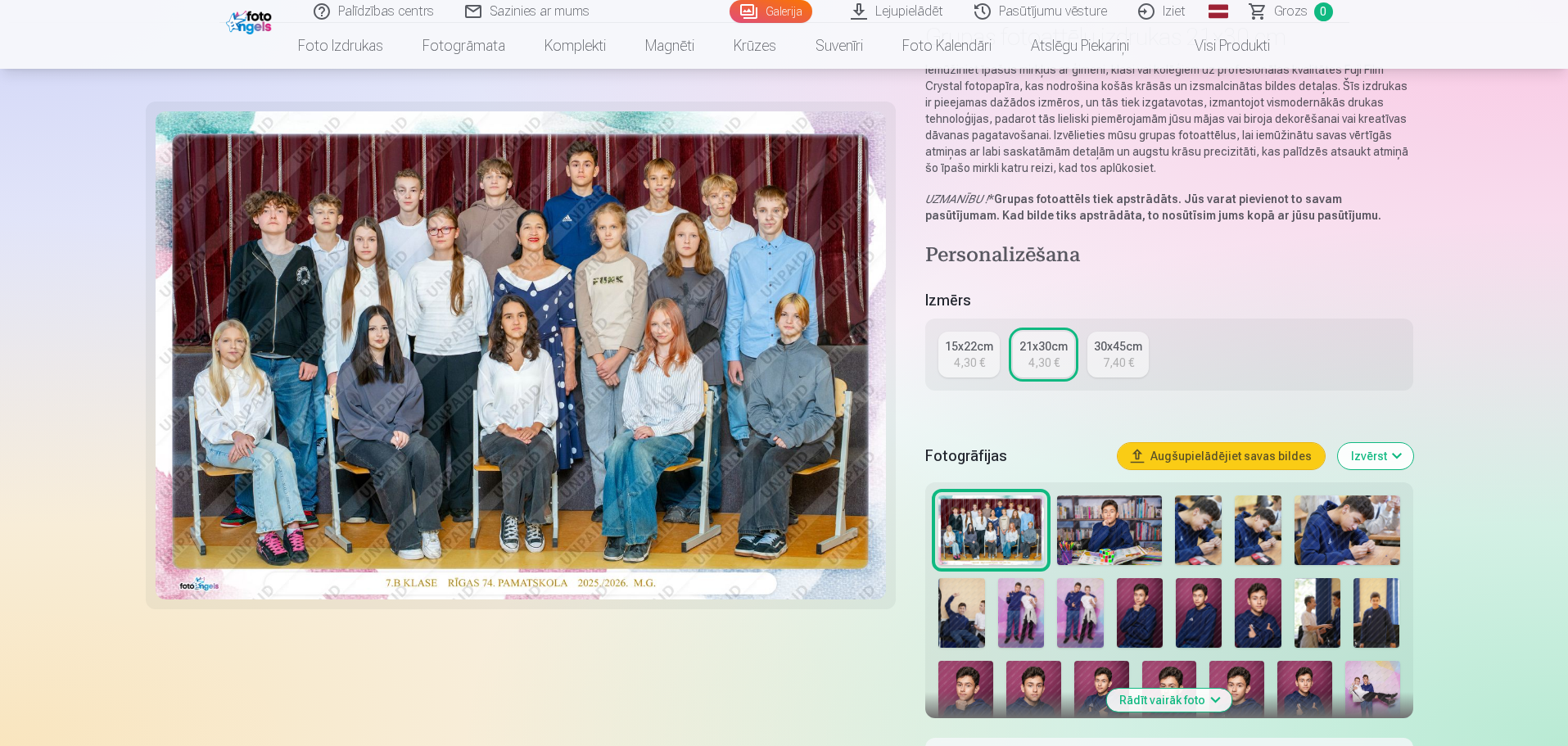
scroll to position [164, 0]
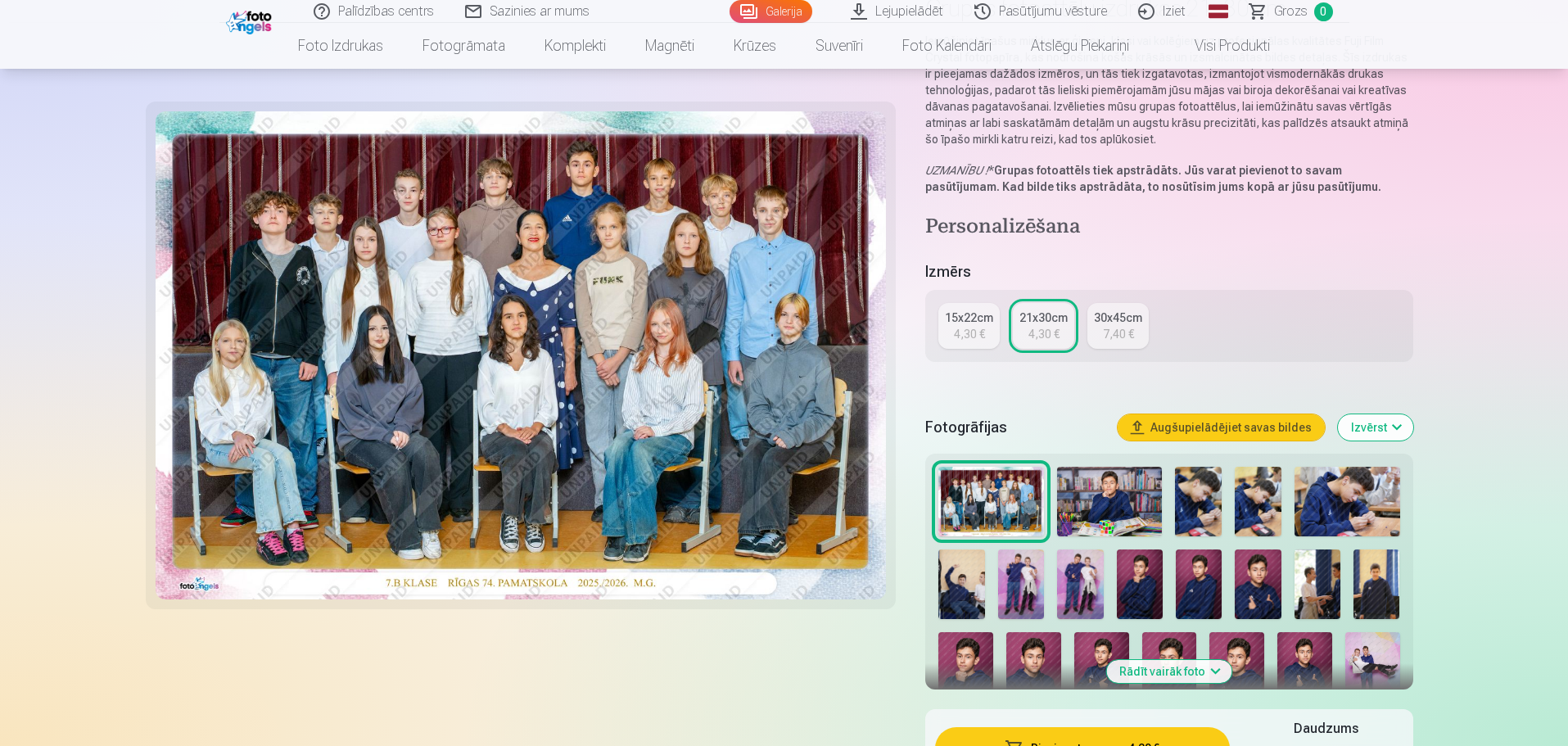
drag, startPoint x: 997, startPoint y: 501, endPoint x: 985, endPoint y: 500, distance: 12.0
click at [985, 500] on img at bounding box center [990, 501] width 105 height 70
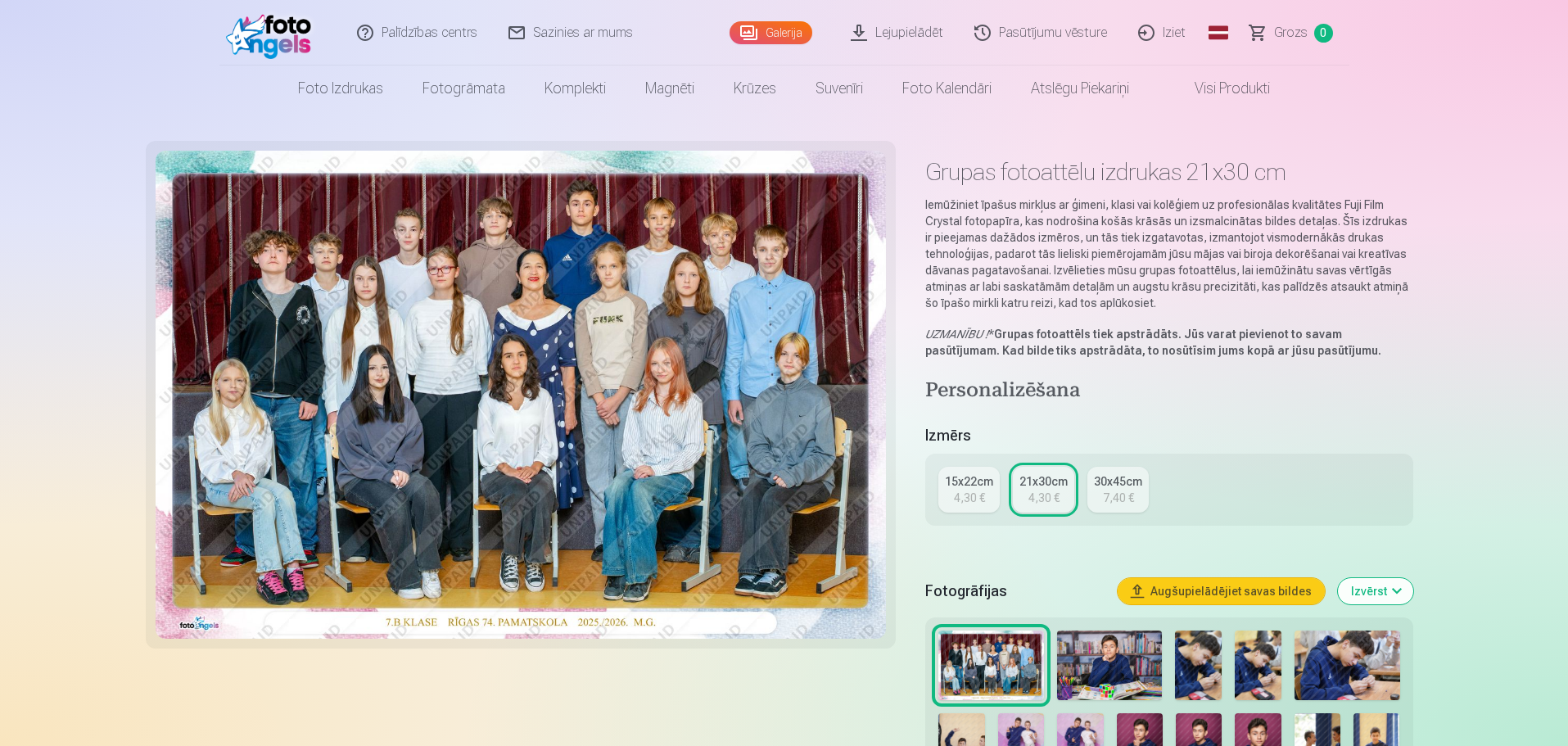
click at [981, 637] on img at bounding box center [990, 664] width 105 height 70
drag, startPoint x: 518, startPoint y: 367, endPoint x: 835, endPoint y: 684, distance: 448.3
click at [836, 684] on div at bounding box center [521, 560] width 732 height 817
click at [1368, 596] on button "Izvērst" at bounding box center [1375, 591] width 75 height 26
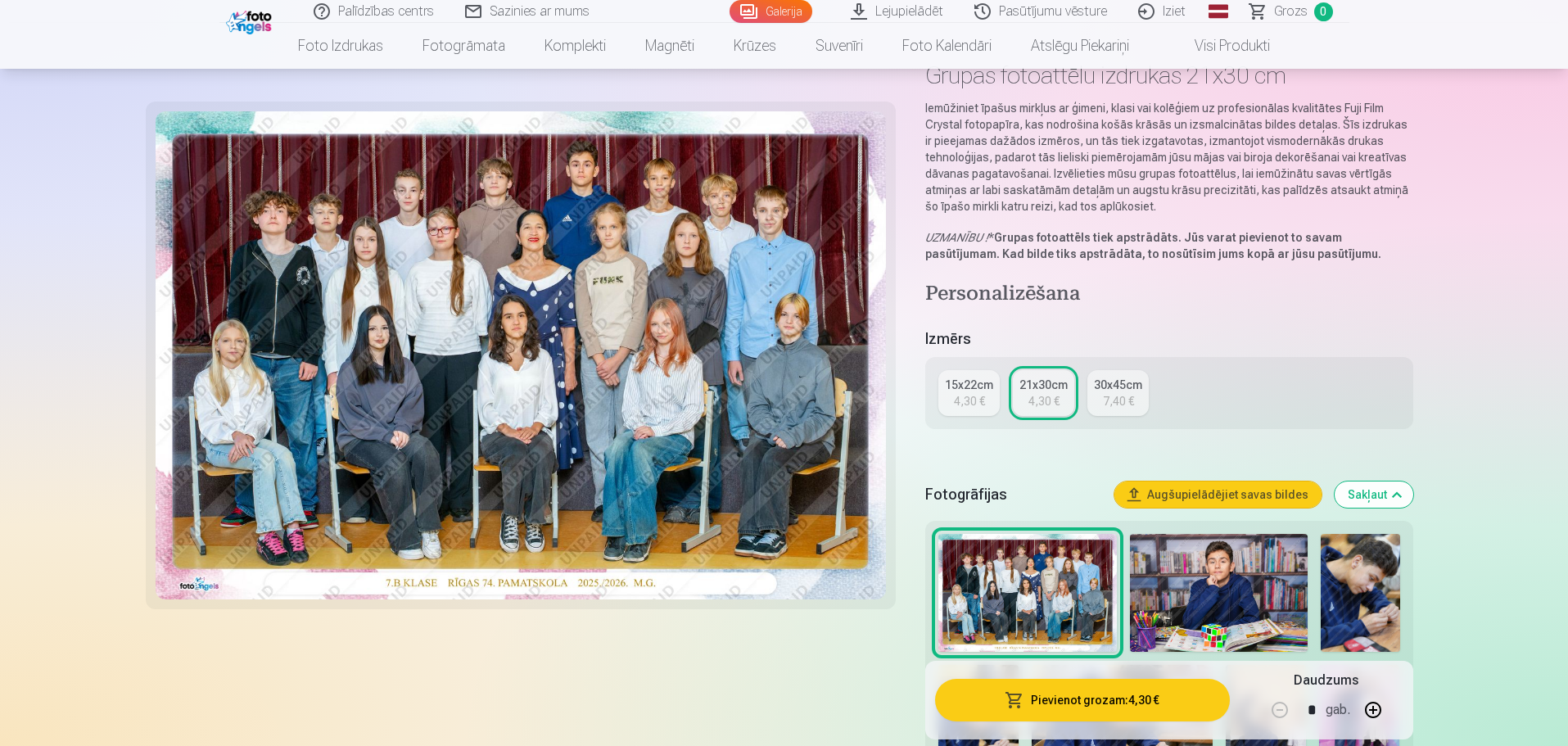
scroll to position [82, 0]
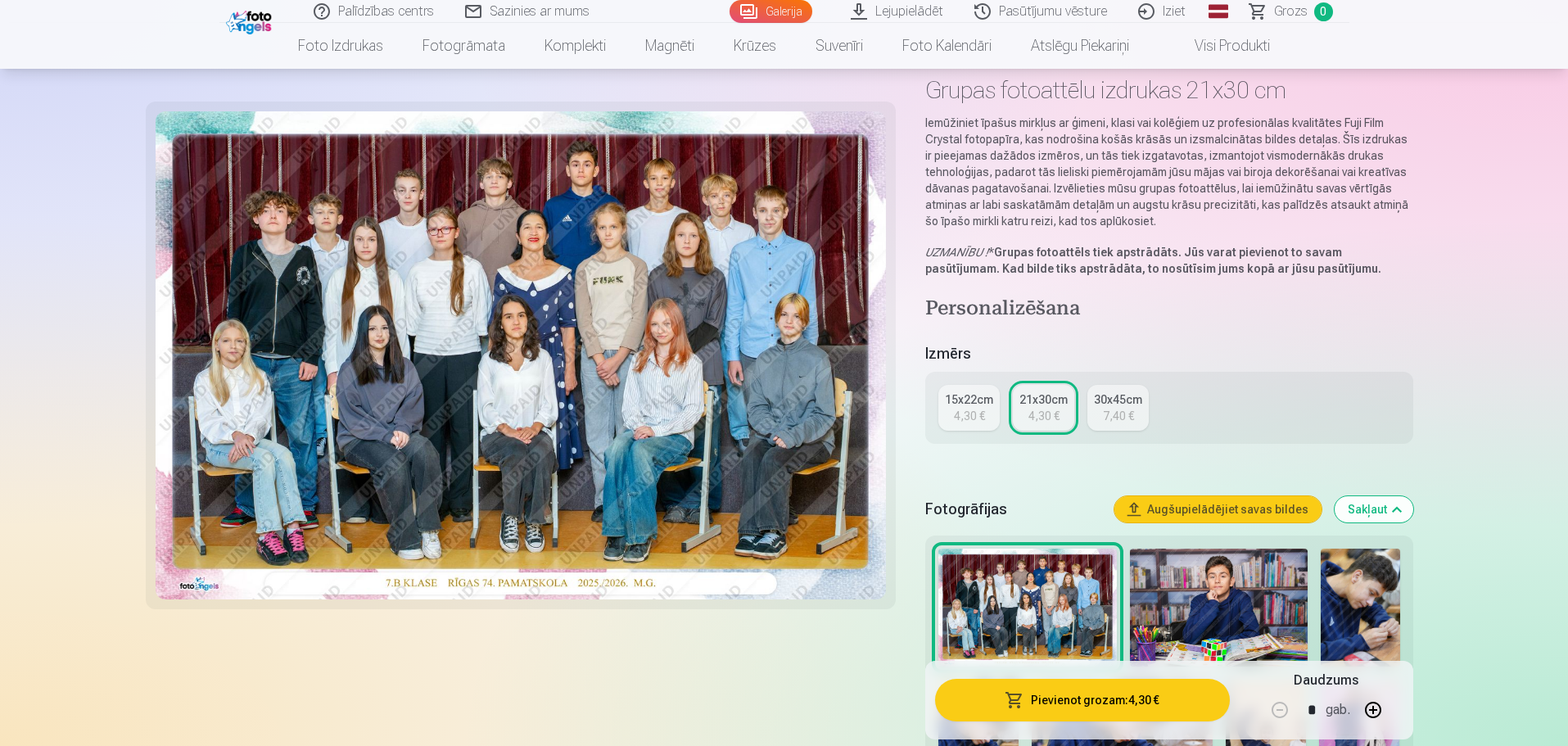
click at [1029, 591] on img at bounding box center [1027, 607] width 178 height 119
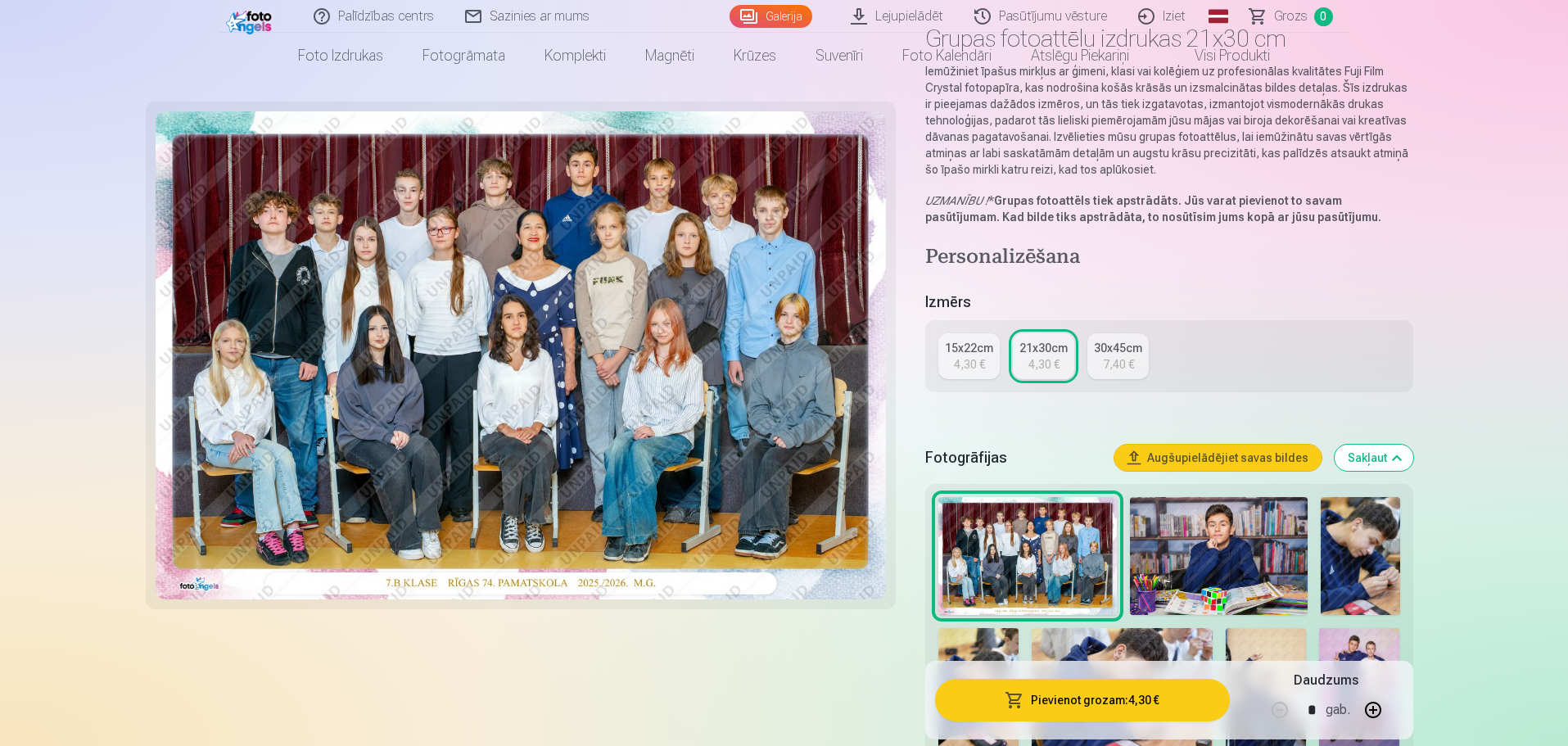
scroll to position [0, 0]
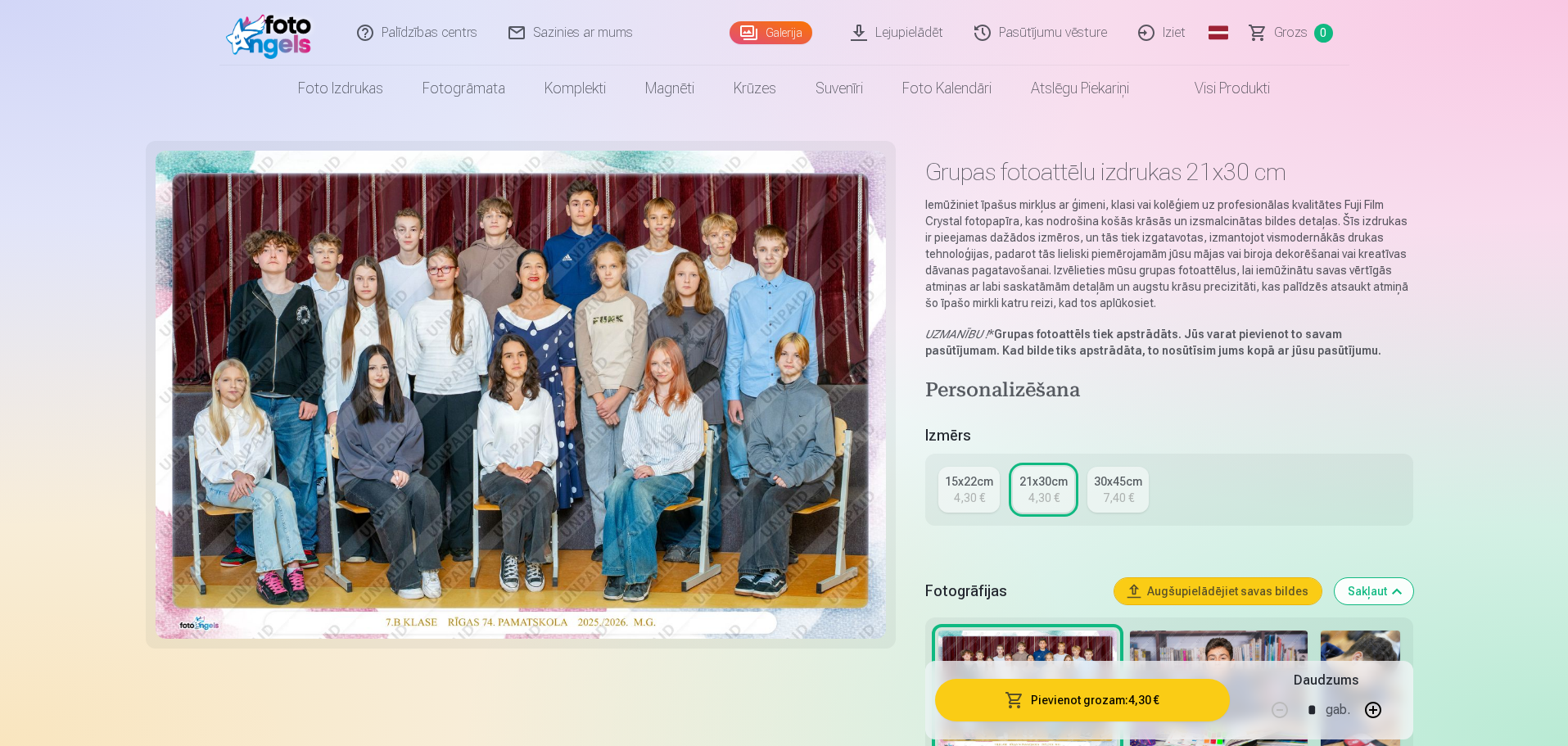
click at [964, 485] on div "15x22cm" at bounding box center [969, 481] width 49 height 16
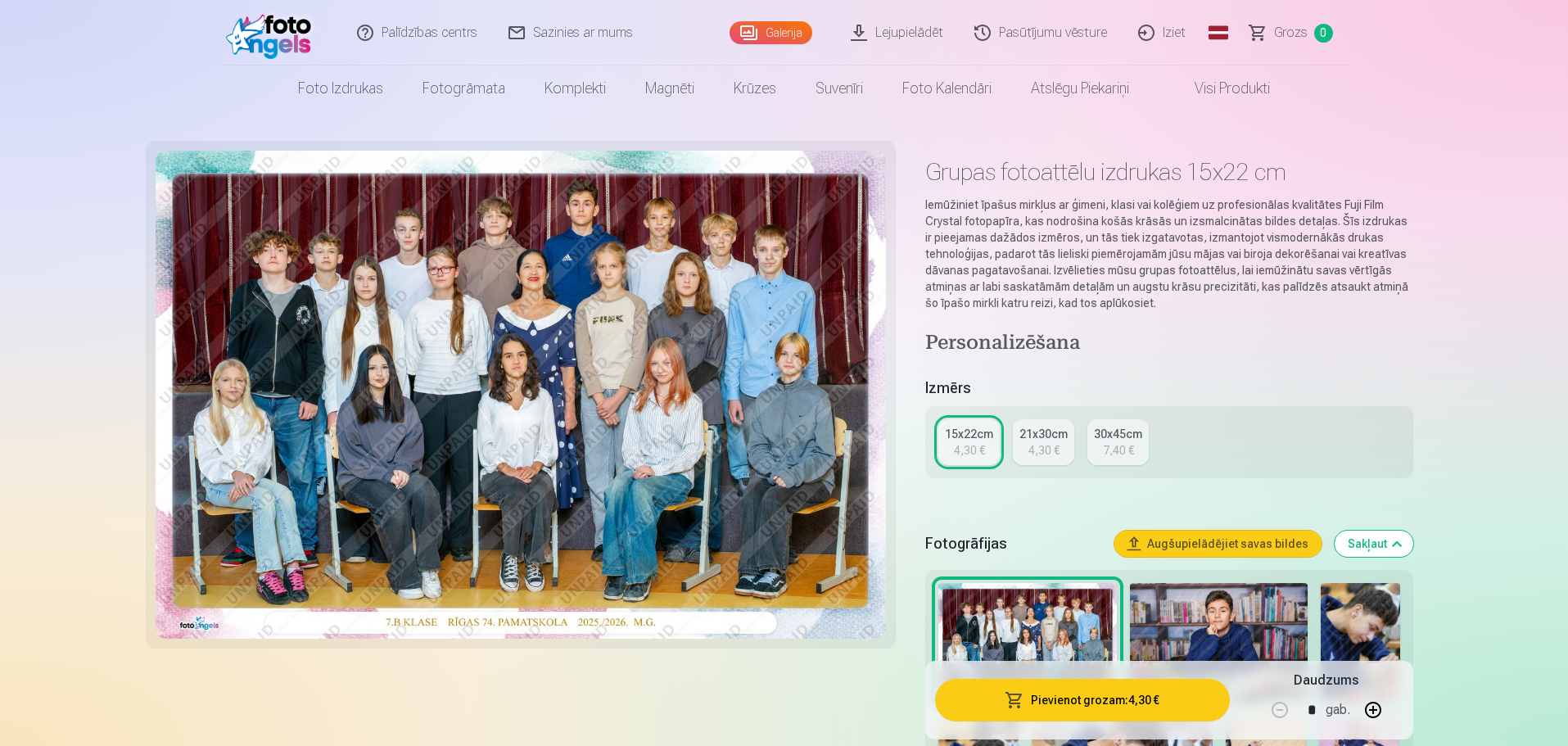
click at [1044, 431] on div "21x30cm" at bounding box center [1044, 434] width 49 height 16
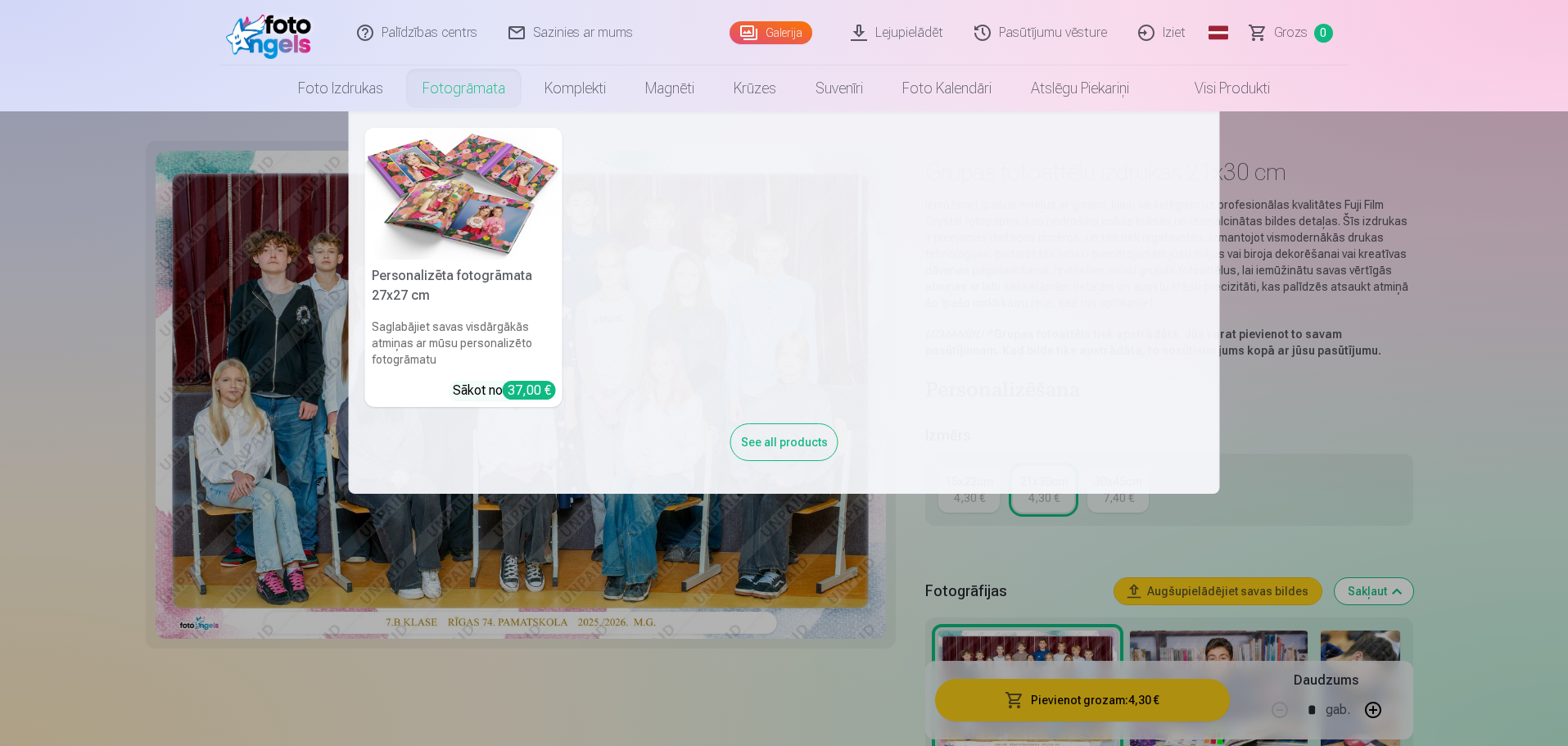
click at [451, 83] on link "Fotogrāmata" at bounding box center [463, 88] width 122 height 46
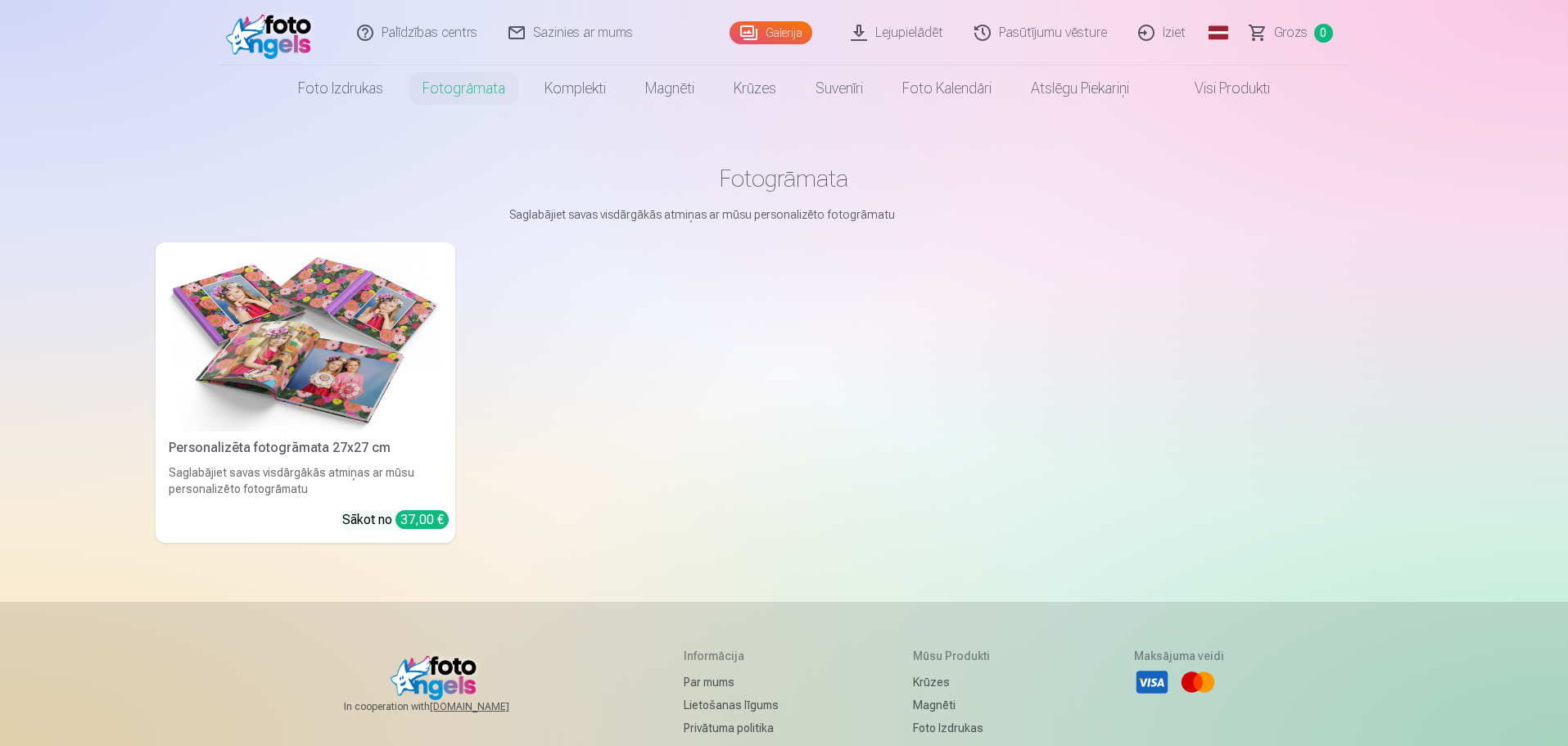
click at [327, 383] on img at bounding box center [305, 340] width 273 height 182
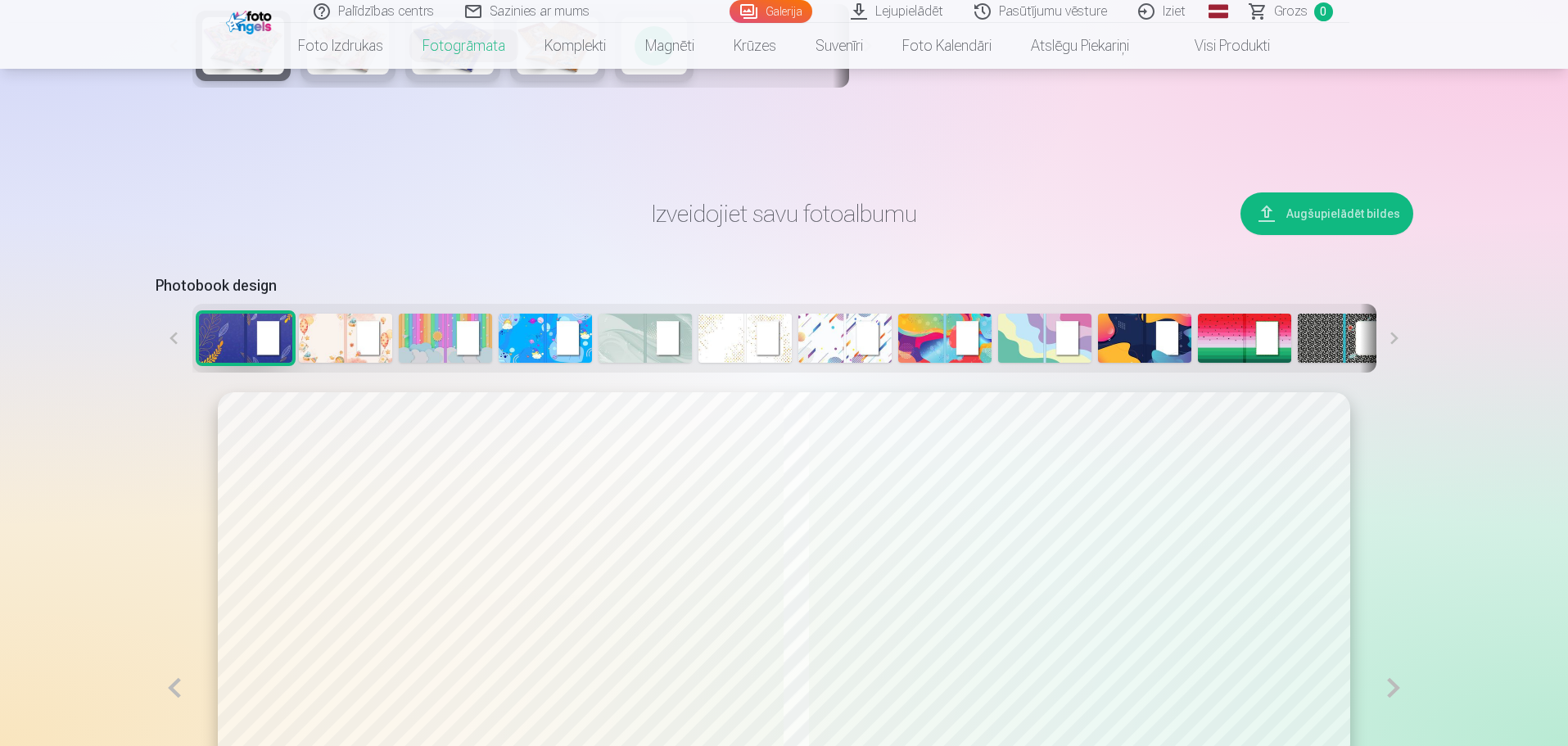
scroll to position [655, 0]
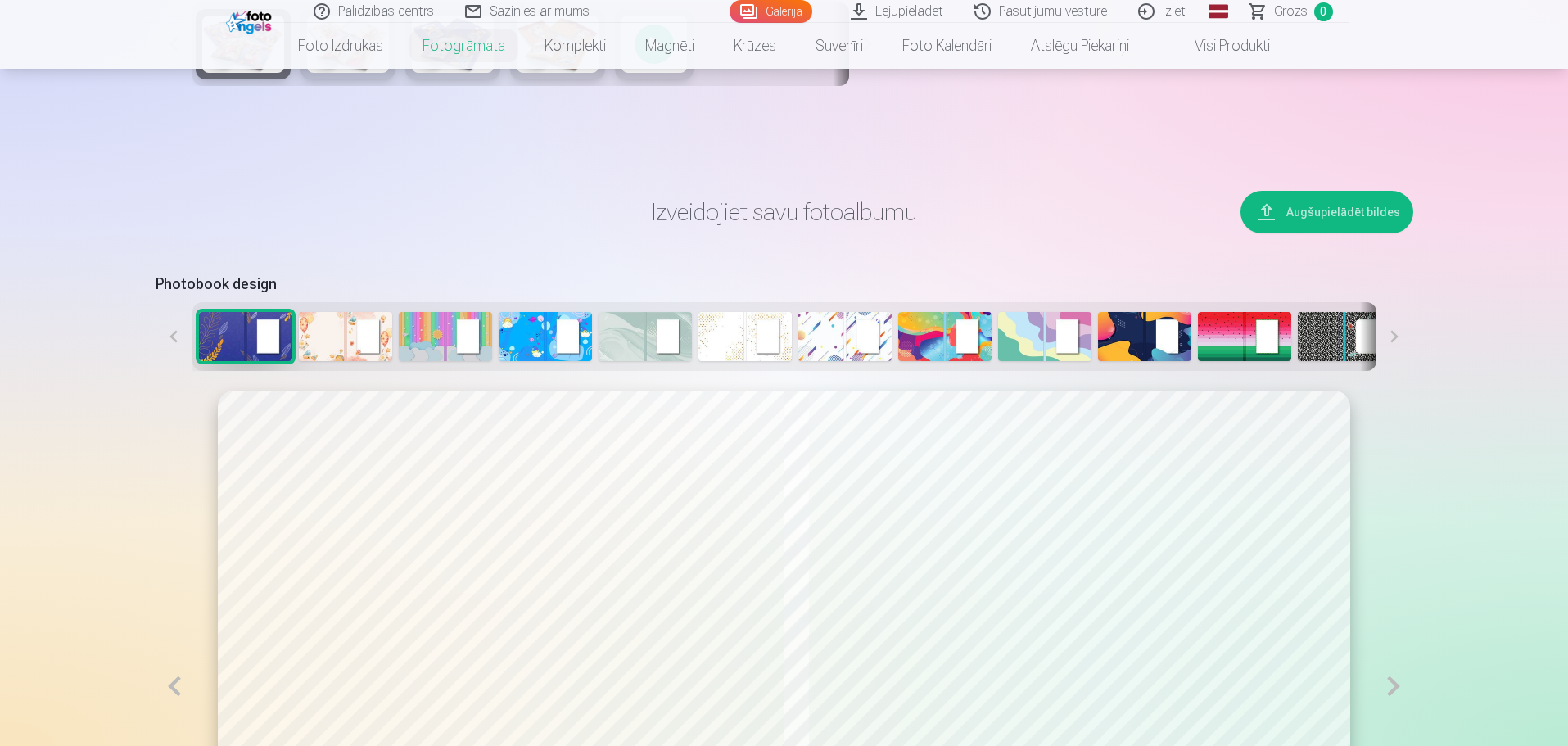
click at [1330, 212] on button "Augšupielādēt bildes" at bounding box center [1326, 212] width 173 height 43
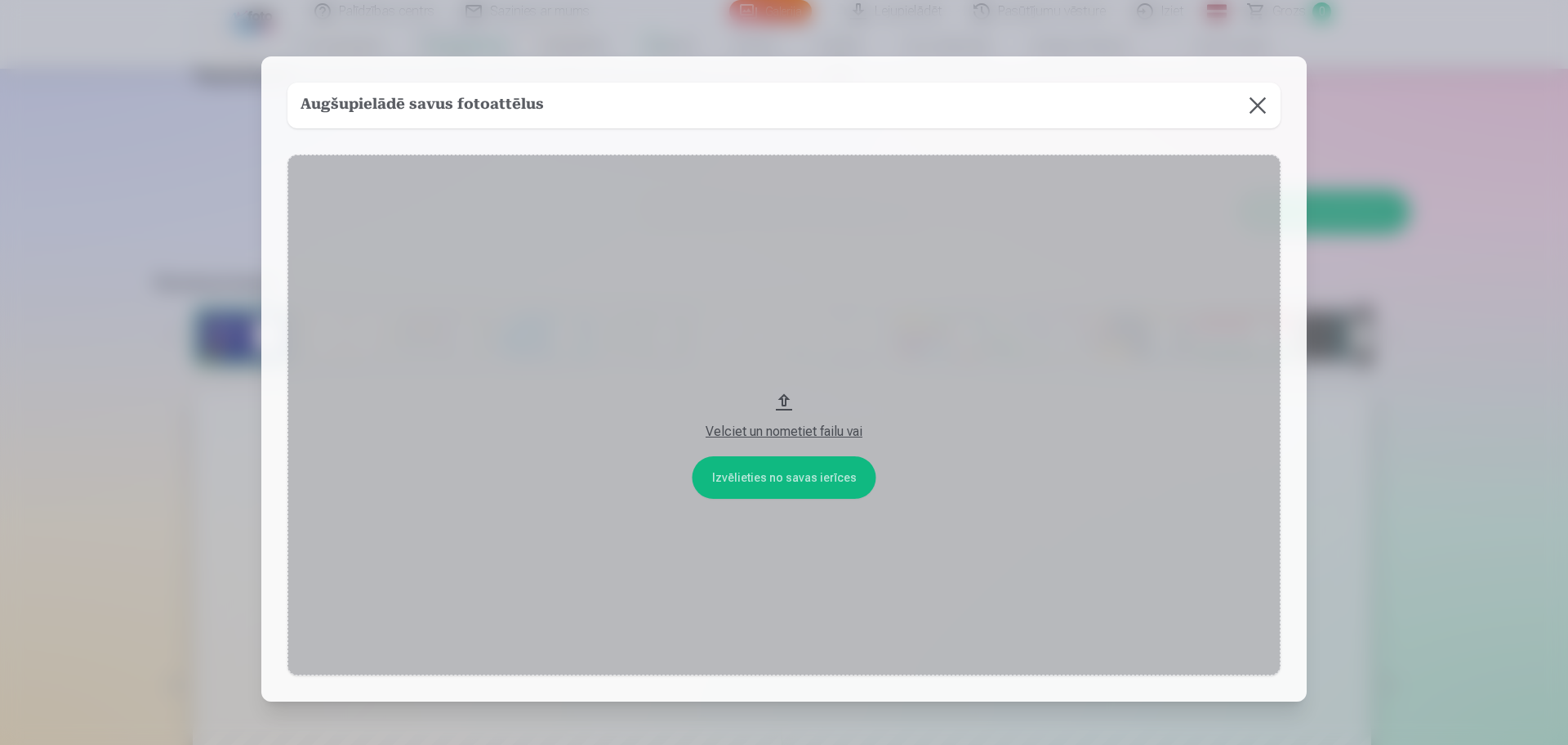
click at [1260, 99] on button at bounding box center [1258, 105] width 46 height 46
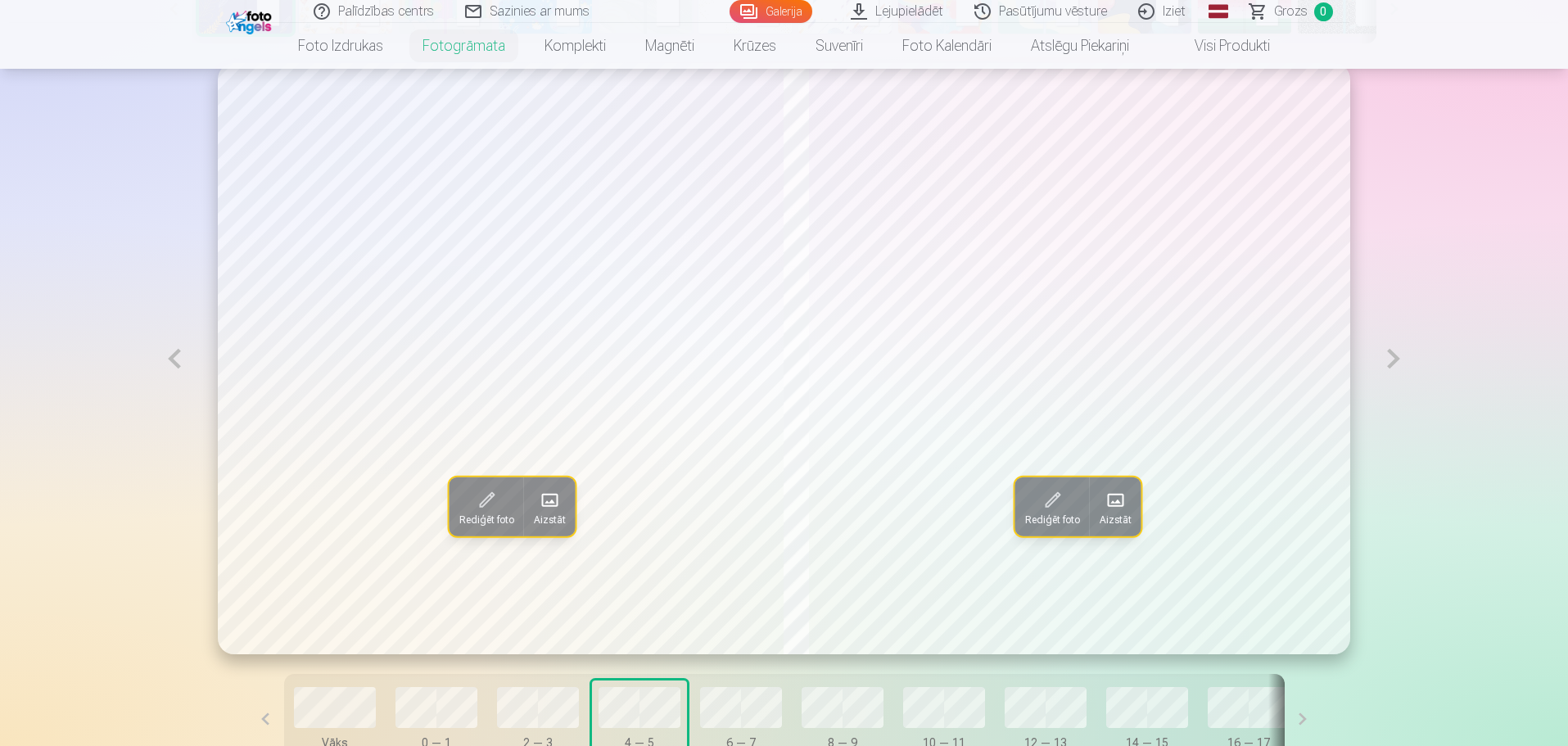
scroll to position [1146, 0]
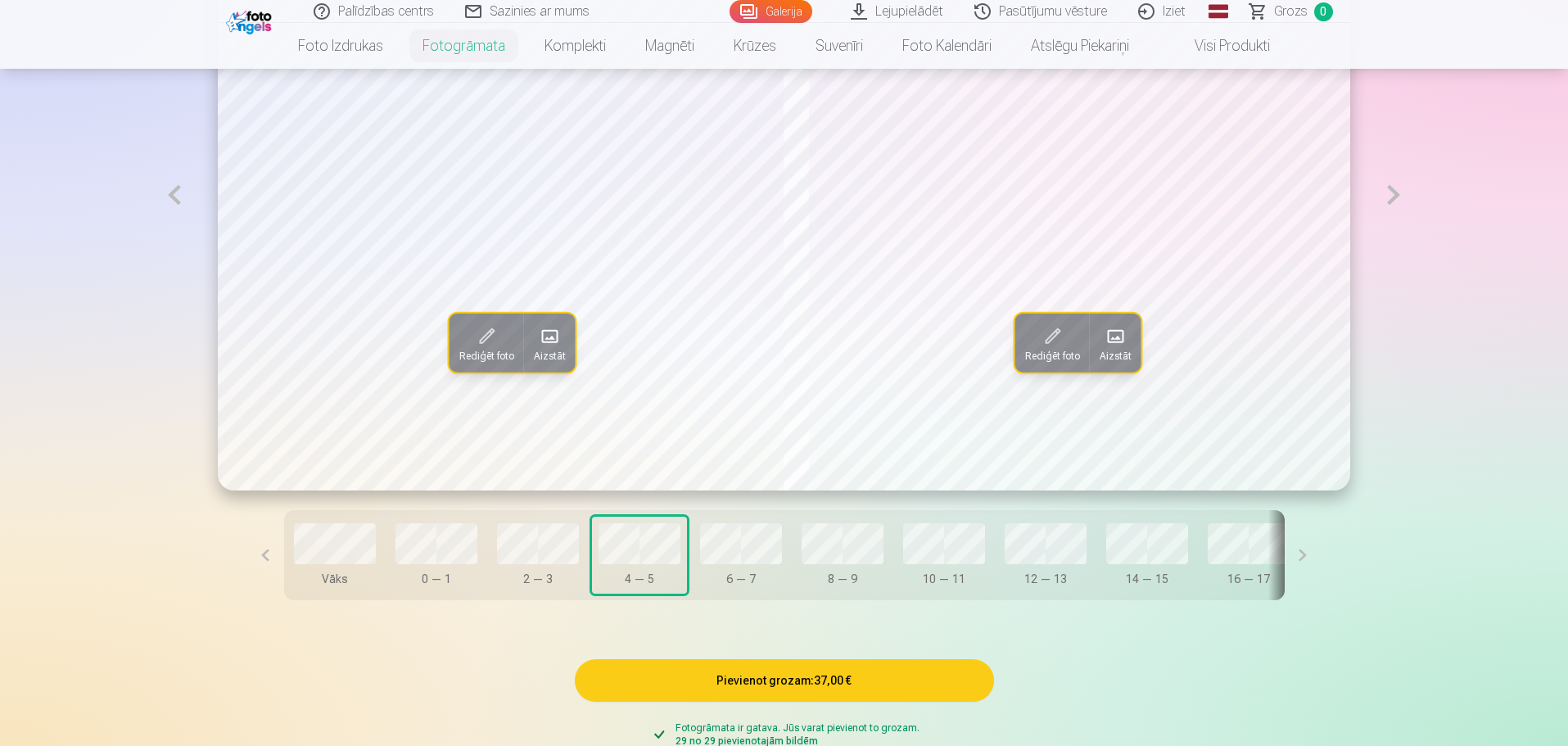
click at [284, 558] on button at bounding box center [266, 555] width 36 height 90
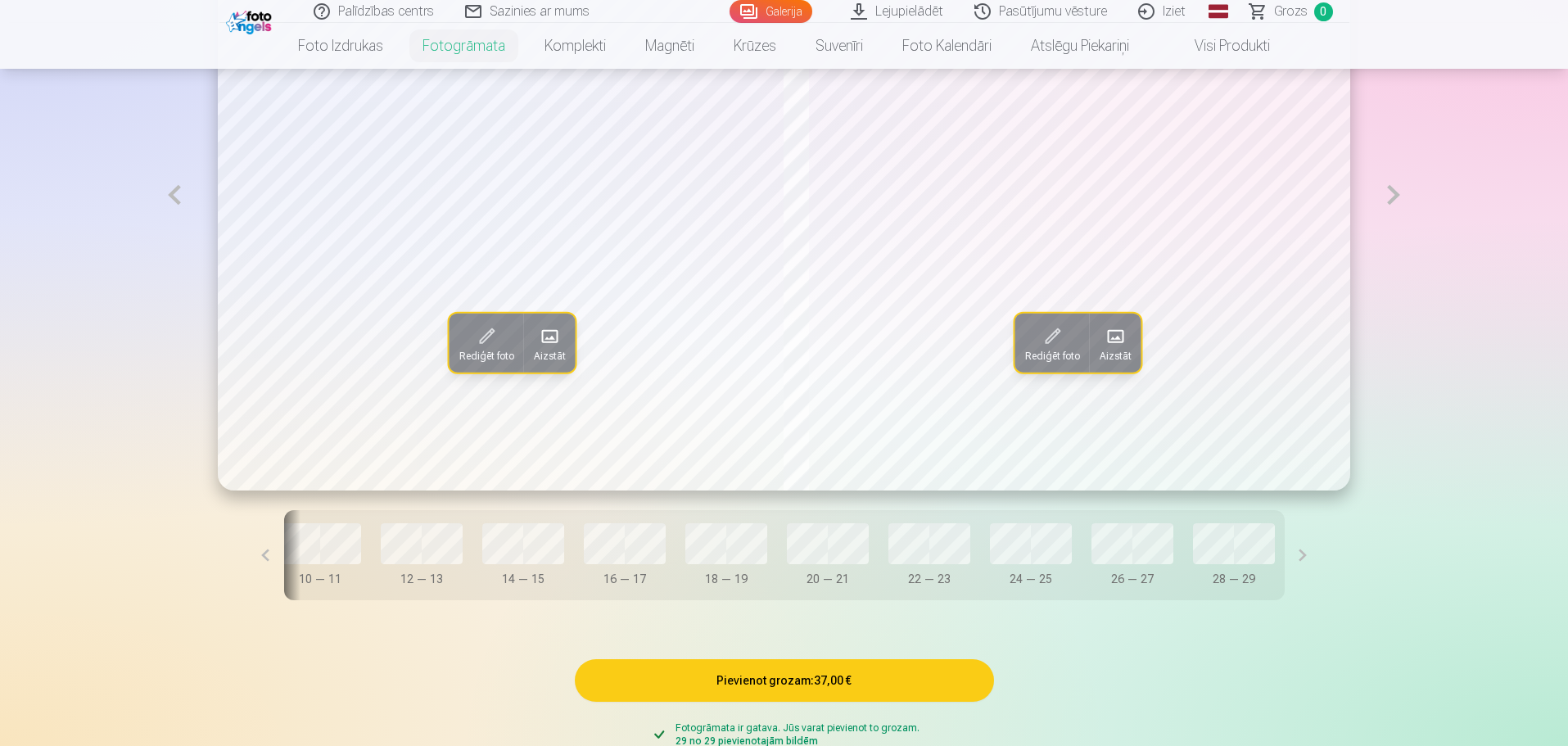
click at [1126, 349] on span at bounding box center [1116, 337] width 26 height 26
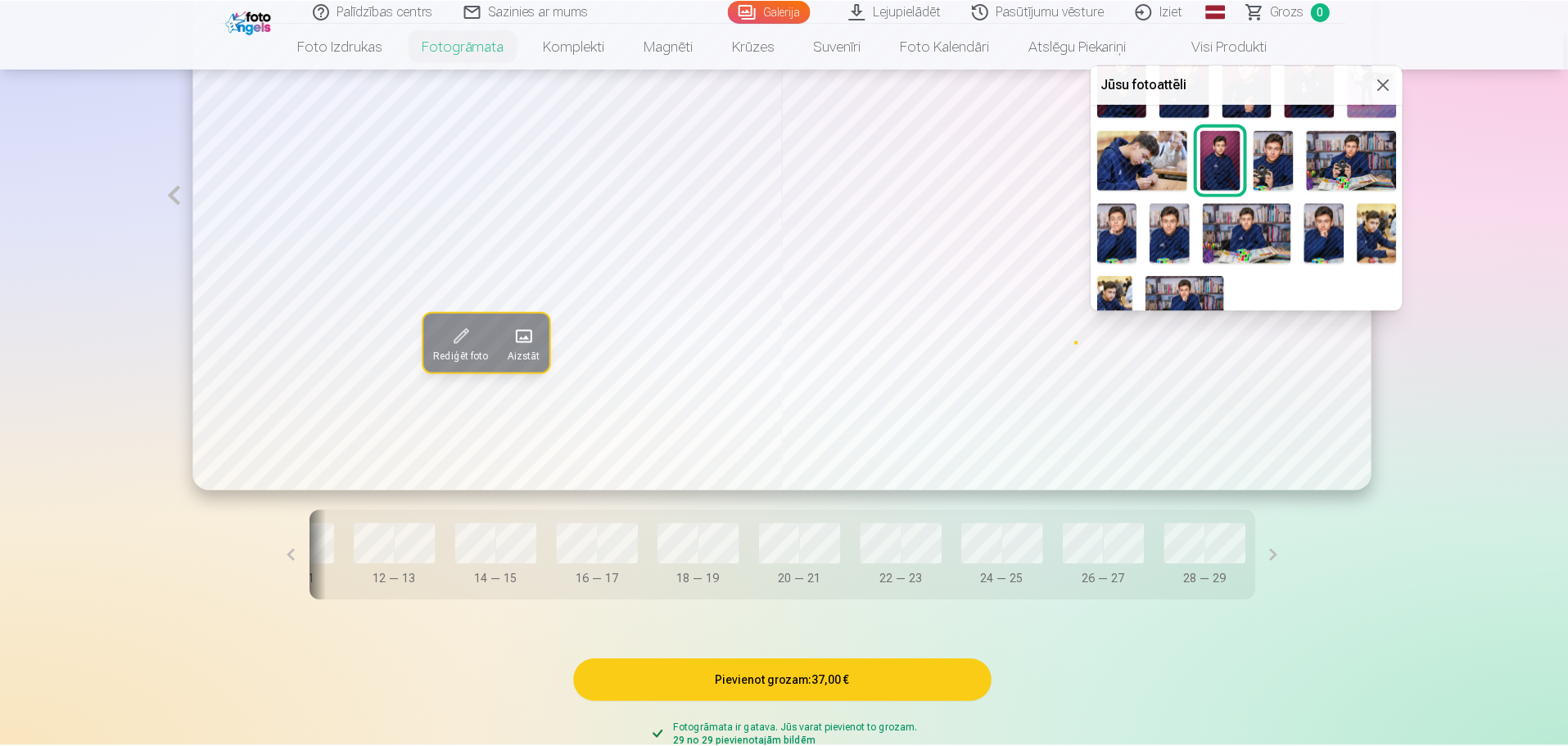
scroll to position [321, 0]
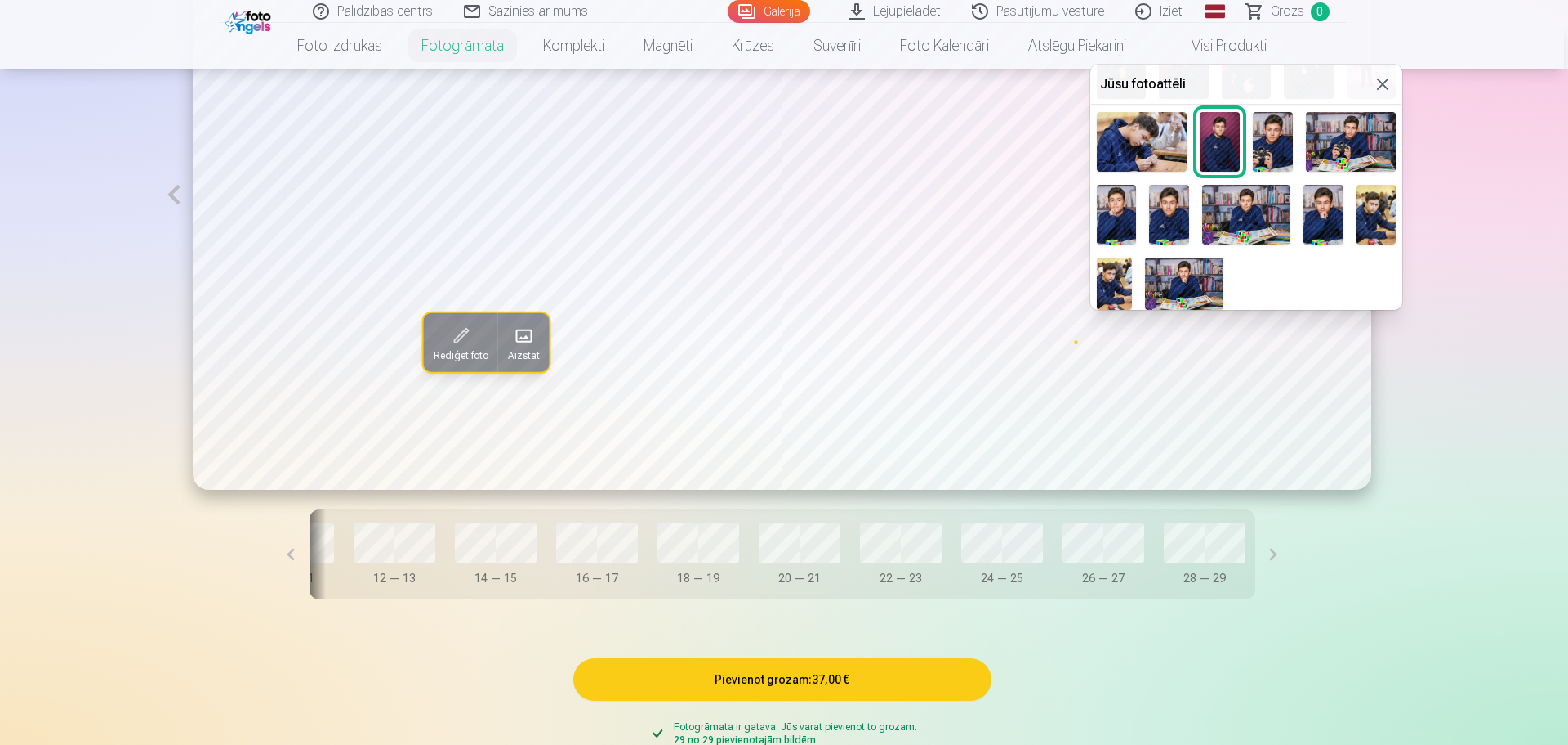
click at [1377, 87] on button at bounding box center [1383, 84] width 20 height 20
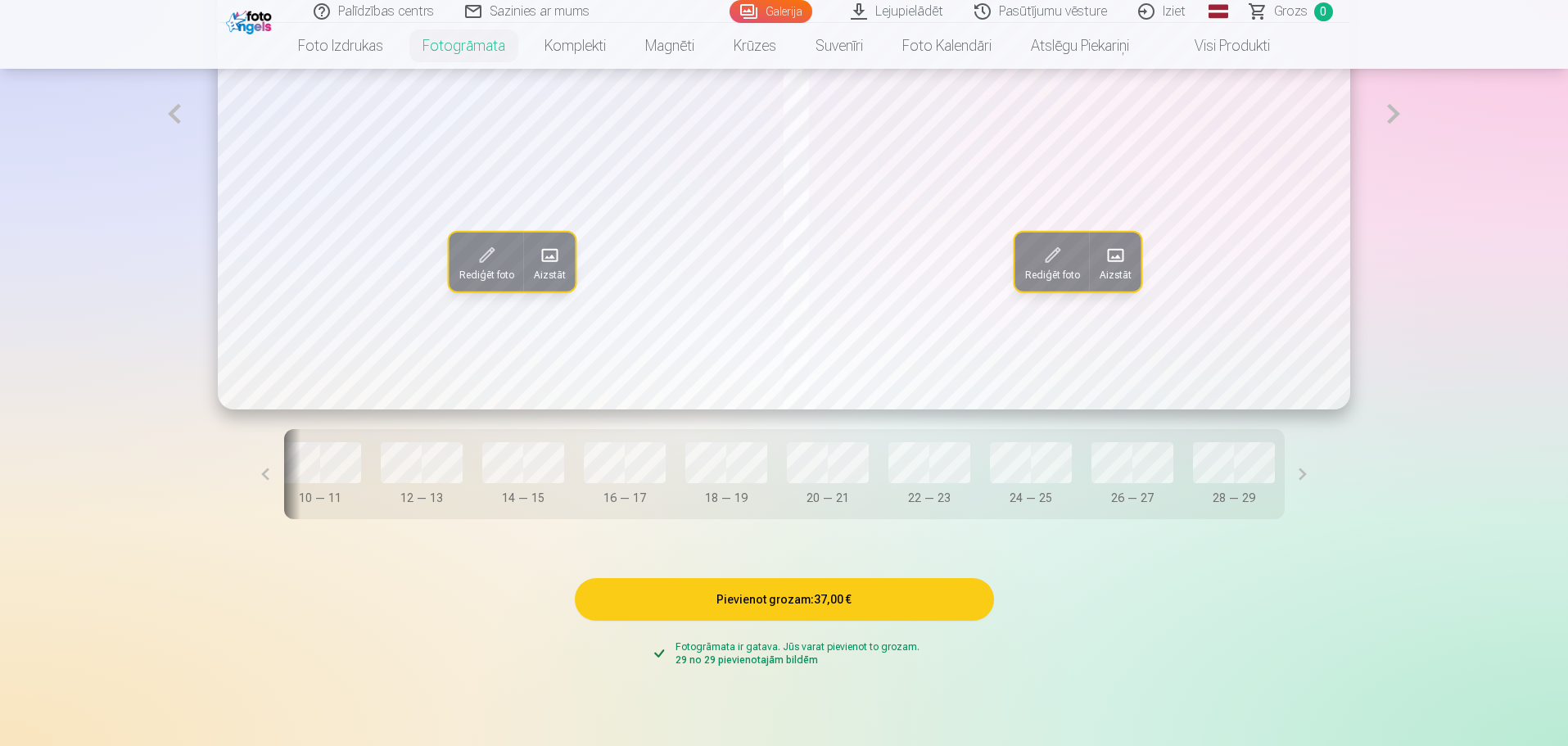
scroll to position [1227, 0]
drag, startPoint x: 806, startPoint y: 527, endPoint x: 697, endPoint y: 528, distance: 109.0
click at [581, 514] on div "Rediģēt foto Aizstāt Rediģēt foto Aizstāt Vāks 0 — 1 2 — 3 4 — 5 6 — 7 8 — 9 10…" at bounding box center [784, 178] width 1257 height 760
drag, startPoint x: 817, startPoint y: 521, endPoint x: 662, endPoint y: 504, distance: 155.9
click at [662, 504] on div "Vāks 0 — 1 2 — 3 4 — 5 6 — 7 8 — 9 10 — 11 12 — 13 14 — 15 16 — 17 18 — 19 20 —…" at bounding box center [784, 473] width 1001 height 90
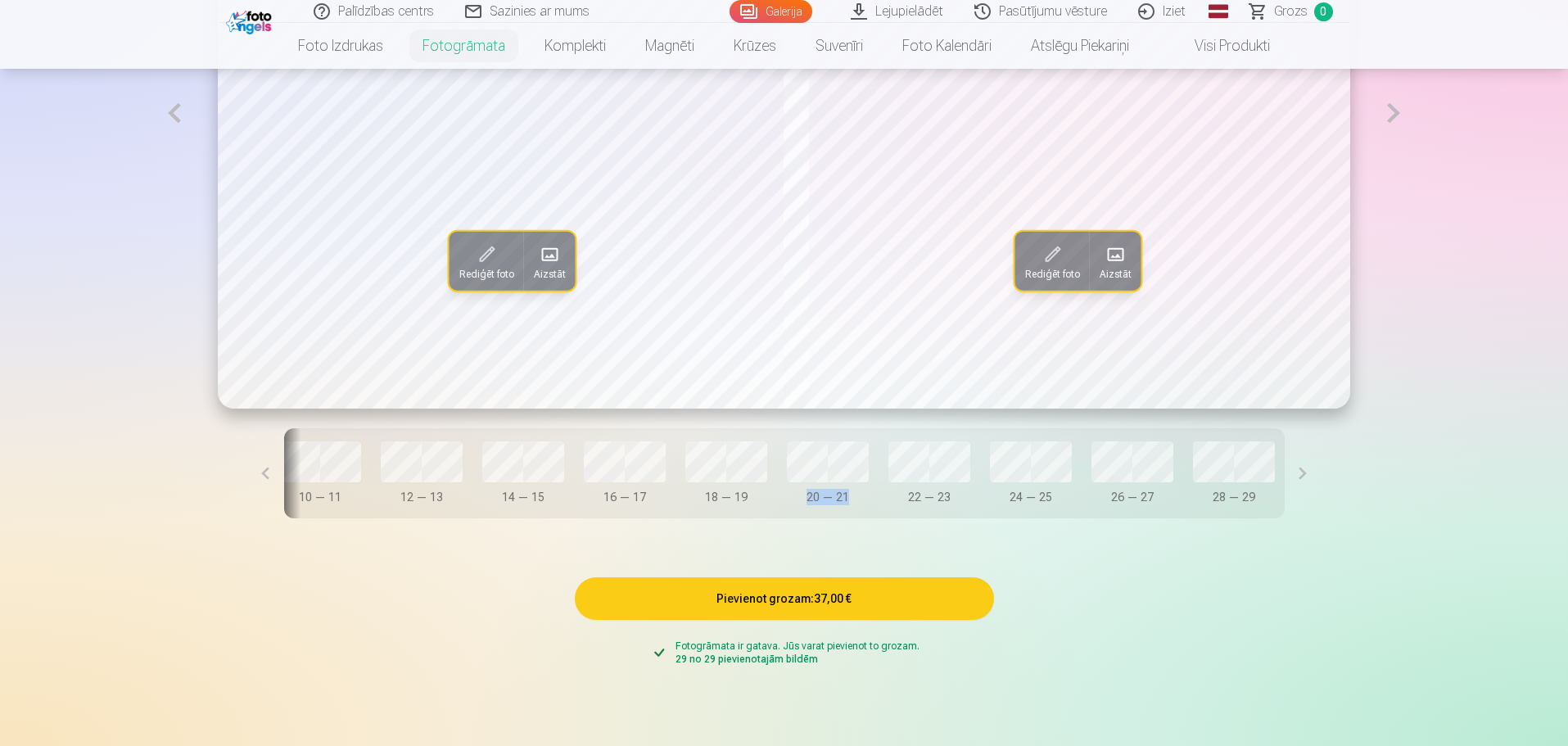
drag, startPoint x: 823, startPoint y: 521, endPoint x: 755, endPoint y: 520, distance: 68.0
click at [755, 518] on div "Vāks 0 — 1 2 — 3 4 — 5 6 — 7 8 — 9 10 — 11 12 — 13 14 — 15 16 — 17 18 — 19 20 —…" at bounding box center [784, 473] width 1001 height 90
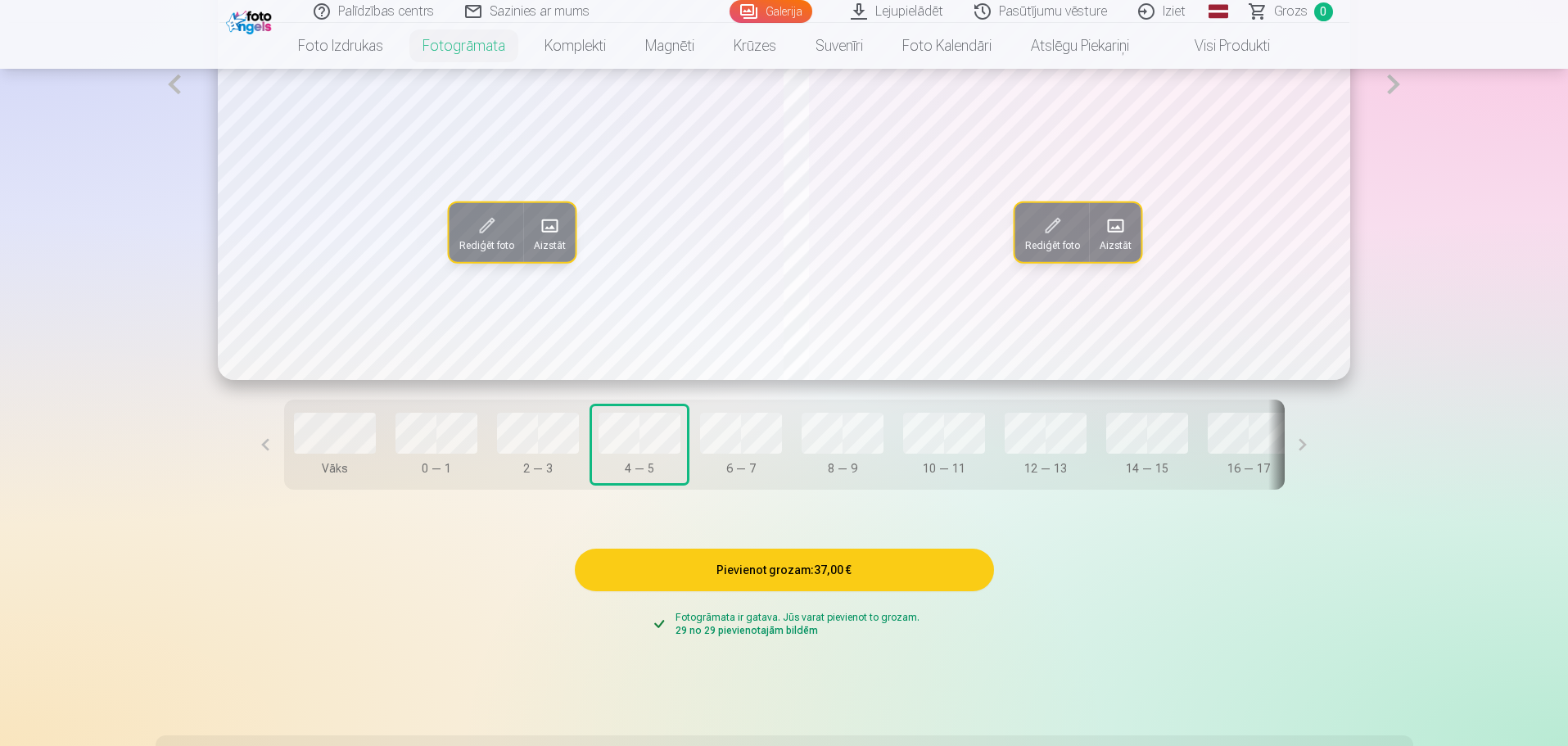
scroll to position [1391, 0]
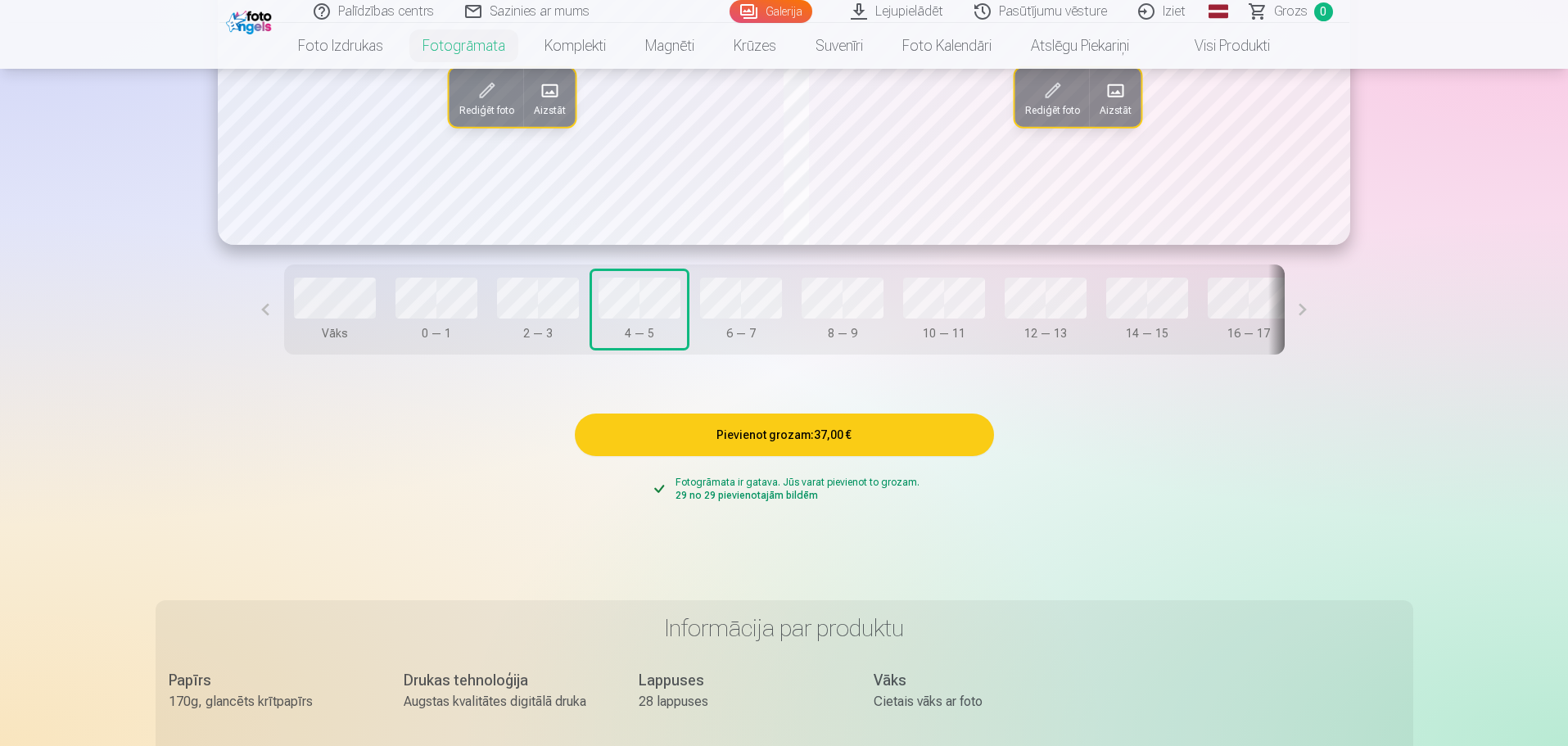
click at [782, 442] on button "Pievienot grozam : 37,00 €" at bounding box center [784, 434] width 419 height 43
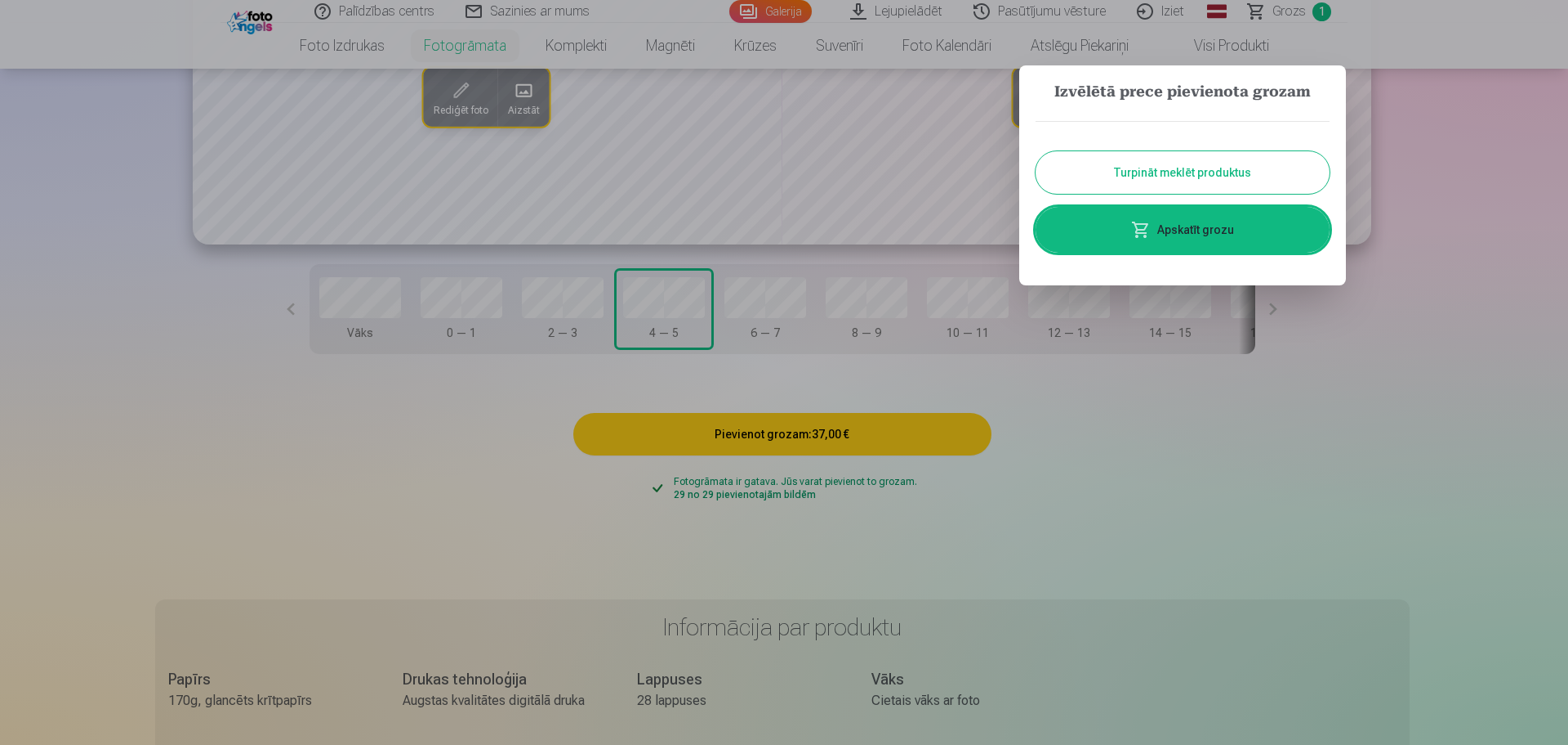
click at [1089, 503] on div at bounding box center [784, 372] width 1568 height 745
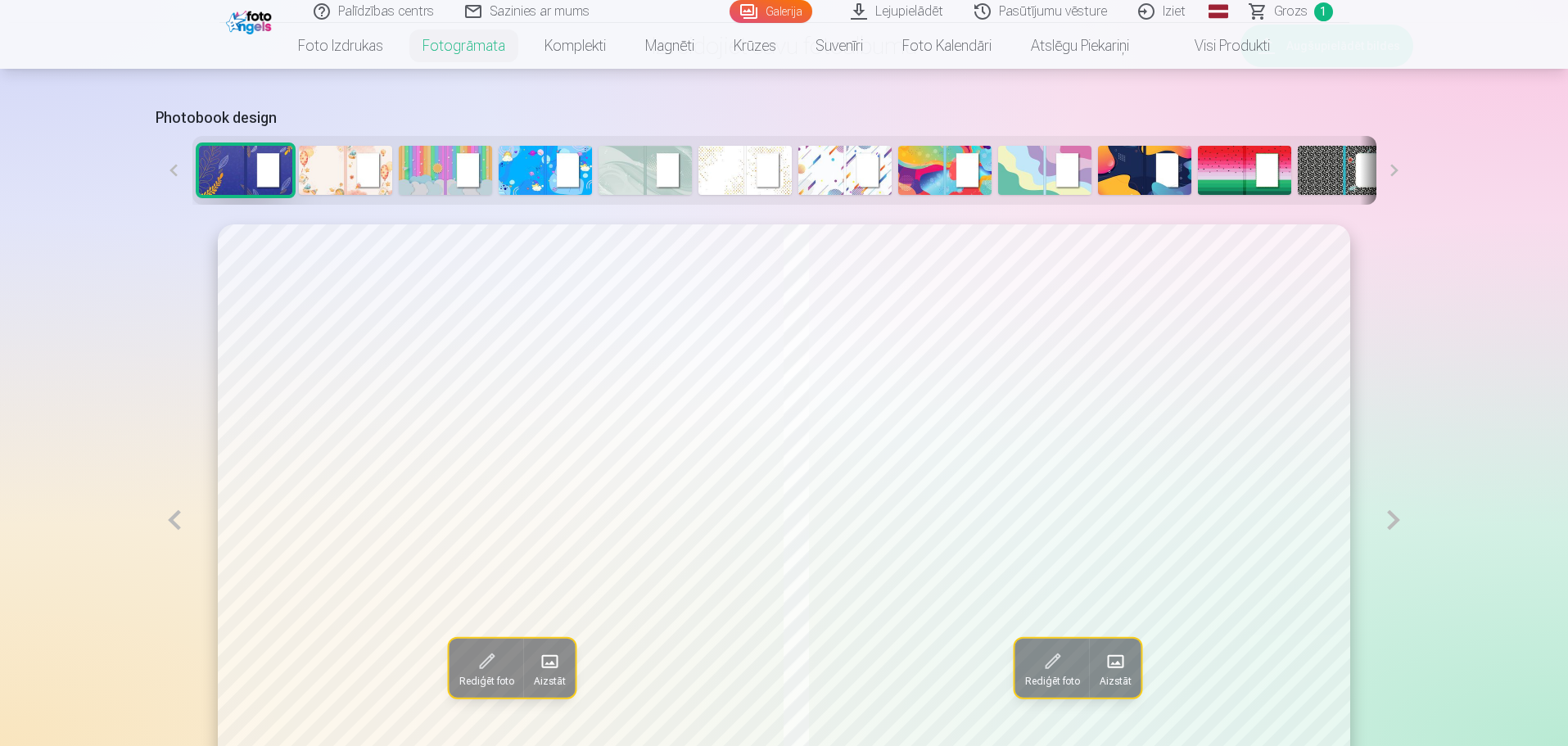
scroll to position [818, 0]
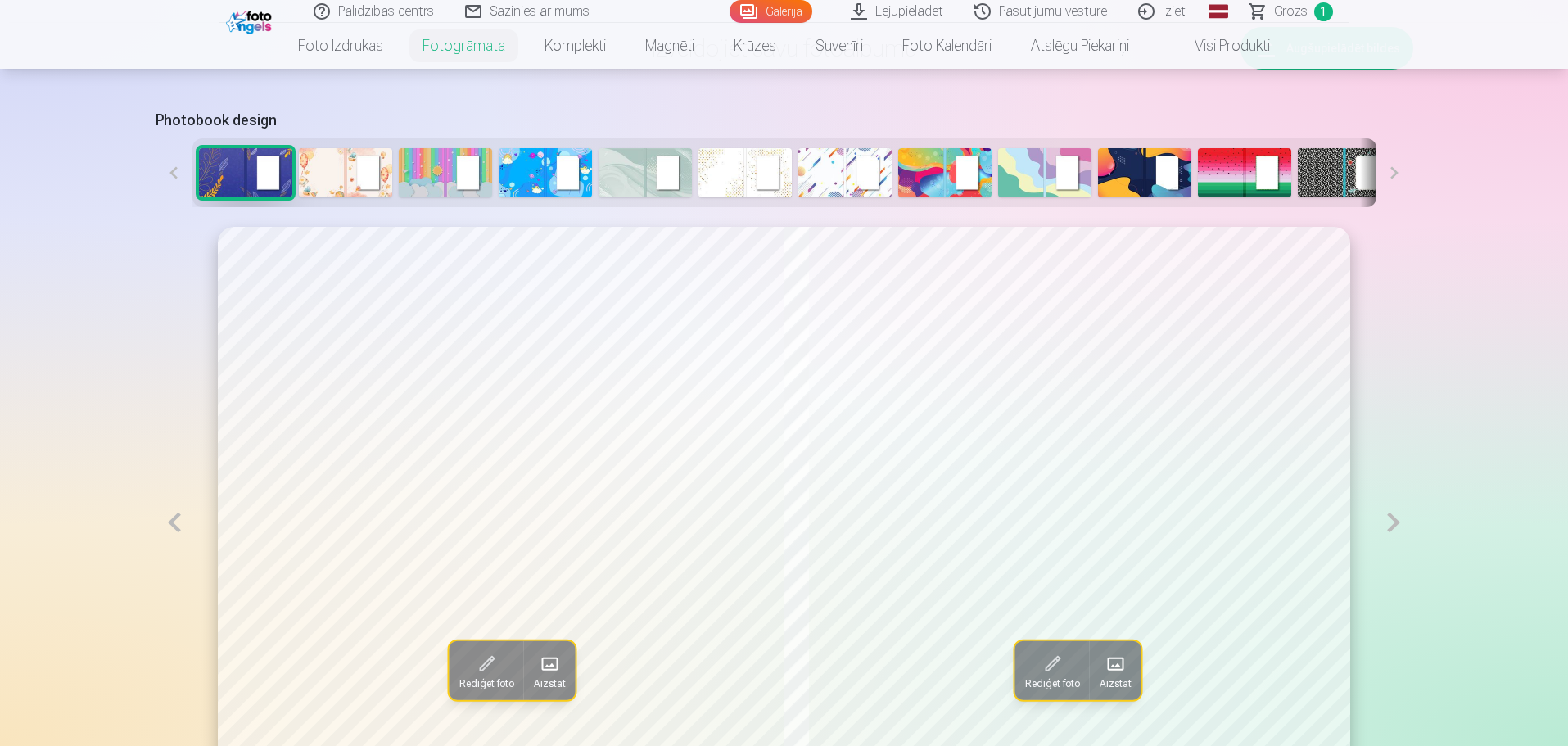
click at [1289, 10] on span "Grozs" at bounding box center [1290, 11] width 34 height 20
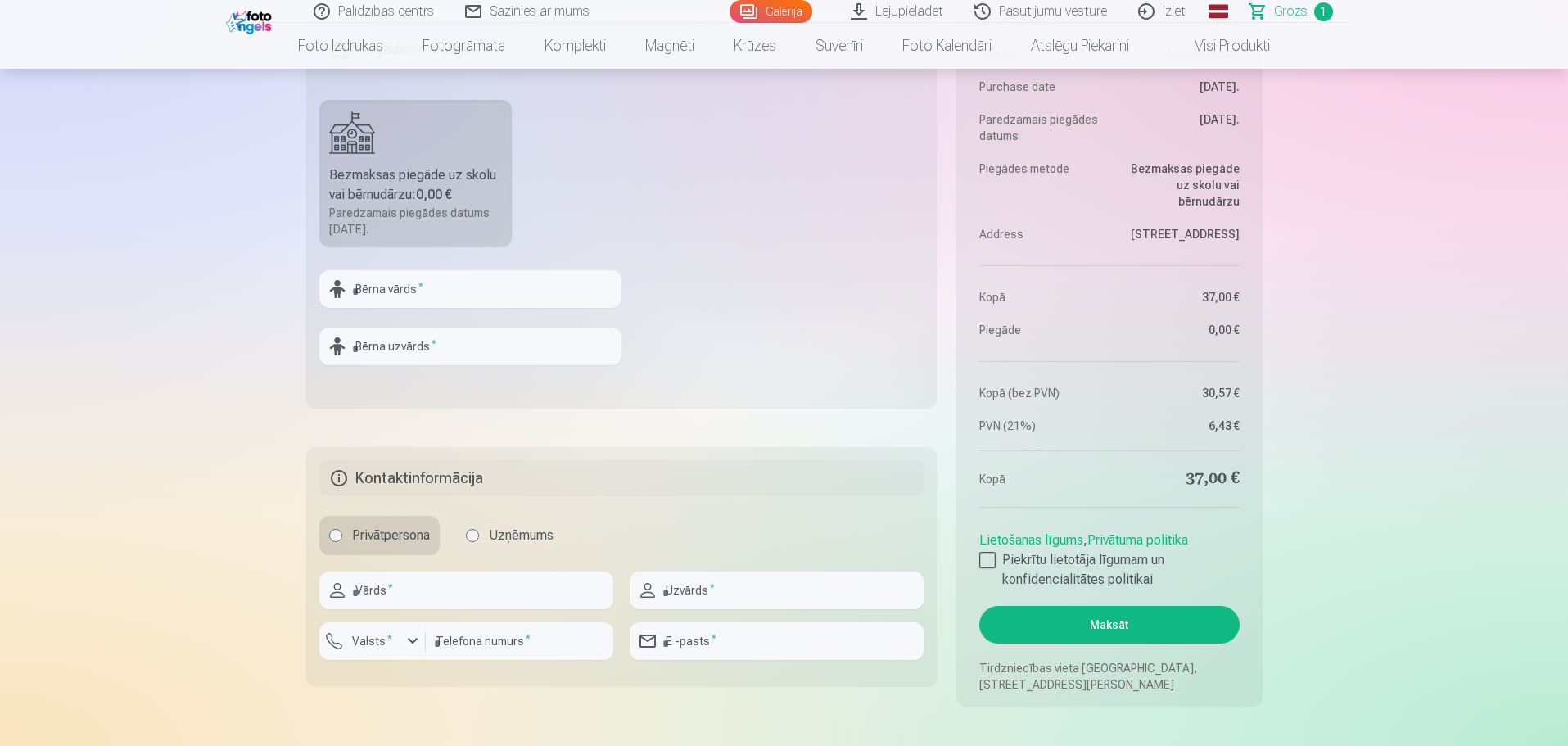
scroll to position [573, 0]
click at [460, 286] on input "text" at bounding box center [470, 285] width 302 height 37
type input "*"
type input "******"
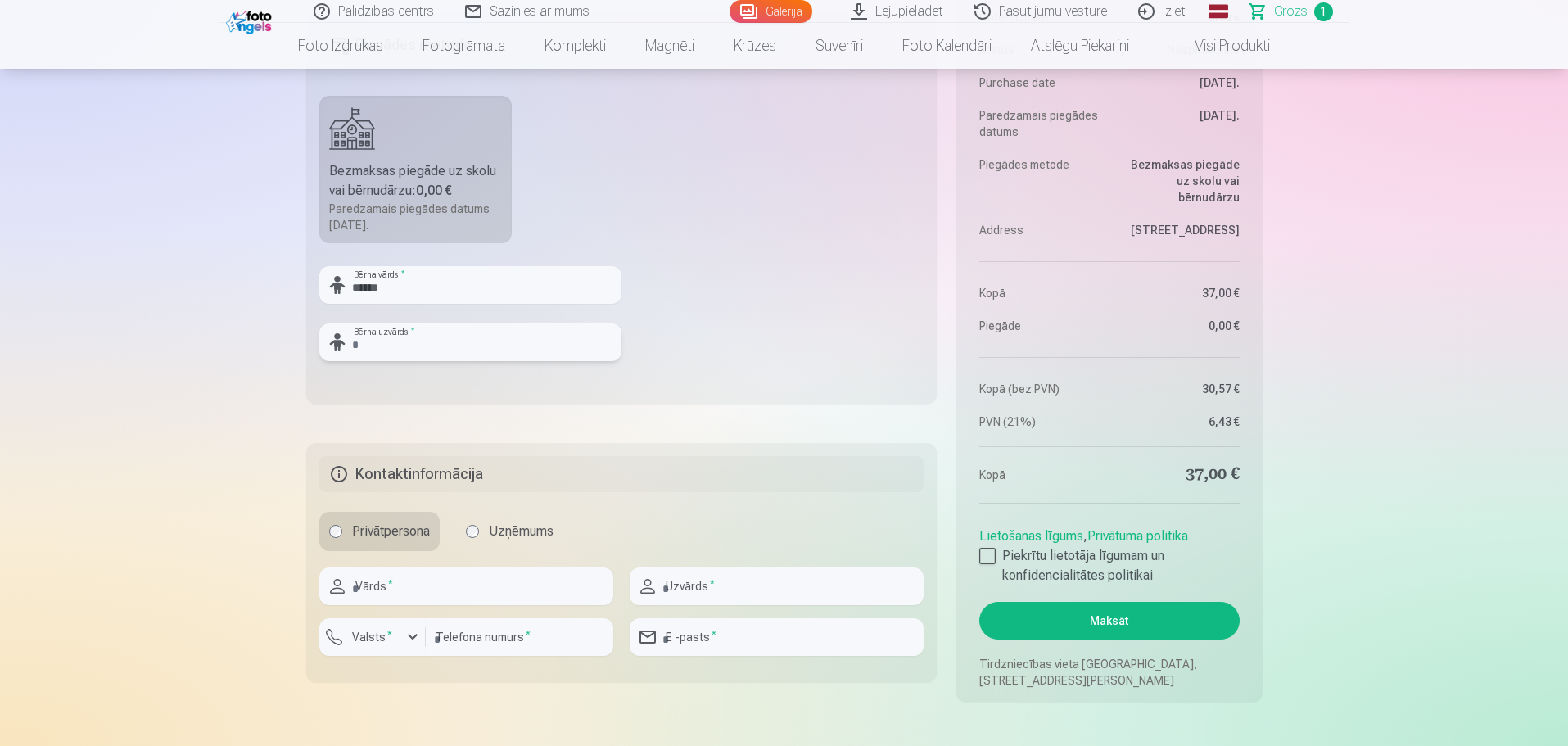
click at [454, 350] on input "text" at bounding box center [470, 342] width 302 height 37
type input "********"
click at [419, 585] on input "text" at bounding box center [466, 586] width 294 height 37
click at [359, 590] on input "**********" at bounding box center [466, 586] width 294 height 37
type input "*********"
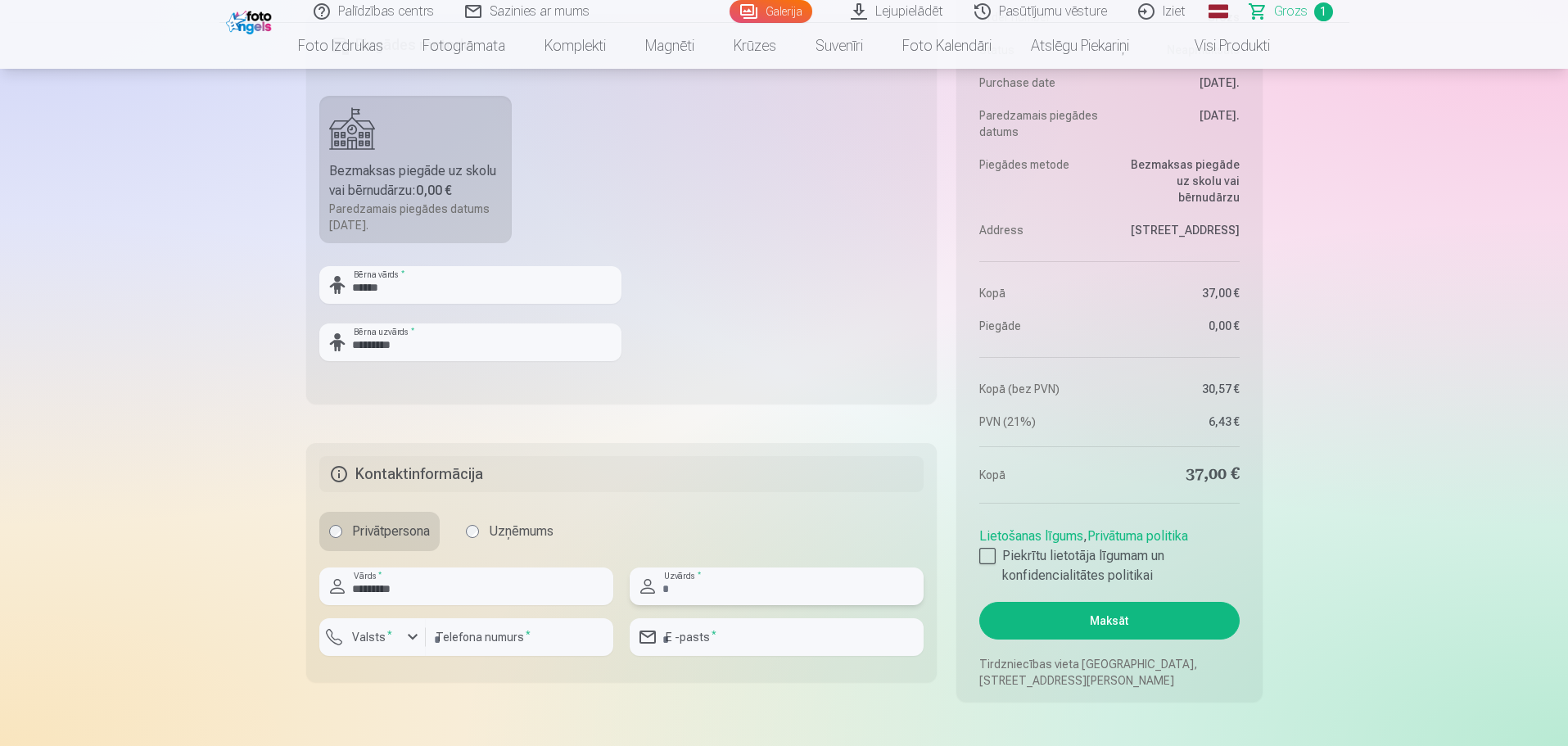
click at [681, 589] on input "text" at bounding box center [777, 586] width 294 height 37
type input "********"
click at [411, 636] on div "button" at bounding box center [412, 637] width 20 height 20
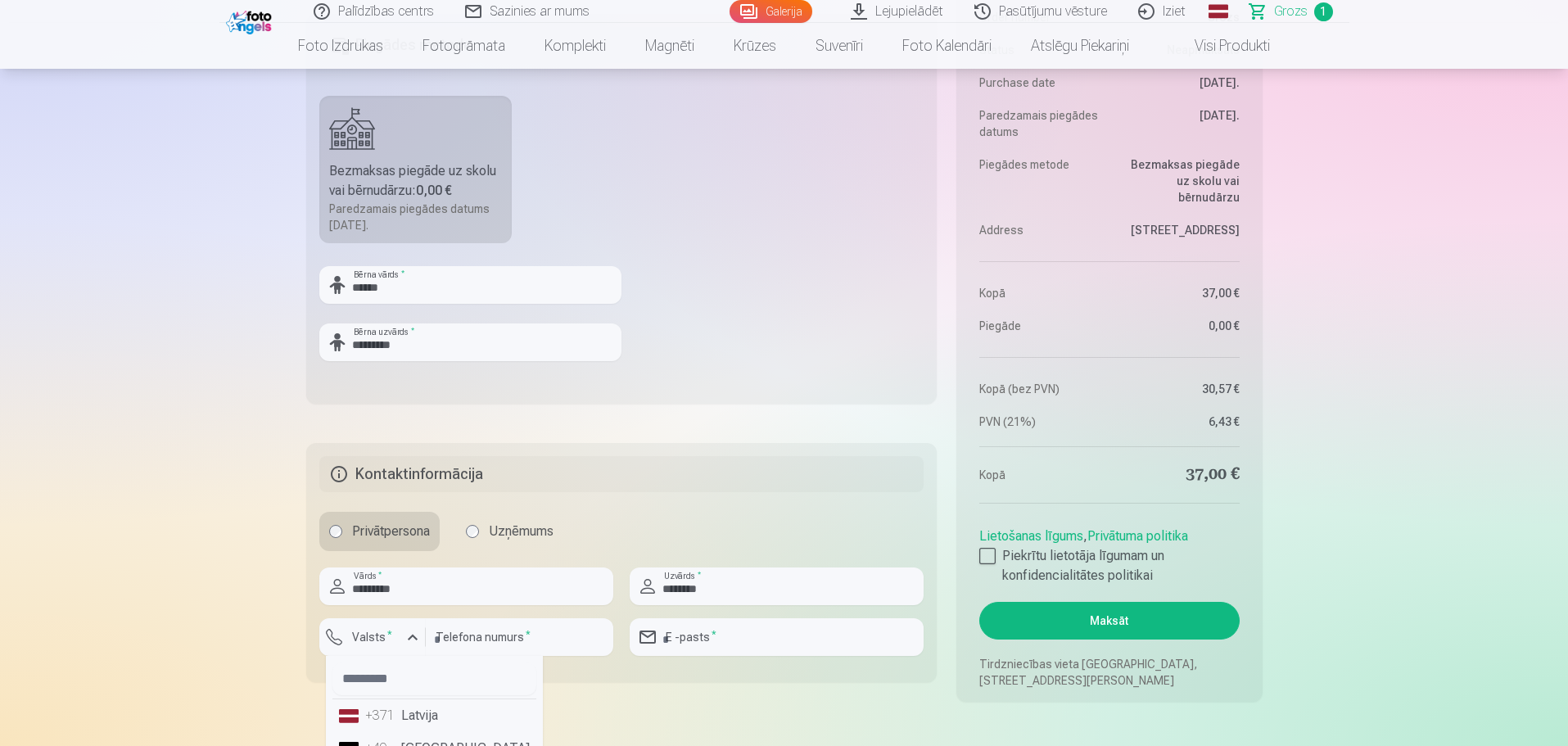
click at [402, 720] on li "+371 Latvija" at bounding box center [434, 716] width 204 height 33
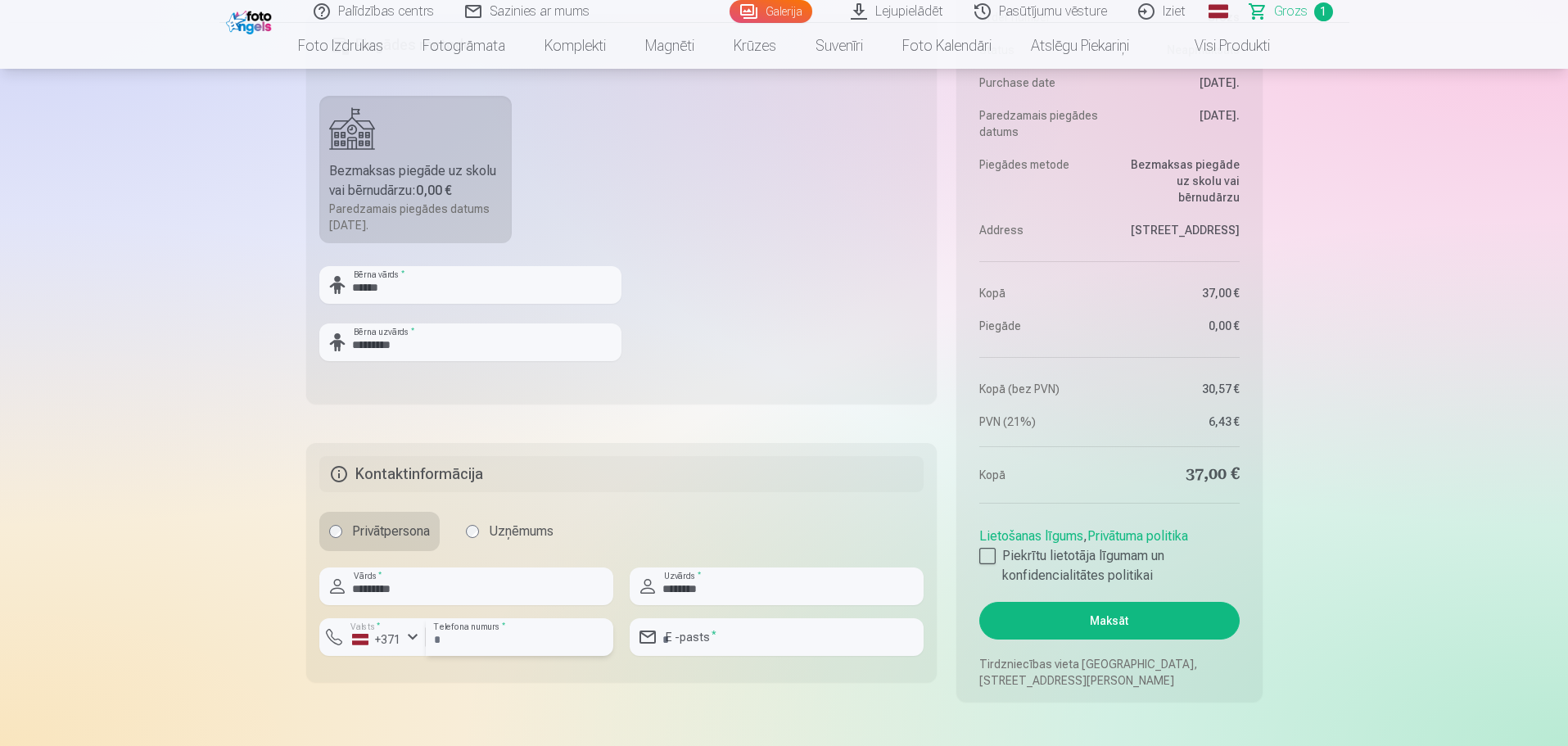
click at [454, 635] on input "number" at bounding box center [520, 636] width 187 height 37
type input "********"
click at [727, 642] on input "email" at bounding box center [777, 636] width 294 height 37
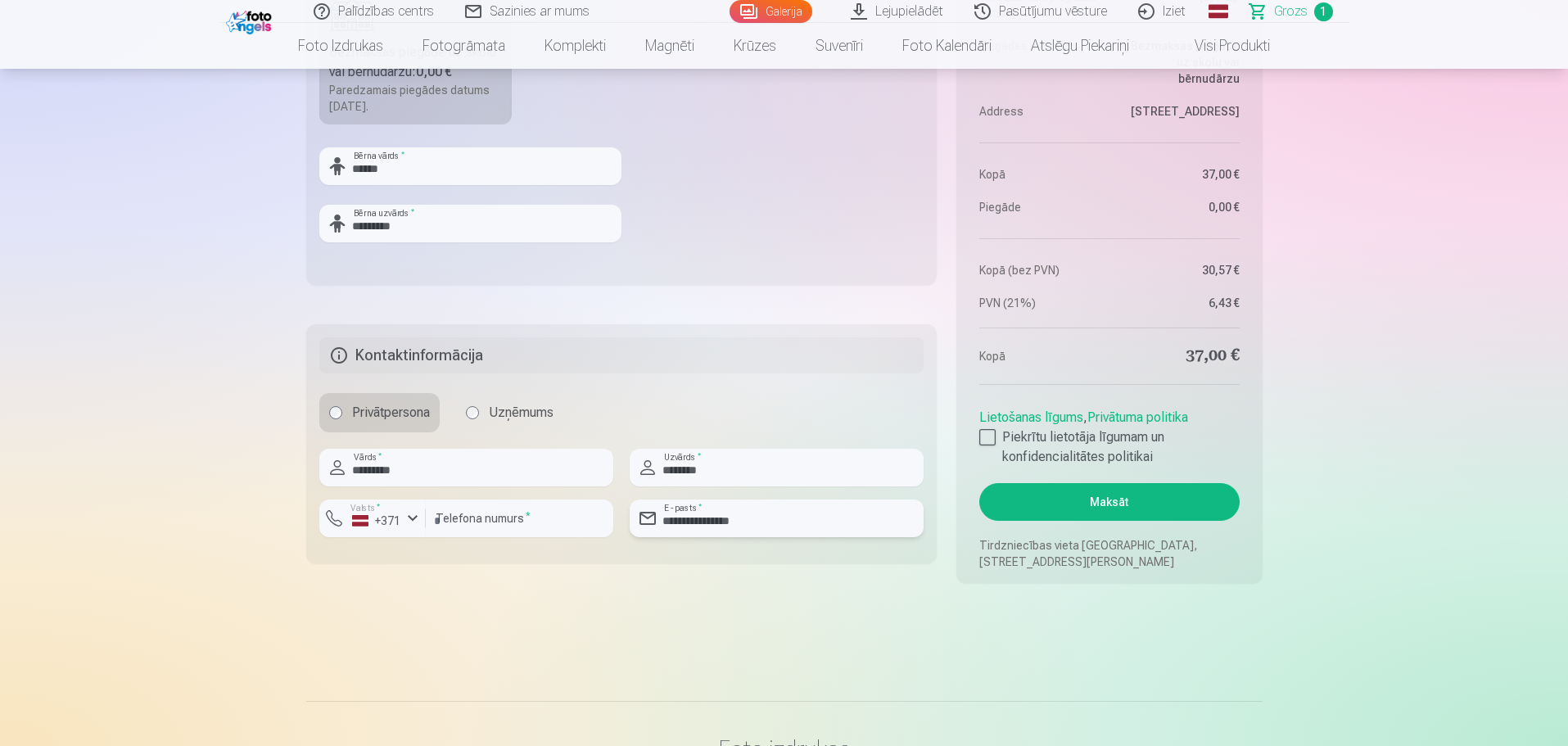
scroll to position [655, 0]
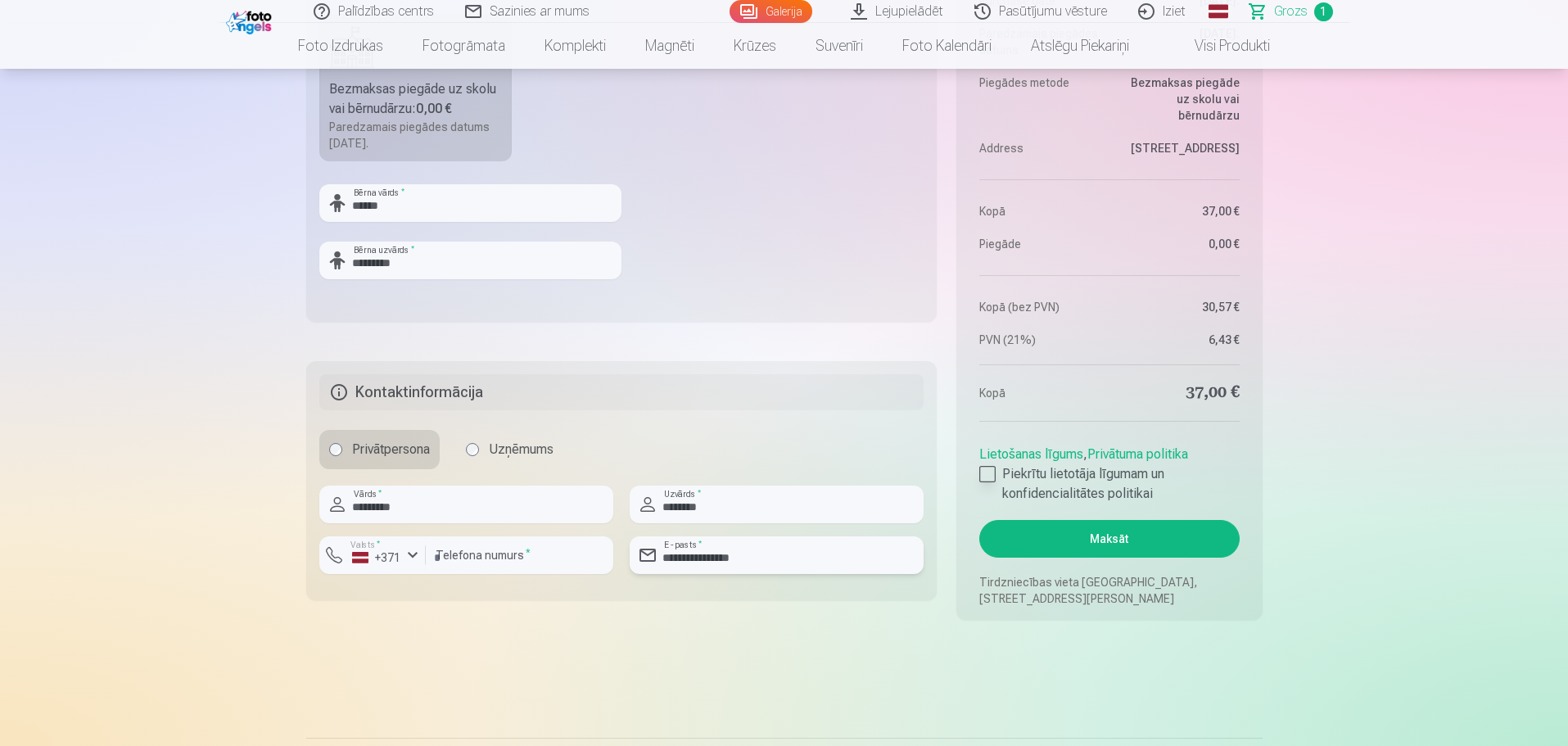
type input "**********"
click at [989, 476] on div at bounding box center [987, 474] width 16 height 16
click at [1109, 538] on button "Maksāt" at bounding box center [1108, 538] width 259 height 37
